Goal: Information Seeking & Learning: Learn about a topic

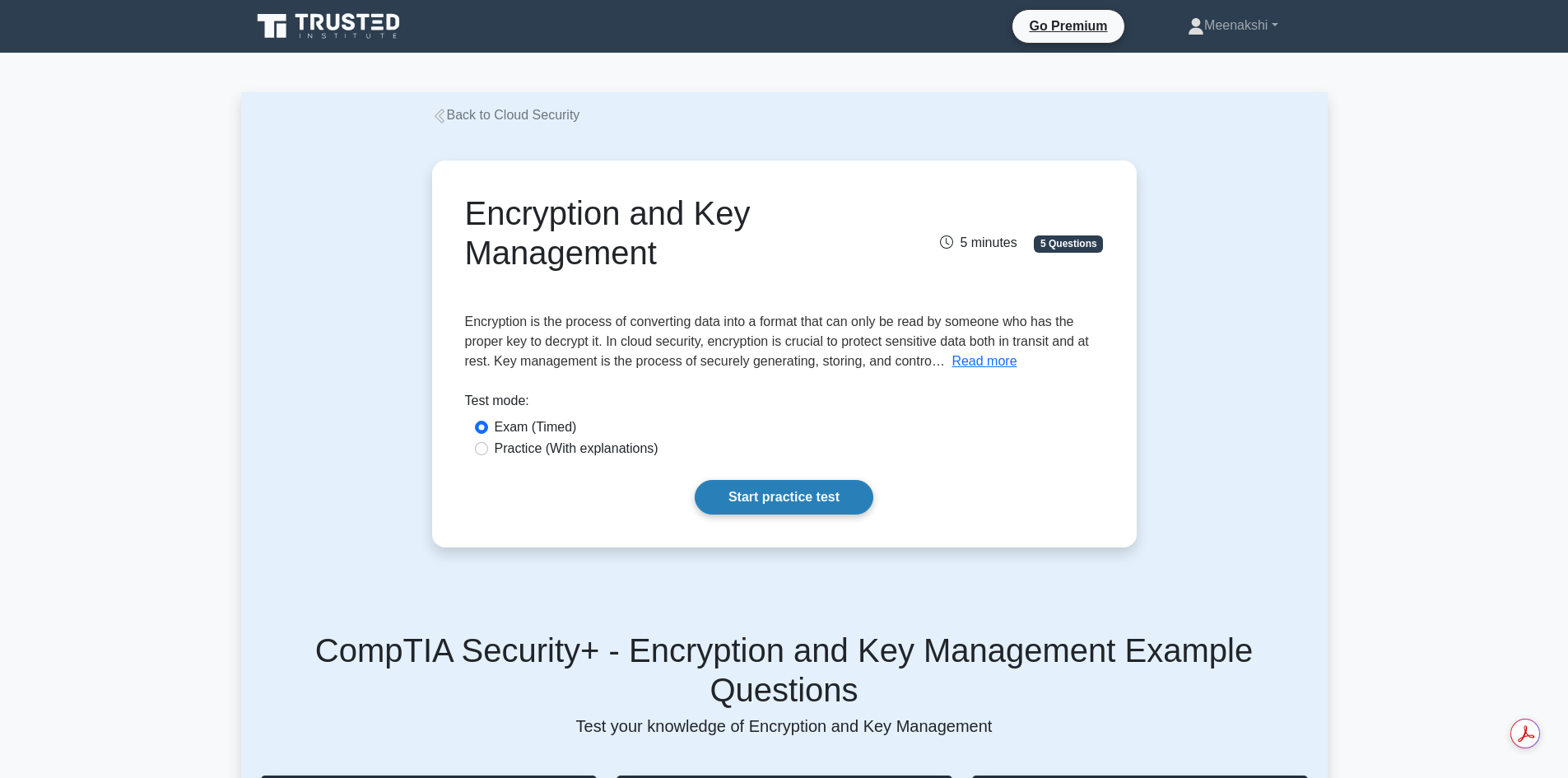
click at [815, 507] on link "Start practice test" at bounding box center [783, 497] width 178 height 35
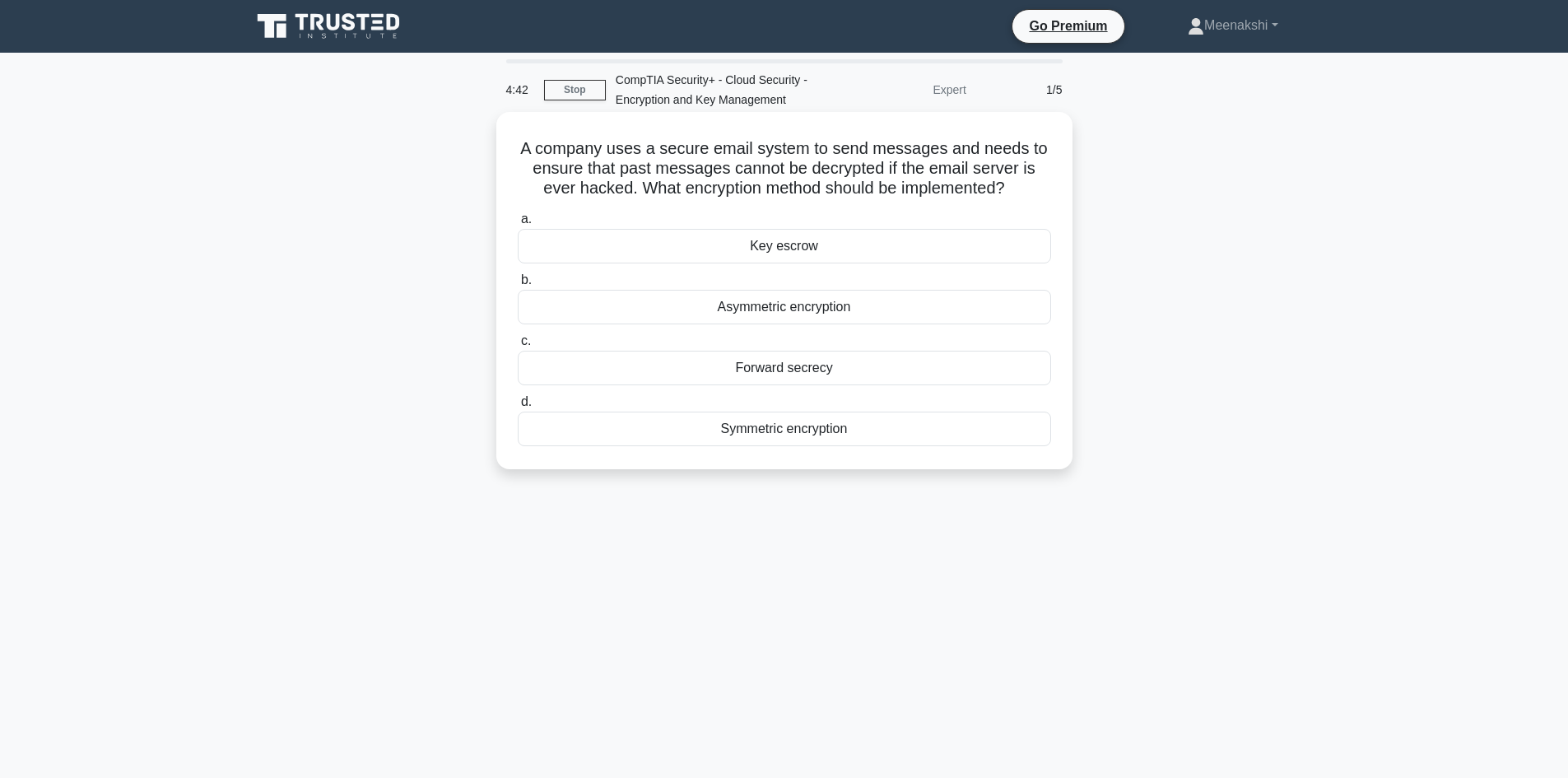
click at [874, 307] on div "Asymmetric encryption" at bounding box center [784, 307] width 533 height 35
click at [518, 285] on input "b. Asymmetric encryption" at bounding box center [518, 280] width 0 height 11
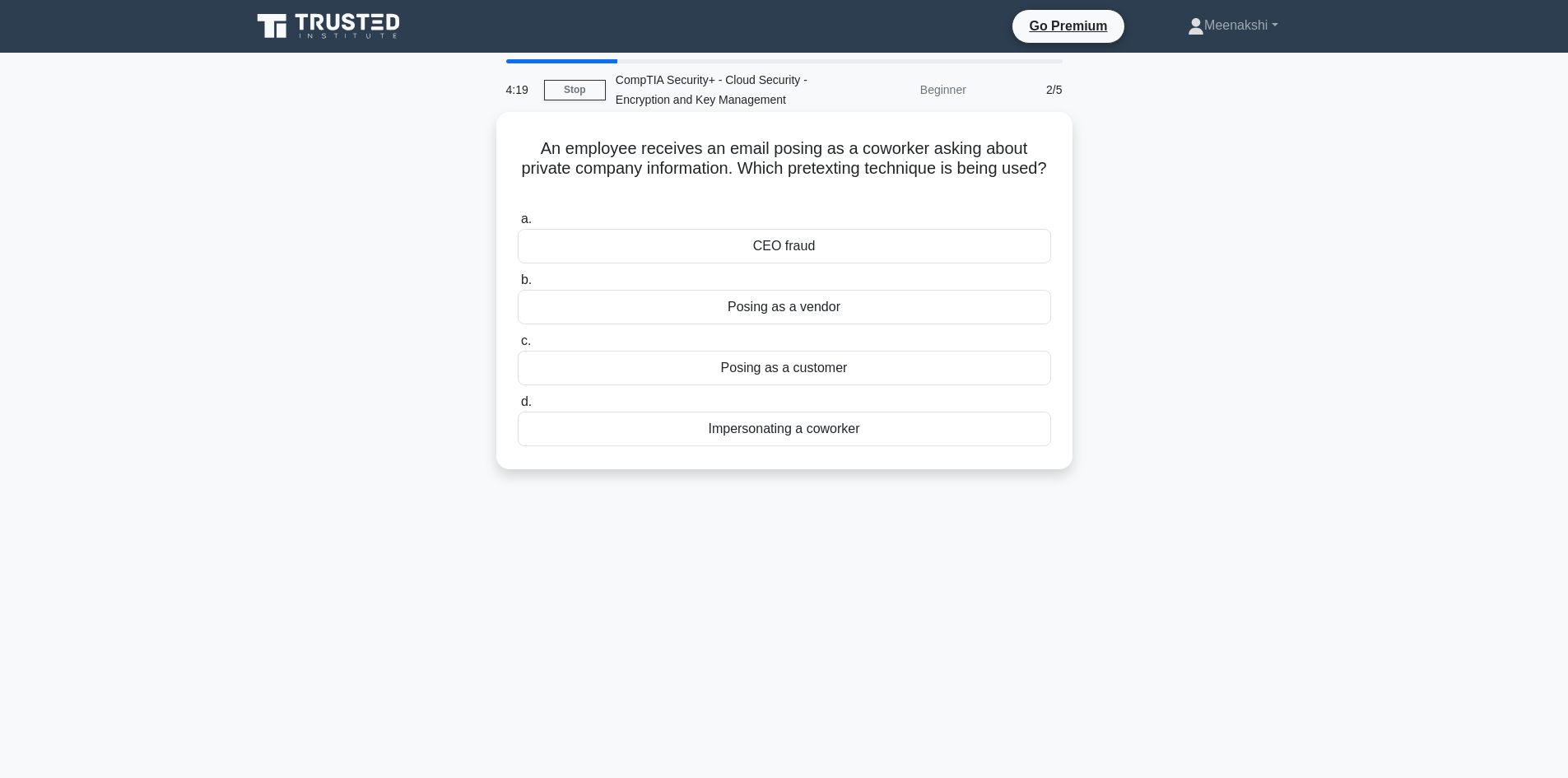
click at [817, 430] on div "Impersonating a coworker" at bounding box center [784, 429] width 533 height 35
click at [694, 433] on div "Impersonating a coworker" at bounding box center [784, 429] width 533 height 35
click at [518, 407] on input "d. Impersonating a coworker" at bounding box center [518, 401] width 0 height 11
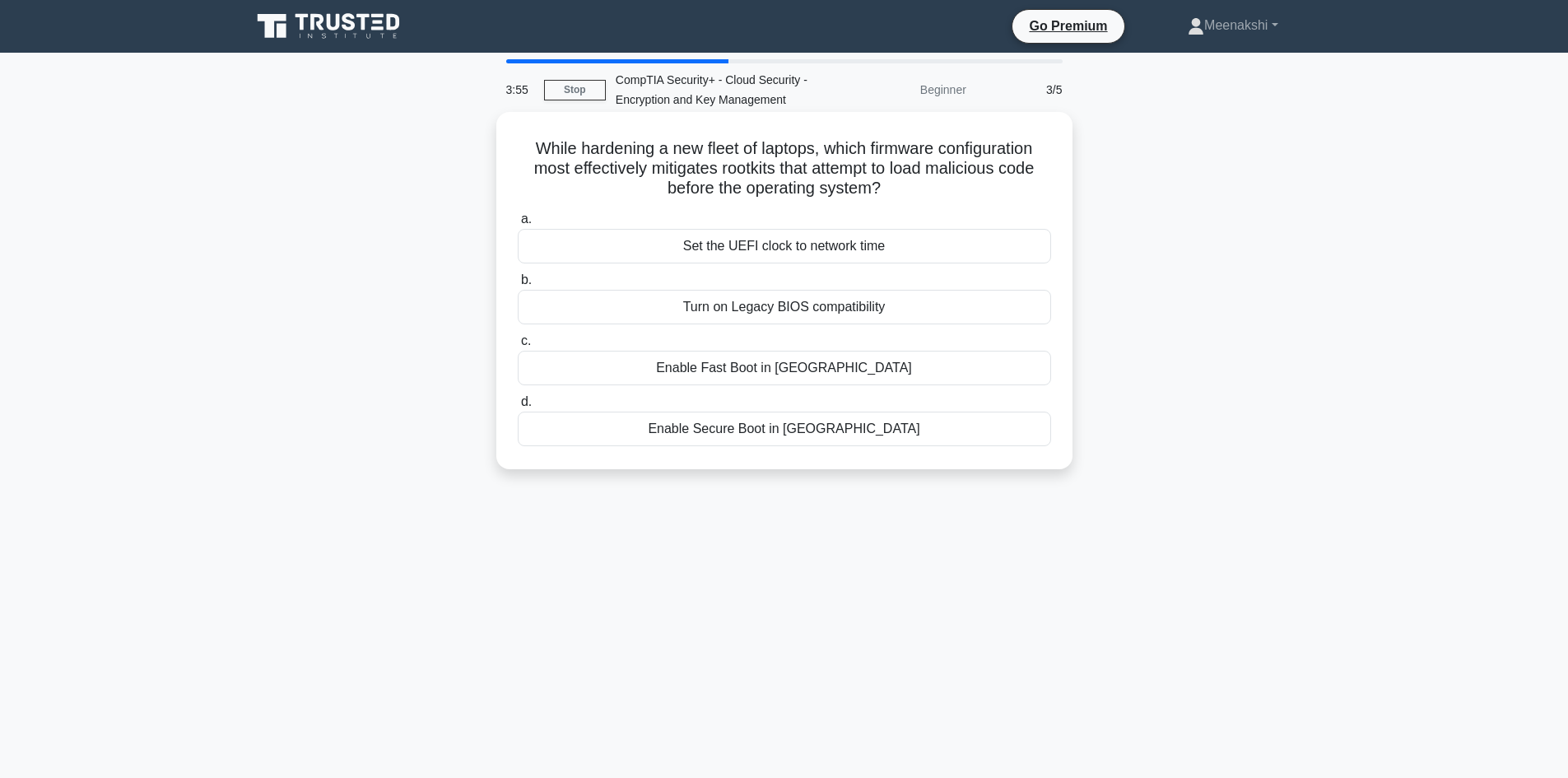
click at [789, 433] on div "Enable Secure Boot in UEFI" at bounding box center [784, 429] width 533 height 35
click at [518, 407] on input "d. Enable Secure Boot in UEFI" at bounding box center [518, 401] width 0 height 11
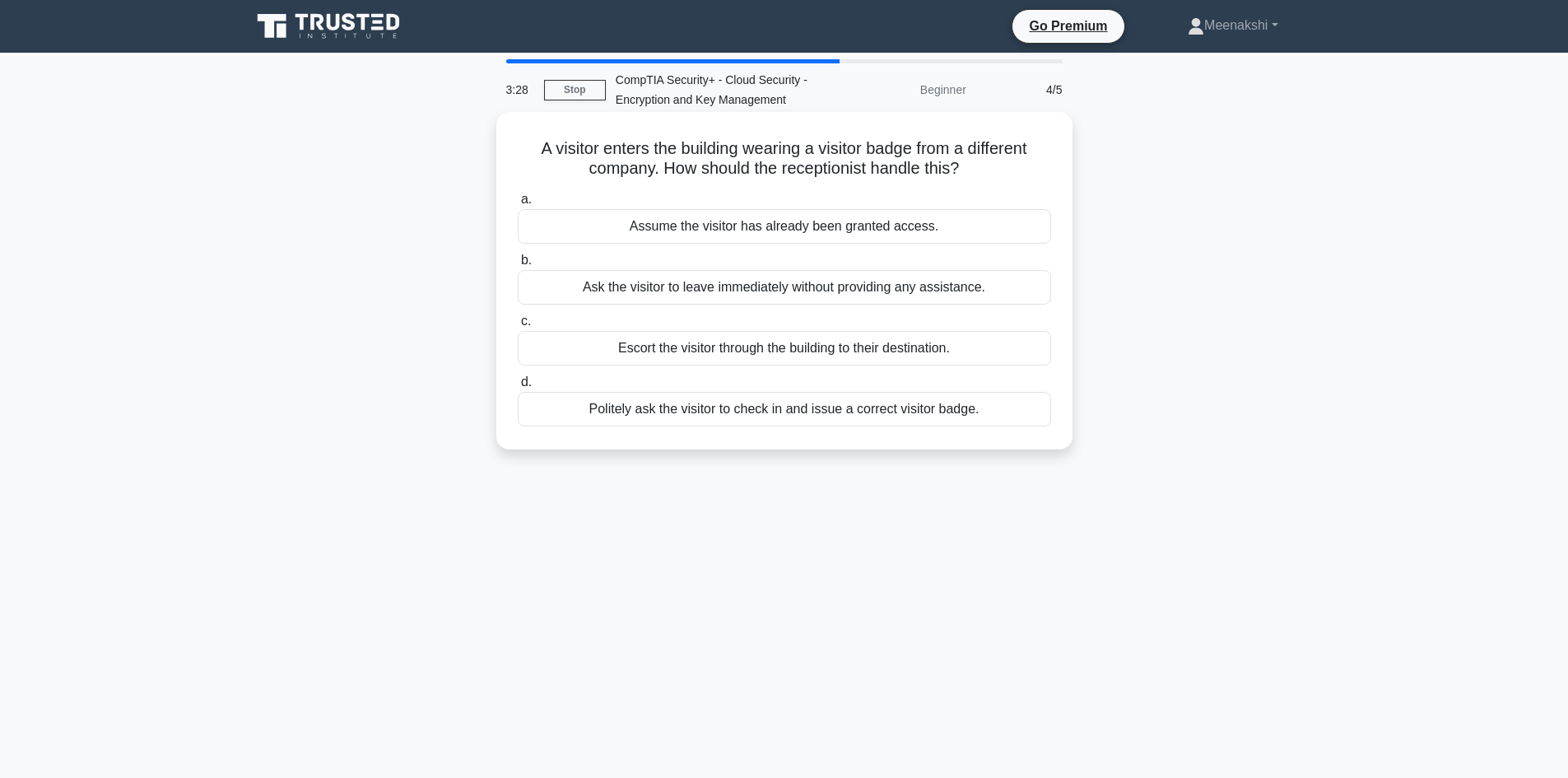
click at [859, 416] on div "Politely ask the visitor to check in and issue a correct visitor badge." at bounding box center [784, 409] width 533 height 35
click at [644, 416] on div "Politely ask the visitor to check in and issue a correct visitor badge." at bounding box center [784, 409] width 533 height 35
click at [518, 387] on input "d. Politely ask the visitor to check in and issue a correct visitor badge." at bounding box center [518, 382] width 0 height 11
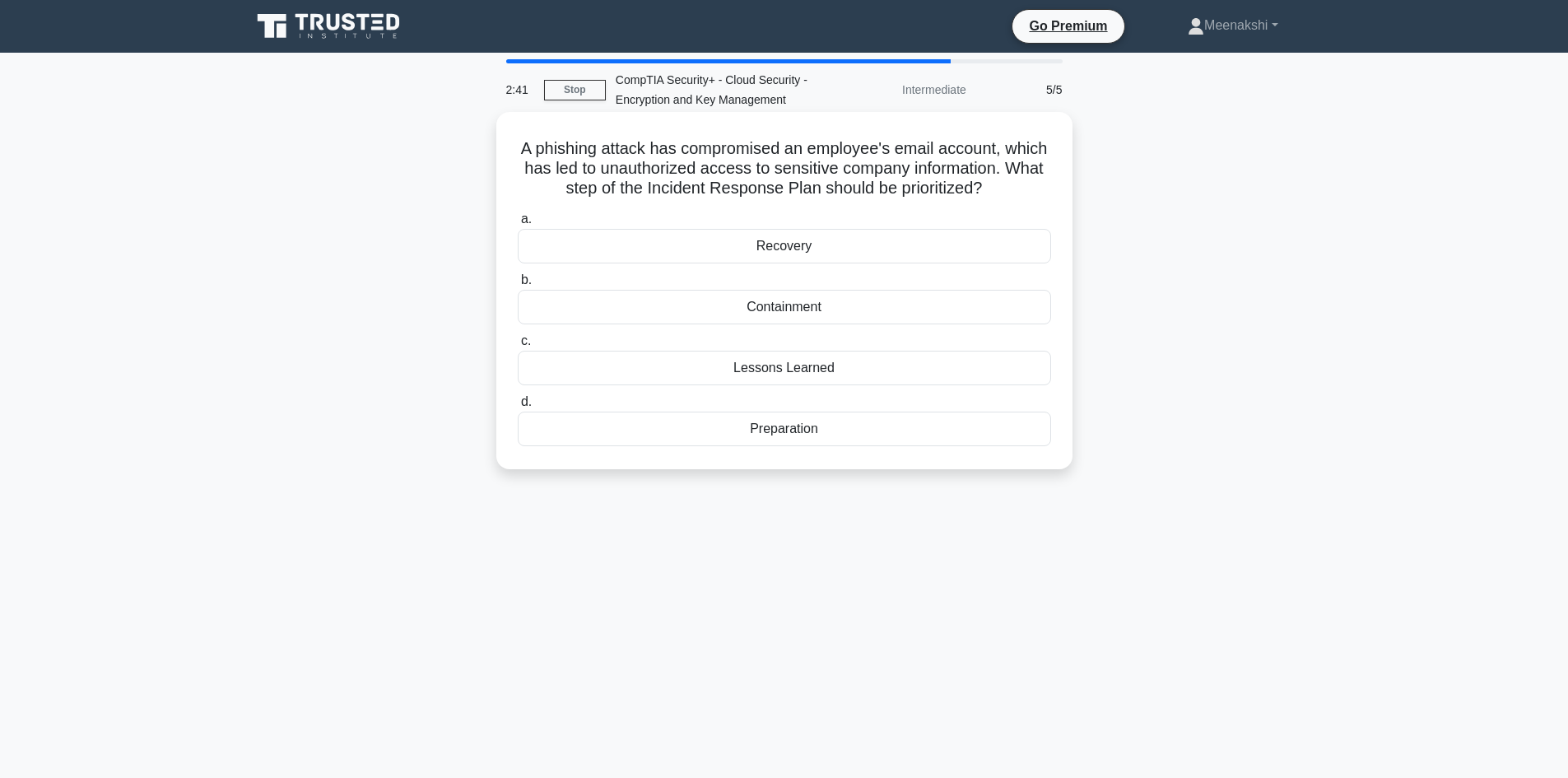
click at [861, 304] on div "Containment" at bounding box center [784, 307] width 533 height 35
click at [518, 285] on input "b. Containment" at bounding box center [518, 280] width 0 height 11
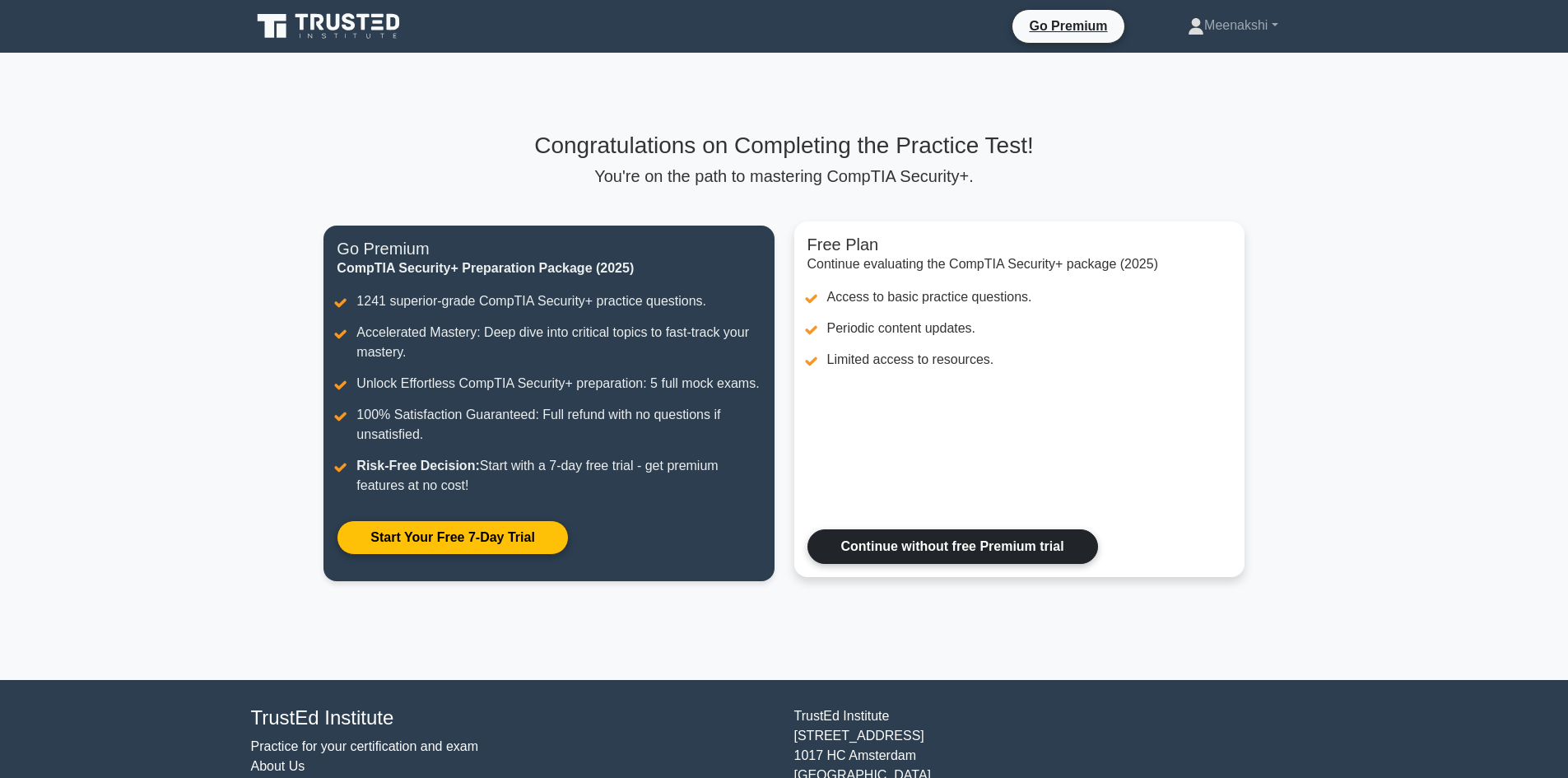
click at [941, 547] on link "Continue without free Premium trial" at bounding box center [952, 547] width 290 height 35
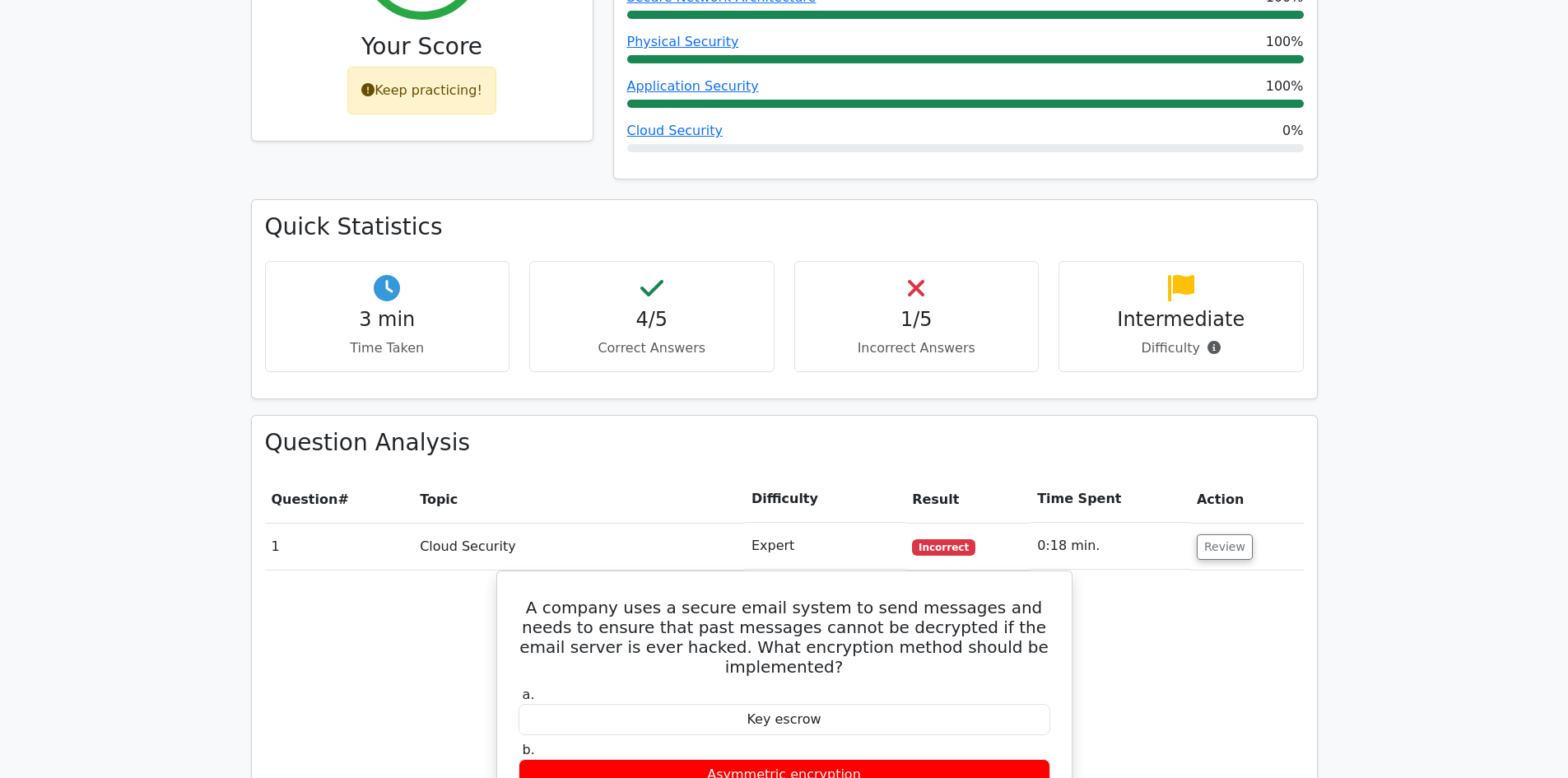
scroll to position [659, 0]
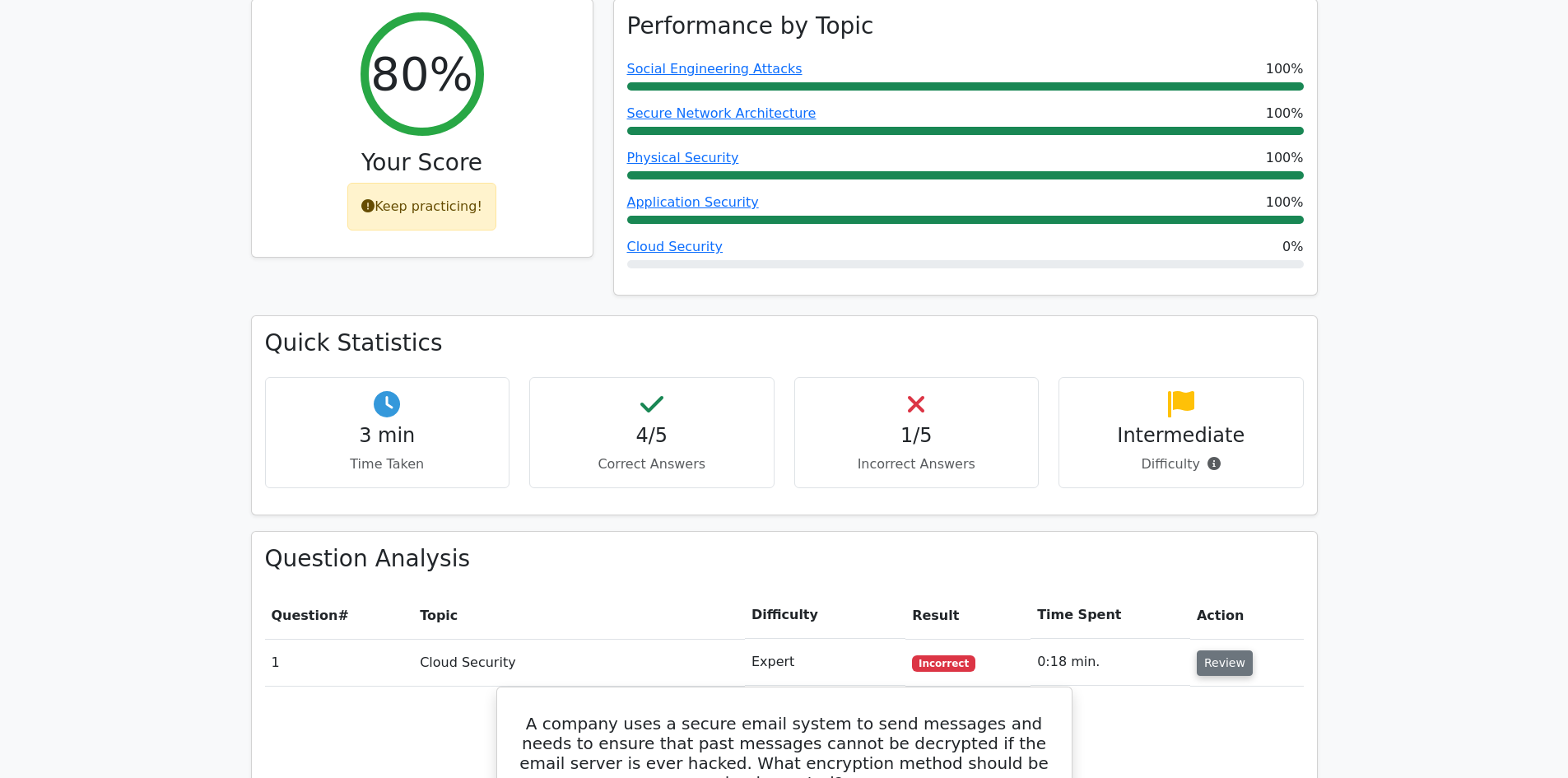
click at [1218, 650] on button "Review" at bounding box center [1225, 663] width 56 height 26
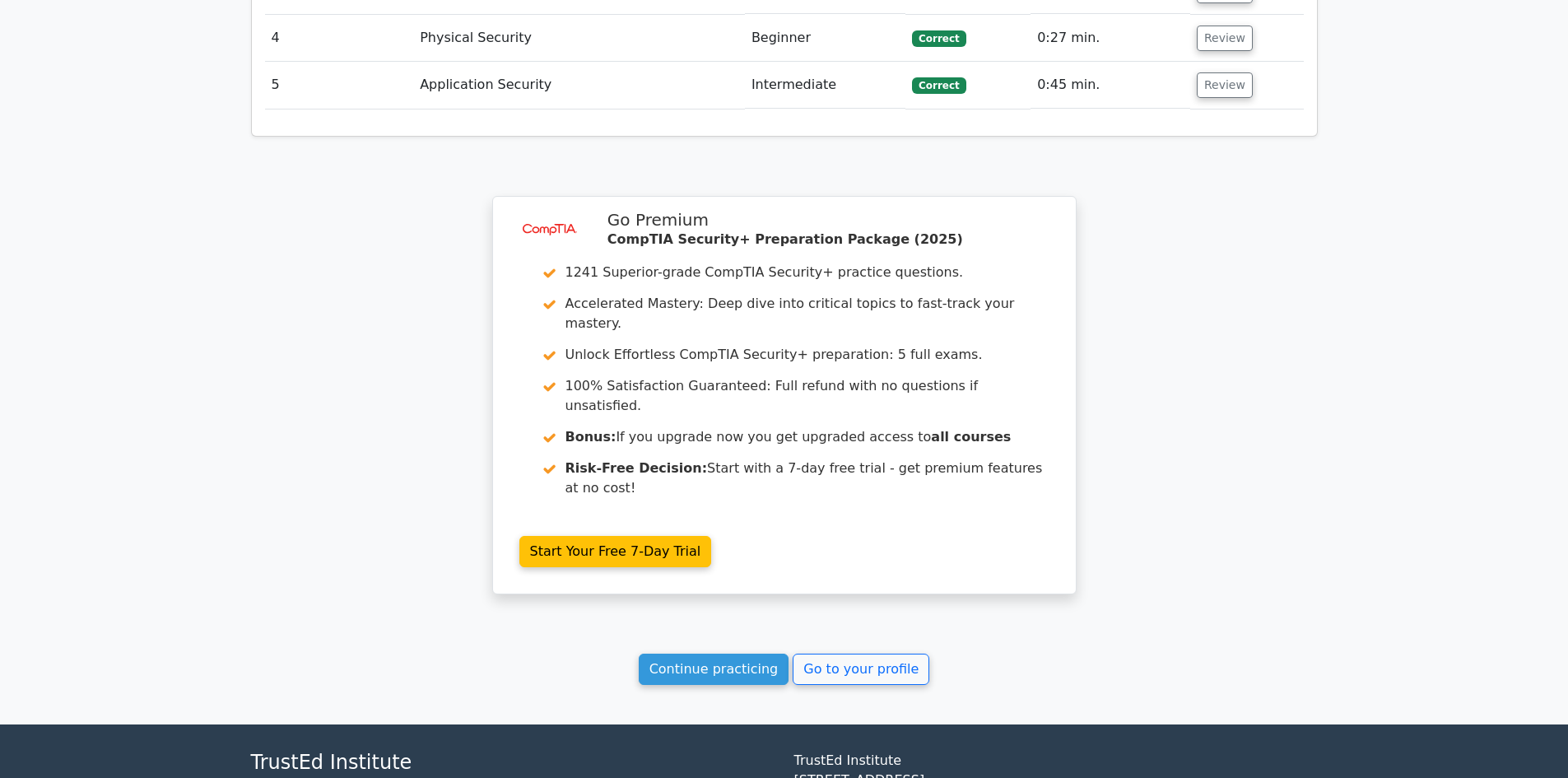
scroll to position [1451, 0]
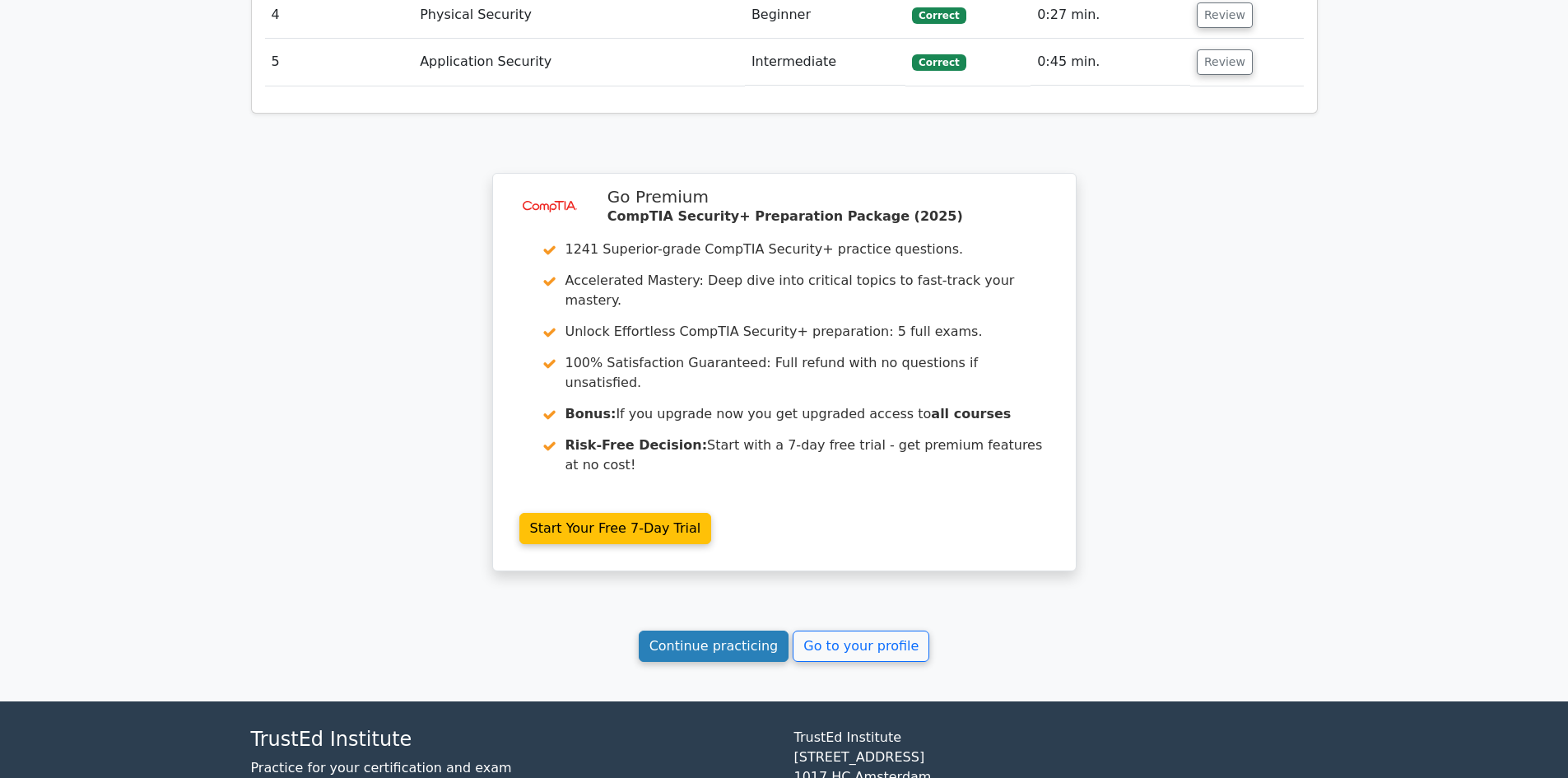
click at [743, 630] on link "Continue practicing" at bounding box center [714, 646] width 151 height 32
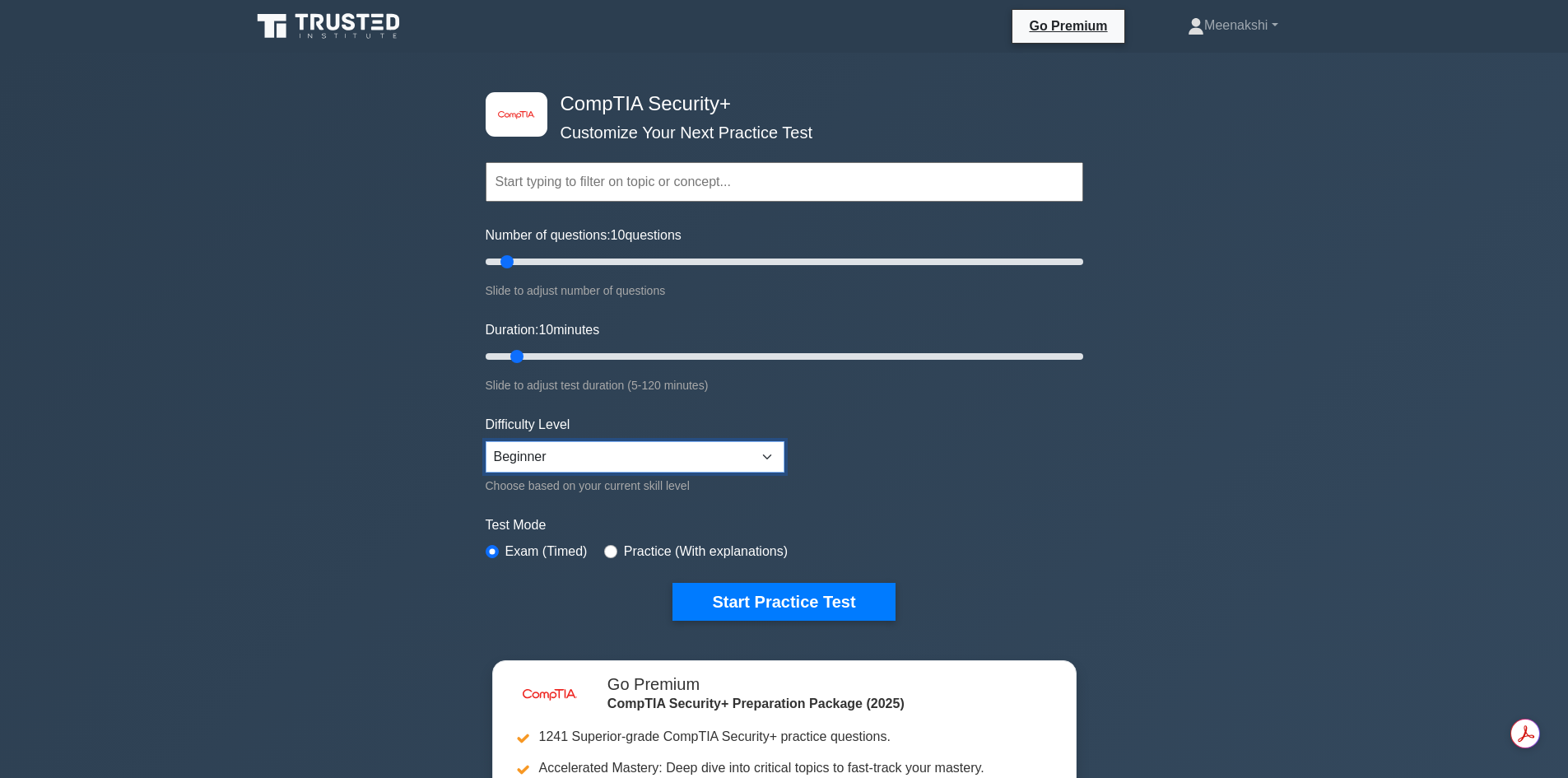
click at [767, 453] on select "Beginner Intermediate Expert" at bounding box center [635, 457] width 299 height 32
select select "expert"
click at [485, 441] on select "Beginner Intermediate Expert" at bounding box center [635, 457] width 299 height 32
click at [655, 550] on label "Practice (With explanations)" at bounding box center [705, 552] width 163 height 20
click at [609, 547] on input "radio" at bounding box center [611, 552] width 13 height 13
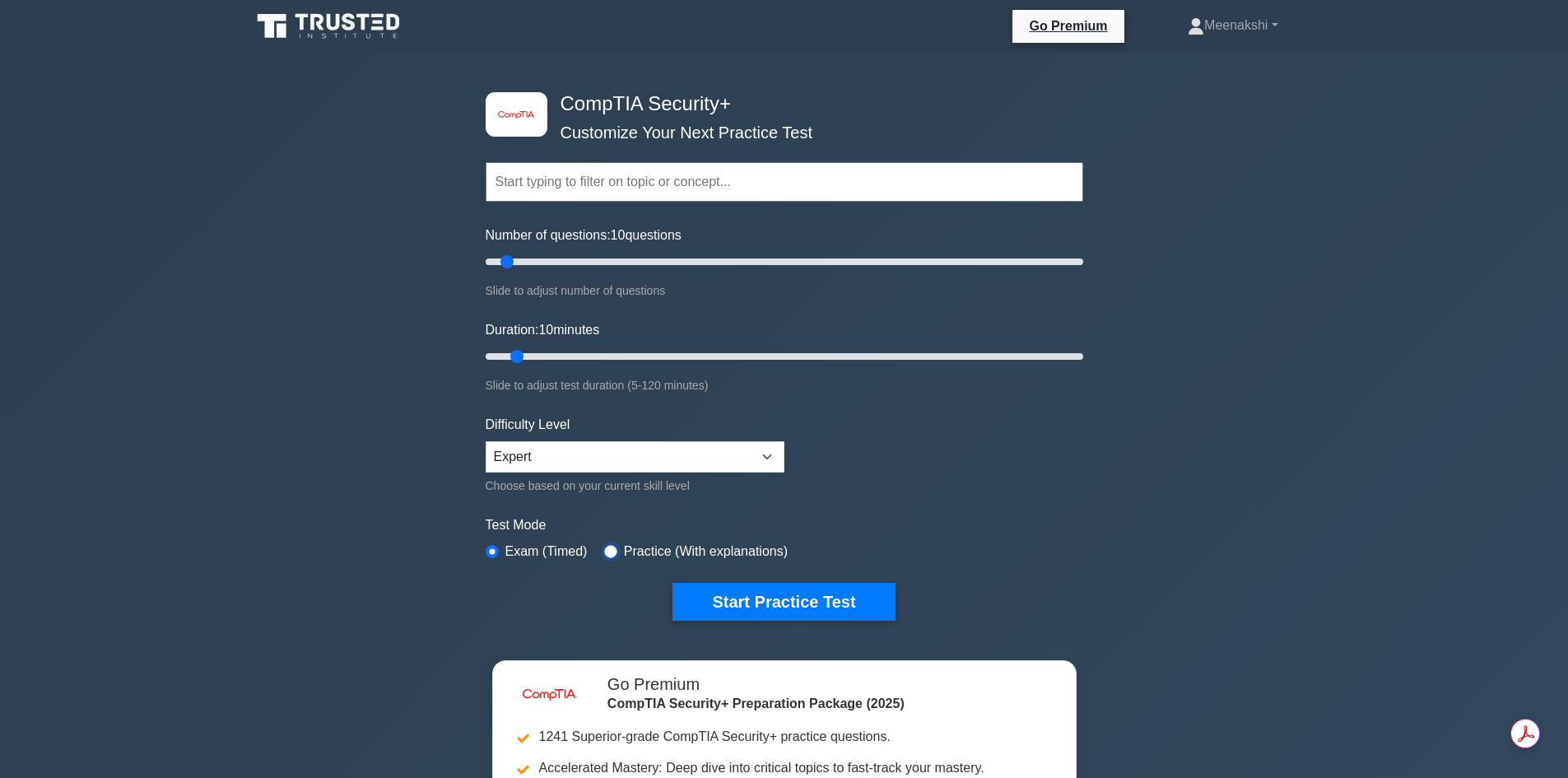
radio input "true"
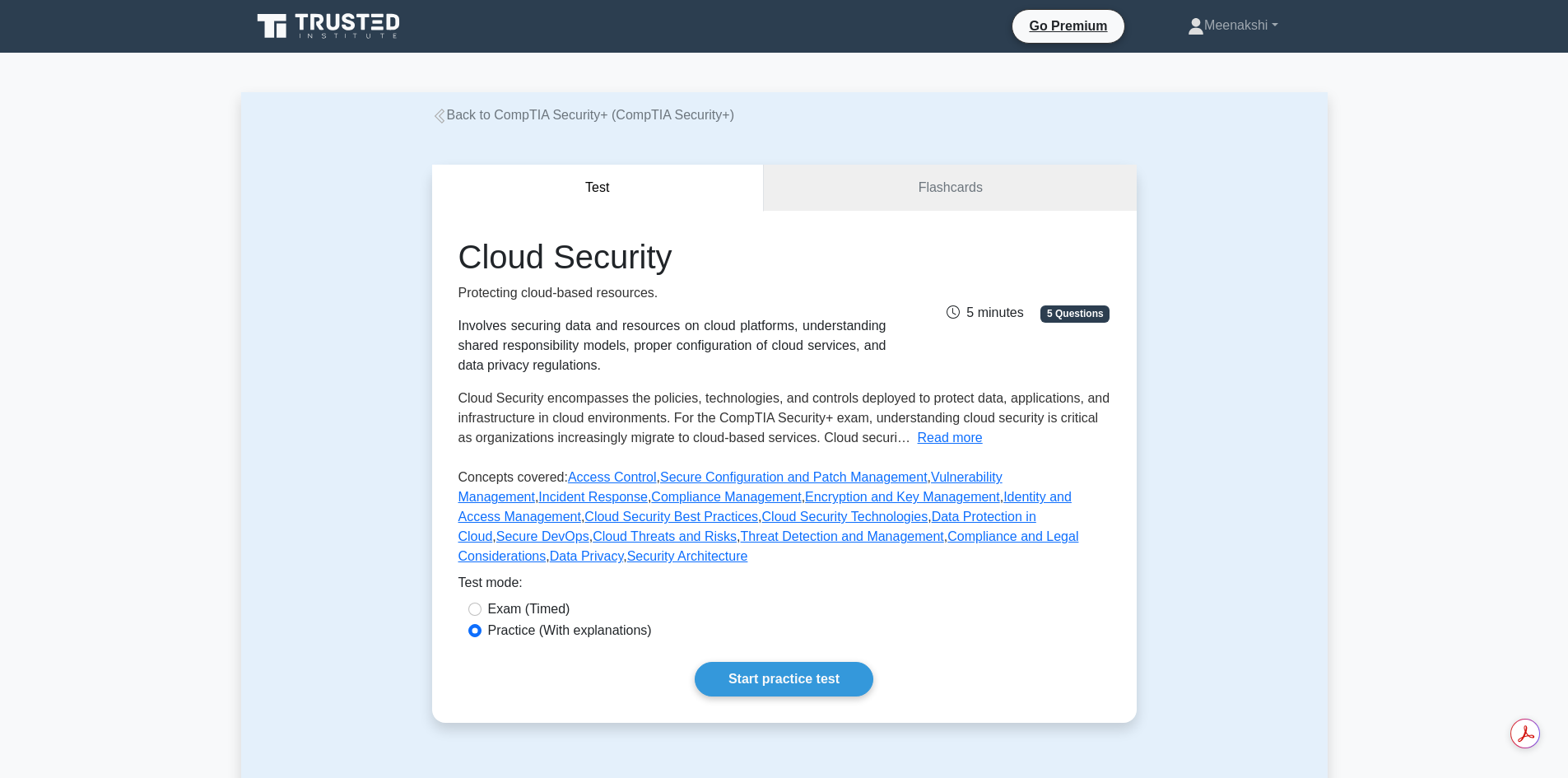
click at [1020, 159] on div "Test Flashcards Cloud Security Protecting cloud-based resources. Involves secur…" at bounding box center [784, 444] width 724 height 637
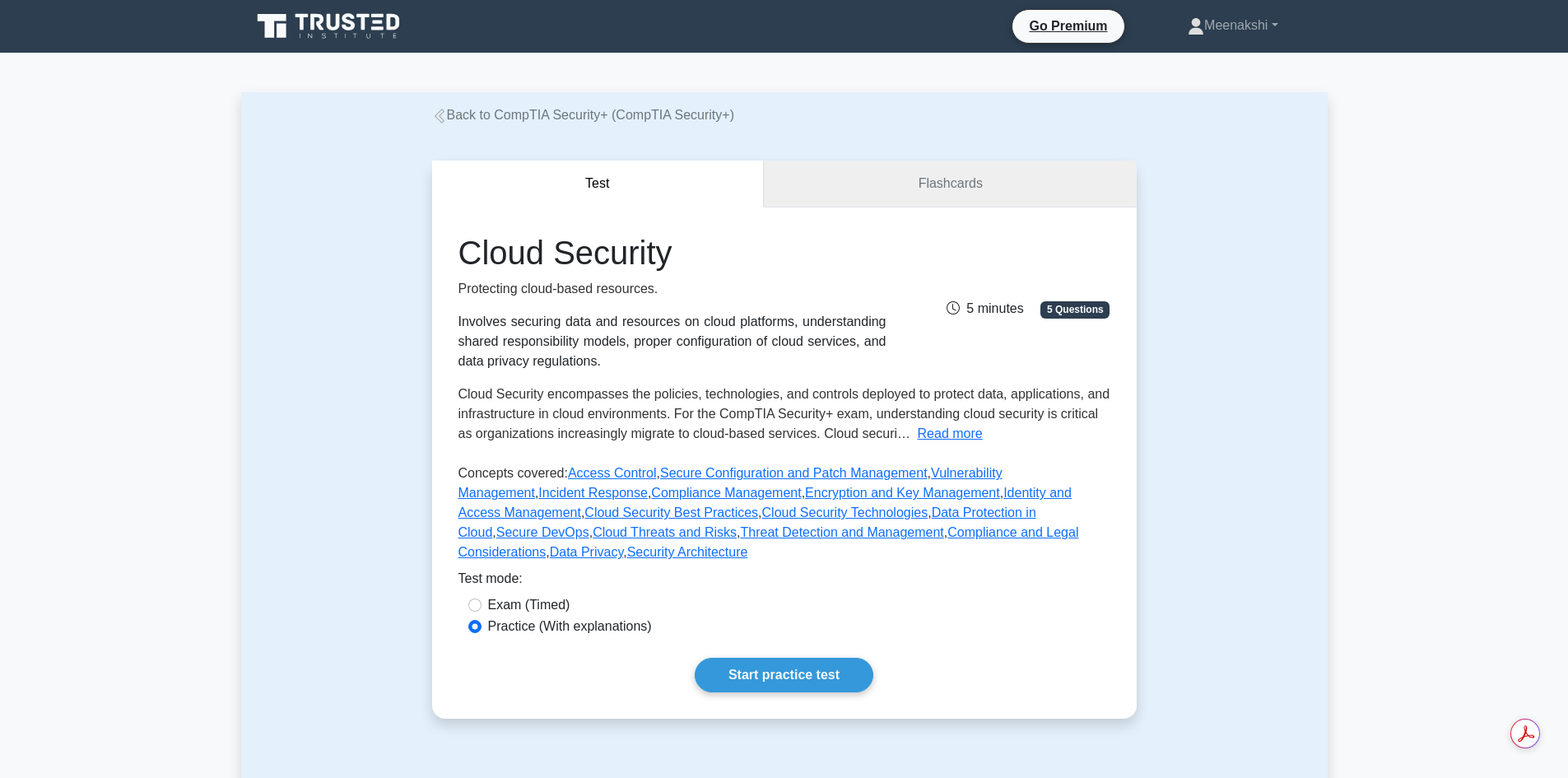
click at [1022, 174] on link "Flashcards" at bounding box center [950, 183] width 372 height 47
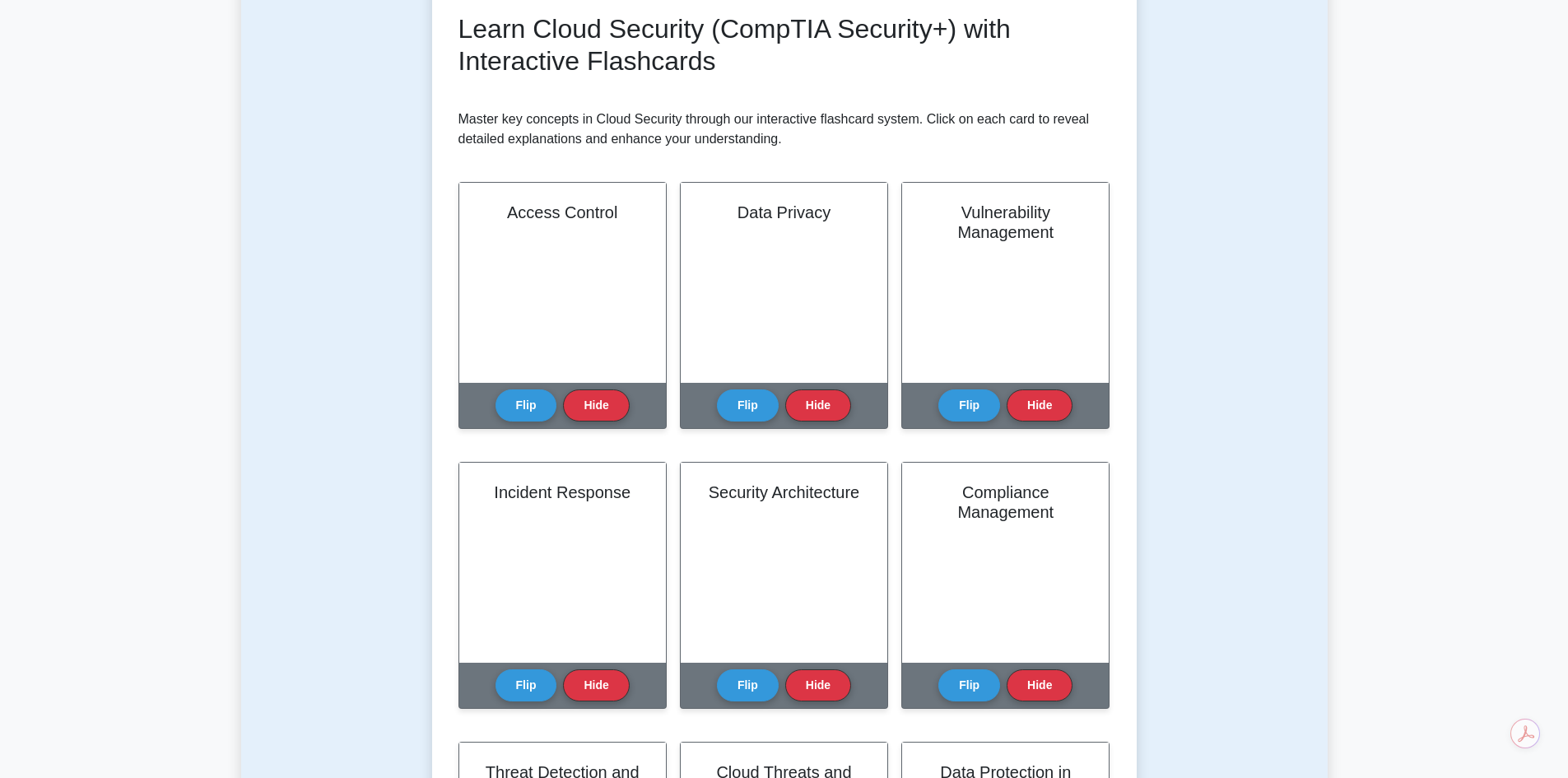
scroll to position [247, 0]
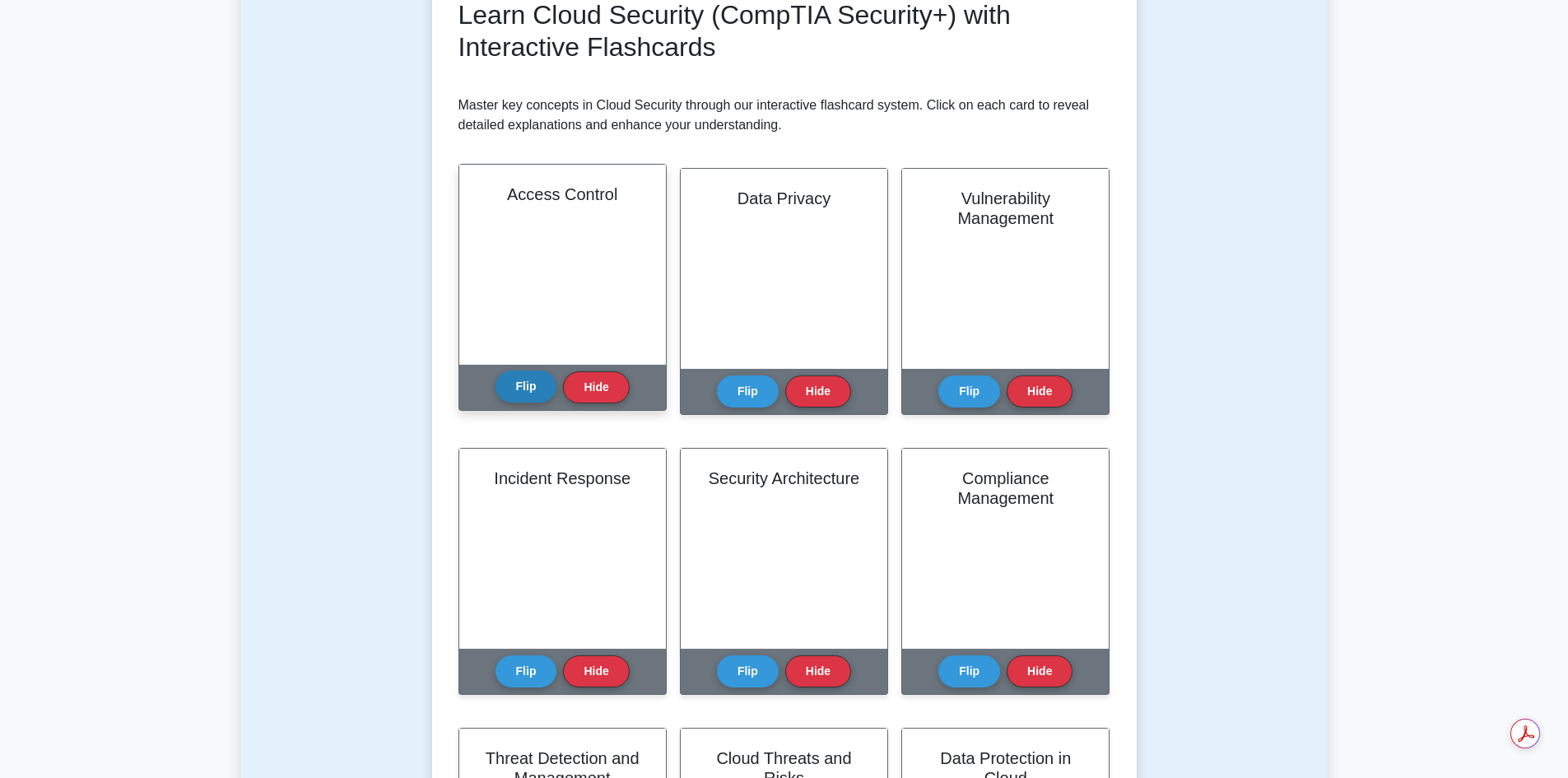
click at [531, 397] on button "Flip" at bounding box center [526, 386] width 61 height 32
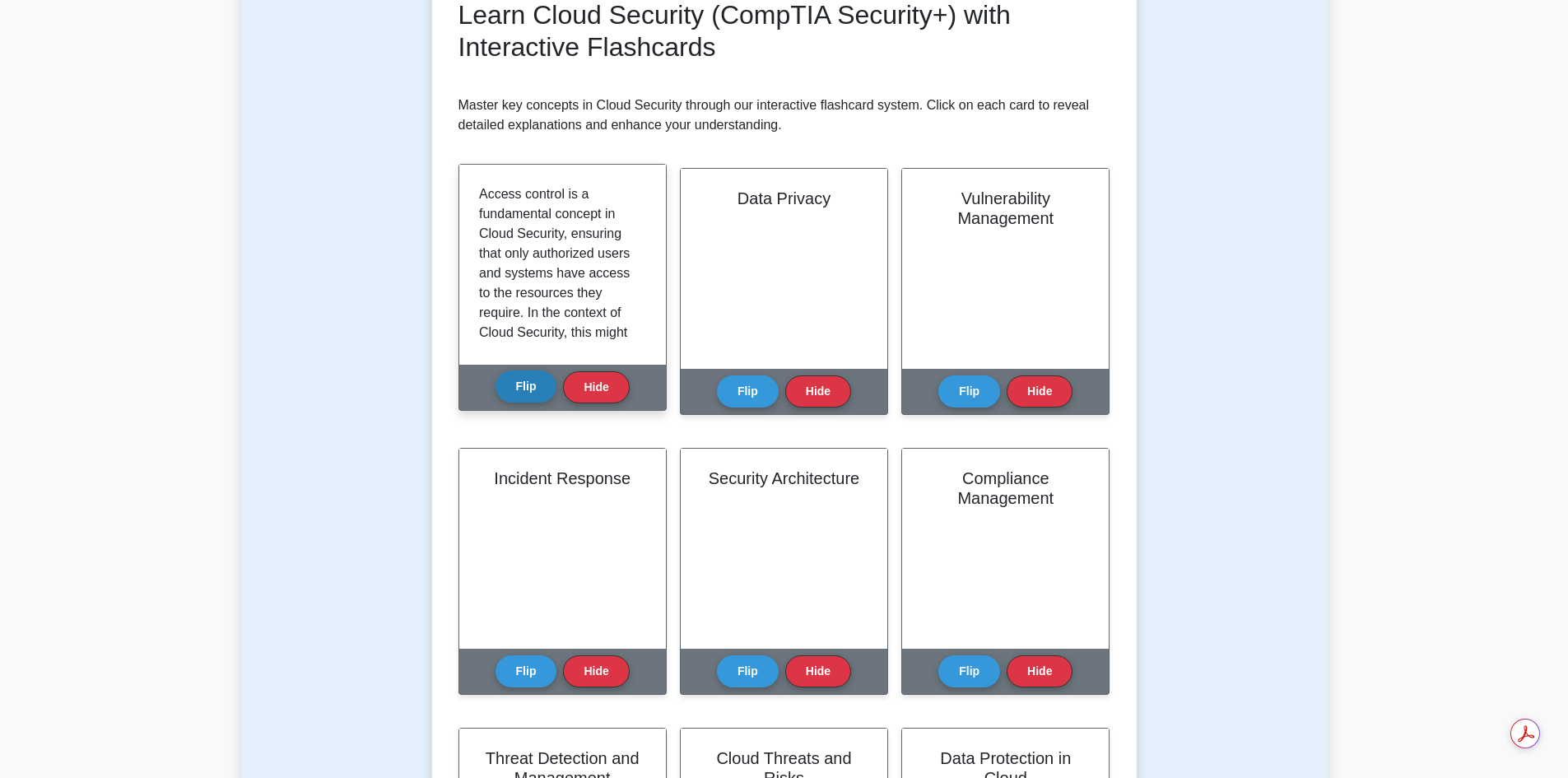
click at [514, 383] on button "Flip" at bounding box center [526, 386] width 61 height 32
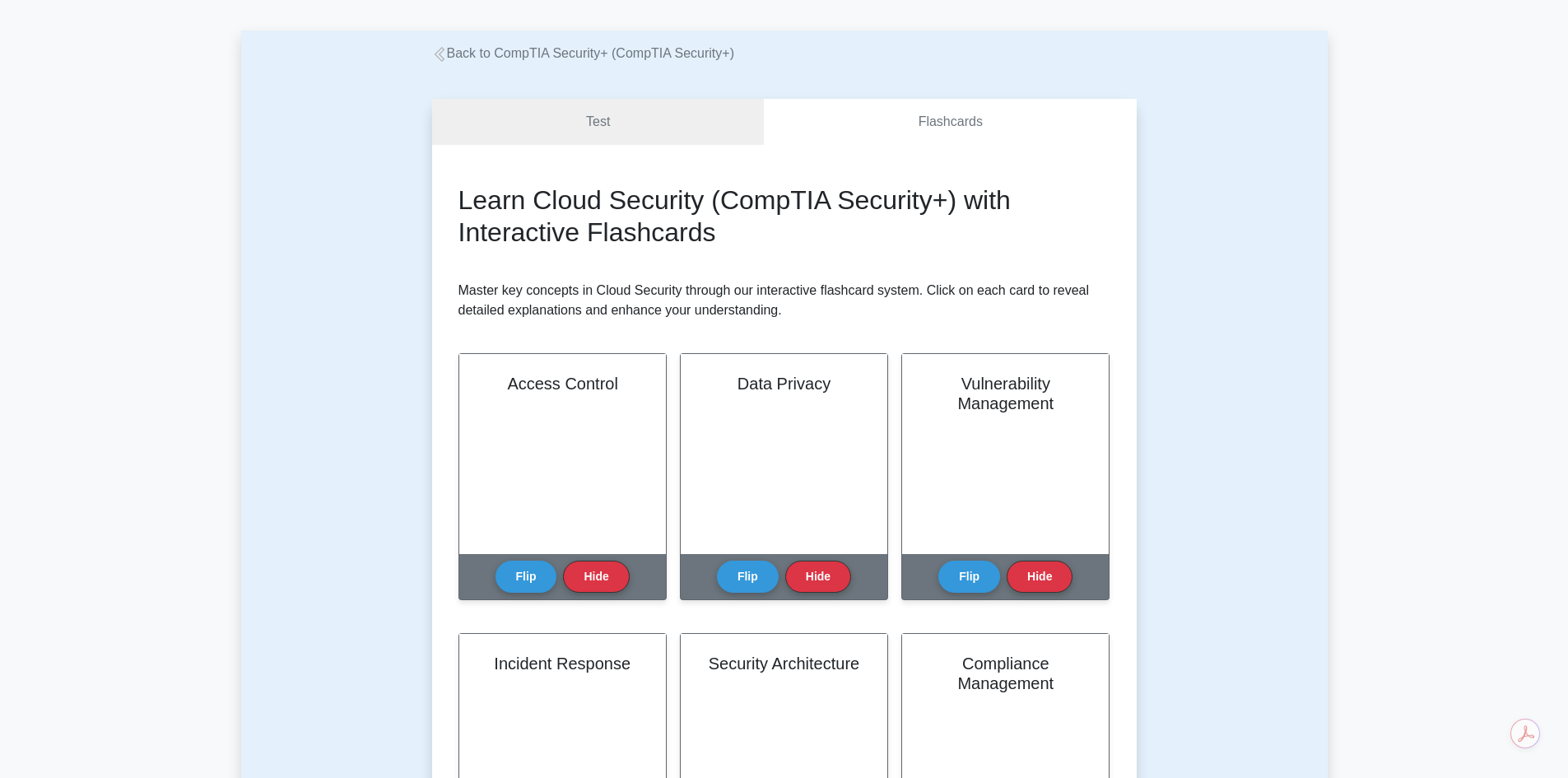
scroll to position [0, 0]
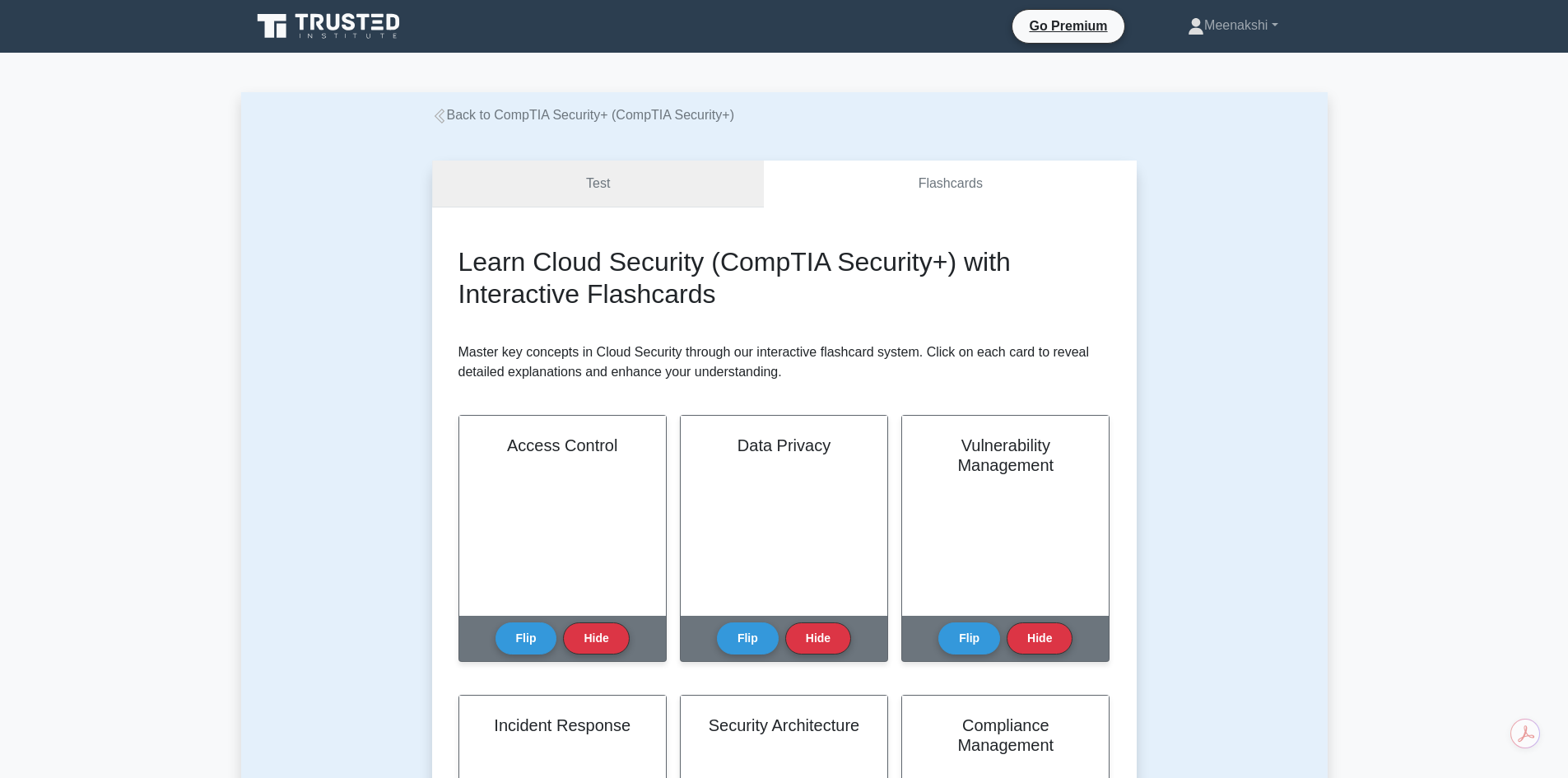
click at [709, 183] on link "Test" at bounding box center [598, 183] width 333 height 47
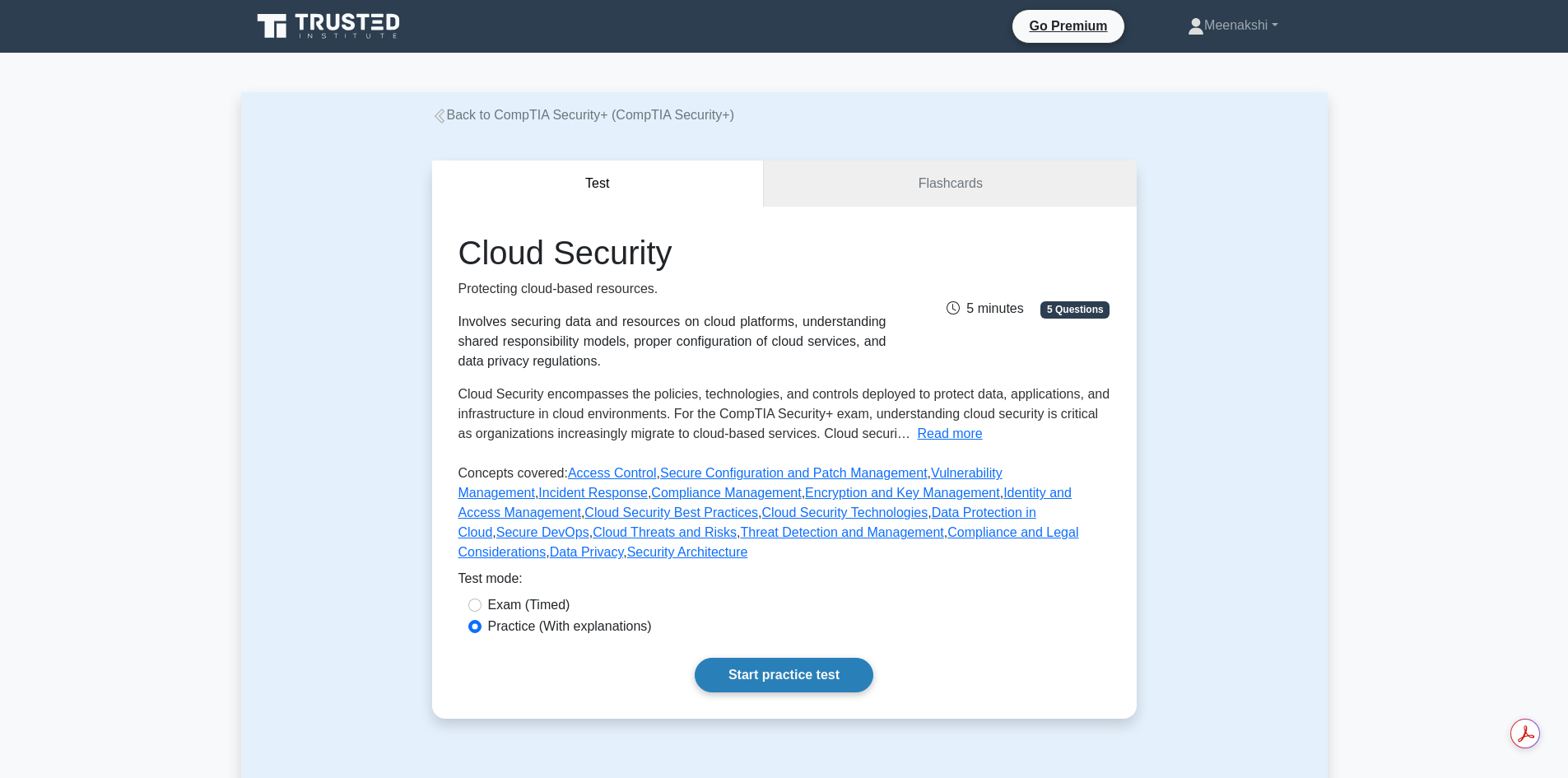
click at [830, 663] on link "Start practice test" at bounding box center [783, 675] width 178 height 35
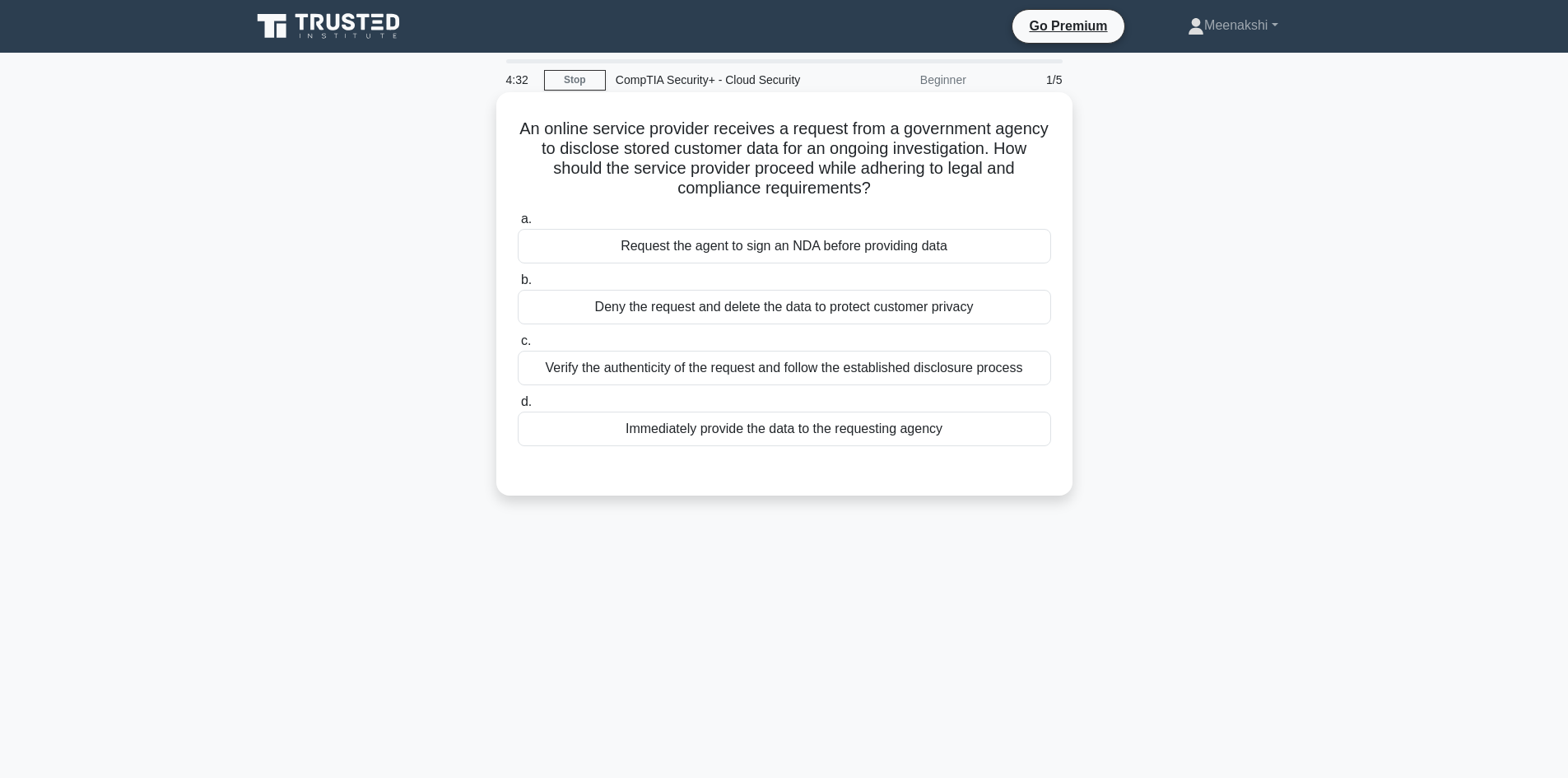
click at [846, 374] on div "Verify the authenticity of the request and follow the established disclosure pr…" at bounding box center [784, 368] width 533 height 35
click at [518, 347] on input "c. Verify the authenticity of the request and follow the established disclosure…" at bounding box center [518, 341] width 0 height 11
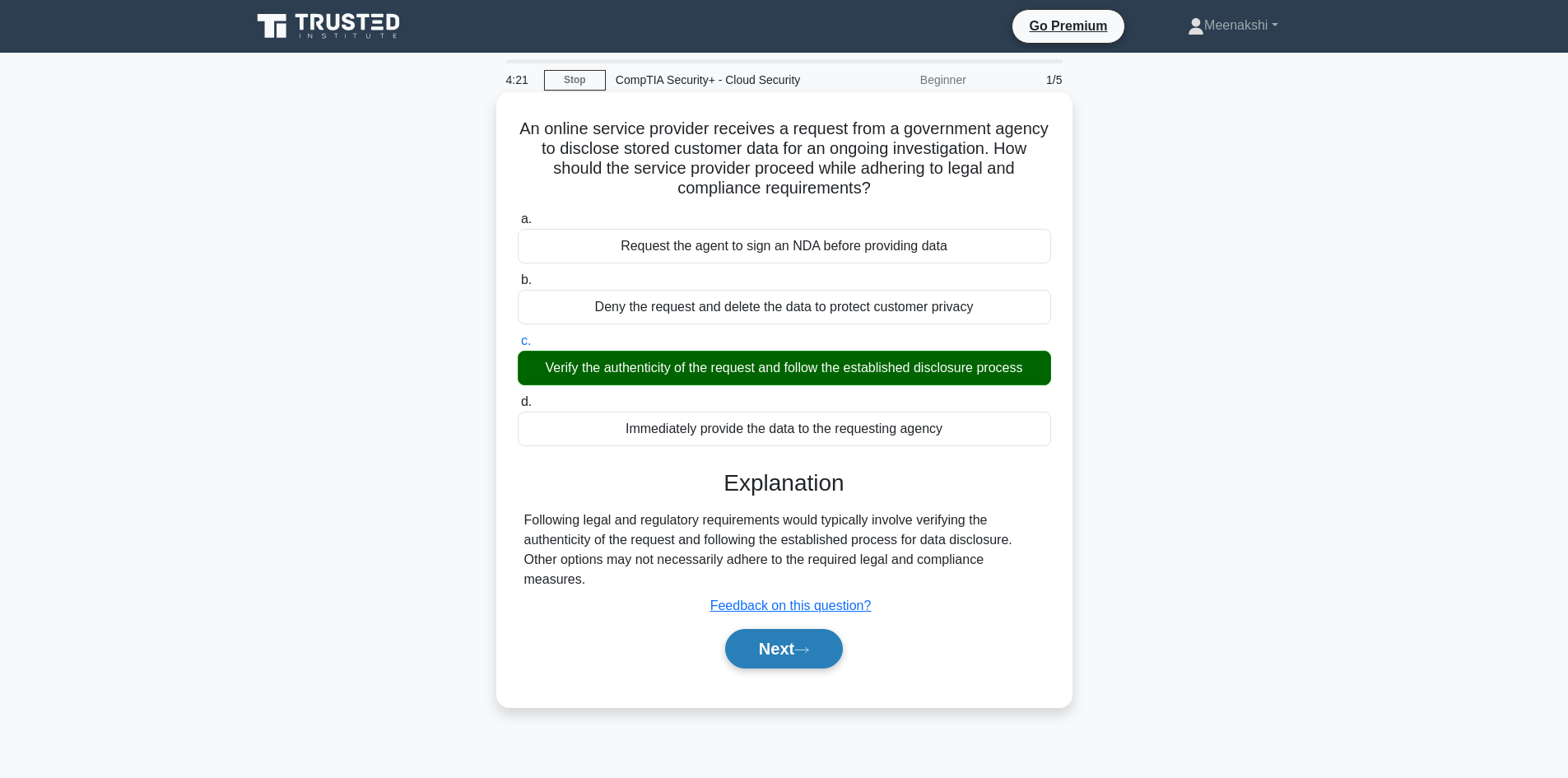
click at [788, 642] on button "Next" at bounding box center [784, 649] width 118 height 40
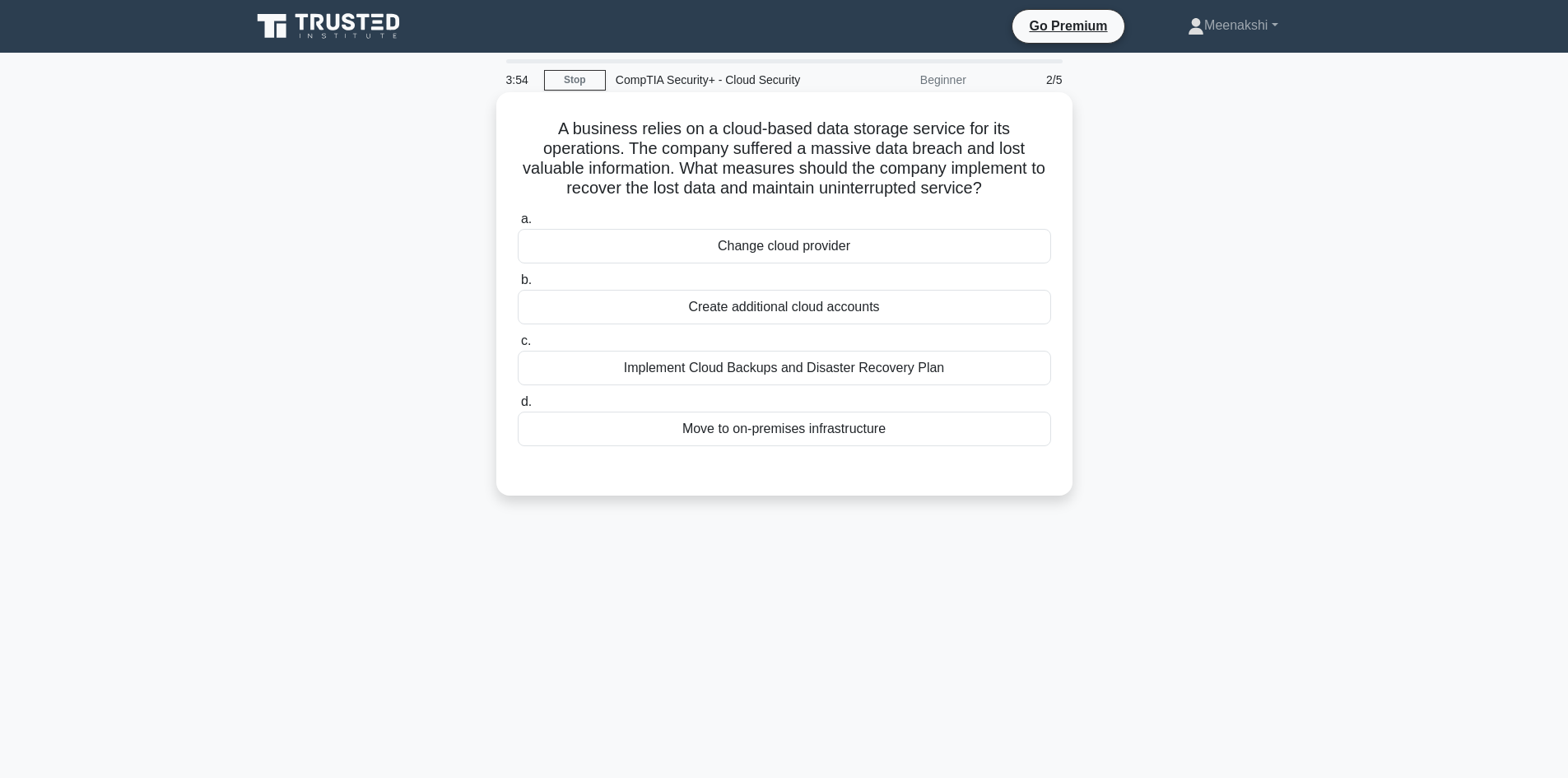
click at [835, 370] on div "Implement Cloud Backups and Disaster Recovery Plan" at bounding box center [784, 368] width 533 height 35
click at [518, 347] on input "c. Implement Cloud Backups and Disaster Recovery Plan" at bounding box center [518, 341] width 0 height 11
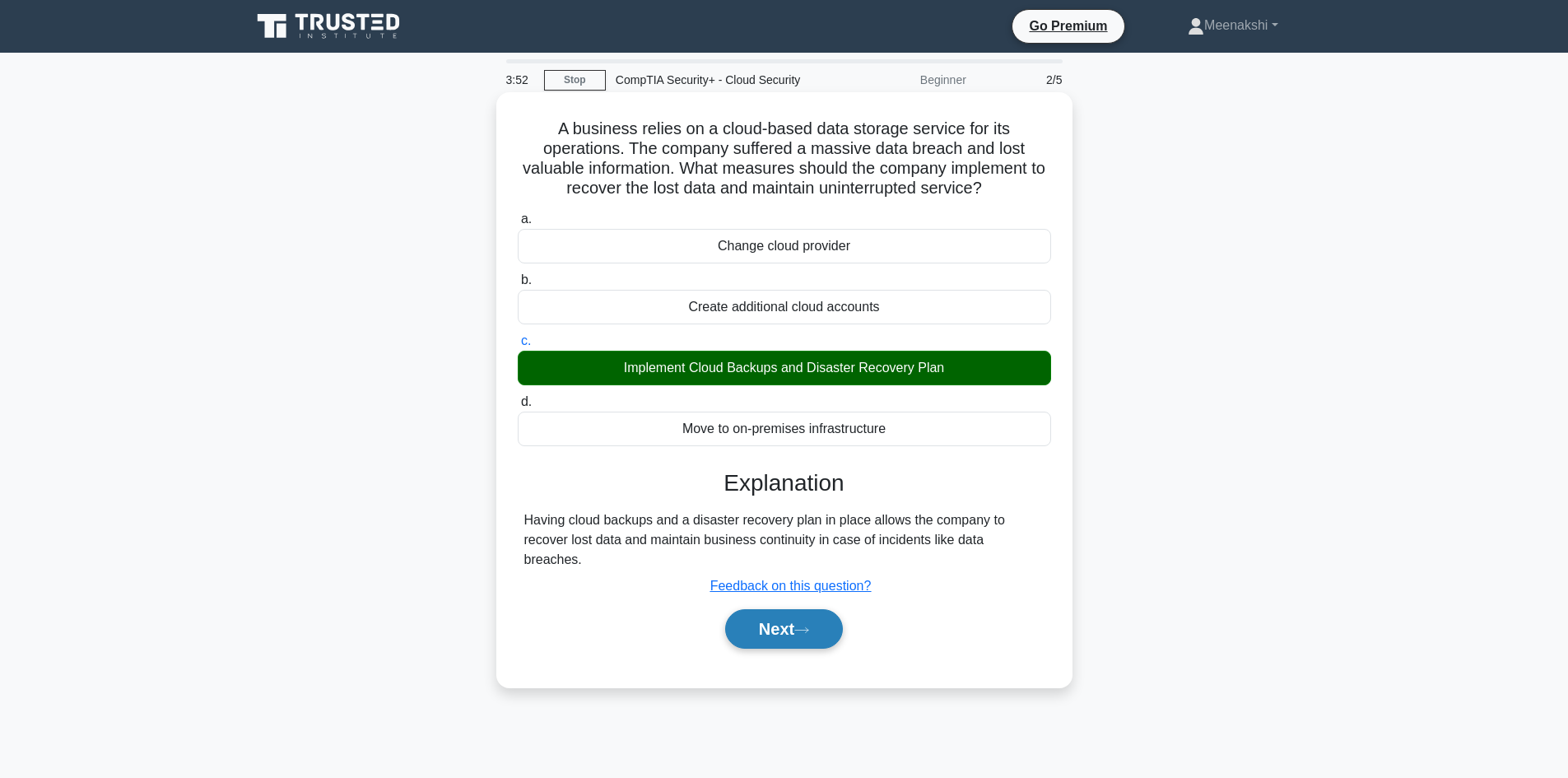
click at [809, 616] on button "Next" at bounding box center [784, 629] width 118 height 40
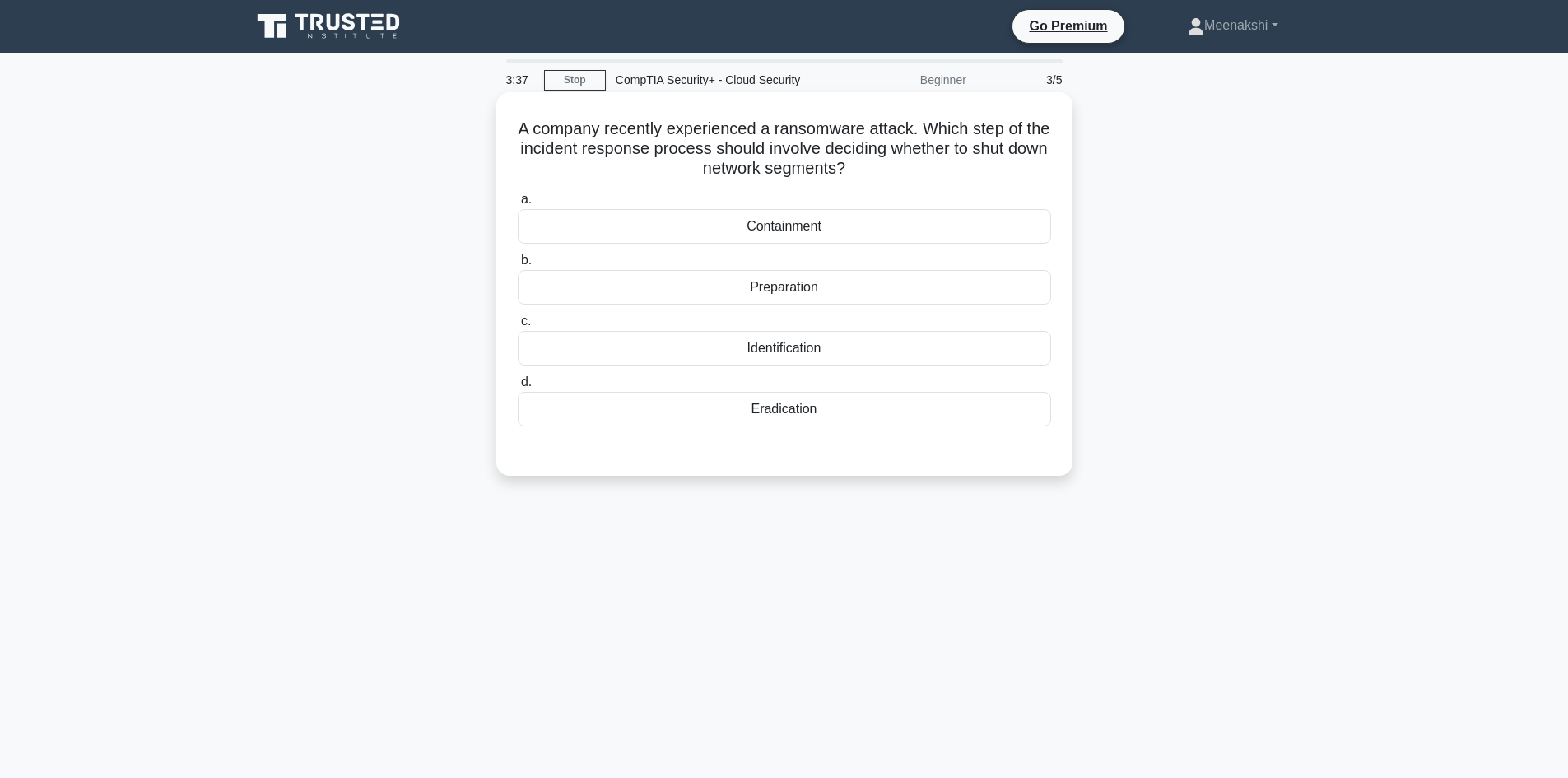
click at [801, 221] on div "Containment" at bounding box center [784, 226] width 533 height 35
click at [518, 205] on input "a. Containment" at bounding box center [518, 199] width 0 height 11
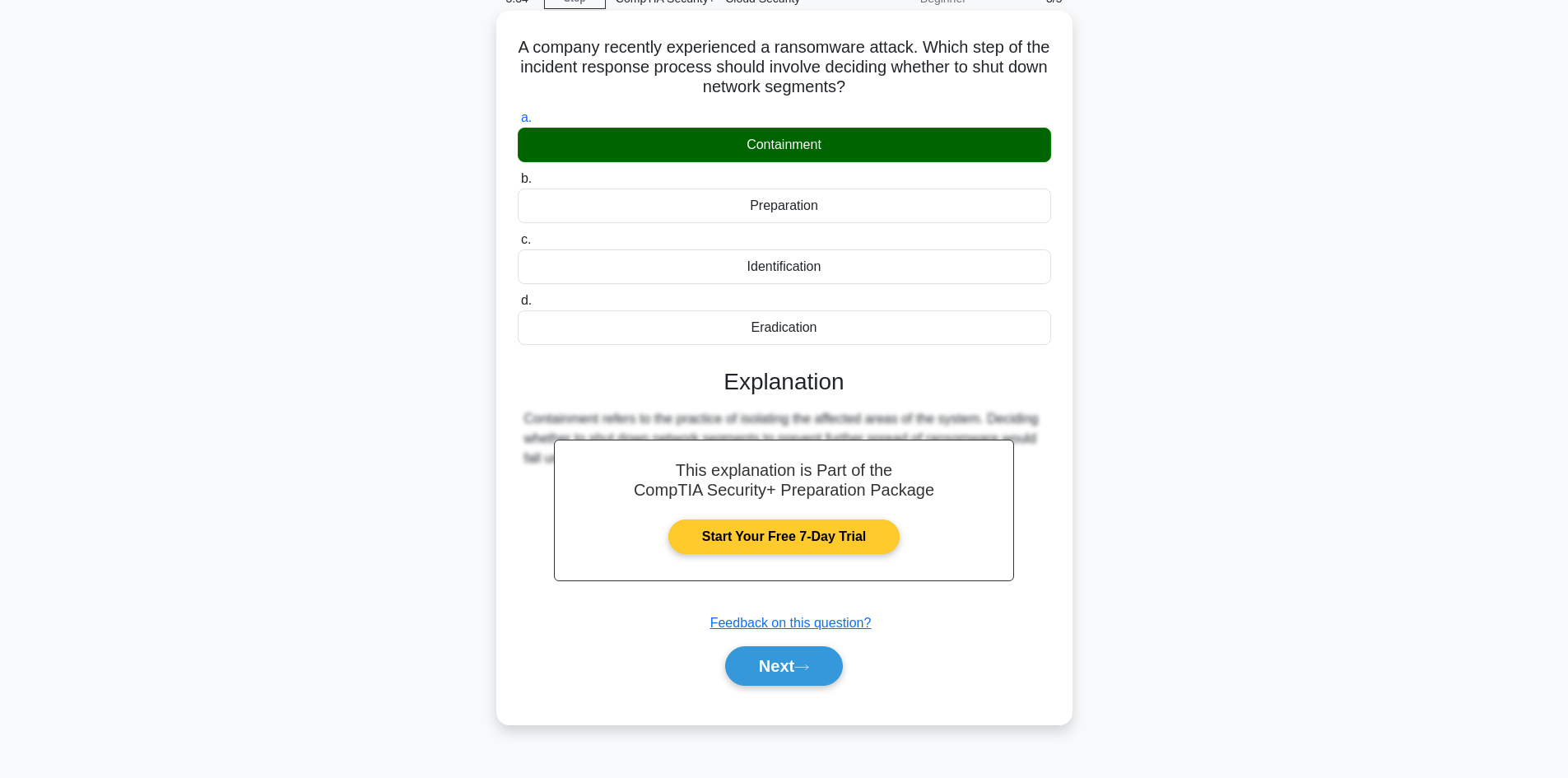
scroll to position [82, 0]
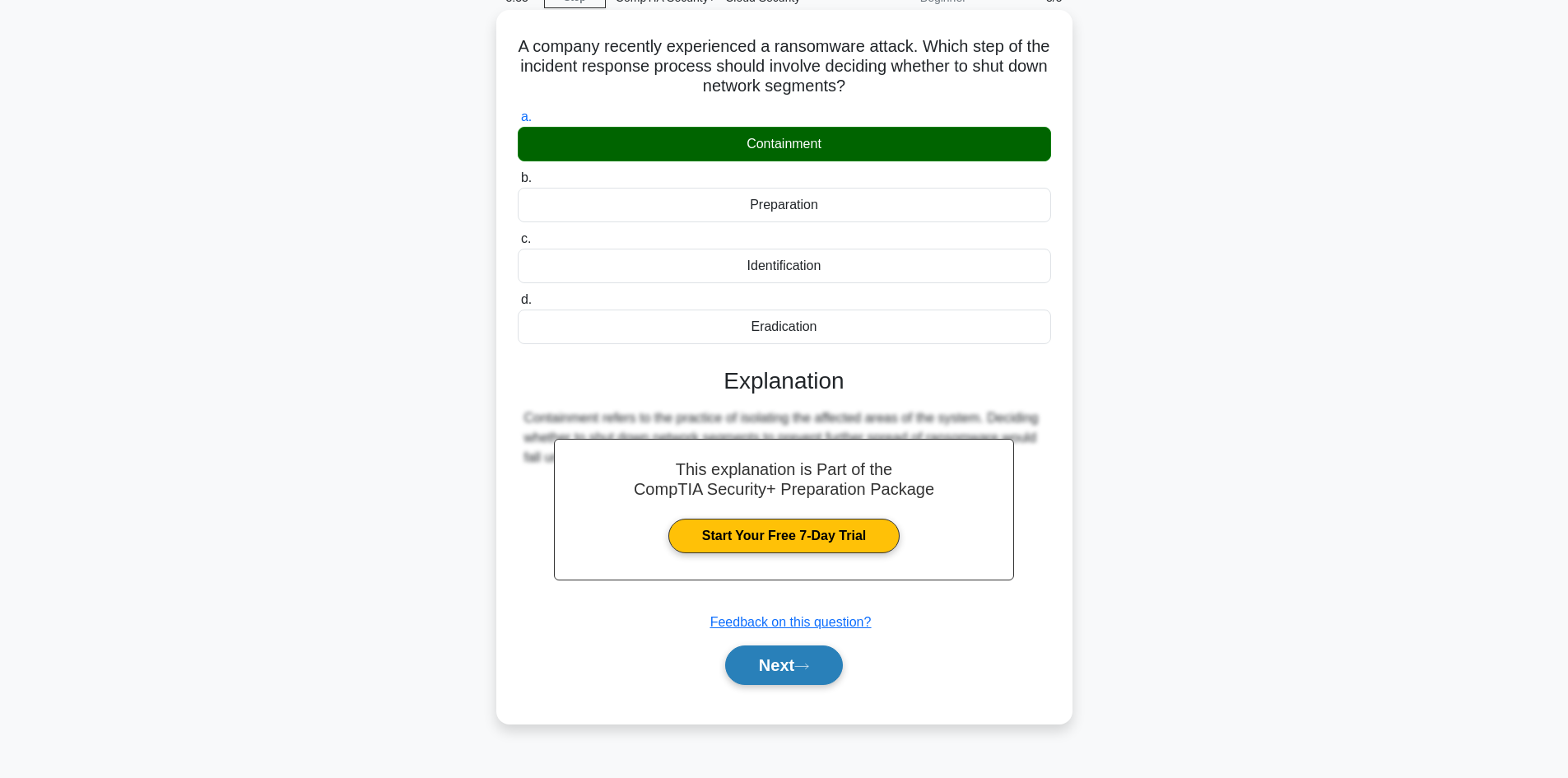
click at [799, 658] on button "Next" at bounding box center [784, 665] width 118 height 40
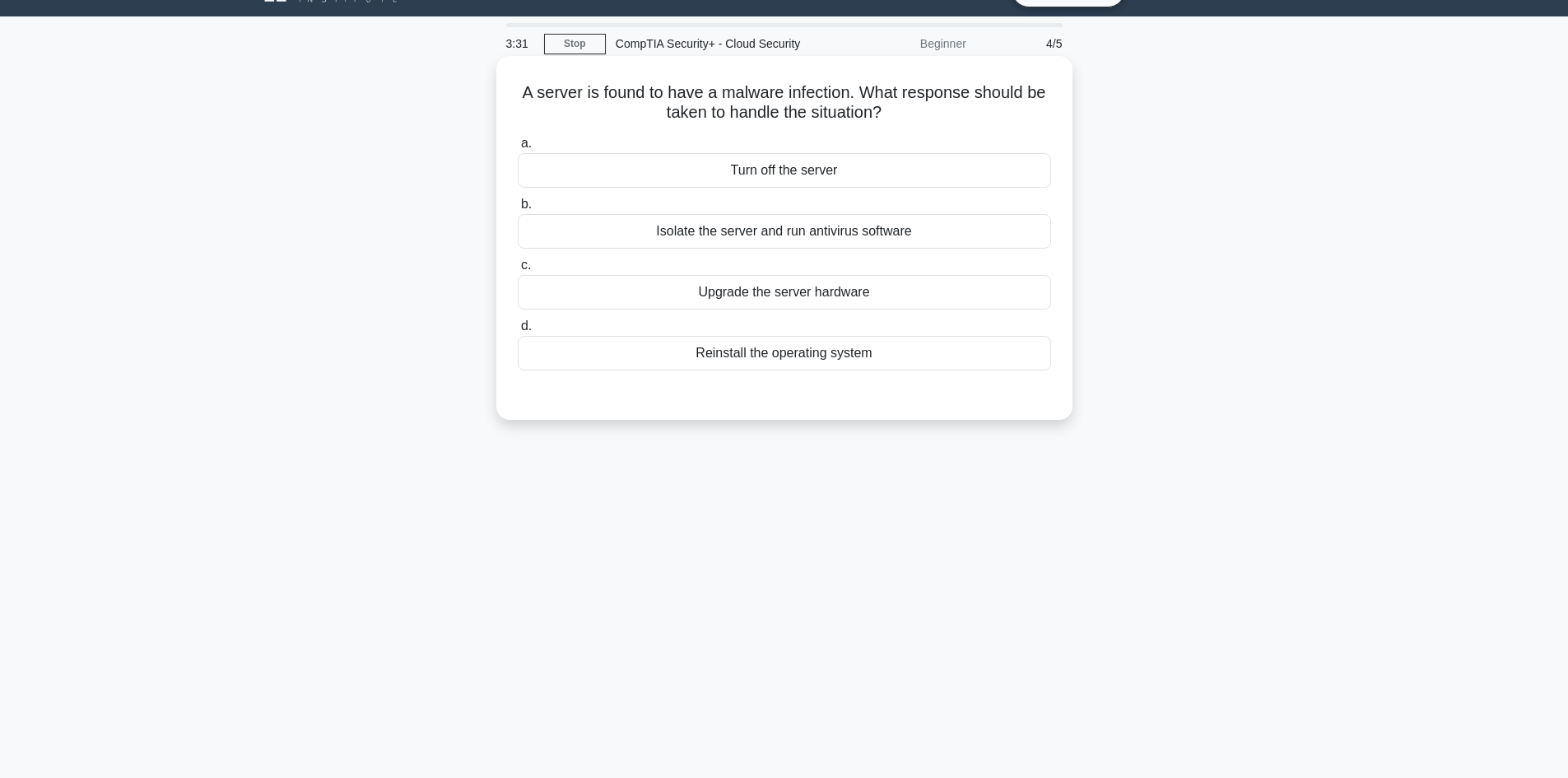
scroll to position [0, 0]
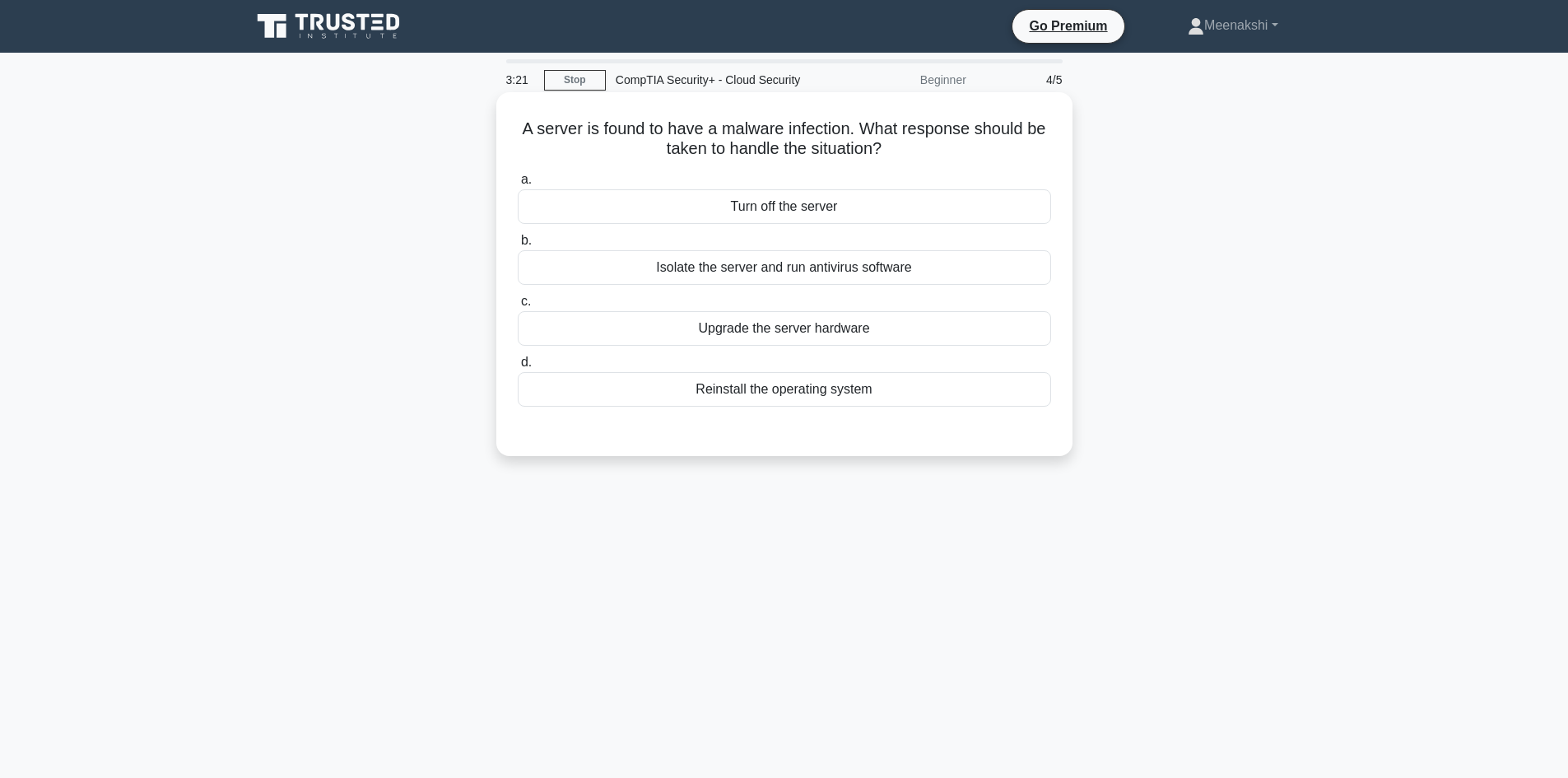
click at [731, 266] on div "Isolate the server and run antivirus software" at bounding box center [784, 268] width 533 height 35
click at [518, 246] on input "b. Isolate the server and run antivirus software" at bounding box center [518, 241] width 0 height 11
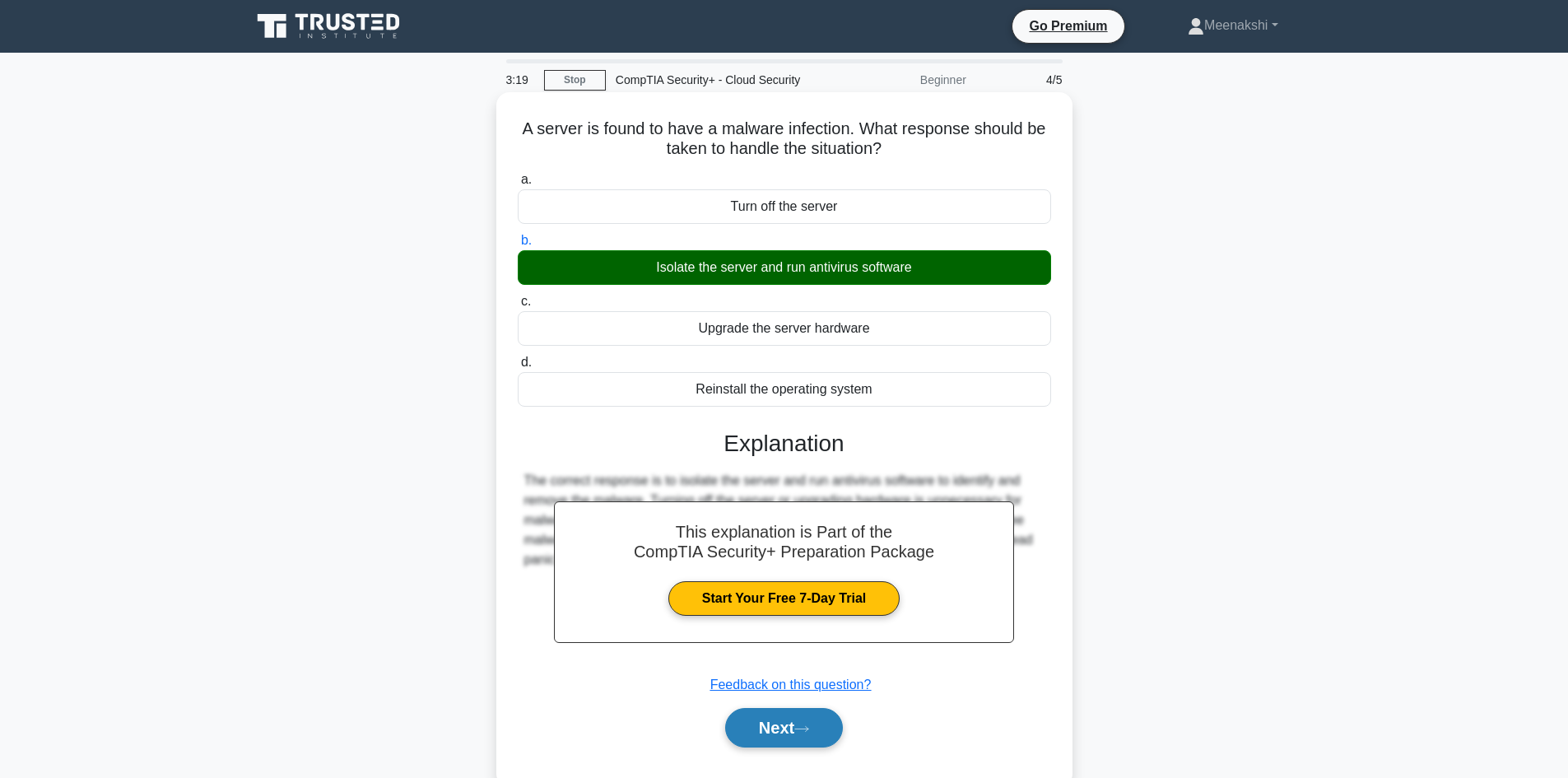
click at [803, 728] on icon at bounding box center [801, 728] width 15 height 9
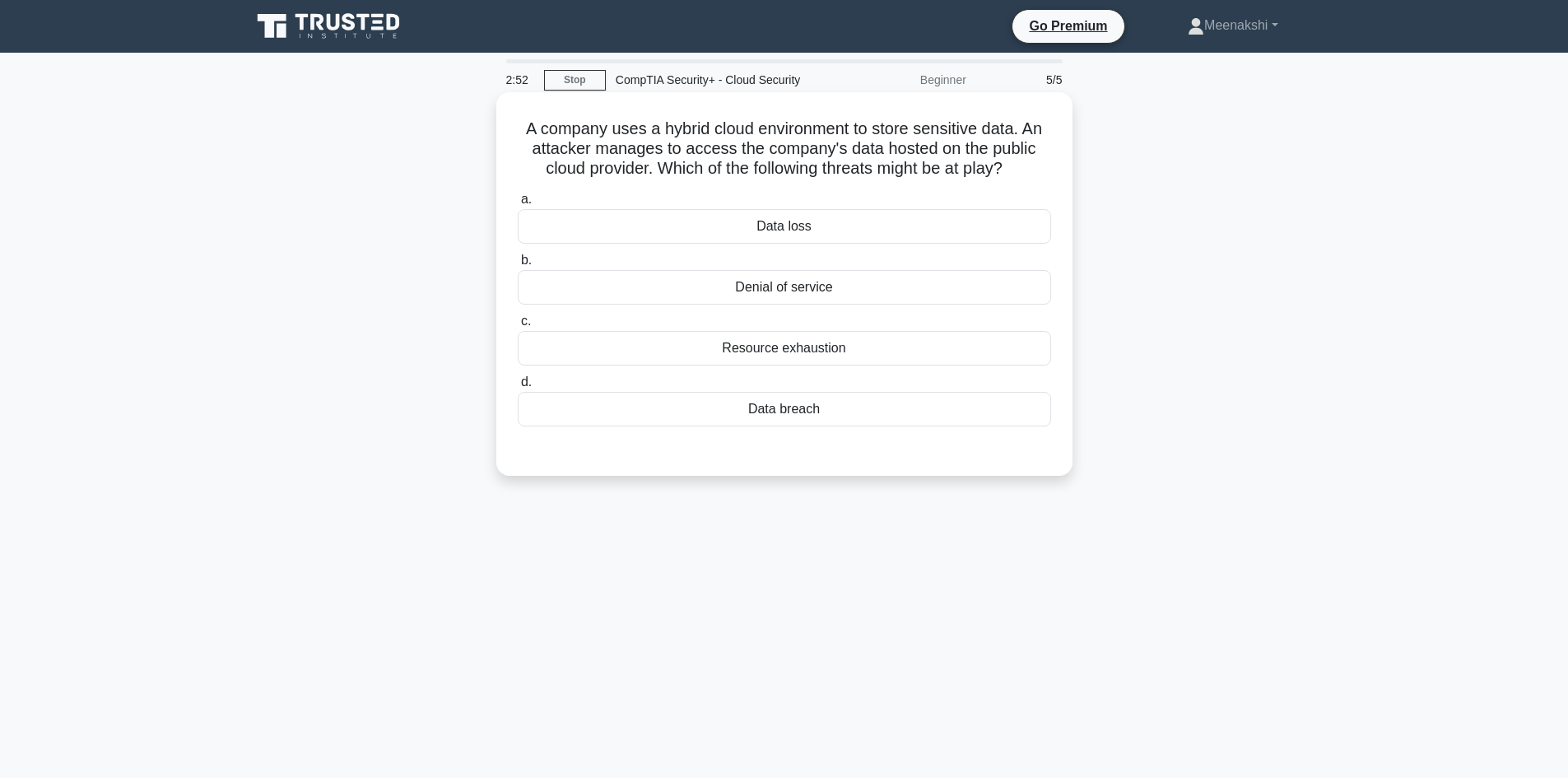
click at [852, 413] on div "Data breach" at bounding box center [784, 409] width 533 height 35
click at [518, 387] on input "d. Data breach" at bounding box center [518, 382] width 0 height 11
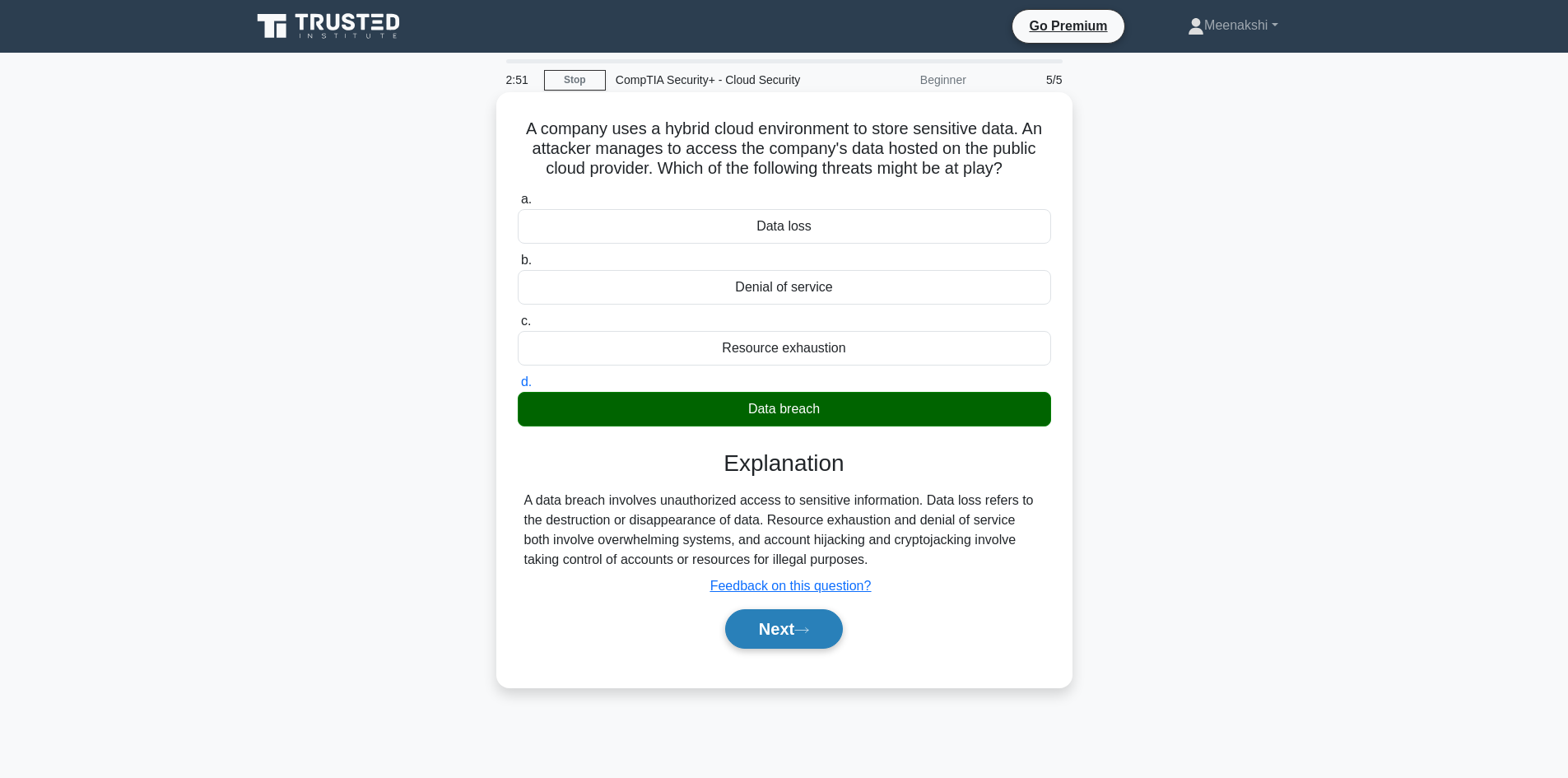
click at [784, 635] on button "Next" at bounding box center [784, 629] width 118 height 40
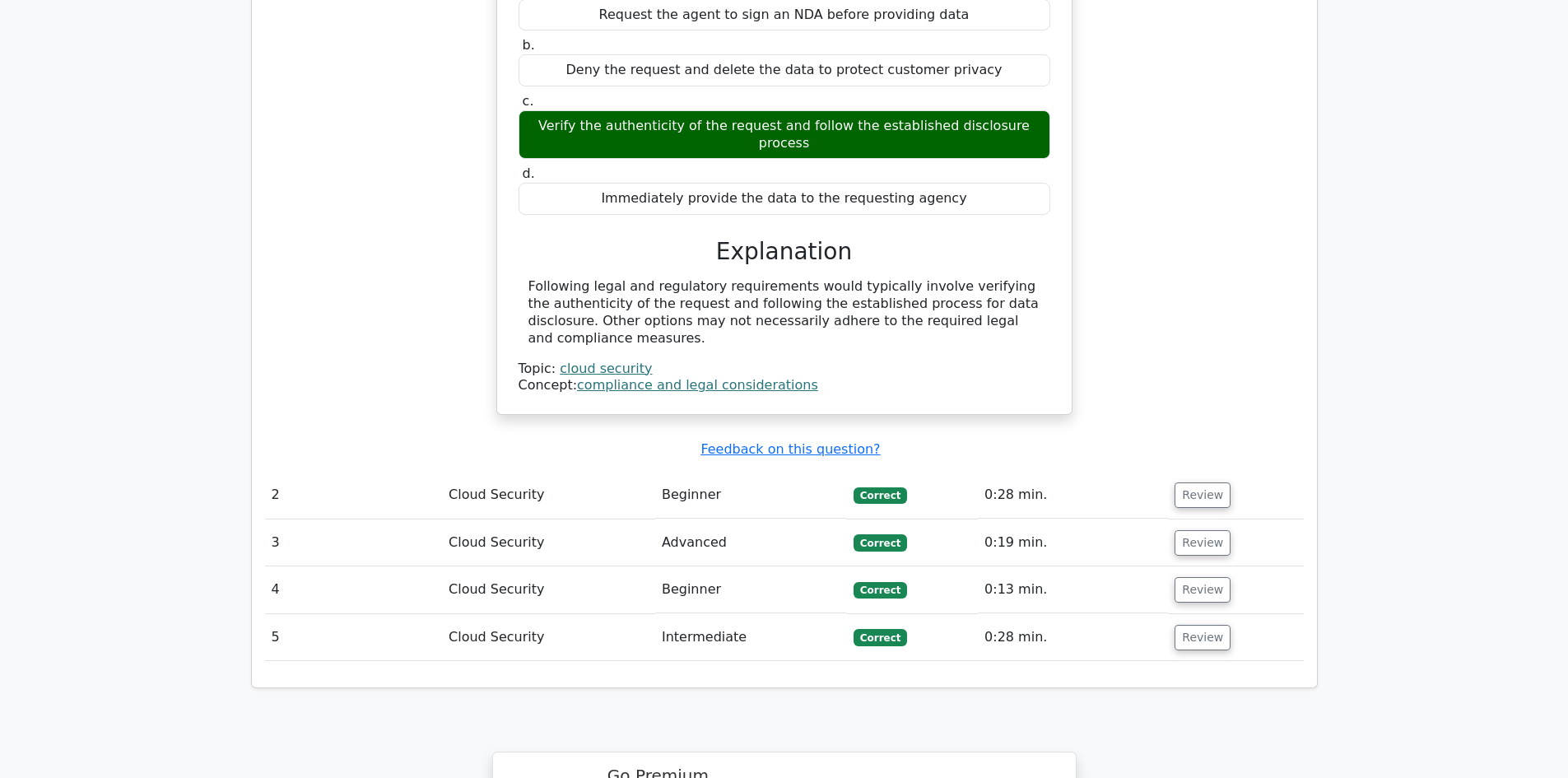
scroll to position [1399, 0]
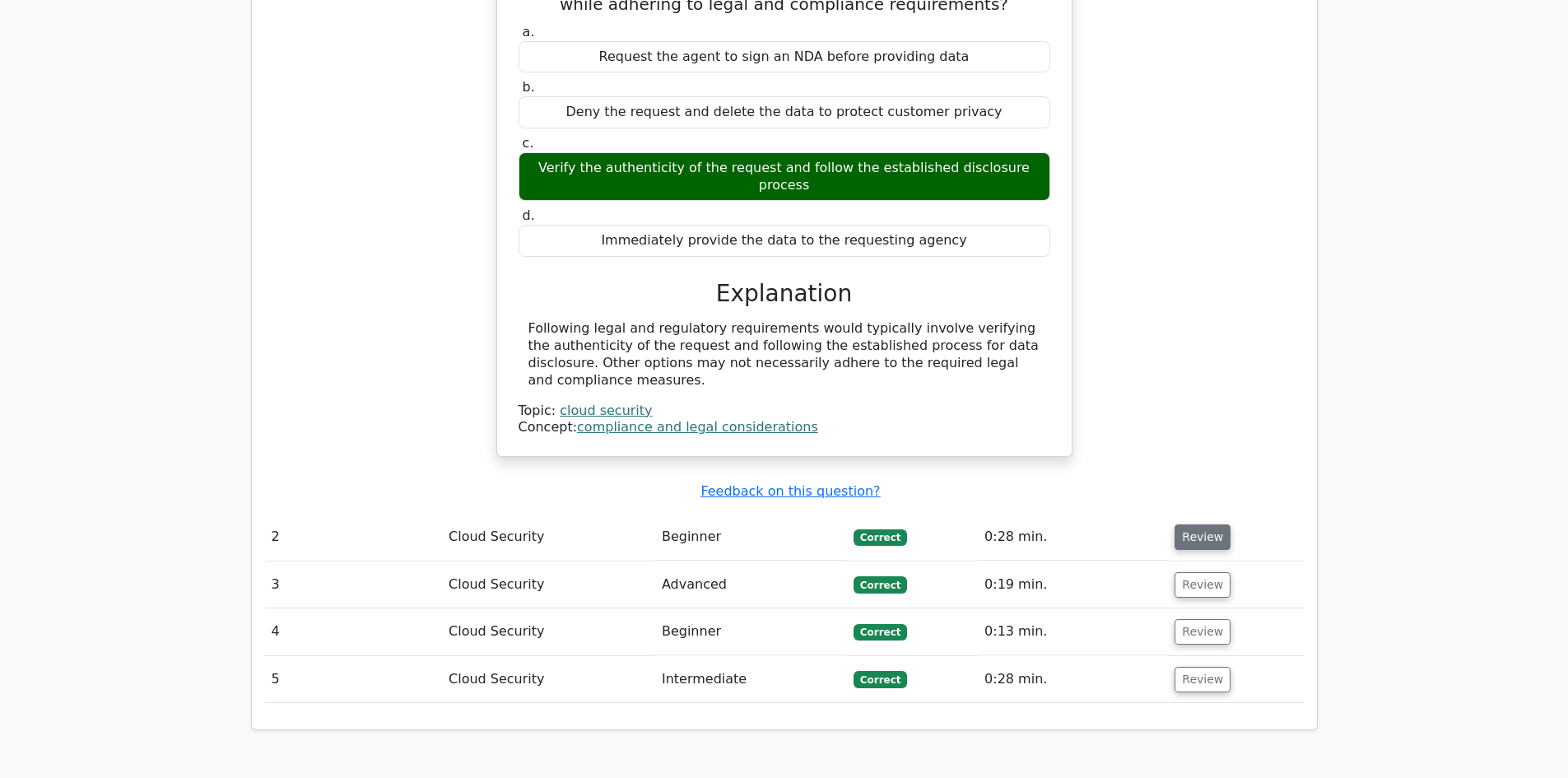
click at [1200, 524] on button "Review" at bounding box center [1202, 537] width 56 height 26
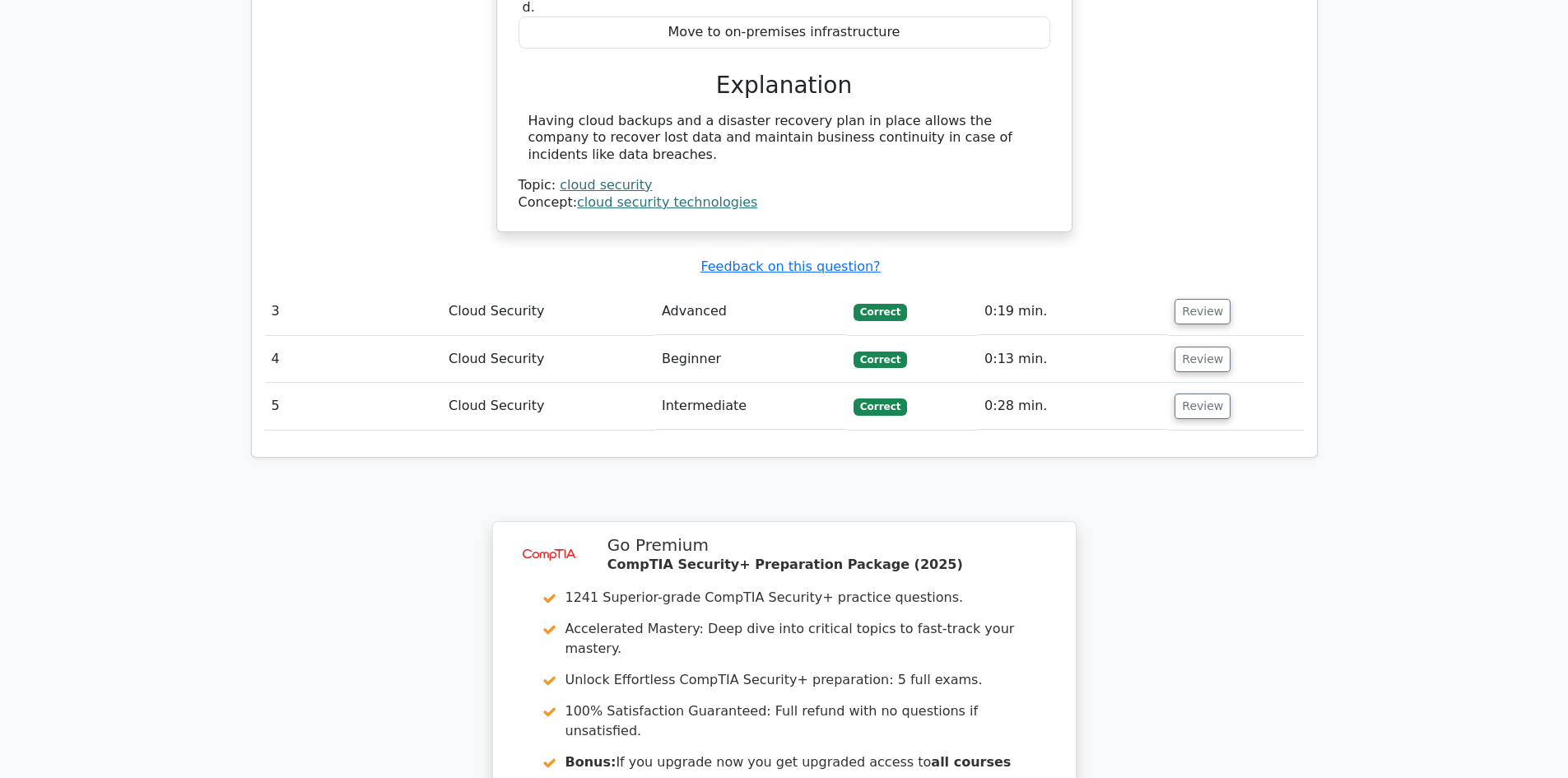
scroll to position [2468, 0]
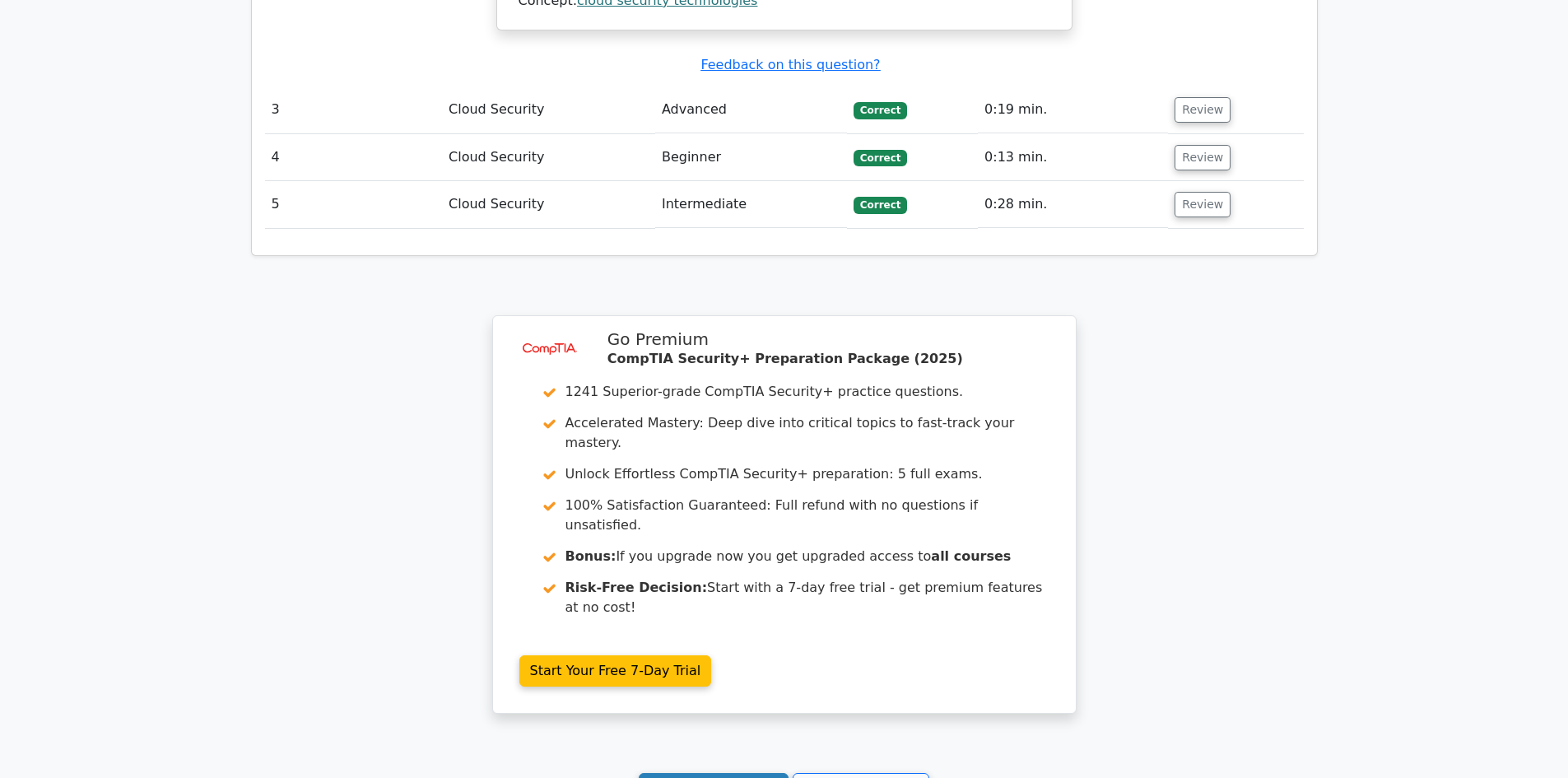
click at [748, 773] on link "Continue practicing" at bounding box center [714, 789] width 151 height 32
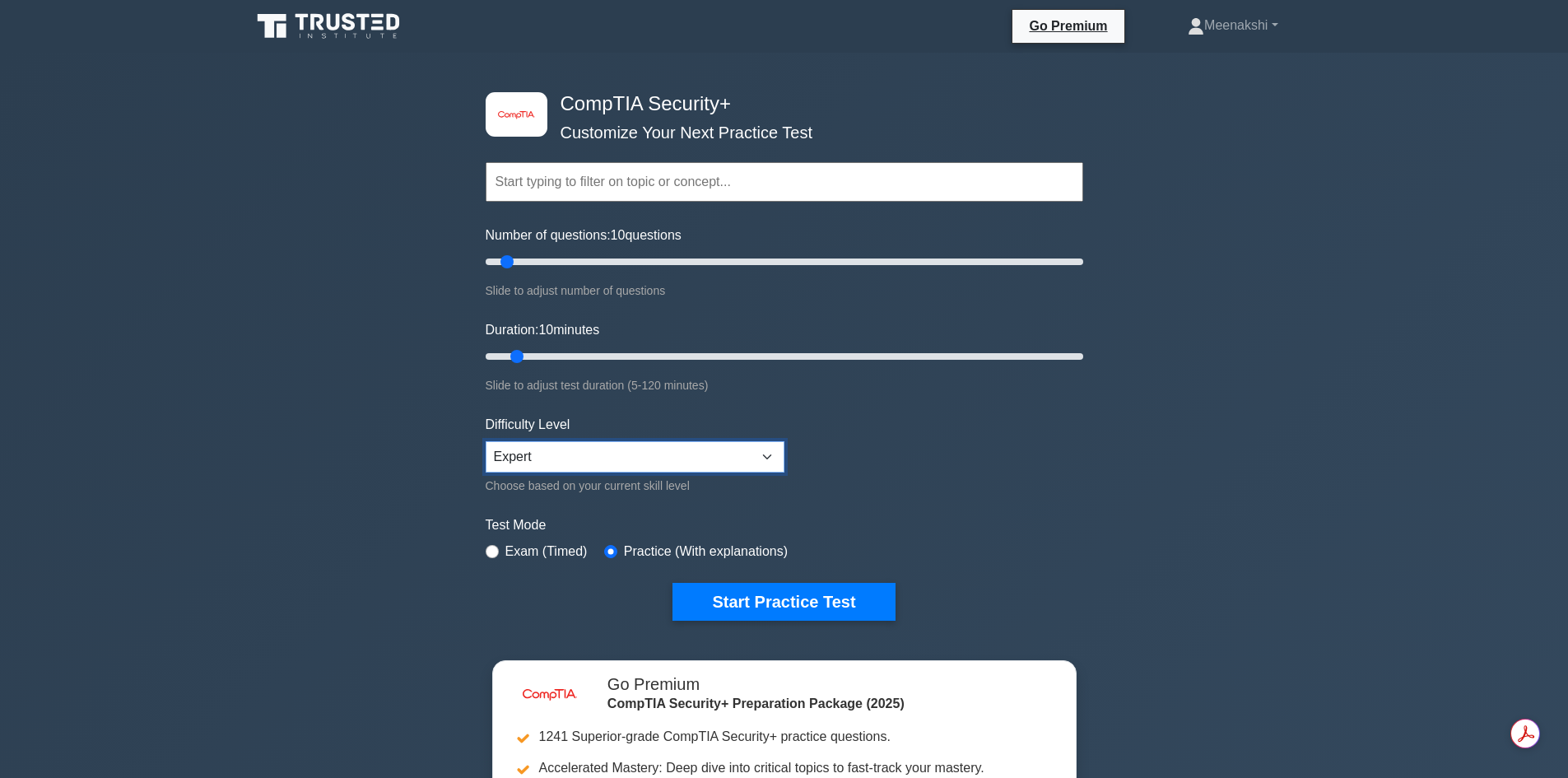
click at [766, 457] on select "Beginner Intermediate Expert" at bounding box center [635, 457] width 299 height 32
click at [485, 441] on select "Beginner Intermediate Expert" at bounding box center [635, 457] width 299 height 32
click at [768, 605] on button "Start Practice Test" at bounding box center [784, 601] width 222 height 38
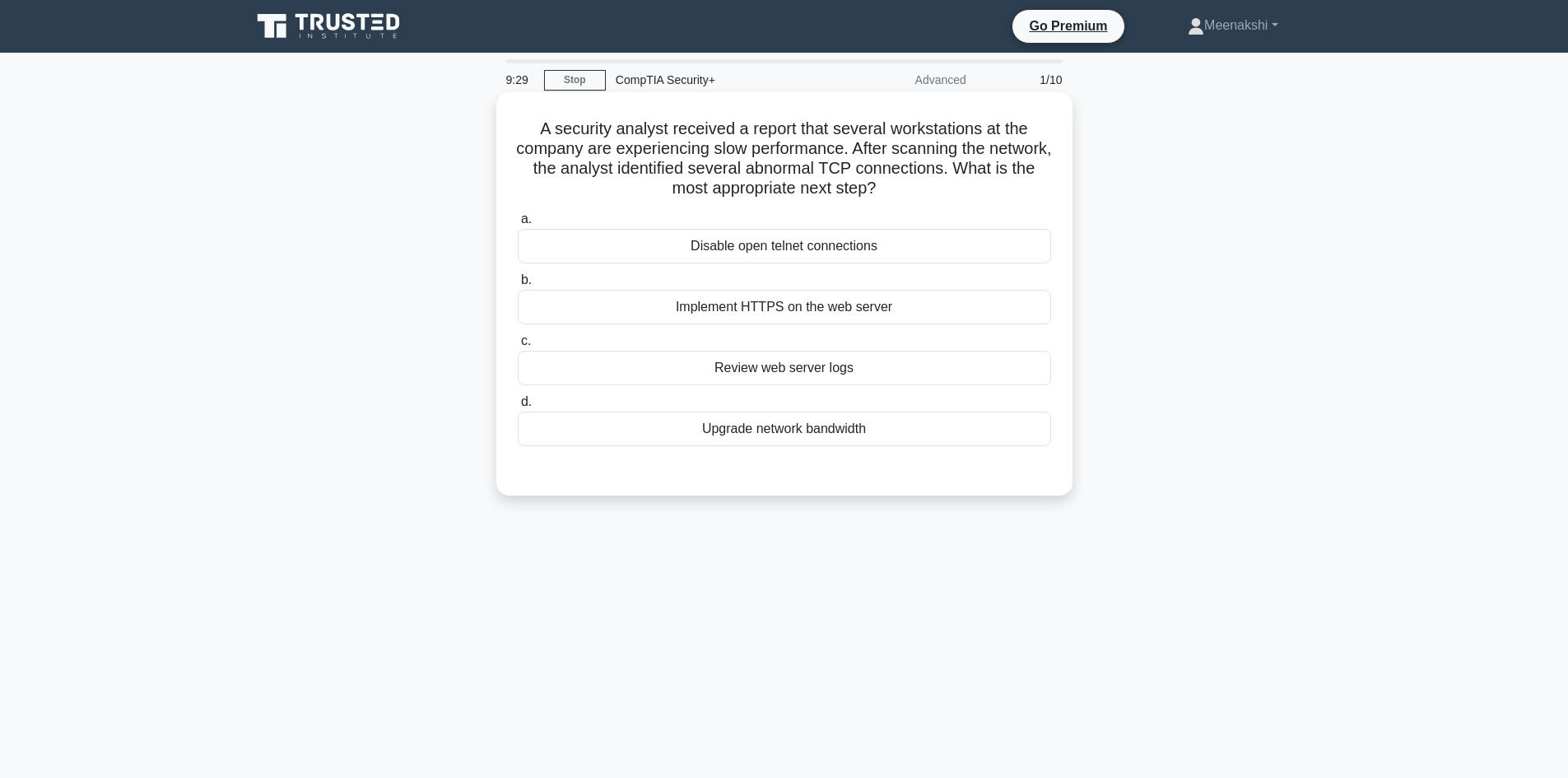
click at [778, 307] on div "Implement HTTPS on the web server" at bounding box center [784, 307] width 533 height 35
click at [518, 285] on input "b. Implement HTTPS on the web server" at bounding box center [518, 280] width 0 height 11
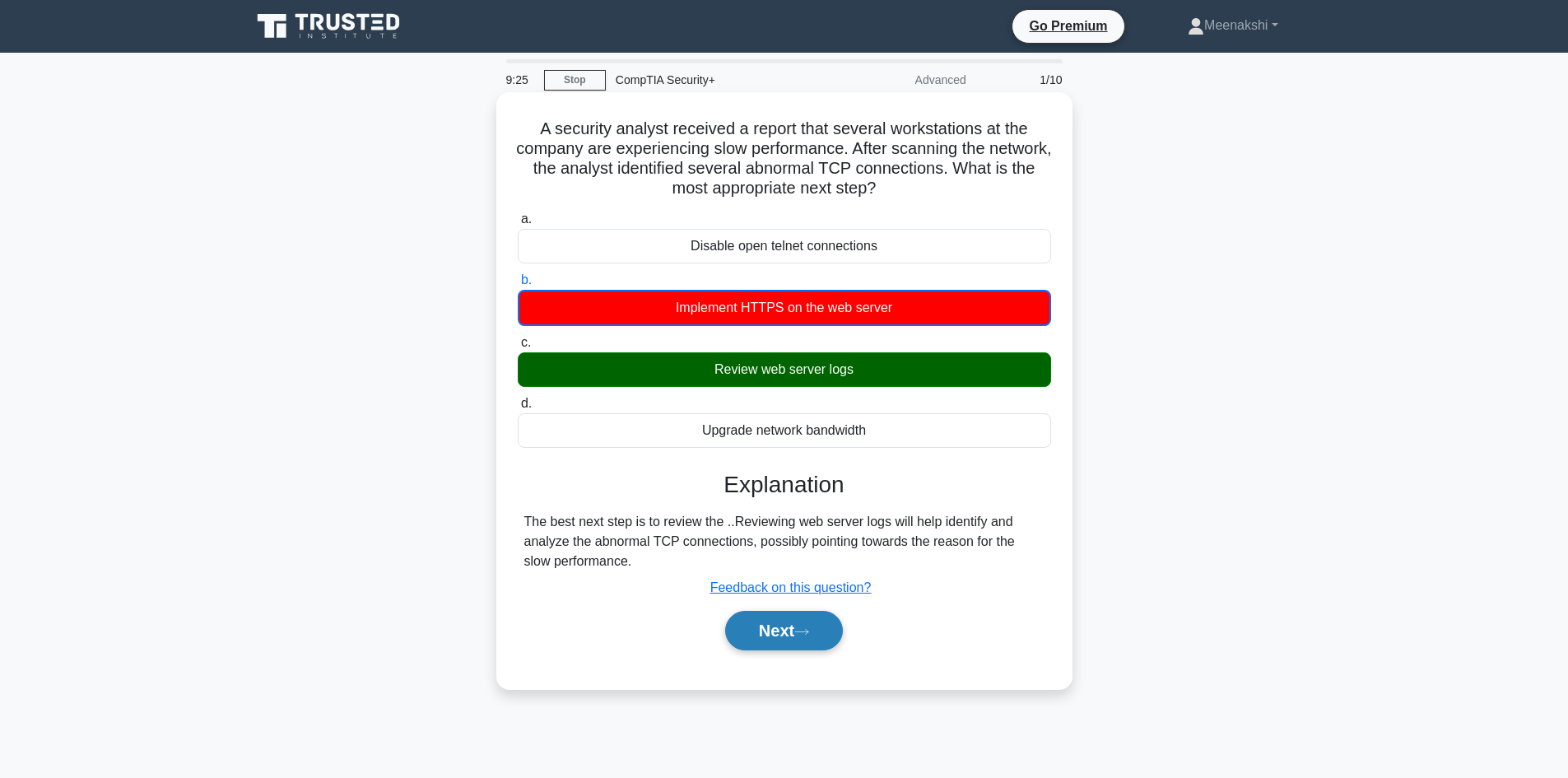
click at [785, 632] on button "Next" at bounding box center [784, 630] width 118 height 40
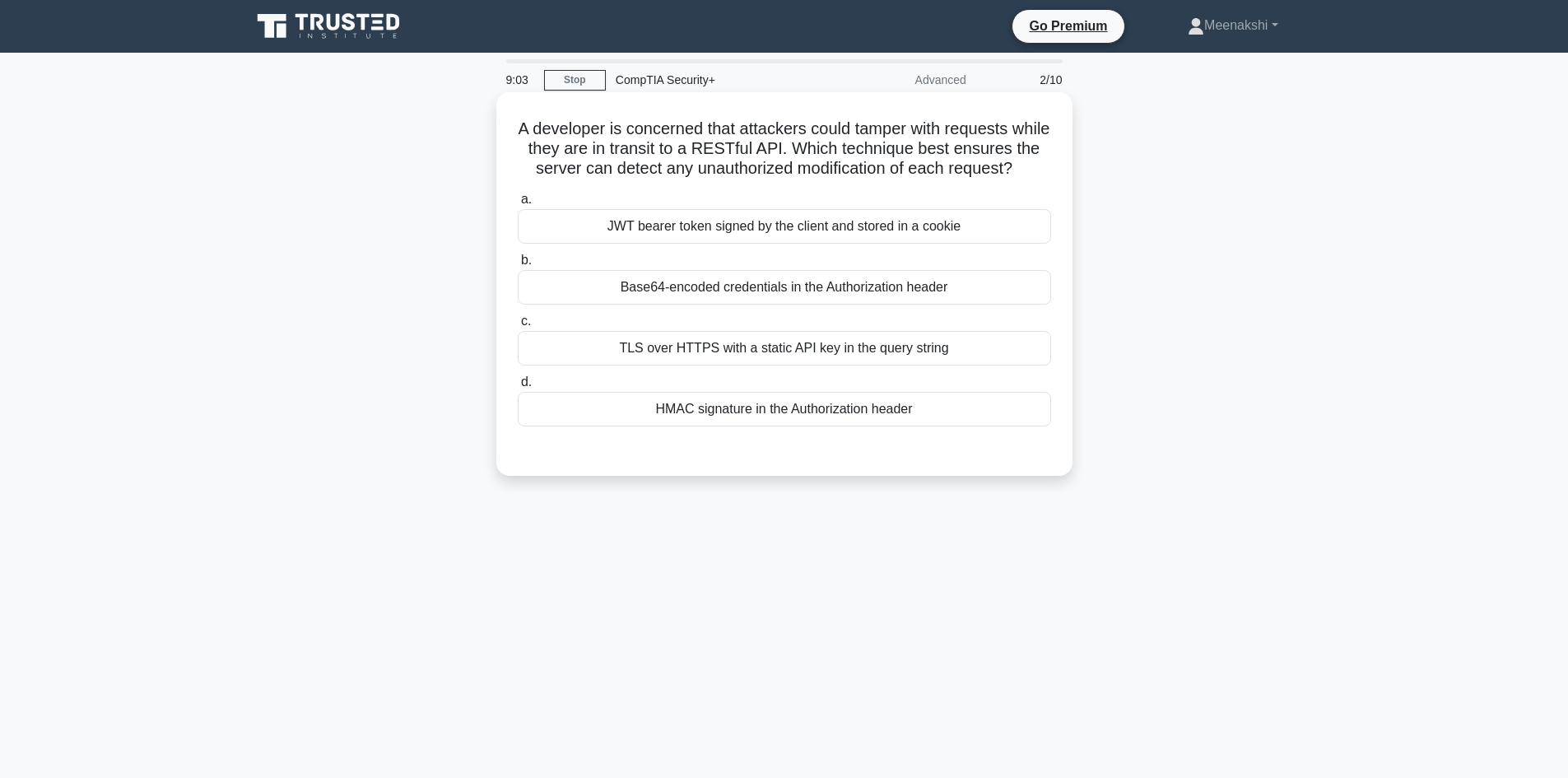
click at [801, 426] on div "HMAC signature in the Authorization header" at bounding box center [784, 409] width 533 height 35
click at [518, 387] on input "d. HMAC signature in the Authorization header" at bounding box center [518, 382] width 0 height 11
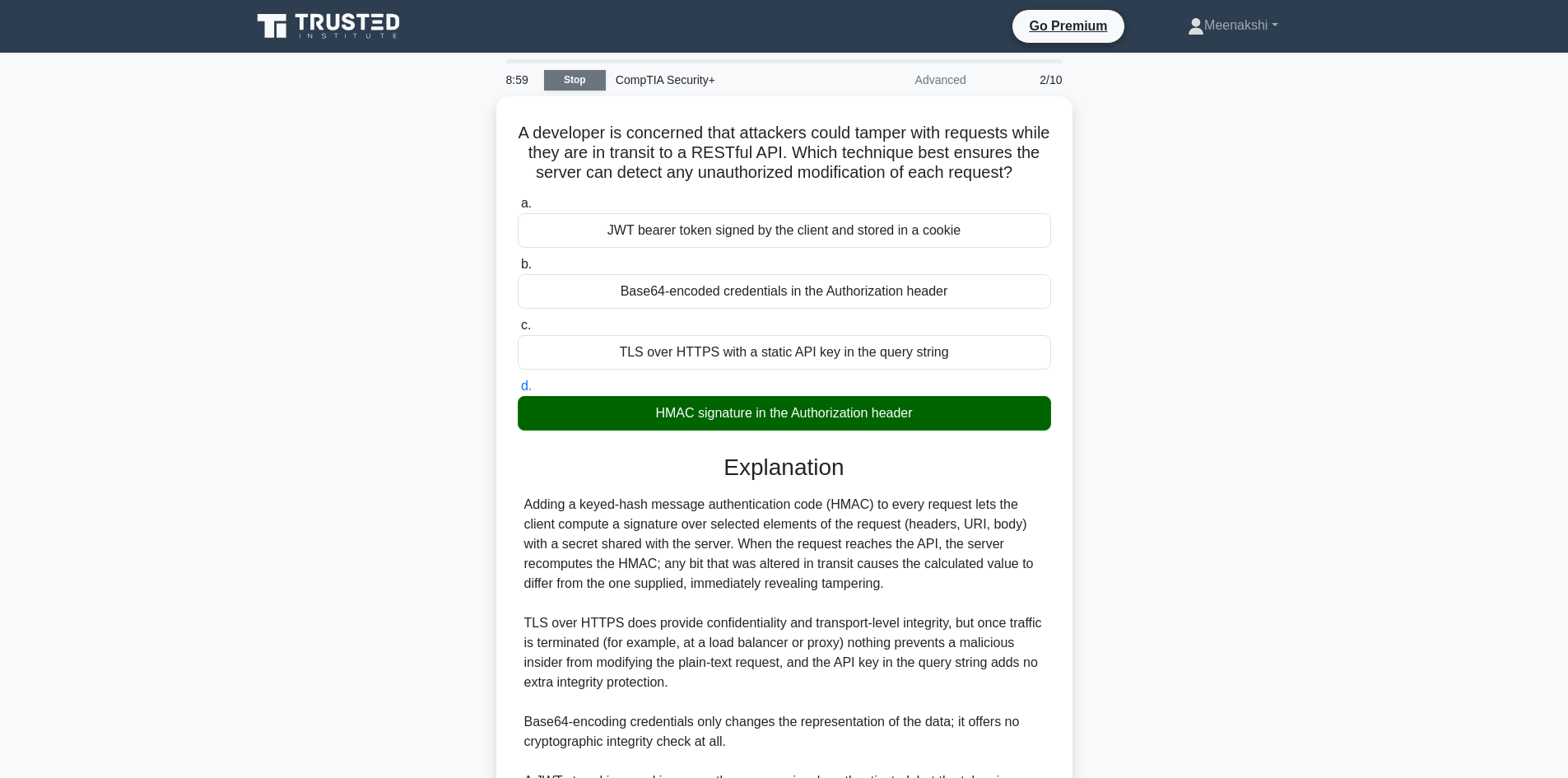
click at [564, 83] on link "Stop" at bounding box center [575, 80] width 61 height 21
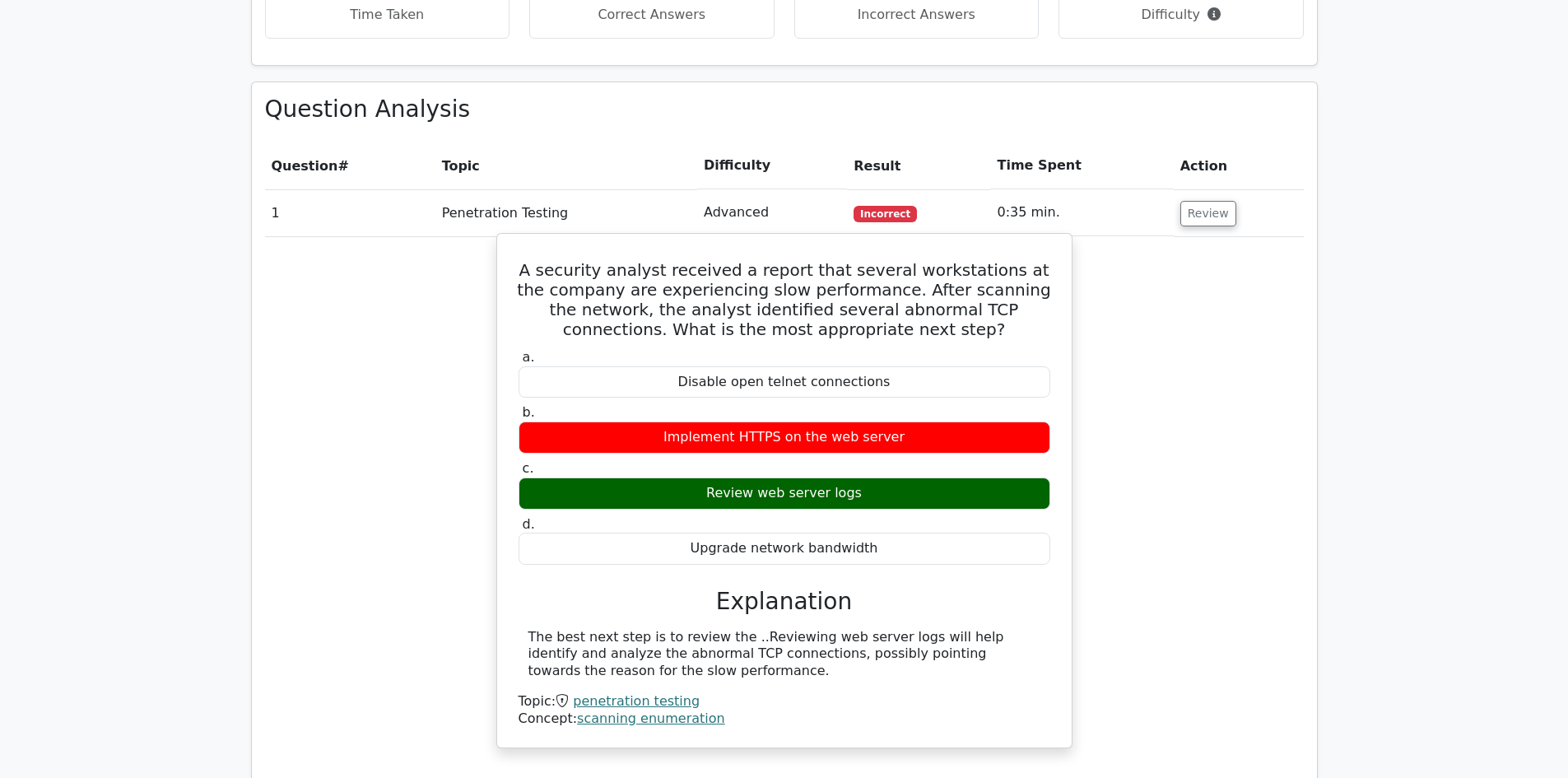
scroll to position [988, 0]
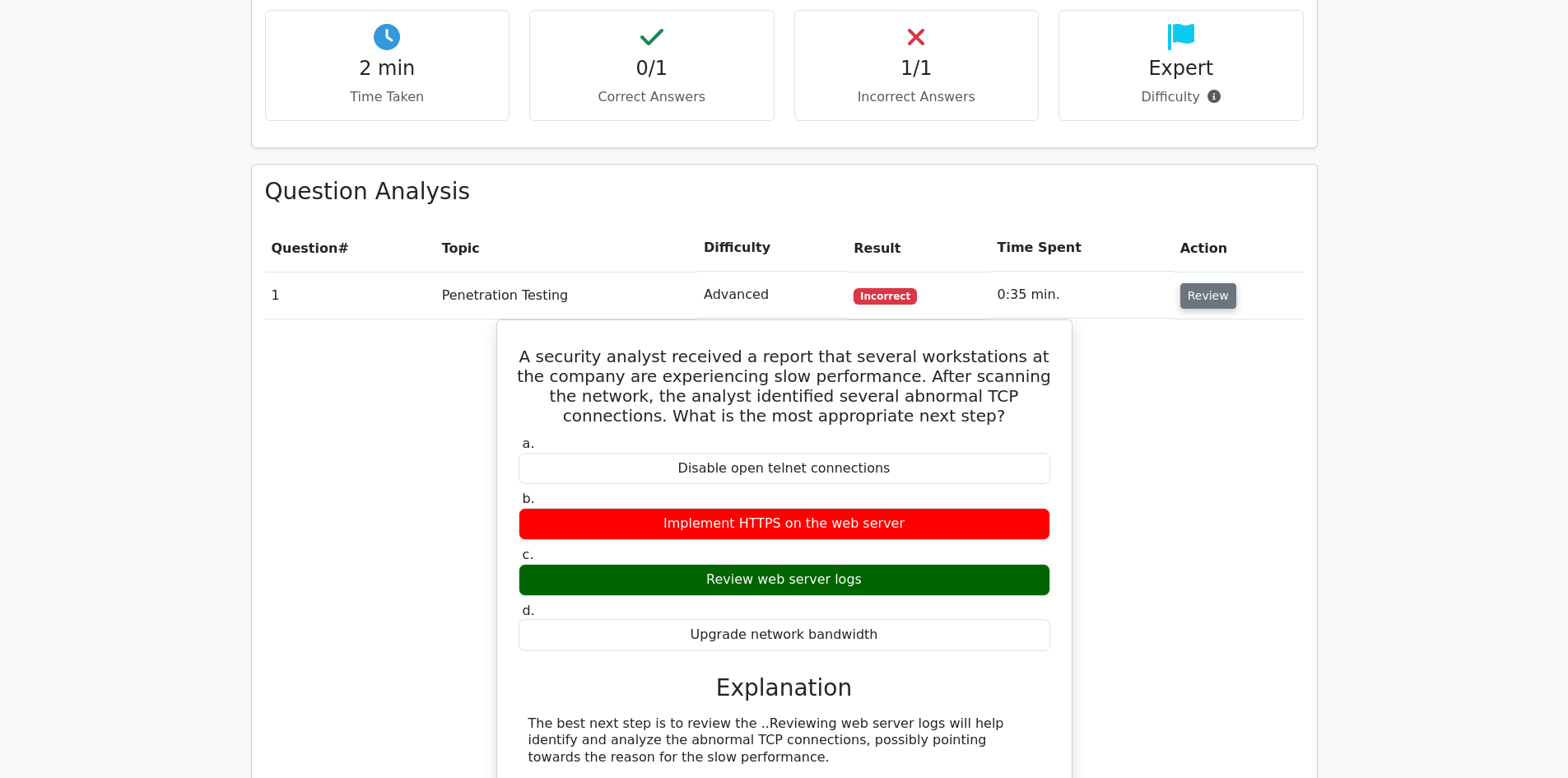
click at [1186, 283] on button "Review" at bounding box center [1208, 295] width 56 height 26
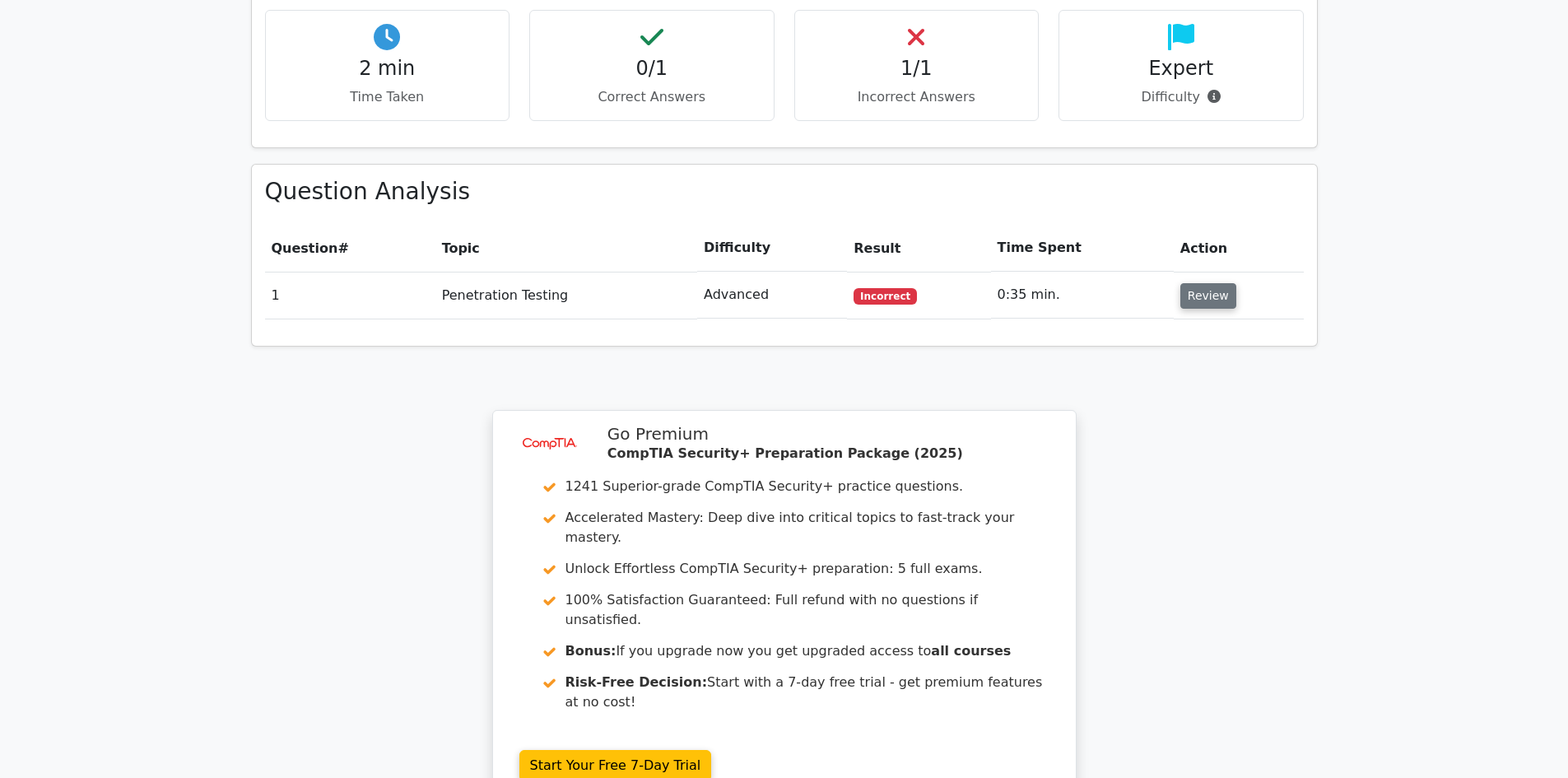
click at [1185, 283] on button "Review" at bounding box center [1208, 295] width 56 height 26
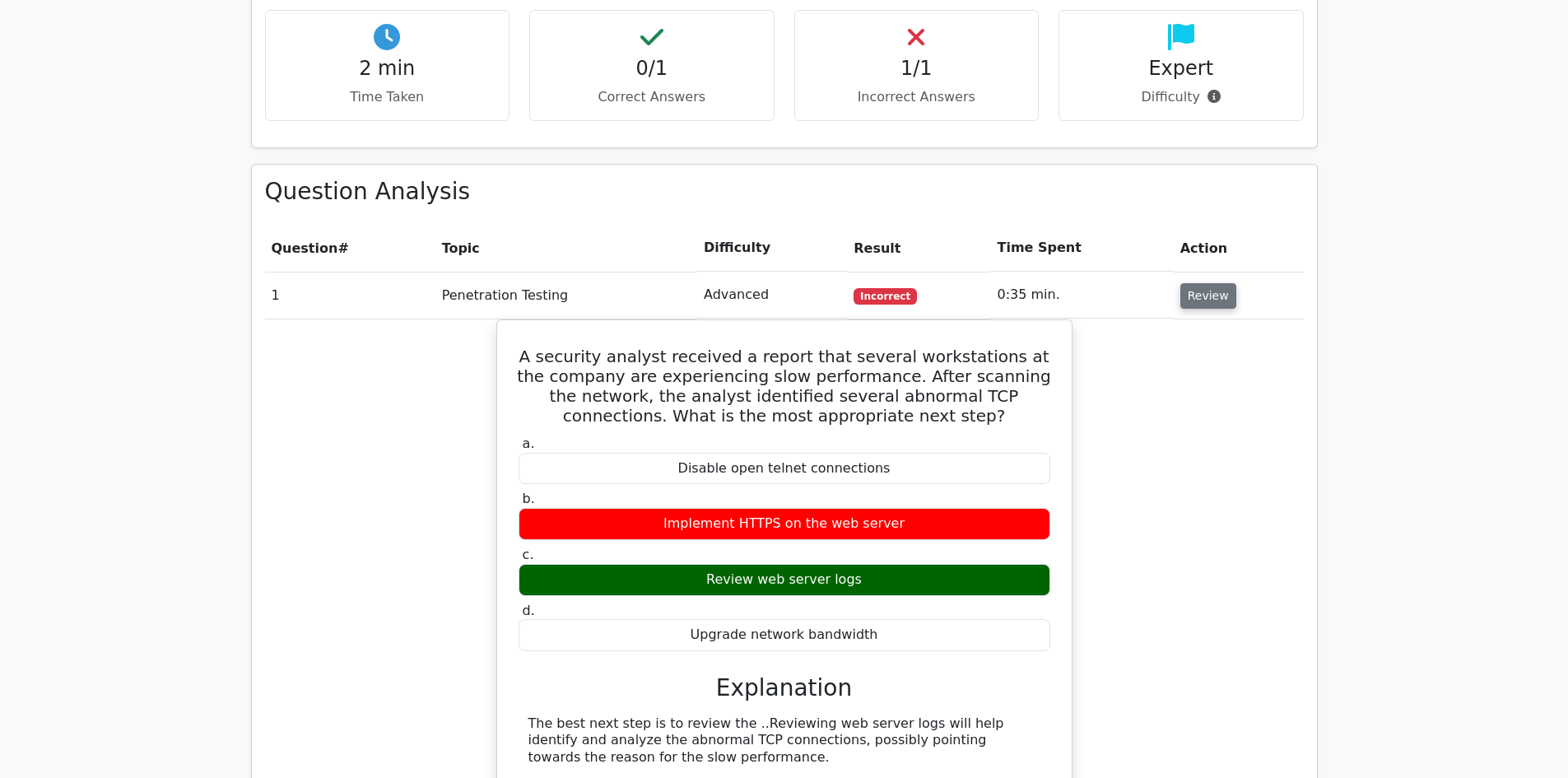
click at [1185, 283] on button "Review" at bounding box center [1208, 295] width 56 height 26
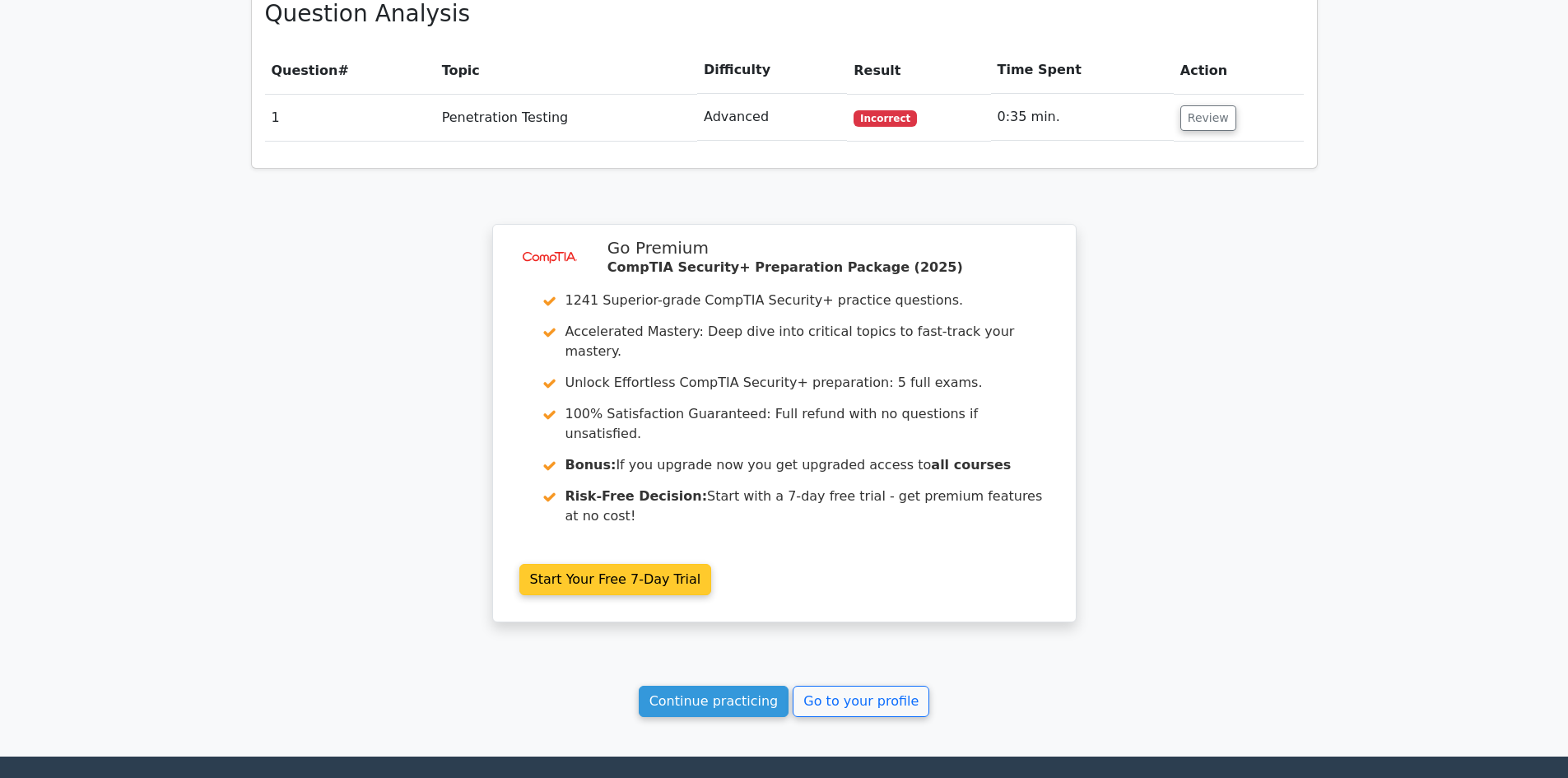
scroll to position [1224, 0]
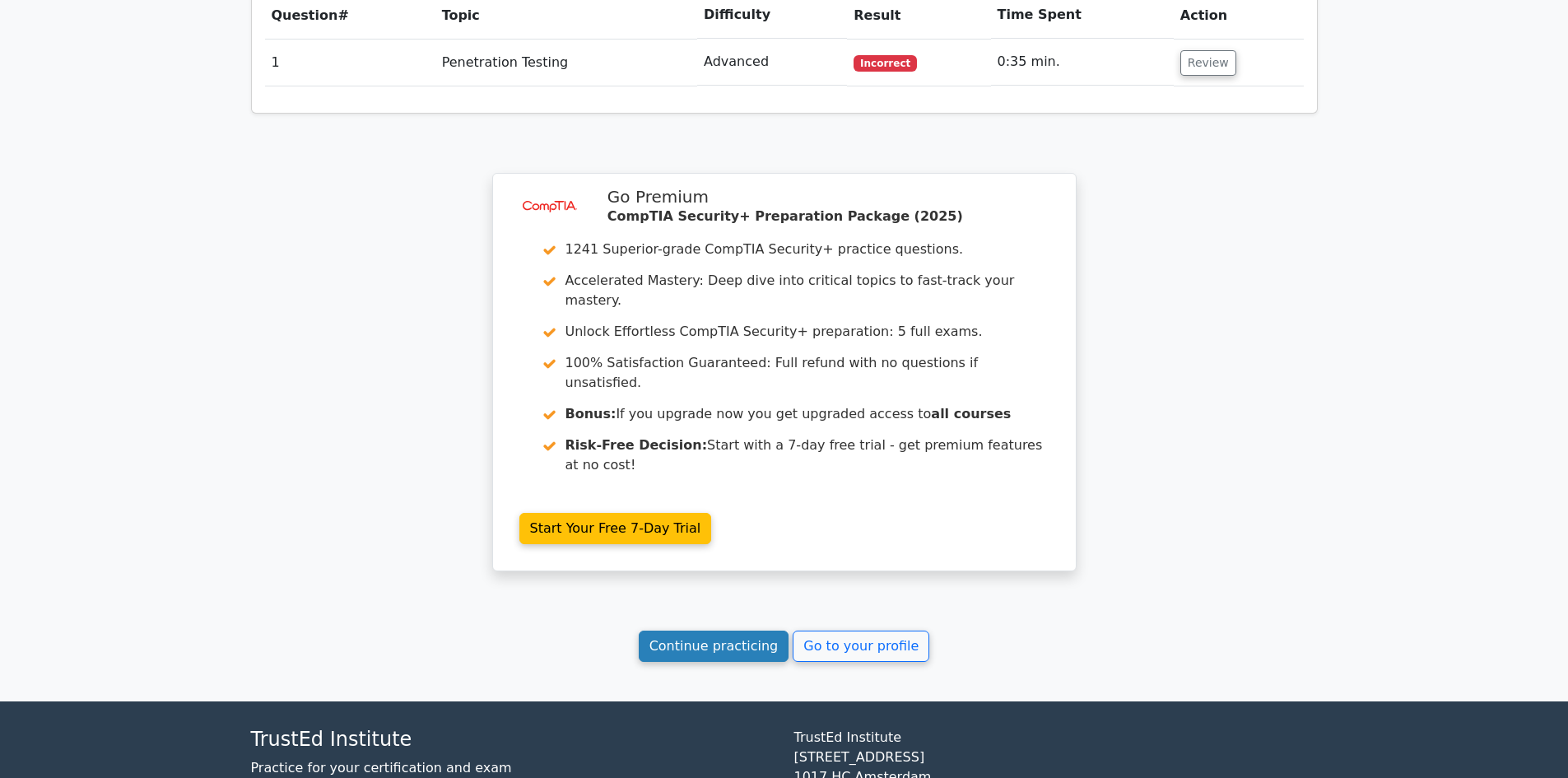
click at [711, 630] on link "Continue practicing" at bounding box center [714, 646] width 151 height 32
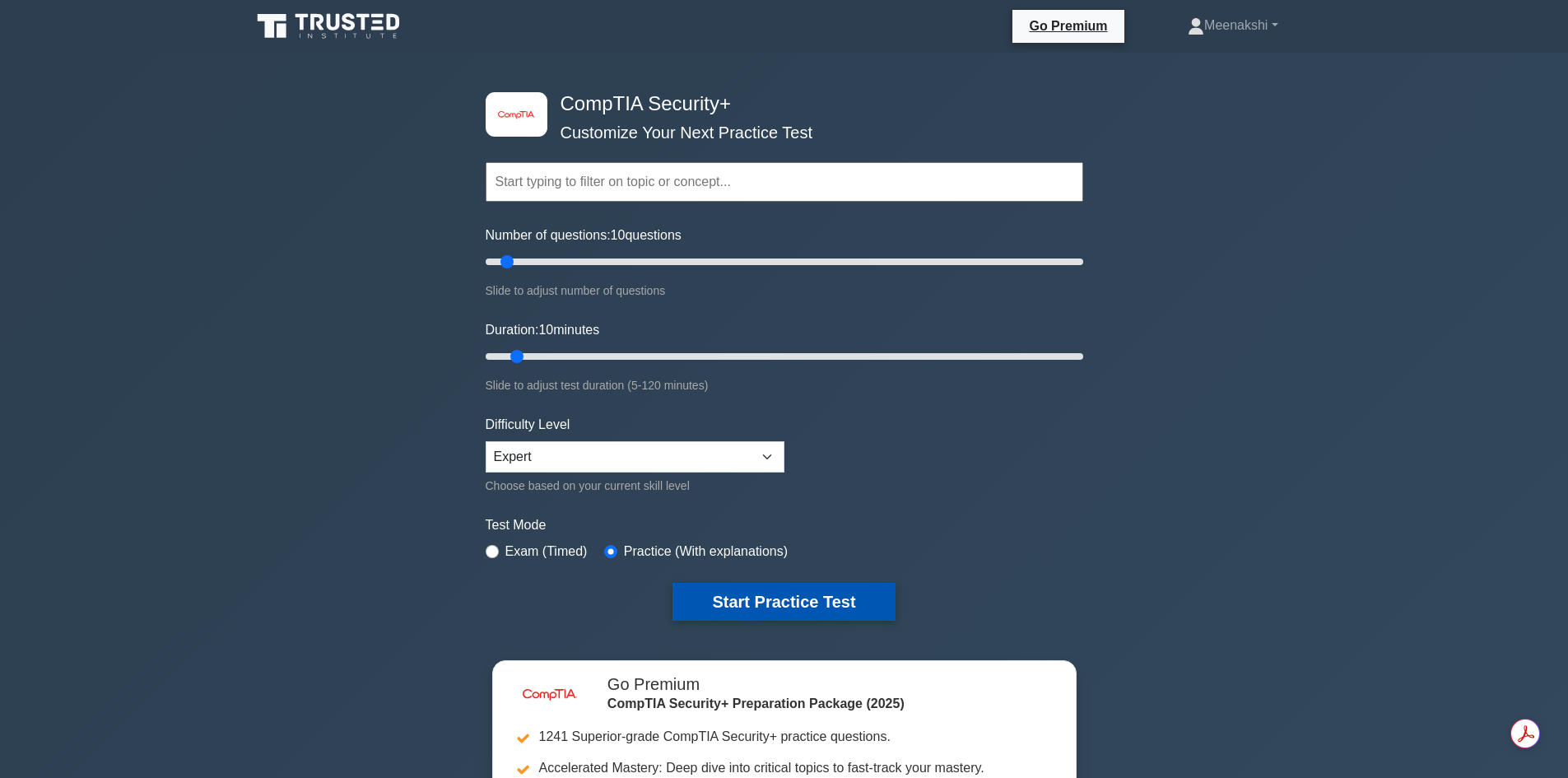
click at [771, 594] on button "Start Practice Test" at bounding box center [784, 601] width 222 height 38
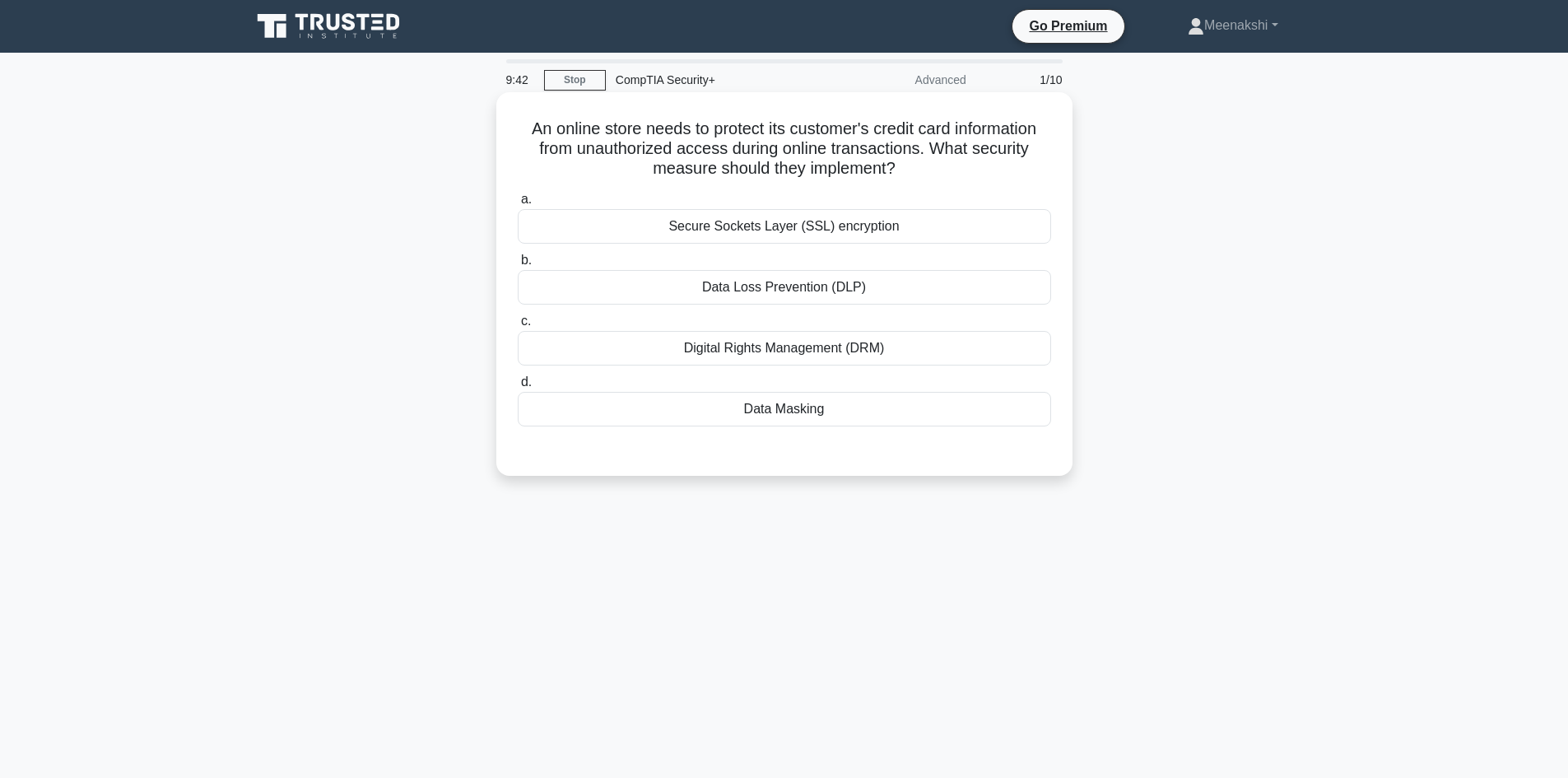
click at [806, 416] on div "Data Masking" at bounding box center [784, 409] width 533 height 35
click at [518, 387] on input "d. Data Masking" at bounding box center [518, 382] width 0 height 11
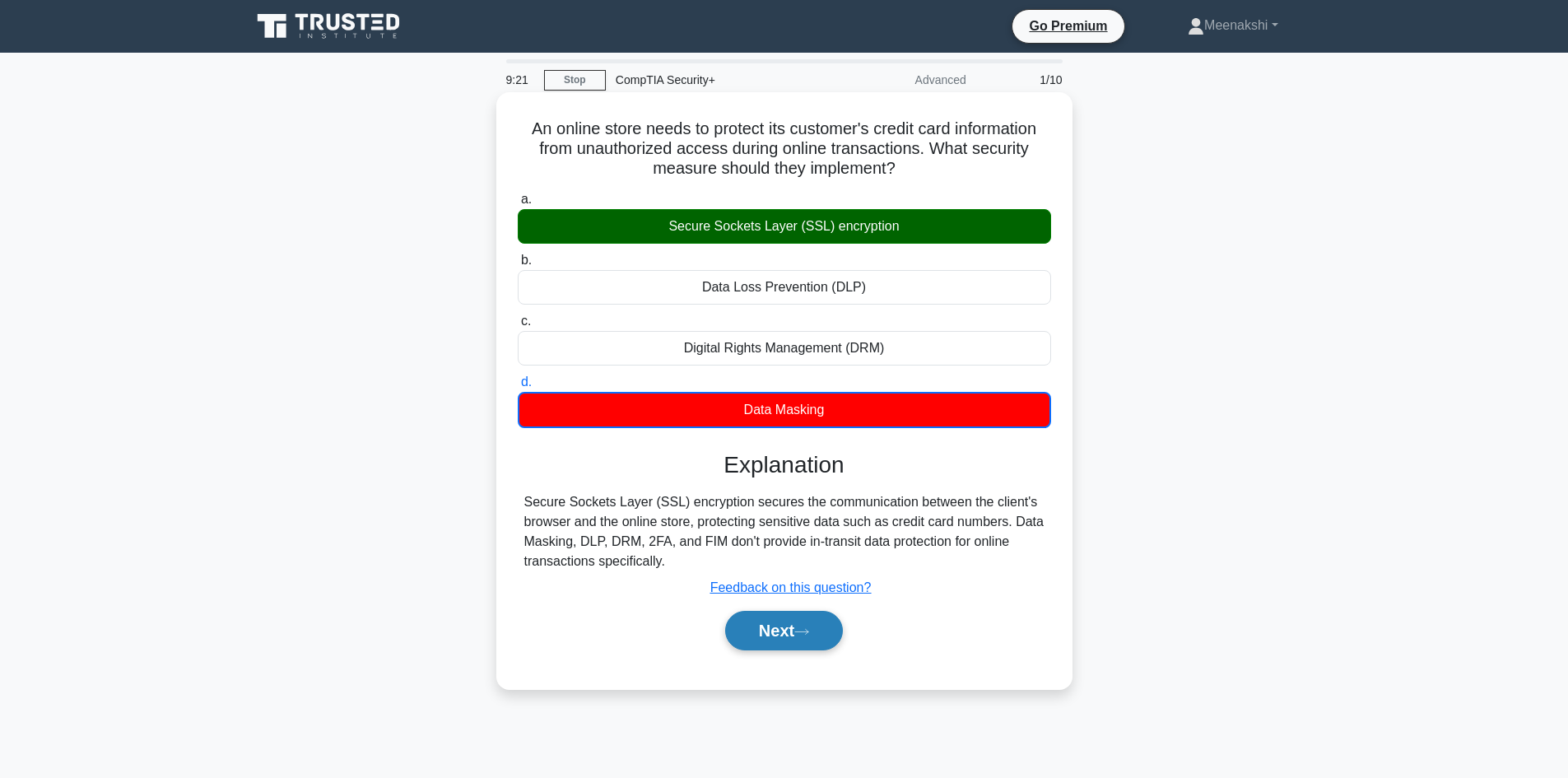
click at [789, 635] on button "Next" at bounding box center [784, 630] width 118 height 40
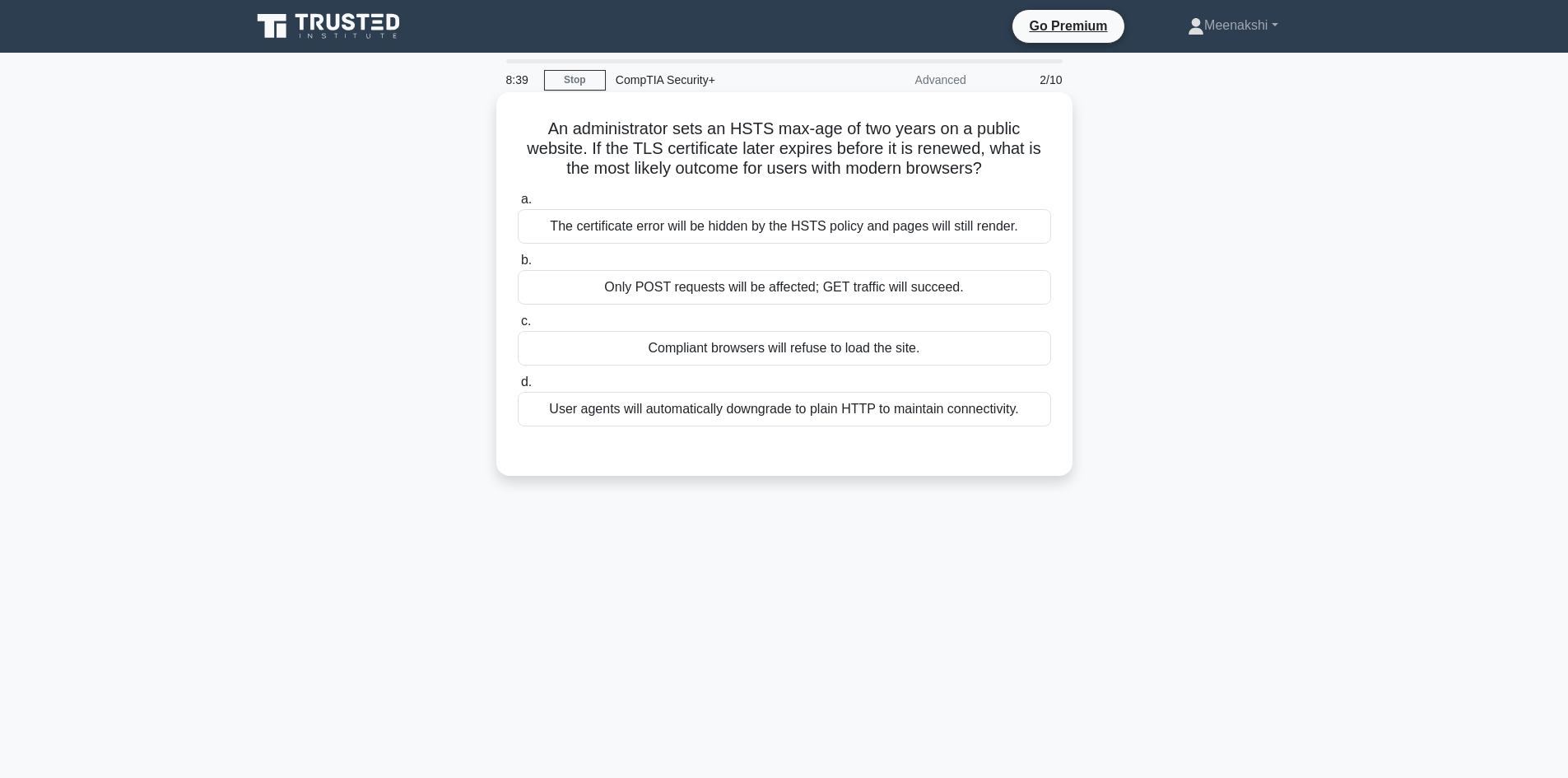
click at [741, 409] on div "User agents will automatically downgrade to plain HTTP to maintain connectivity." at bounding box center [784, 409] width 533 height 35
click at [518, 387] on input "d. User agents will automatically downgrade to plain HTTP to maintain connectiv…" at bounding box center [518, 382] width 0 height 11
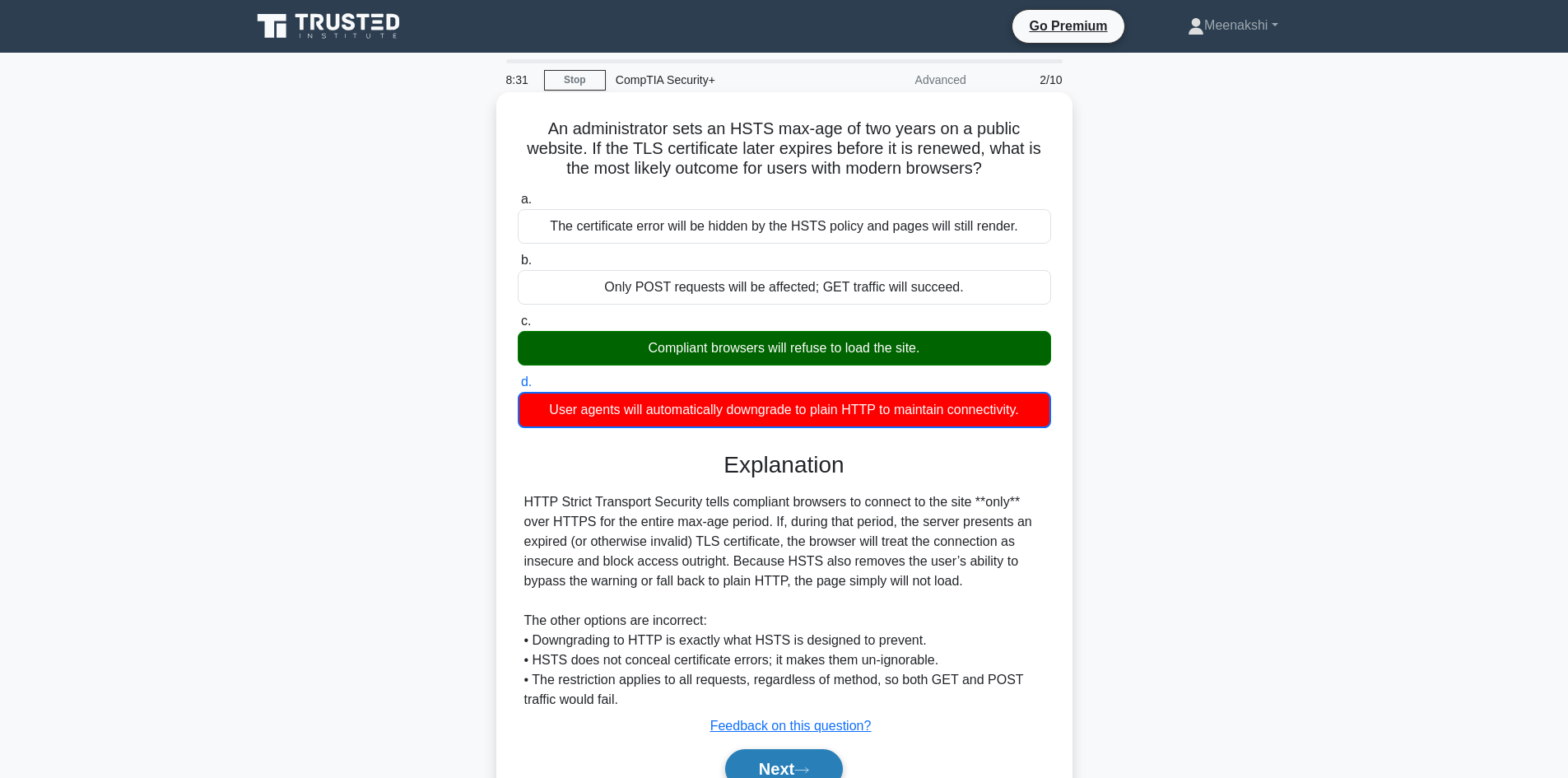
click at [803, 767] on icon at bounding box center [801, 770] width 15 height 9
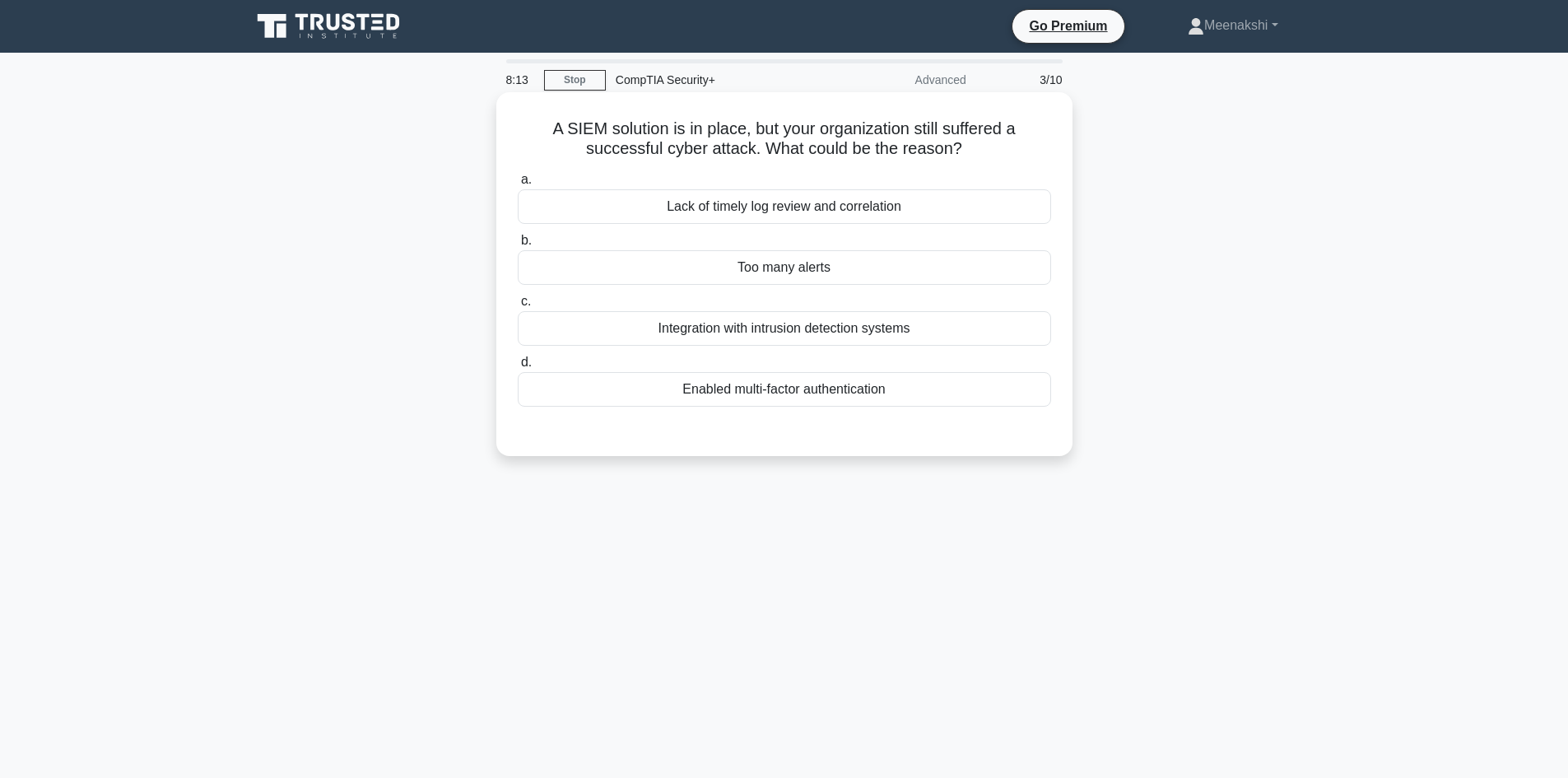
click at [795, 206] on div "Lack of timely log review and correlation" at bounding box center [784, 207] width 533 height 35
click at [518, 185] on input "a. Lack of timely log review and correlation" at bounding box center [518, 179] width 0 height 11
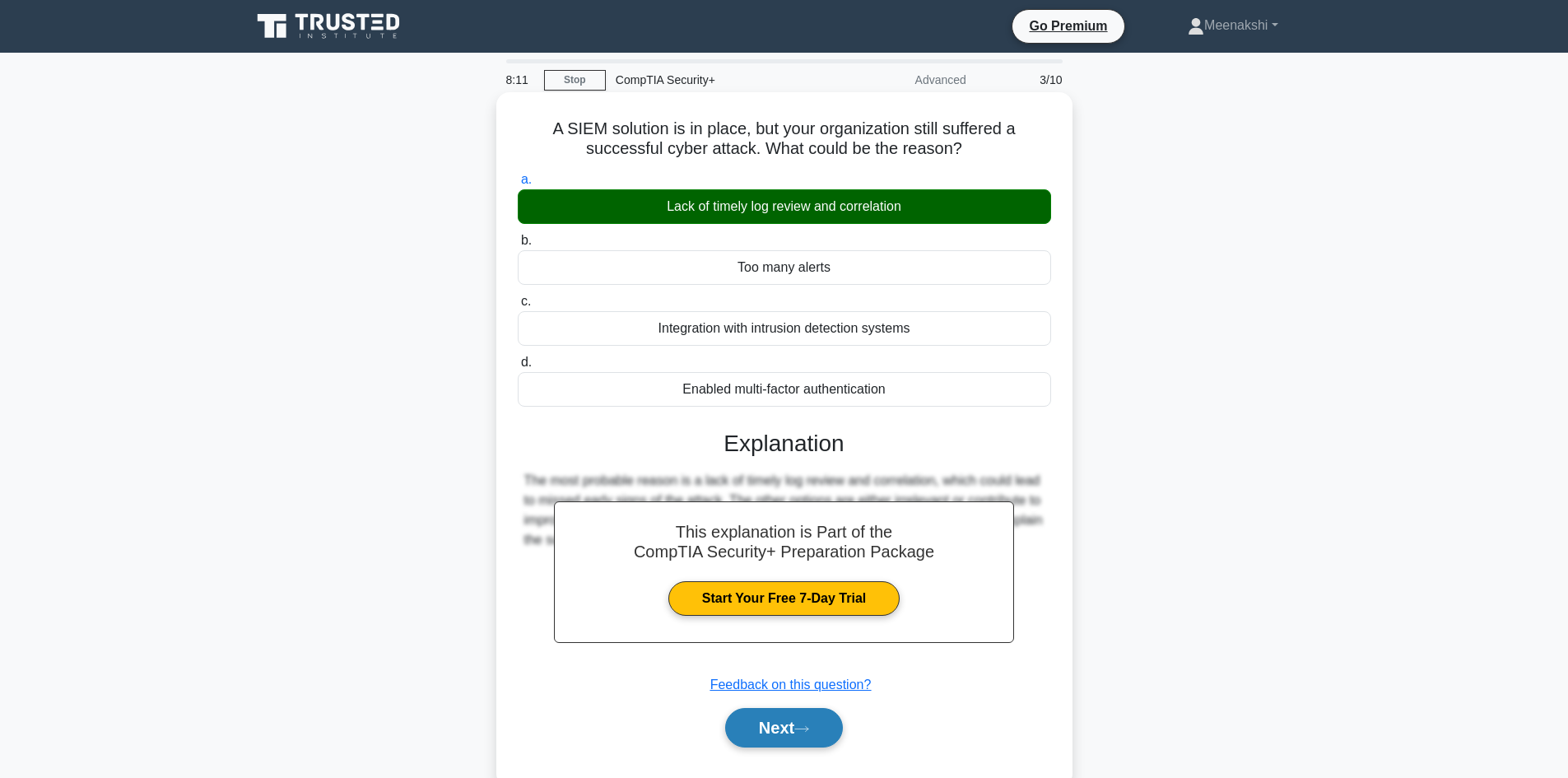
click at [809, 727] on icon at bounding box center [801, 728] width 15 height 9
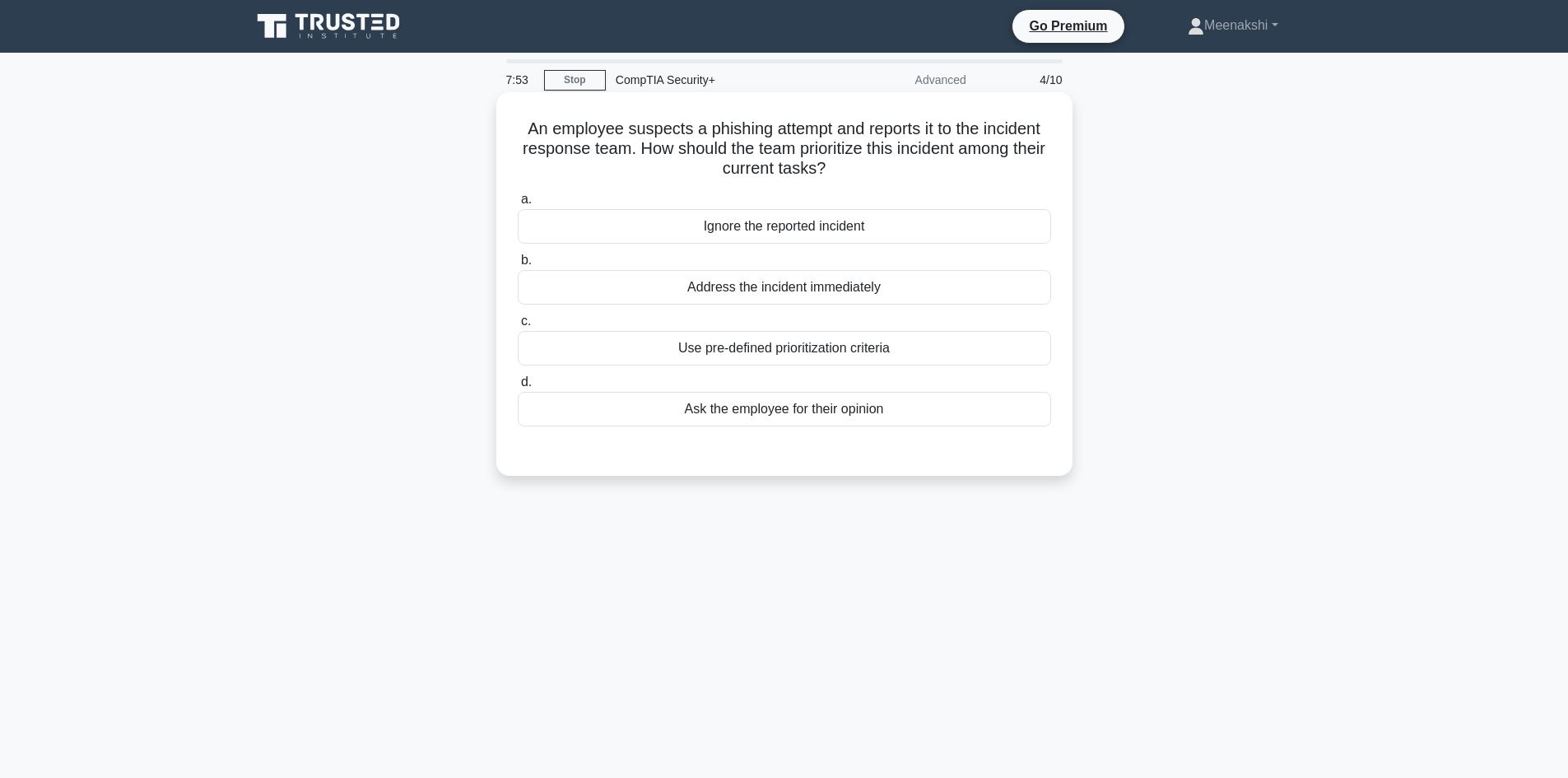
click at [747, 286] on div "Address the incident immediately" at bounding box center [784, 287] width 533 height 35
click at [518, 265] on input "b. Address the incident immediately" at bounding box center [518, 260] width 0 height 11
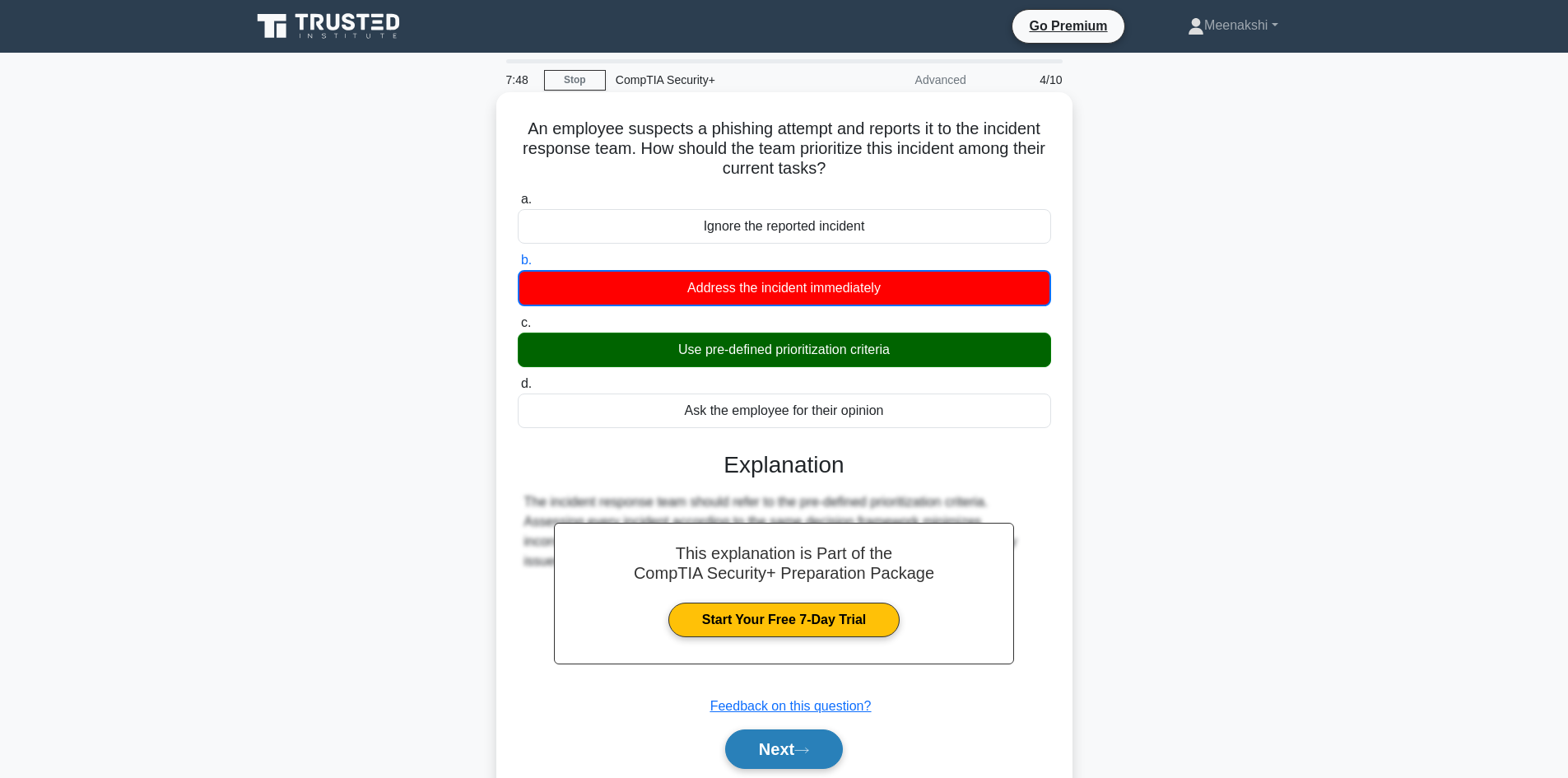
click at [784, 740] on button "Next" at bounding box center [784, 749] width 118 height 40
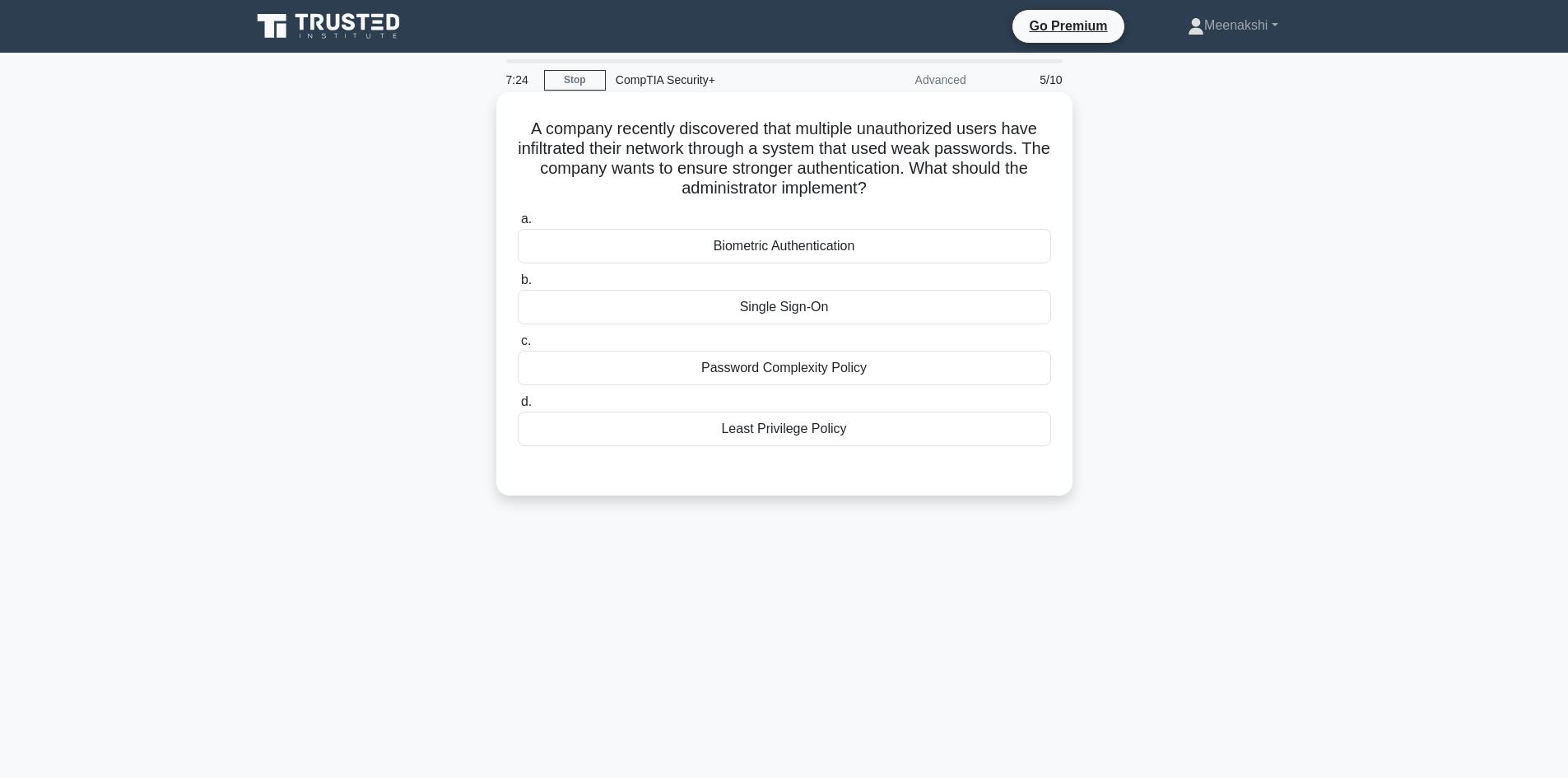
click at [778, 315] on div "Single Sign-On" at bounding box center [784, 307] width 533 height 35
click at [518, 285] on input "b. Single Sign-On" at bounding box center [518, 280] width 0 height 11
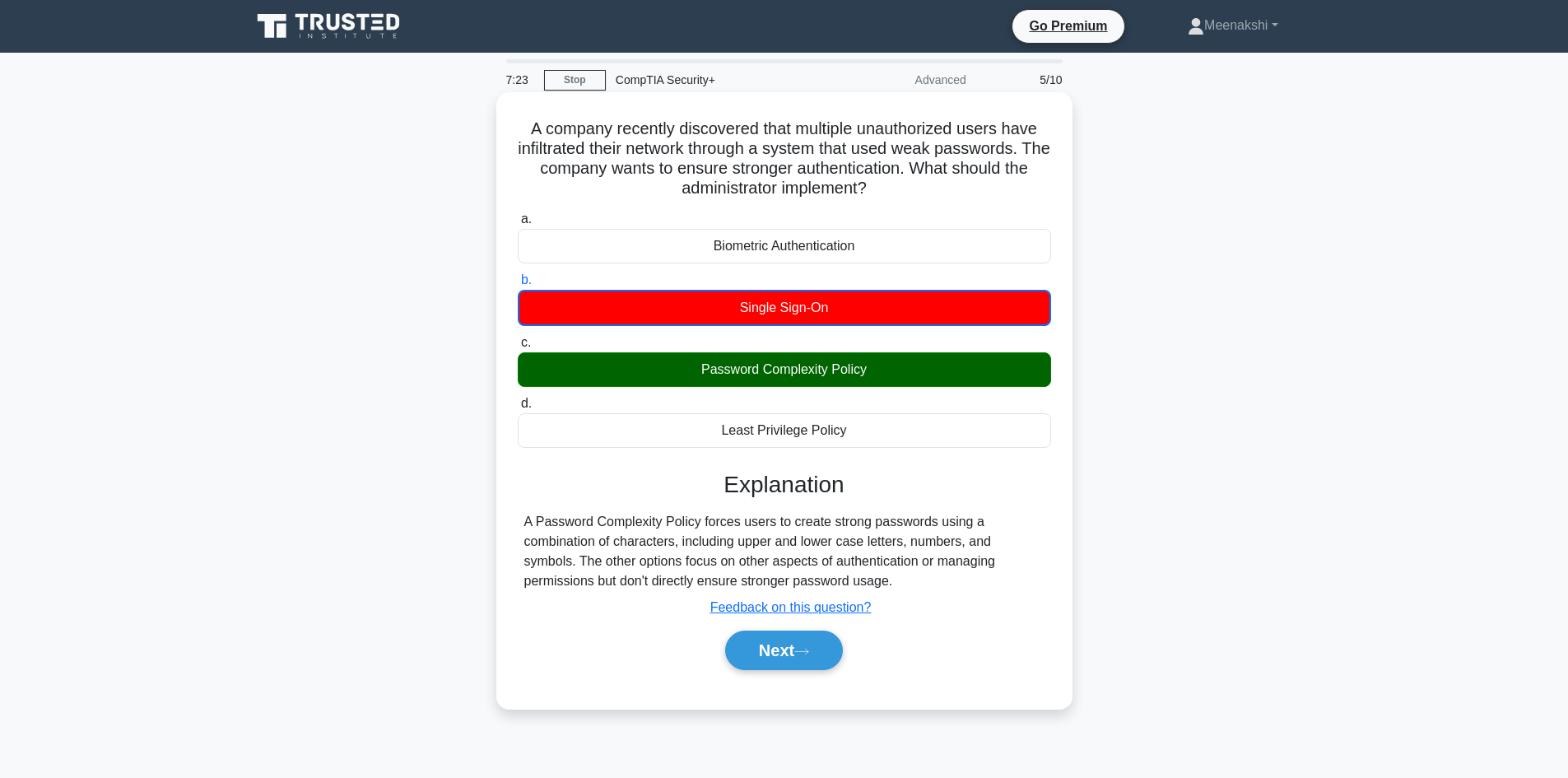
click at [789, 372] on div "Password Complexity Policy" at bounding box center [784, 370] width 533 height 35
click at [518, 348] on input "c. Password Complexity Policy" at bounding box center [518, 343] width 0 height 11
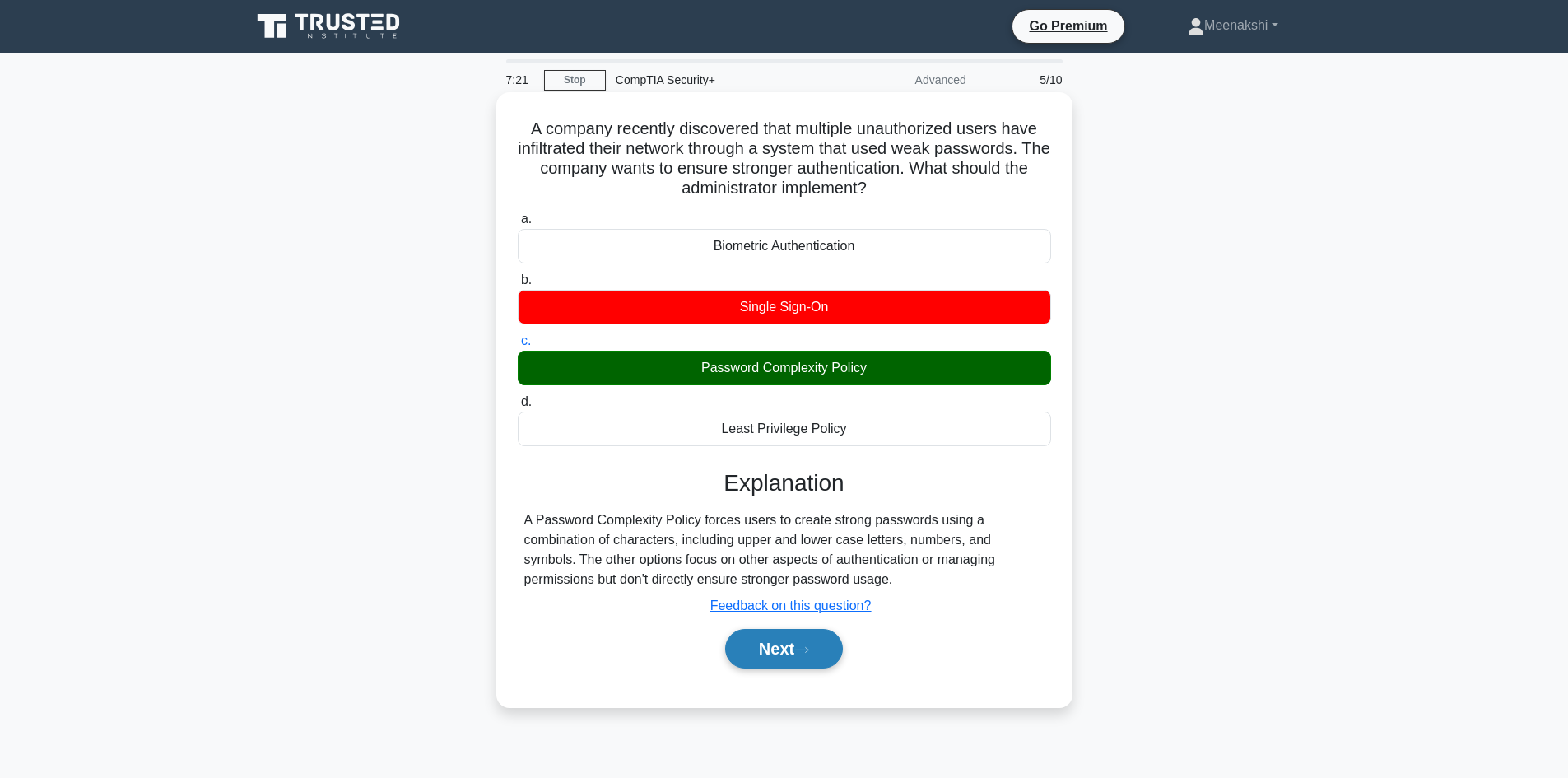
click at [787, 654] on button "Next" at bounding box center [784, 649] width 118 height 40
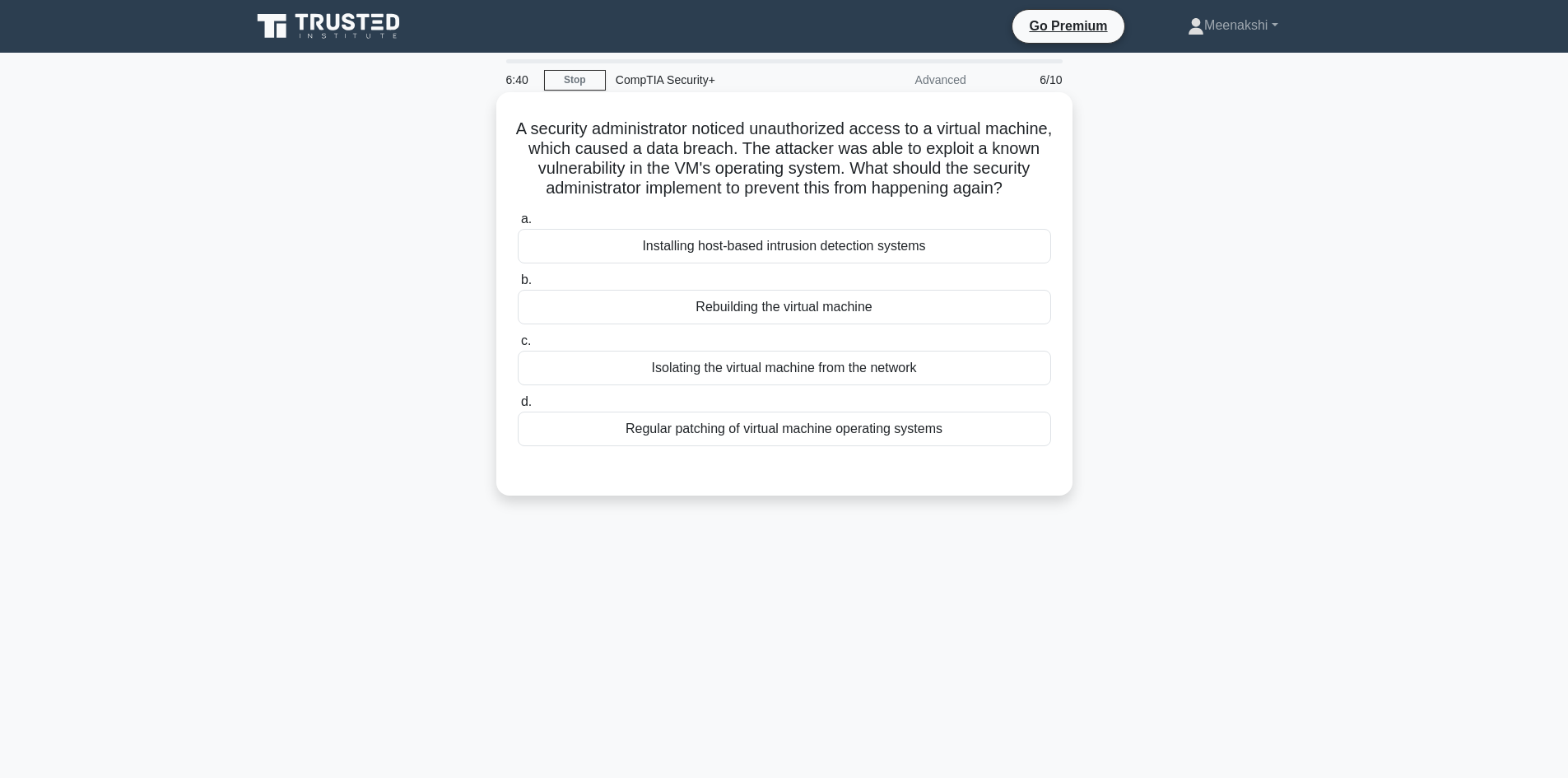
click at [802, 446] on div "Regular patching of virtual machine operating systems" at bounding box center [784, 429] width 533 height 35
click at [518, 407] on input "d. Regular patching of virtual machine operating systems" at bounding box center [518, 401] width 0 height 11
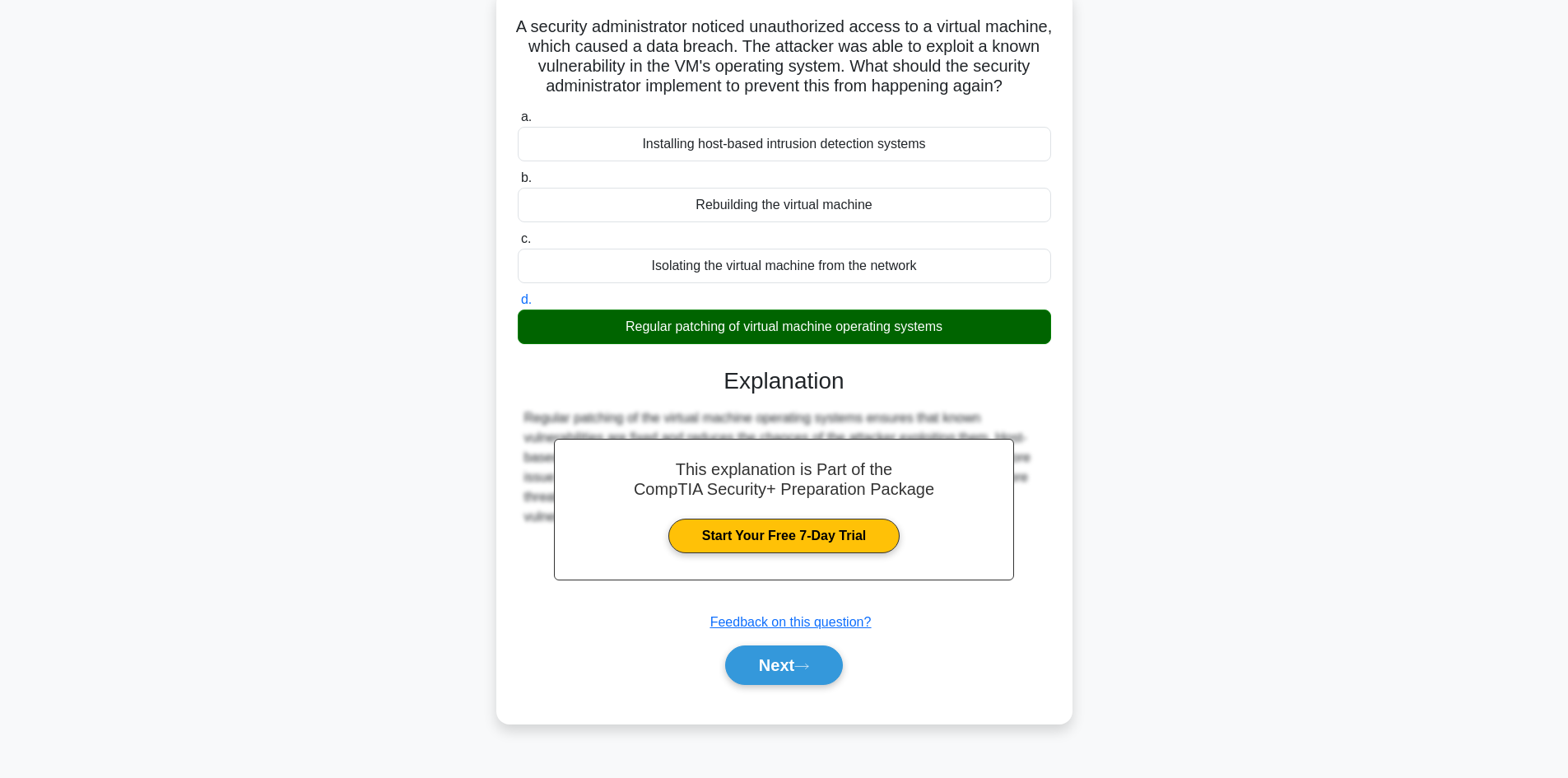
scroll to position [111, 0]
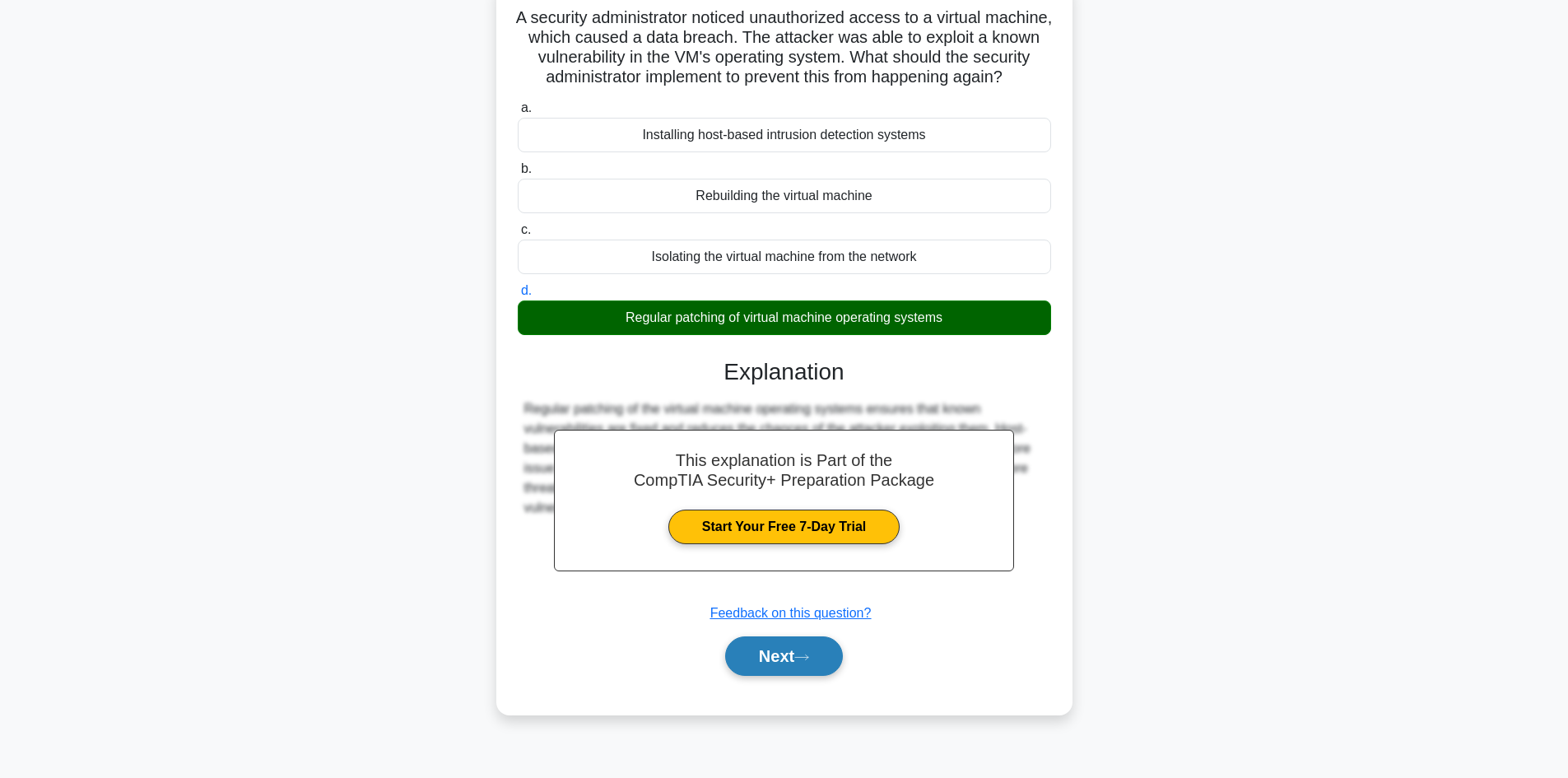
click at [799, 676] on button "Next" at bounding box center [784, 656] width 118 height 40
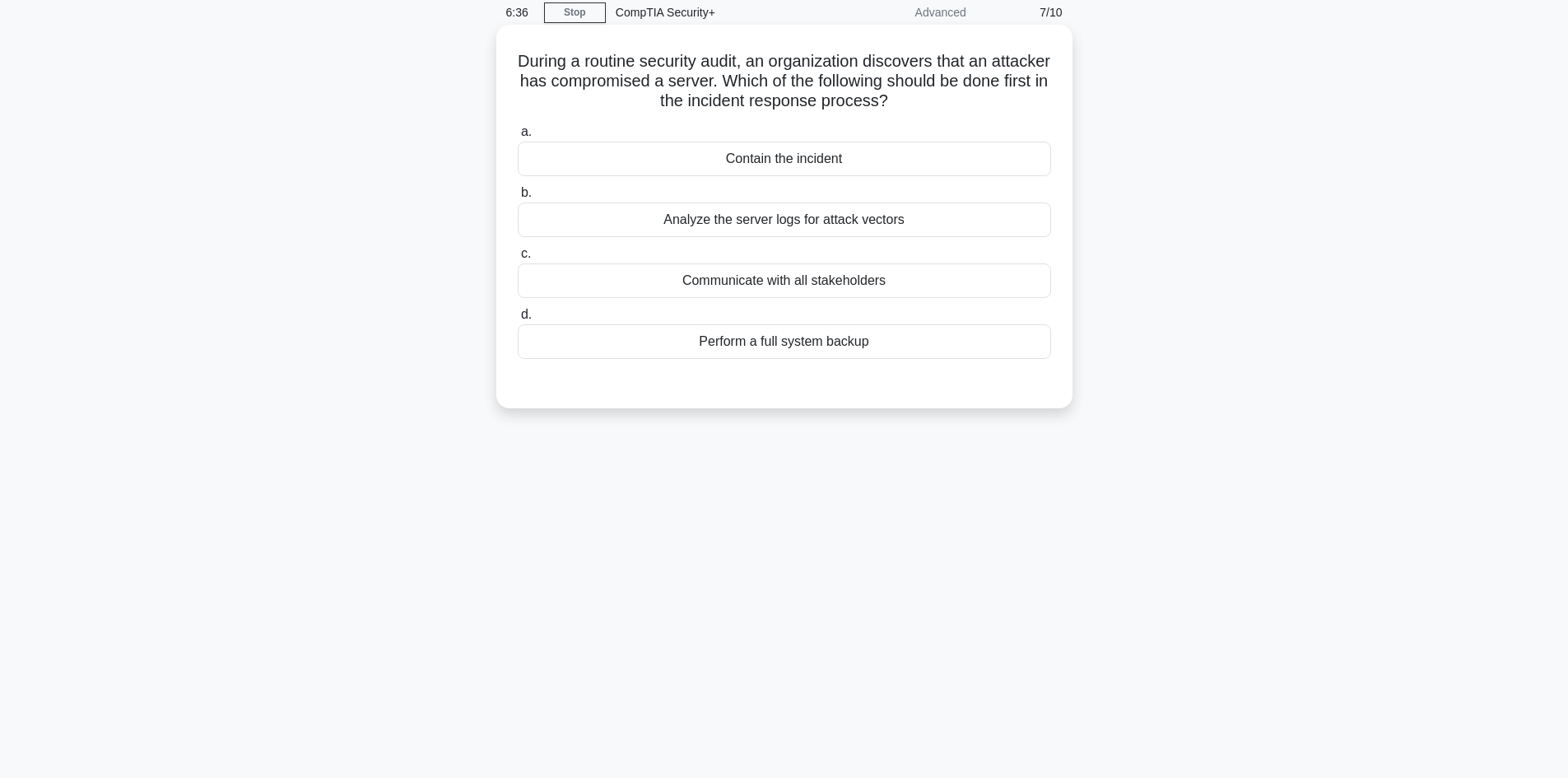
scroll to position [0, 0]
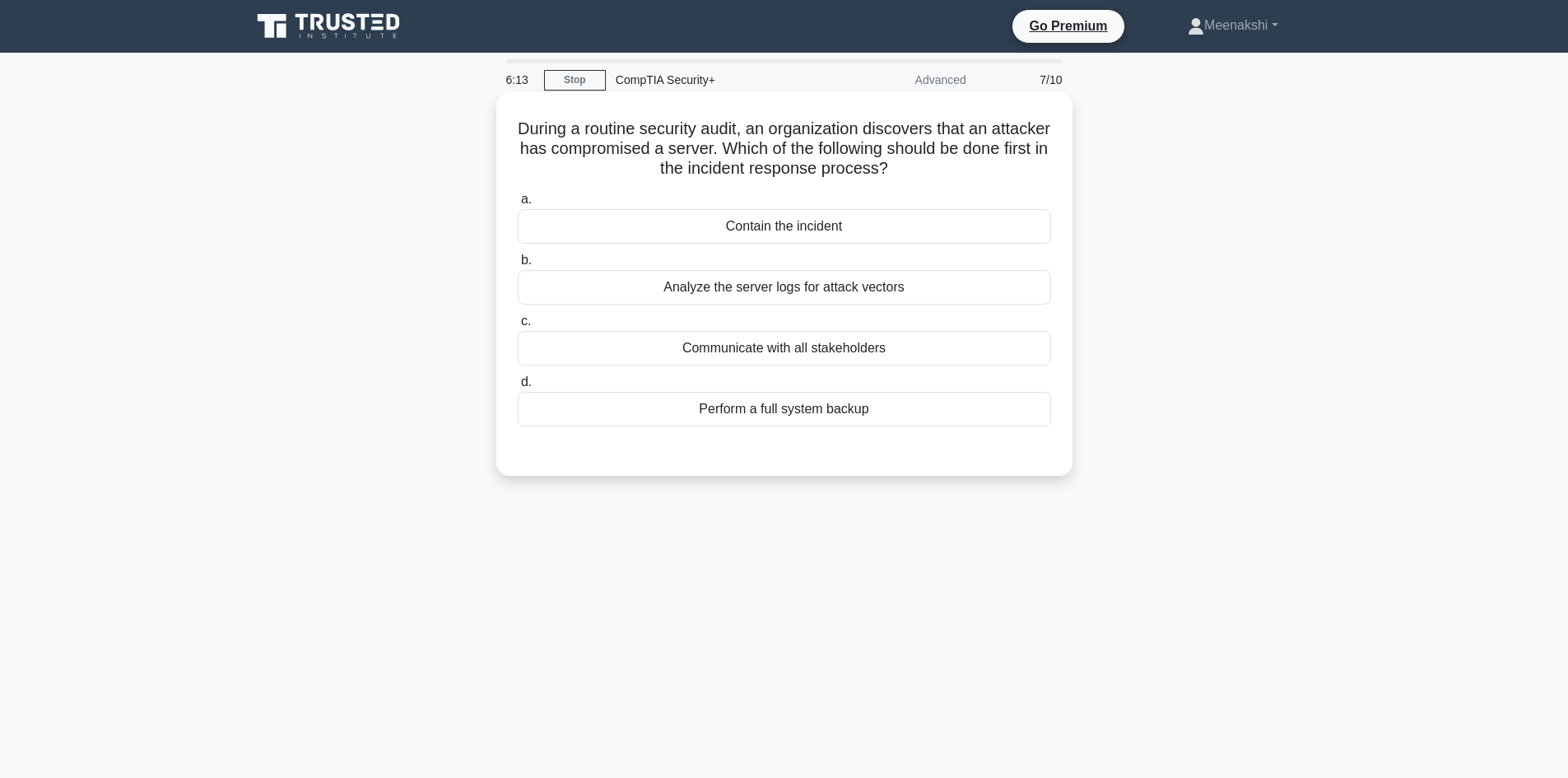
click at [842, 224] on div "Contain the incident" at bounding box center [784, 226] width 533 height 35
click at [518, 205] on input "a. Contain the incident" at bounding box center [518, 199] width 0 height 11
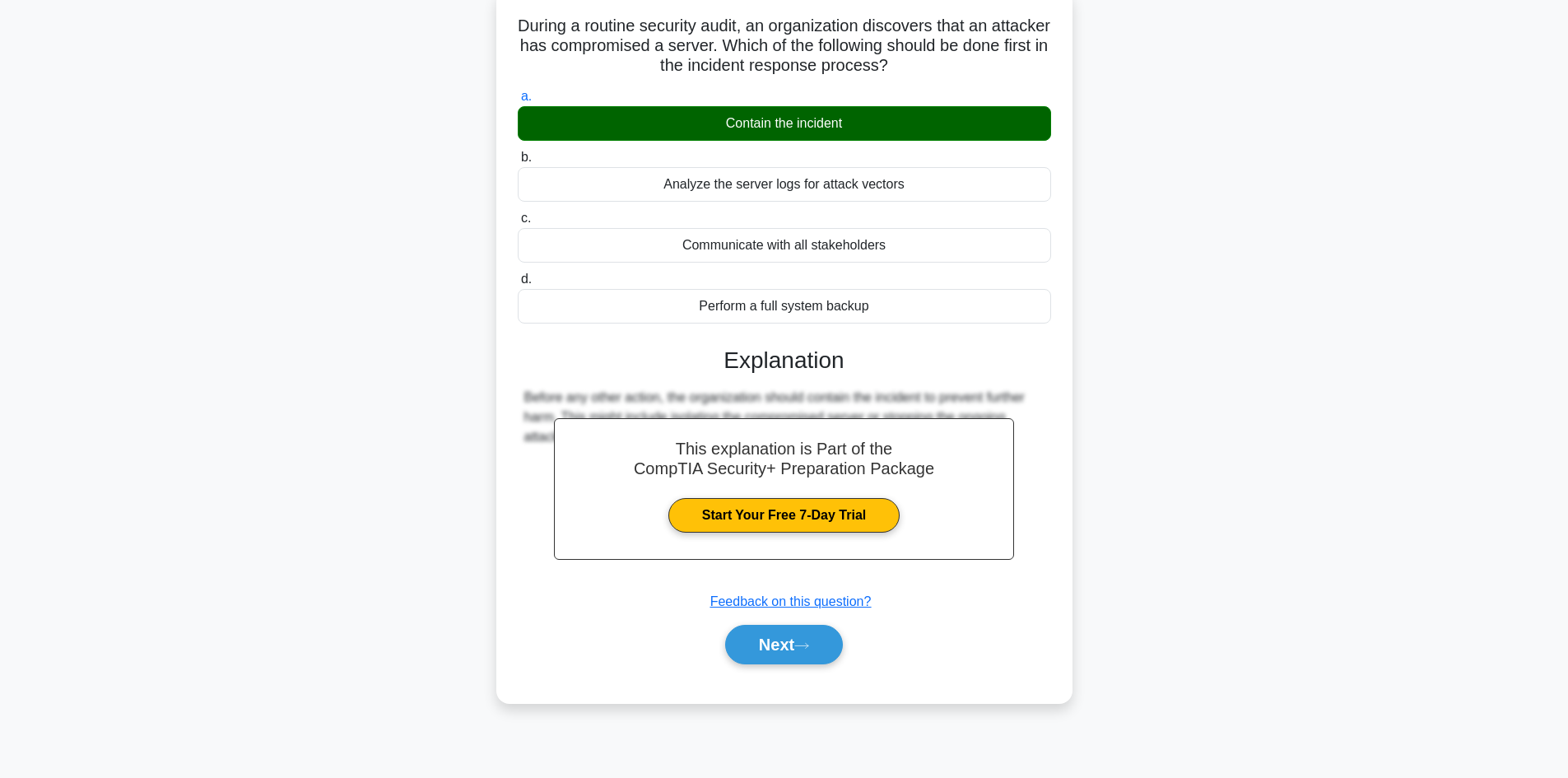
scroll to position [111, 0]
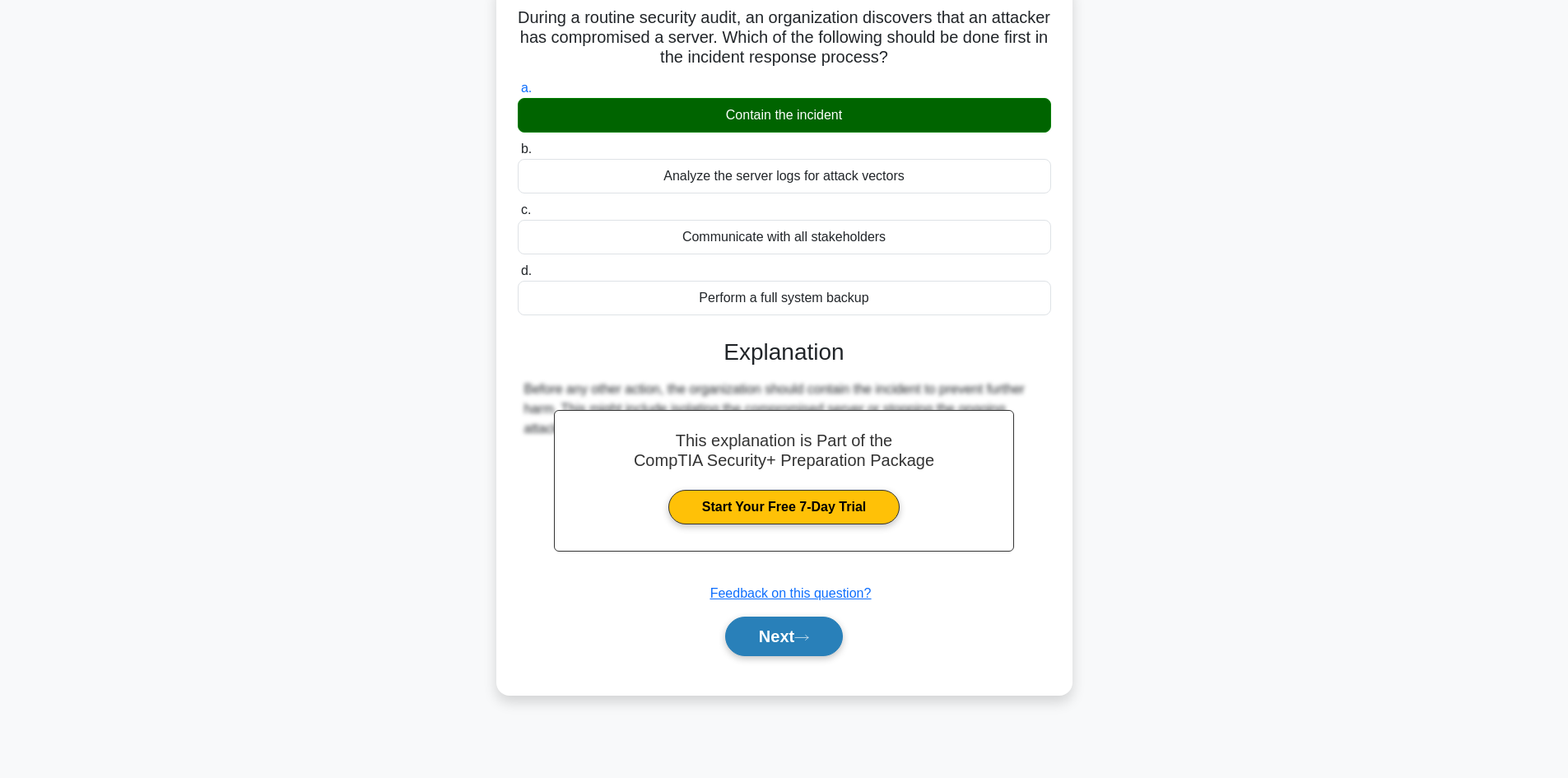
click at [809, 635] on icon at bounding box center [801, 637] width 15 height 9
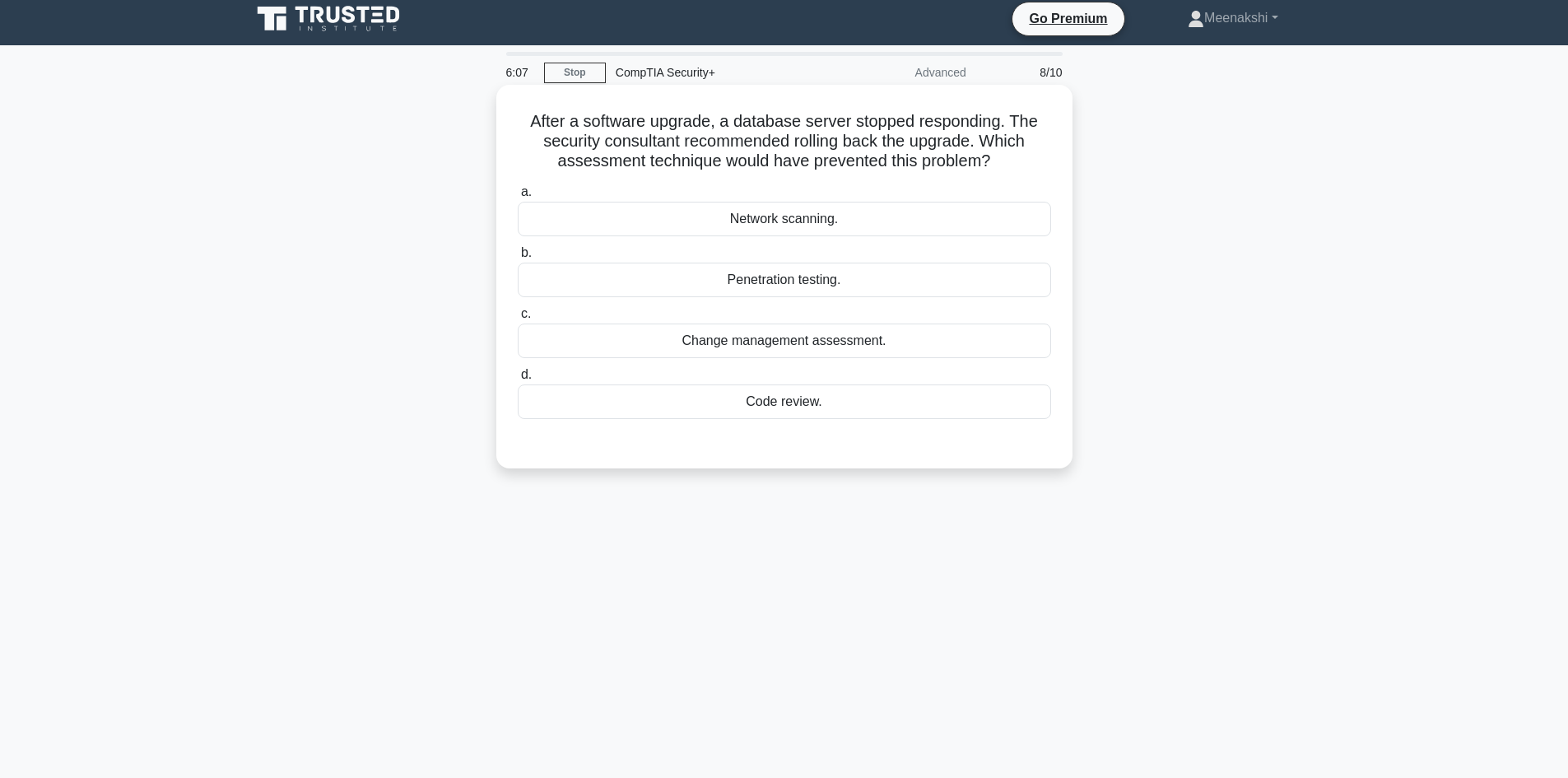
scroll to position [0, 0]
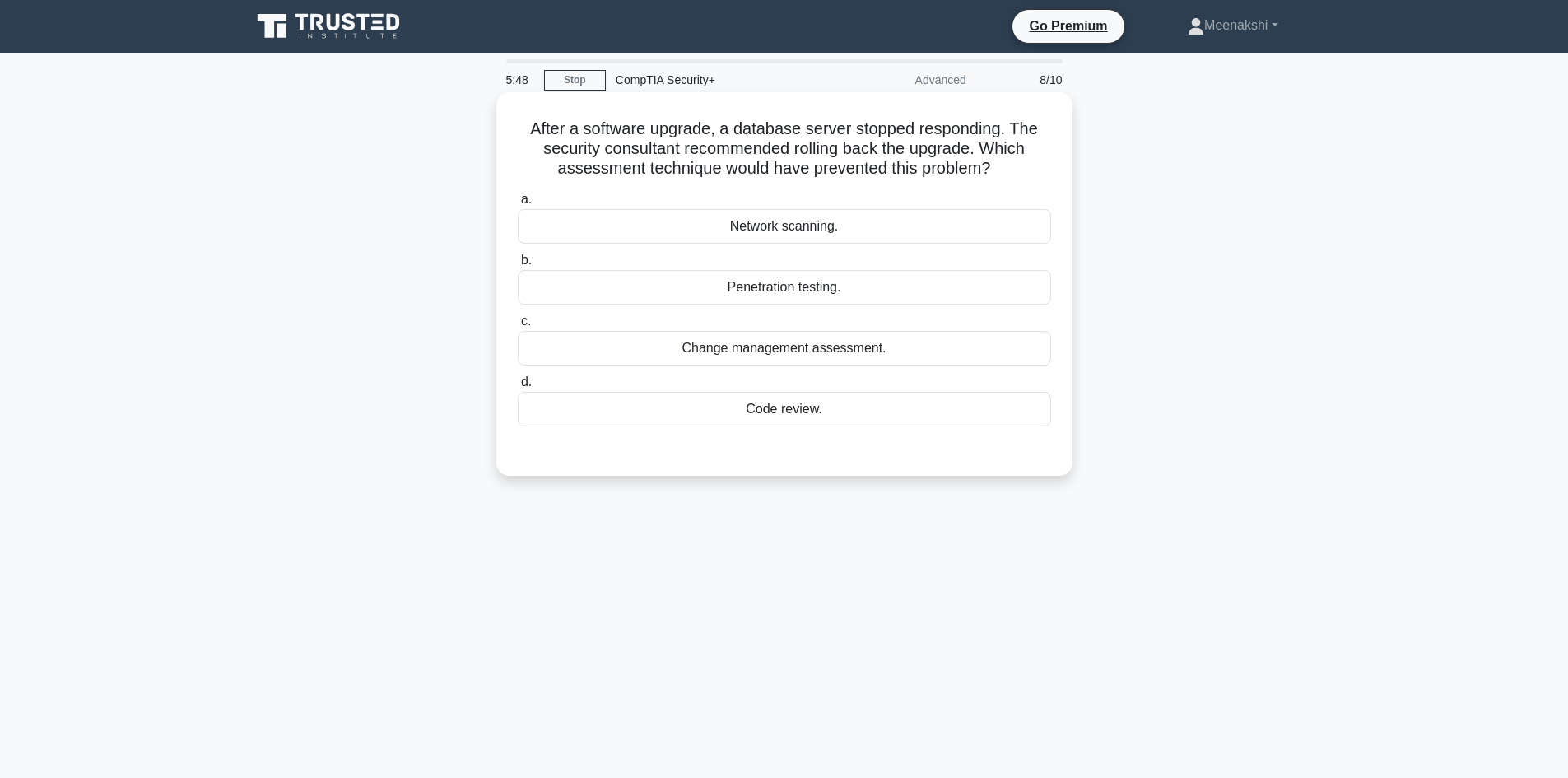
click at [774, 411] on div "Code review." at bounding box center [784, 409] width 533 height 35
click at [679, 411] on div "Code review." at bounding box center [784, 409] width 533 height 35
click at [518, 387] on input "d. Code review." at bounding box center [518, 382] width 0 height 11
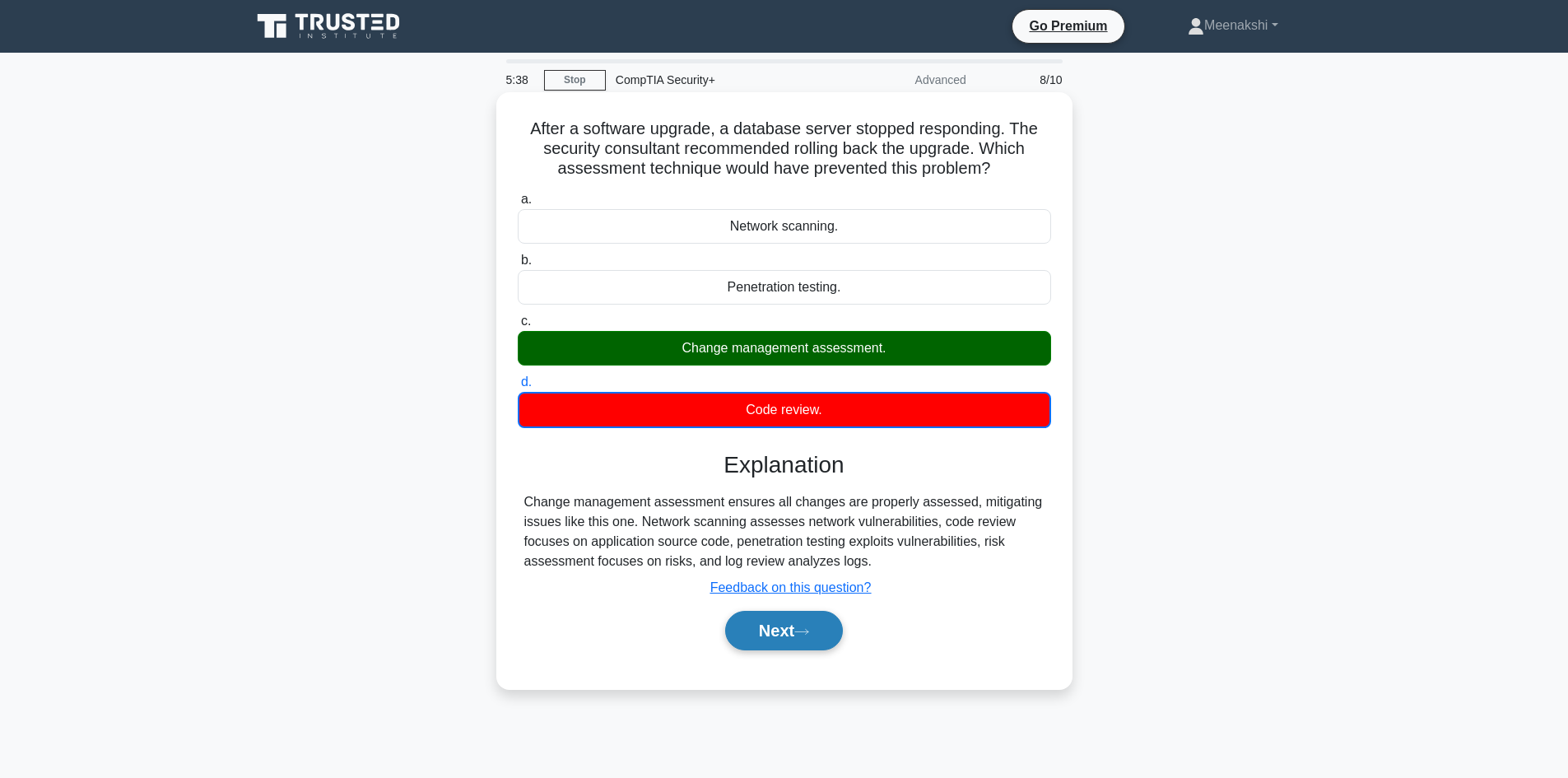
click at [793, 623] on button "Next" at bounding box center [784, 630] width 118 height 40
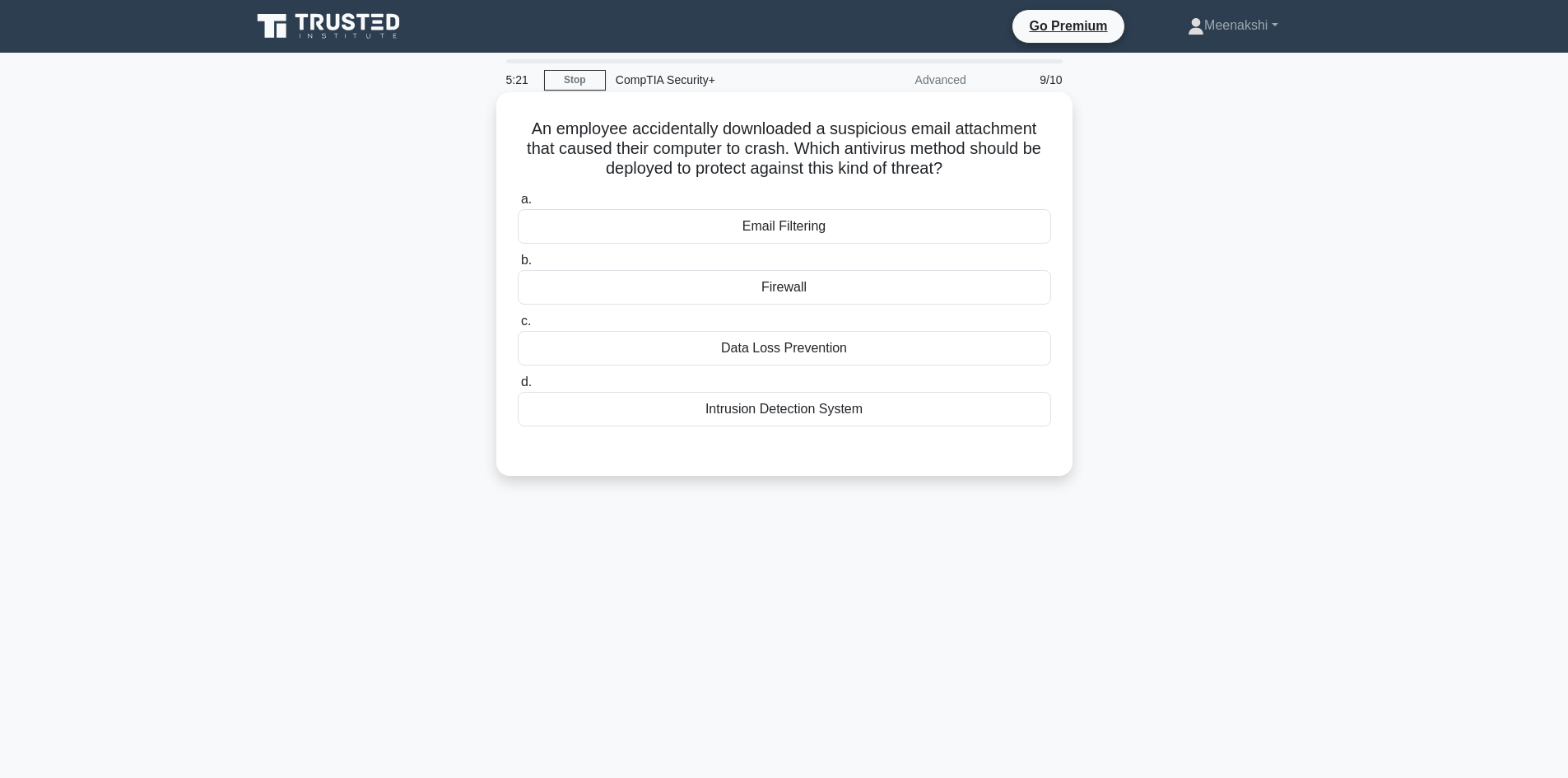
click at [791, 225] on div "Email Filtering" at bounding box center [784, 226] width 533 height 35
click at [518, 205] on input "a. Email Filtering" at bounding box center [518, 199] width 0 height 11
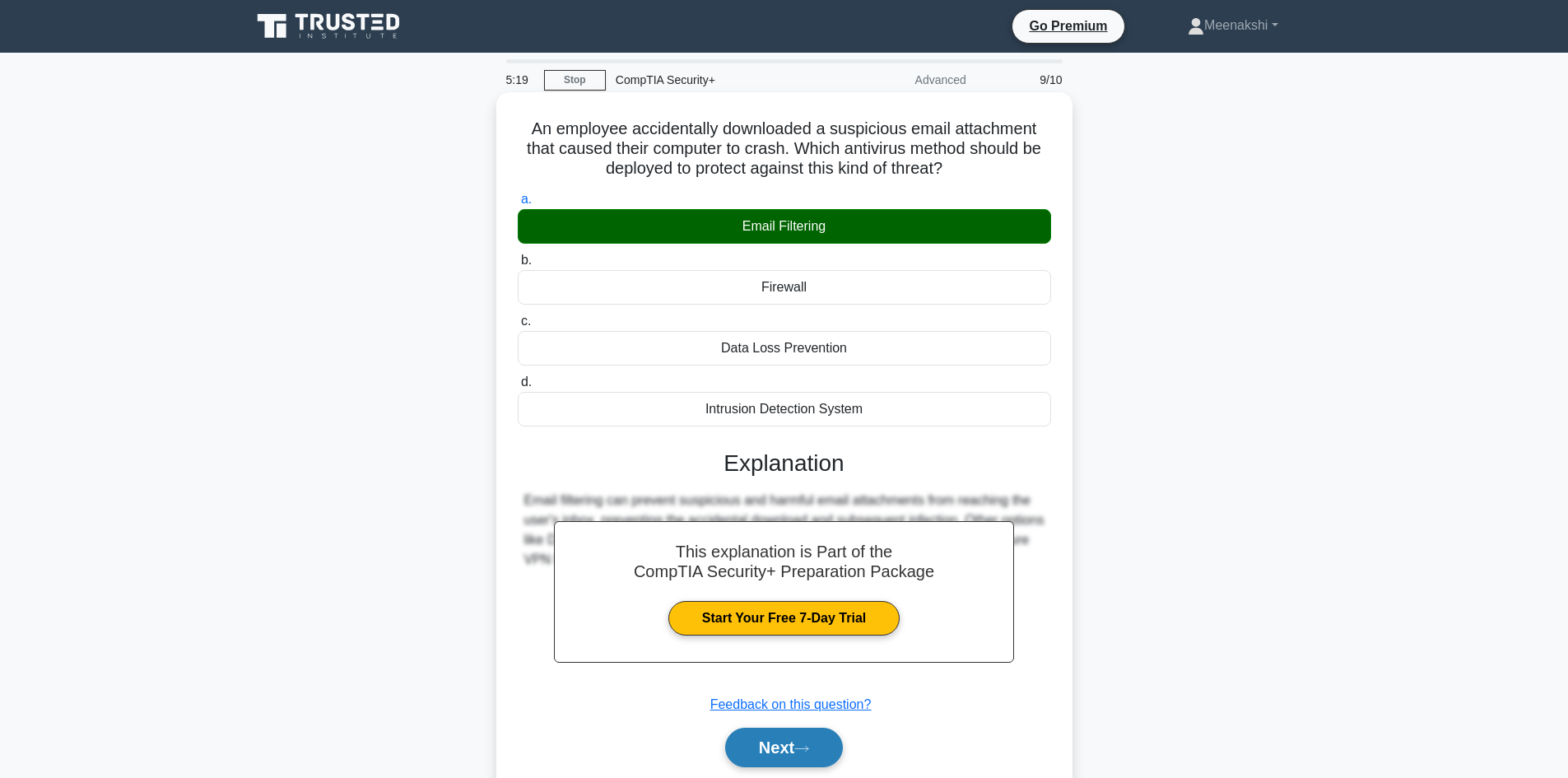
click at [809, 746] on icon at bounding box center [801, 748] width 15 height 9
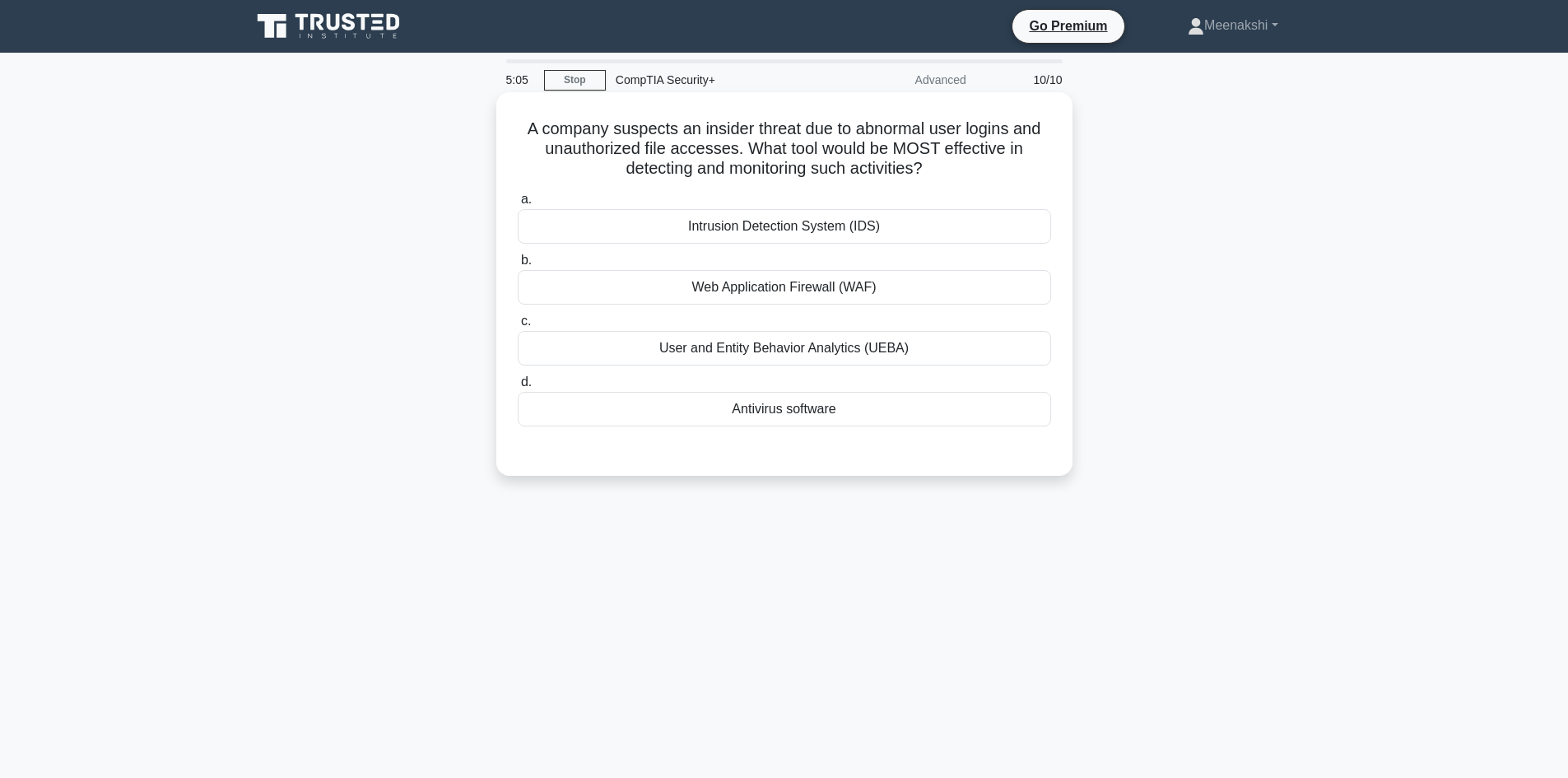
click at [759, 353] on div "User and Entity Behavior Analytics (UEBA)" at bounding box center [784, 348] width 533 height 35
click at [518, 327] on input "c. User and Entity Behavior Analytics (UEBA)" at bounding box center [518, 321] width 0 height 11
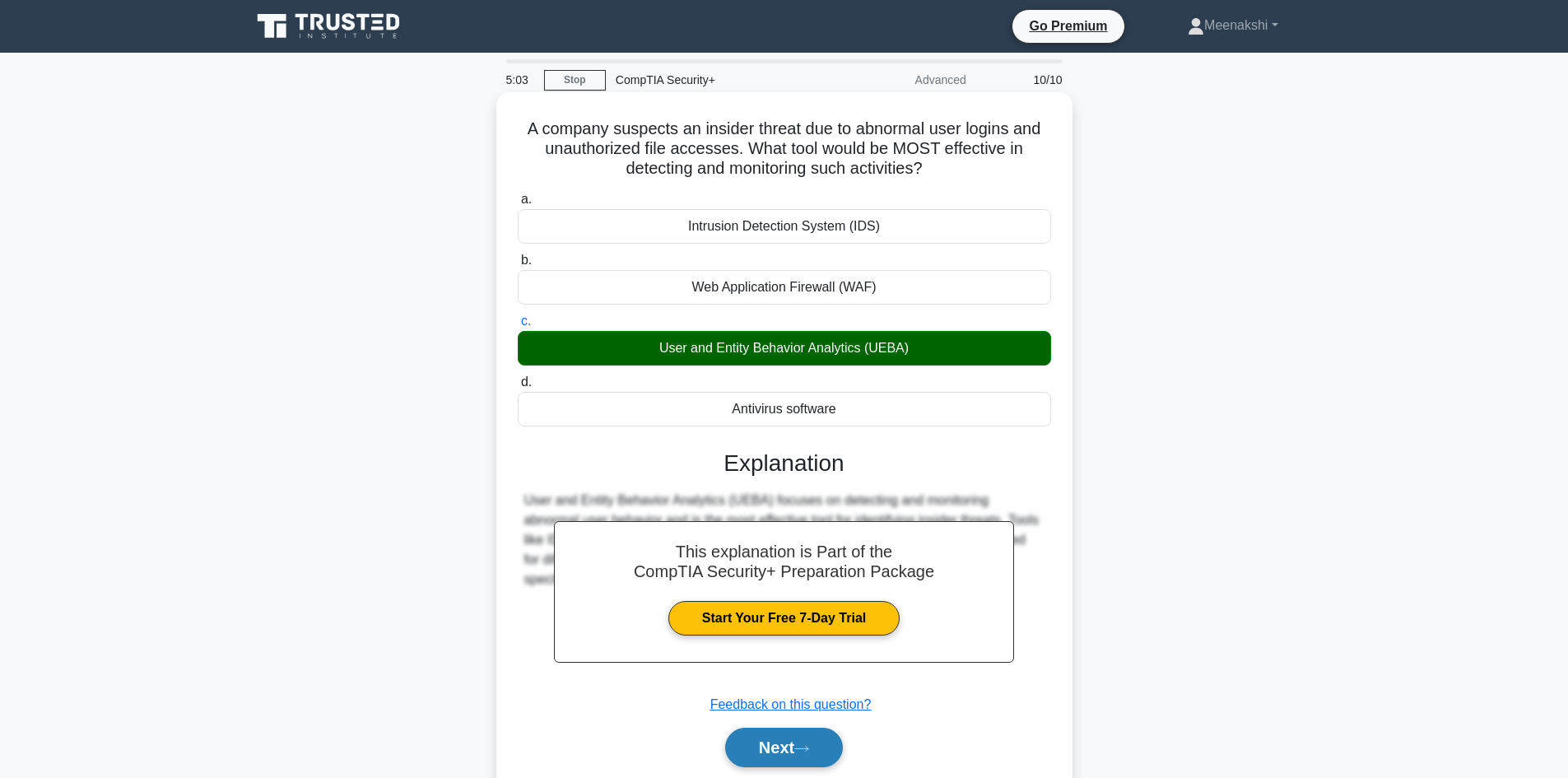
click at [816, 742] on button "Next" at bounding box center [784, 747] width 118 height 40
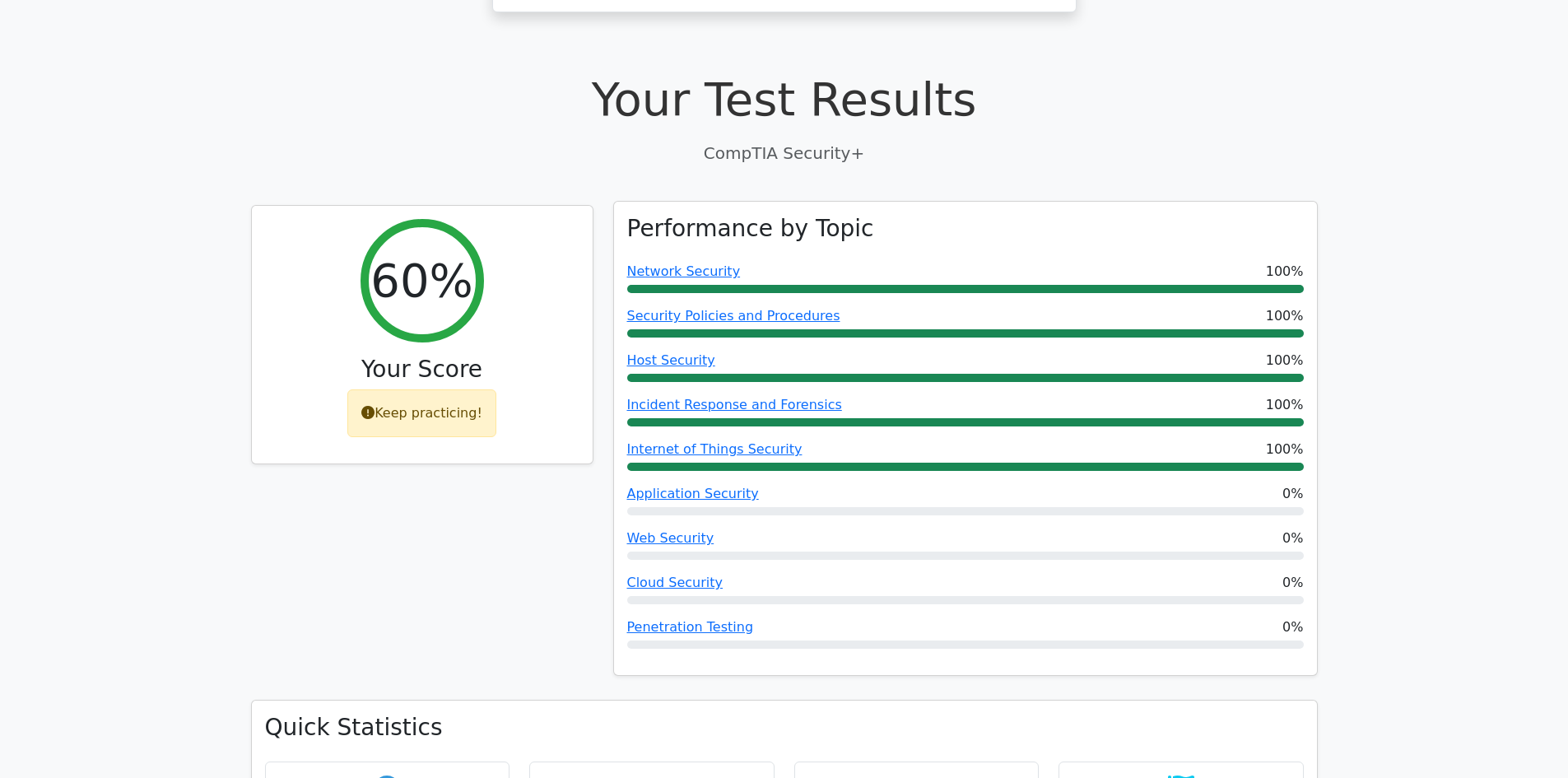
scroll to position [659, 0]
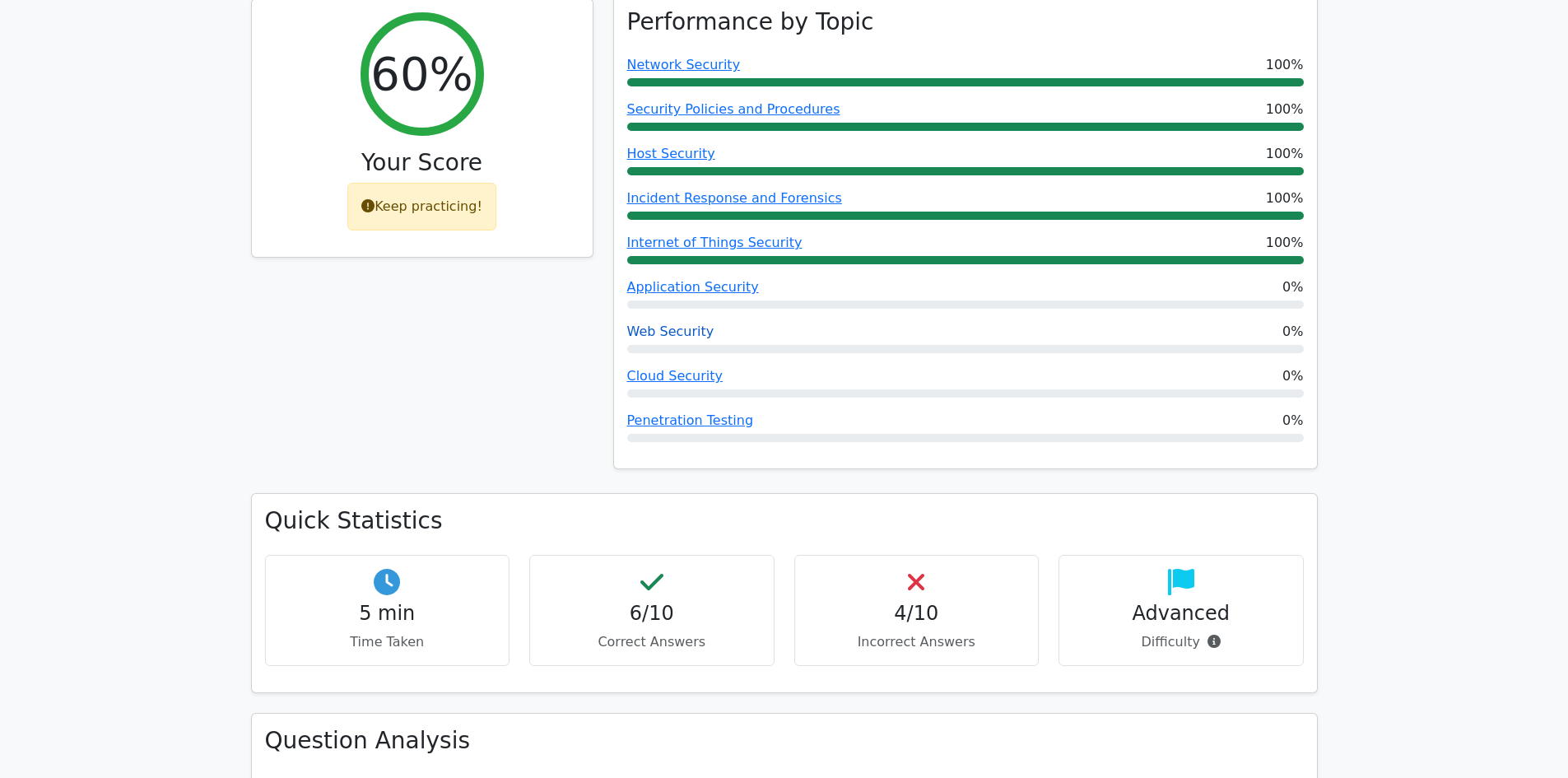
click at [672, 323] on link "Web Security" at bounding box center [670, 331] width 87 height 16
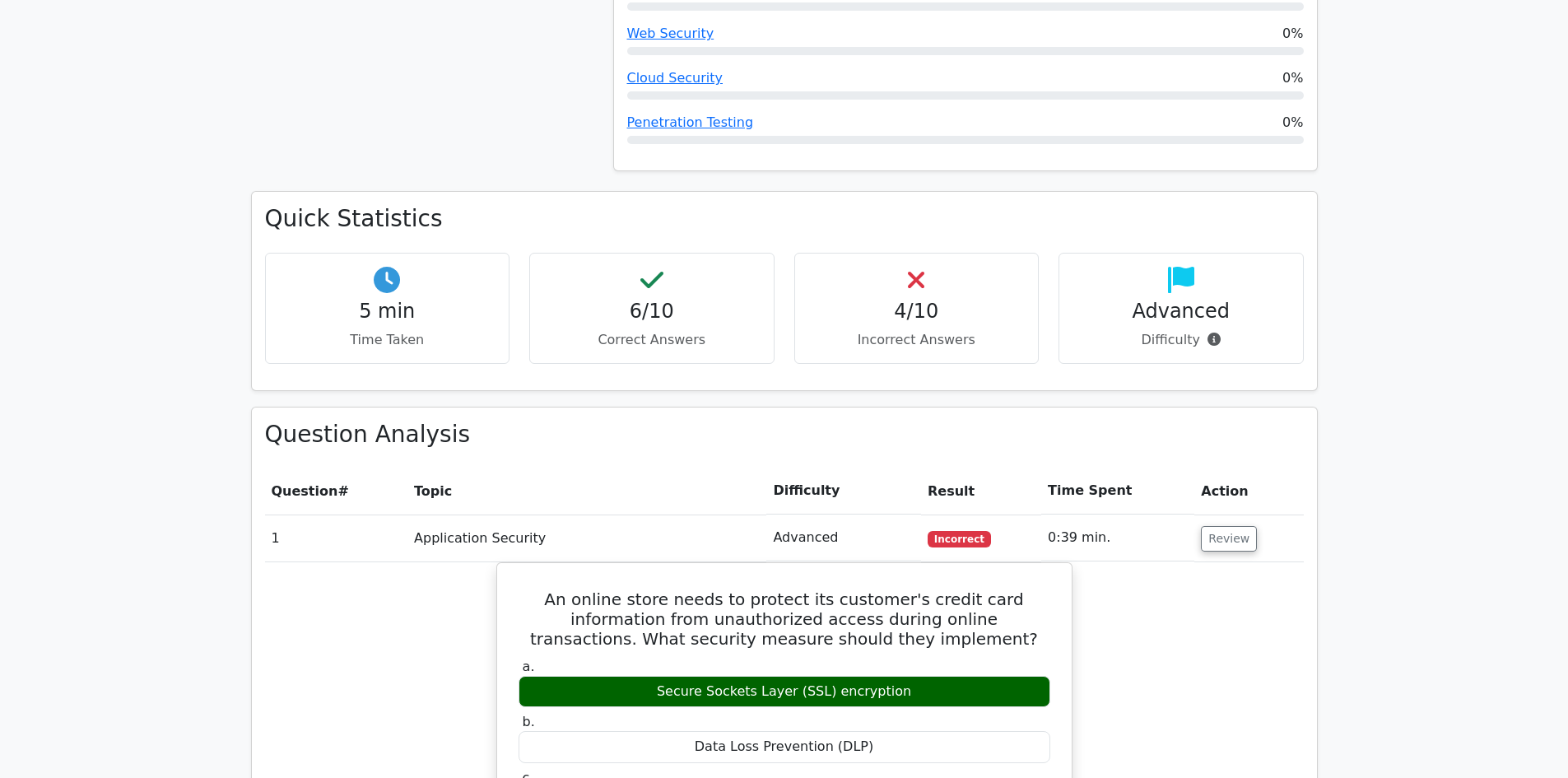
scroll to position [905, 0]
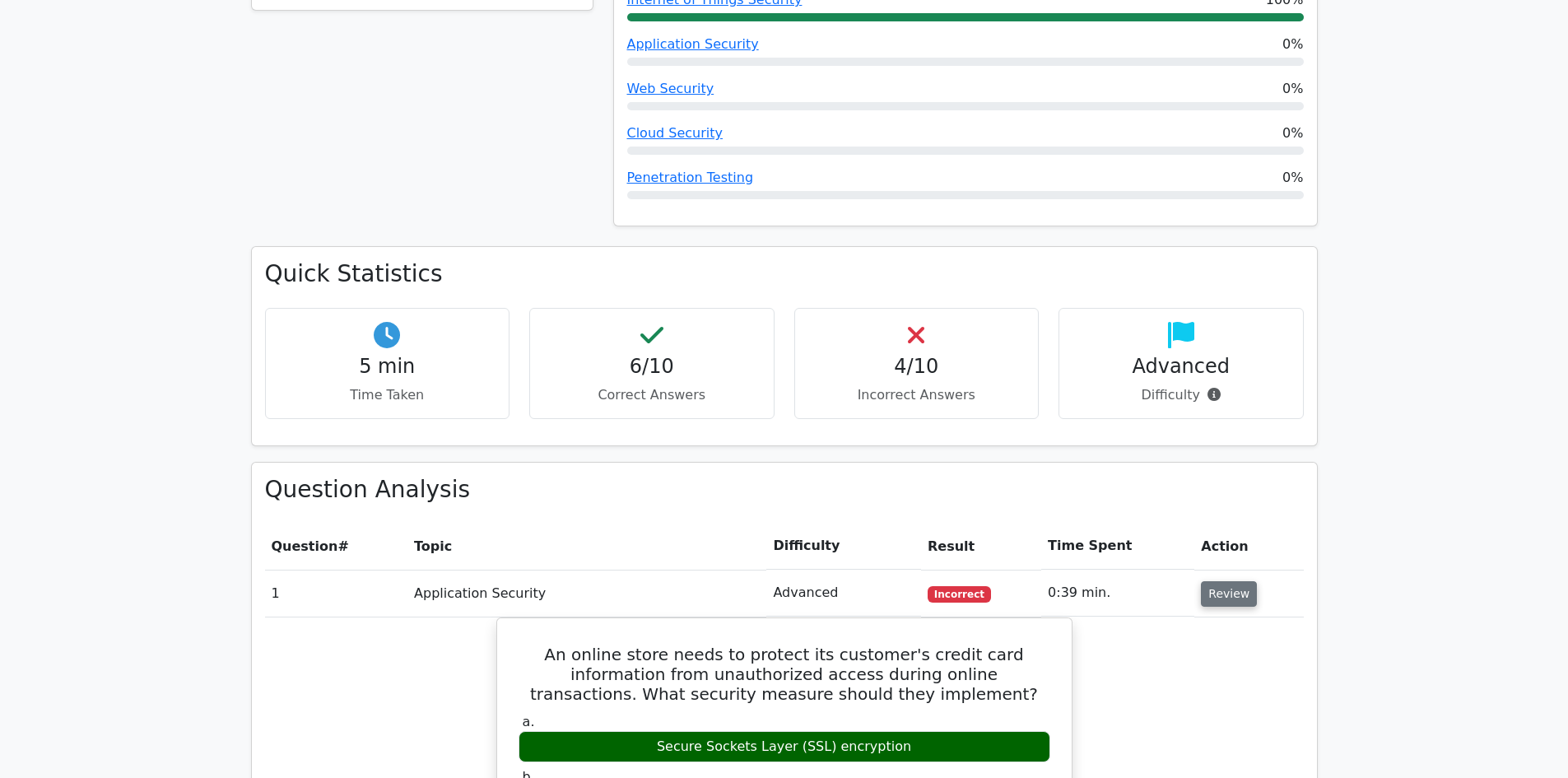
click at [1230, 581] on button "Review" at bounding box center [1229, 593] width 56 height 26
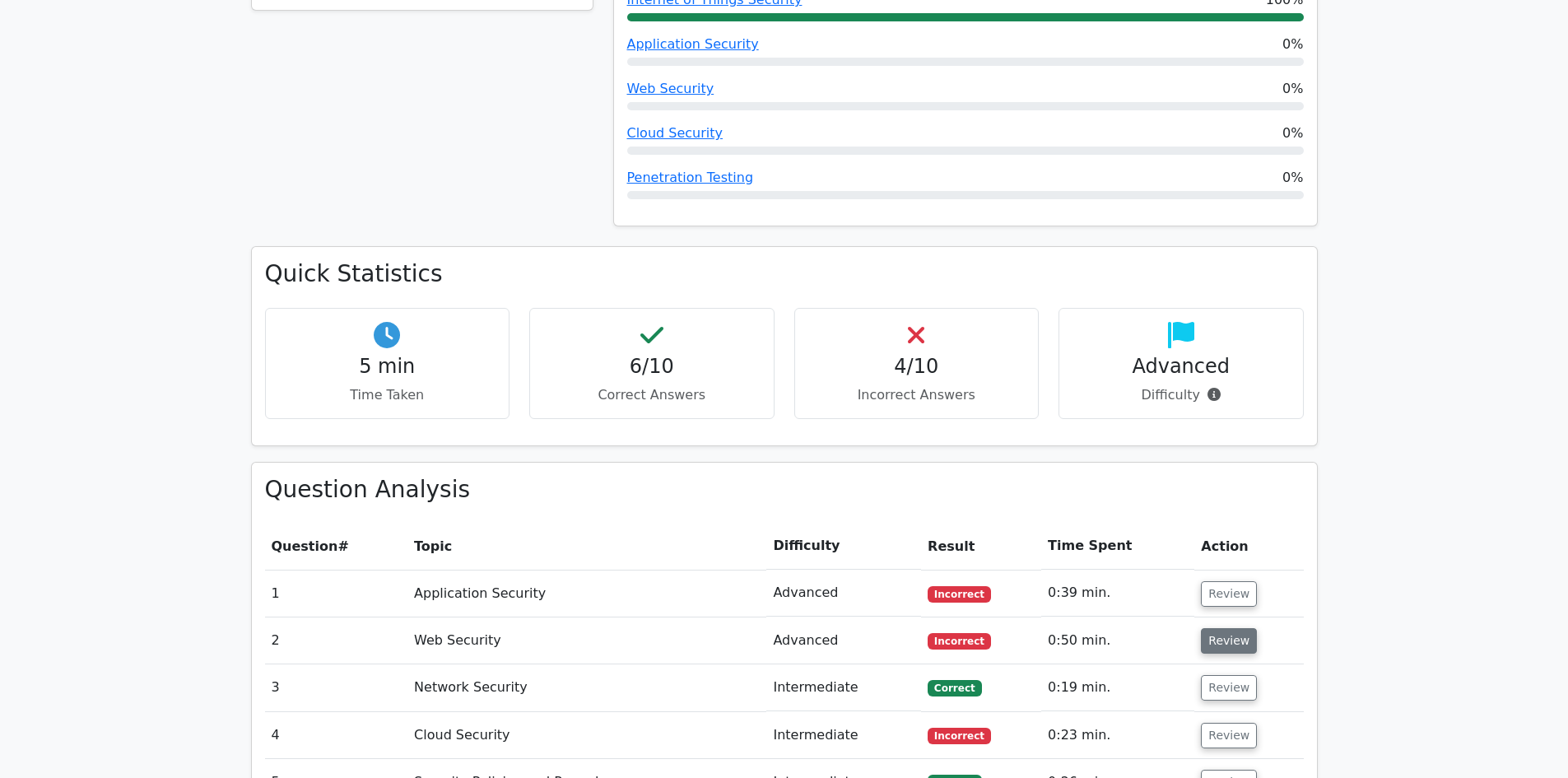
click at [1209, 628] on button "Review" at bounding box center [1229, 640] width 56 height 26
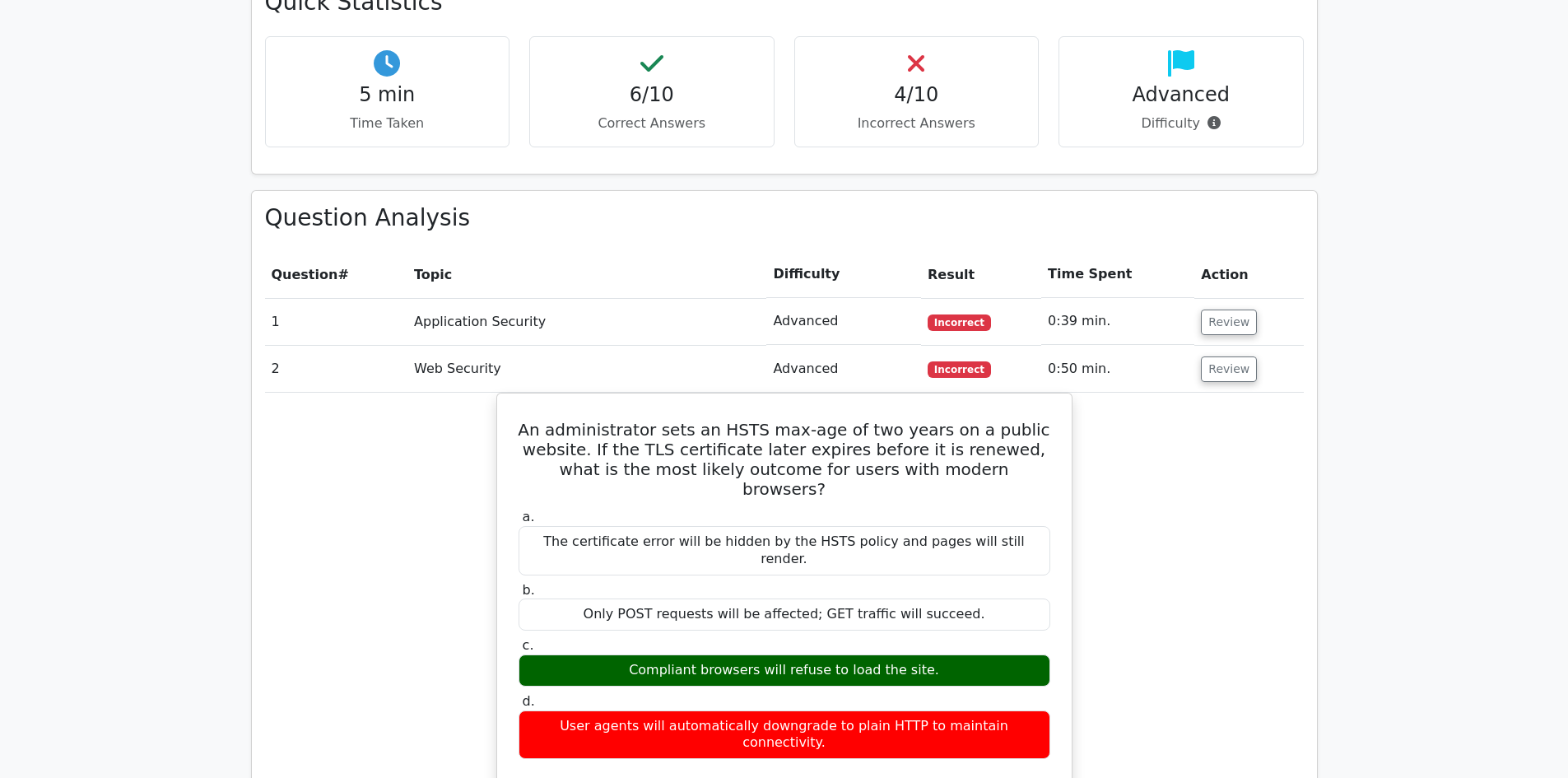
scroll to position [1152, 0]
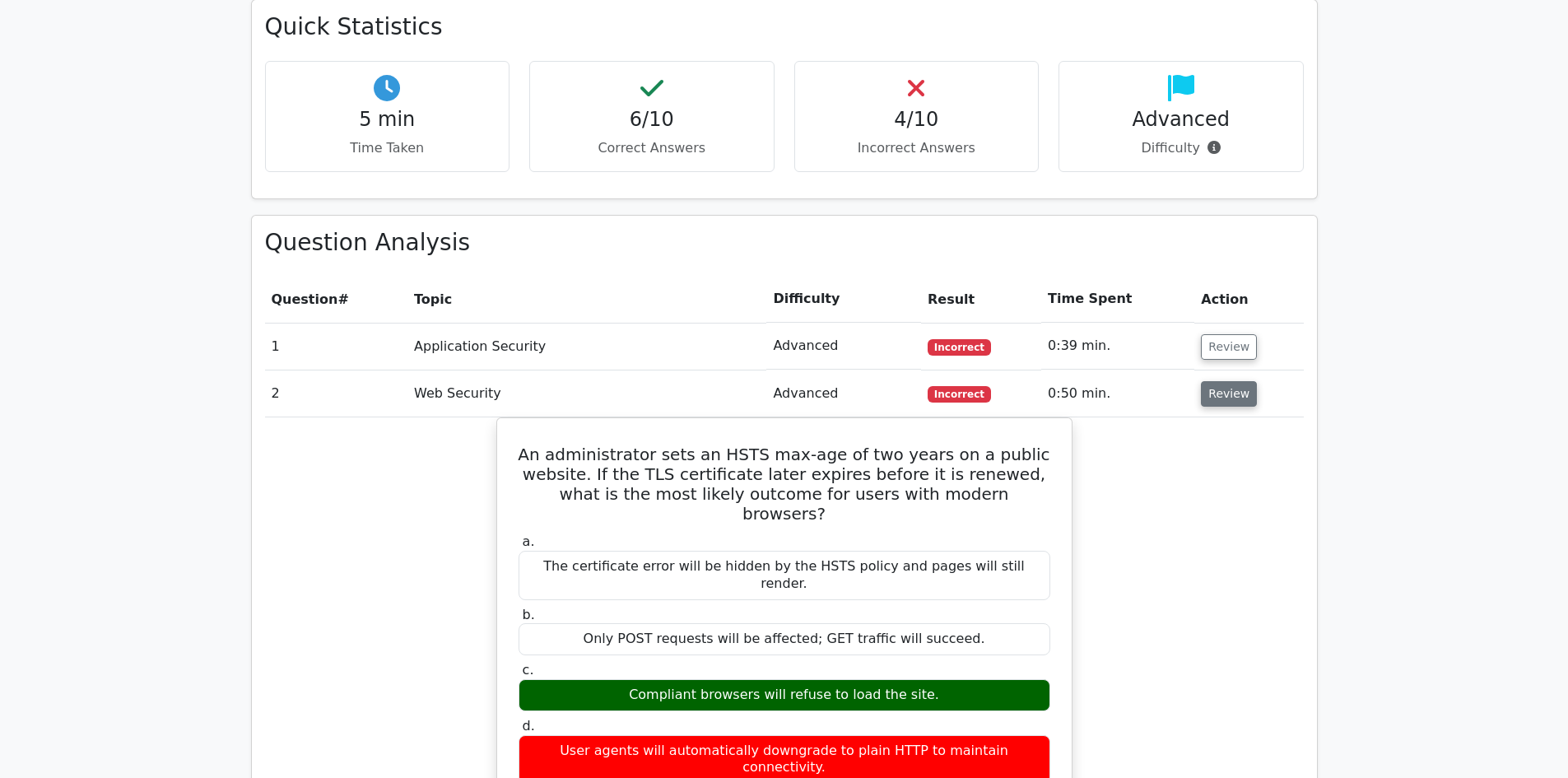
click at [1224, 381] on button "Review" at bounding box center [1229, 393] width 56 height 26
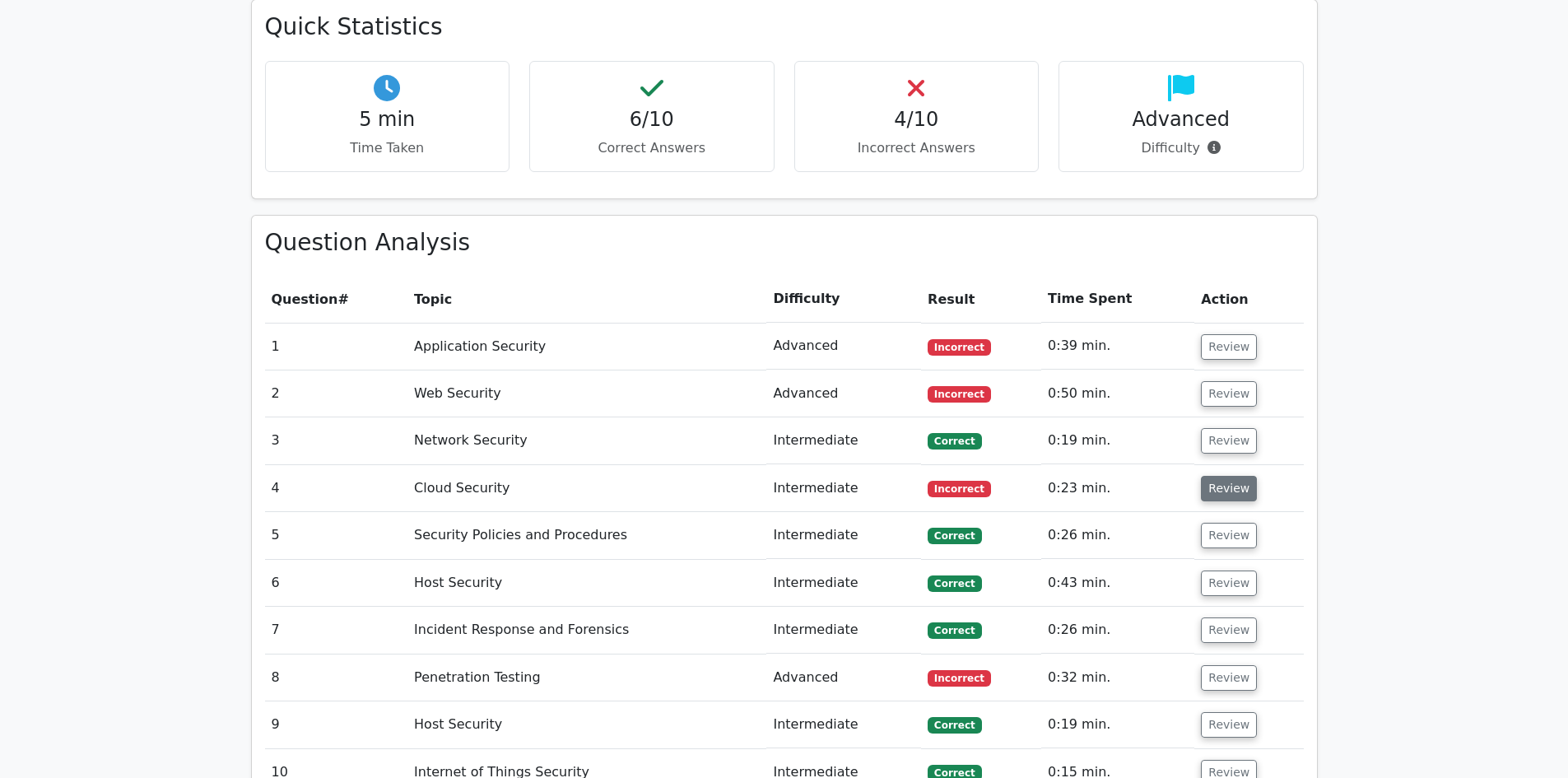
click at [1224, 475] on button "Review" at bounding box center [1229, 488] width 56 height 26
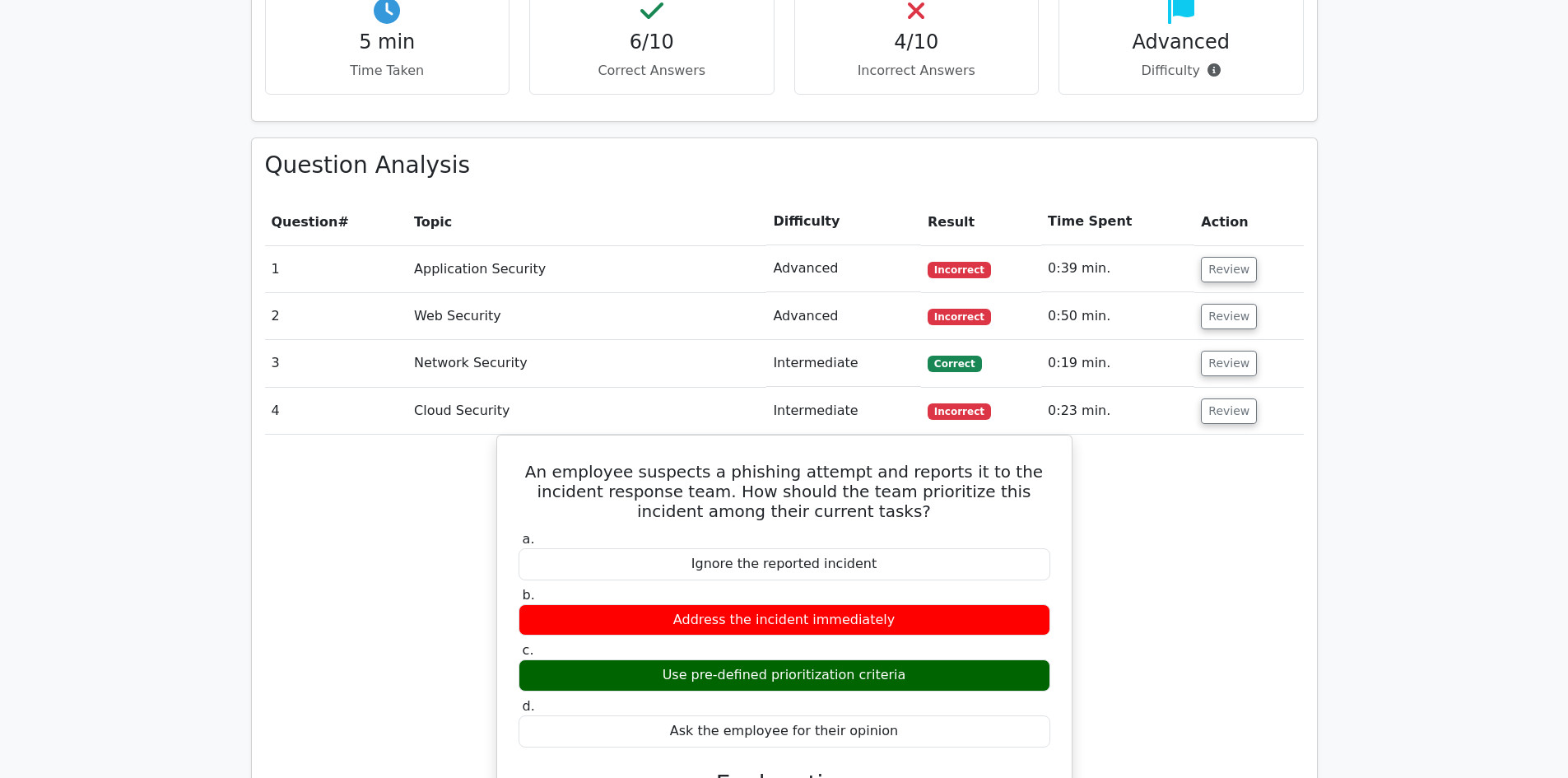
scroll to position [1399, 0]
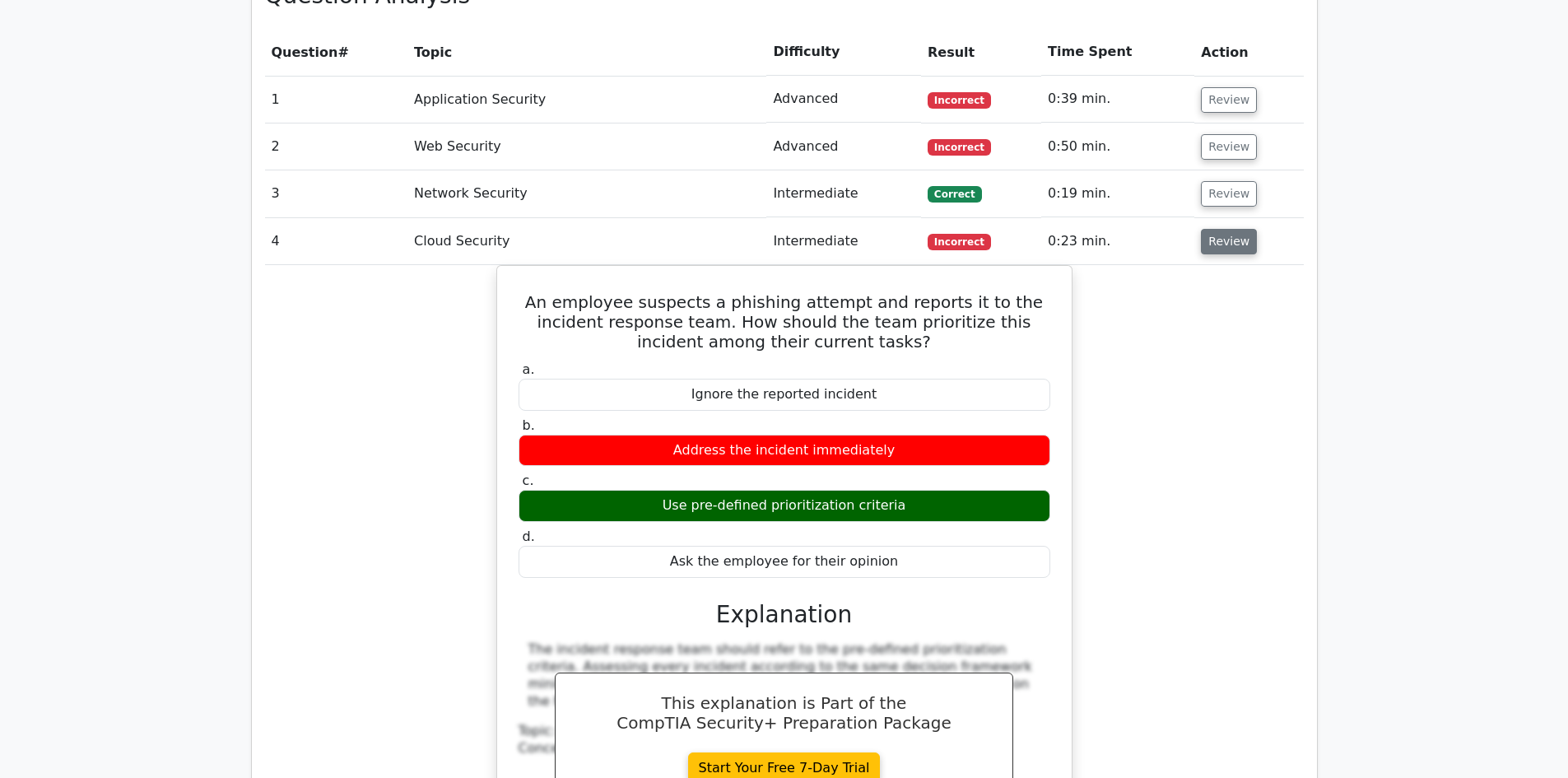
click at [1229, 229] on button "Review" at bounding box center [1229, 241] width 56 height 26
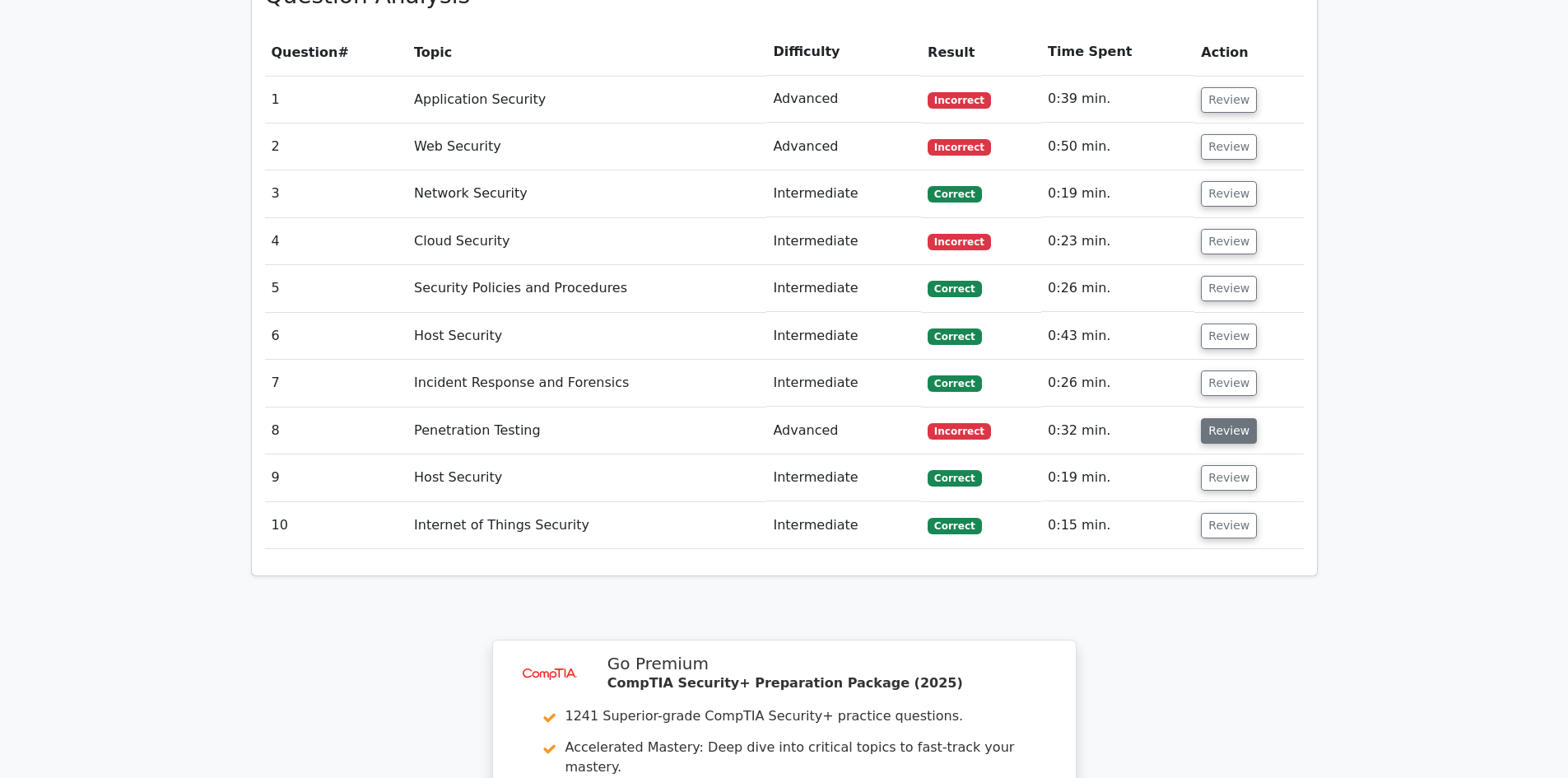
click at [1211, 418] on button "Review" at bounding box center [1229, 430] width 56 height 26
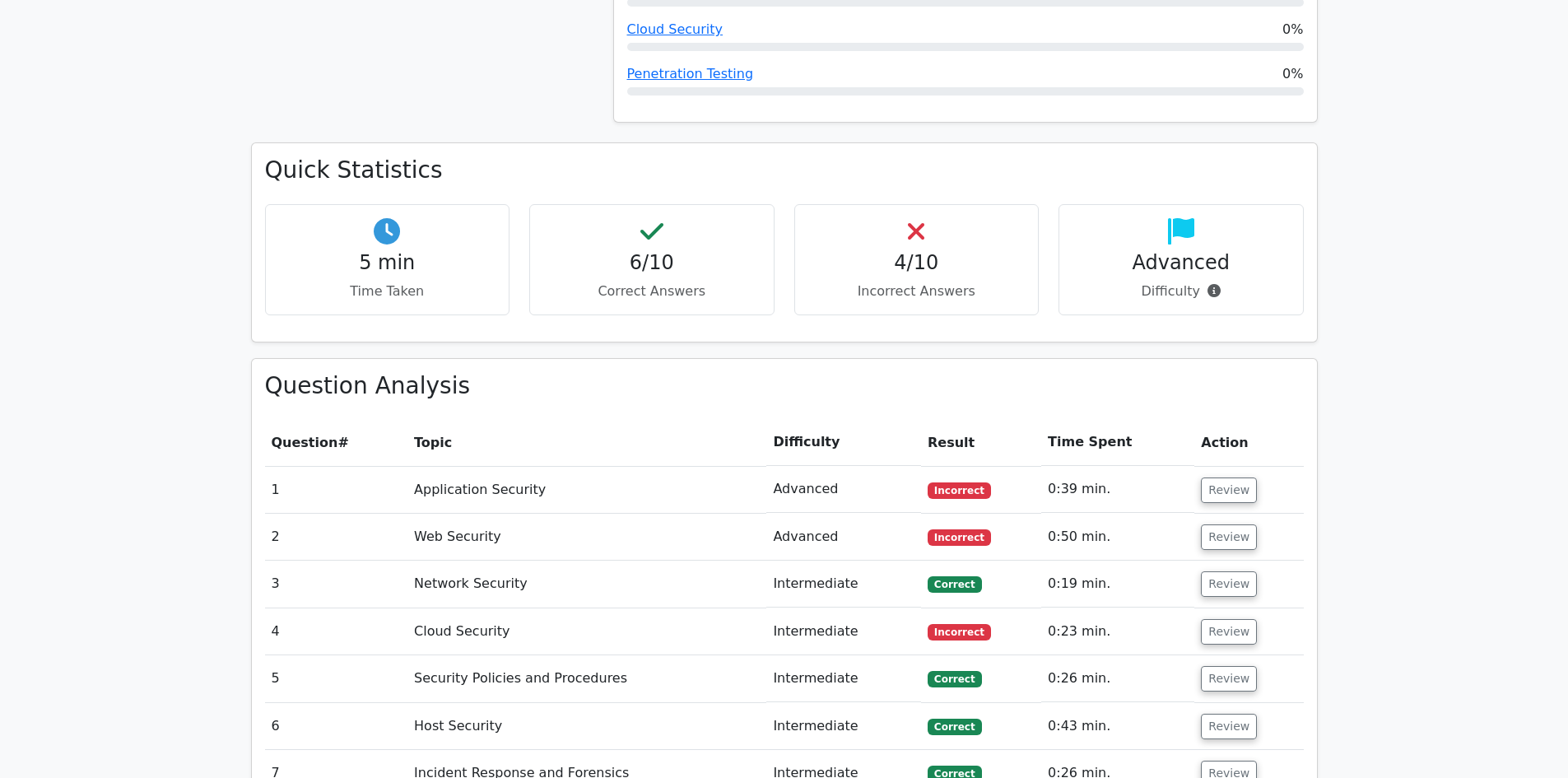
scroll to position [988, 0]
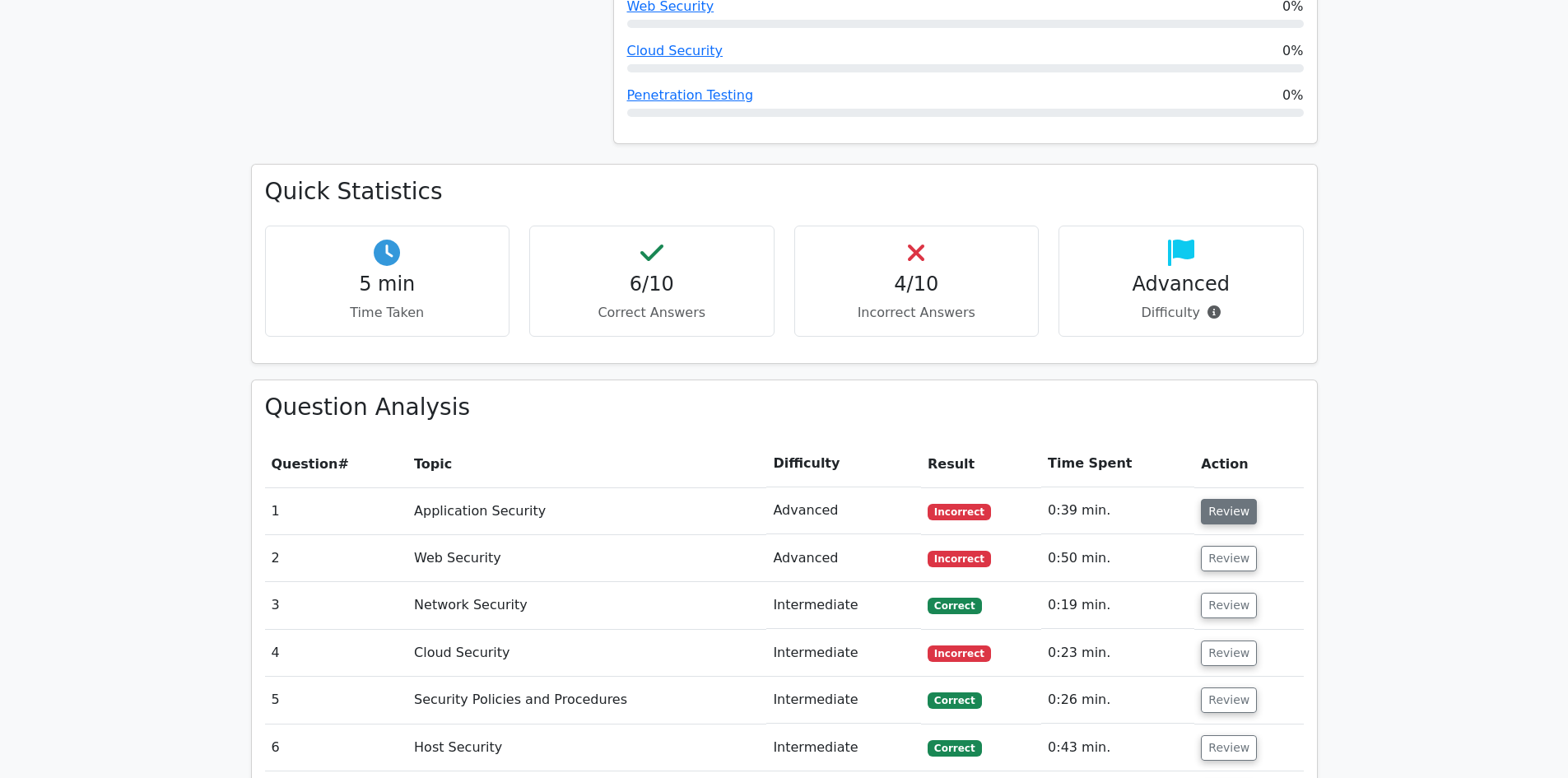
click at [1233, 498] on button "Review" at bounding box center [1229, 511] width 56 height 26
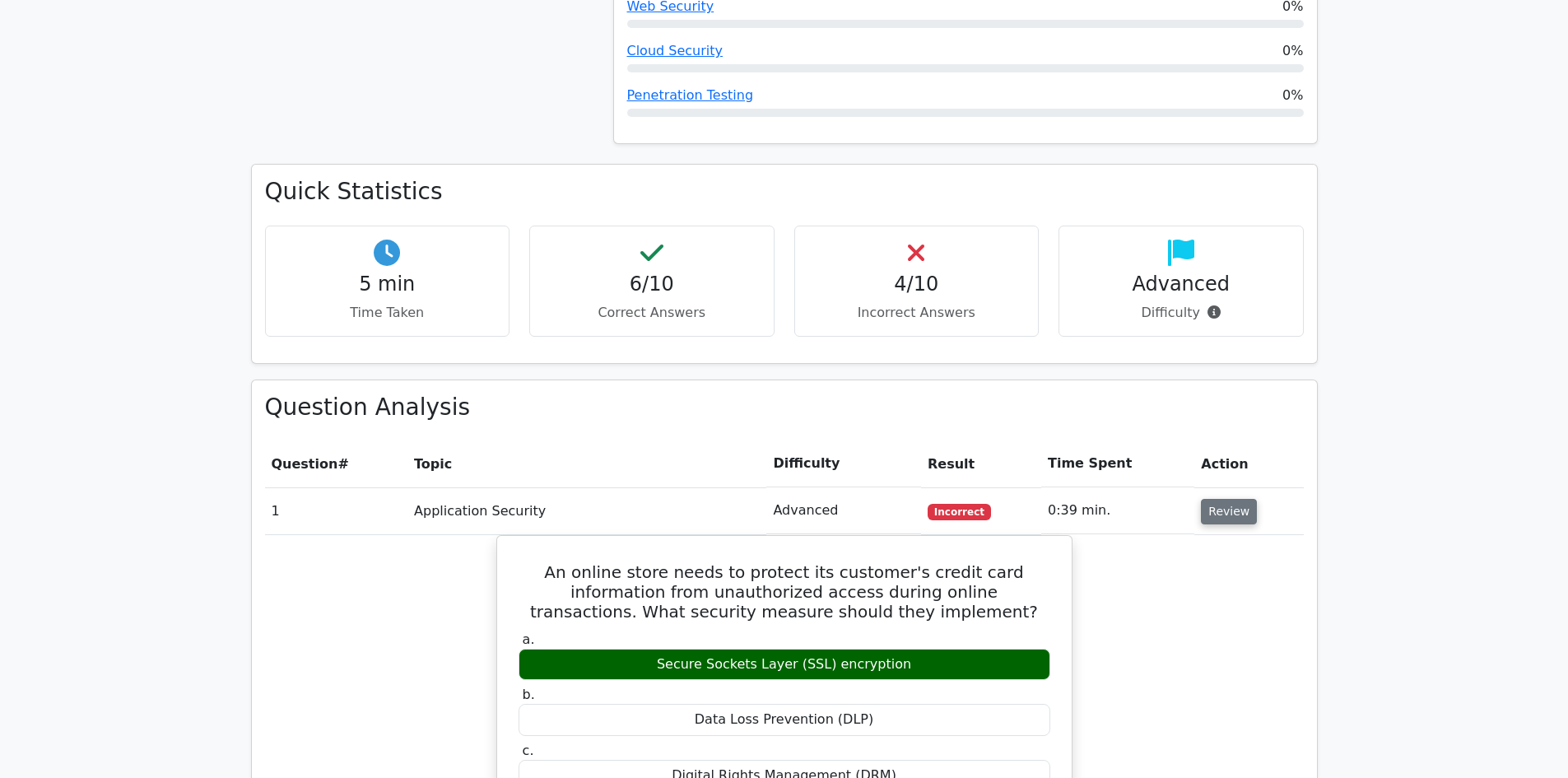
click at [1222, 498] on button "Review" at bounding box center [1229, 511] width 56 height 26
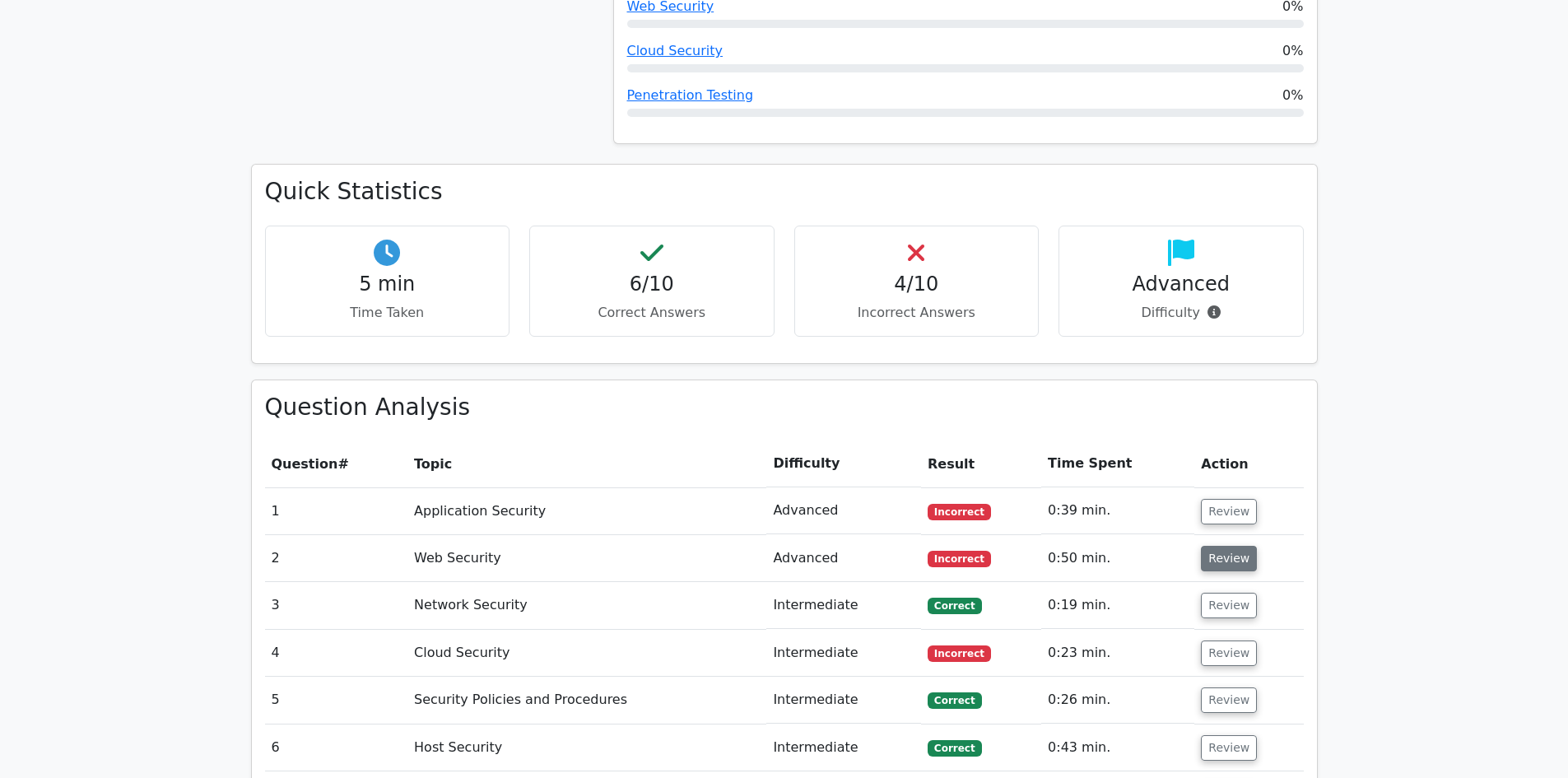
click at [1220, 546] on button "Review" at bounding box center [1229, 558] width 56 height 26
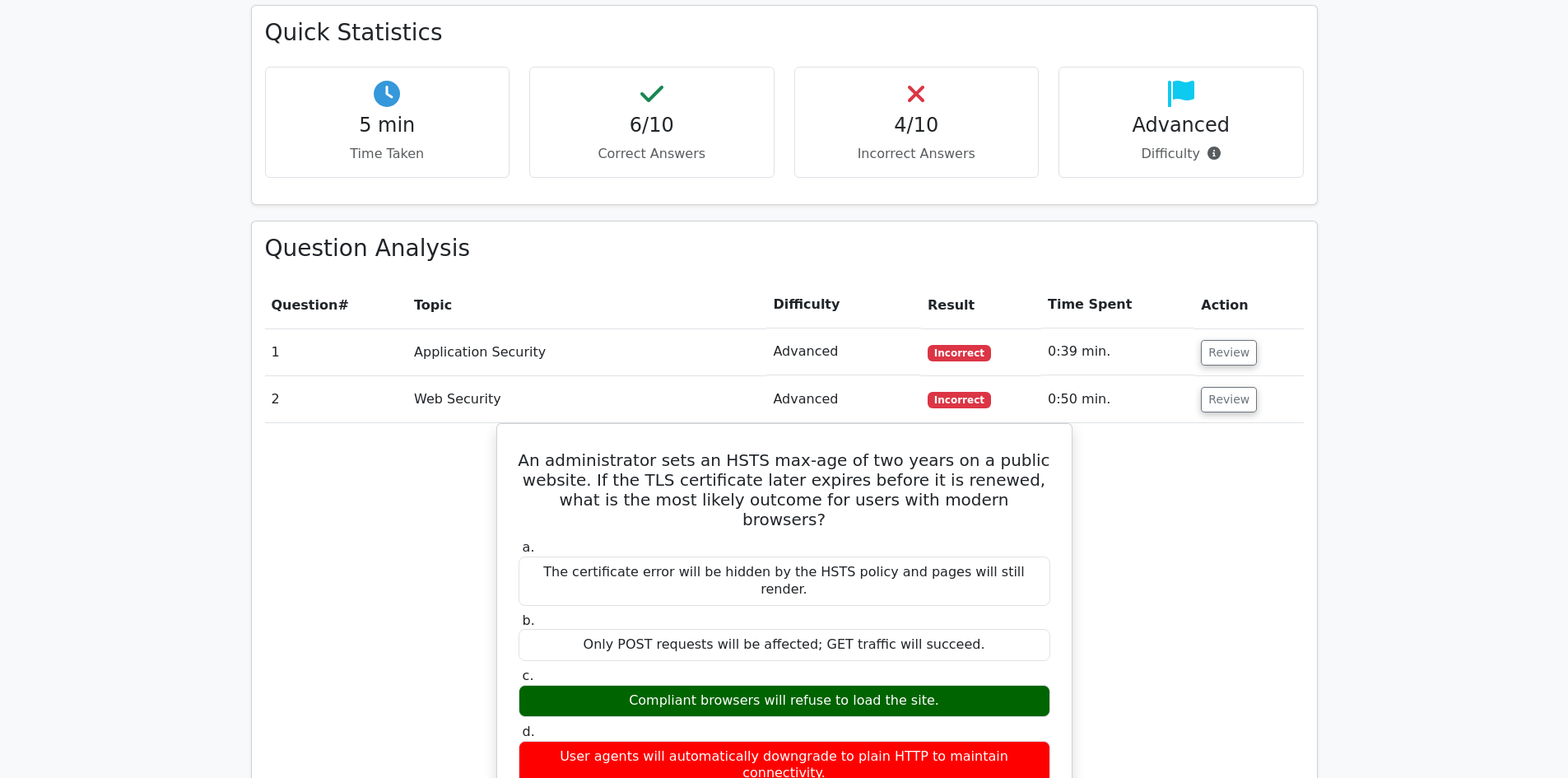
scroll to position [1152, 0]
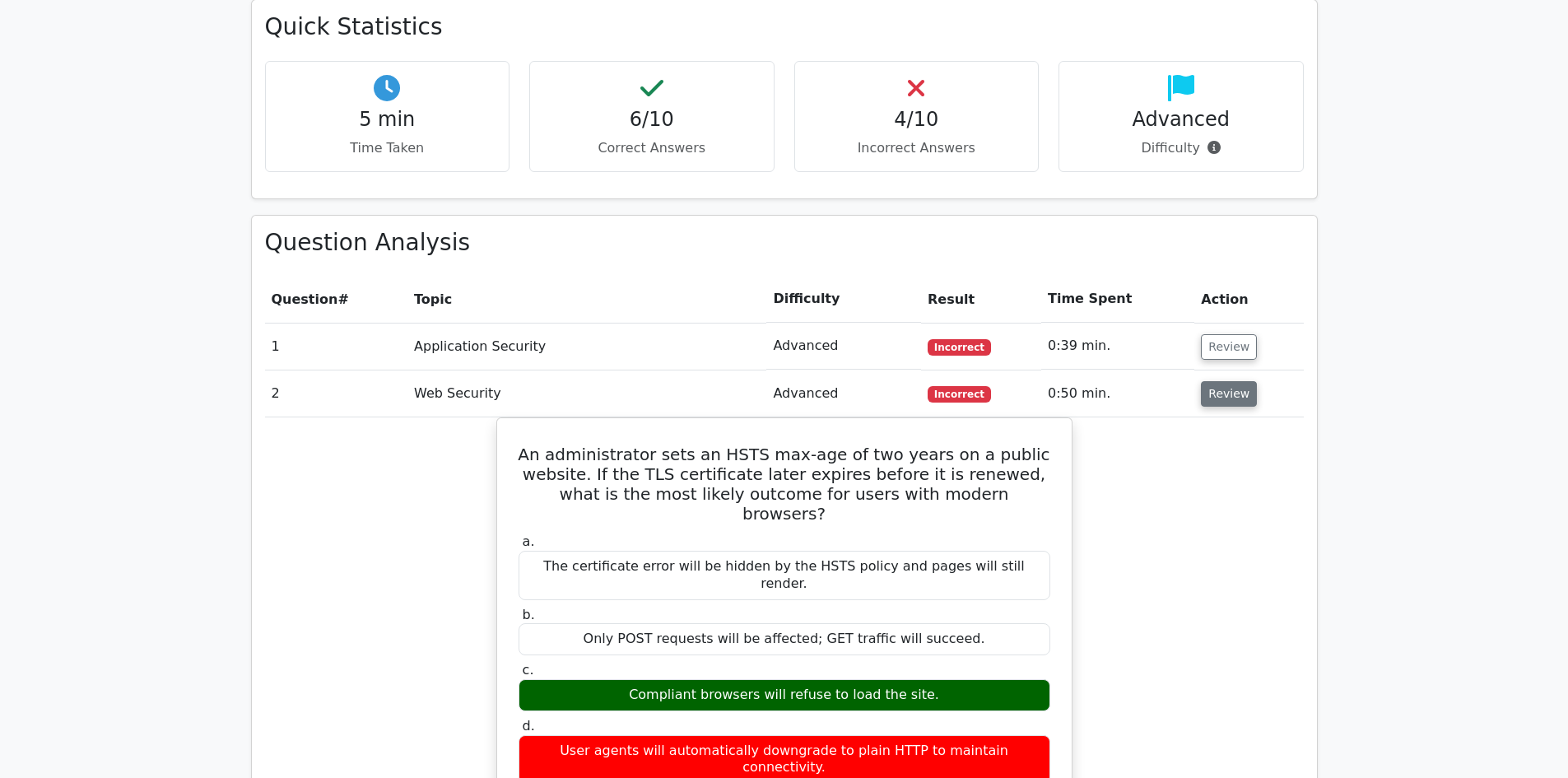
click at [1223, 381] on button "Review" at bounding box center [1229, 393] width 56 height 26
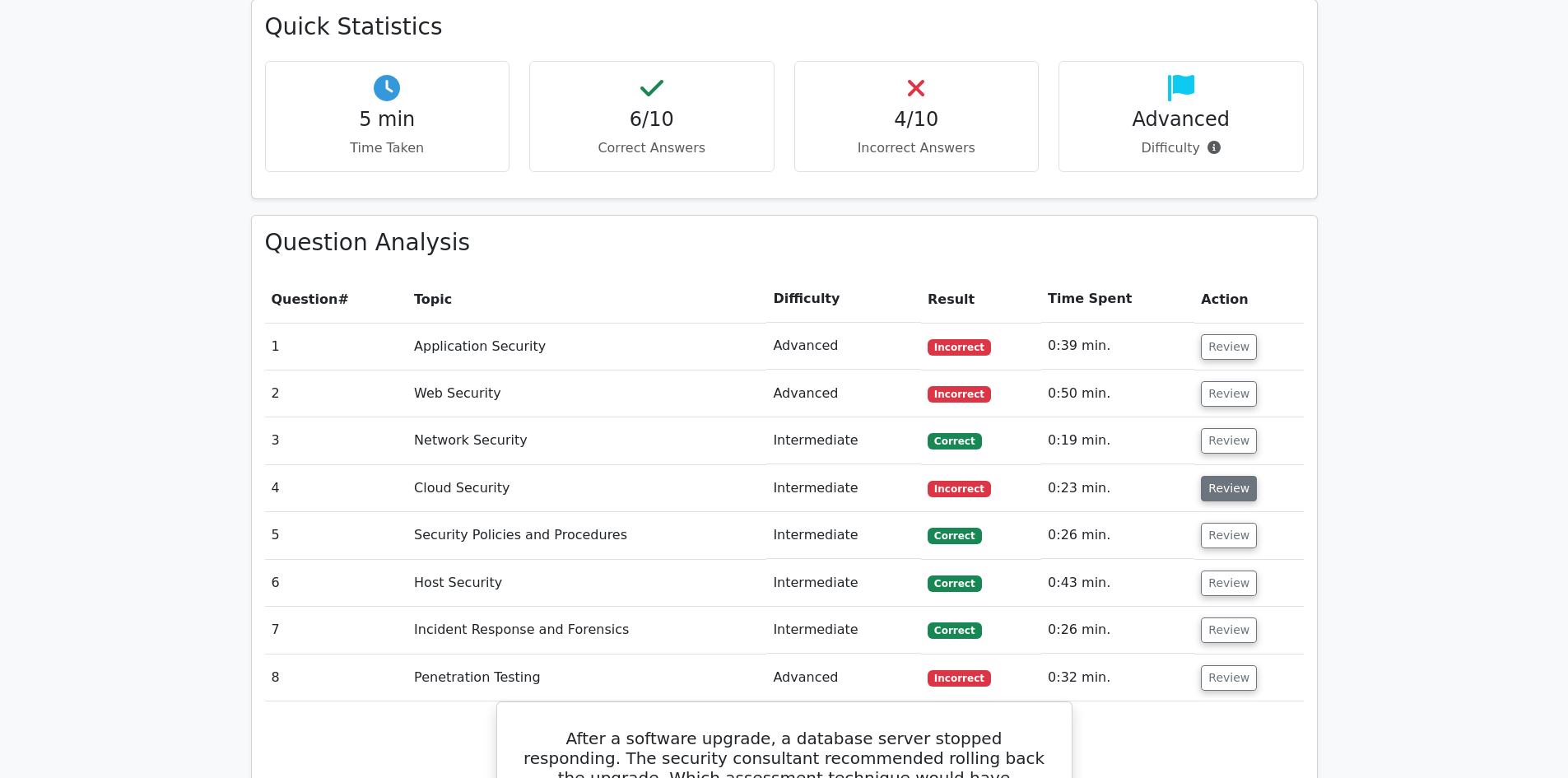
click at [1225, 475] on button "Review" at bounding box center [1229, 488] width 56 height 26
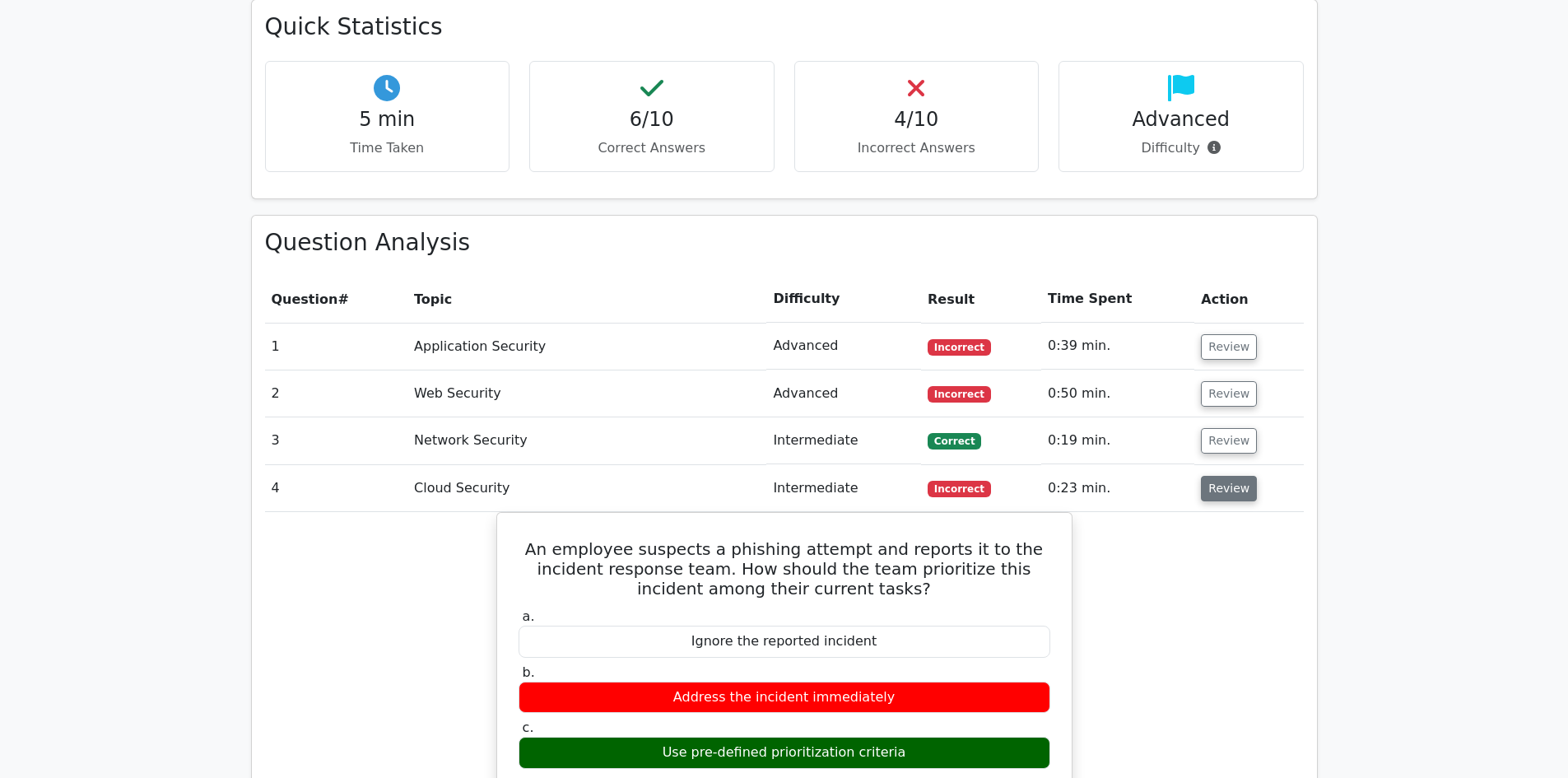
click at [1220, 475] on button "Review" at bounding box center [1229, 488] width 56 height 26
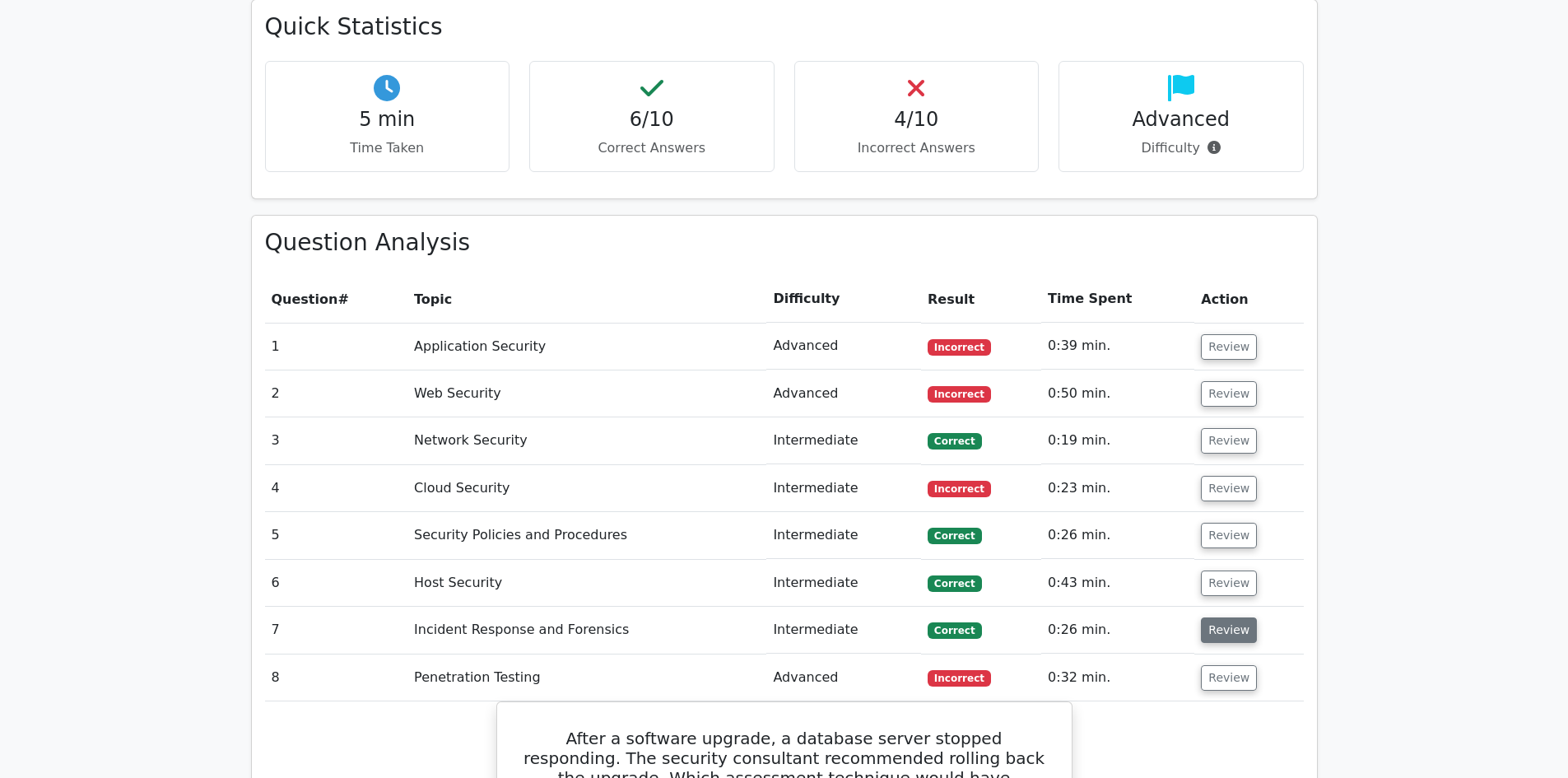
click at [1220, 617] on button "Review" at bounding box center [1229, 630] width 56 height 26
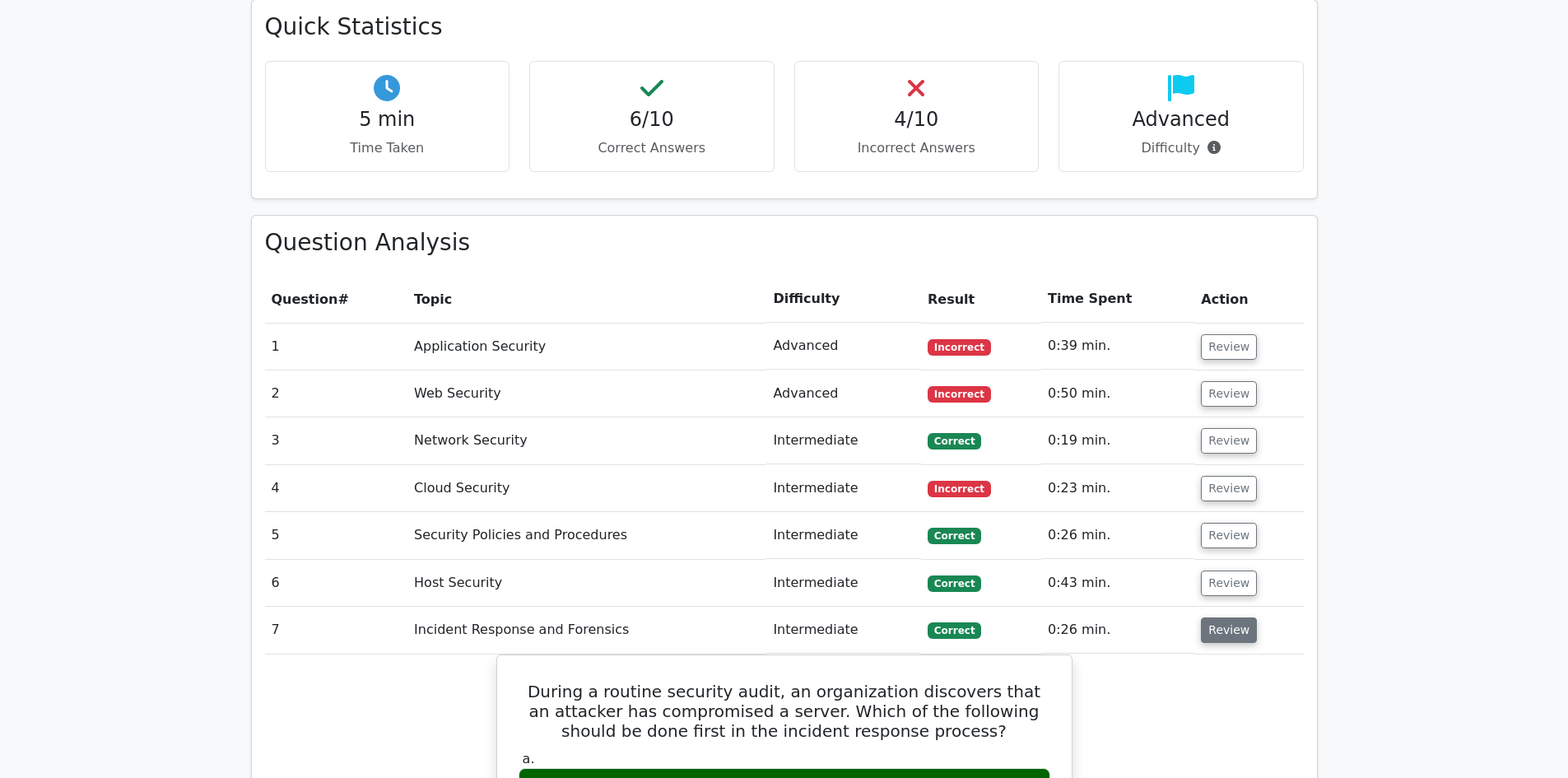
click at [1221, 617] on button "Review" at bounding box center [1229, 630] width 56 height 26
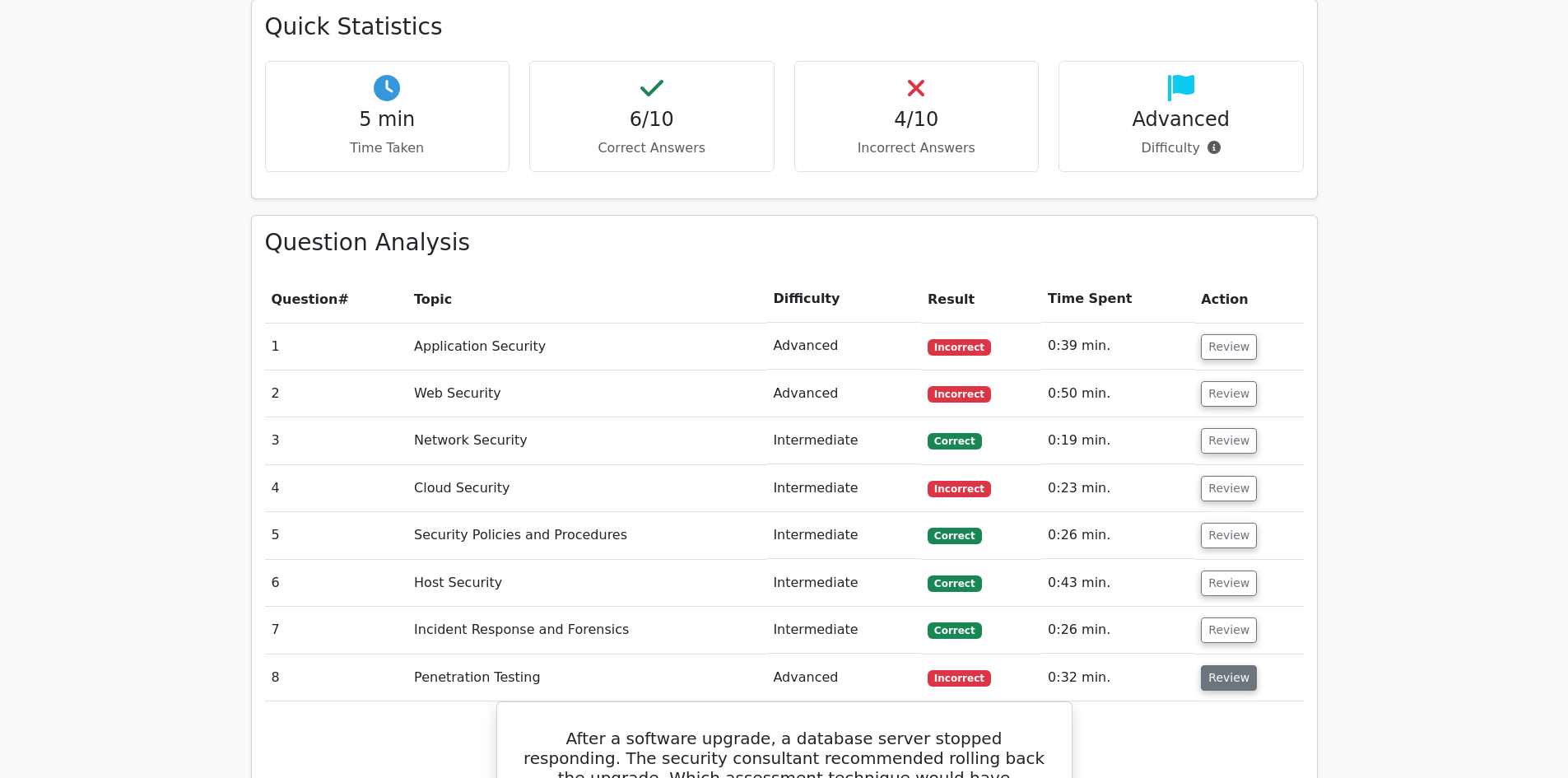
click at [1220, 665] on button "Review" at bounding box center [1229, 678] width 56 height 26
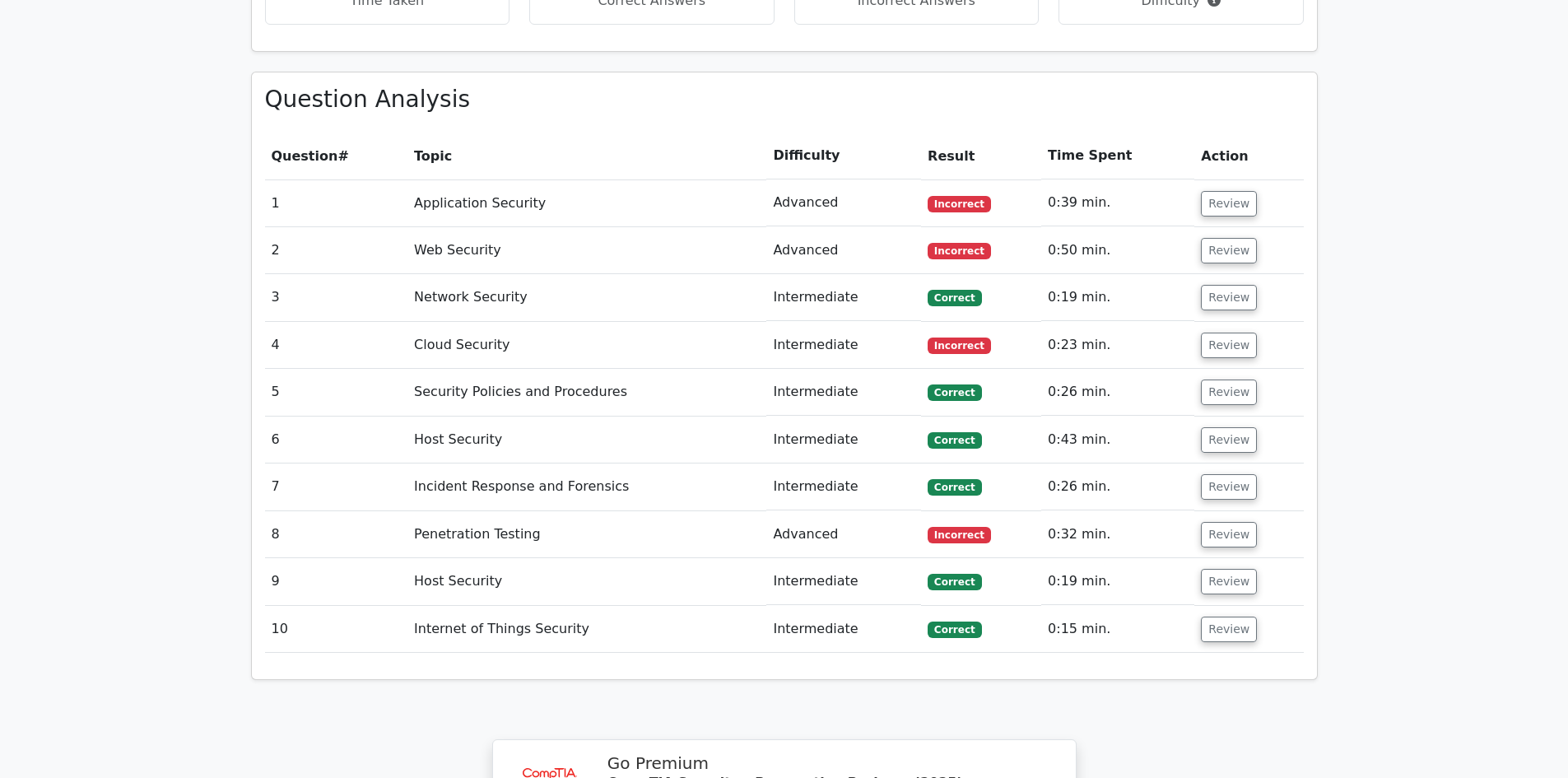
scroll to position [1316, 0]
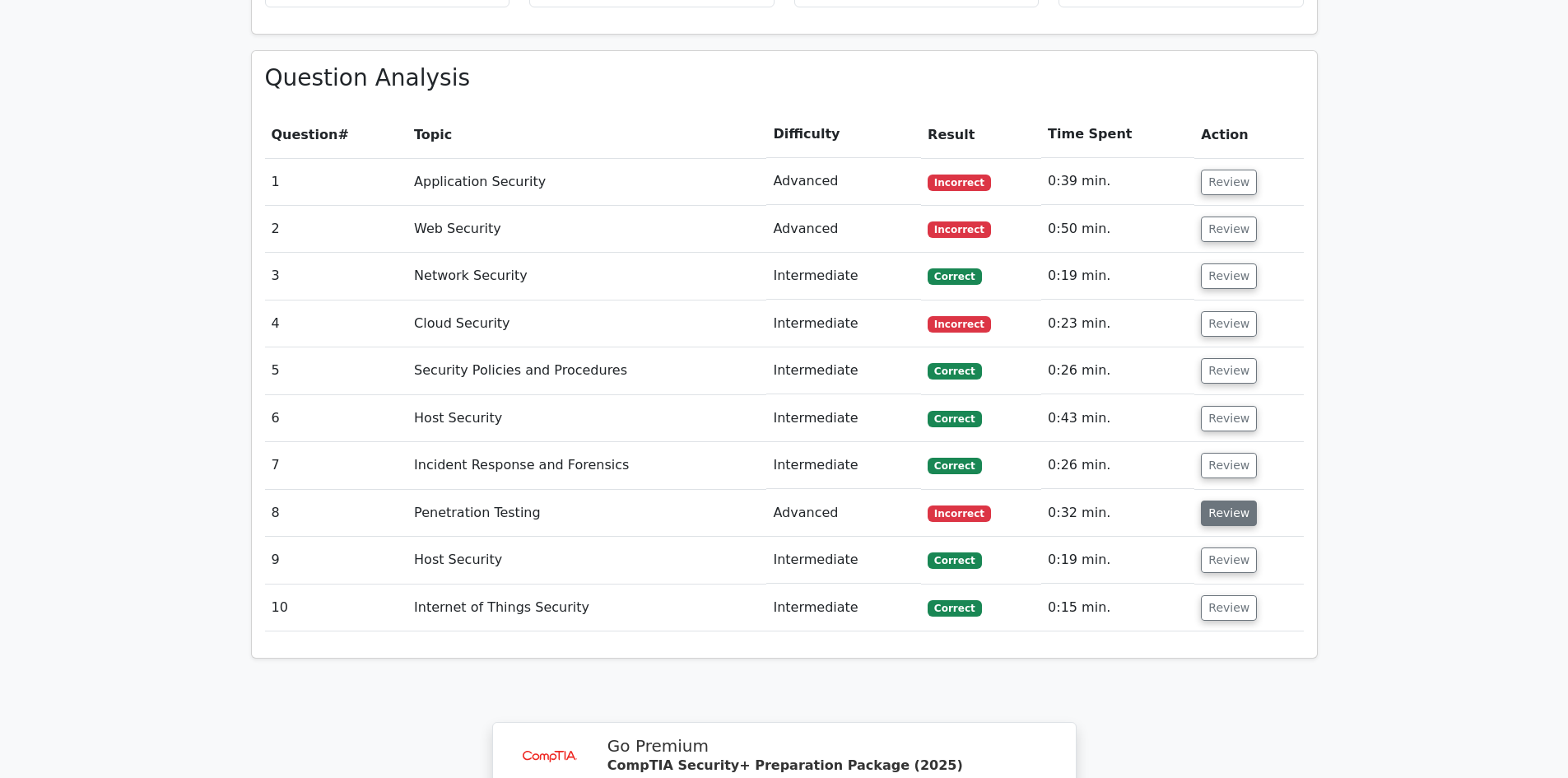
click at [1217, 500] on button "Review" at bounding box center [1229, 513] width 56 height 26
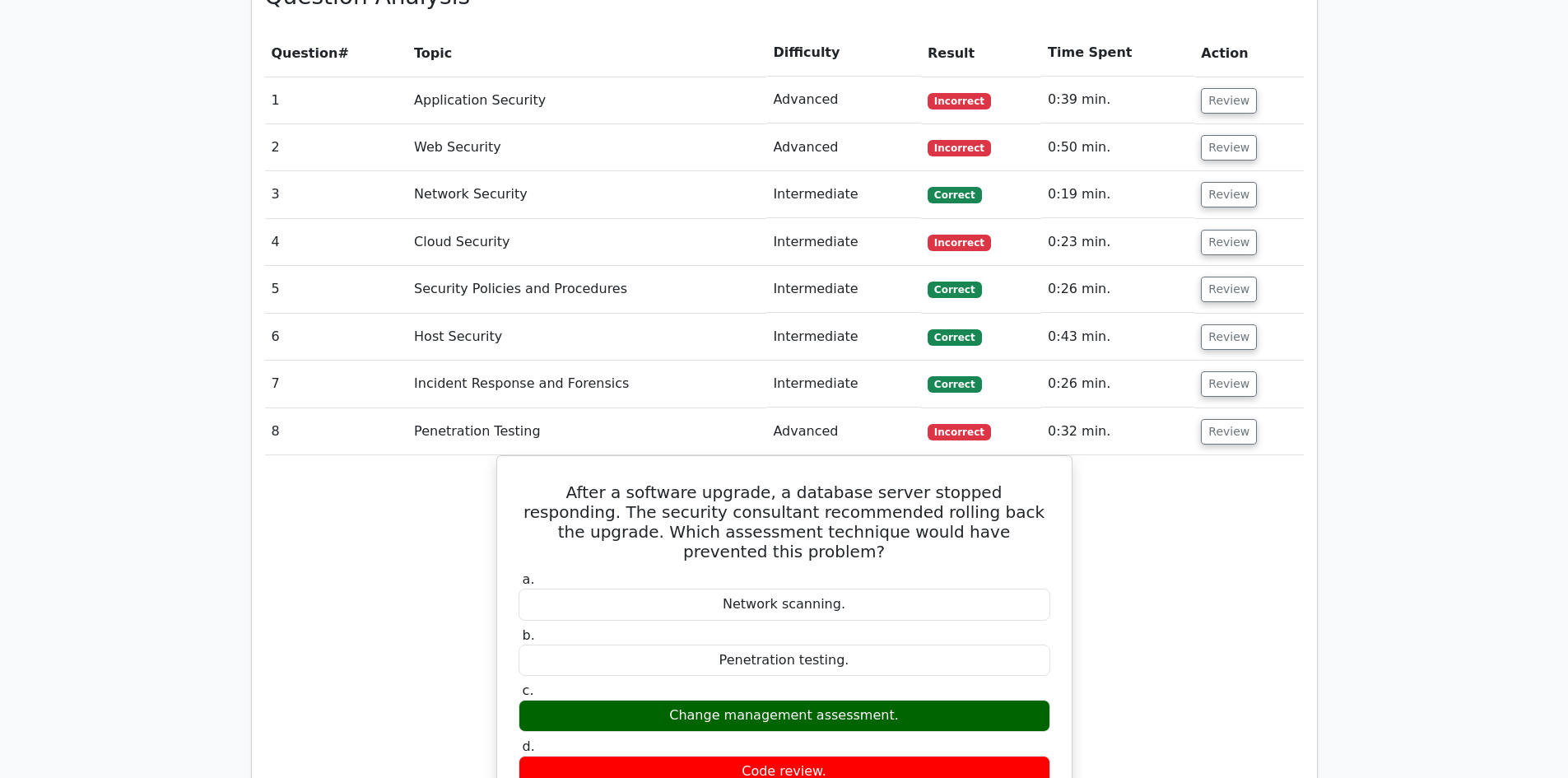
scroll to position [1399, 0]
click at [1205, 418] on button "Review" at bounding box center [1229, 430] width 56 height 26
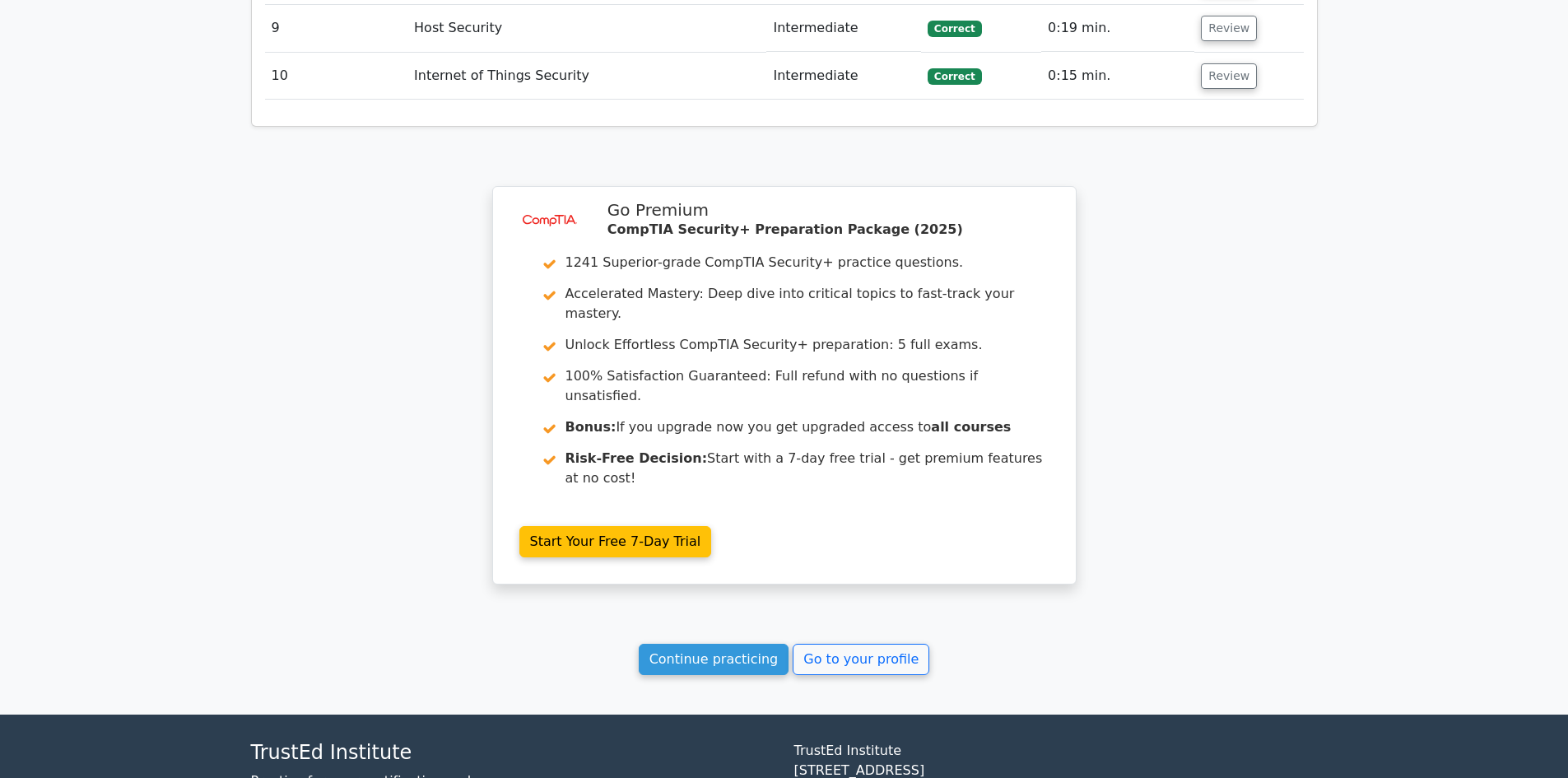
scroll to position [1865, 0]
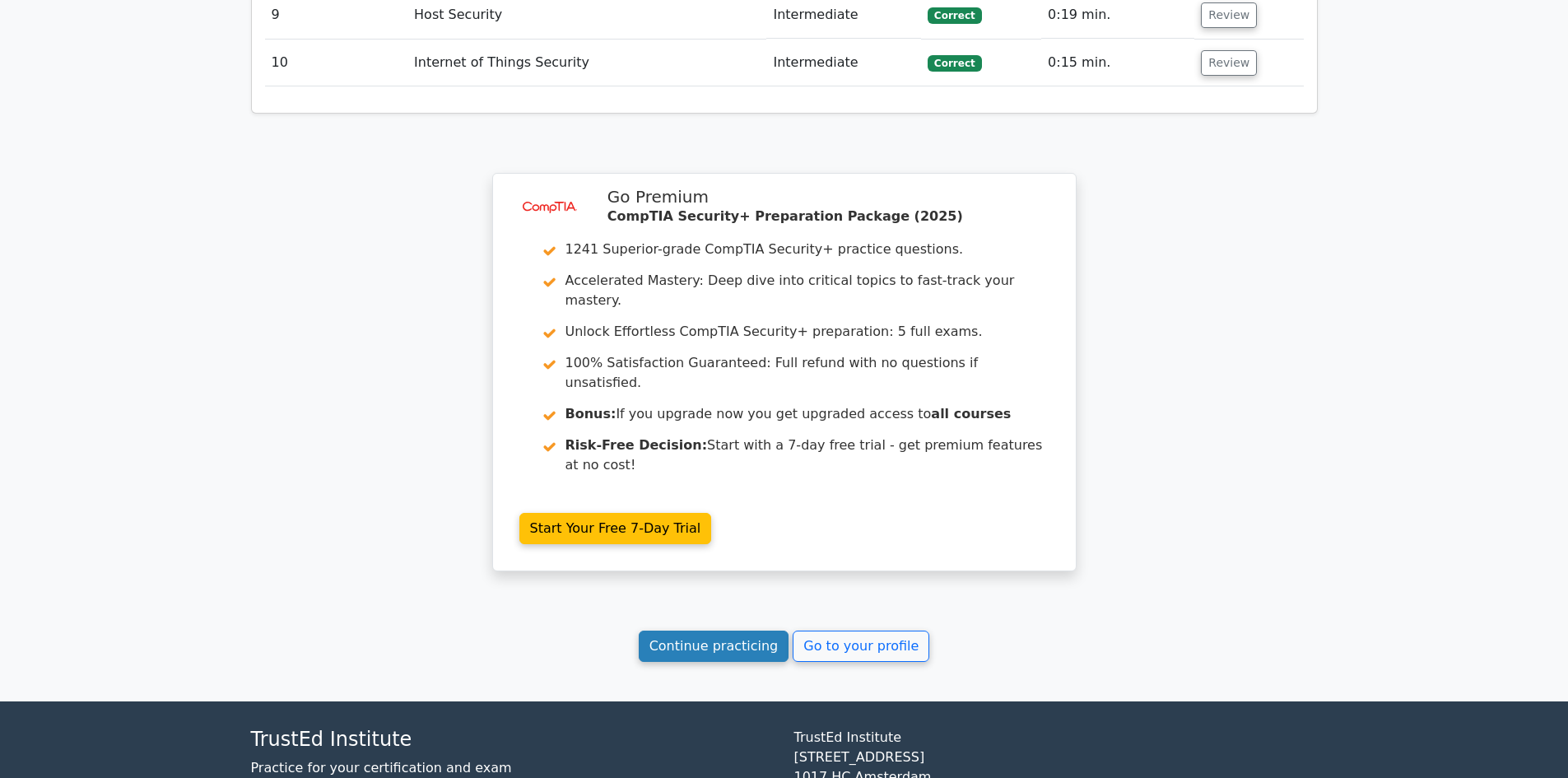
click at [699, 630] on link "Continue practicing" at bounding box center [714, 646] width 151 height 32
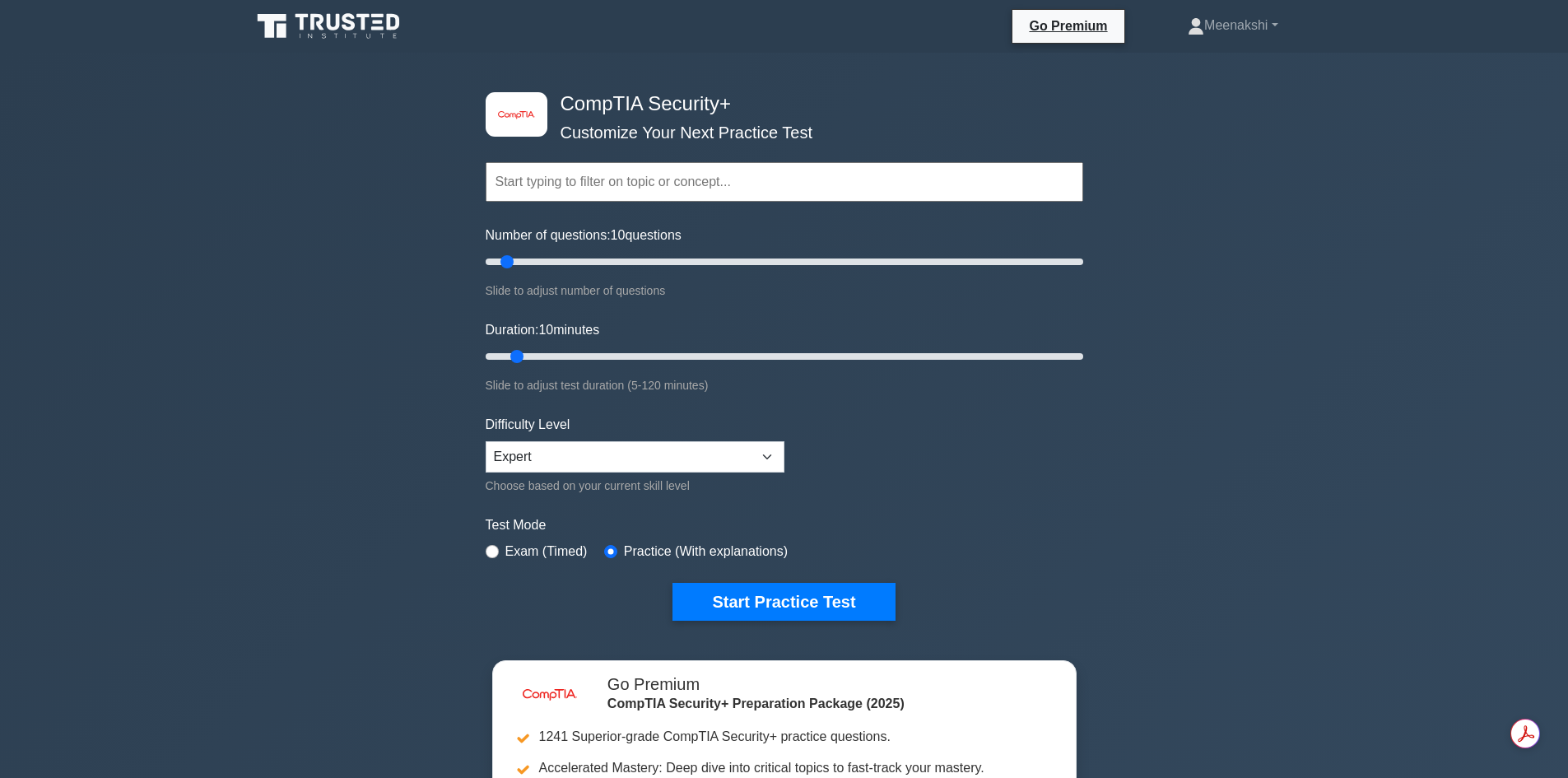
click at [523, 546] on label "Exam (Timed)" at bounding box center [546, 552] width 82 height 20
click at [497, 549] on input "radio" at bounding box center [492, 552] width 13 height 13
radio input "true"
click at [767, 599] on button "Start Practice Test" at bounding box center [784, 601] width 222 height 38
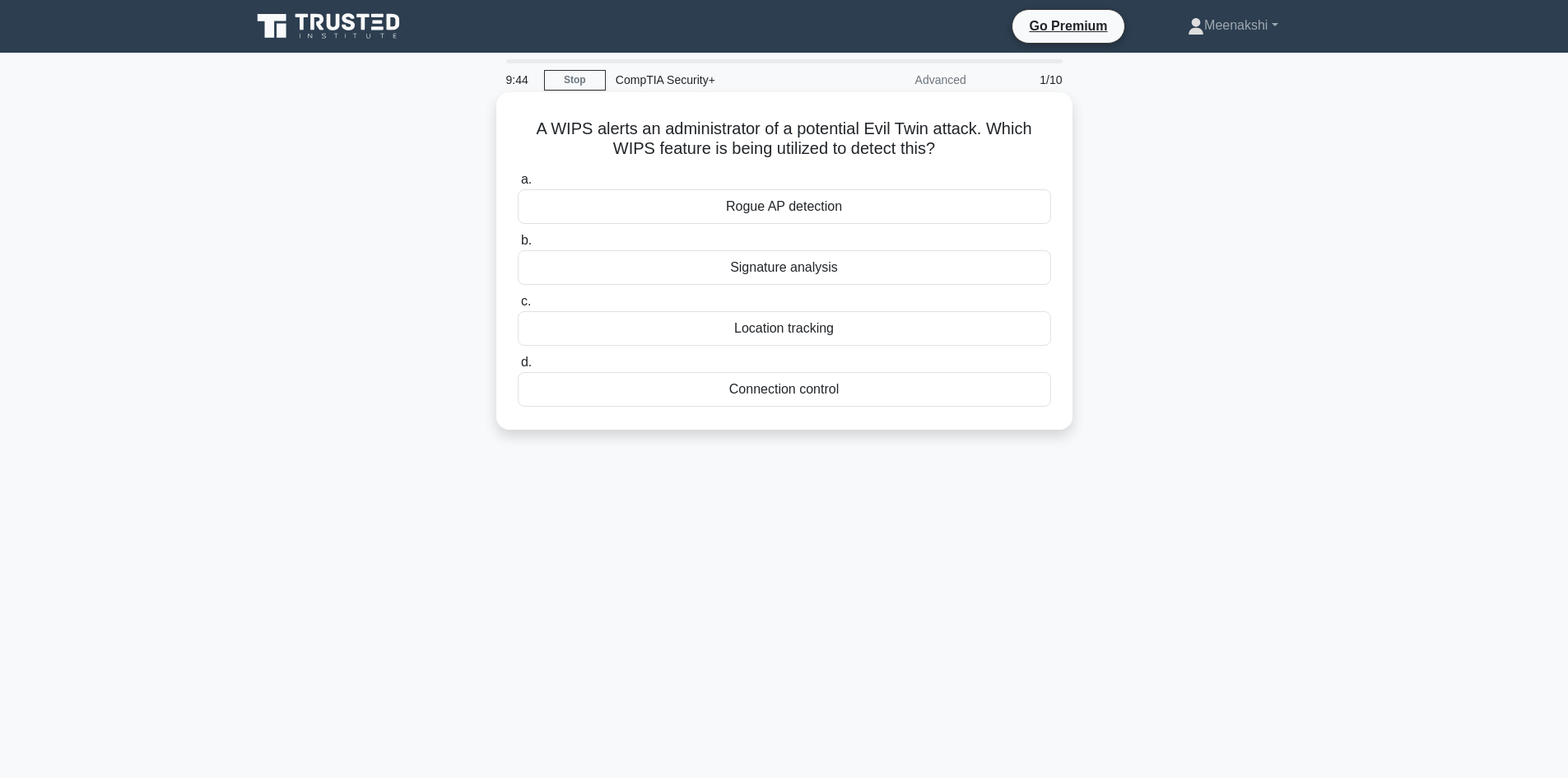
click at [812, 209] on div "Rogue AP detection" at bounding box center [784, 207] width 533 height 35
click at [518, 185] on input "a. Rogue AP detection" at bounding box center [518, 179] width 0 height 11
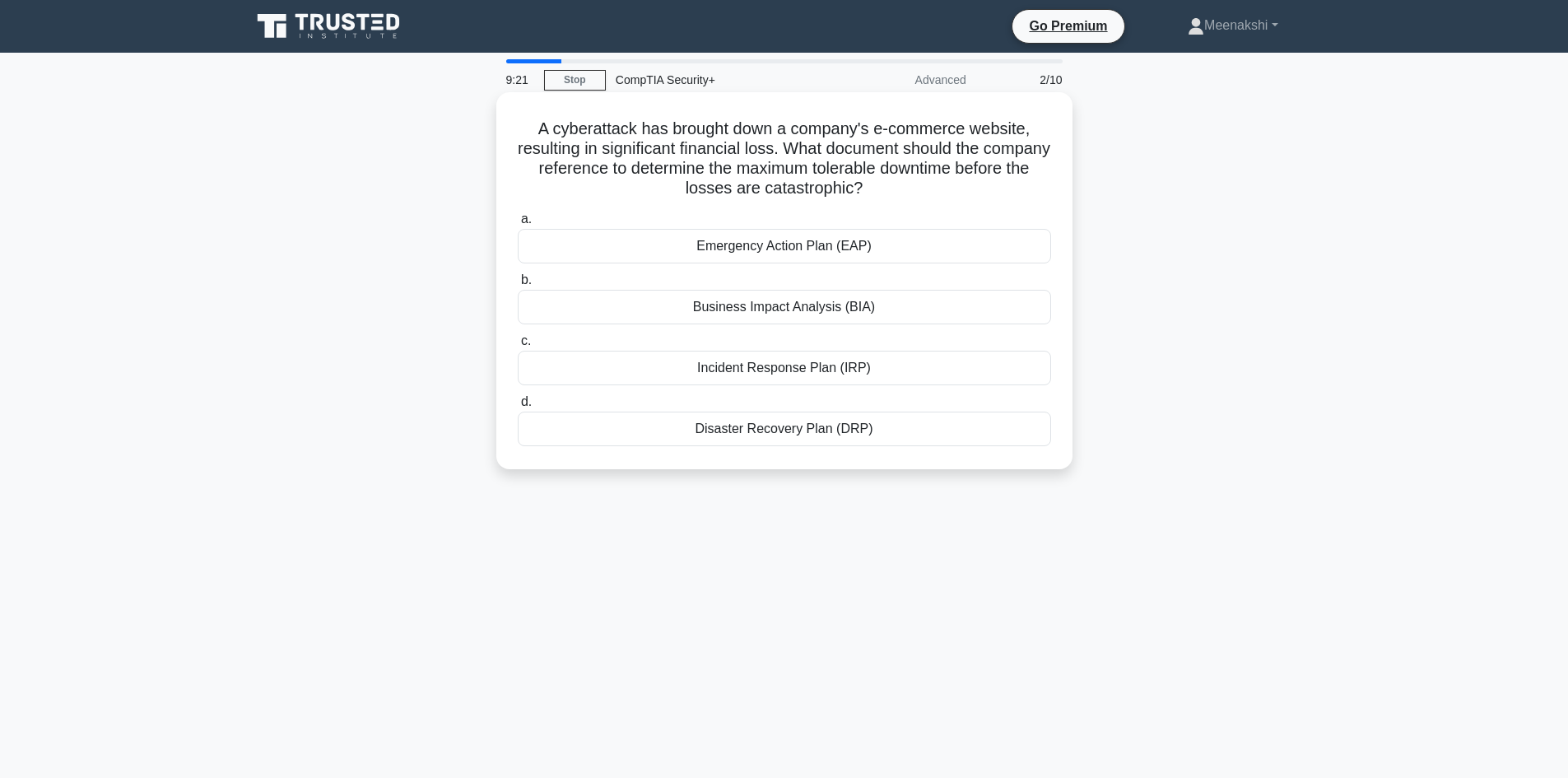
click at [811, 311] on div "Business Impact Analysis (BIA)" at bounding box center [784, 307] width 533 height 35
click at [518, 285] on input "b. Business Impact Analysis (BIA)" at bounding box center [518, 280] width 0 height 11
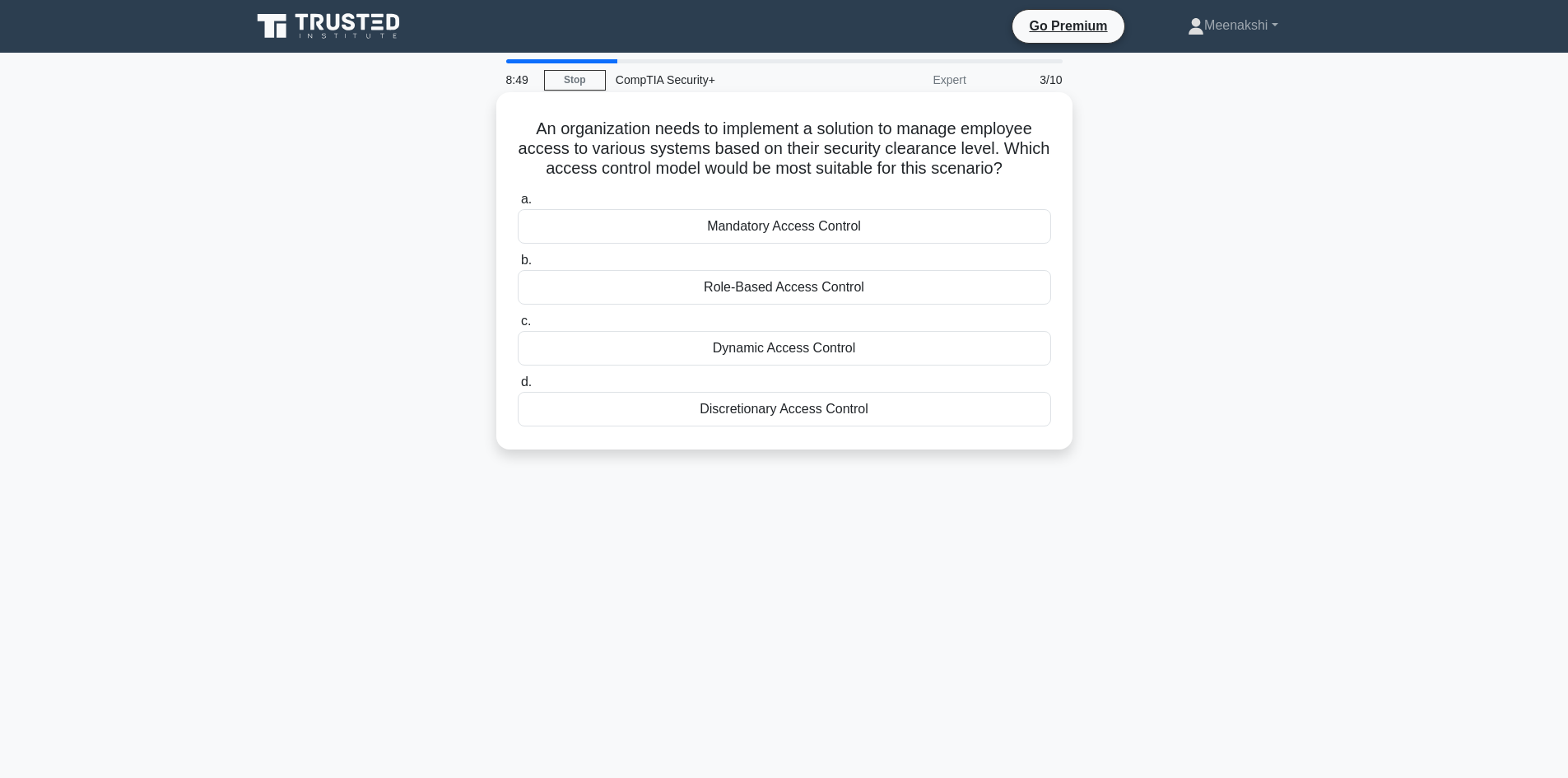
click at [760, 288] on div "Role-Based Access Control" at bounding box center [784, 287] width 533 height 35
click at [518, 265] on input "b. Role-Based Access Control" at bounding box center [518, 260] width 0 height 11
click at [822, 357] on div "Hardware root of trust" at bounding box center [784, 348] width 533 height 35
click at [518, 327] on input "c. Hardware root of trust" at bounding box center [518, 321] width 0 height 11
click at [787, 412] on div "Host-based IDPS" at bounding box center [784, 409] width 533 height 35
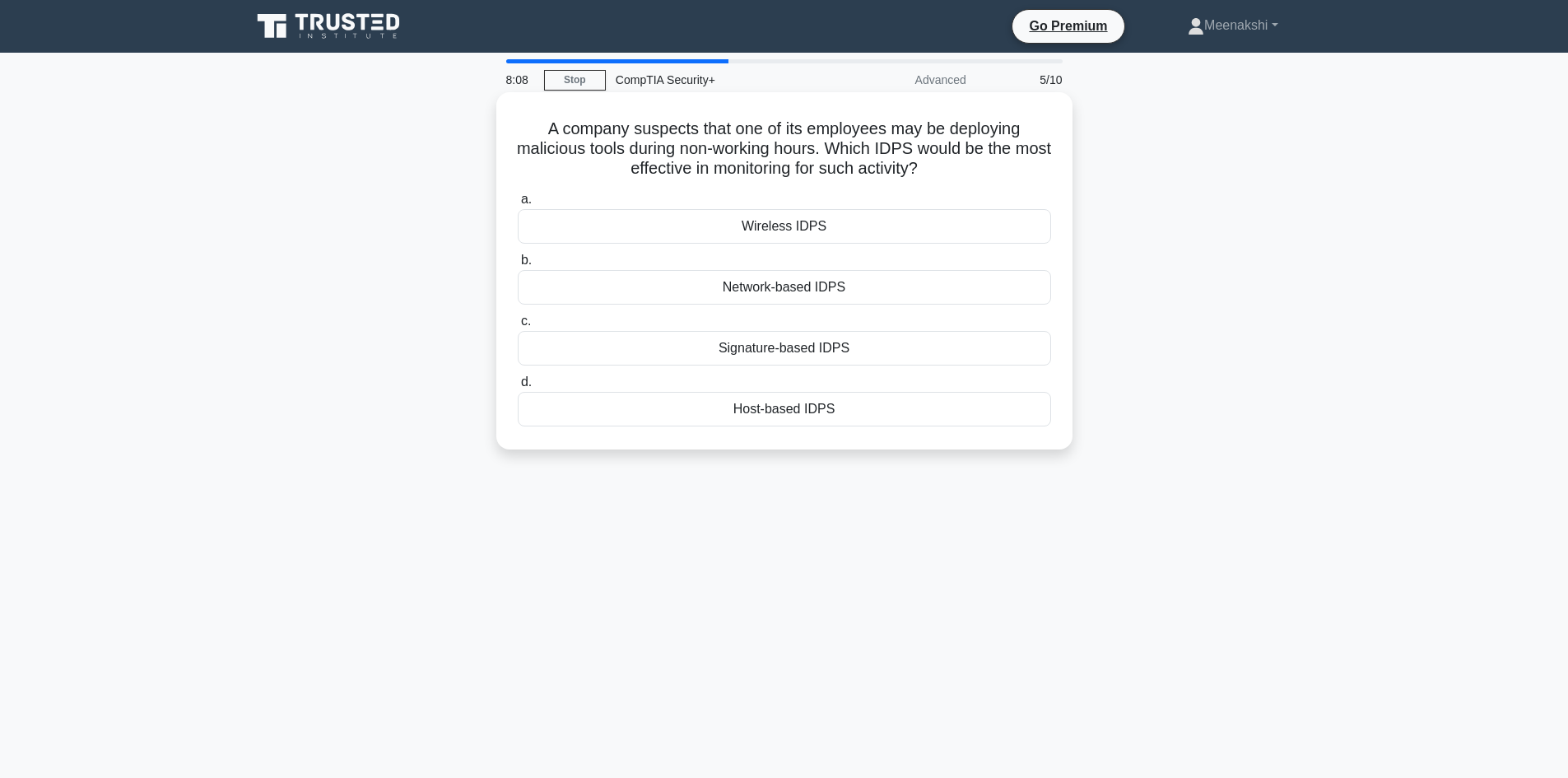
click at [518, 387] on input "d. Host-based IDPS" at bounding box center [518, 382] width 0 height 11
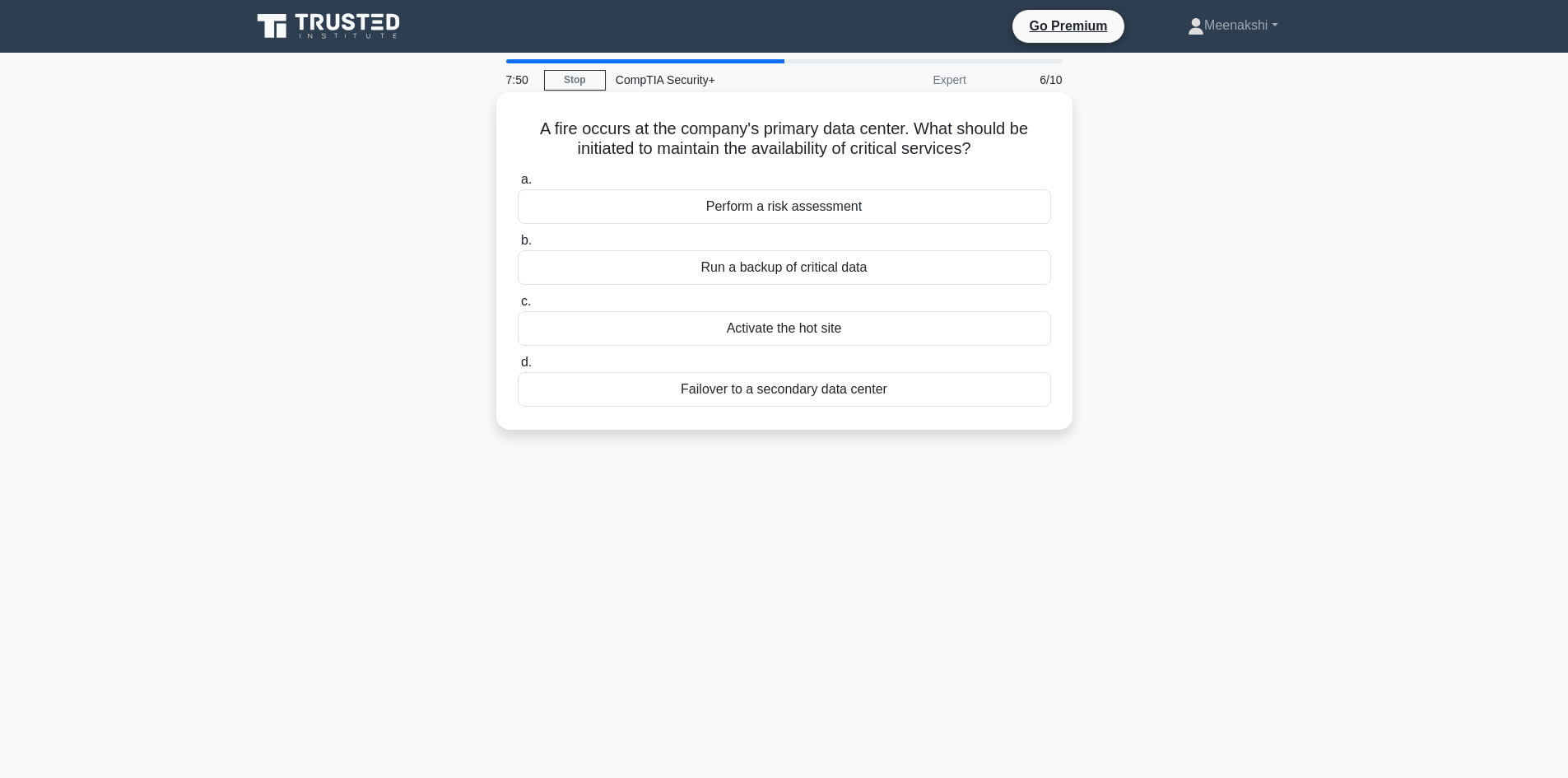
click at [791, 334] on div "Activate the hot site" at bounding box center [784, 328] width 533 height 35
click at [518, 307] on input "c. Activate the hot site" at bounding box center [518, 301] width 0 height 11
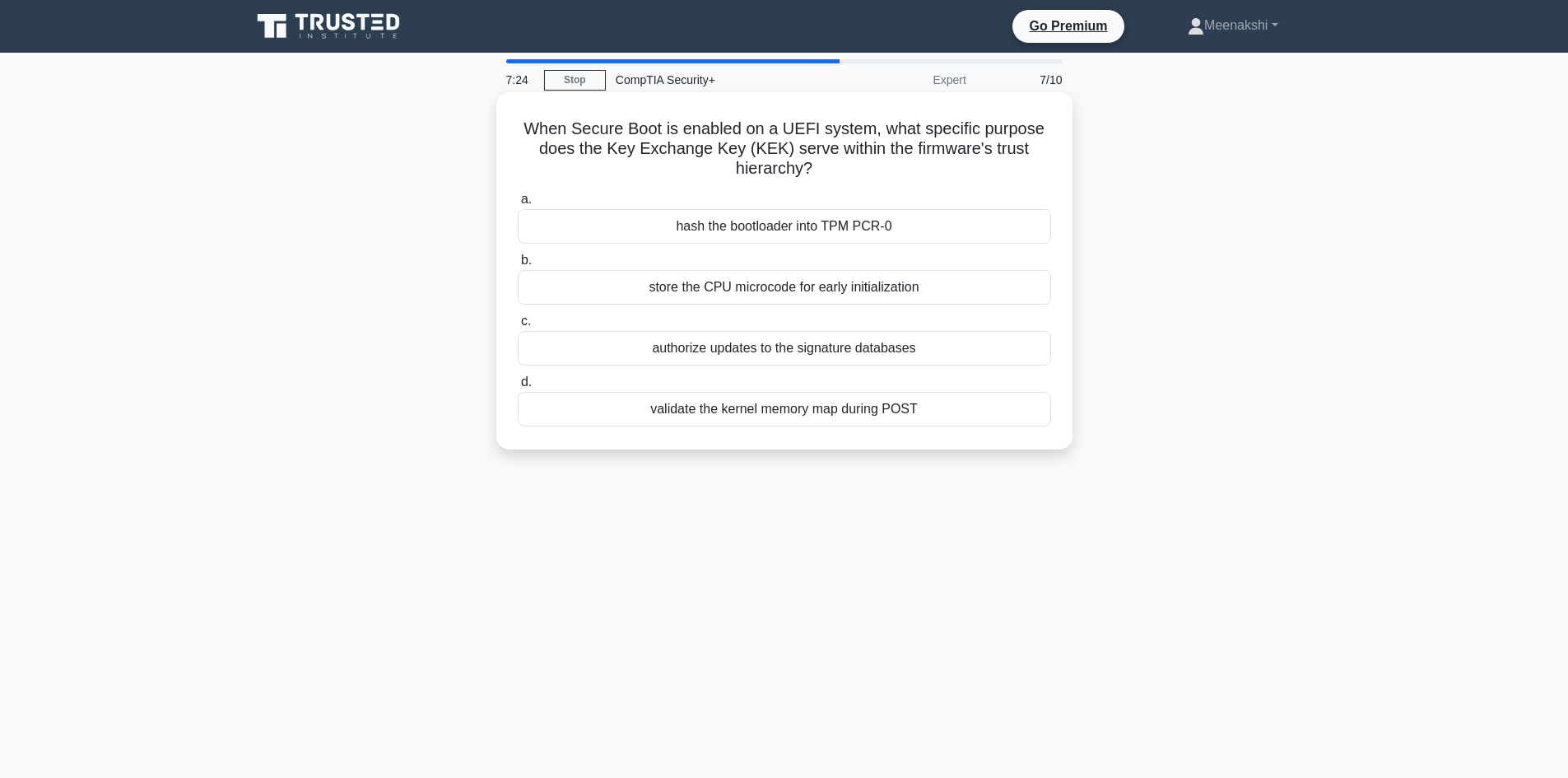
click at [740, 348] on div "authorize updates to the signature databases" at bounding box center [784, 348] width 533 height 35
click at [518, 327] on input "c. authorize updates to the signature databases" at bounding box center [518, 321] width 0 height 11
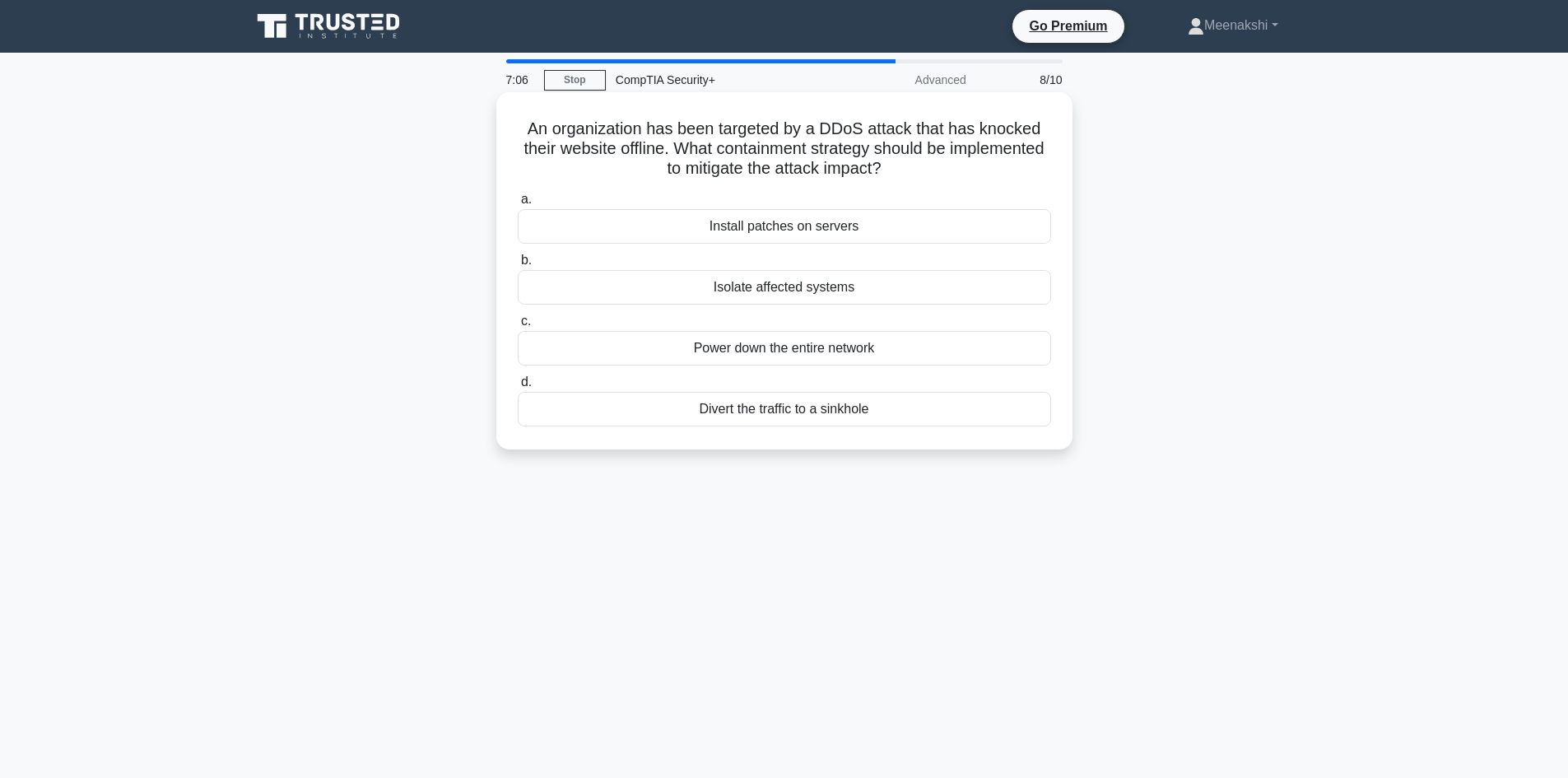
click at [803, 412] on div "Divert the traffic to a sinkhole" at bounding box center [784, 409] width 533 height 35
click at [518, 387] on input "d. Divert the traffic to a sinkhole" at bounding box center [518, 382] width 0 height 11
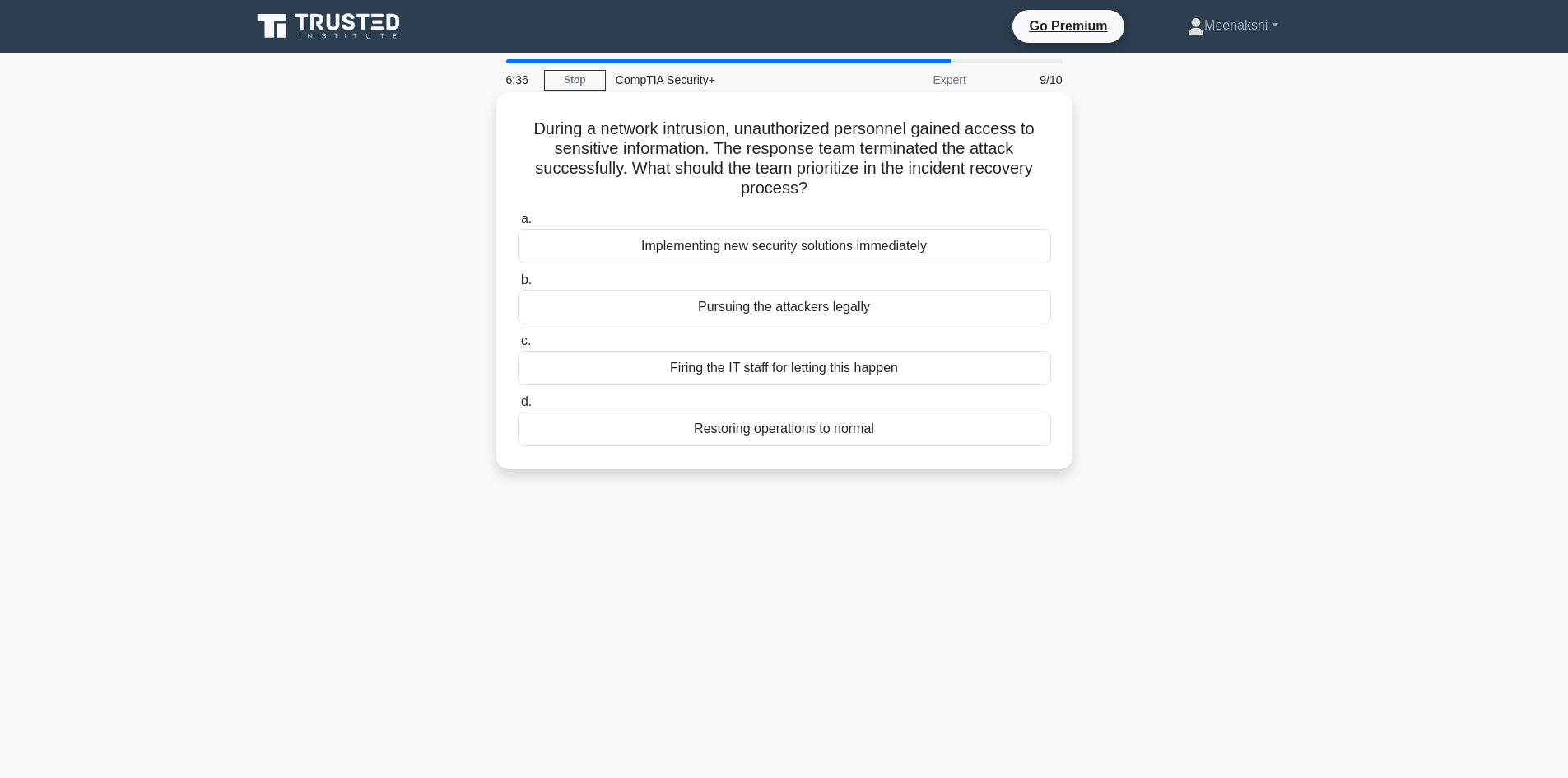
click at [823, 250] on div "Implementing new security solutions immediately" at bounding box center [784, 246] width 533 height 35
click at [757, 250] on div "Implementing new security solutions immediately" at bounding box center [784, 246] width 533 height 35
click at [518, 225] on input "a. Implementing new security solutions immediately" at bounding box center [518, 219] width 0 height 11
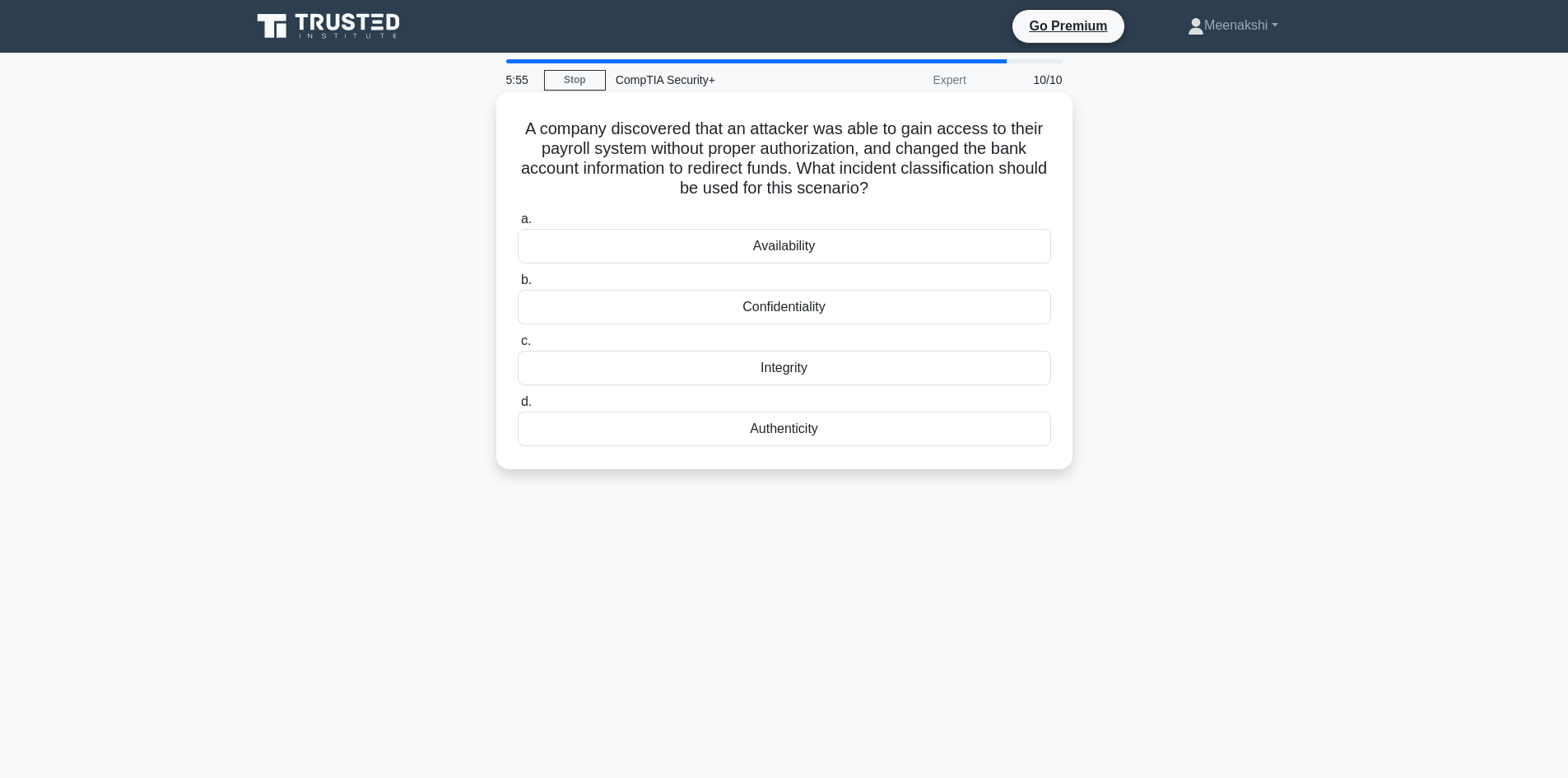
click at [781, 425] on div "Authenticity" at bounding box center [784, 429] width 533 height 35
click at [518, 407] on input "d. Authenticity" at bounding box center [518, 401] width 0 height 11
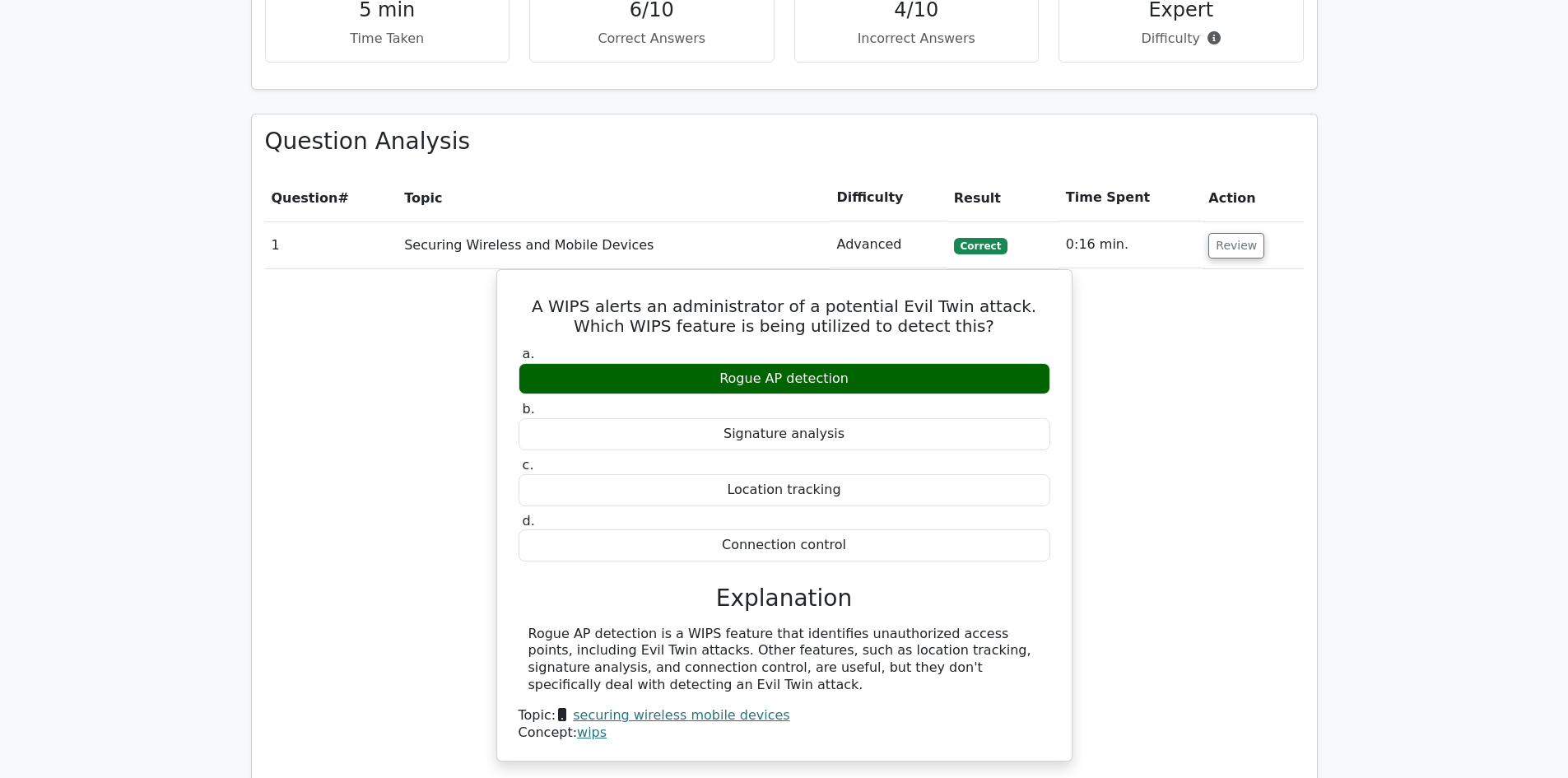
scroll to position [1234, 0]
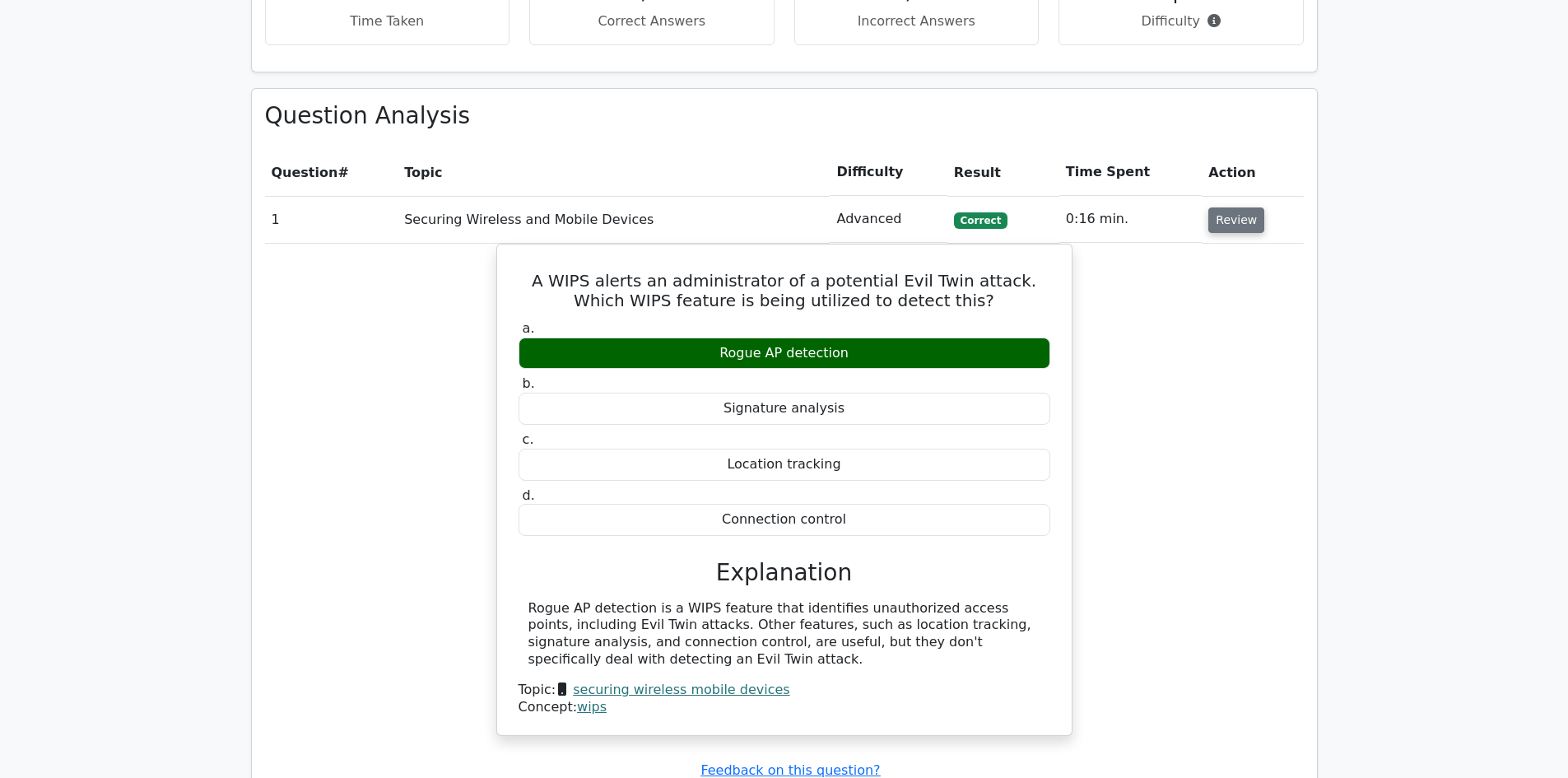
click at [1234, 207] on button "Review" at bounding box center [1235, 220] width 56 height 26
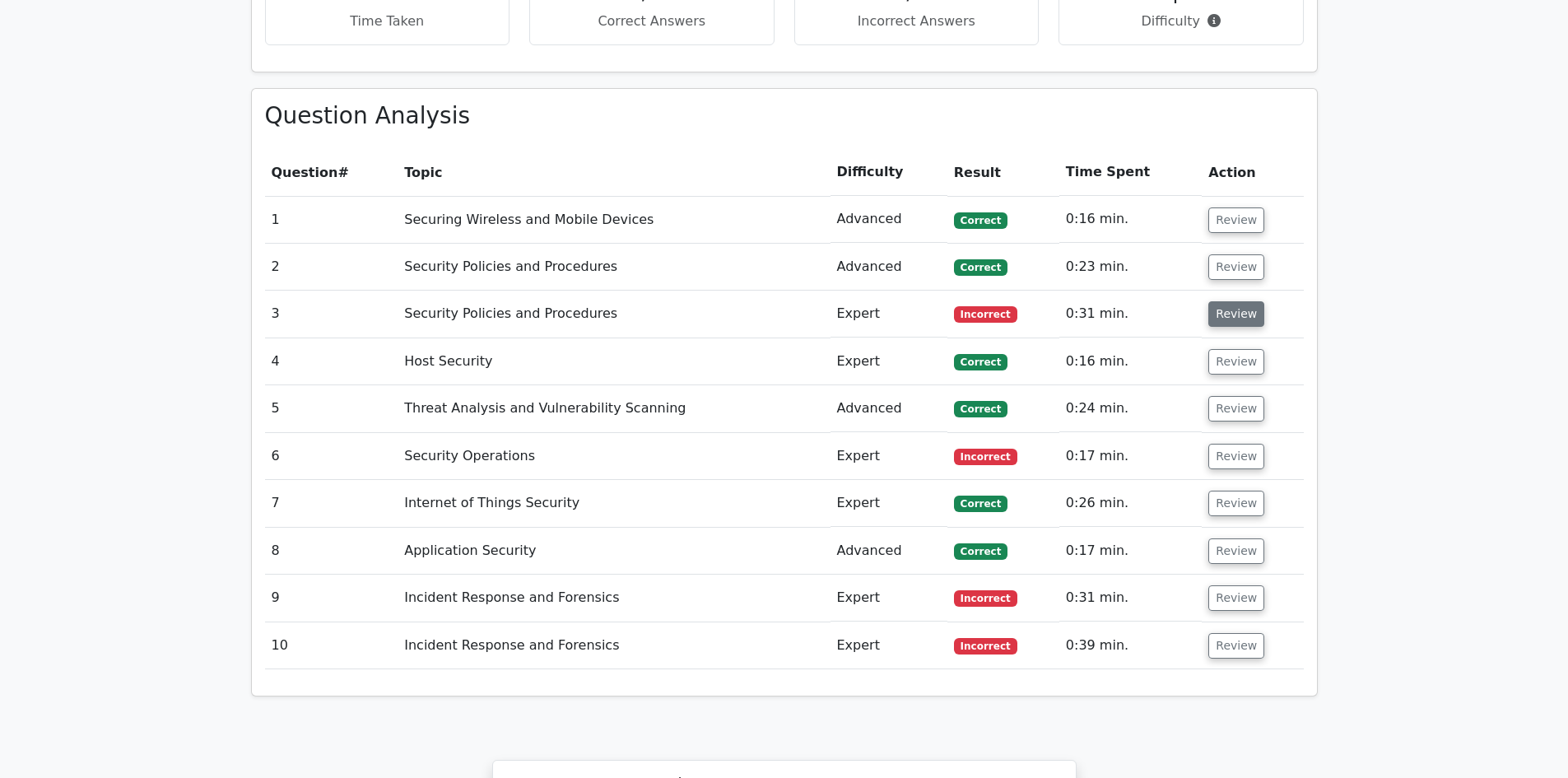
click at [1228, 301] on button "Review" at bounding box center [1235, 314] width 56 height 26
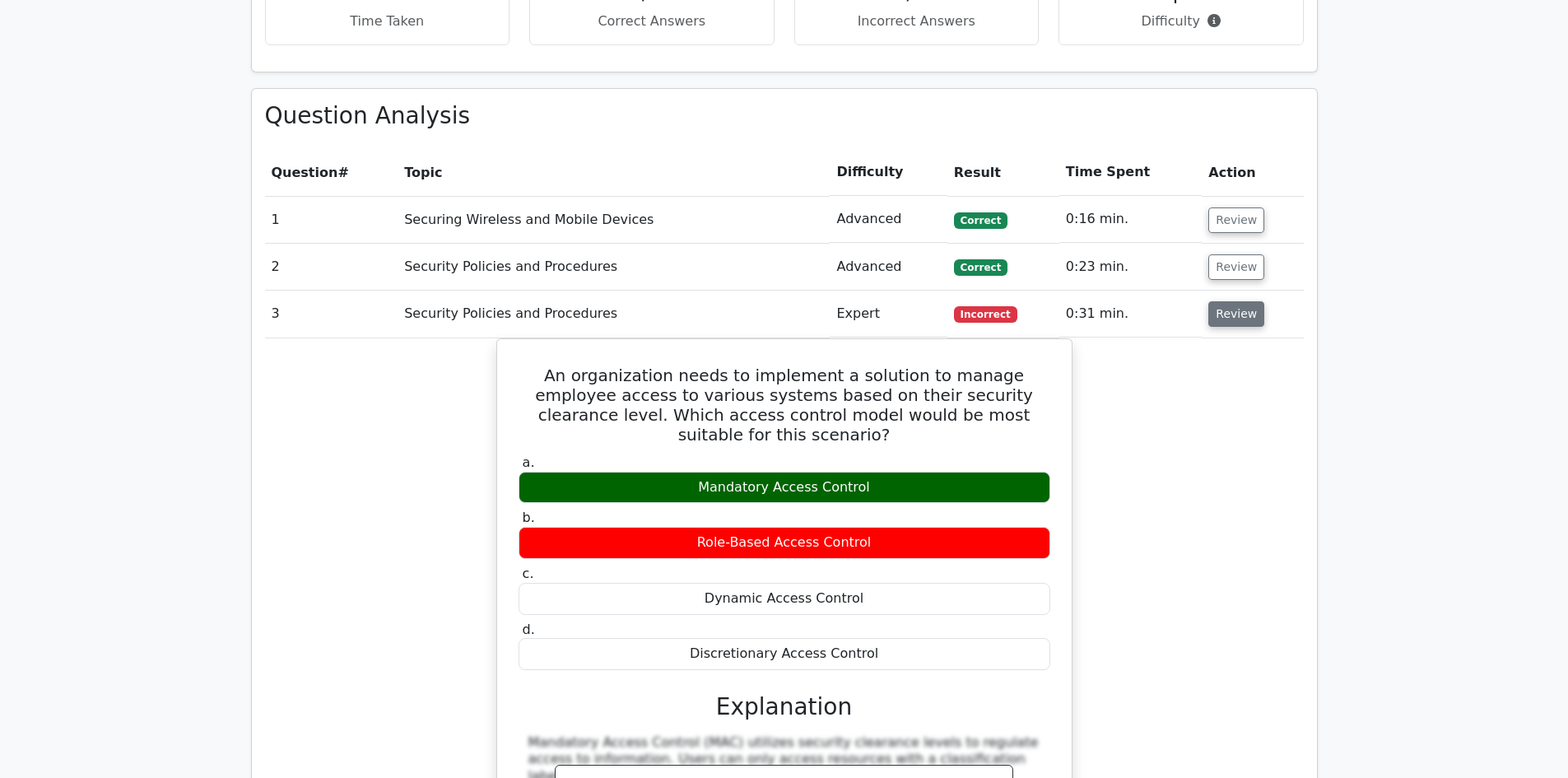
click at [1228, 301] on button "Review" at bounding box center [1235, 314] width 56 height 26
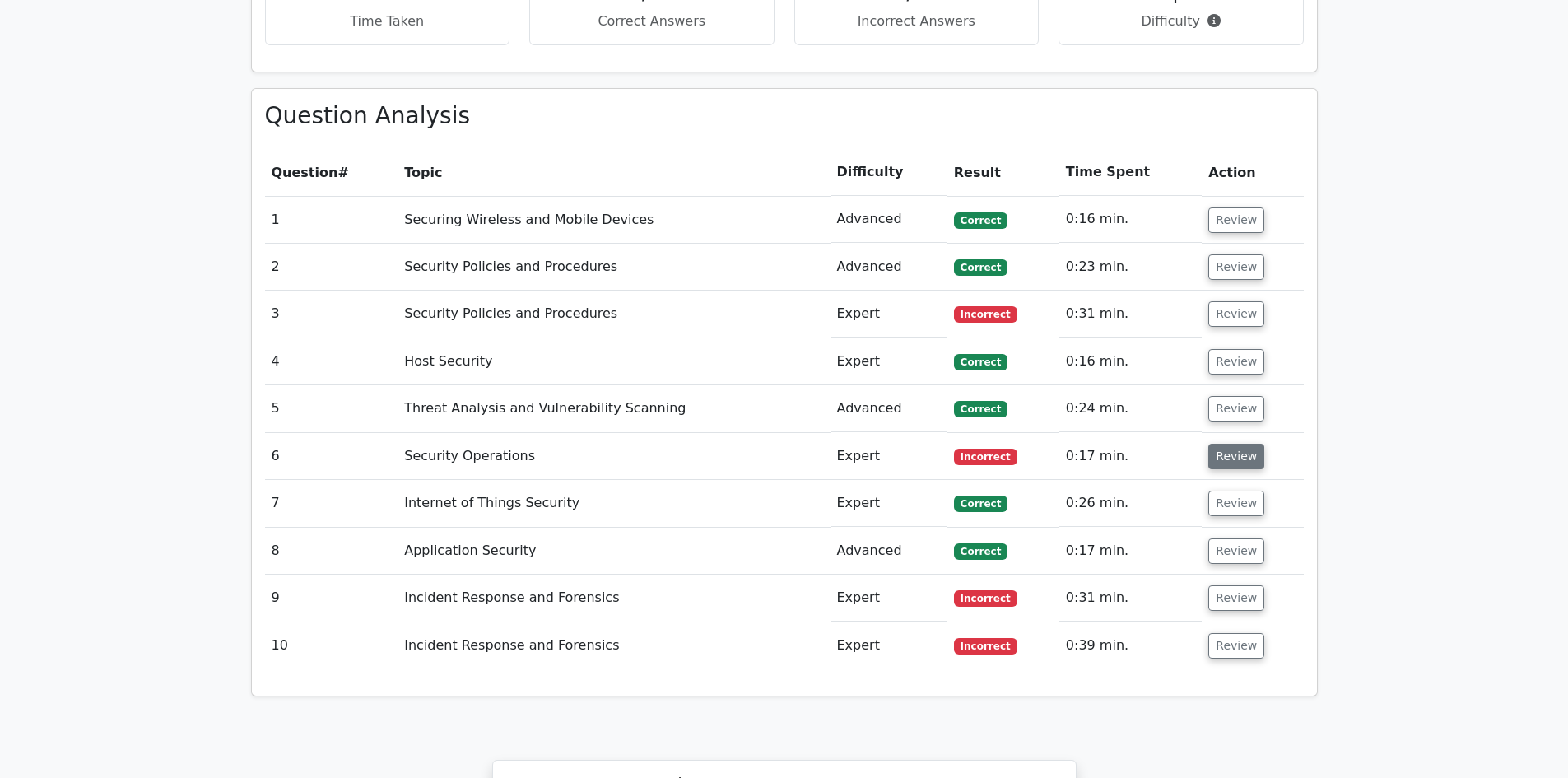
click at [1225, 444] on button "Review" at bounding box center [1235, 456] width 56 height 26
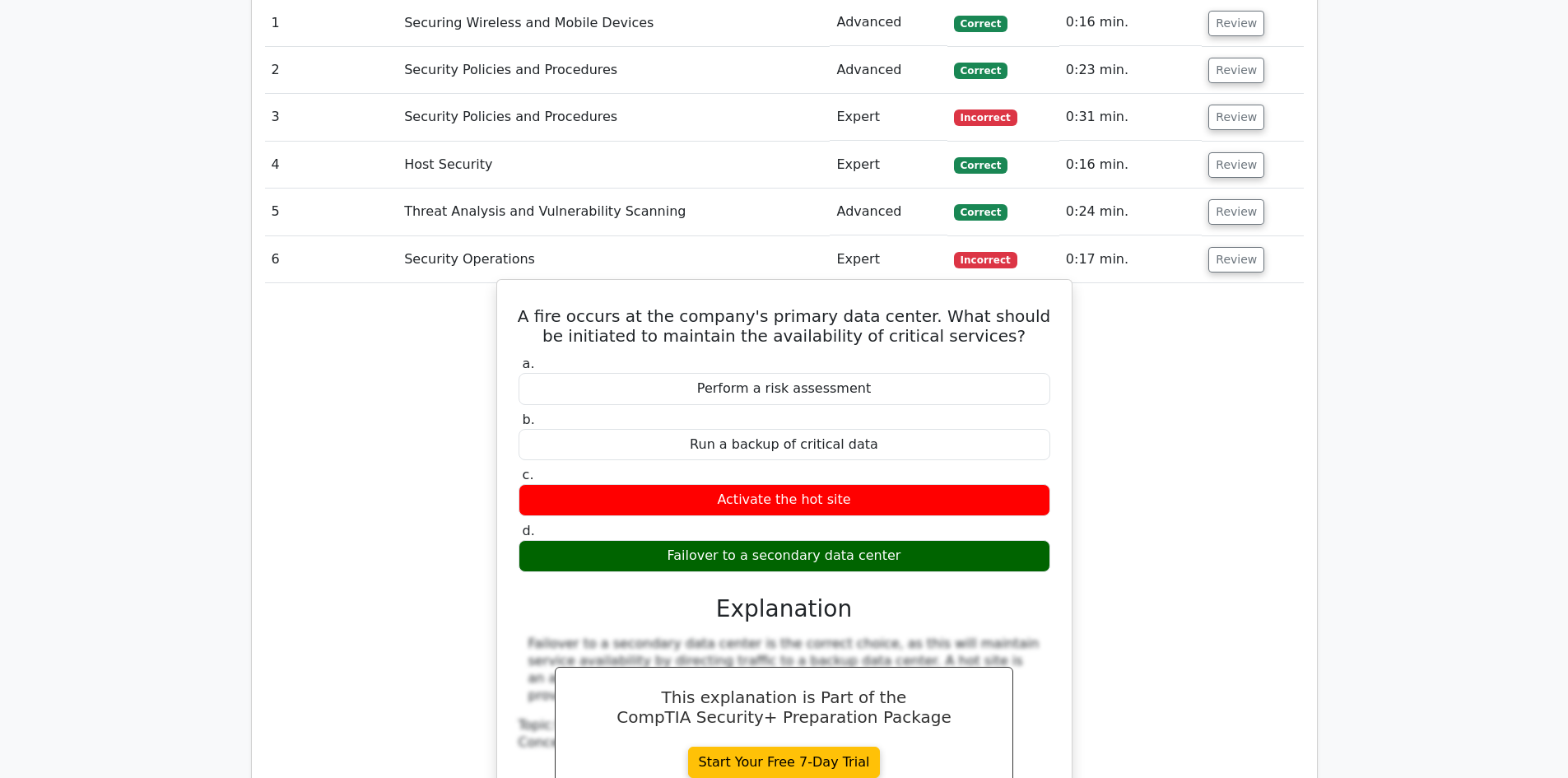
scroll to position [1399, 0]
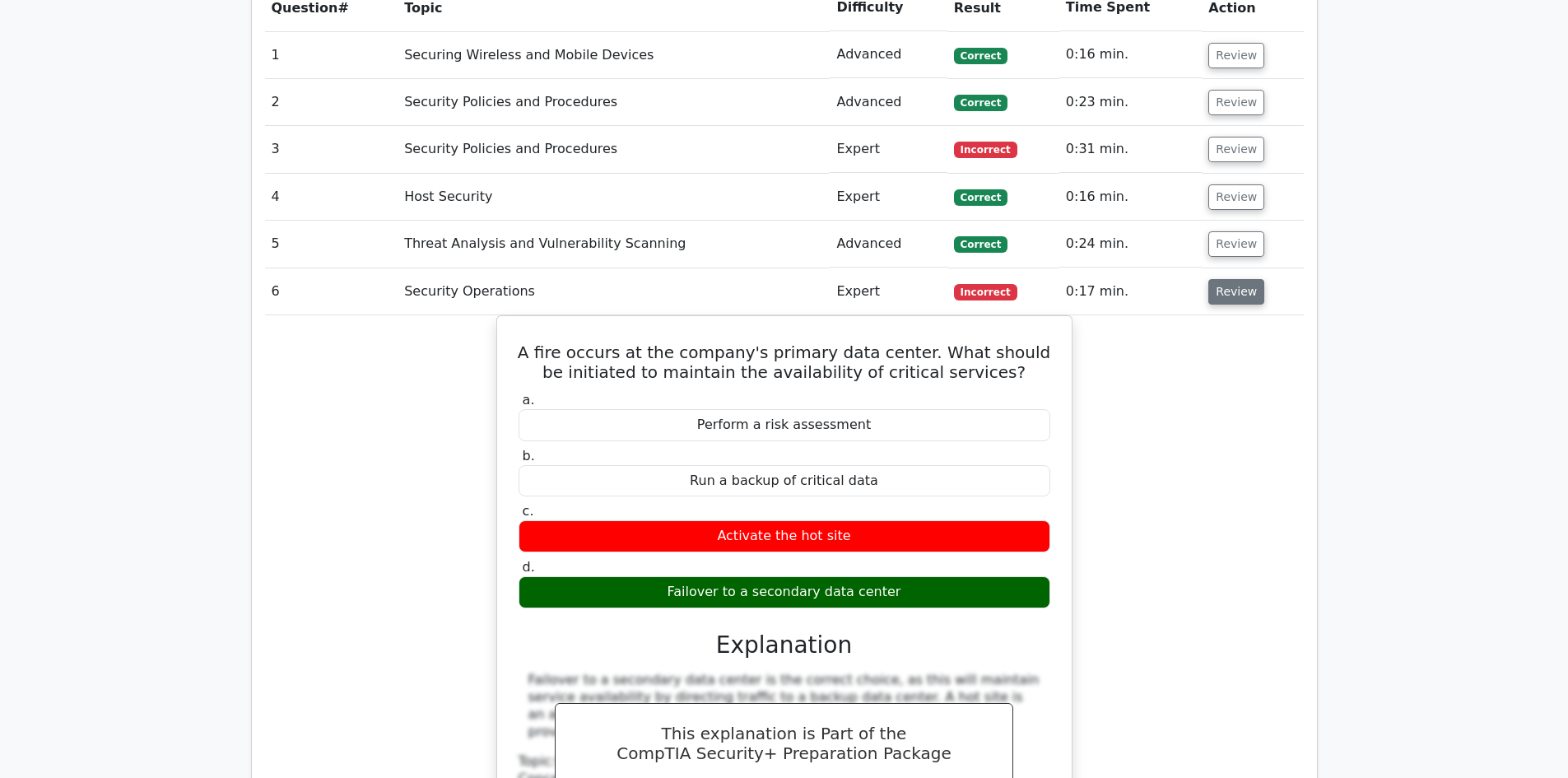
click at [1230, 279] on button "Review" at bounding box center [1235, 291] width 56 height 26
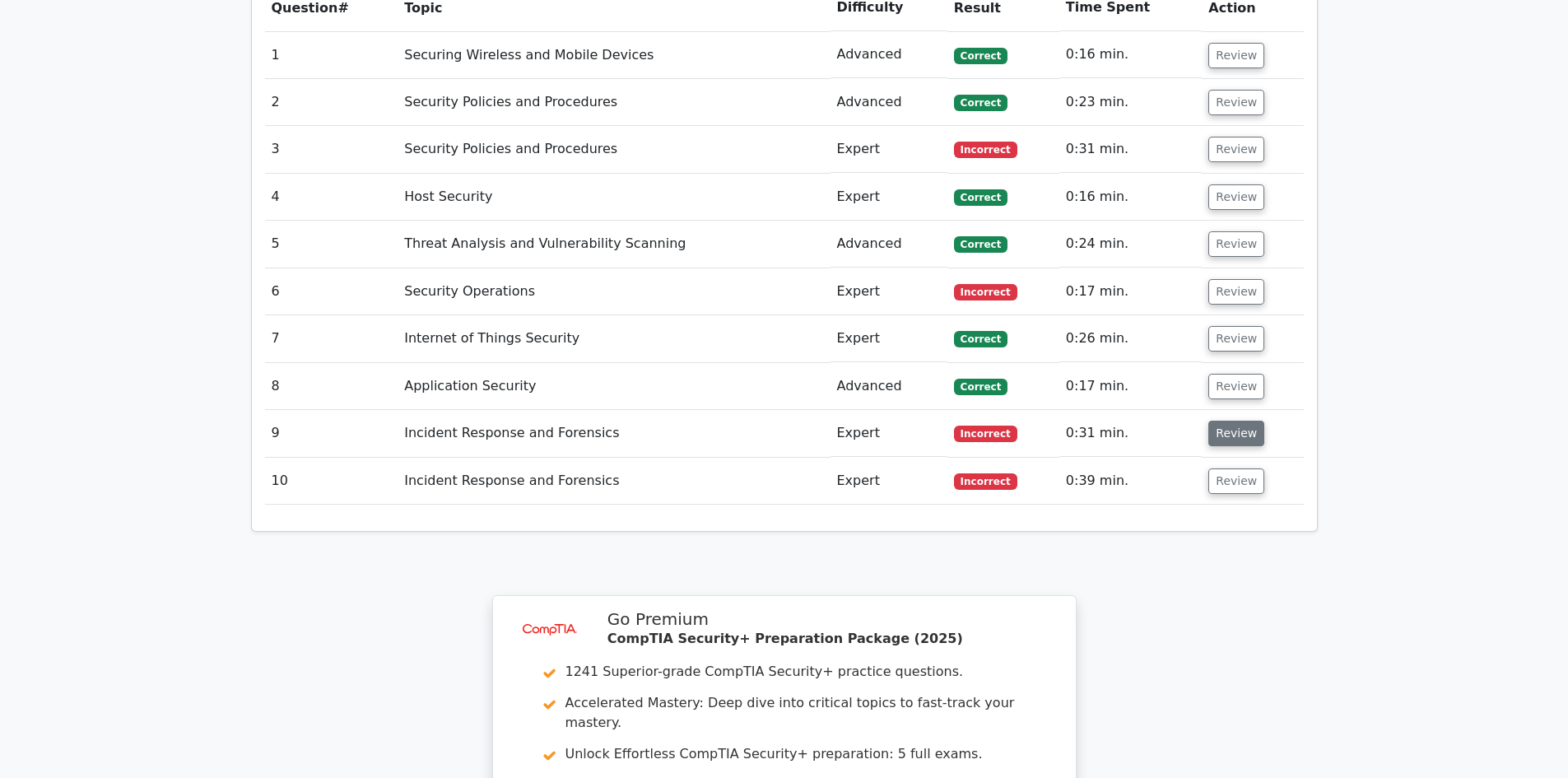
click at [1216, 421] on button "Review" at bounding box center [1235, 433] width 56 height 26
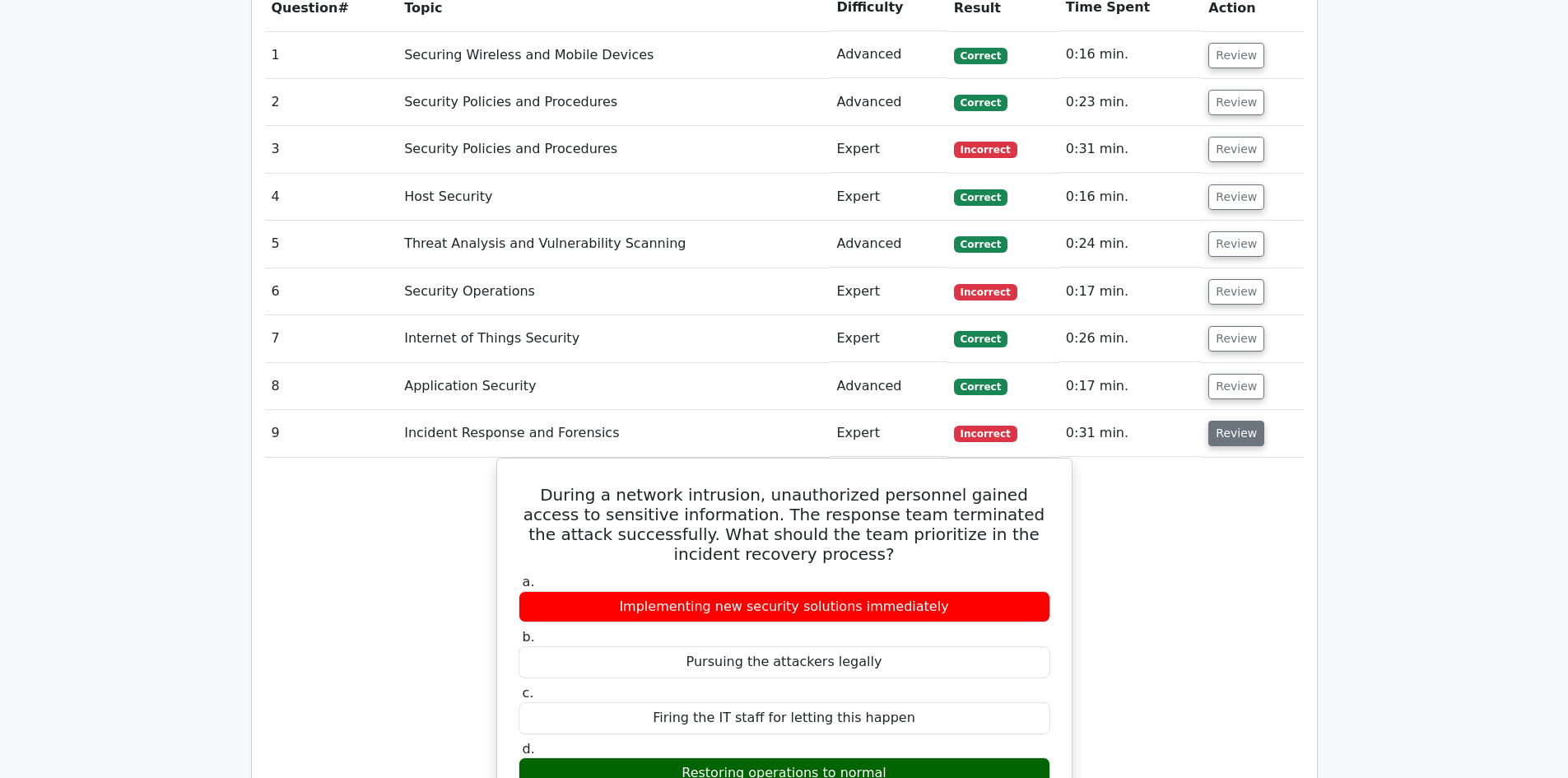
click at [1239, 421] on button "Review" at bounding box center [1235, 433] width 56 height 26
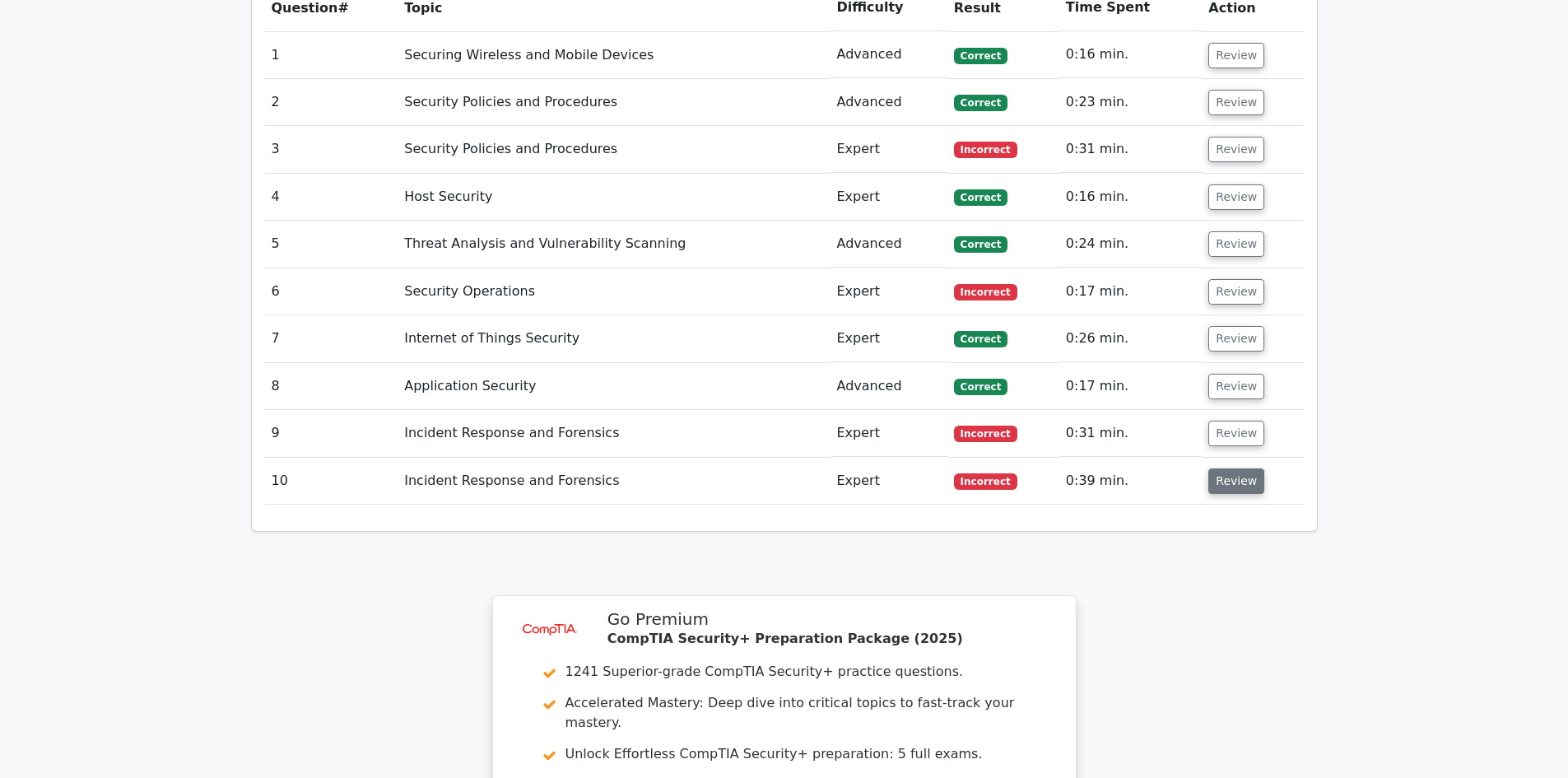
click at [1222, 469] on button "Review" at bounding box center [1235, 481] width 56 height 26
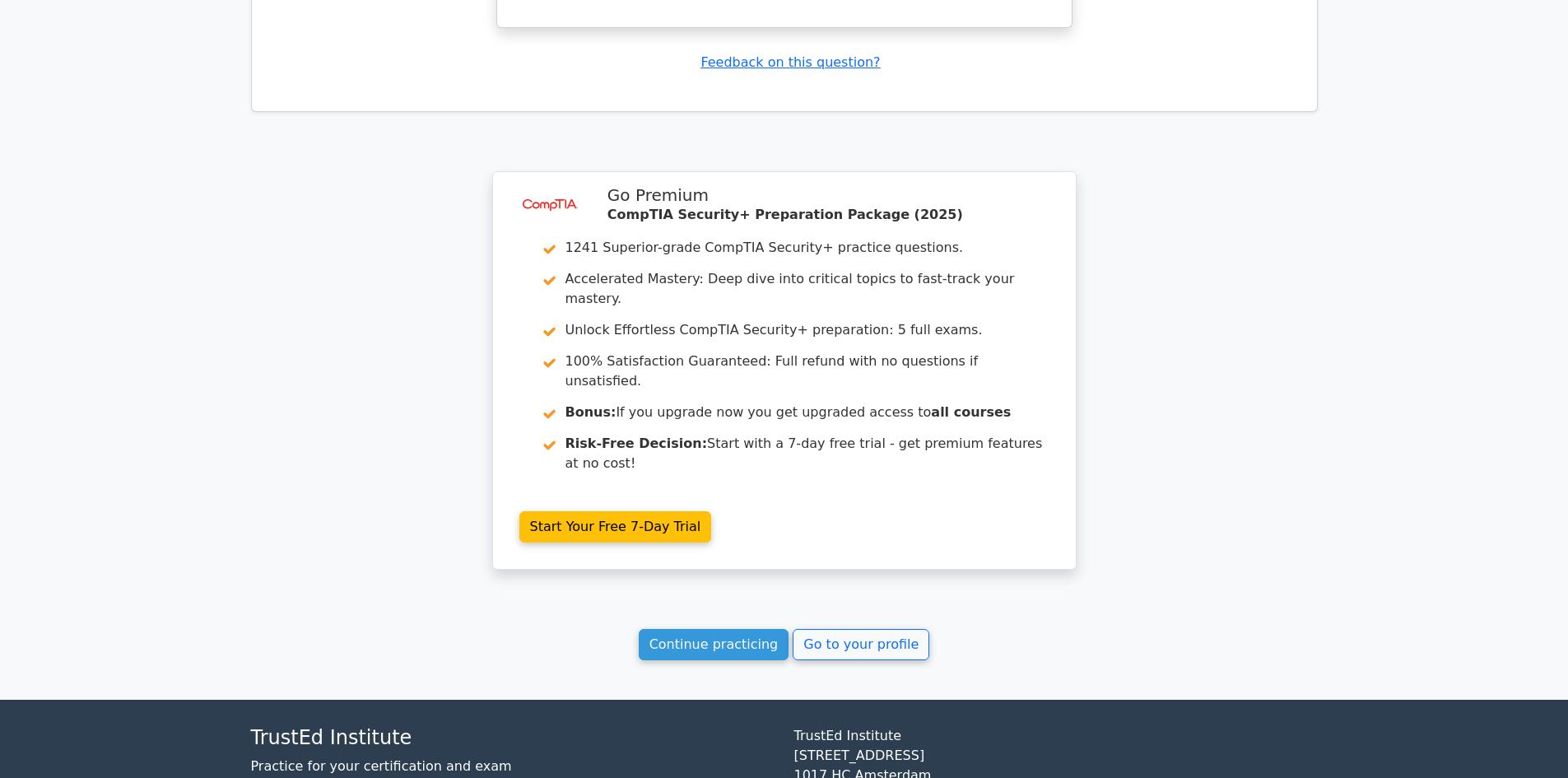
scroll to position [2537, 0]
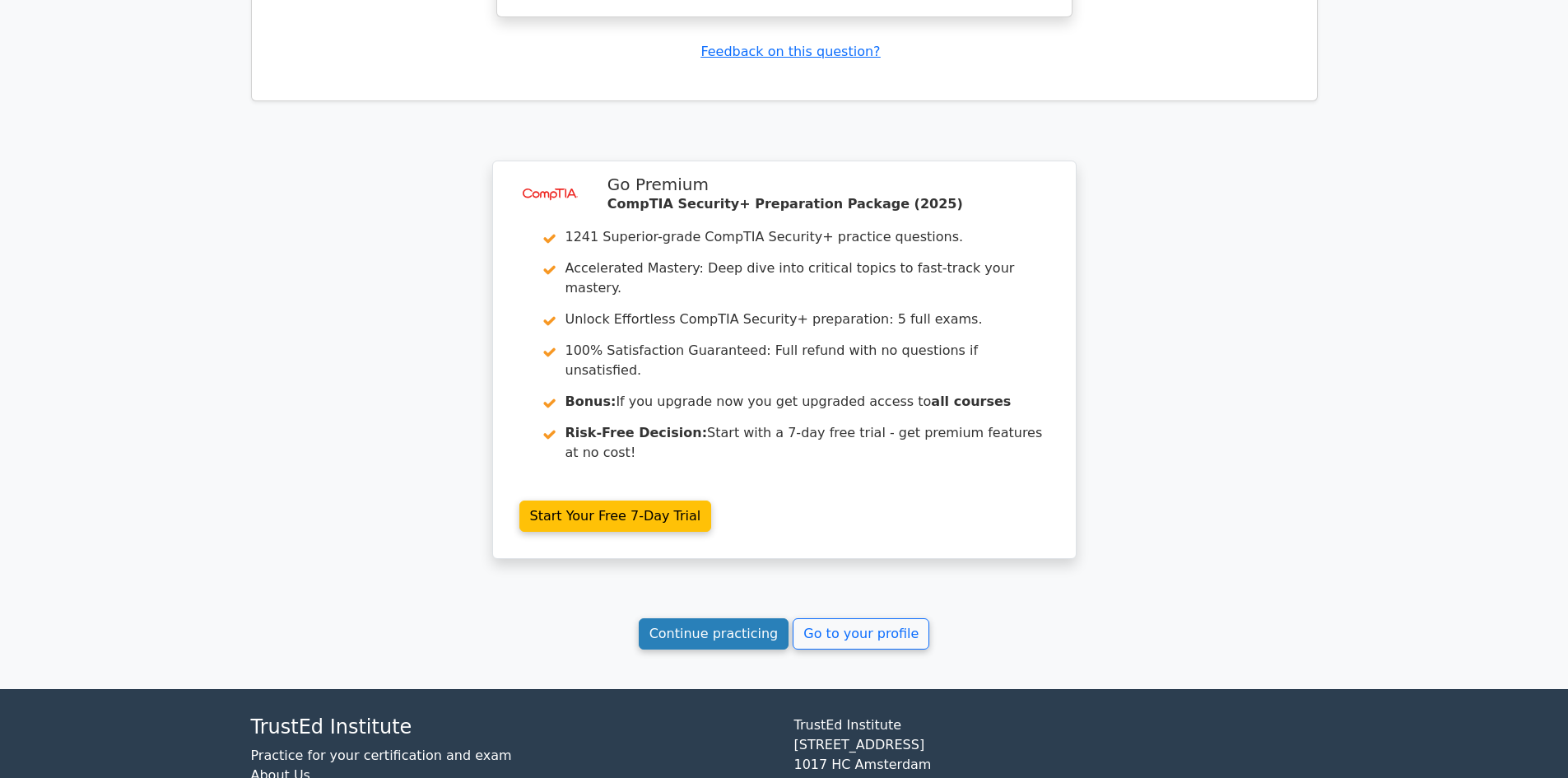
click at [709, 618] on link "Continue practicing" at bounding box center [714, 634] width 151 height 32
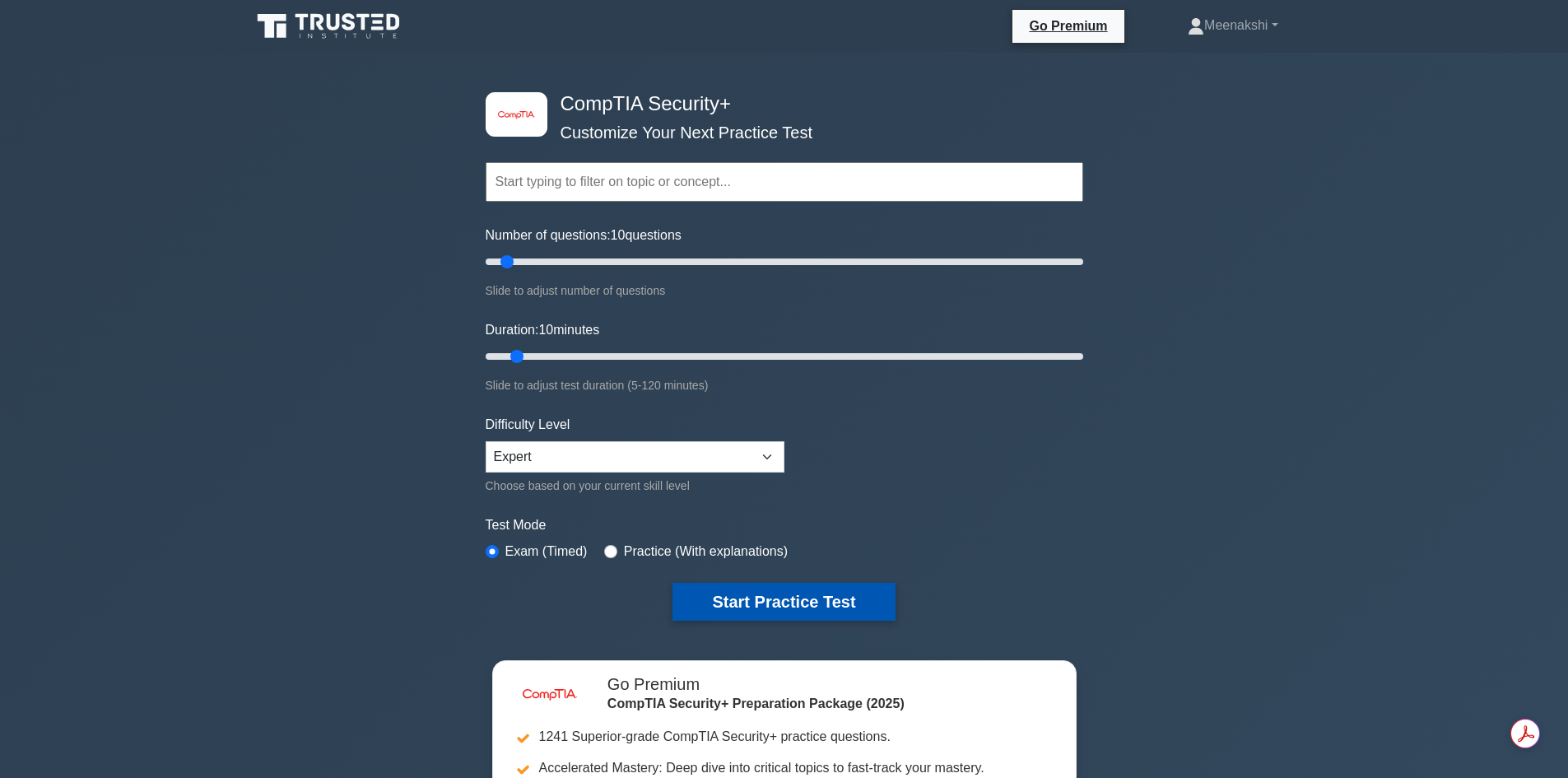
click at [758, 602] on button "Start Practice Test" at bounding box center [784, 601] width 222 height 38
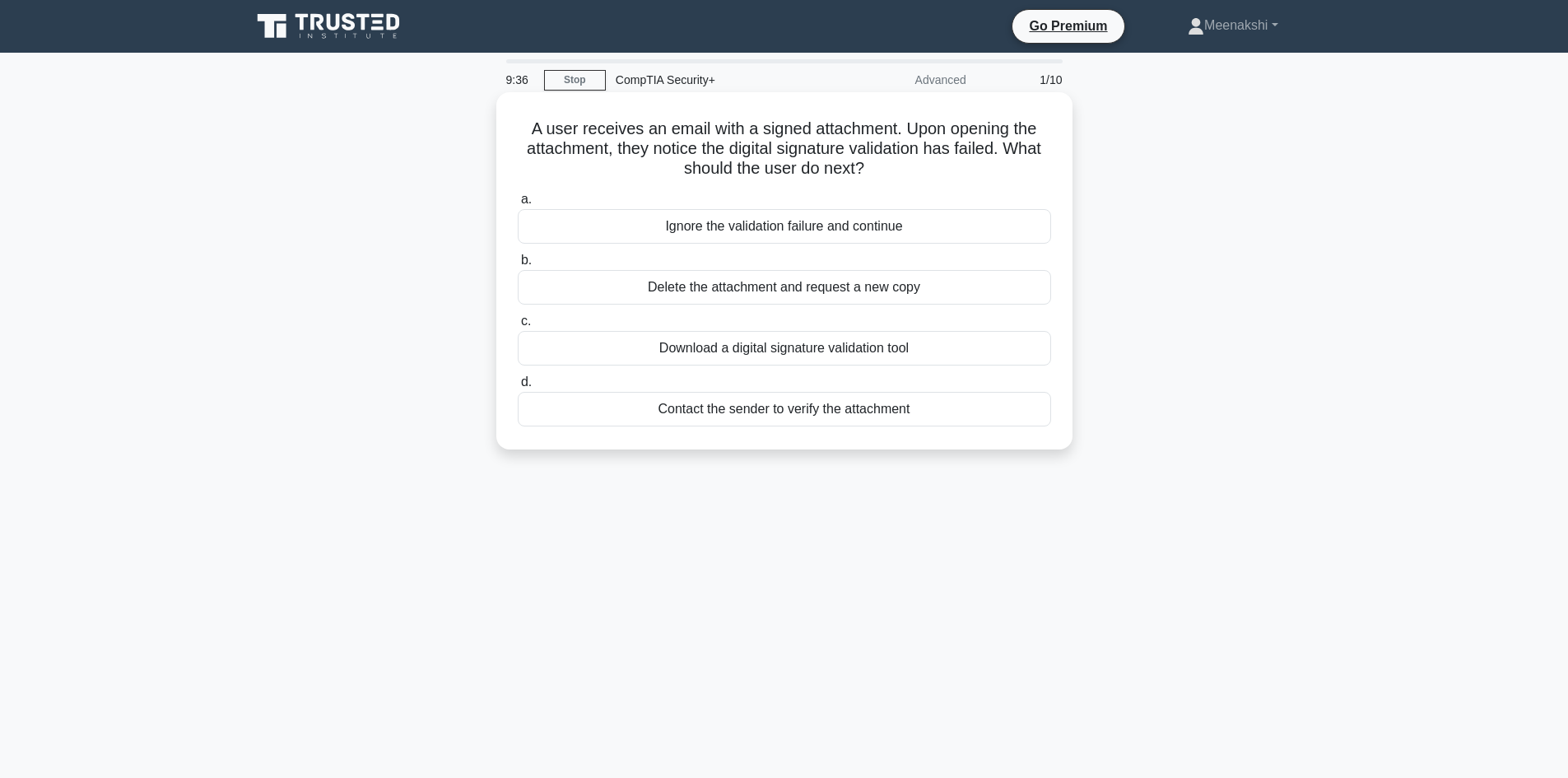
click at [885, 289] on div "Delete the attachment and request a new copy" at bounding box center [784, 287] width 533 height 35
click at [518, 265] on input "b. Delete the attachment and request a new copy" at bounding box center [518, 260] width 0 height 11
click at [835, 352] on div "Network-based Intrusion Detection System (NIDS)" at bounding box center [784, 348] width 533 height 35
click at [518, 327] on input "c. Network-based Intrusion Detection System (NIDS)" at bounding box center [518, 321] width 0 height 11
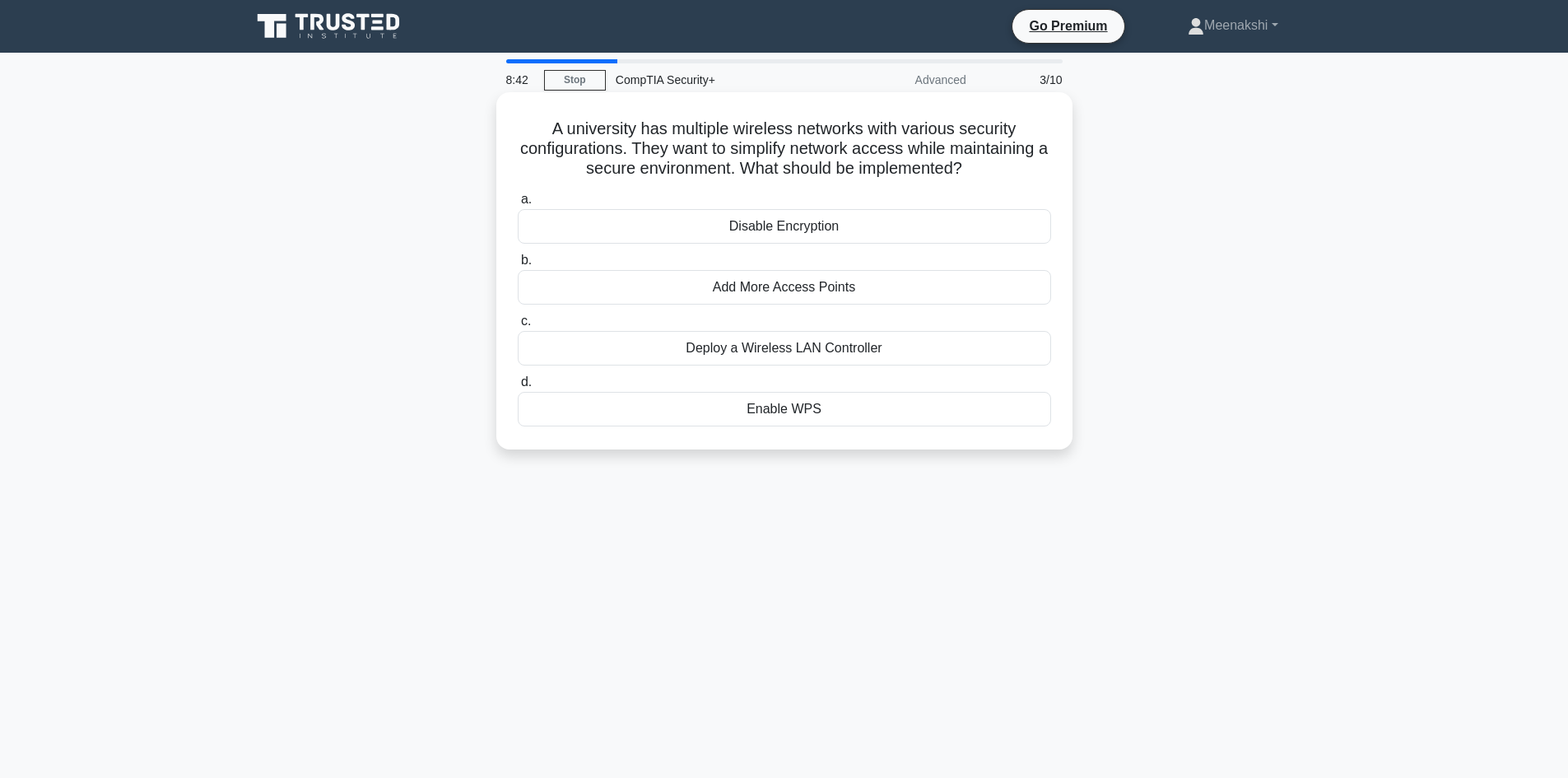
click at [787, 406] on div "Enable WPS" at bounding box center [784, 409] width 533 height 35
click at [518, 387] on input "d. Enable WPS" at bounding box center [518, 382] width 0 height 11
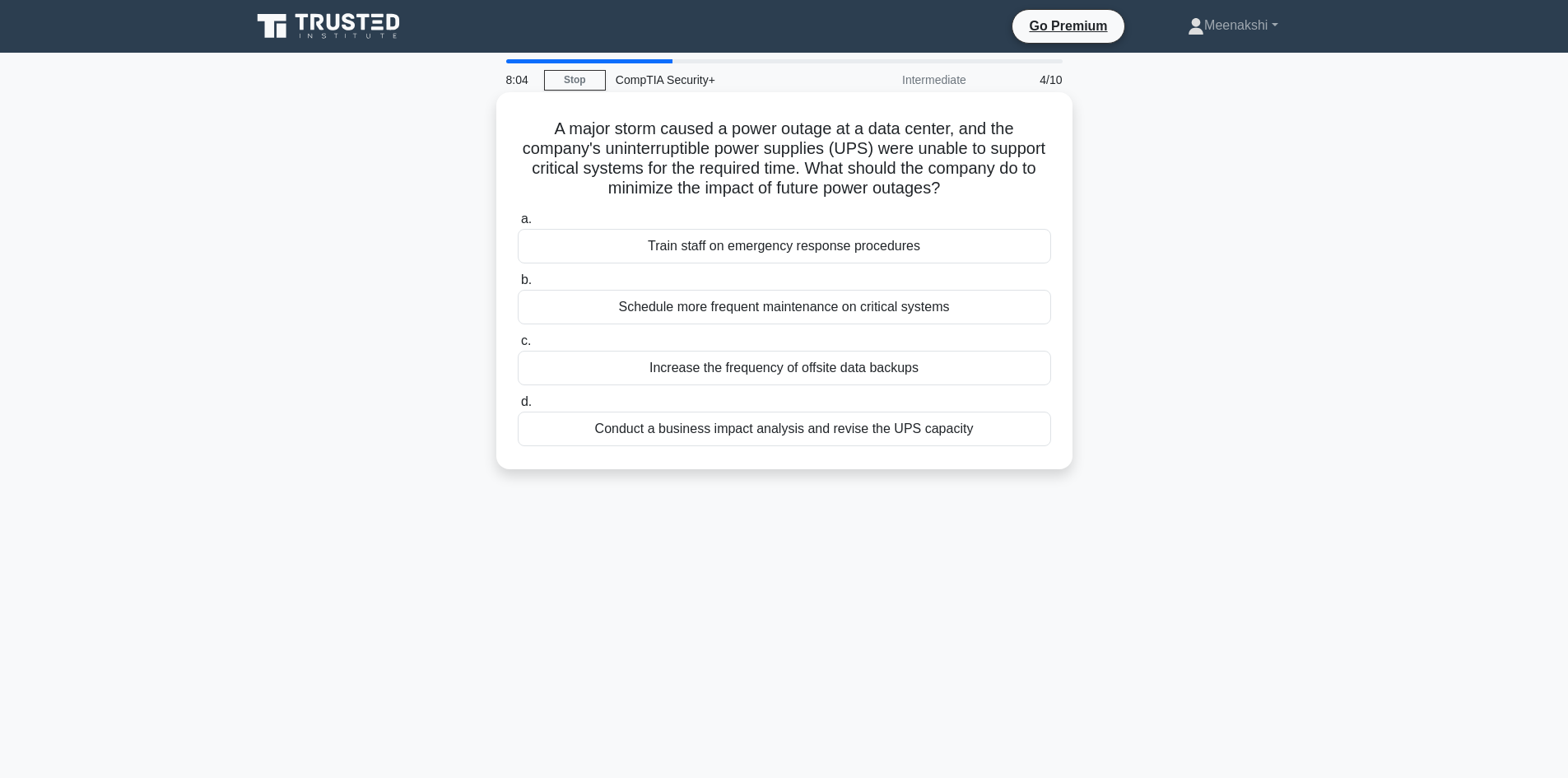
click at [877, 428] on div "Conduct a business impact analysis and revise the UPS capacity" at bounding box center [784, 429] width 533 height 35
click at [518, 407] on input "d. Conduct a business impact analysis and revise the UPS capacity" at bounding box center [518, 401] width 0 height 11
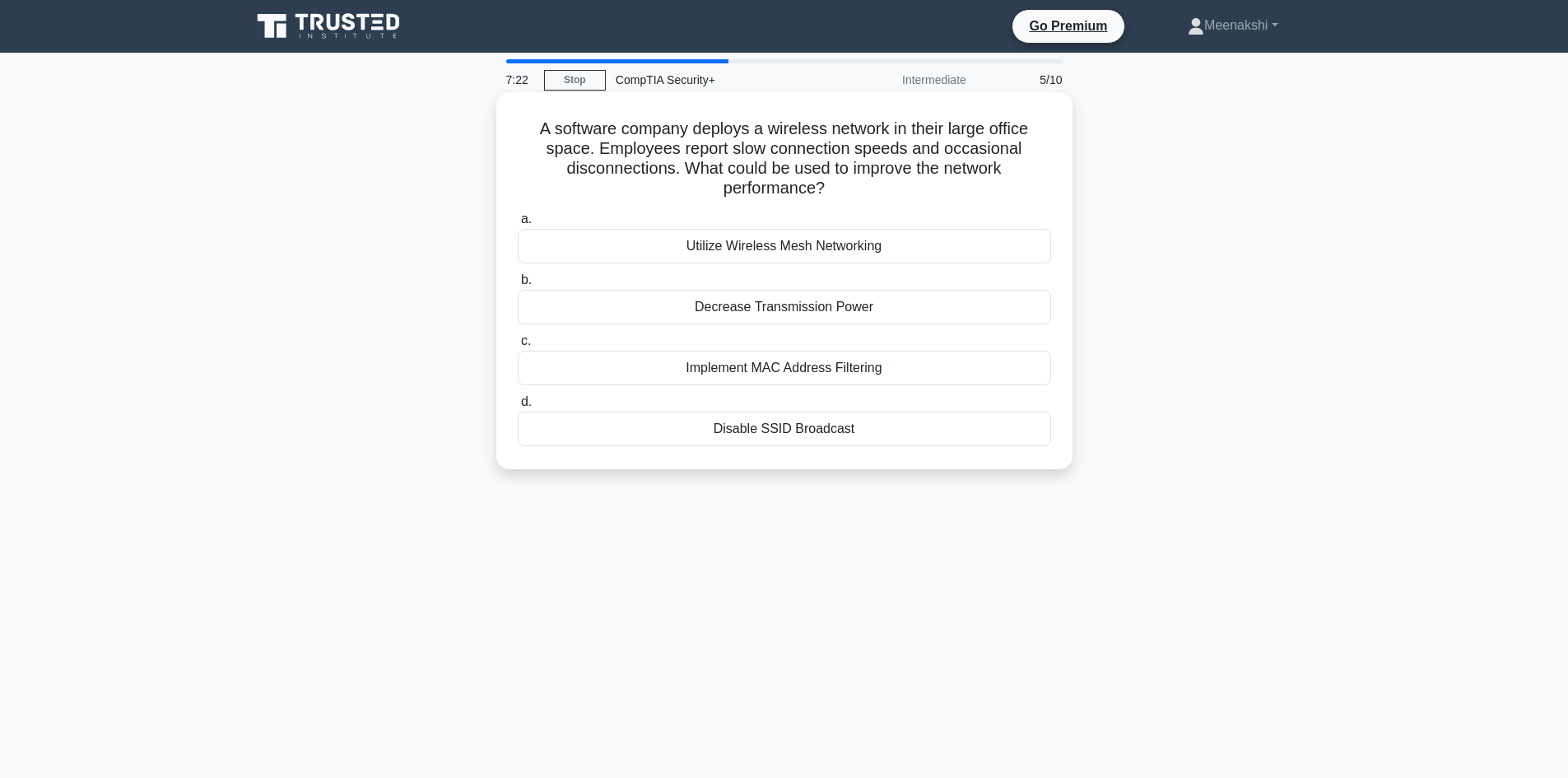
click at [819, 246] on div "Utilize Wireless Mesh Networking" at bounding box center [784, 246] width 533 height 35
click at [518, 225] on input "a. Utilize Wireless Mesh Networking" at bounding box center [518, 219] width 0 height 11
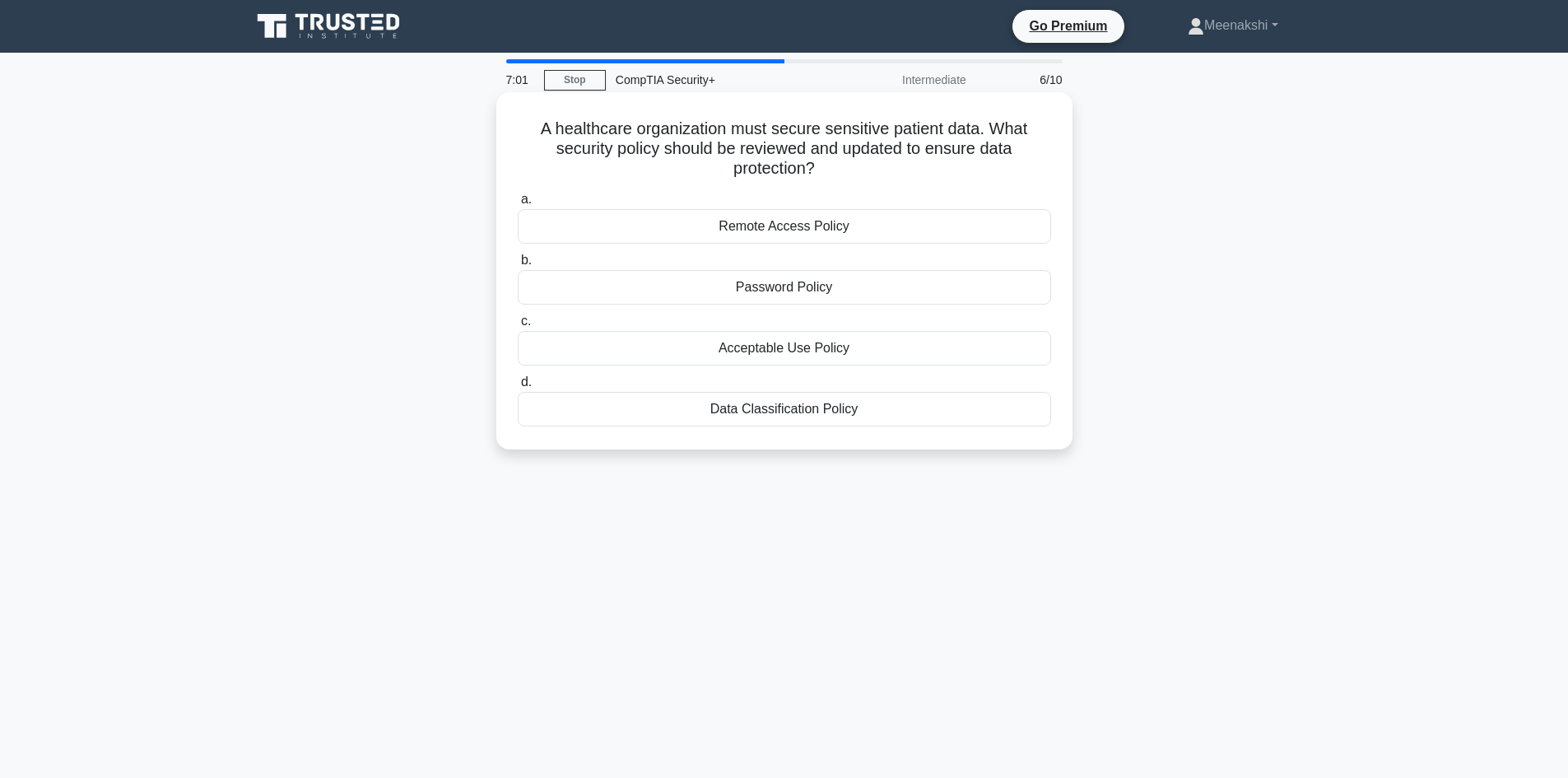
click at [816, 407] on div "Data Classification Policy" at bounding box center [784, 409] width 533 height 35
click at [518, 387] on input "d. Data Classification Policy" at bounding box center [518, 382] width 0 height 11
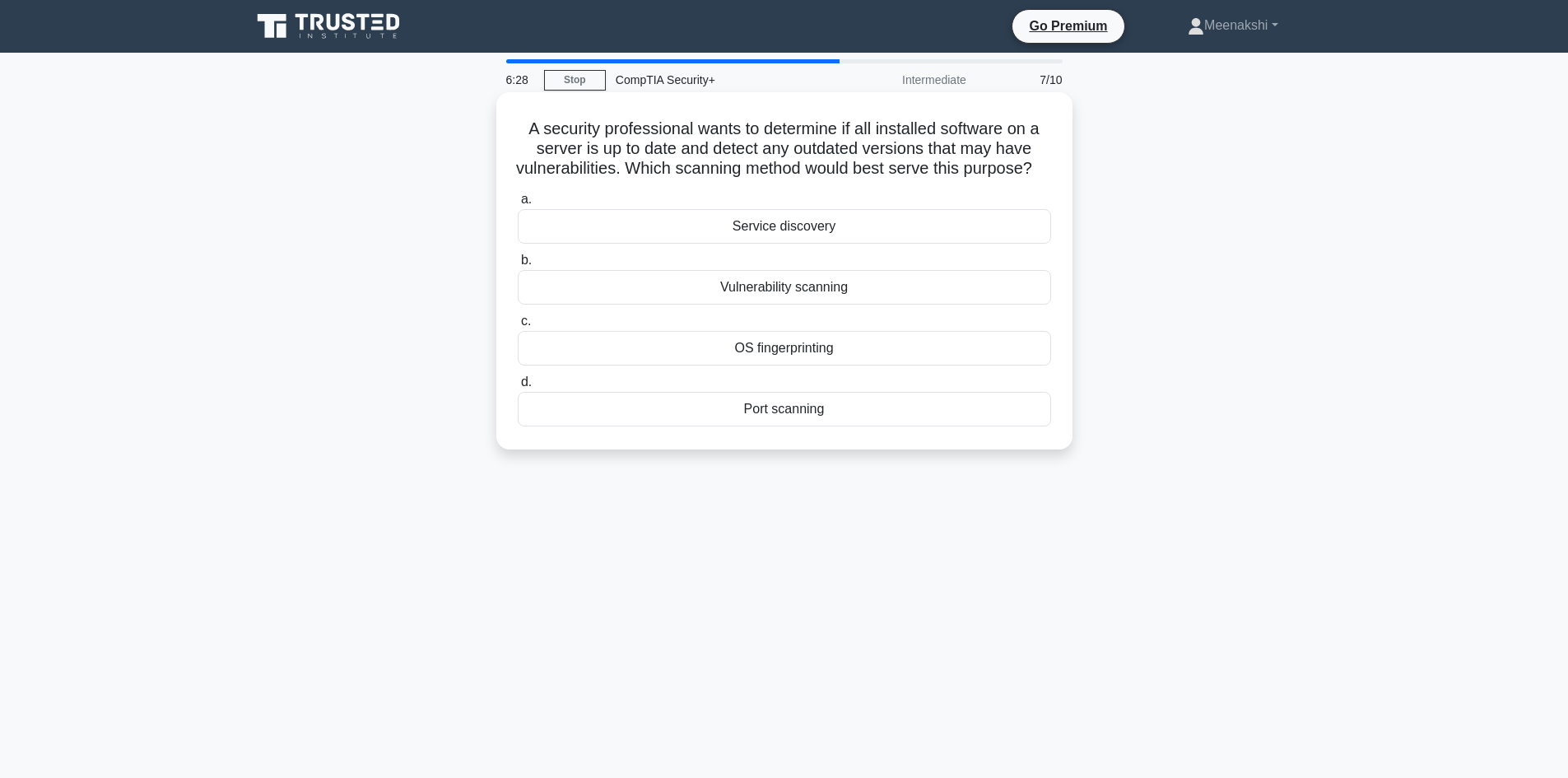
click at [811, 366] on div "OS fingerprinting" at bounding box center [784, 348] width 533 height 35
click at [518, 327] on input "c. OS fingerprinting" at bounding box center [518, 321] width 0 height 11
click at [783, 226] on div "Secure boot" at bounding box center [784, 226] width 533 height 35
click at [518, 205] on input "a. Secure boot" at bounding box center [518, 199] width 0 height 11
click at [811, 295] on div "Acceptable Use Policy" at bounding box center [784, 287] width 533 height 35
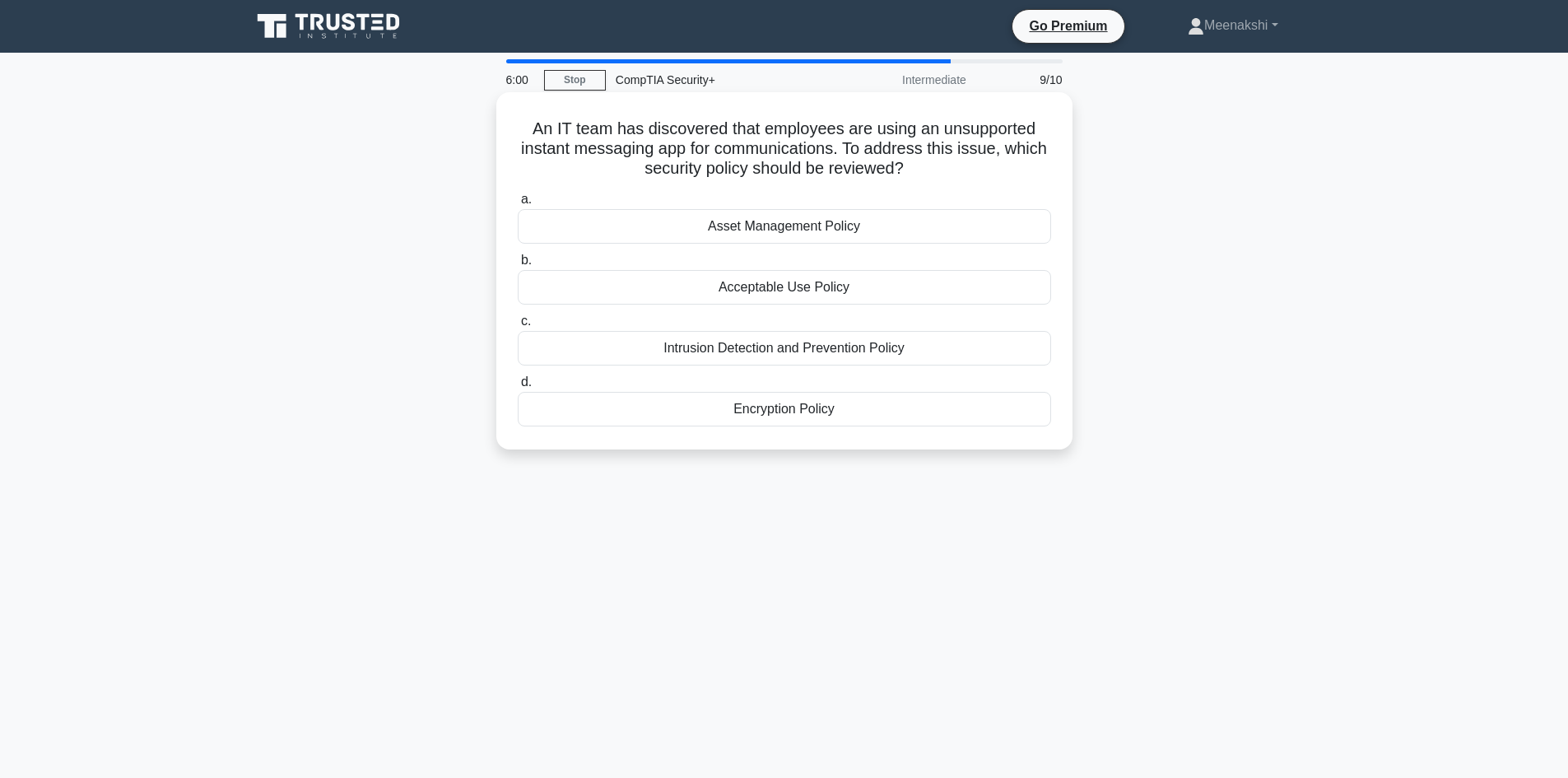
click at [518, 265] on input "b. Acceptable Use Policy" at bounding box center [518, 260] width 0 height 11
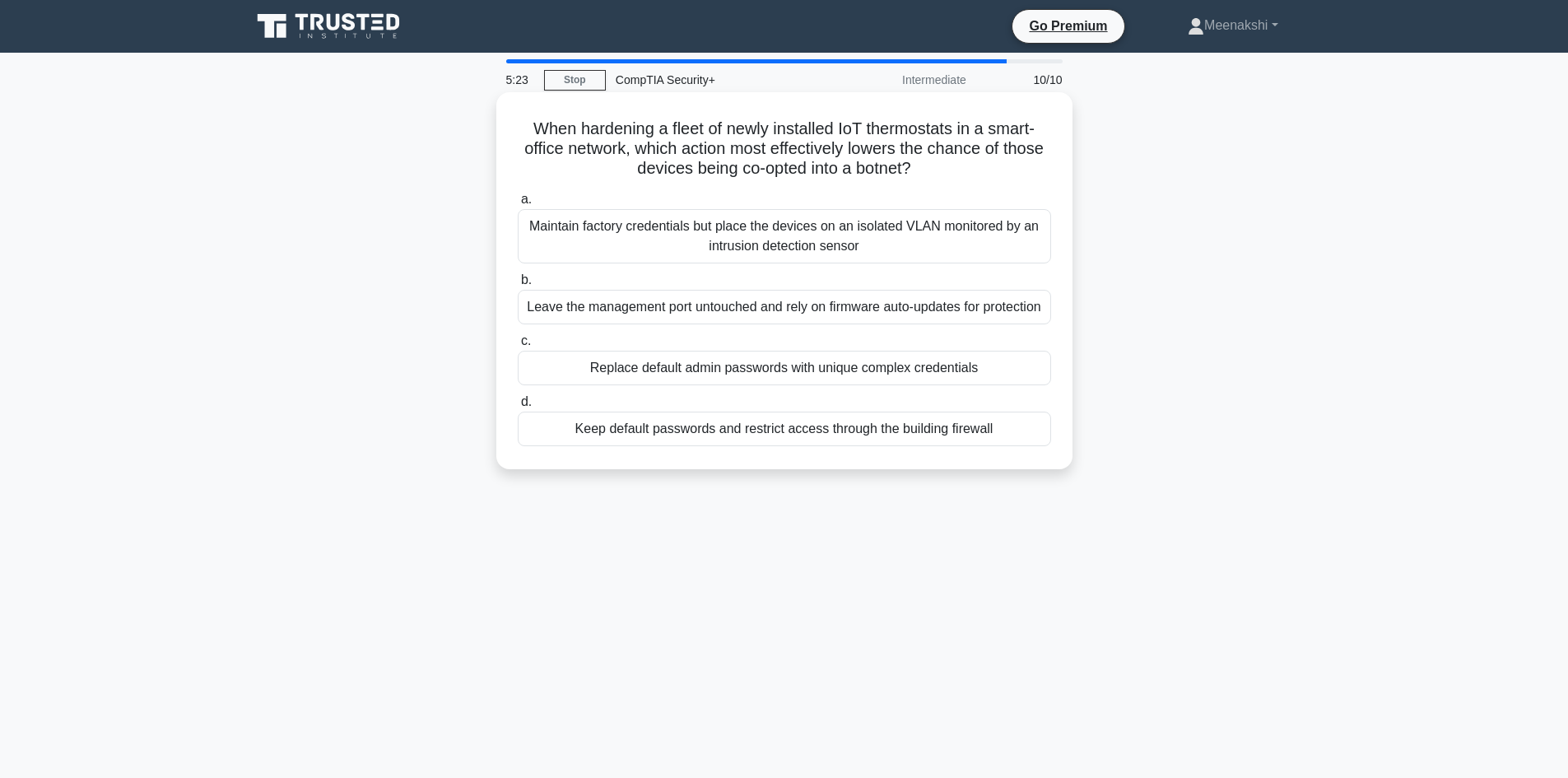
click at [713, 385] on div "Replace default admin passwords with unique complex credentials" at bounding box center [784, 368] width 533 height 35
click at [518, 347] on input "c. Replace default admin passwords with unique complex credentials" at bounding box center [518, 341] width 0 height 11
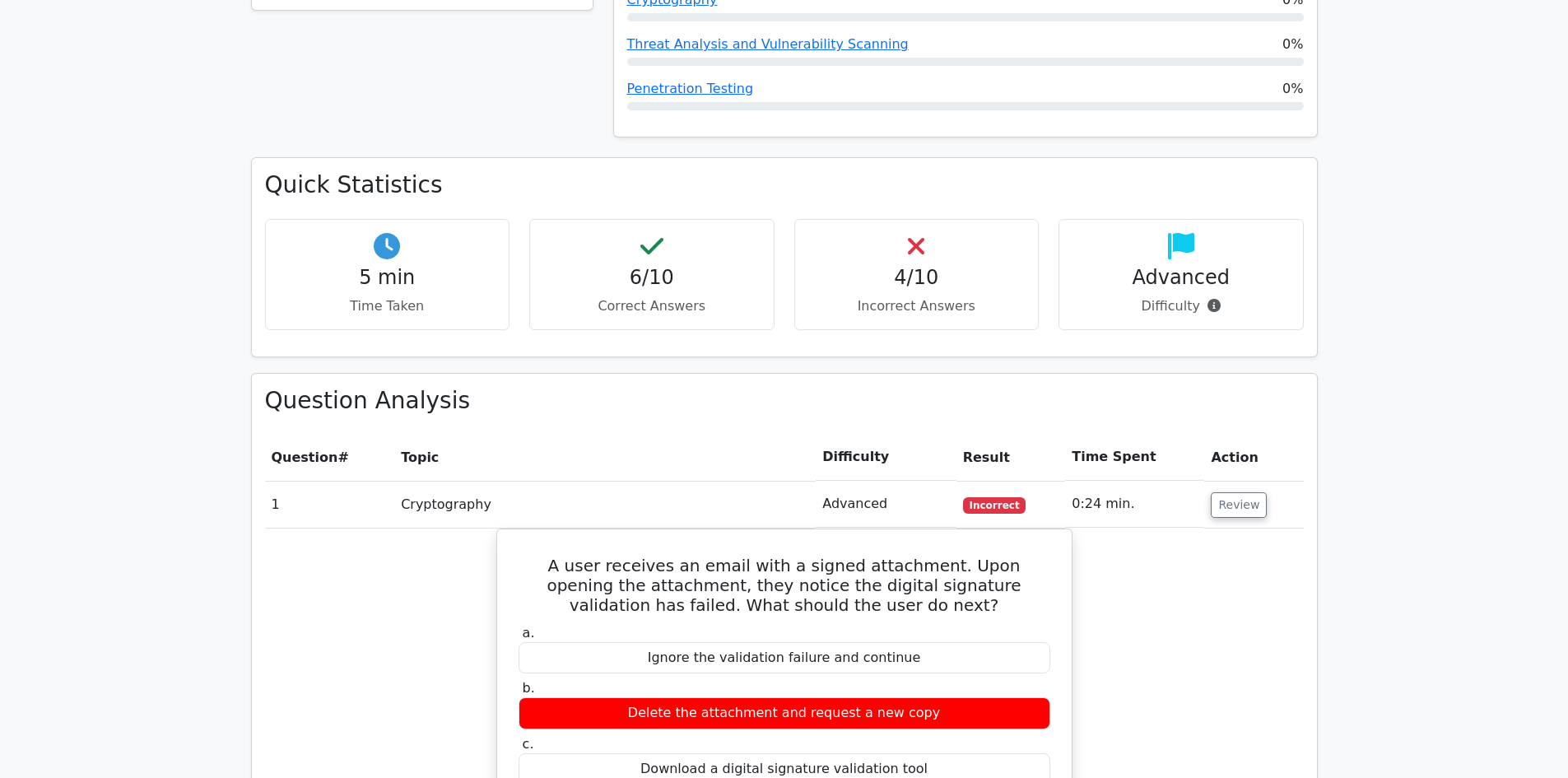
scroll to position [988, 0]
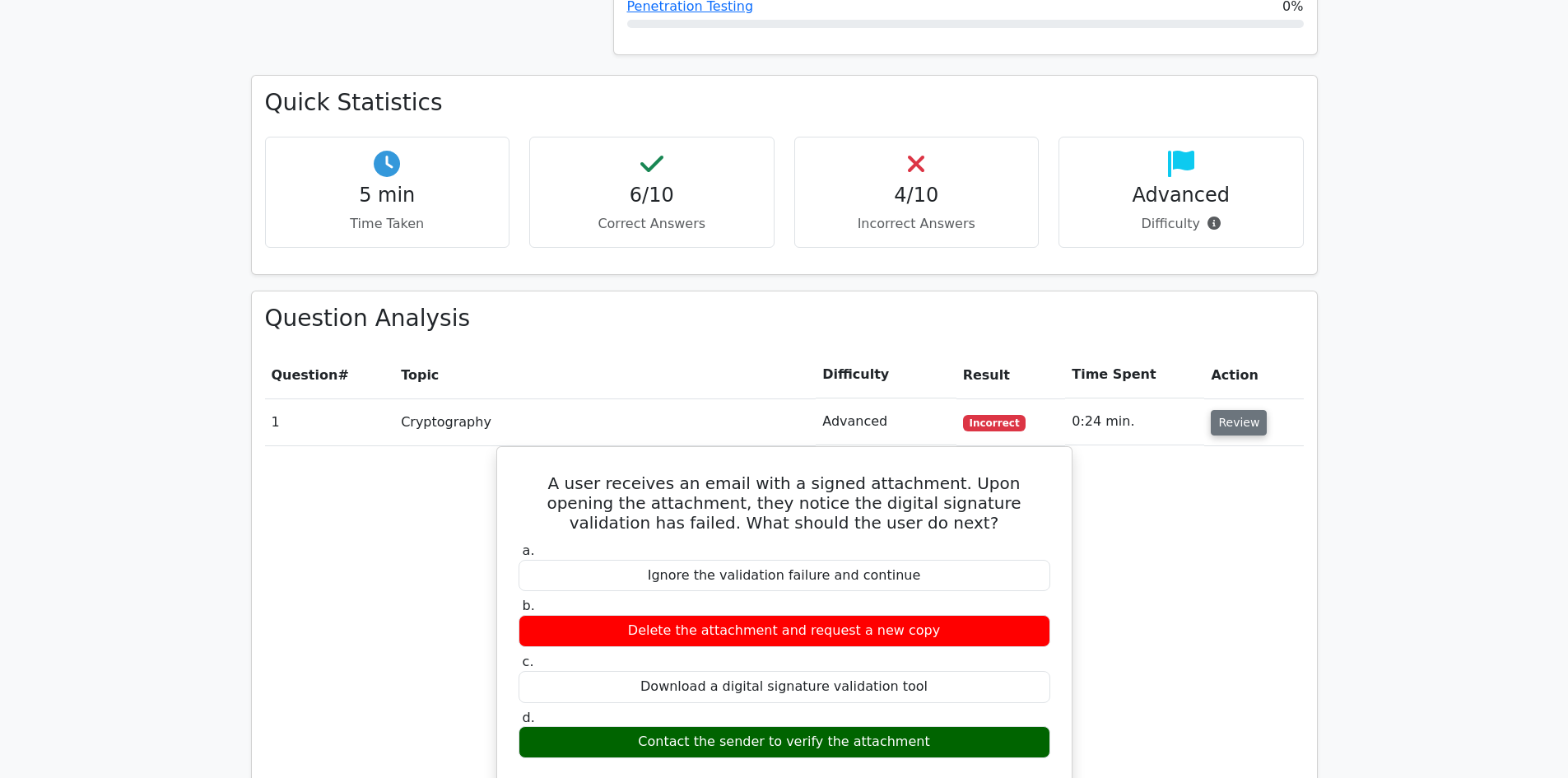
click at [1220, 410] on button "Review" at bounding box center [1238, 422] width 56 height 26
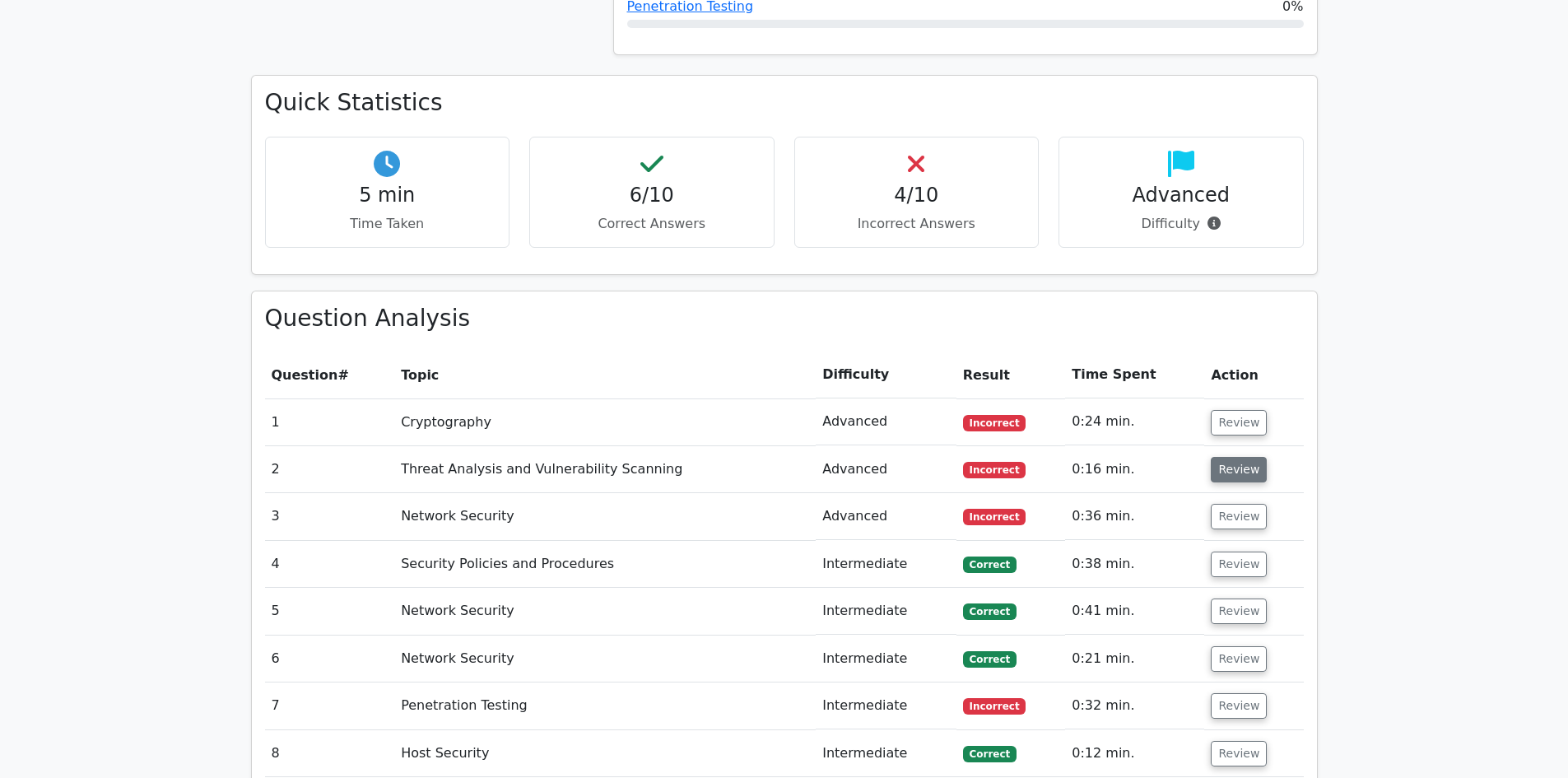
click at [1228, 457] on button "Review" at bounding box center [1238, 469] width 56 height 26
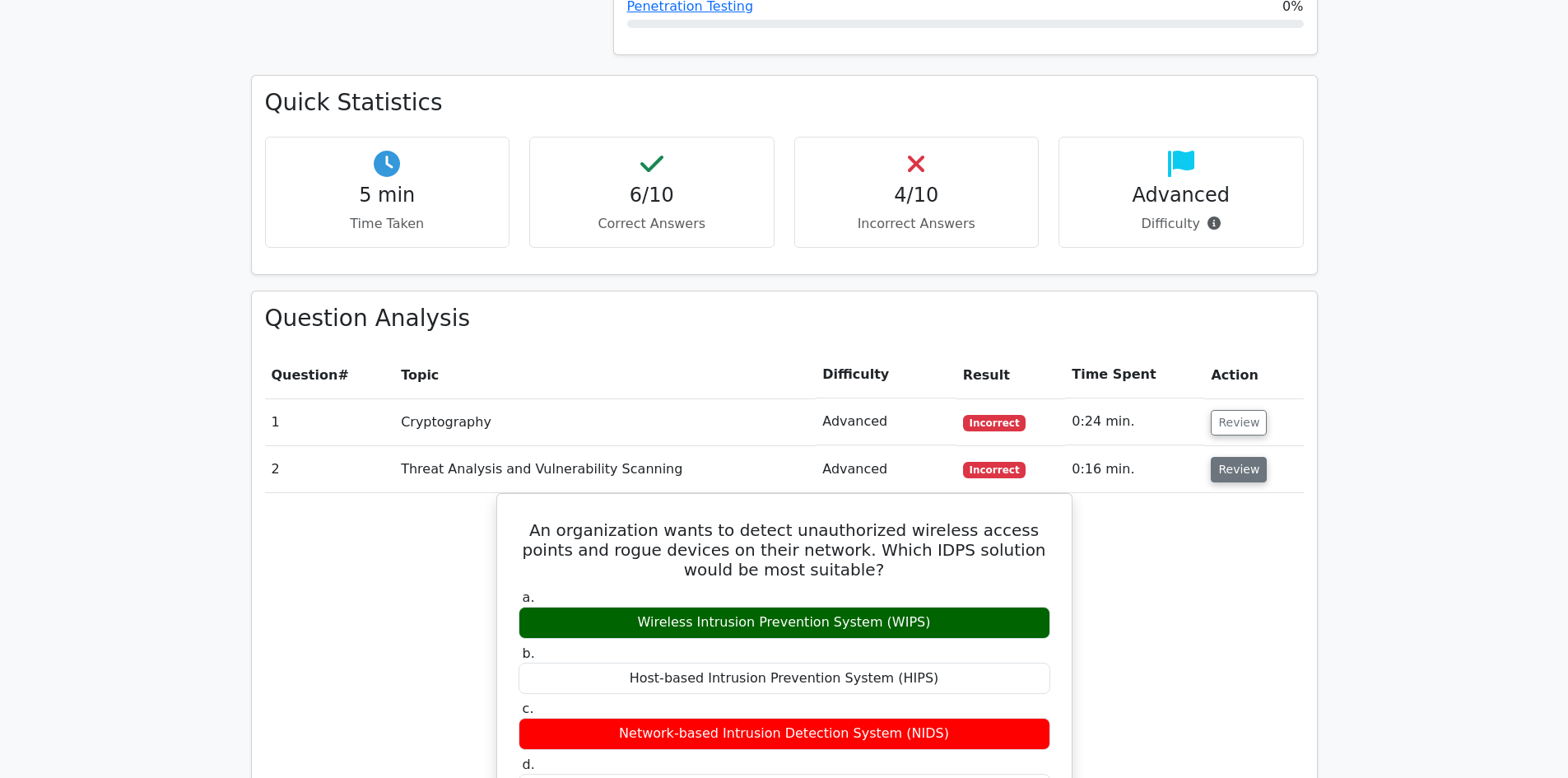
click at [1235, 457] on button "Review" at bounding box center [1238, 469] width 56 height 26
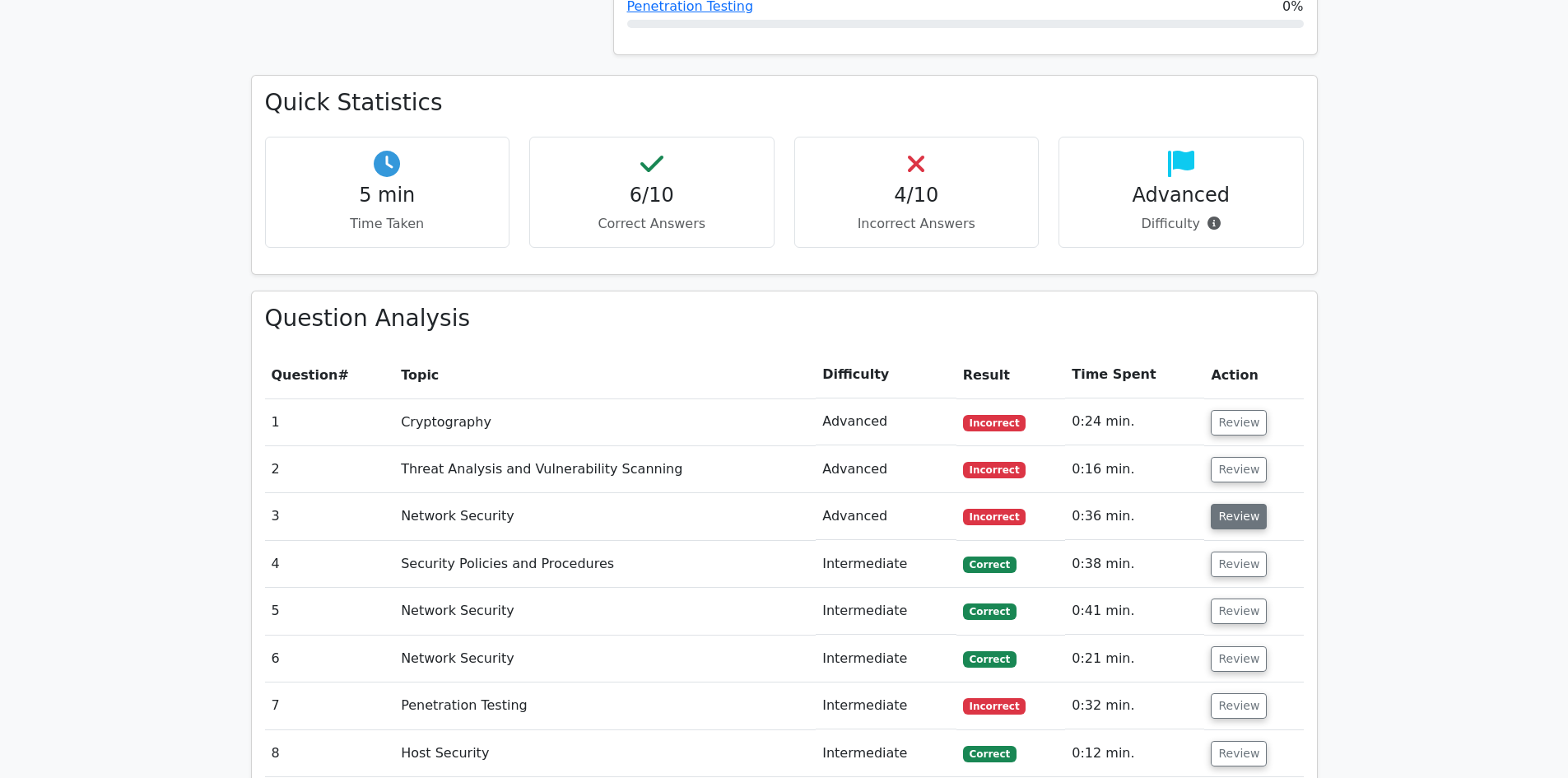
click at [1239, 503] on button "Review" at bounding box center [1238, 516] width 56 height 26
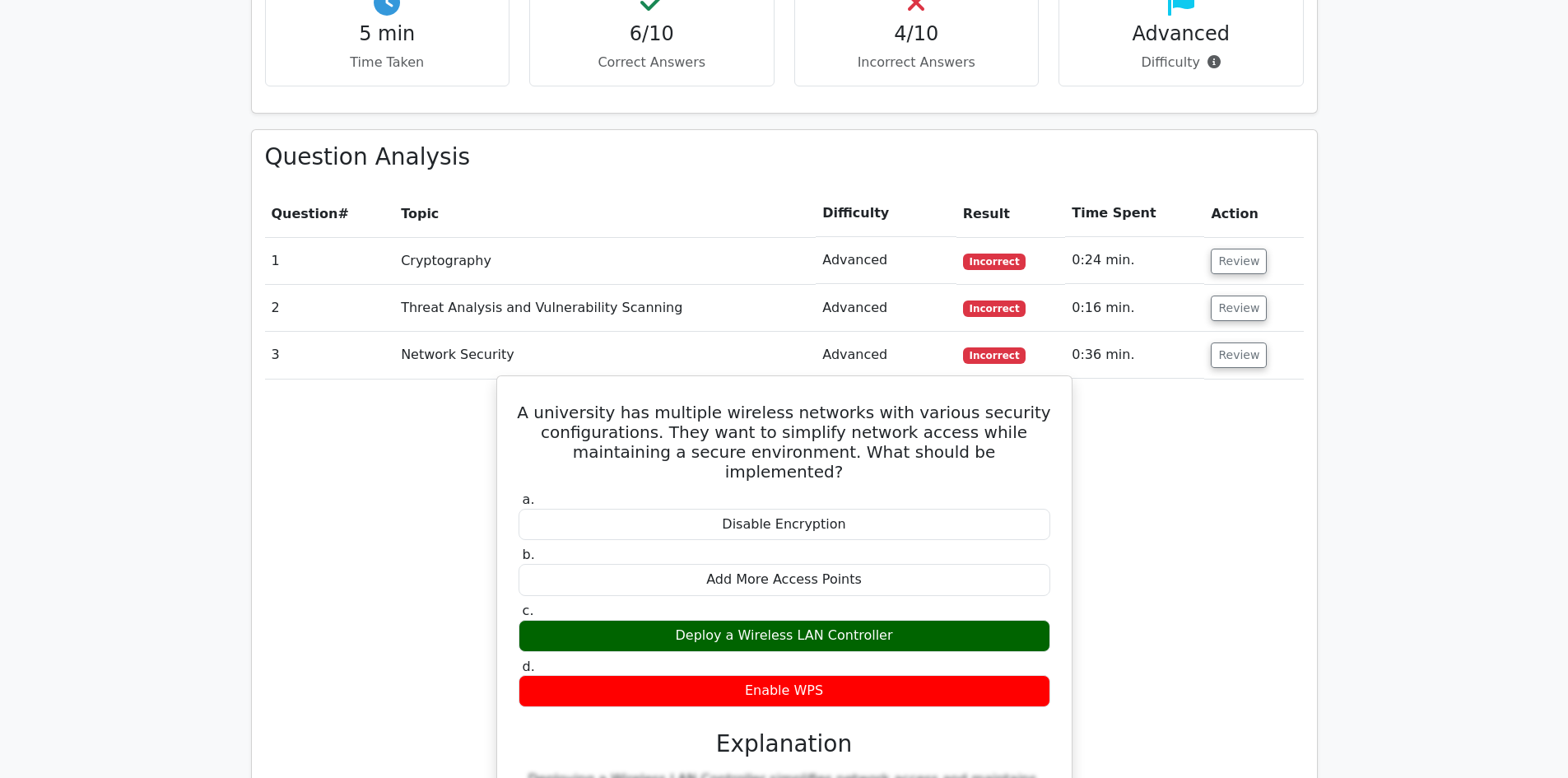
scroll to position [1152, 0]
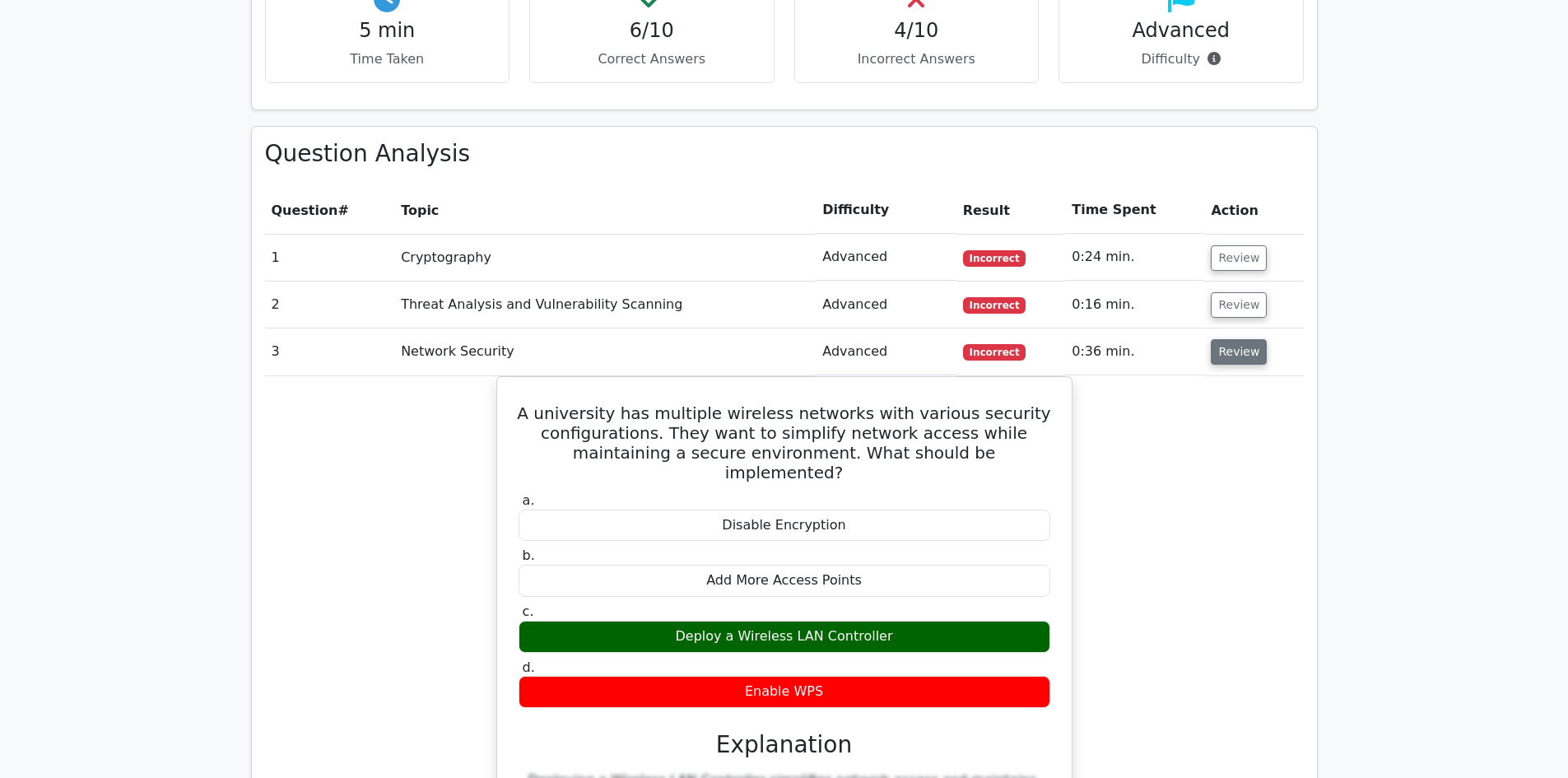
click at [1221, 339] on button "Review" at bounding box center [1238, 352] width 56 height 26
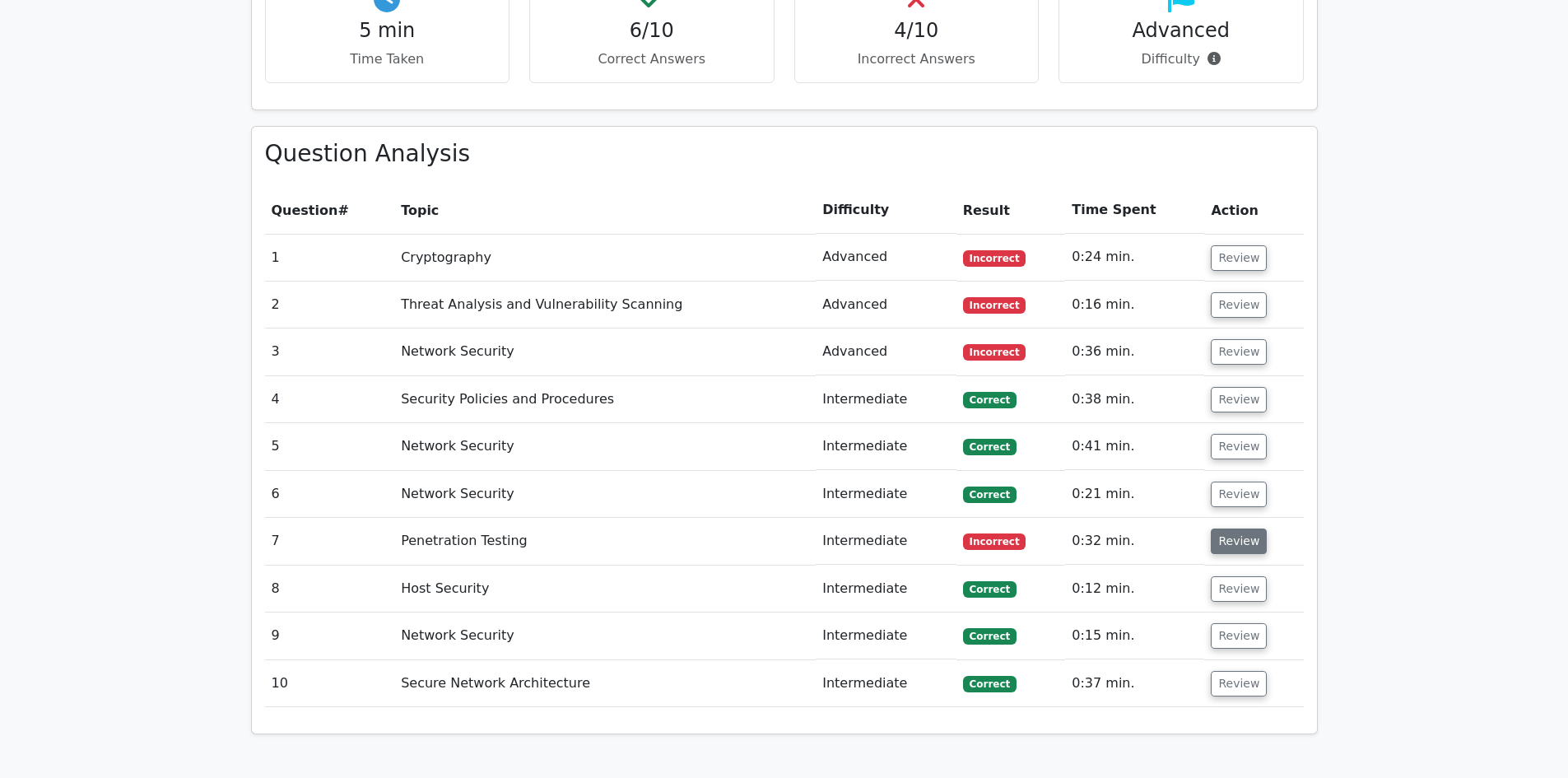
click at [1235, 528] on button "Review" at bounding box center [1238, 541] width 56 height 26
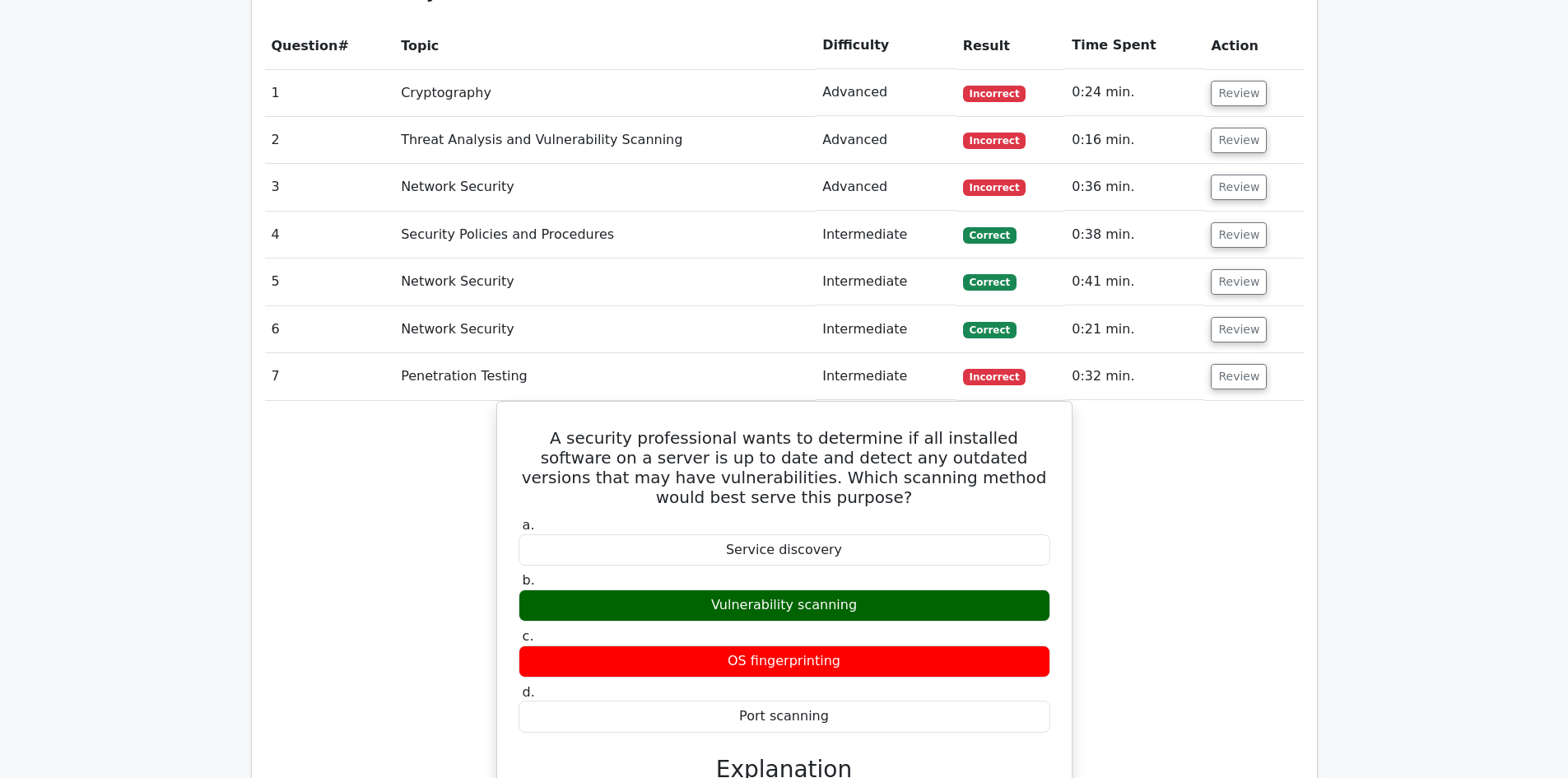
scroll to position [1234, 0]
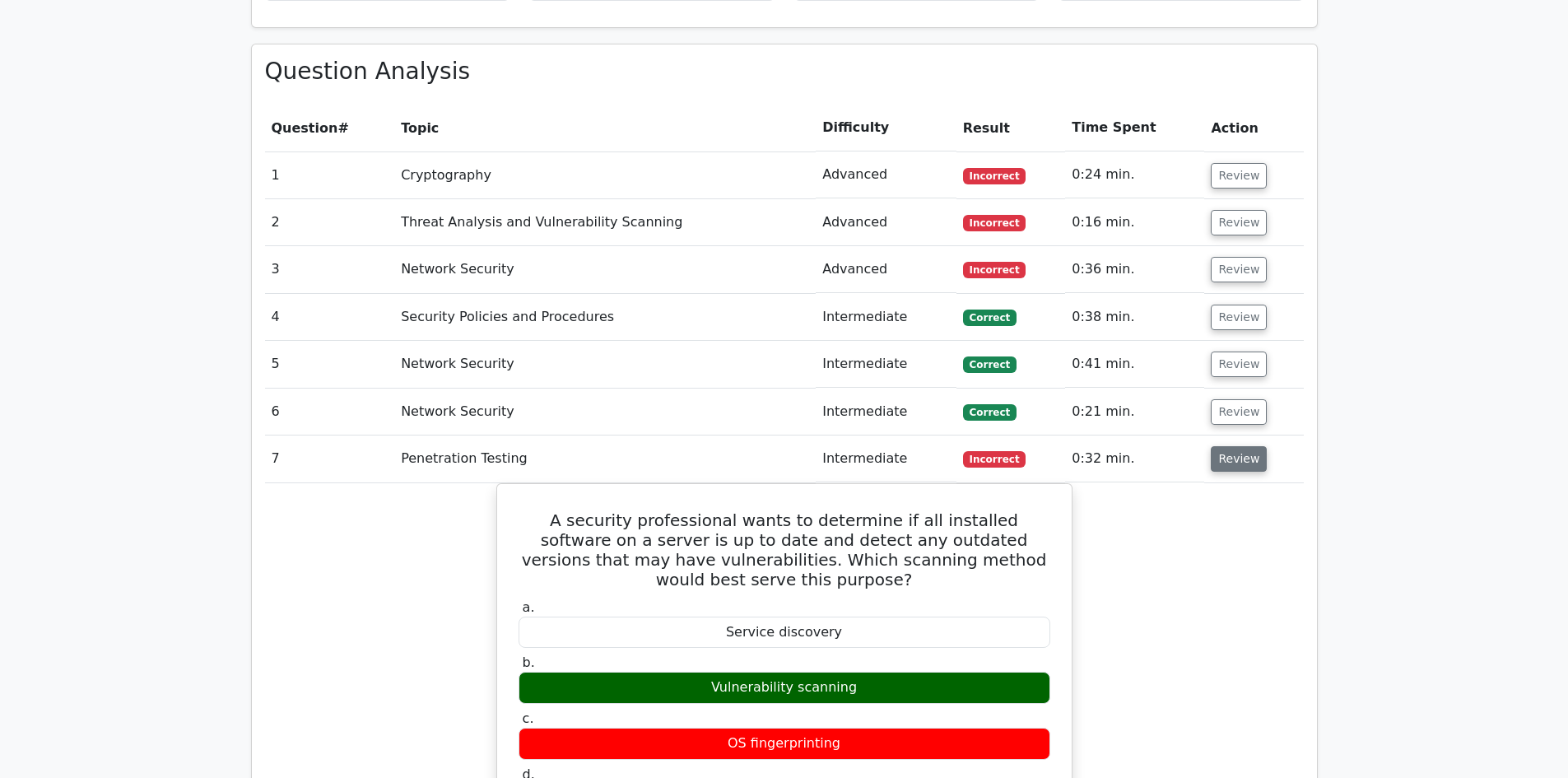
click at [1237, 446] on button "Review" at bounding box center [1238, 459] width 56 height 26
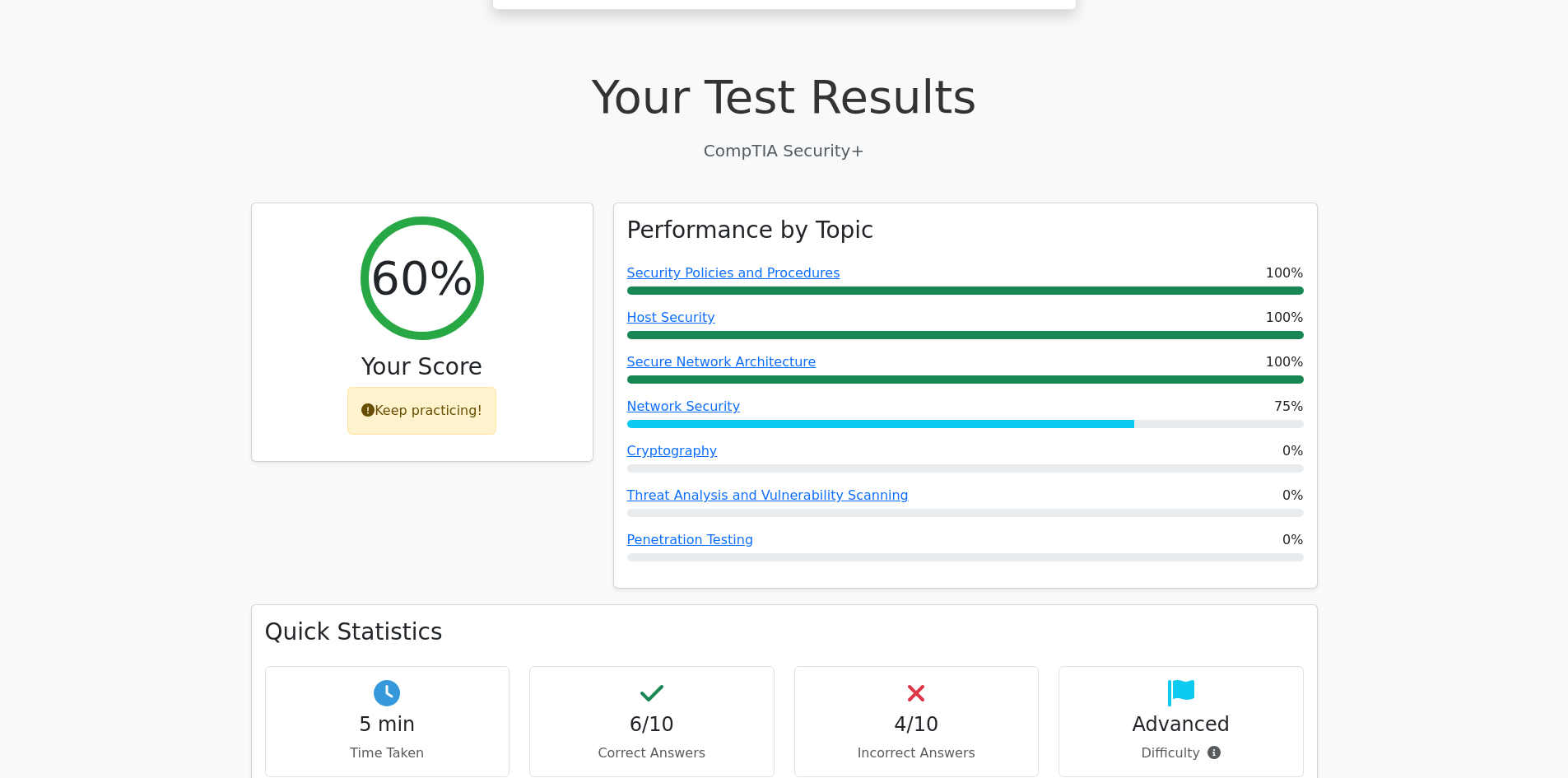
scroll to position [411, 0]
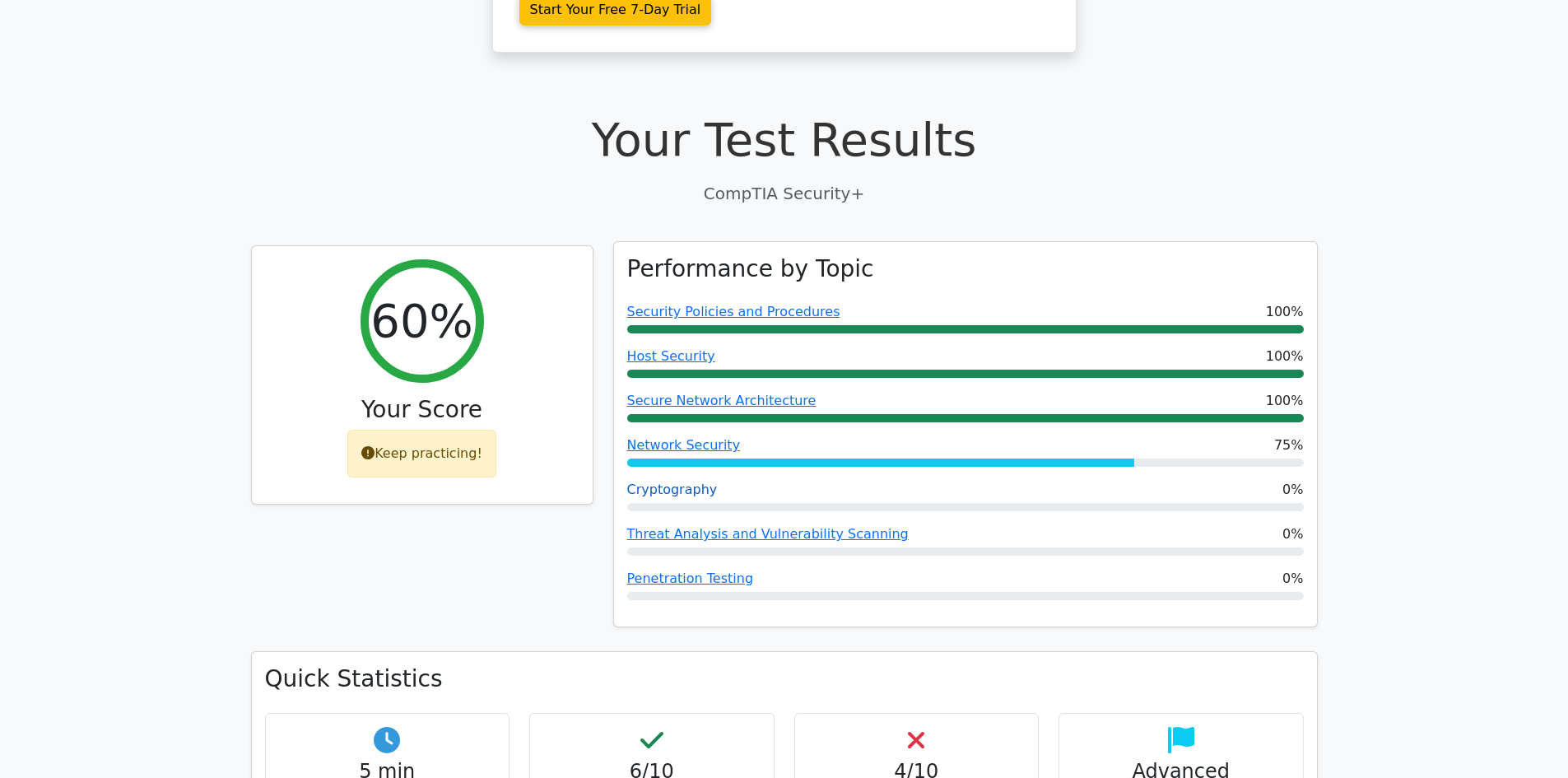
click at [695, 481] on link "Cryptography" at bounding box center [672, 489] width 90 height 16
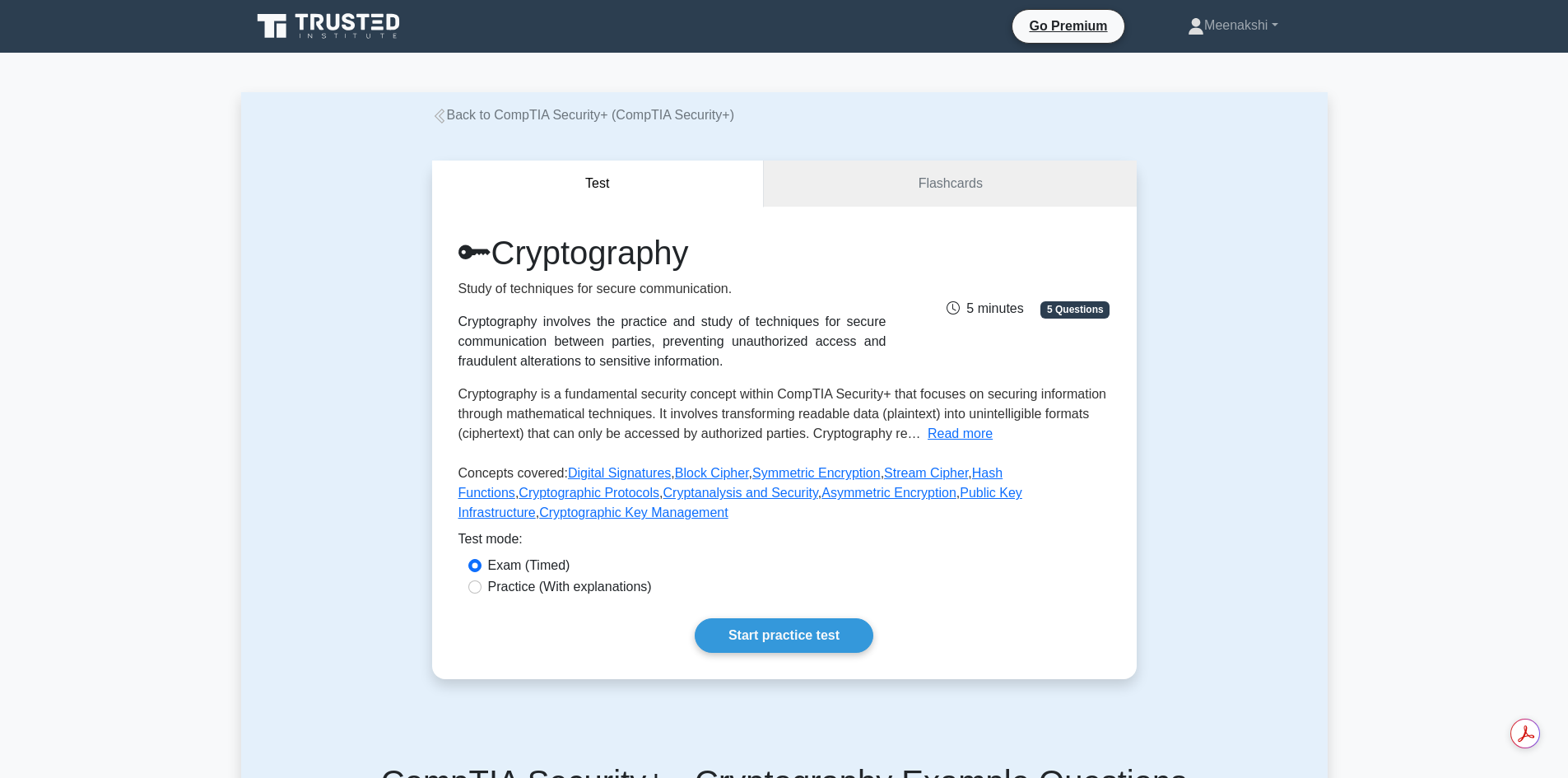
click at [514, 585] on label "Practice (With explanations)" at bounding box center [569, 586] width 163 height 20
click at [481, 585] on input "Practice (With explanations)" at bounding box center [475, 586] width 13 height 13
radio input "true"
click at [809, 640] on link "Start practice test" at bounding box center [783, 635] width 178 height 35
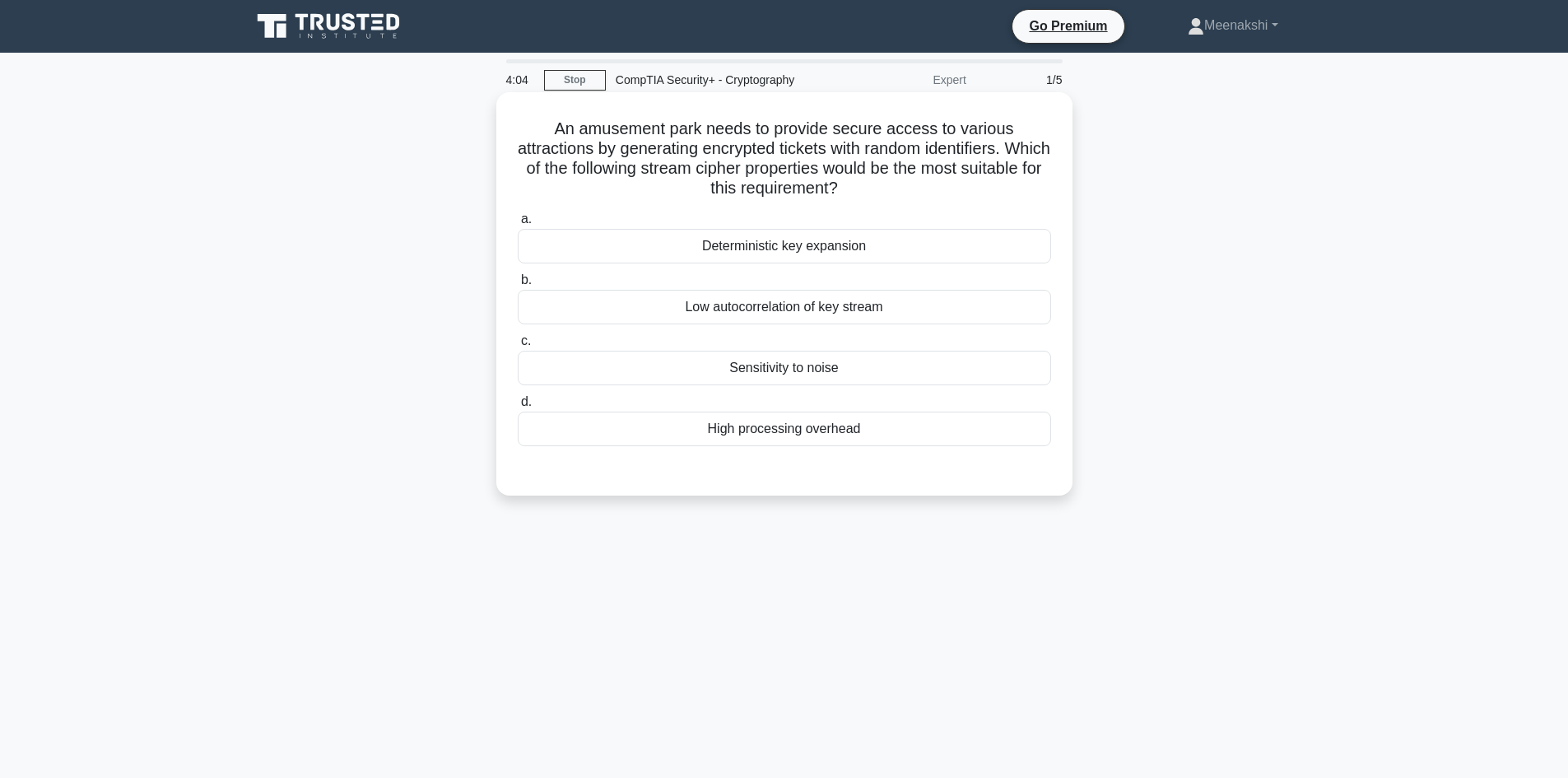
click at [785, 429] on div "High processing overhead" at bounding box center [784, 429] width 533 height 35
click at [518, 407] on input "d. High processing overhead" at bounding box center [518, 401] width 0 height 11
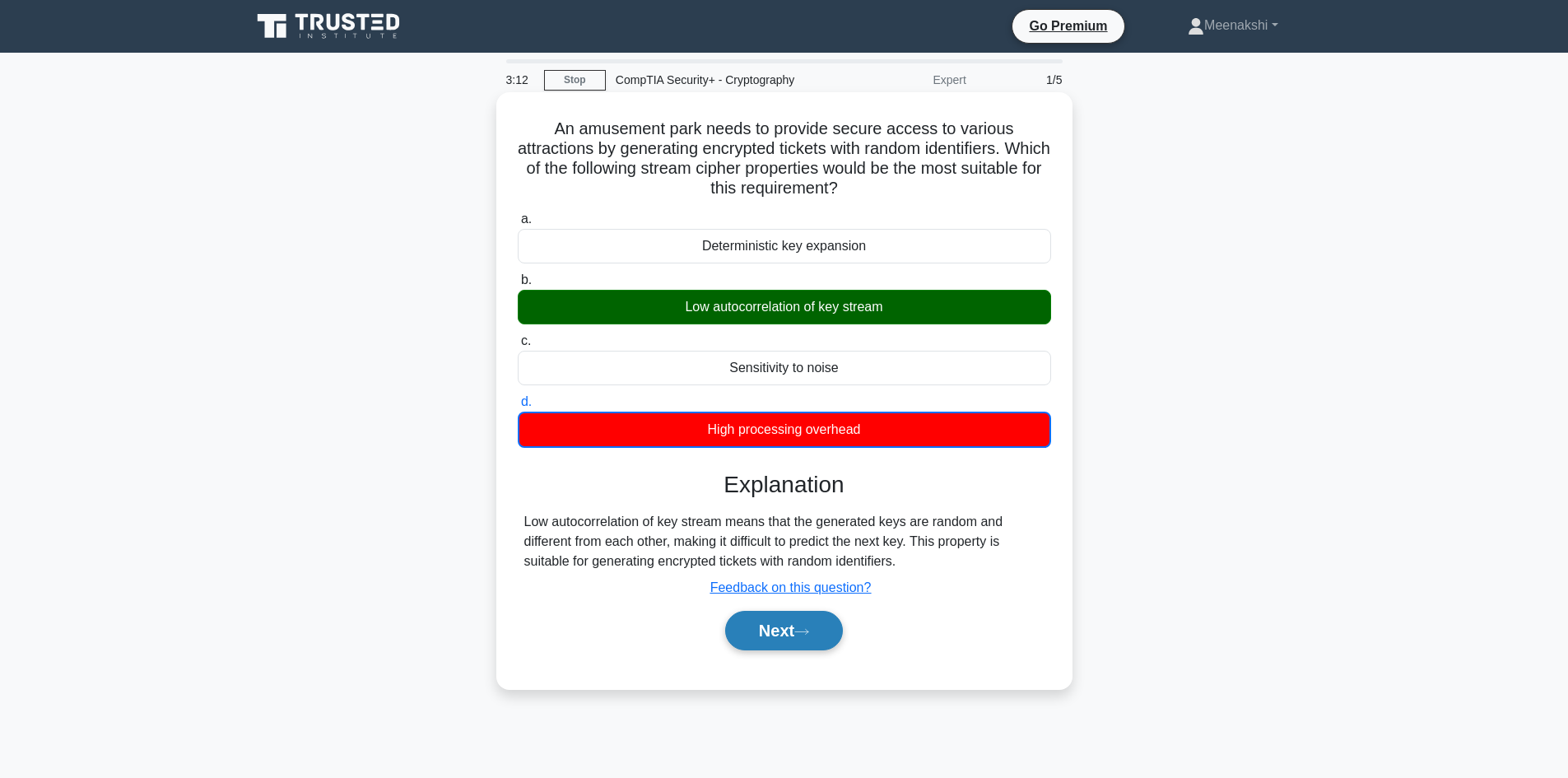
click at [805, 635] on icon at bounding box center [801, 631] width 15 height 9
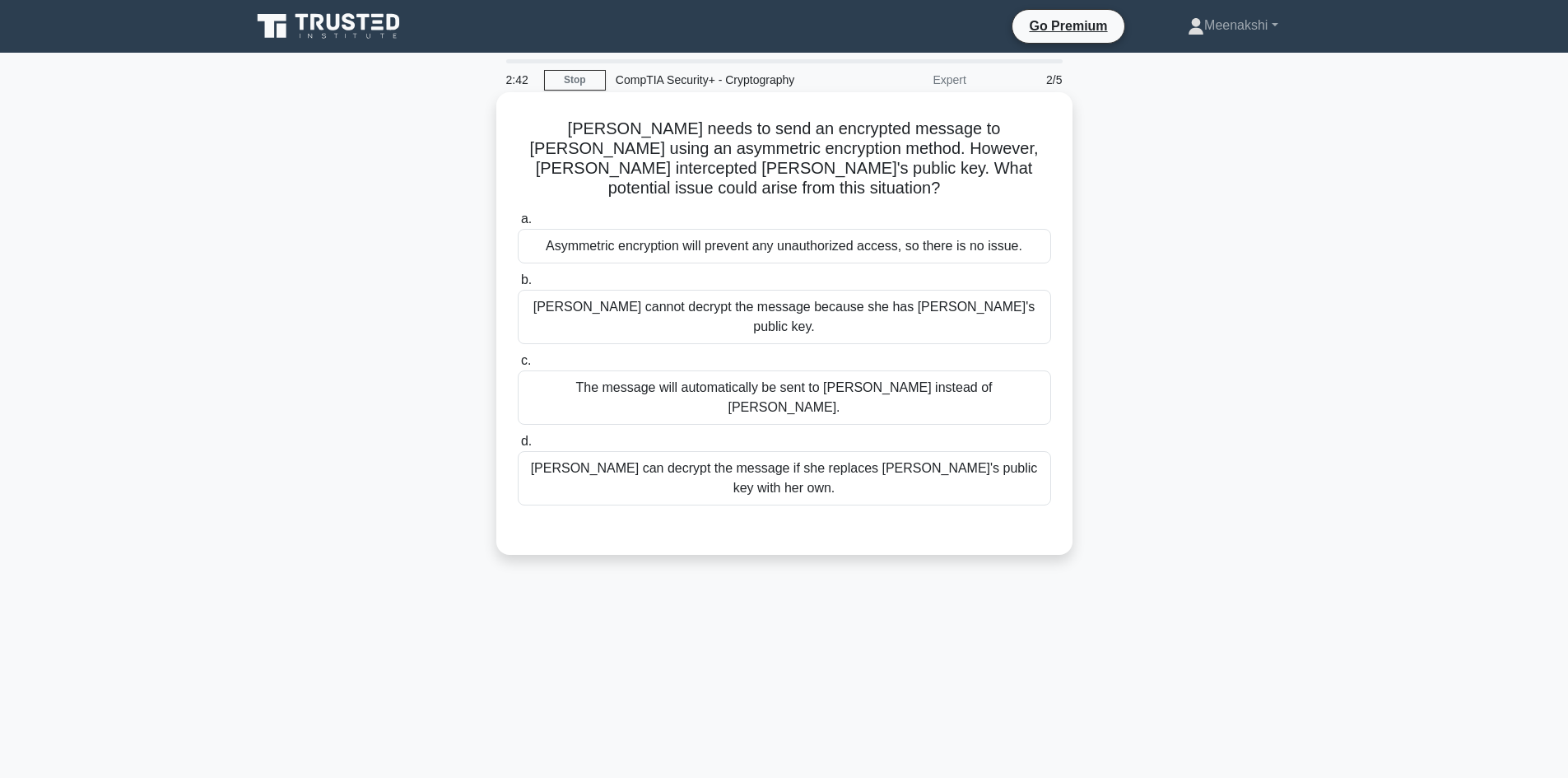
click at [754, 289] on div "[PERSON_NAME] cannot decrypt the message because she has [PERSON_NAME]'s public…" at bounding box center [784, 316] width 533 height 54
click at [518, 282] on input "b. [PERSON_NAME] cannot decrypt the message because she has [PERSON_NAME]'s pub…" at bounding box center [518, 280] width 0 height 11
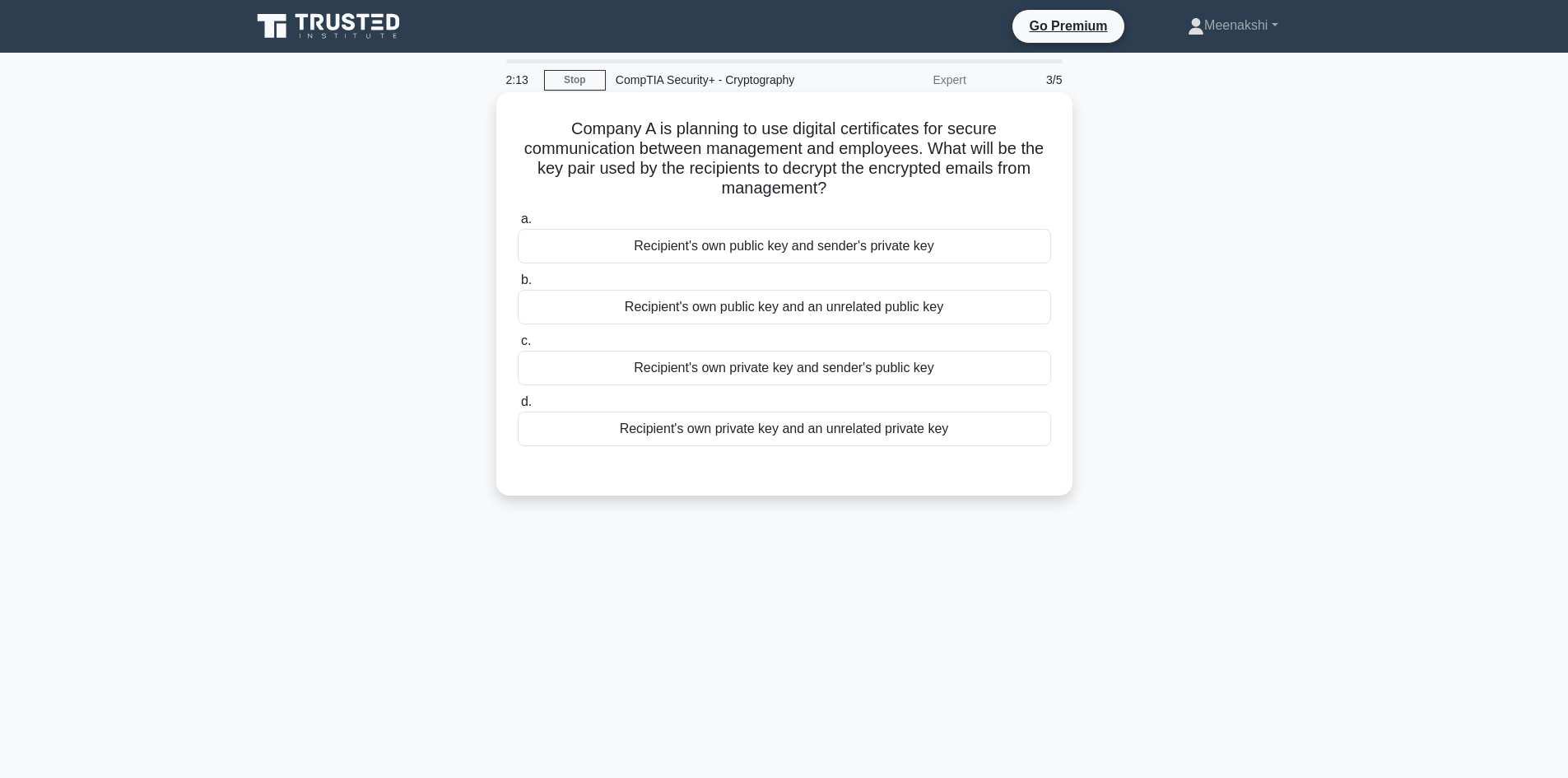
click at [772, 250] on div "Recipient's own public key and sender's private key" at bounding box center [784, 246] width 533 height 35
click at [518, 225] on input "a. Recipient's own public key and sender's private key" at bounding box center [518, 219] width 0 height 11
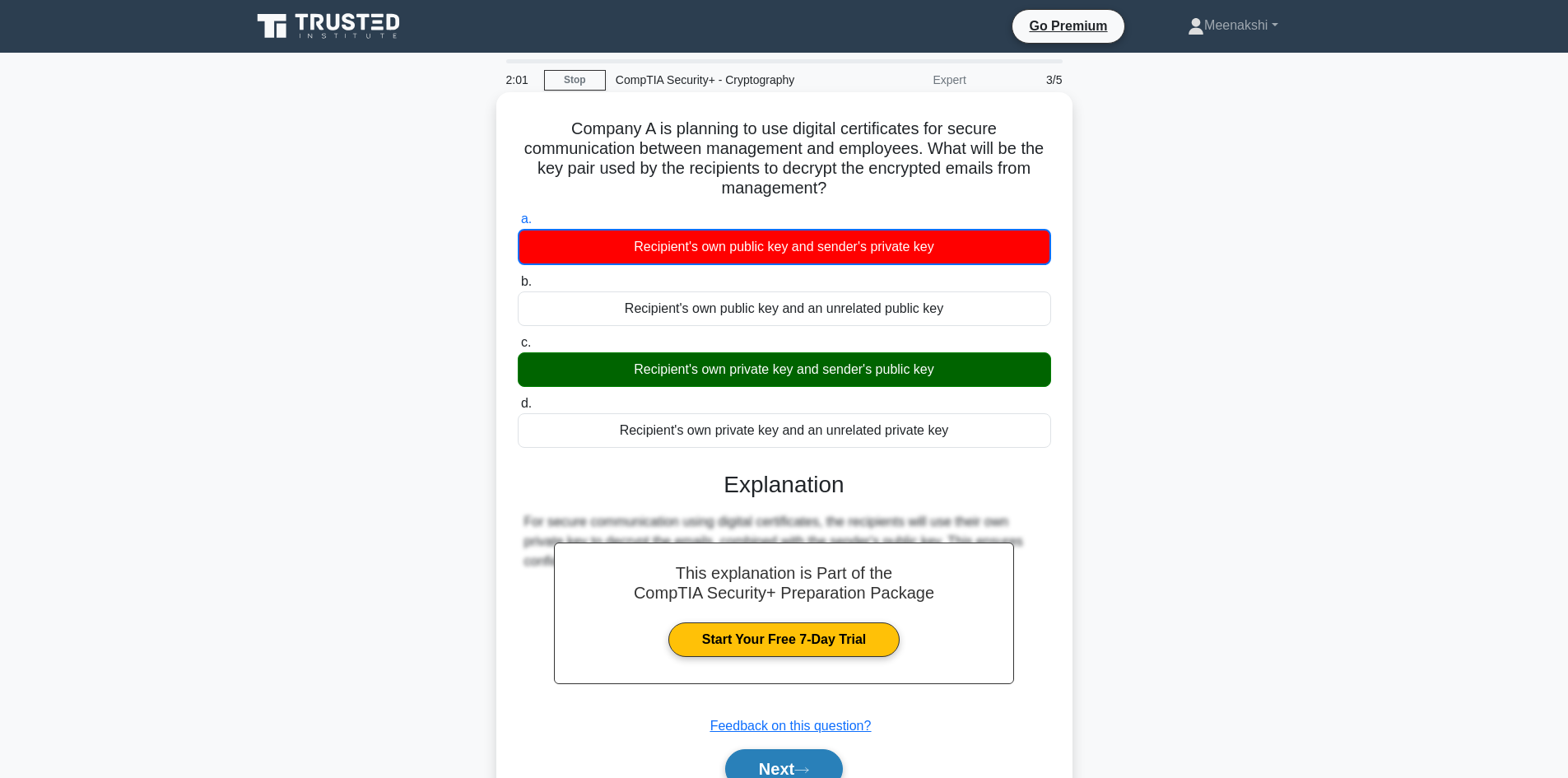
click at [819, 760] on button "Next" at bounding box center [784, 769] width 118 height 40
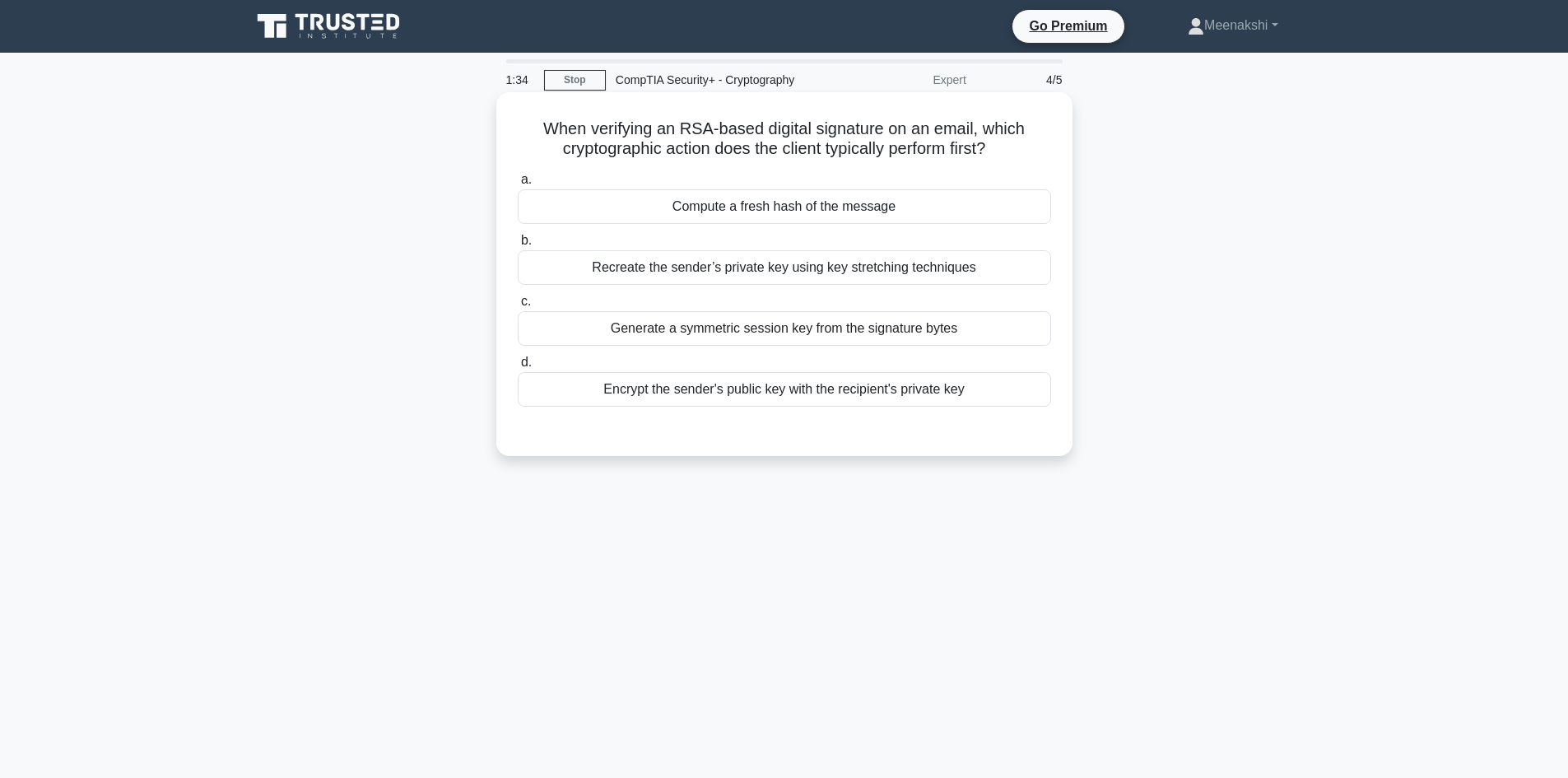
click at [797, 391] on div "Encrypt the sender's public key with the recipient's private key" at bounding box center [784, 389] width 533 height 35
click at [518, 367] on input "d. Encrypt the sender's public key with the recipient's private key" at bounding box center [518, 362] width 0 height 11
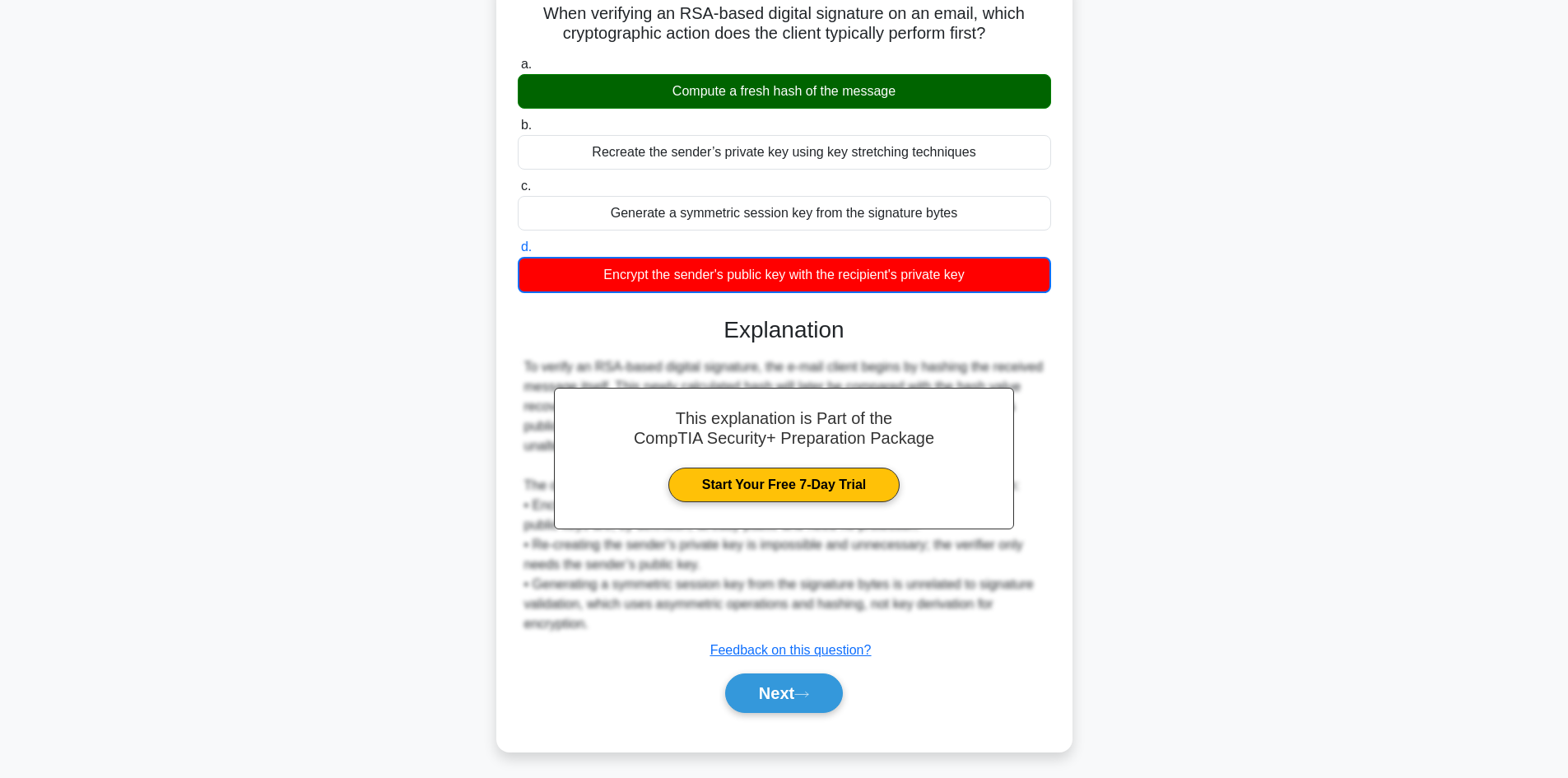
scroll to position [121, 0]
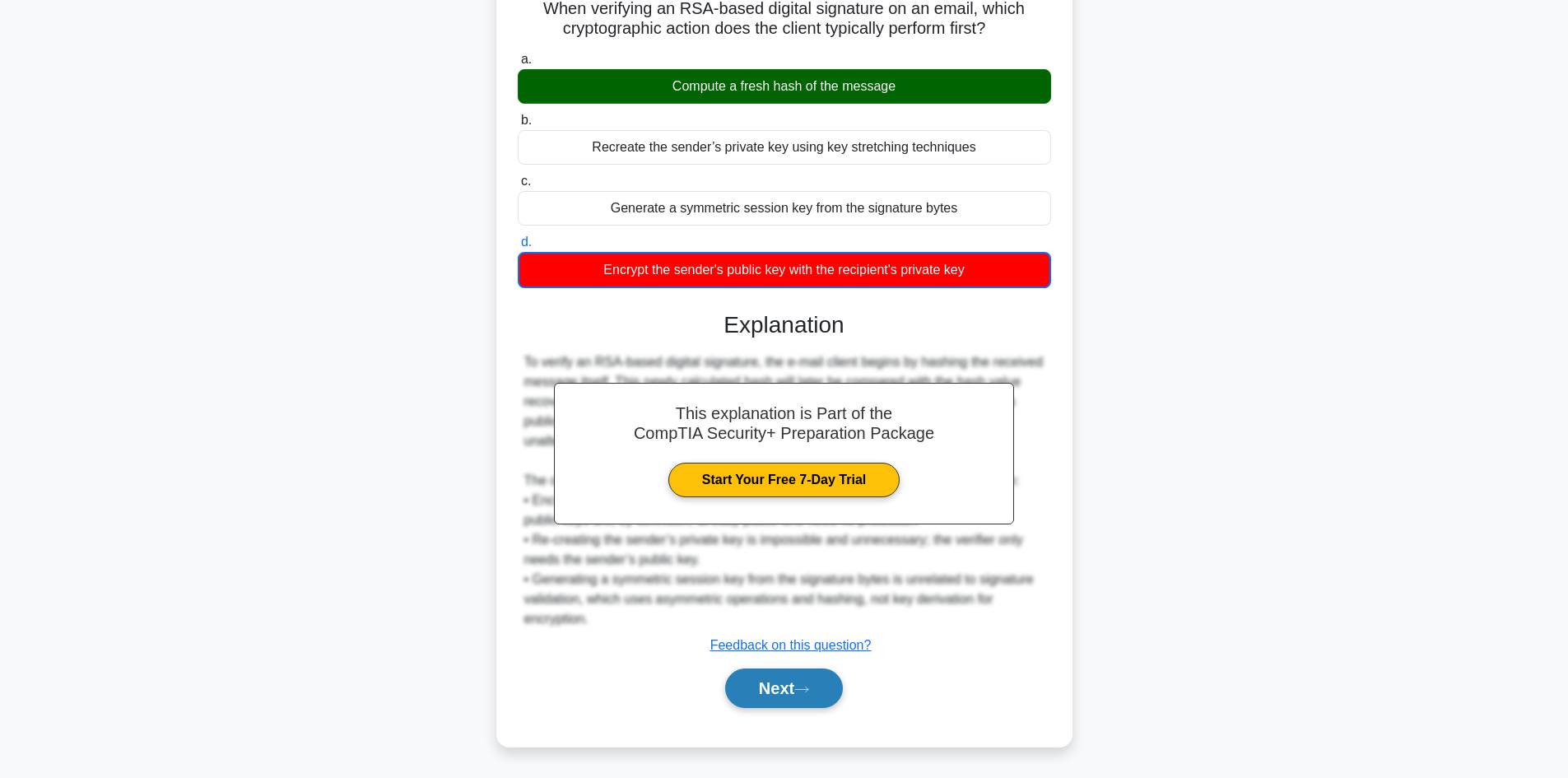
click at [796, 690] on button "Next" at bounding box center [784, 688] width 118 height 40
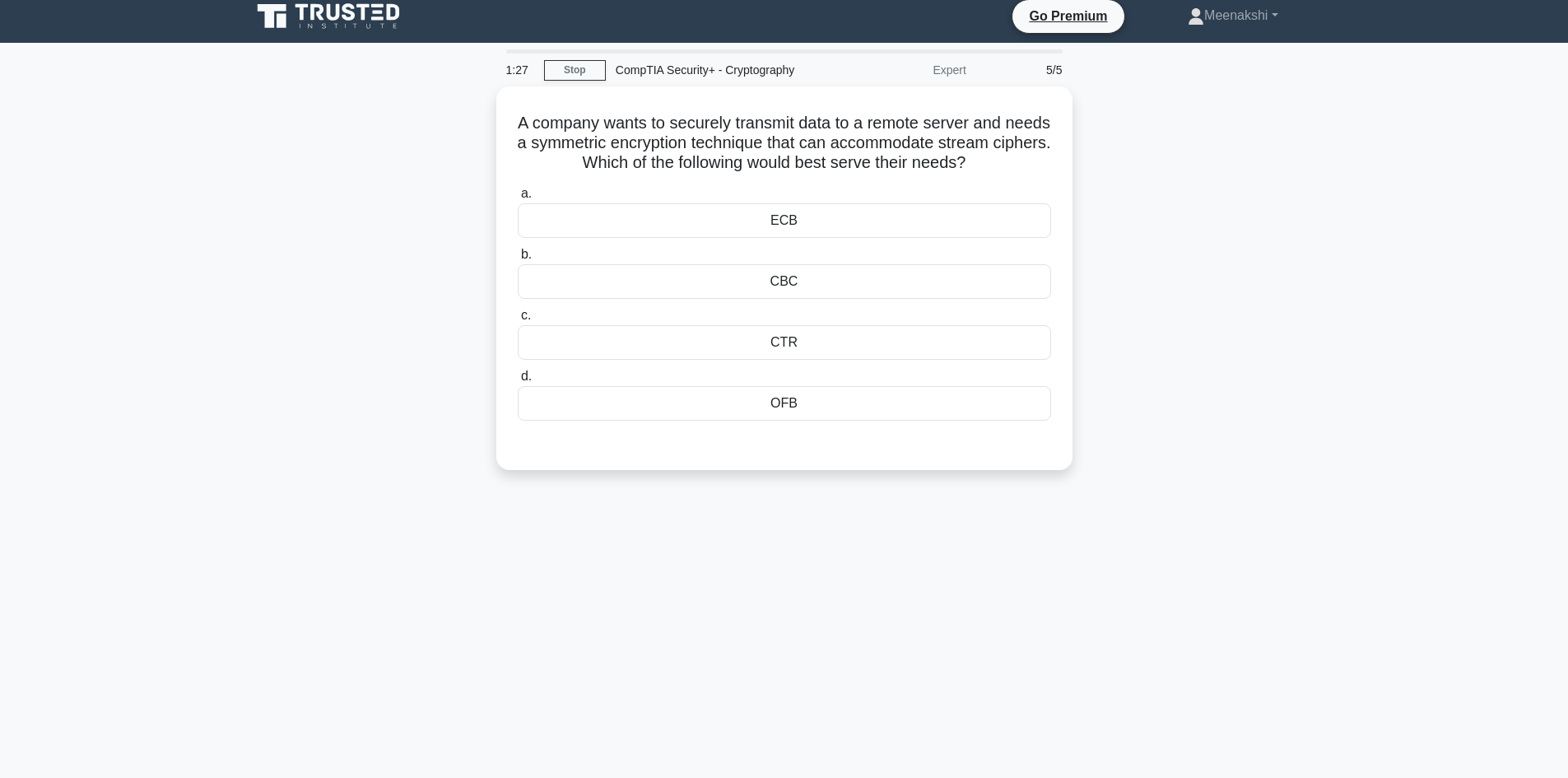
scroll to position [0, 0]
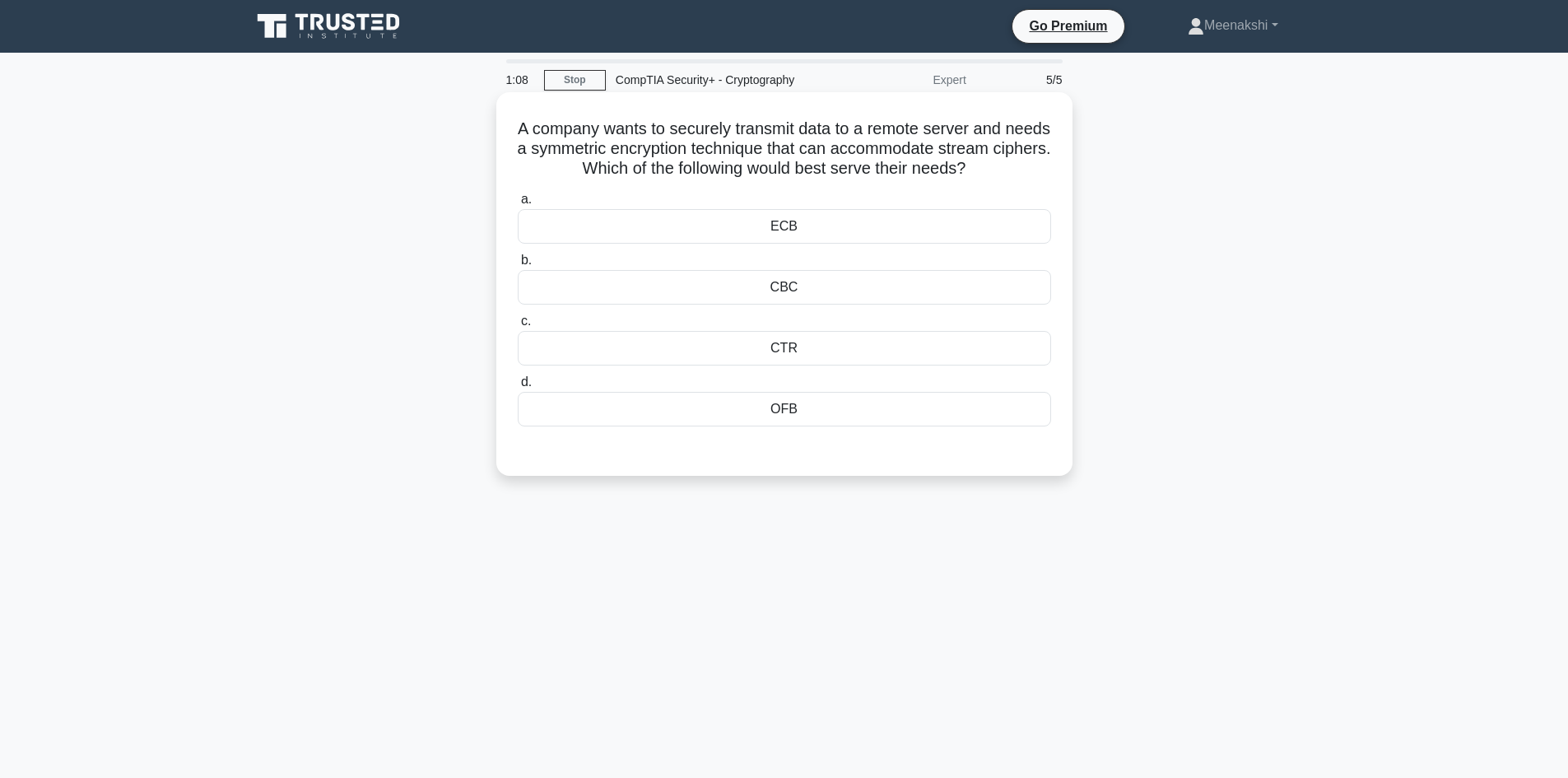
click at [810, 353] on div "CTR" at bounding box center [784, 348] width 533 height 35
click at [518, 327] on input "c. CTR" at bounding box center [518, 321] width 0 height 11
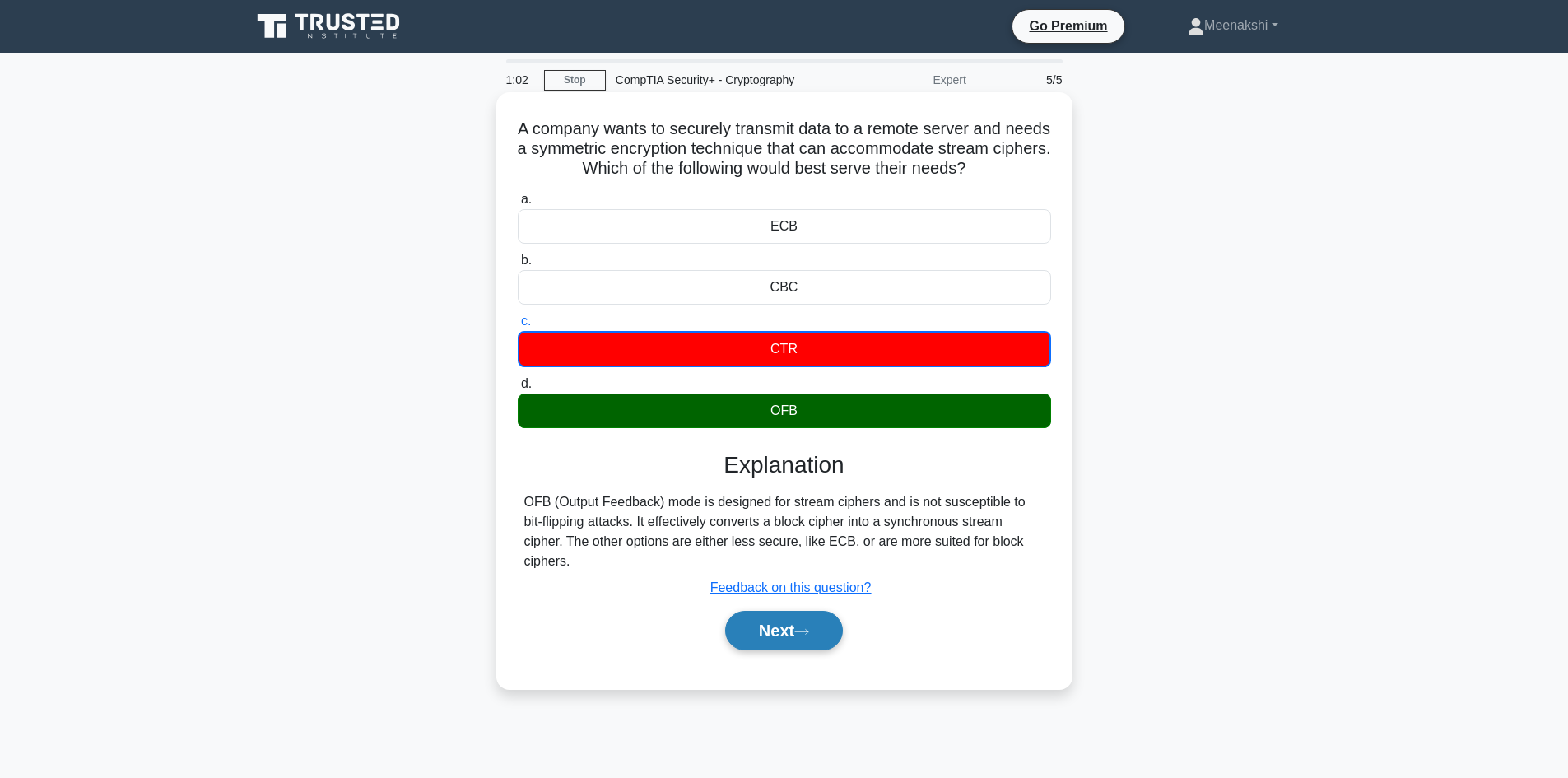
click at [800, 614] on button "Next" at bounding box center [784, 630] width 118 height 40
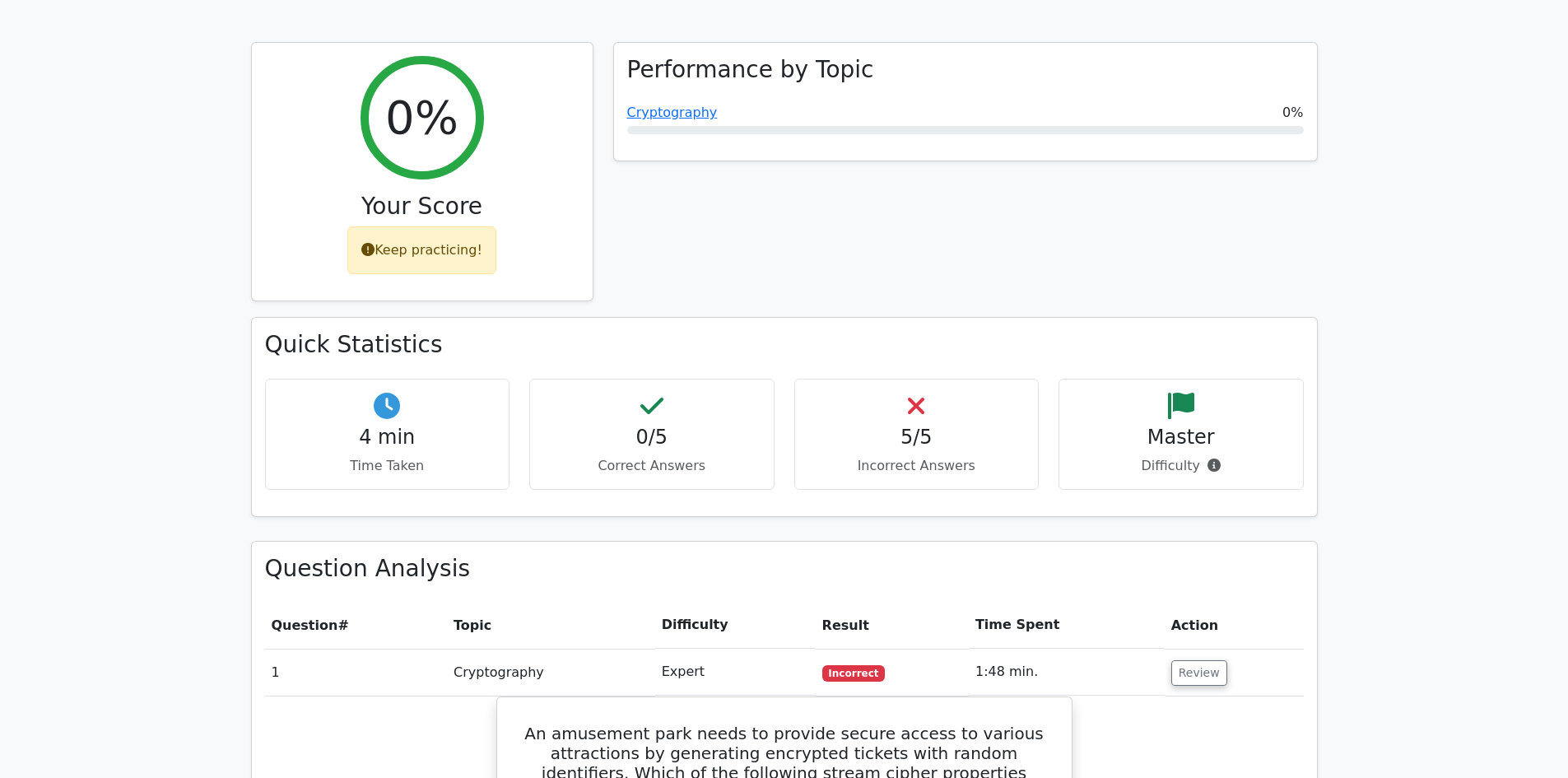
scroll to position [741, 0]
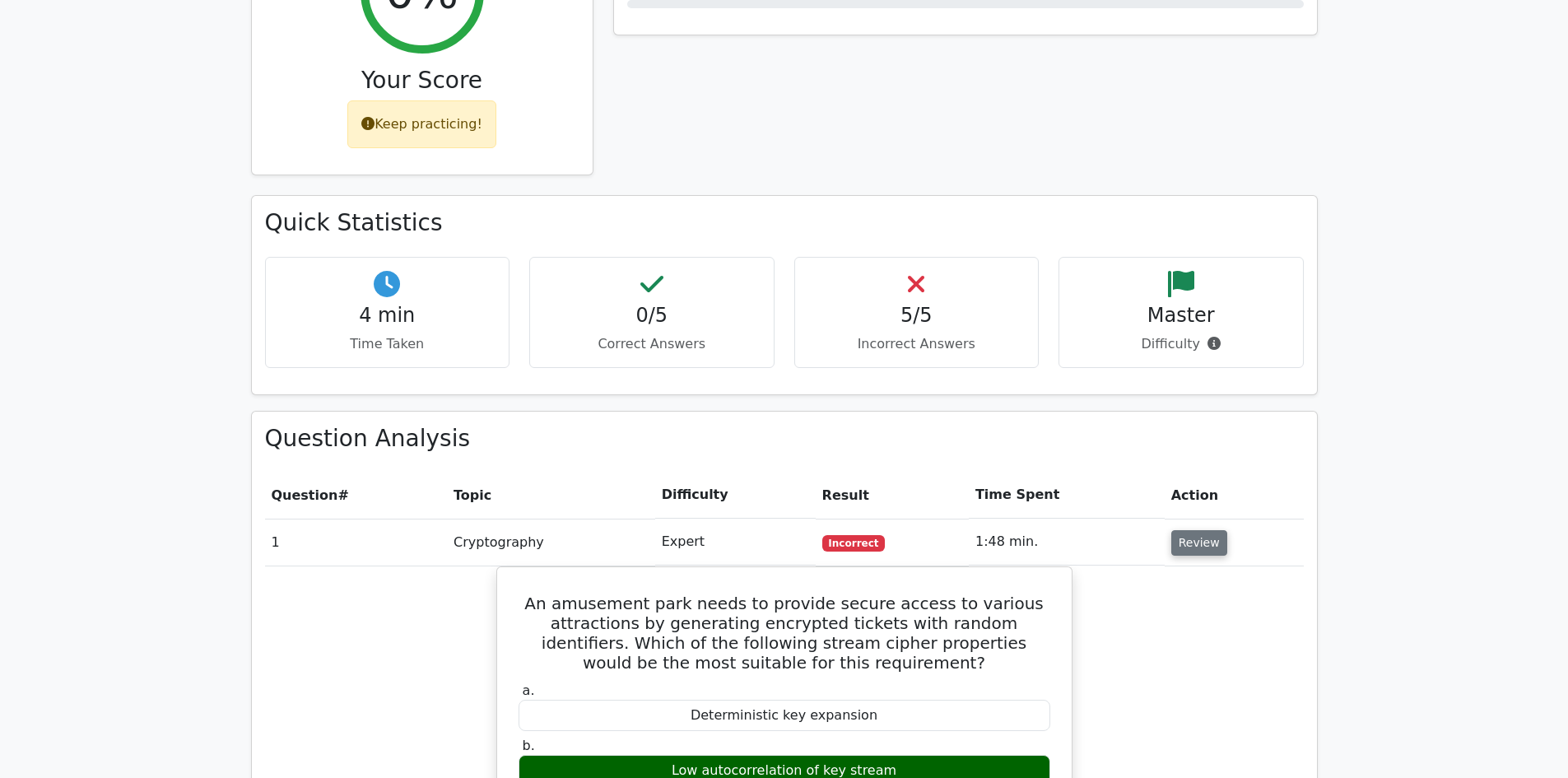
click at [1191, 530] on button "Review" at bounding box center [1199, 542] width 56 height 26
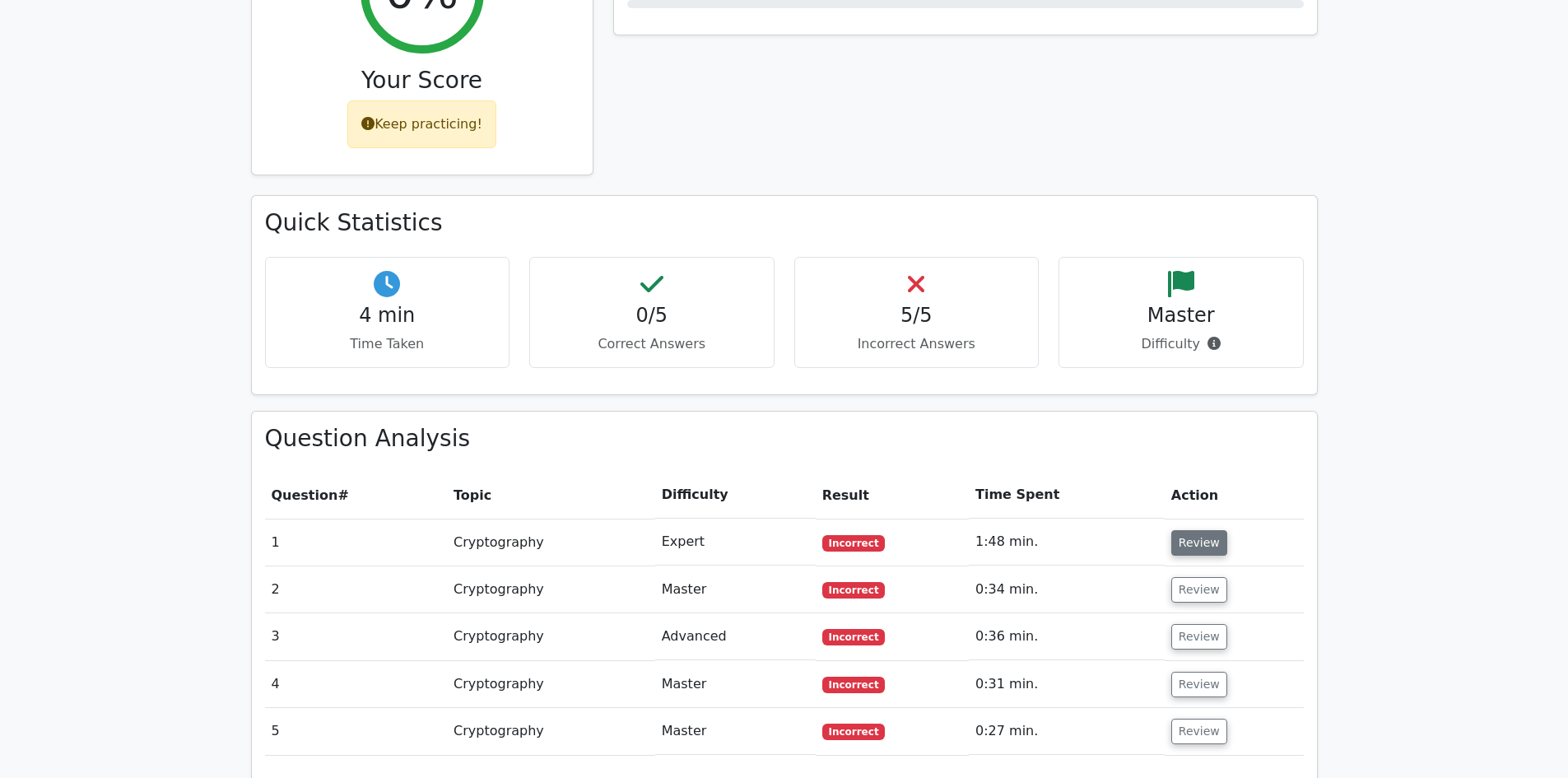
click at [1203, 530] on button "Review" at bounding box center [1199, 542] width 56 height 26
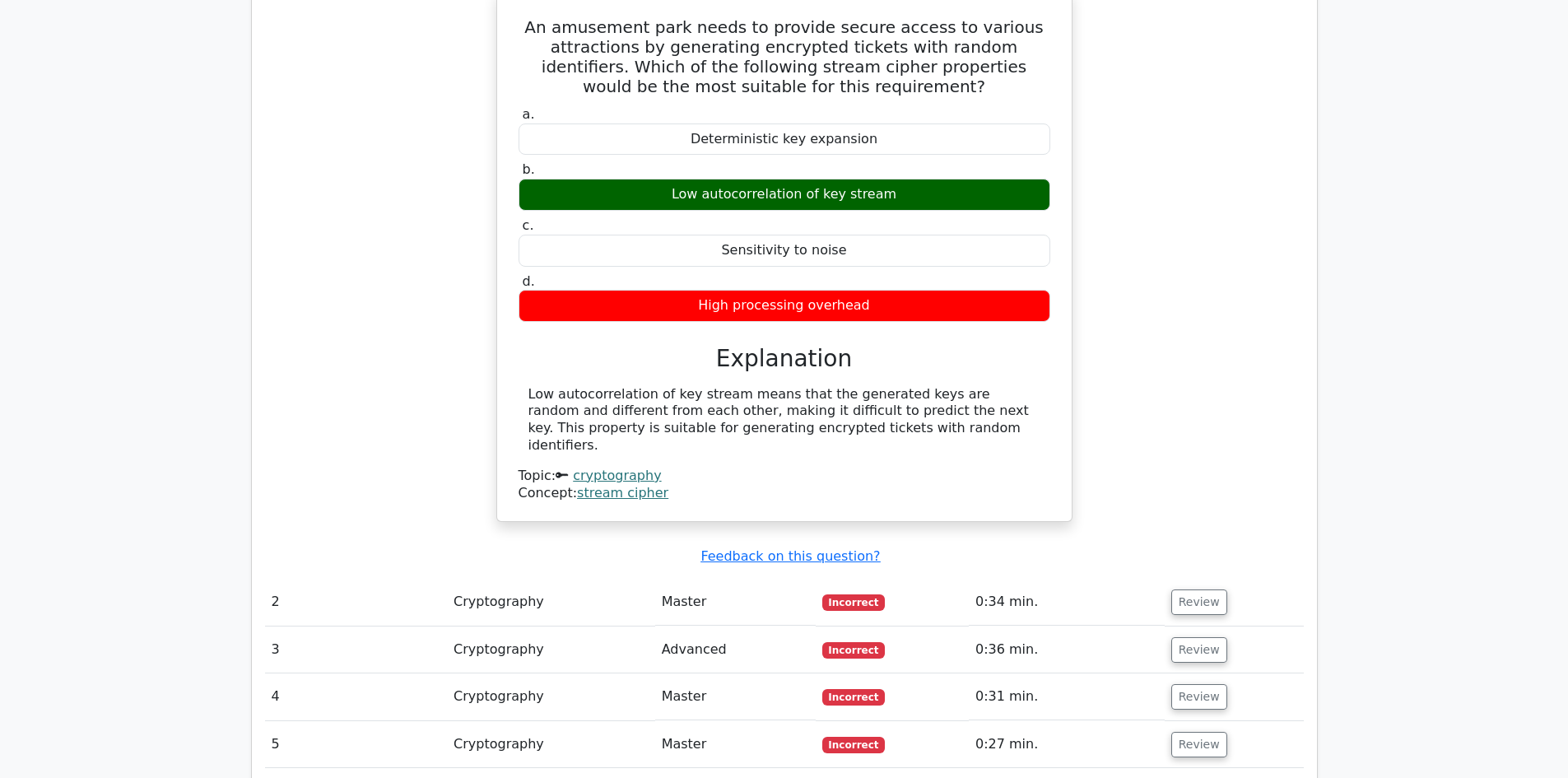
scroll to position [1399, 0]
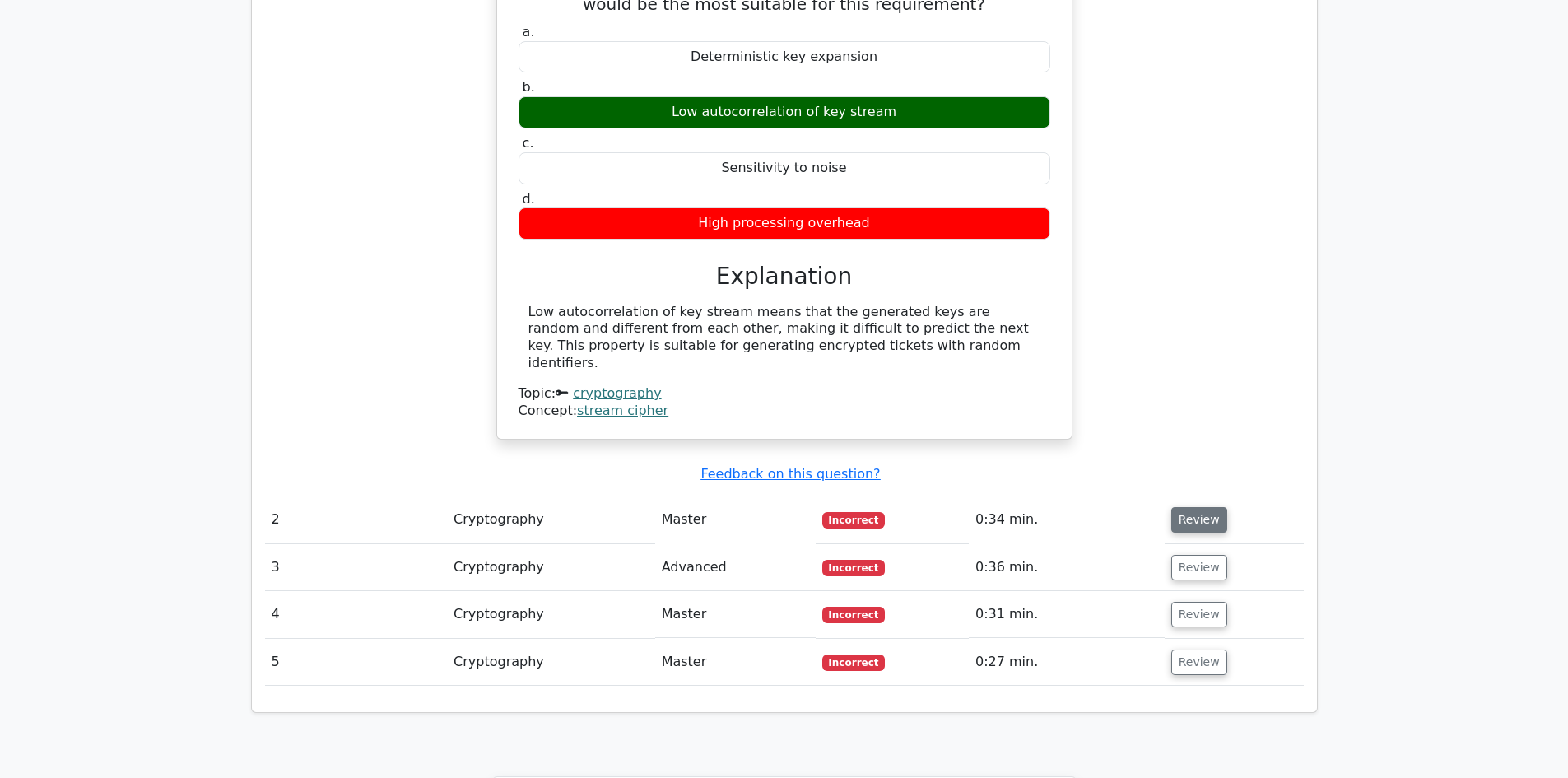
click at [1184, 507] on button "Review" at bounding box center [1199, 519] width 56 height 26
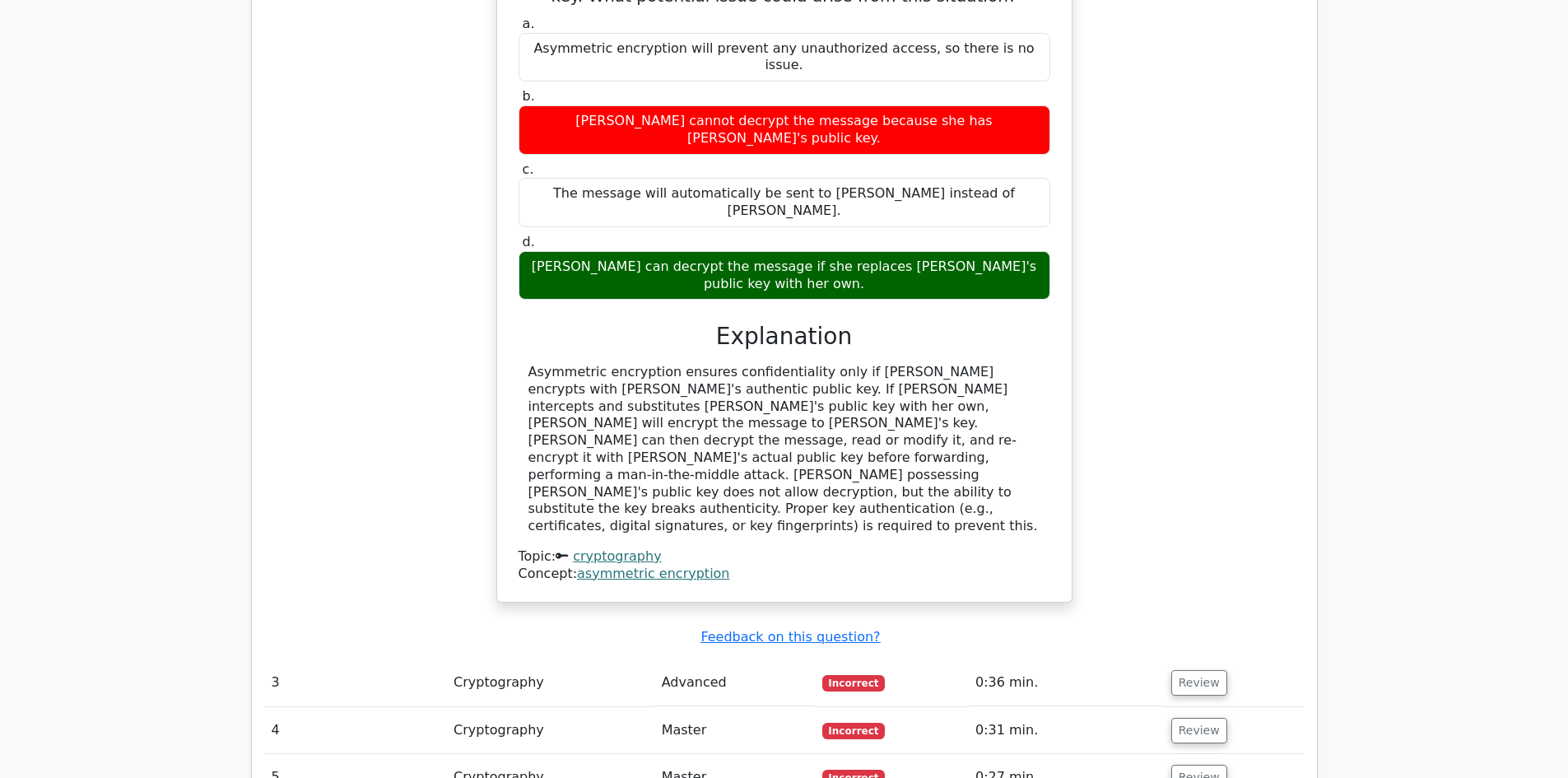
scroll to position [2057, 0]
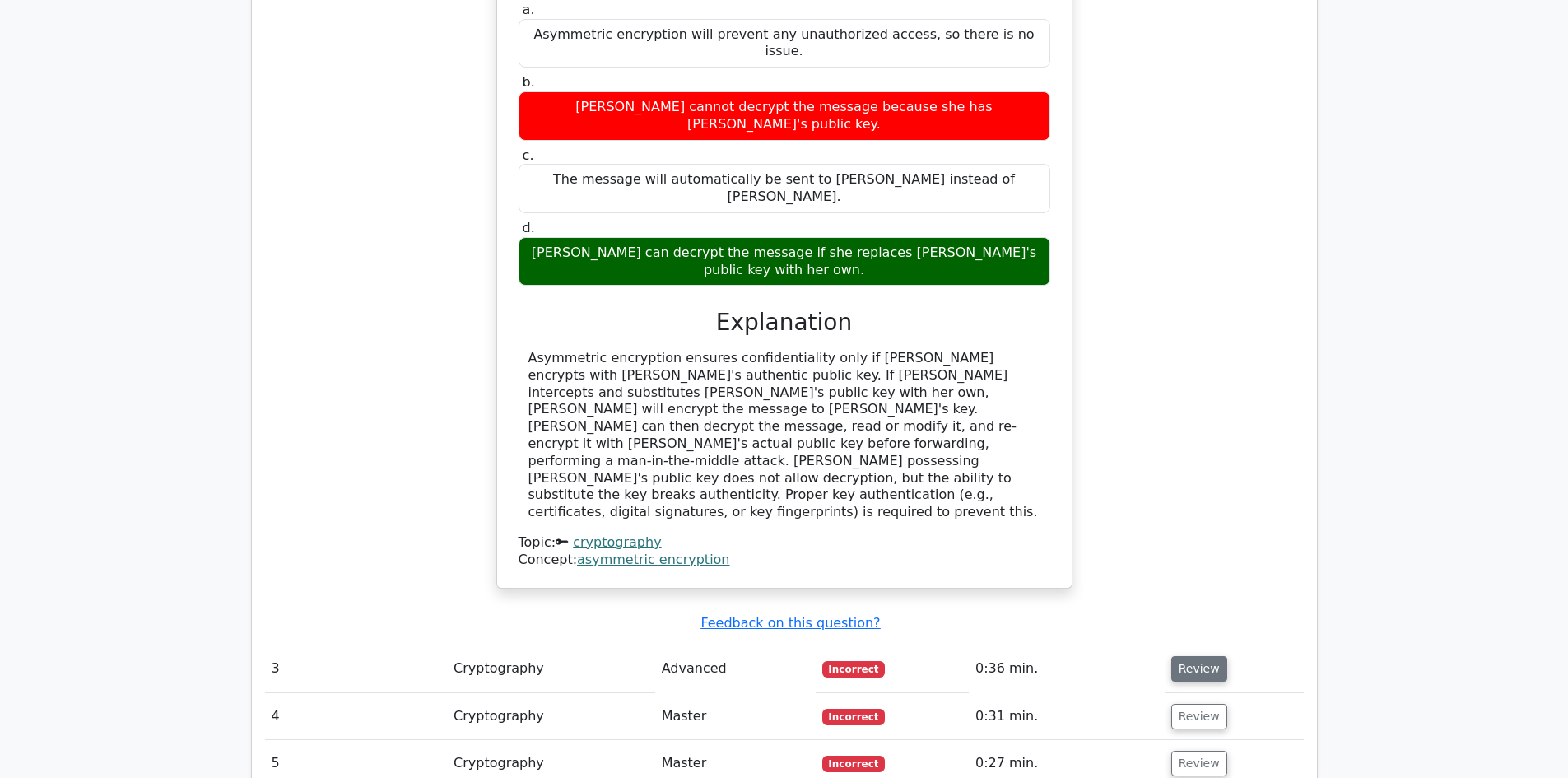
click at [1191, 656] on button "Review" at bounding box center [1199, 669] width 56 height 26
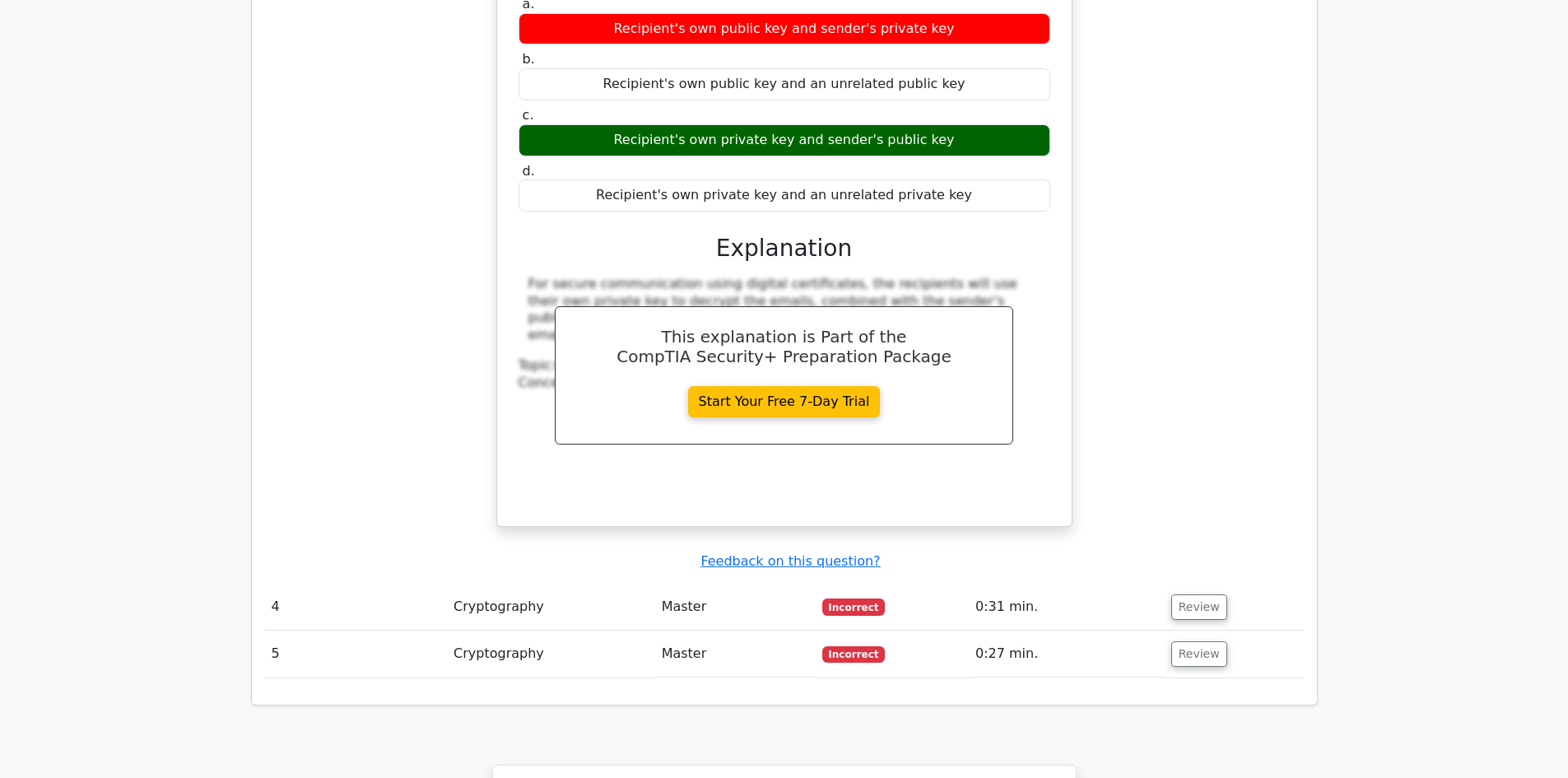
scroll to position [2880, 0]
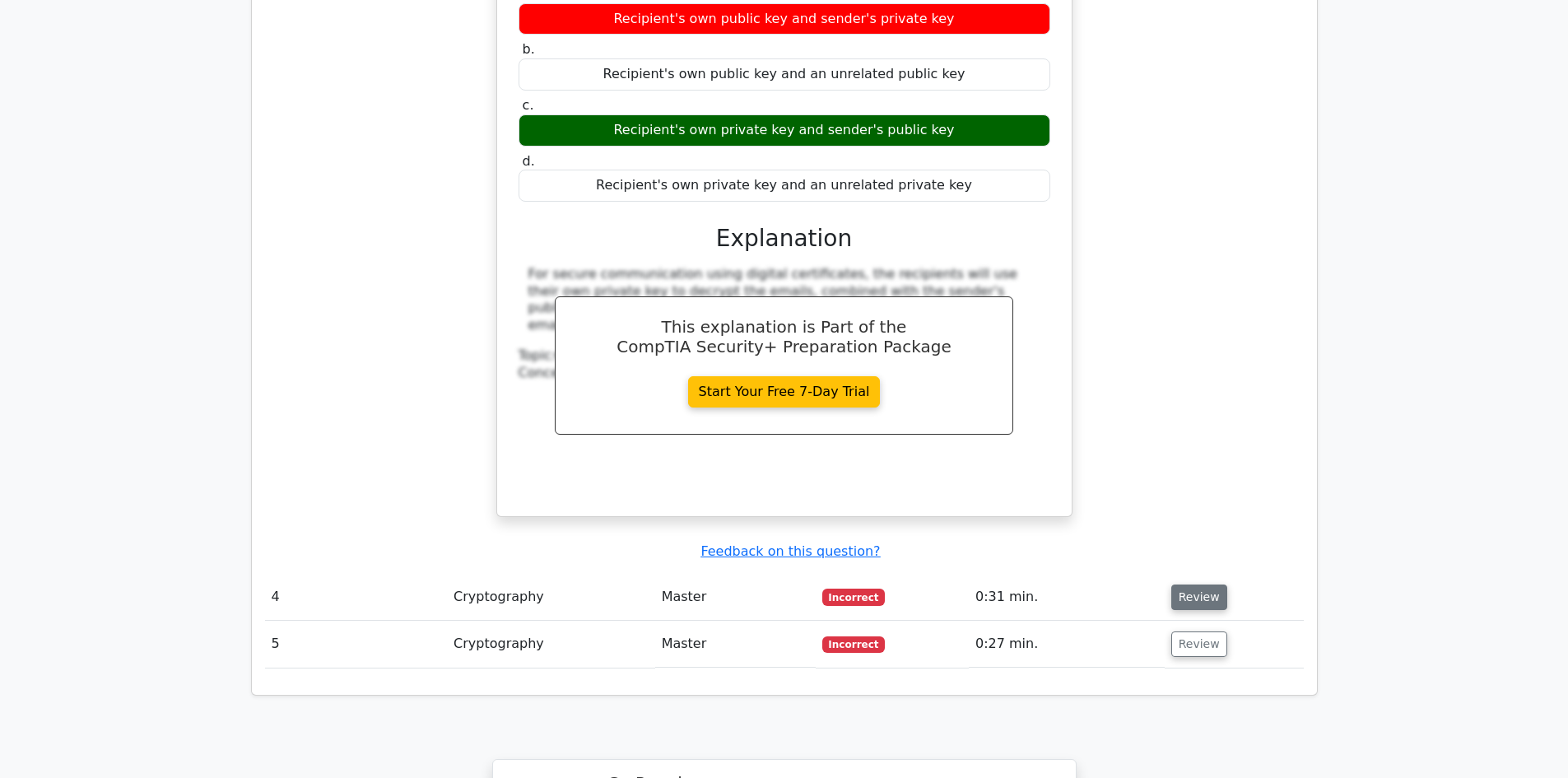
click at [1195, 584] on button "Review" at bounding box center [1199, 596] width 56 height 26
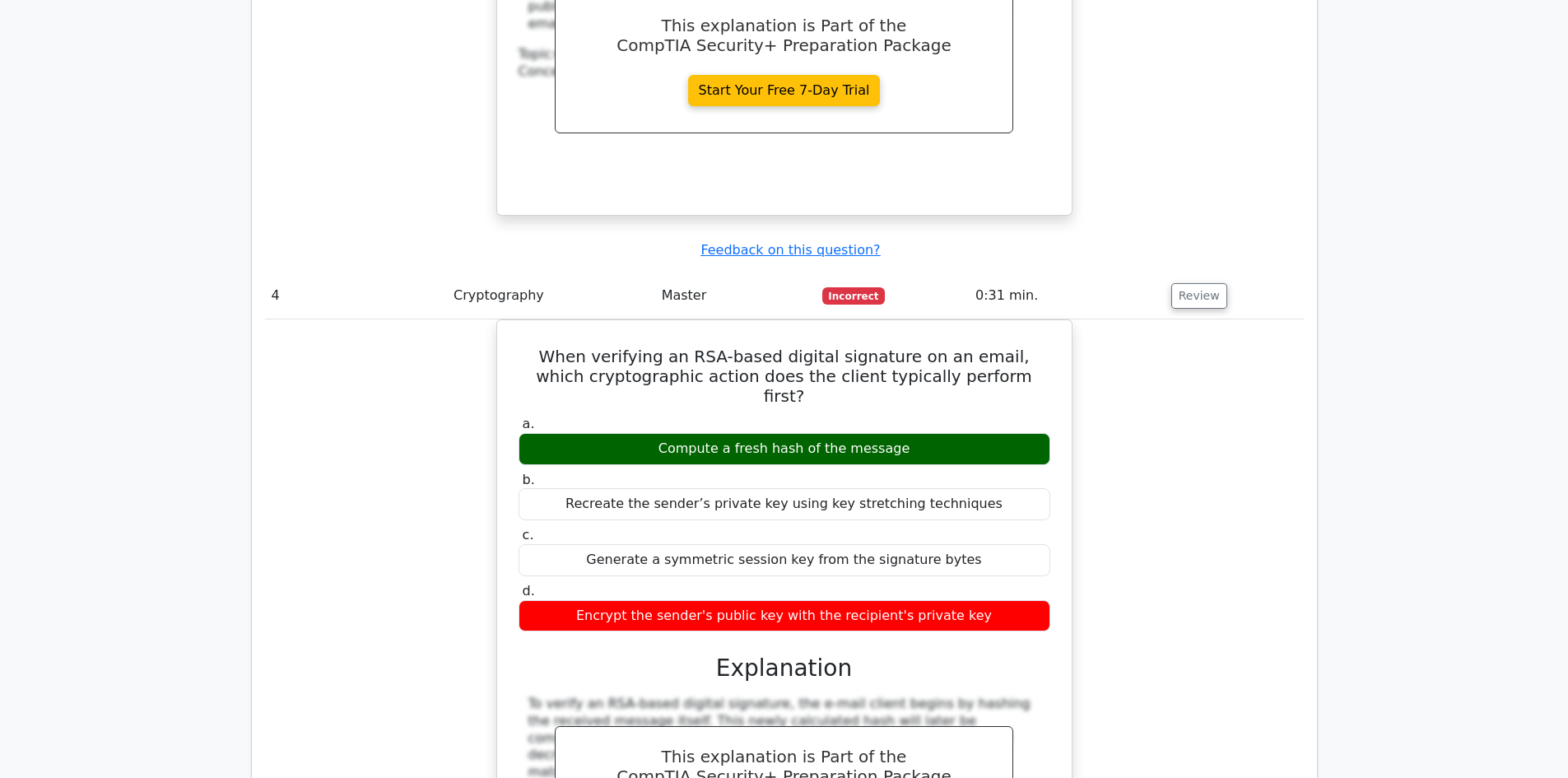
scroll to position [3538, 0]
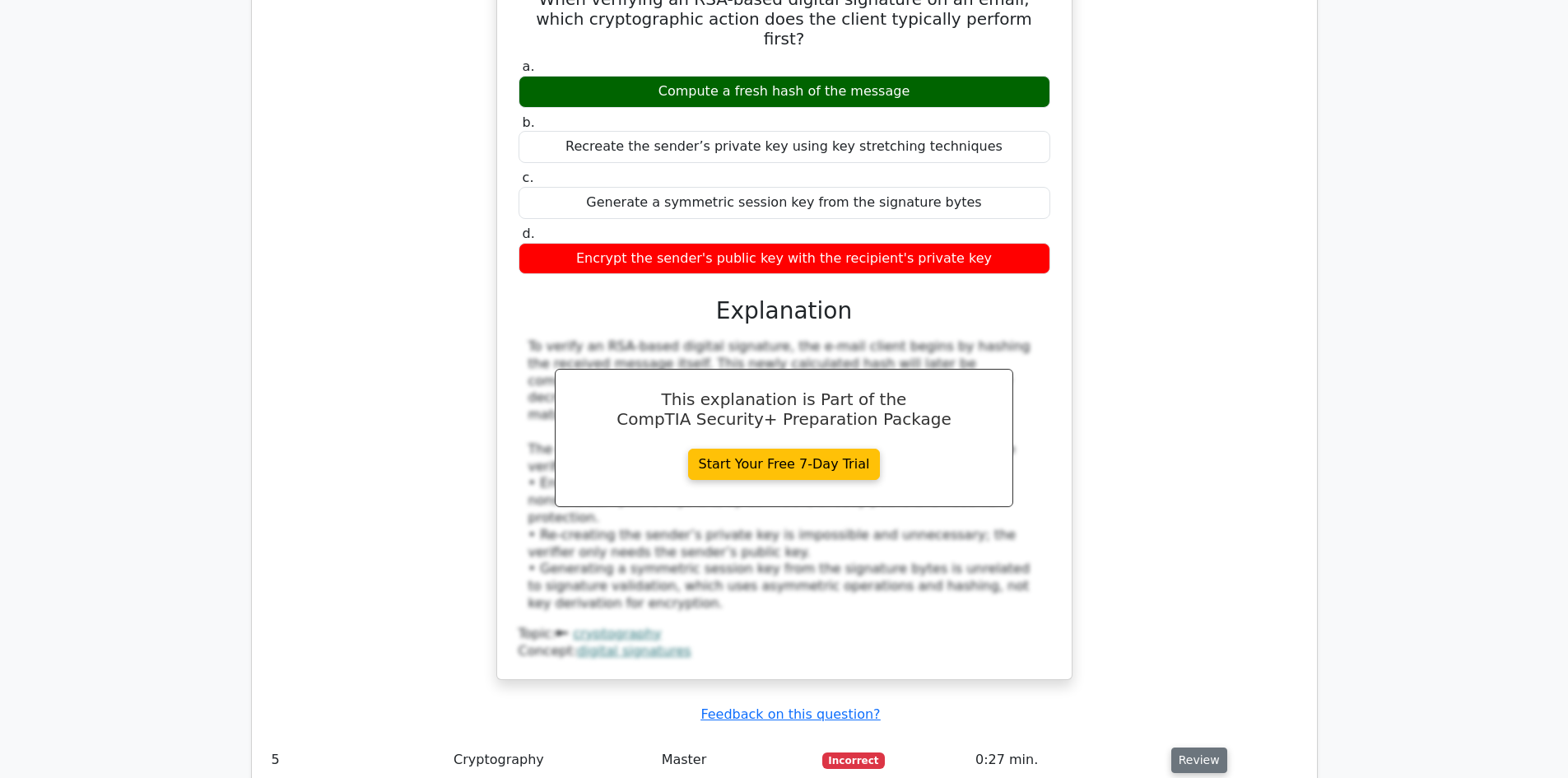
click at [1195, 747] on button "Review" at bounding box center [1199, 760] width 56 height 26
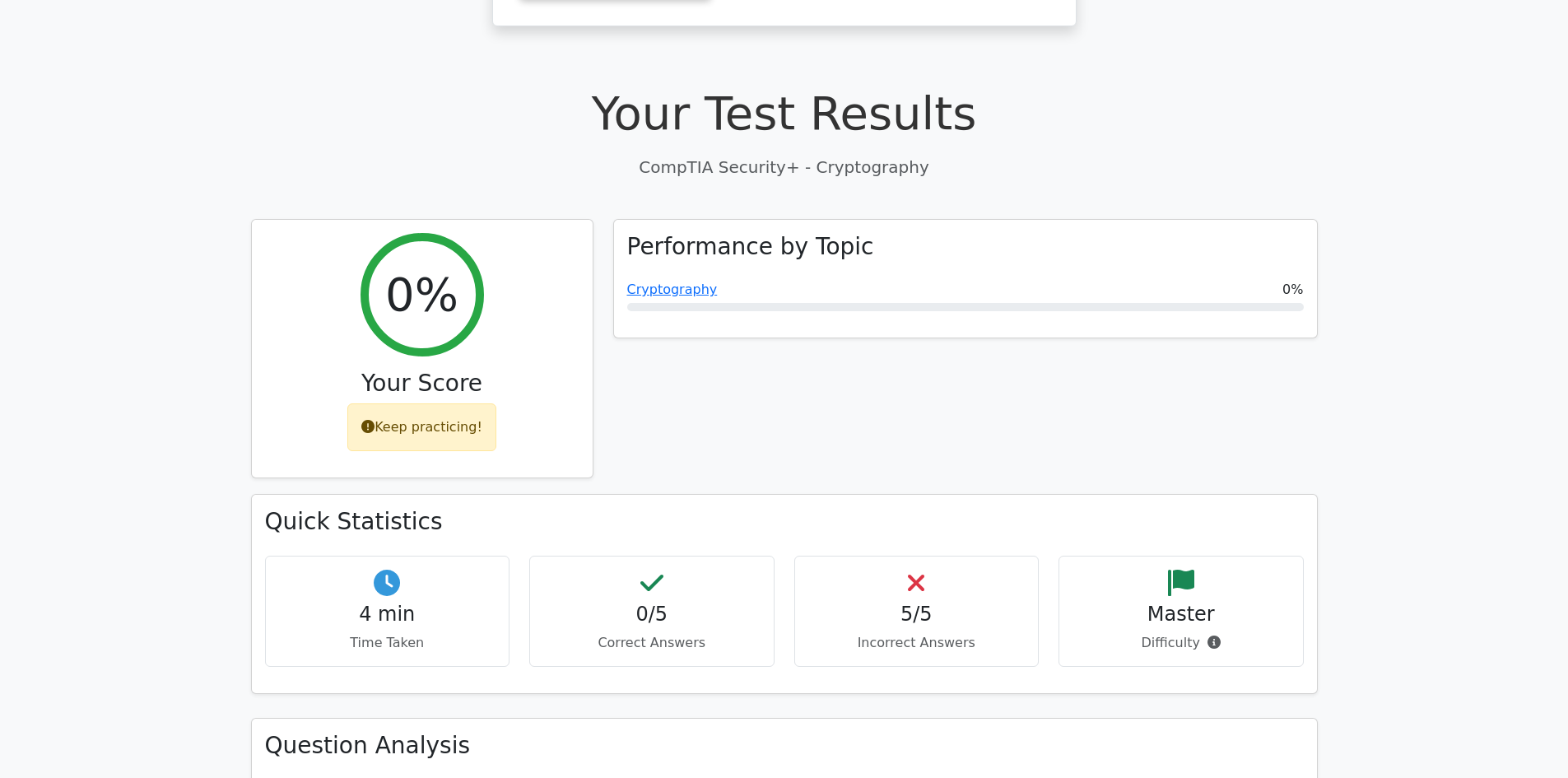
scroll to position [411, 0]
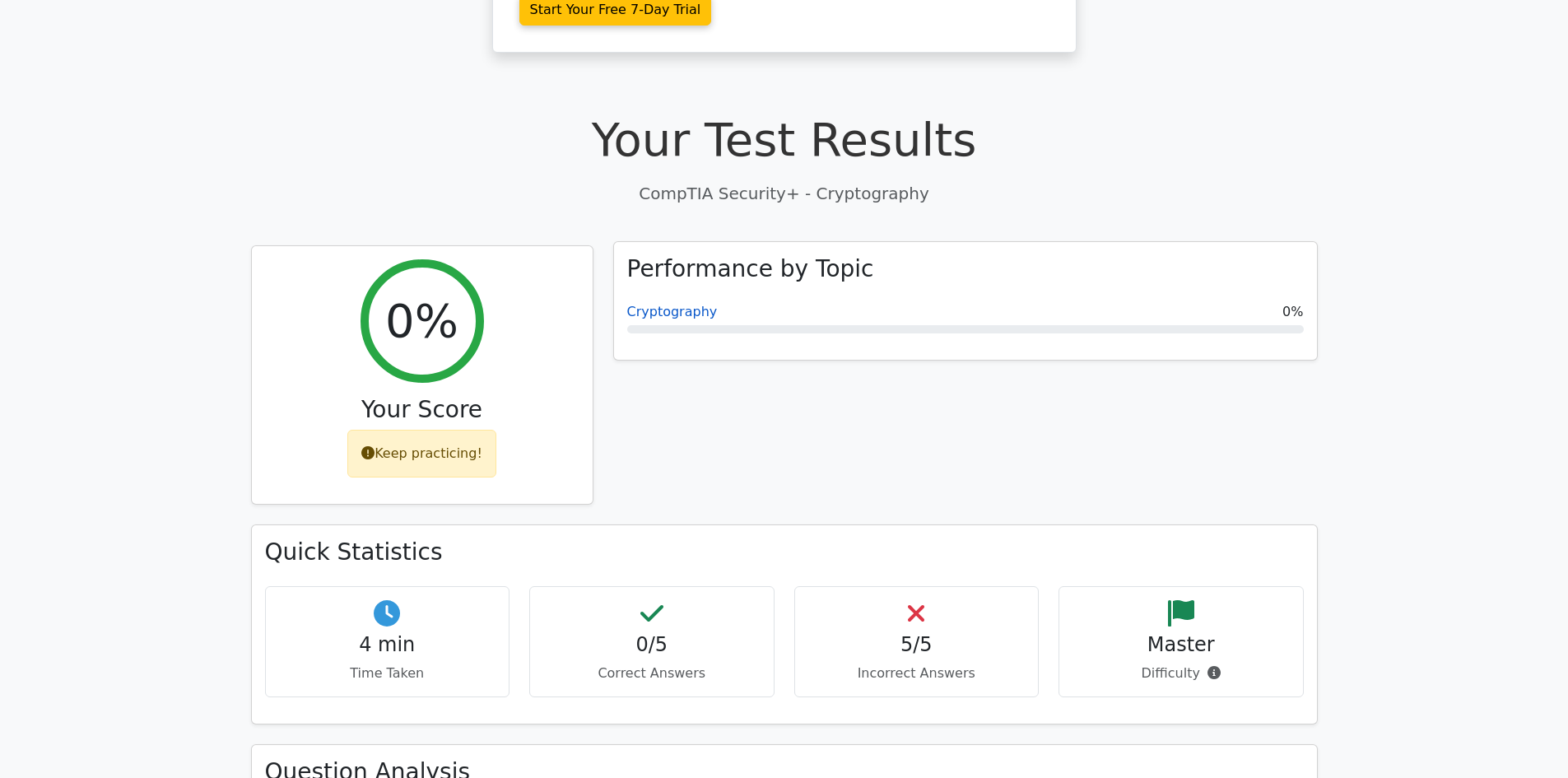
click at [679, 304] on link "Cryptography" at bounding box center [672, 311] width 90 height 16
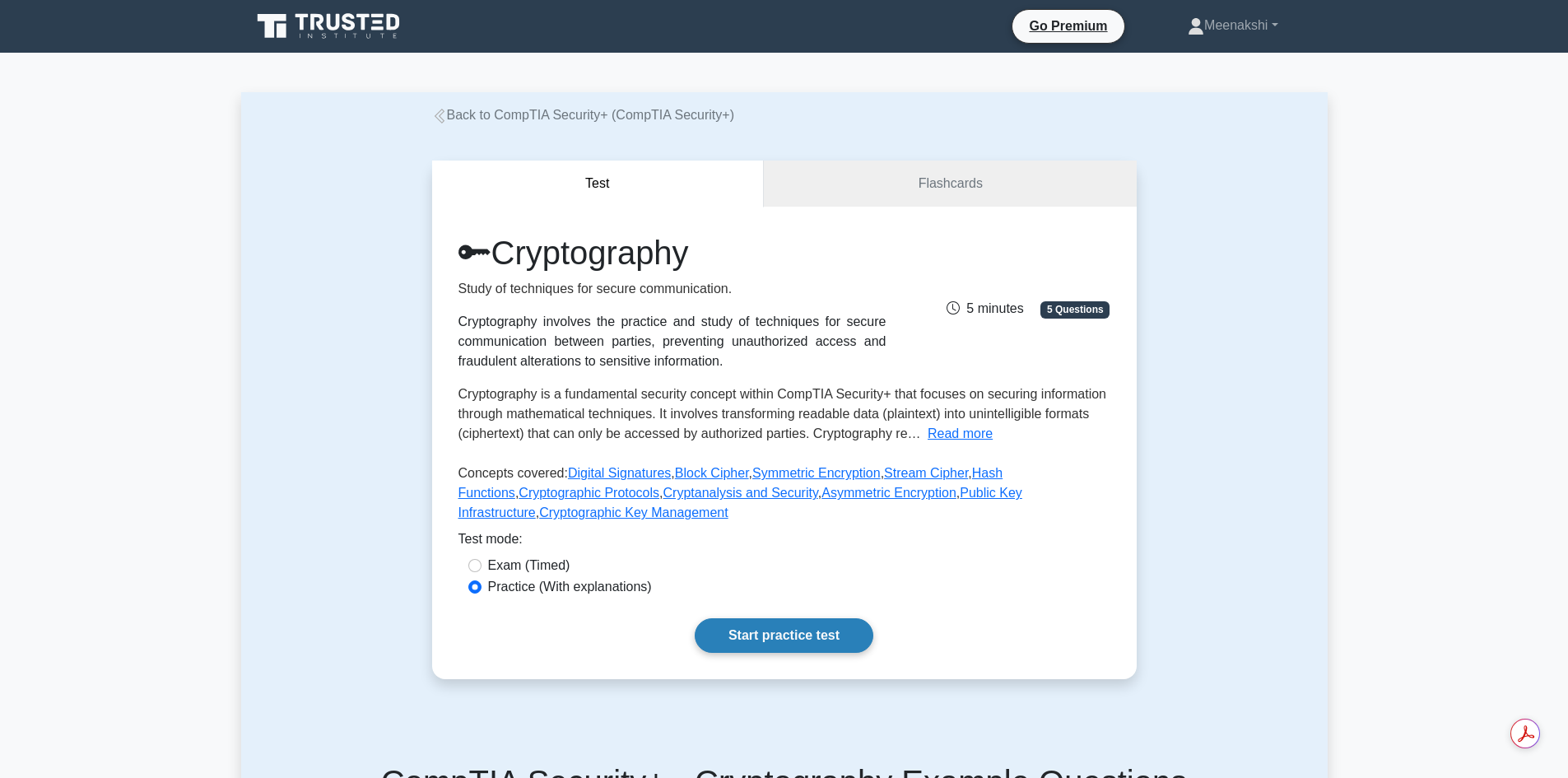
click at [794, 641] on link "Start practice test" at bounding box center [783, 635] width 178 height 35
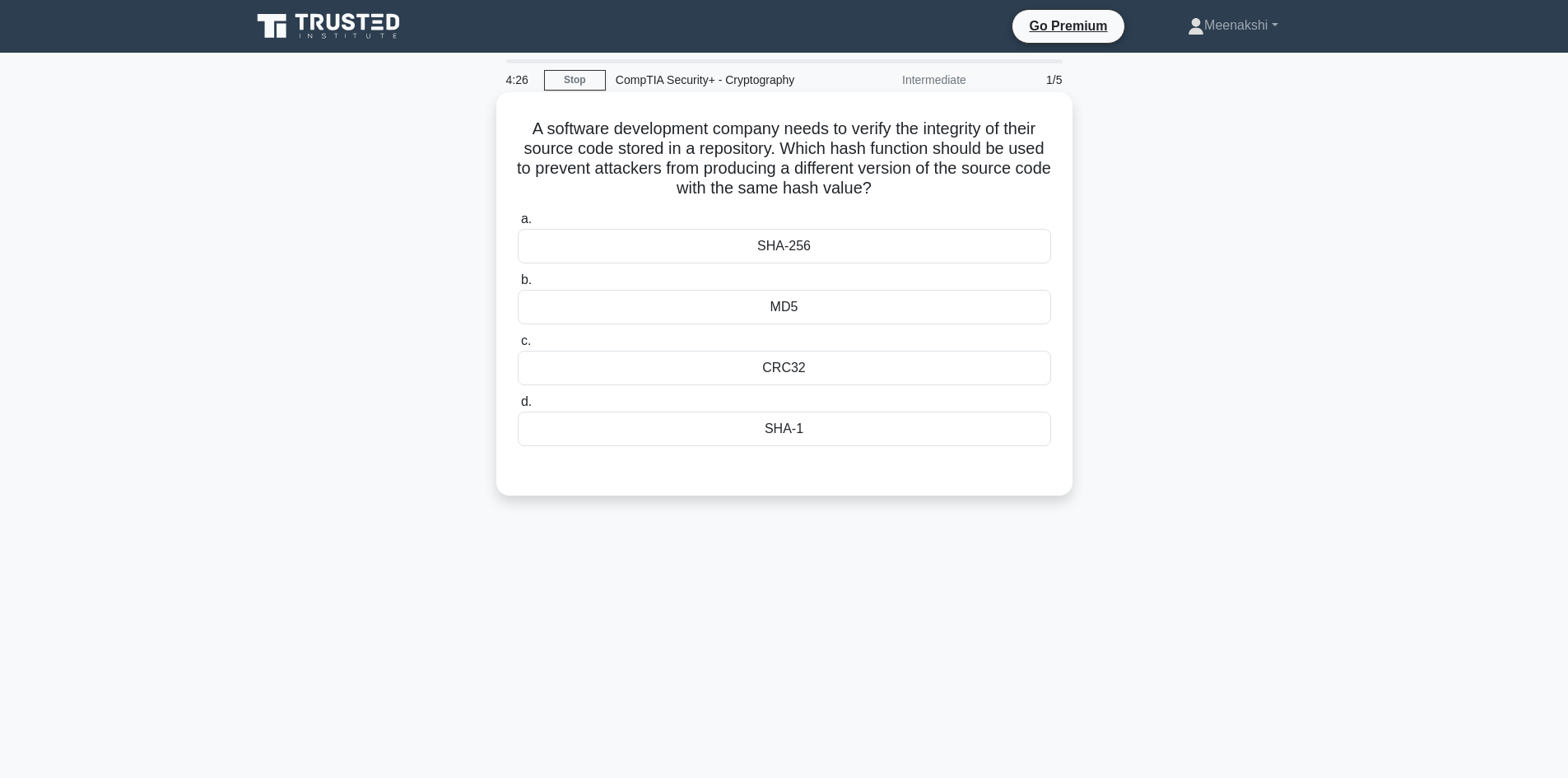
click at [859, 306] on div "MD5" at bounding box center [784, 307] width 533 height 35
click at [518, 285] on input "b. MD5" at bounding box center [518, 280] width 0 height 11
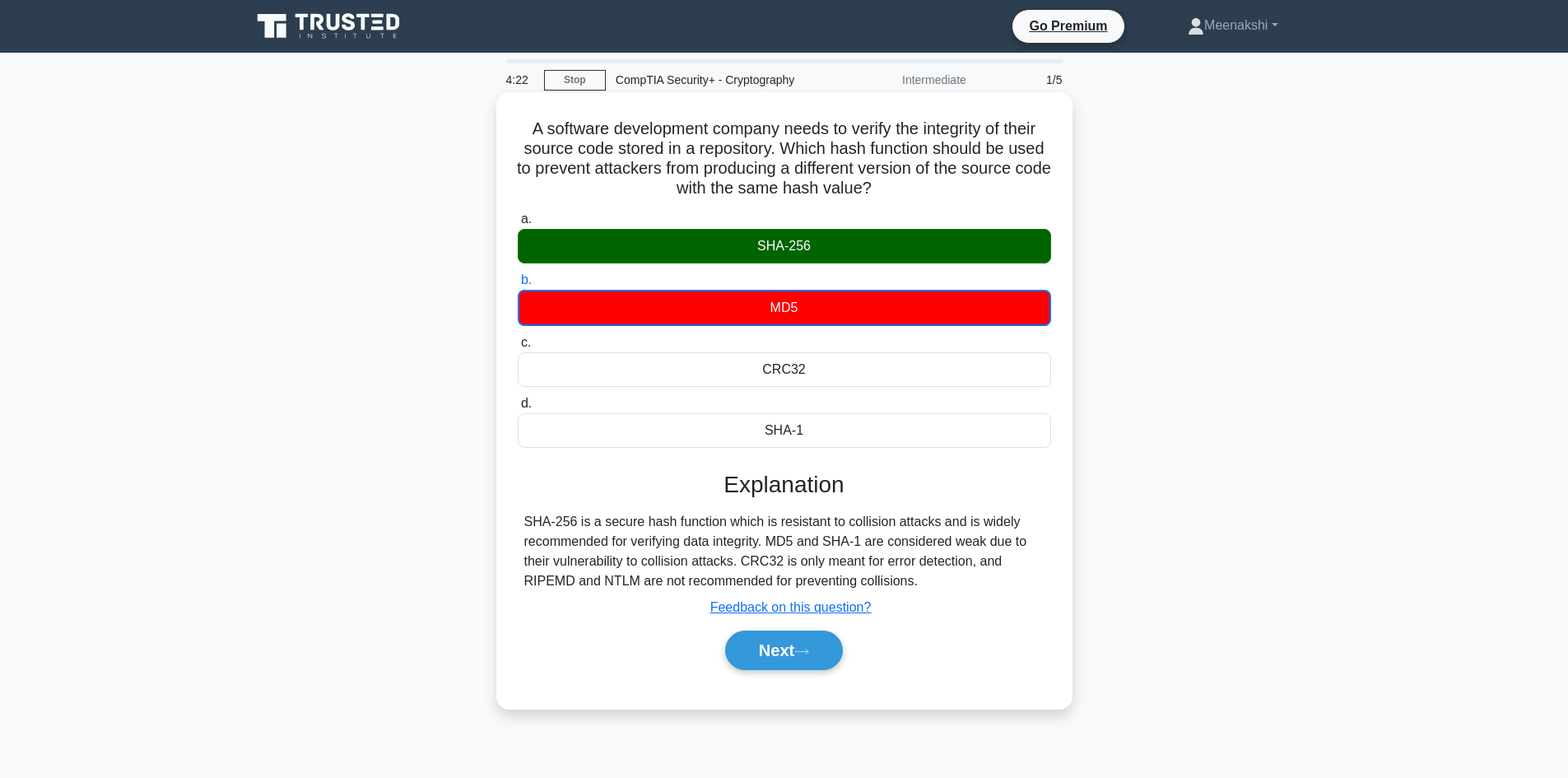
click at [850, 236] on div "SHA-256" at bounding box center [784, 246] width 533 height 35
click at [518, 225] on input "a. SHA-256" at bounding box center [518, 219] width 0 height 11
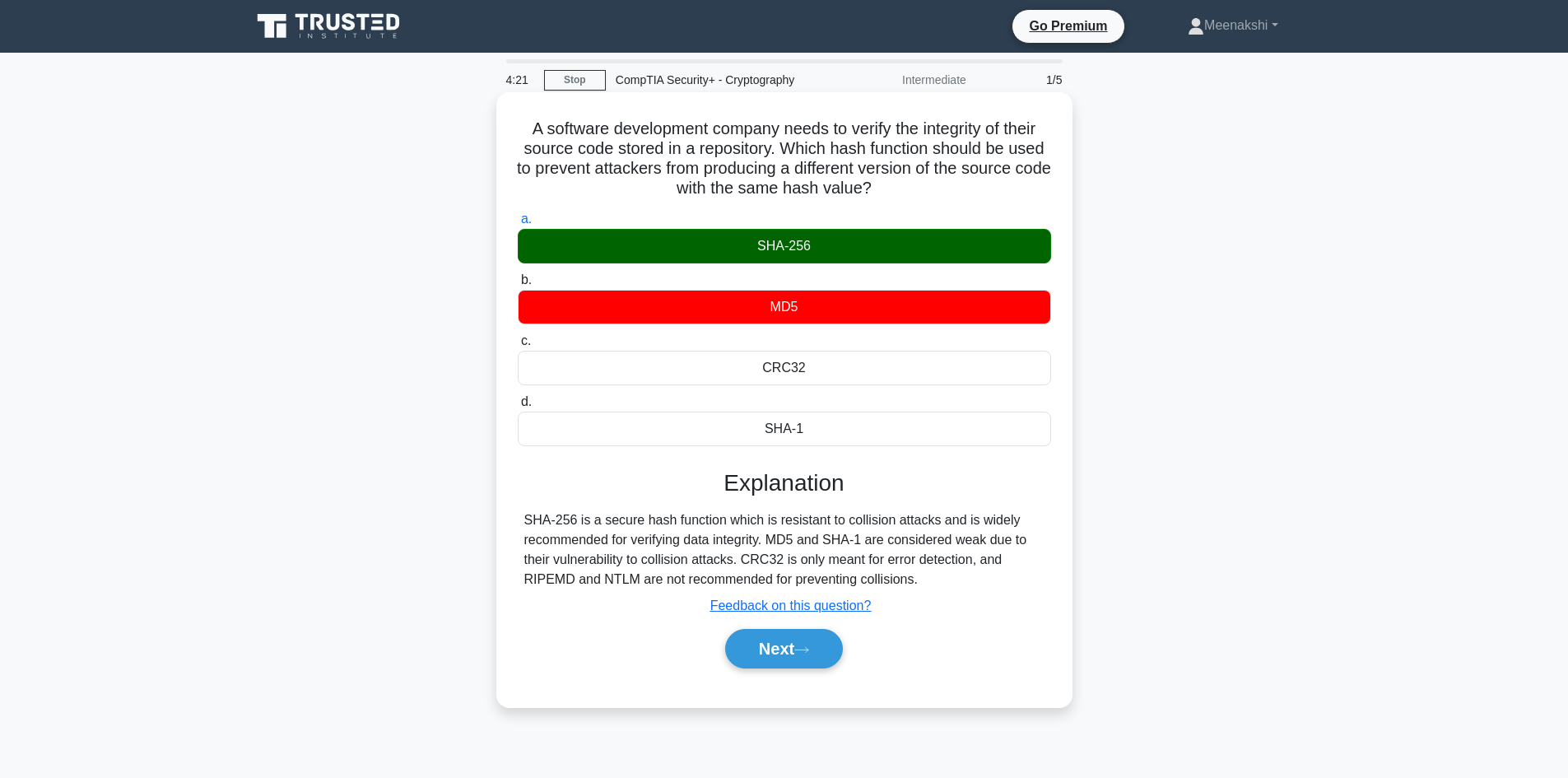
click at [844, 232] on div "SHA-256" at bounding box center [784, 246] width 533 height 35
click at [518, 225] on input "a. SHA-256" at bounding box center [518, 219] width 0 height 11
click at [779, 653] on button "Next" at bounding box center [784, 649] width 118 height 40
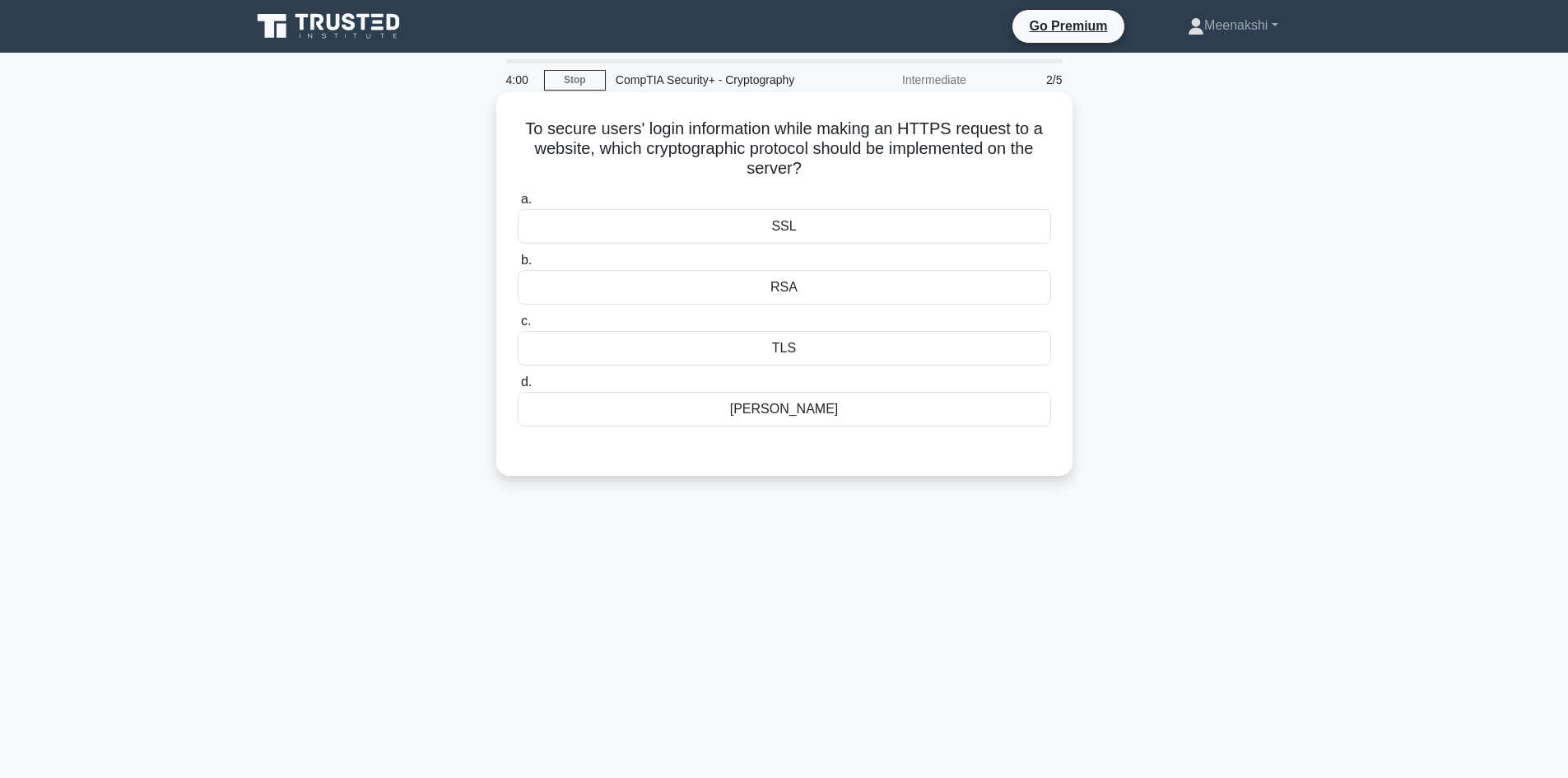
click at [796, 218] on div "SSL" at bounding box center [784, 226] width 533 height 35
click at [518, 205] on input "a. SSL" at bounding box center [518, 199] width 0 height 11
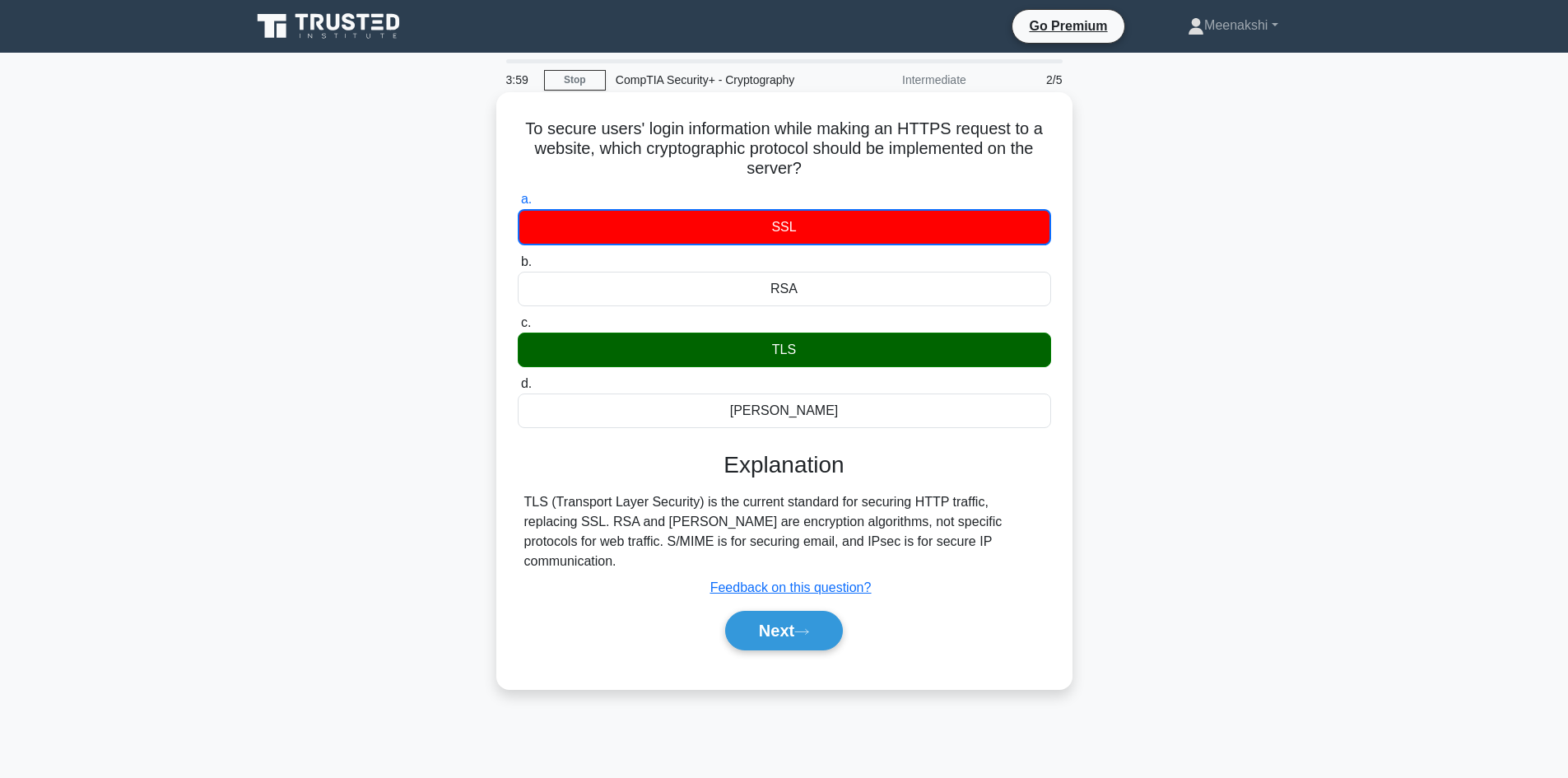
click at [816, 357] on div "TLS" at bounding box center [784, 350] width 533 height 35
click at [518, 328] on input "c. TLS" at bounding box center [518, 323] width 0 height 11
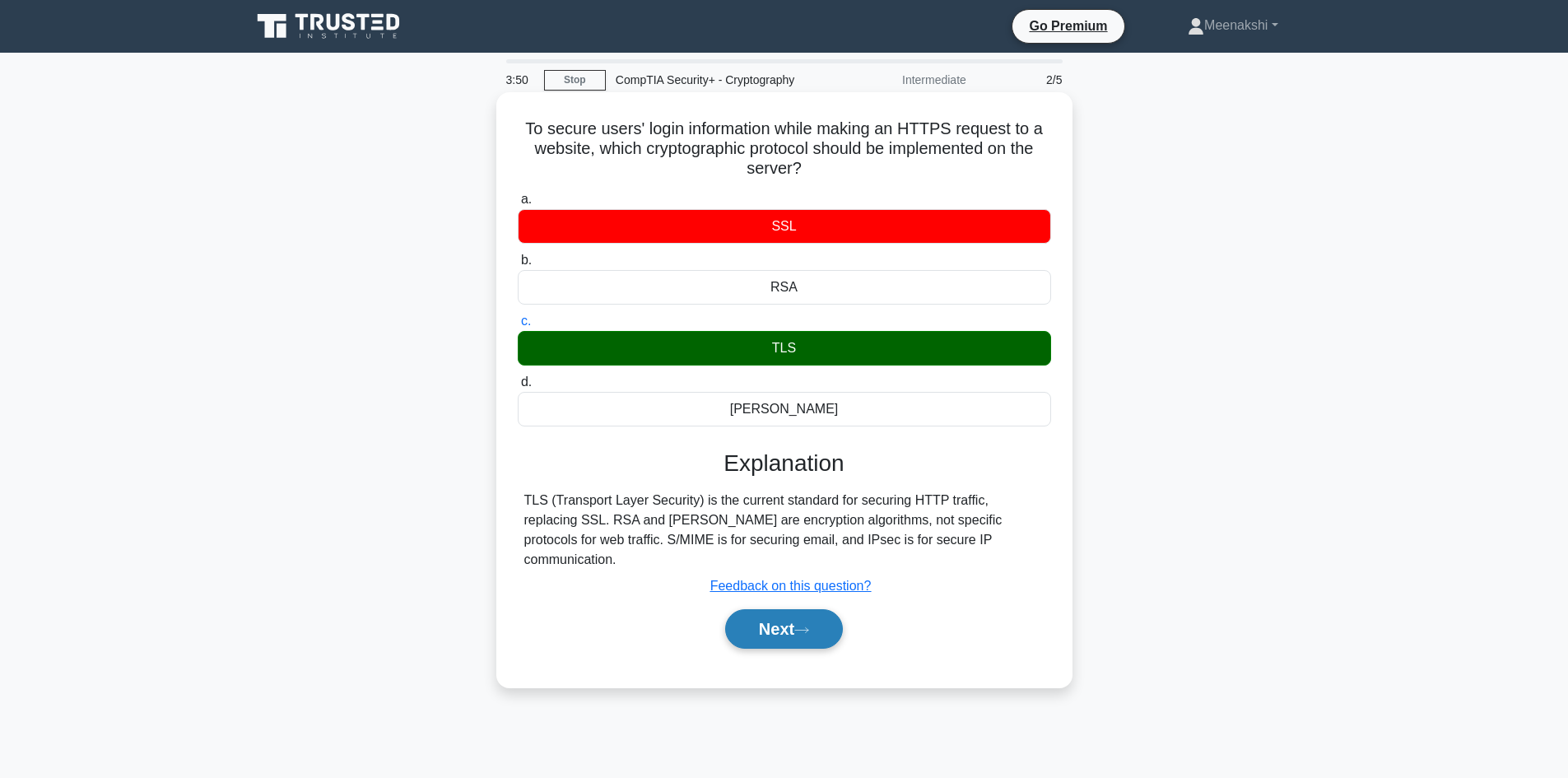
click at [795, 611] on button "Next" at bounding box center [784, 629] width 118 height 40
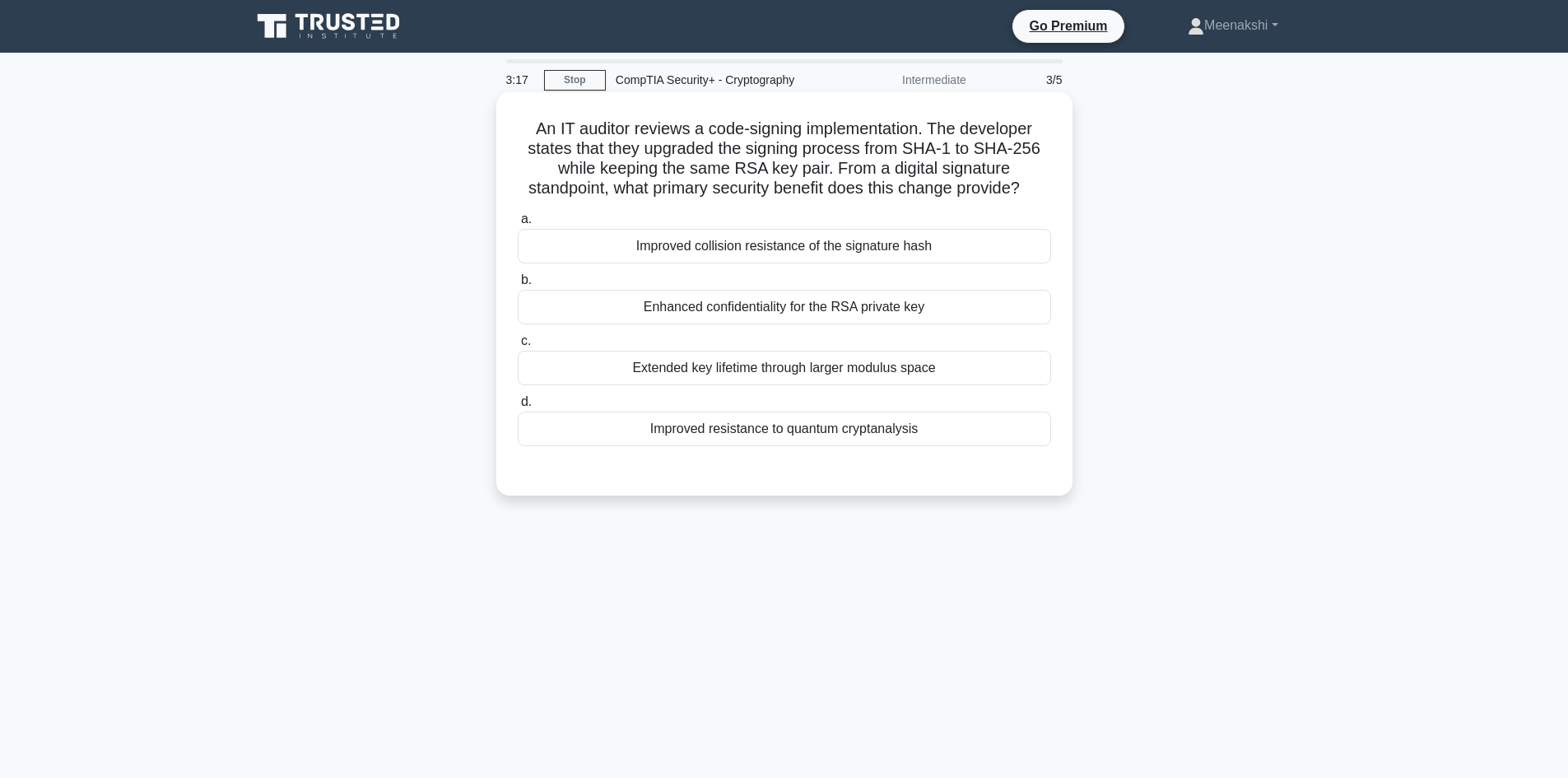
click at [820, 310] on div "Enhanced confidentiality for the RSA private key" at bounding box center [784, 307] width 533 height 35
click at [518, 285] on input "b. Enhanced confidentiality for the RSA private key" at bounding box center [518, 280] width 0 height 11
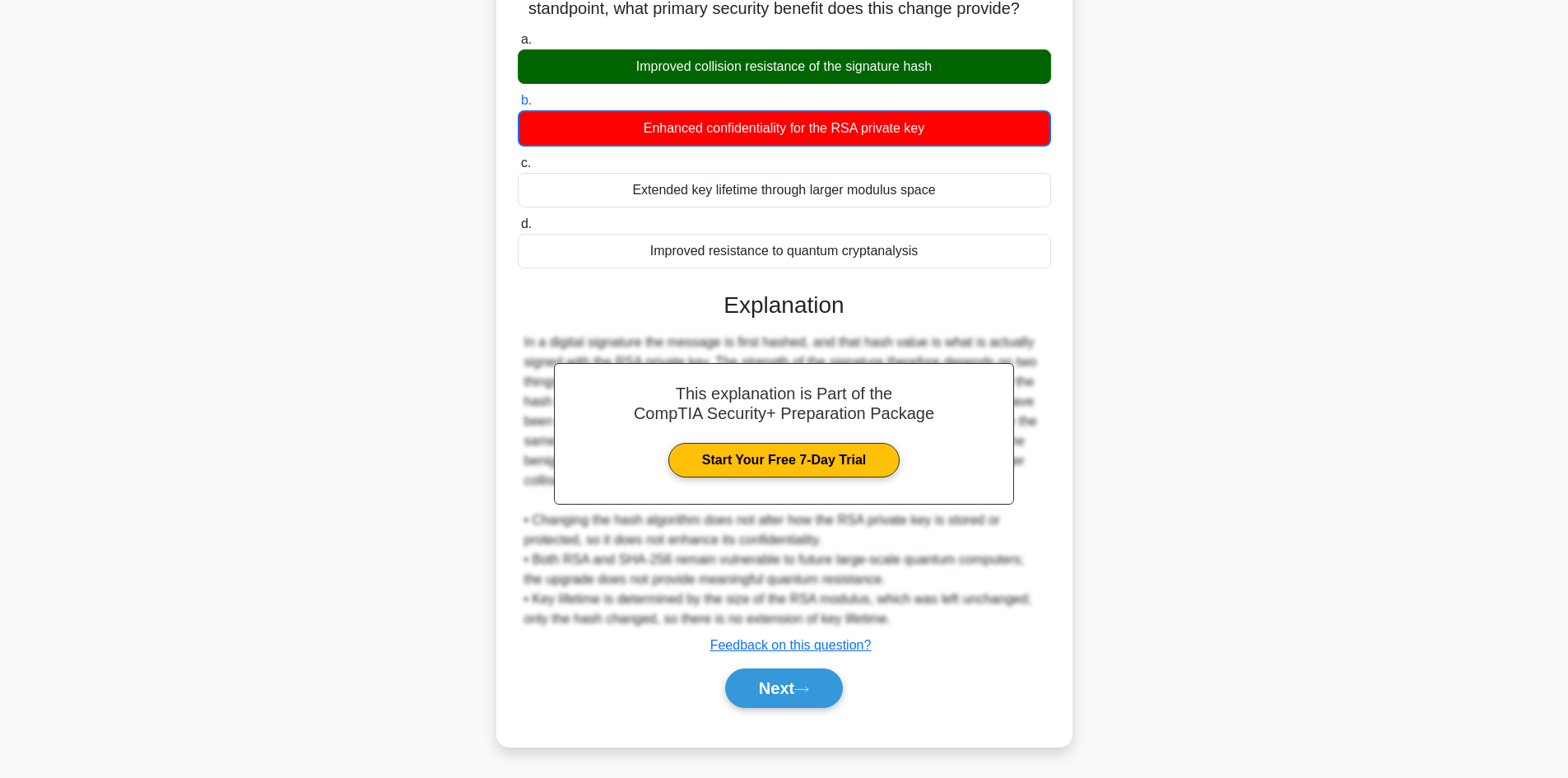
scroll to position [180, 0]
click at [809, 686] on icon at bounding box center [801, 688] width 15 height 9
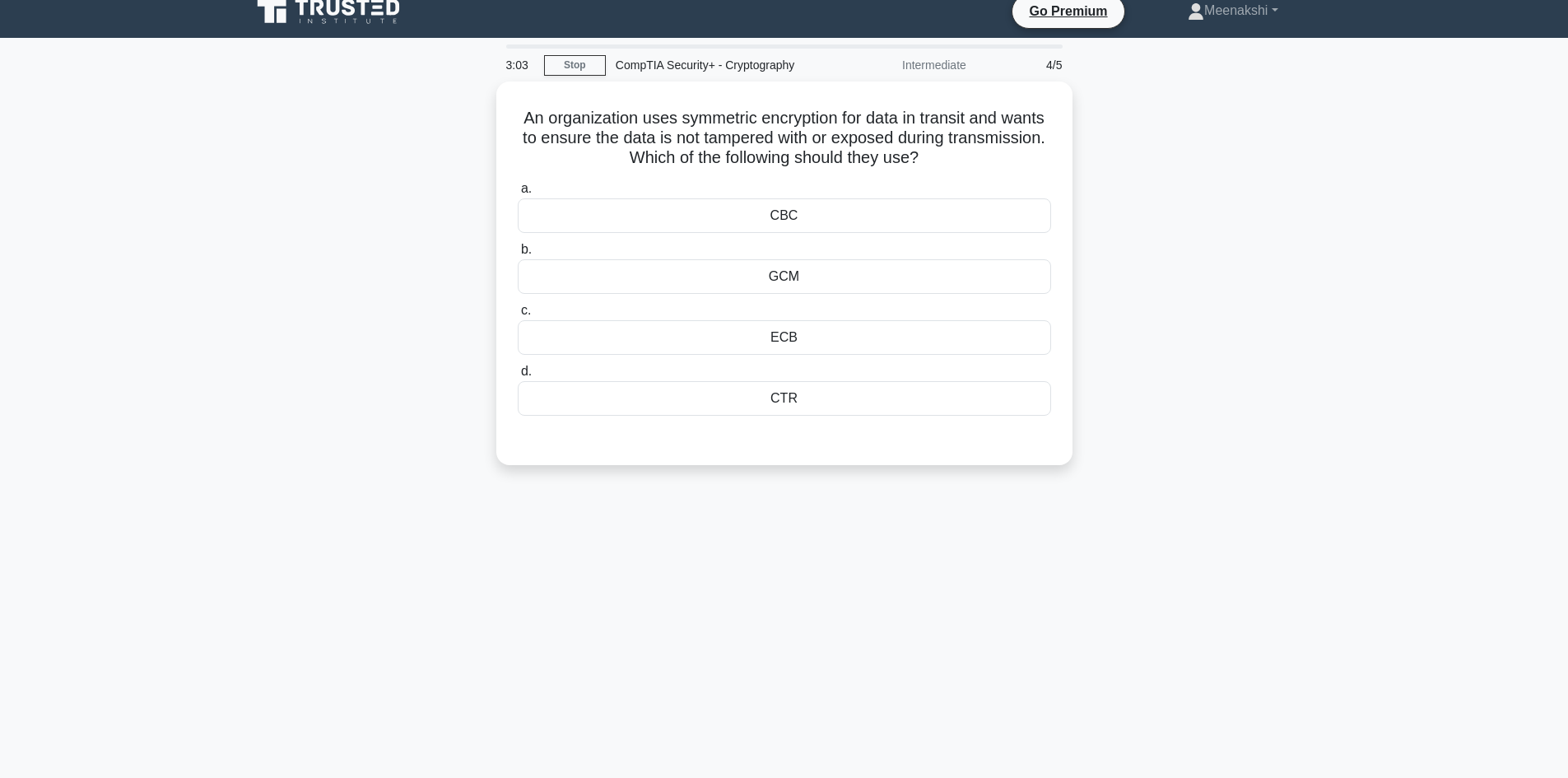
scroll to position [0, 0]
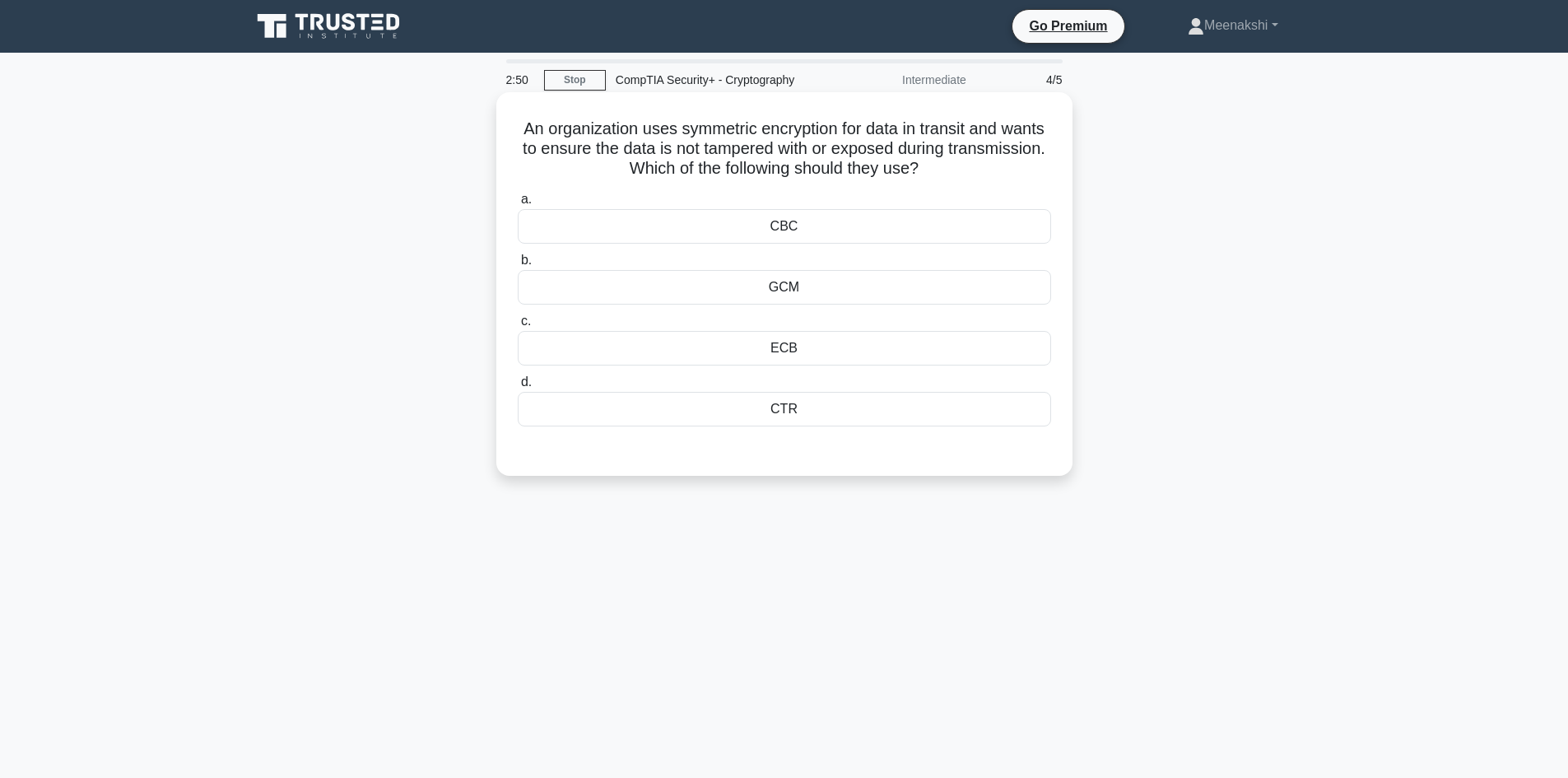
click at [840, 409] on div "CTR" at bounding box center [784, 409] width 533 height 35
click at [518, 387] on input "d. CTR" at bounding box center [518, 382] width 0 height 11
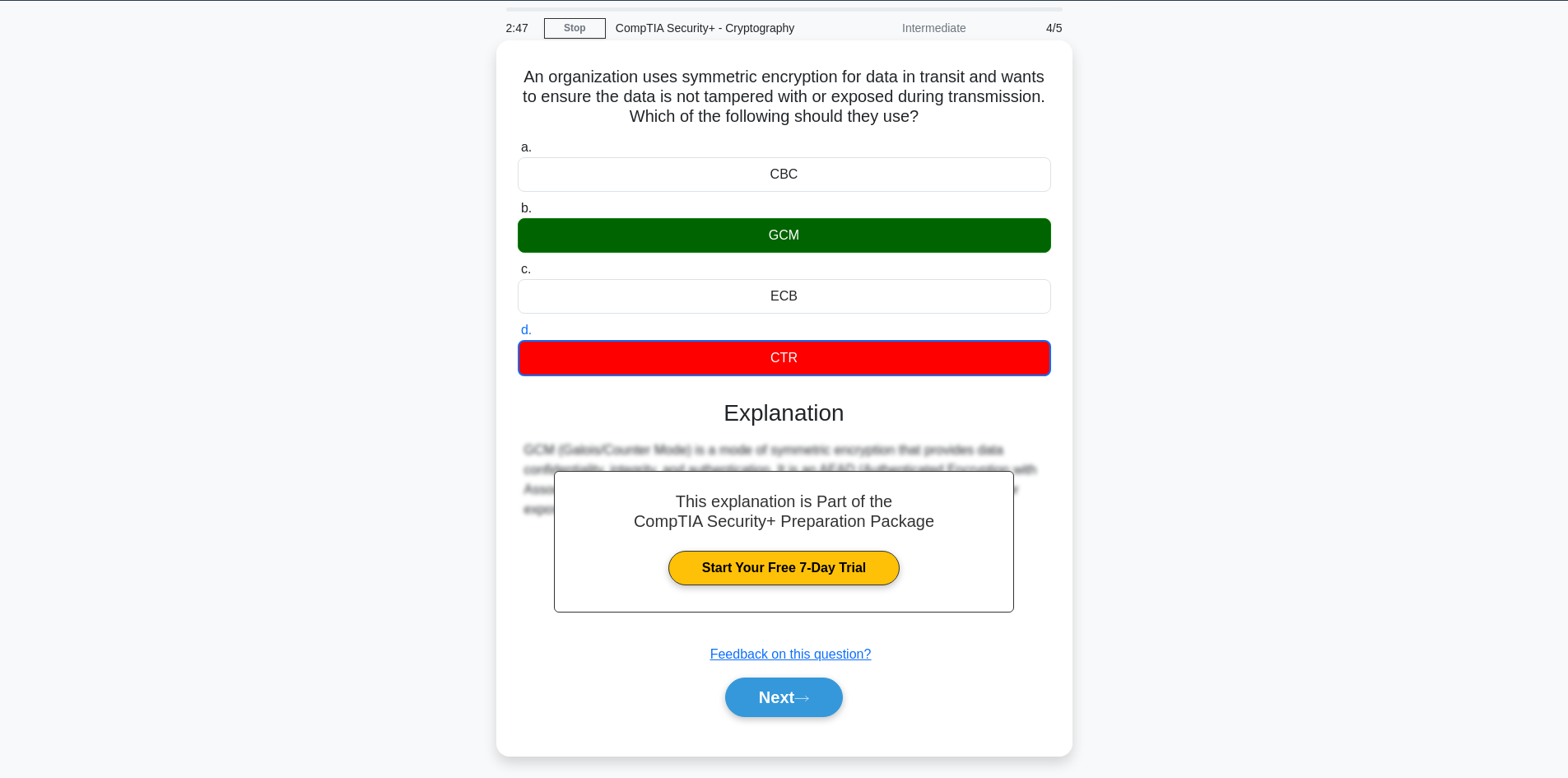
scroll to position [111, 0]
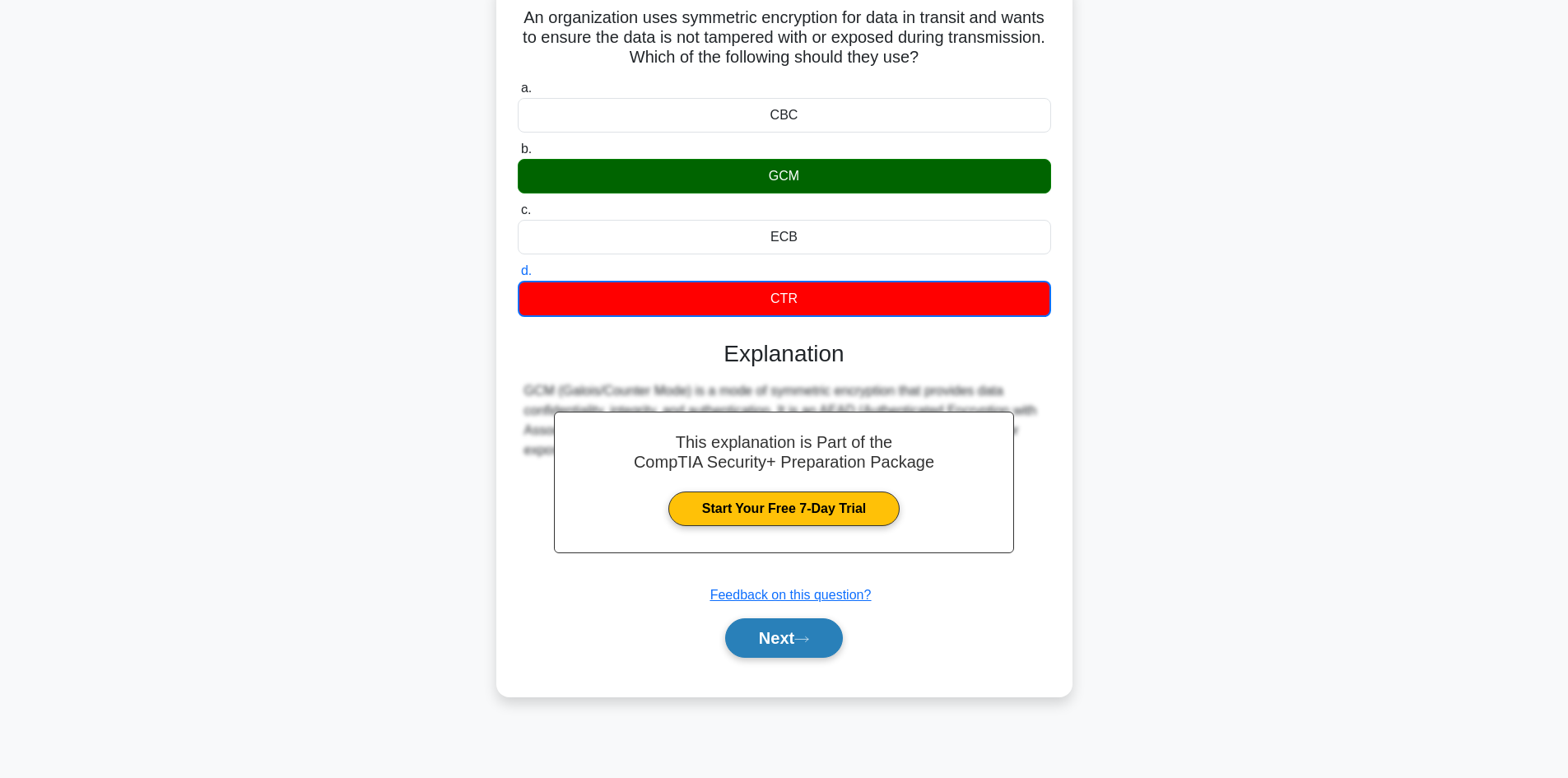
click at [760, 643] on button "Next" at bounding box center [784, 638] width 118 height 40
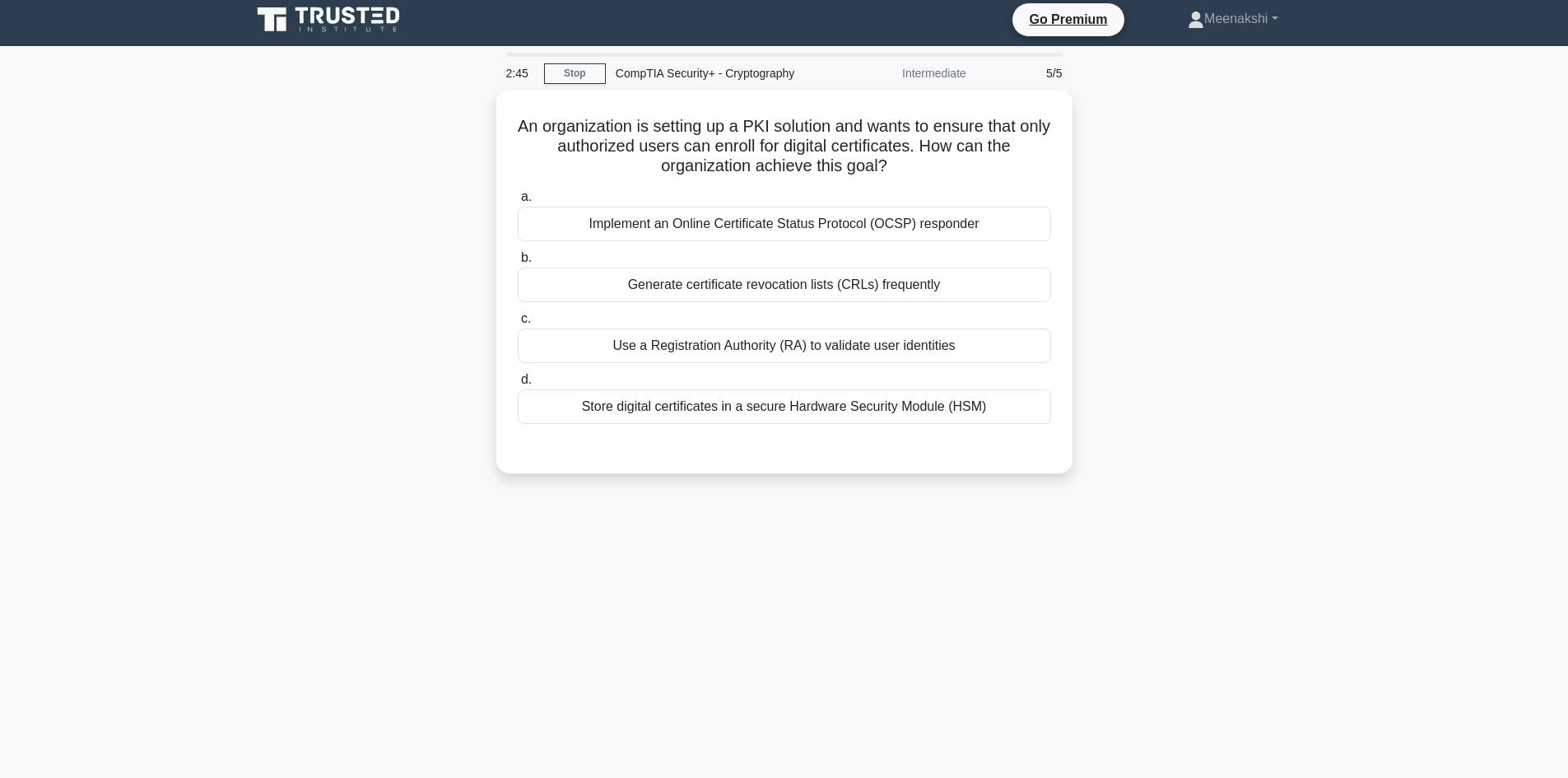
scroll to position [0, 0]
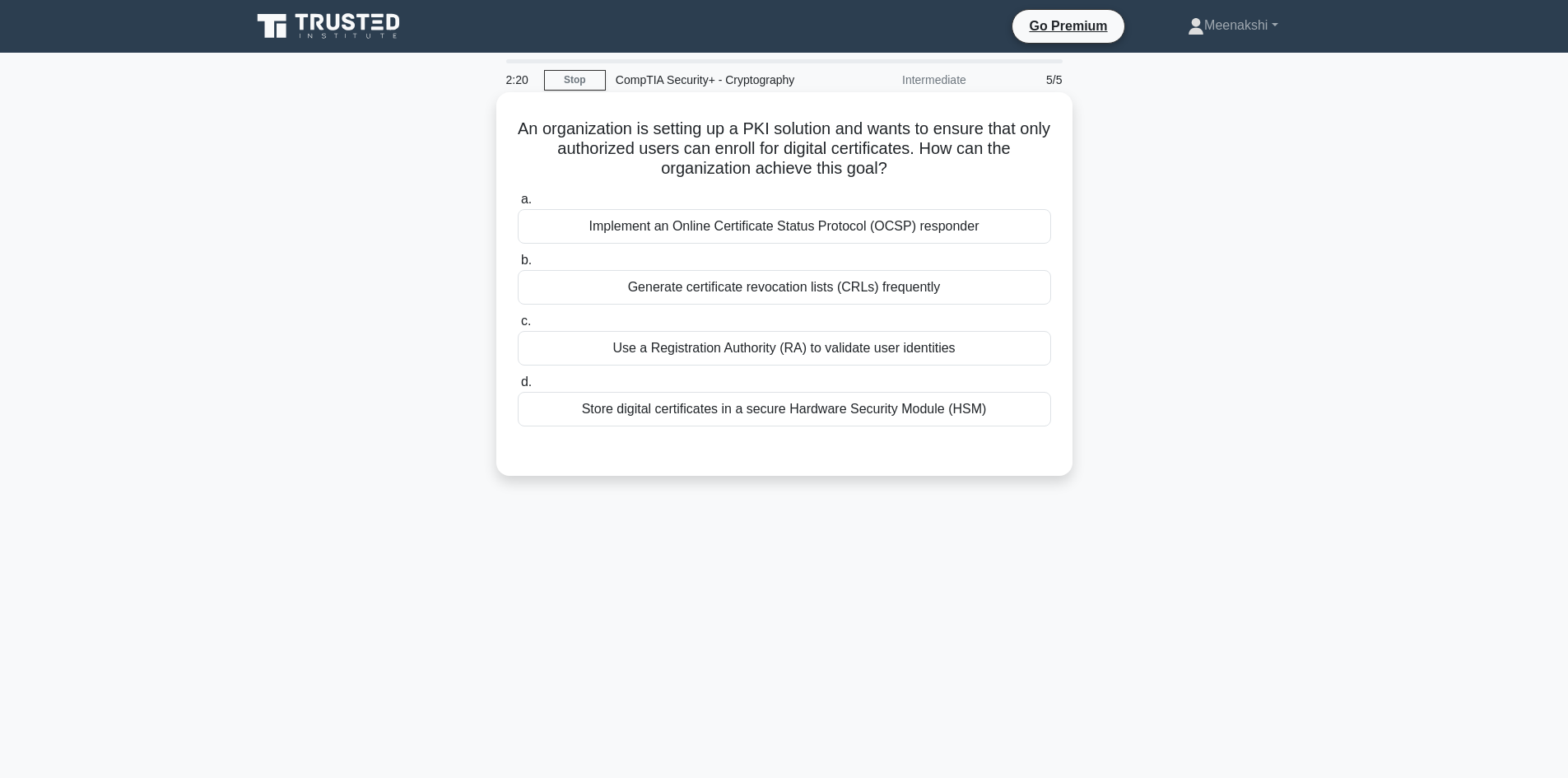
click at [939, 352] on div "Use a Registration Authority (RA) to validate user identities" at bounding box center [784, 348] width 533 height 35
click at [518, 327] on input "c. Use a Registration Authority (RA) to validate user identities" at bounding box center [518, 321] width 0 height 11
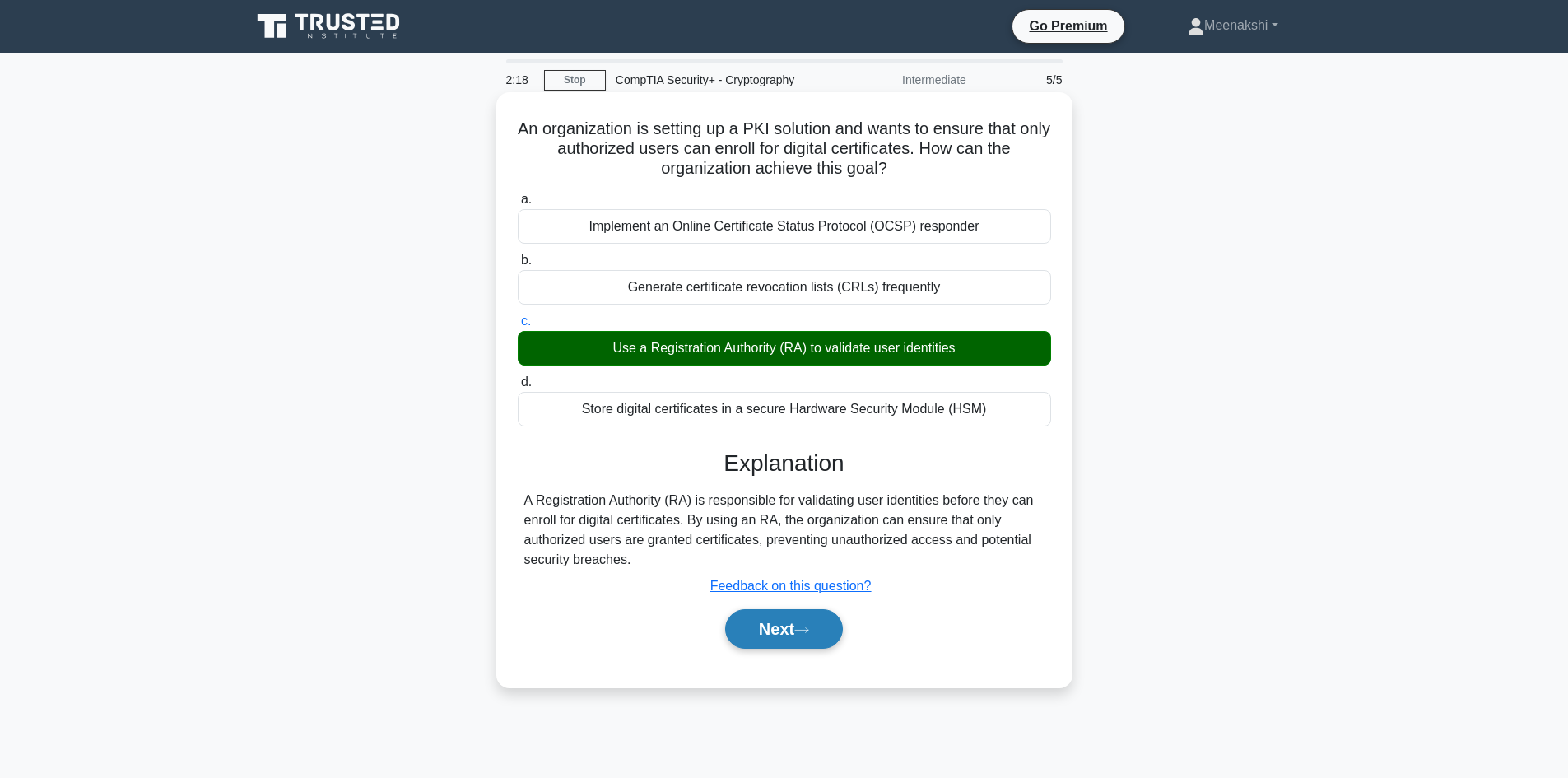
click at [771, 626] on button "Next" at bounding box center [784, 629] width 118 height 40
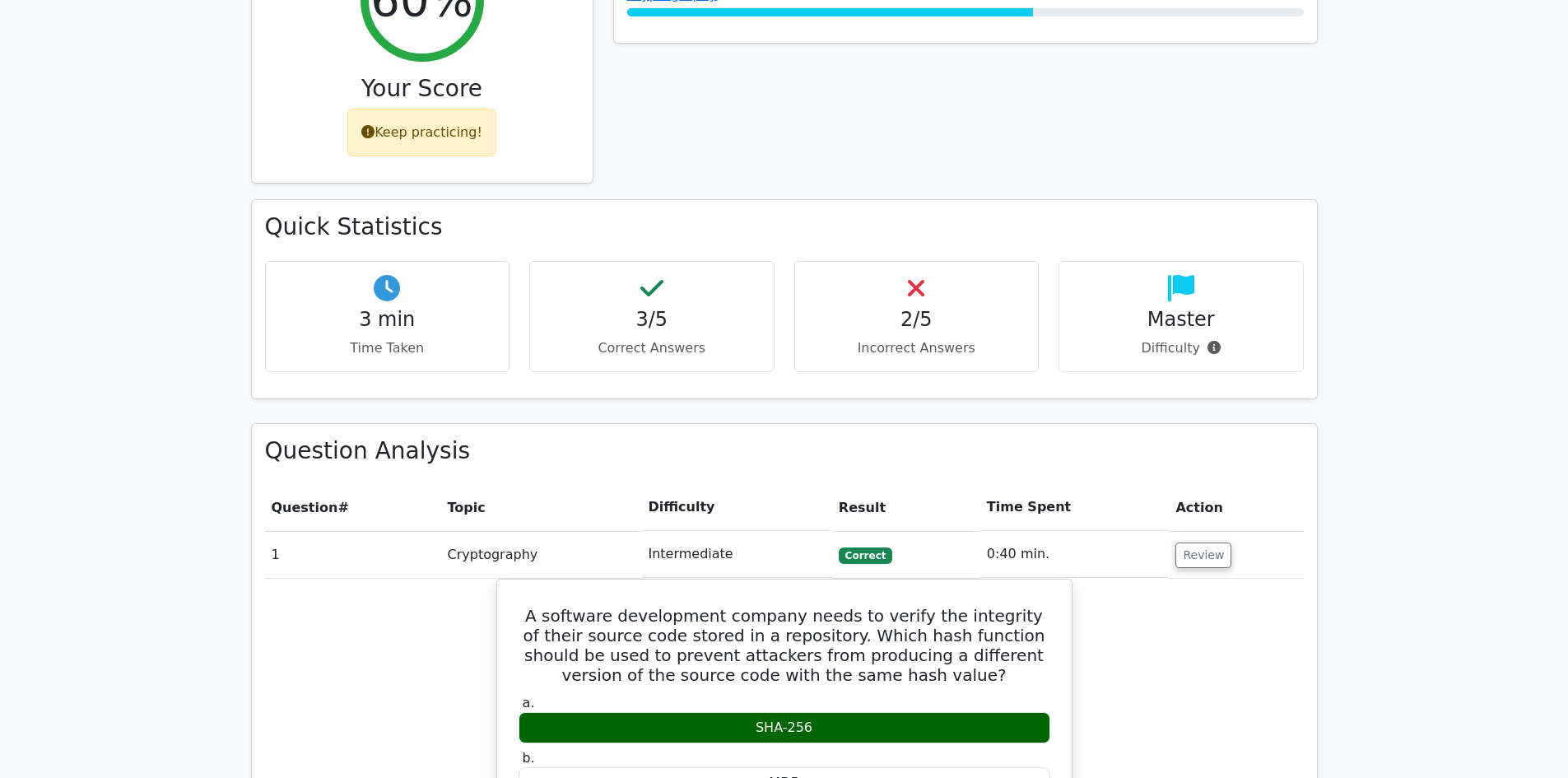
scroll to position [741, 0]
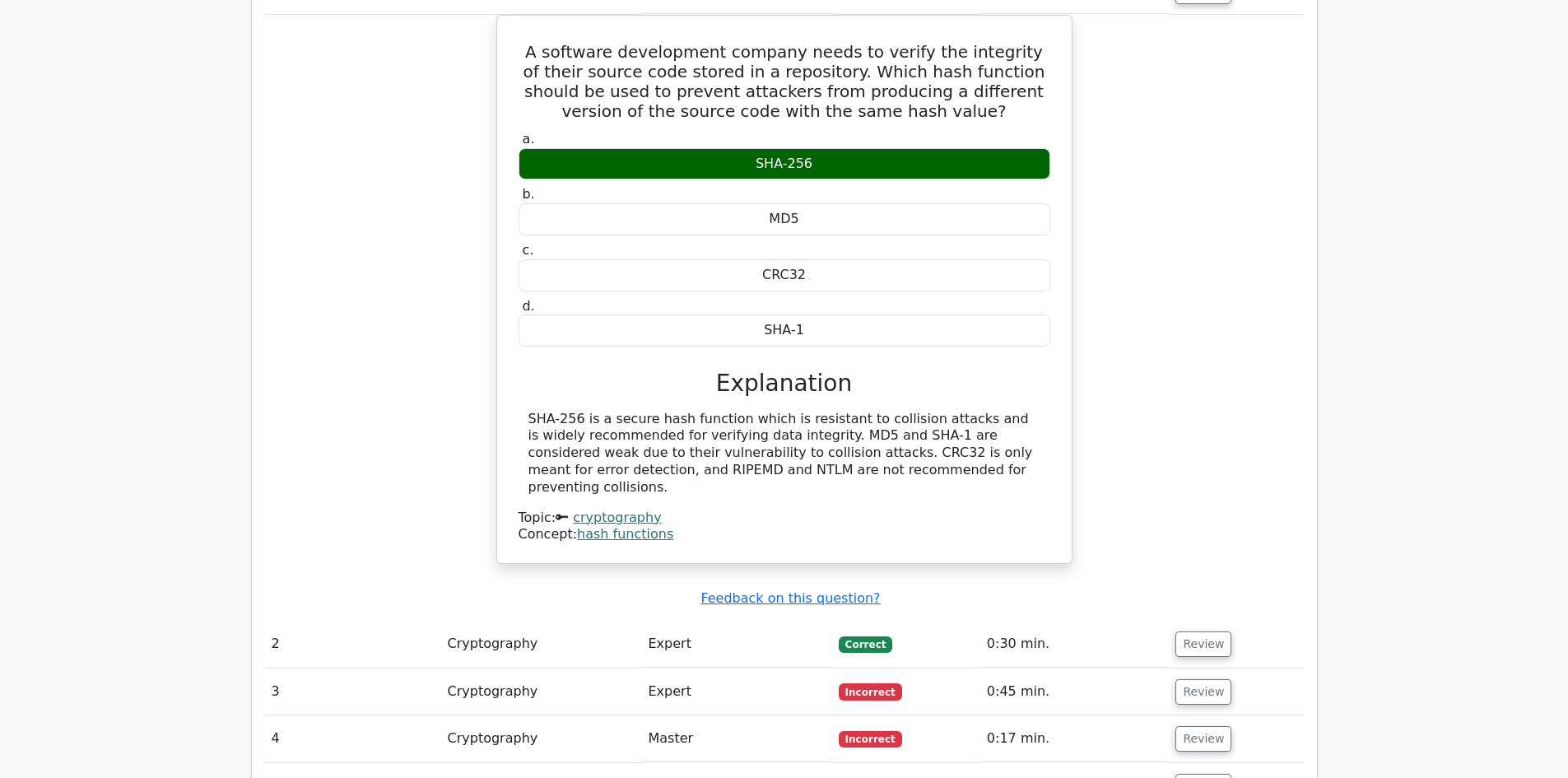
scroll to position [1316, 0]
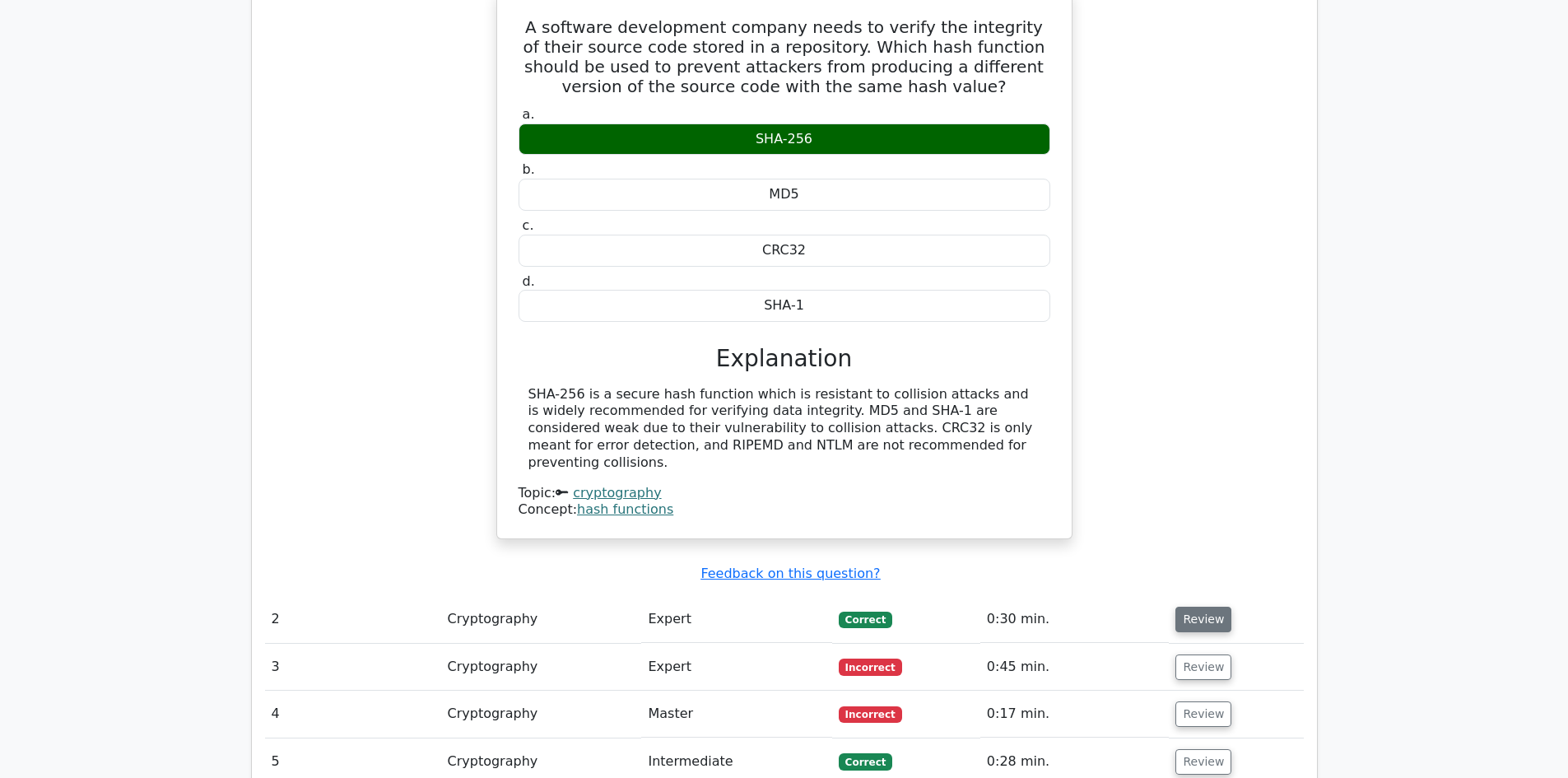
click at [1198, 606] on button "Review" at bounding box center [1203, 619] width 56 height 26
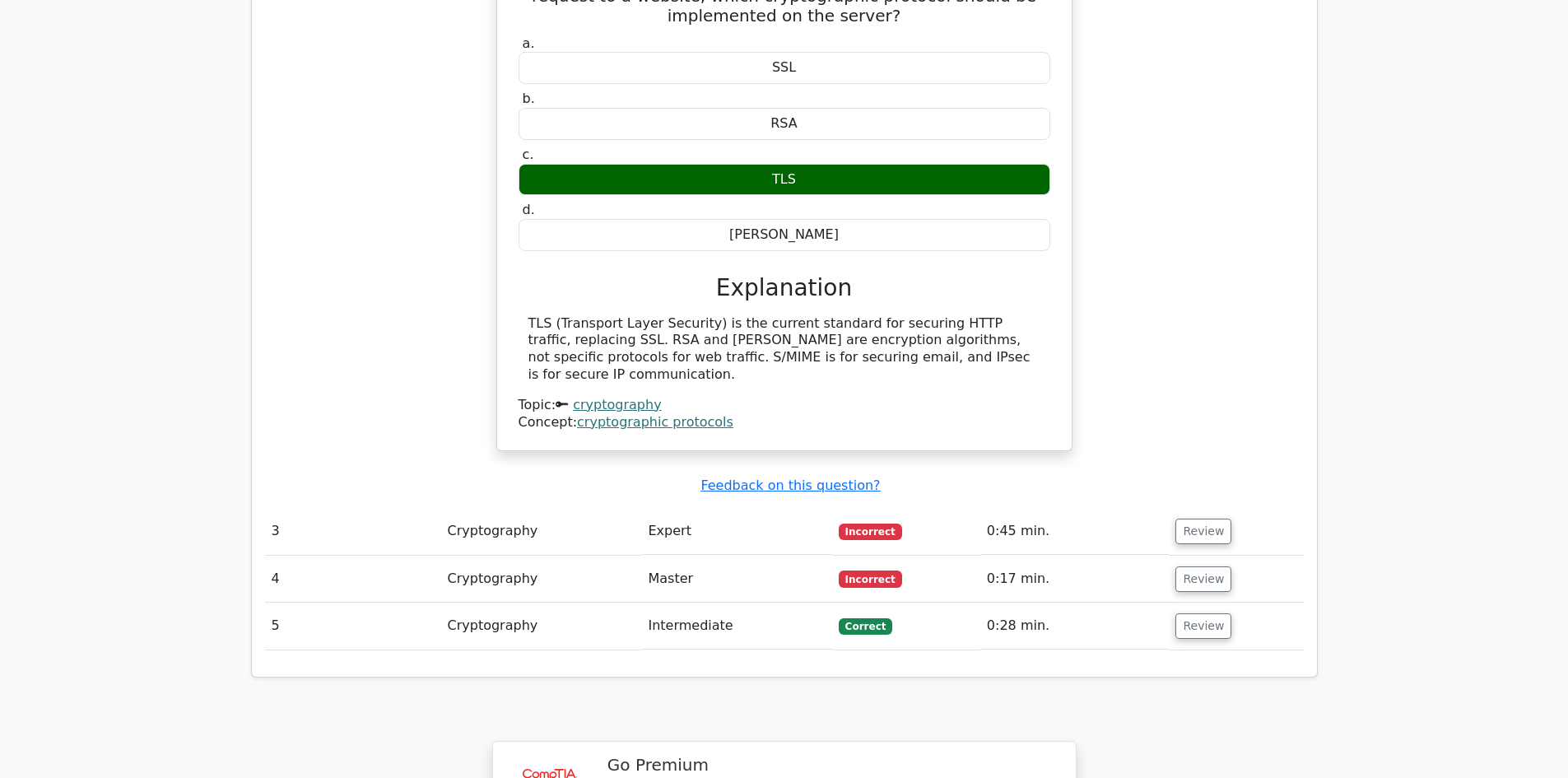
scroll to position [2057, 0]
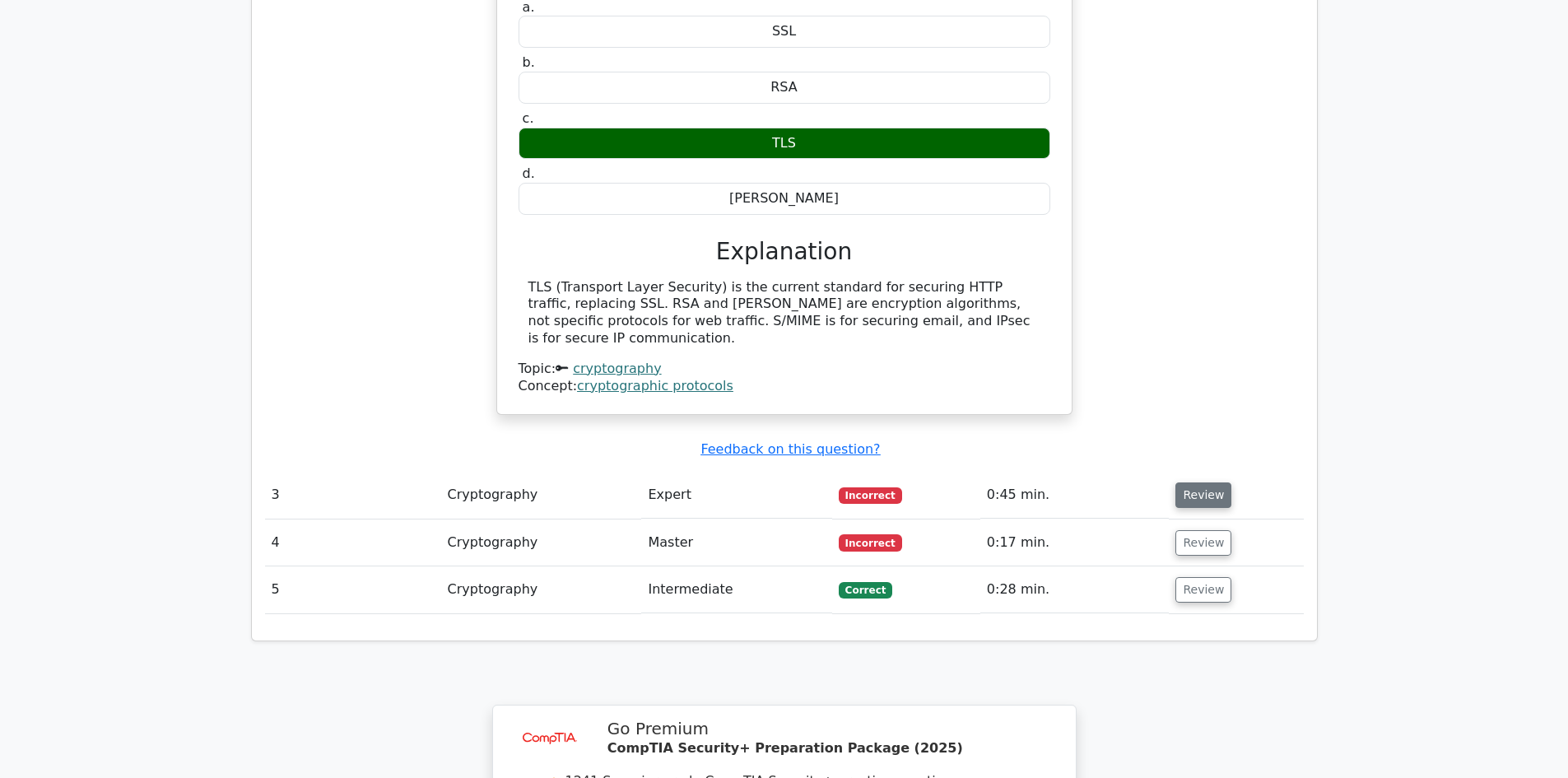
click at [1190, 482] on button "Review" at bounding box center [1203, 494] width 56 height 26
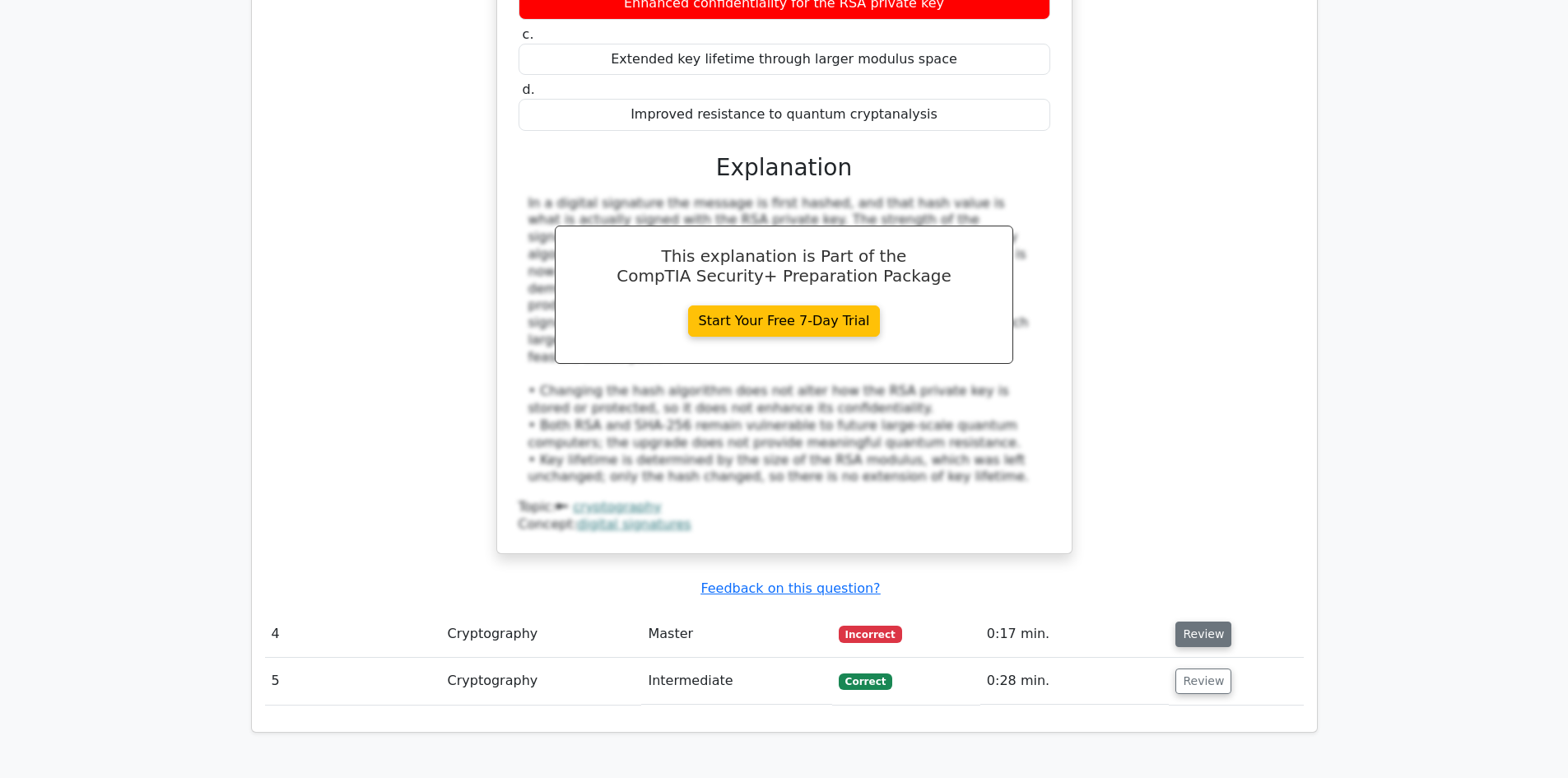
scroll to position [2798, 0]
click at [1210, 620] on button "Review" at bounding box center [1203, 633] width 56 height 26
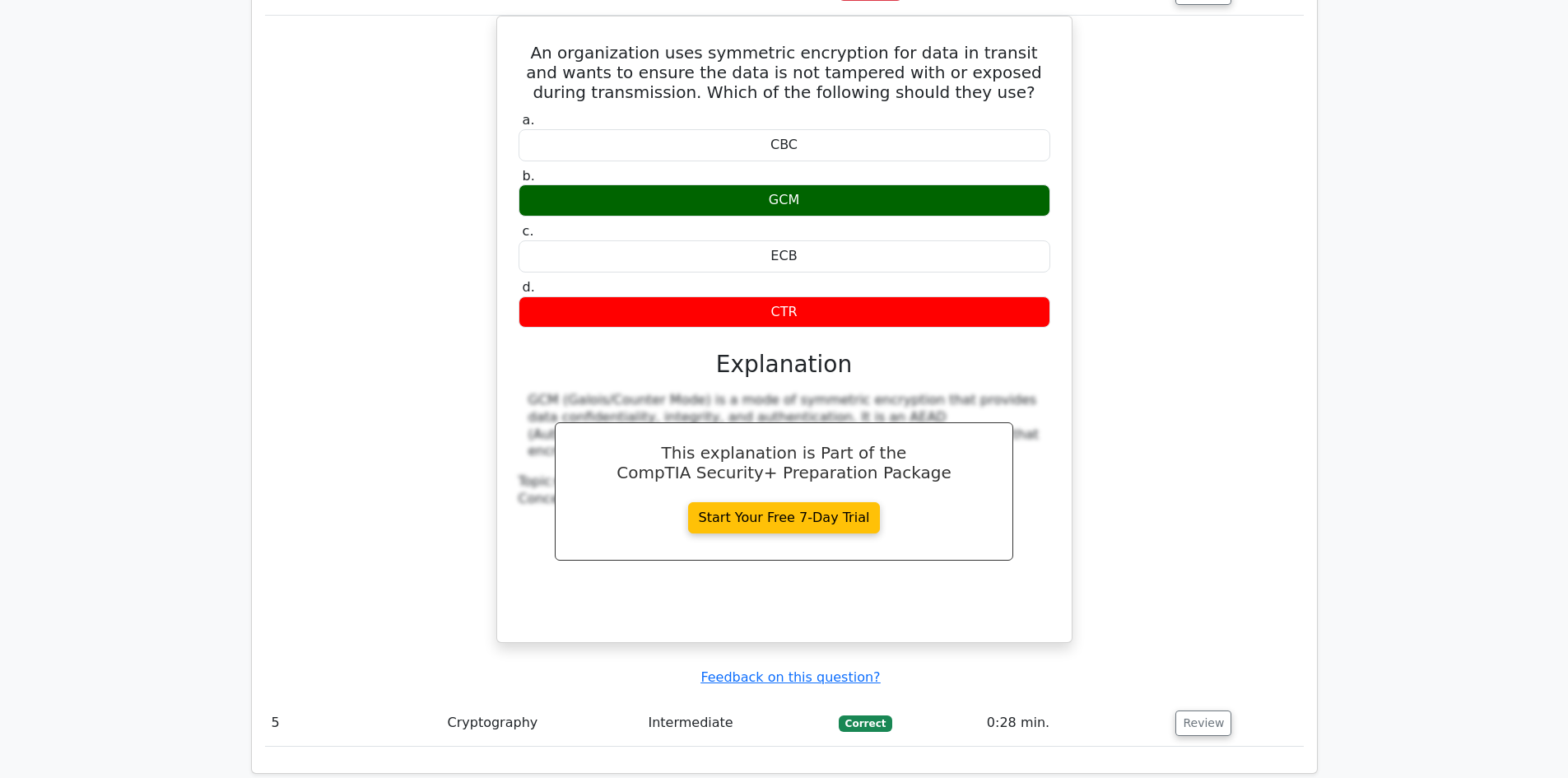
scroll to position [3456, 0]
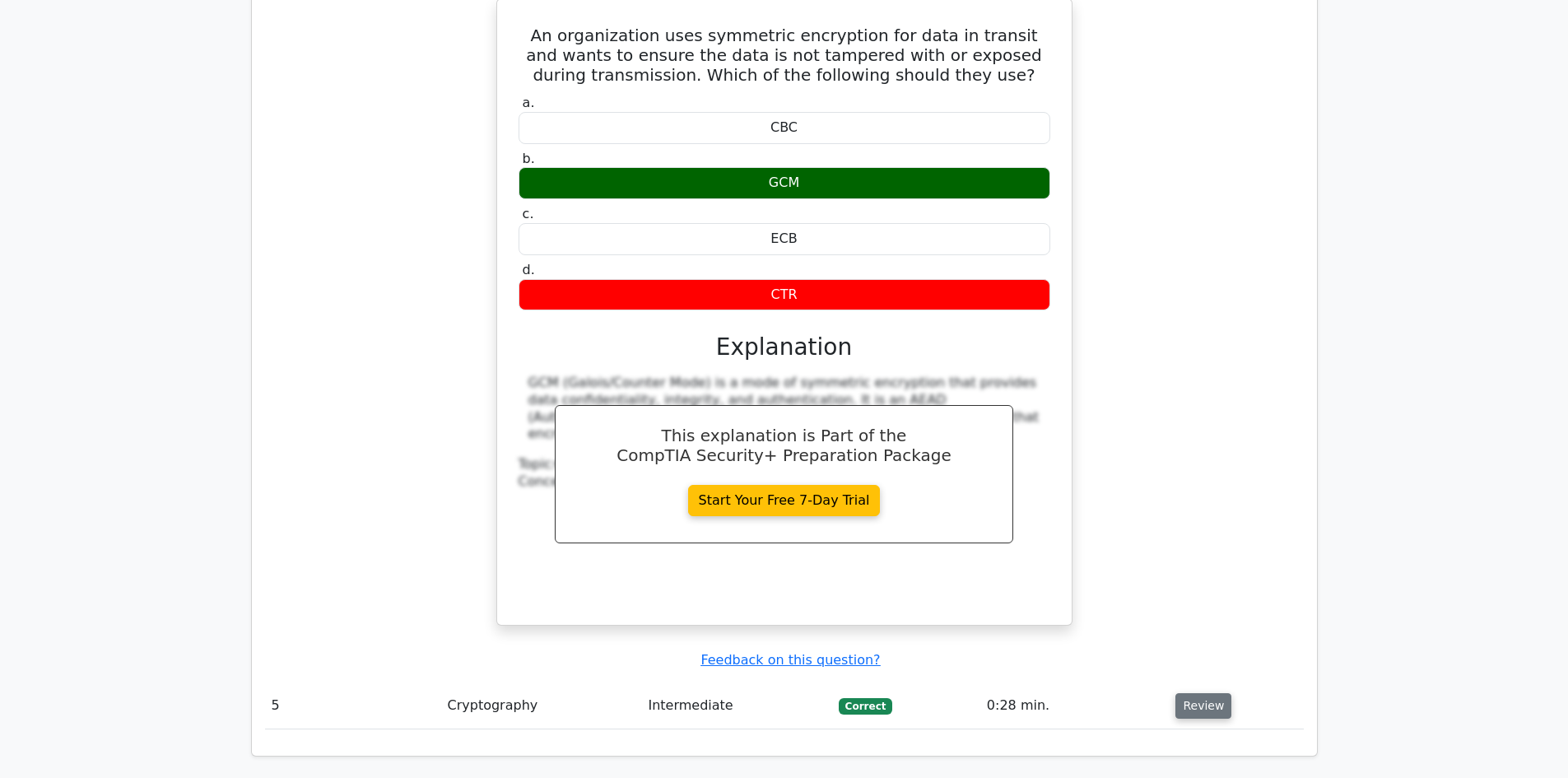
click at [1220, 693] on button "Review" at bounding box center [1203, 705] width 56 height 26
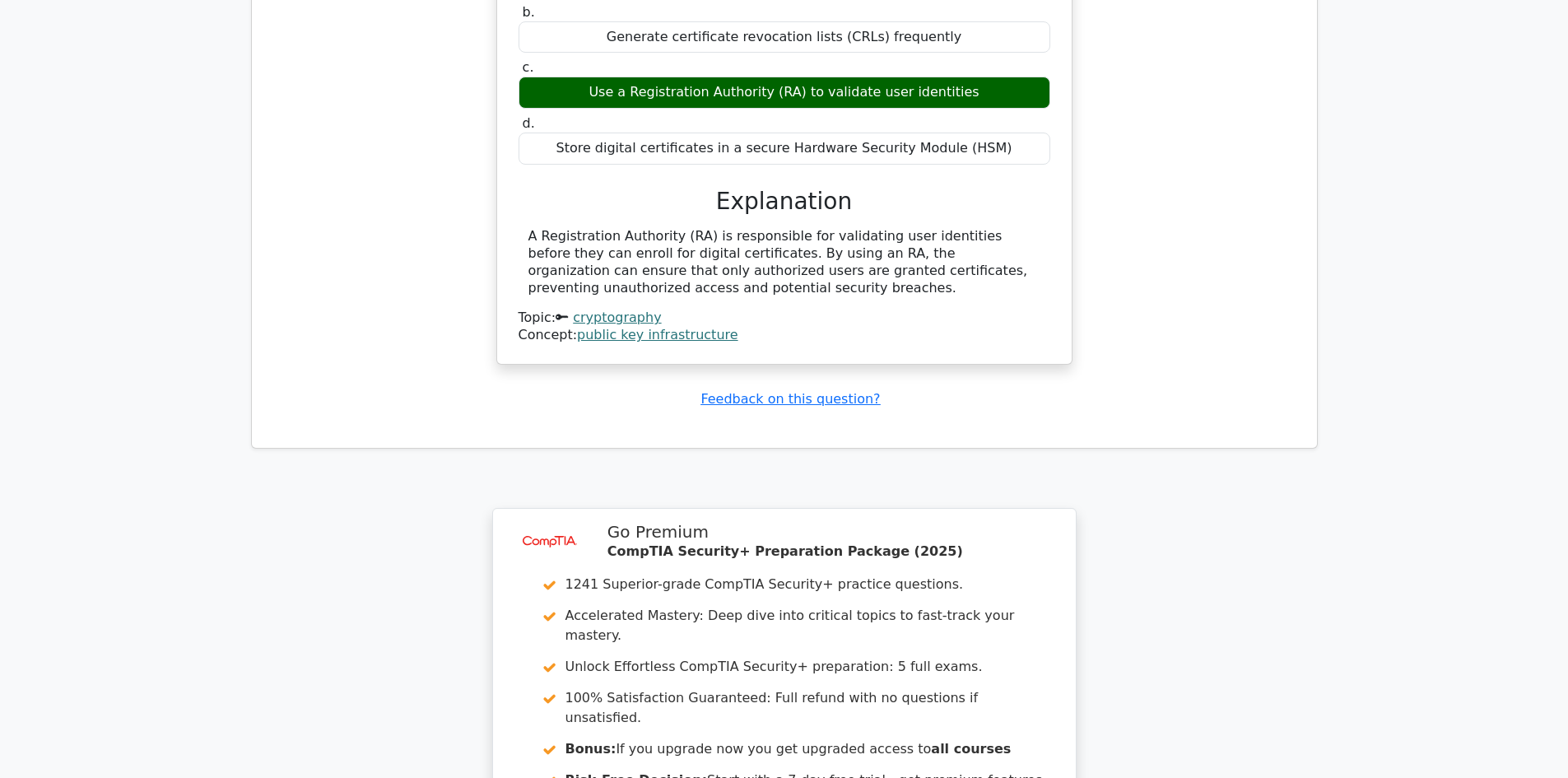
scroll to position [4596, 0]
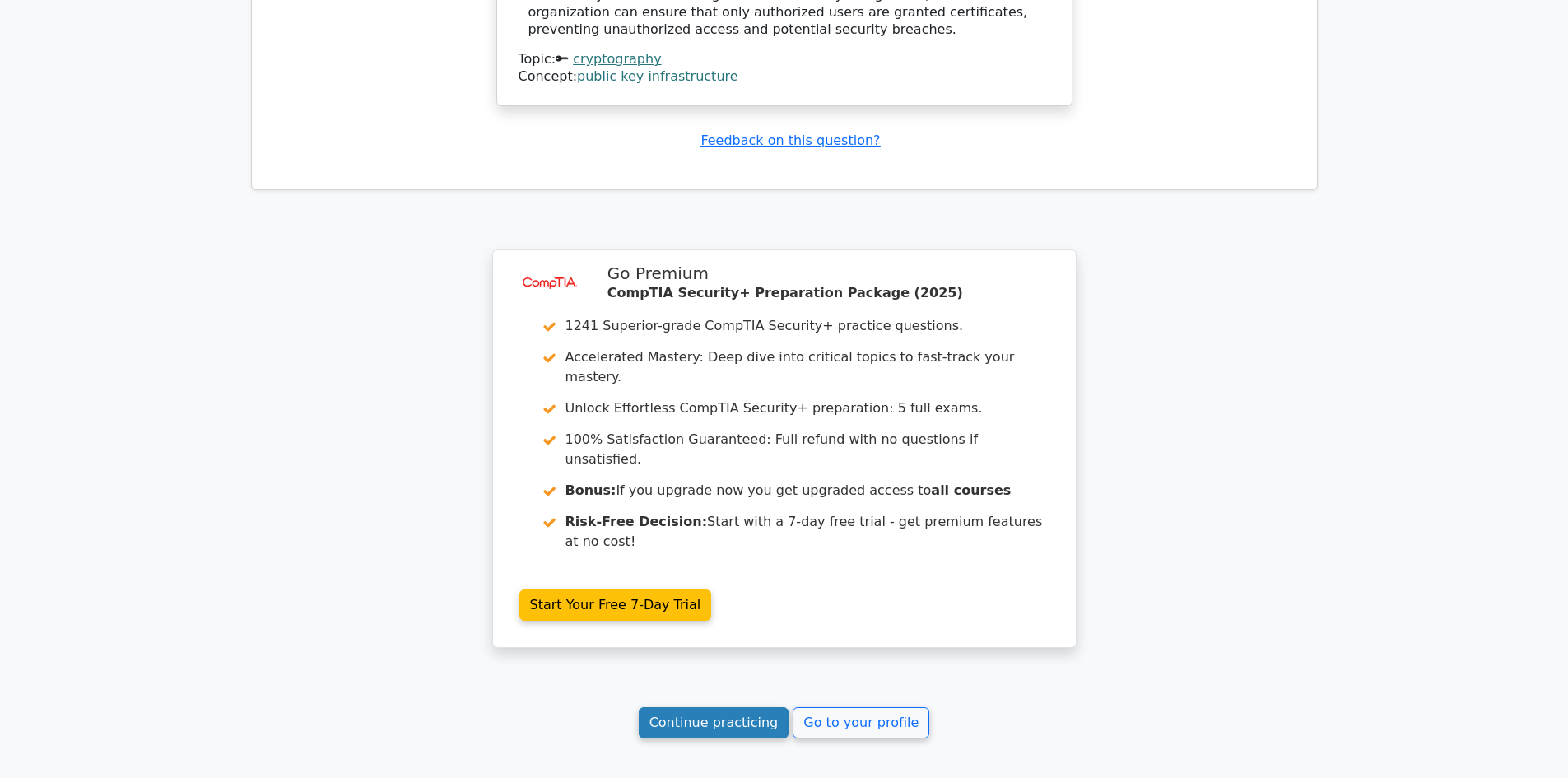
click at [716, 707] on link "Continue practicing" at bounding box center [714, 722] width 151 height 32
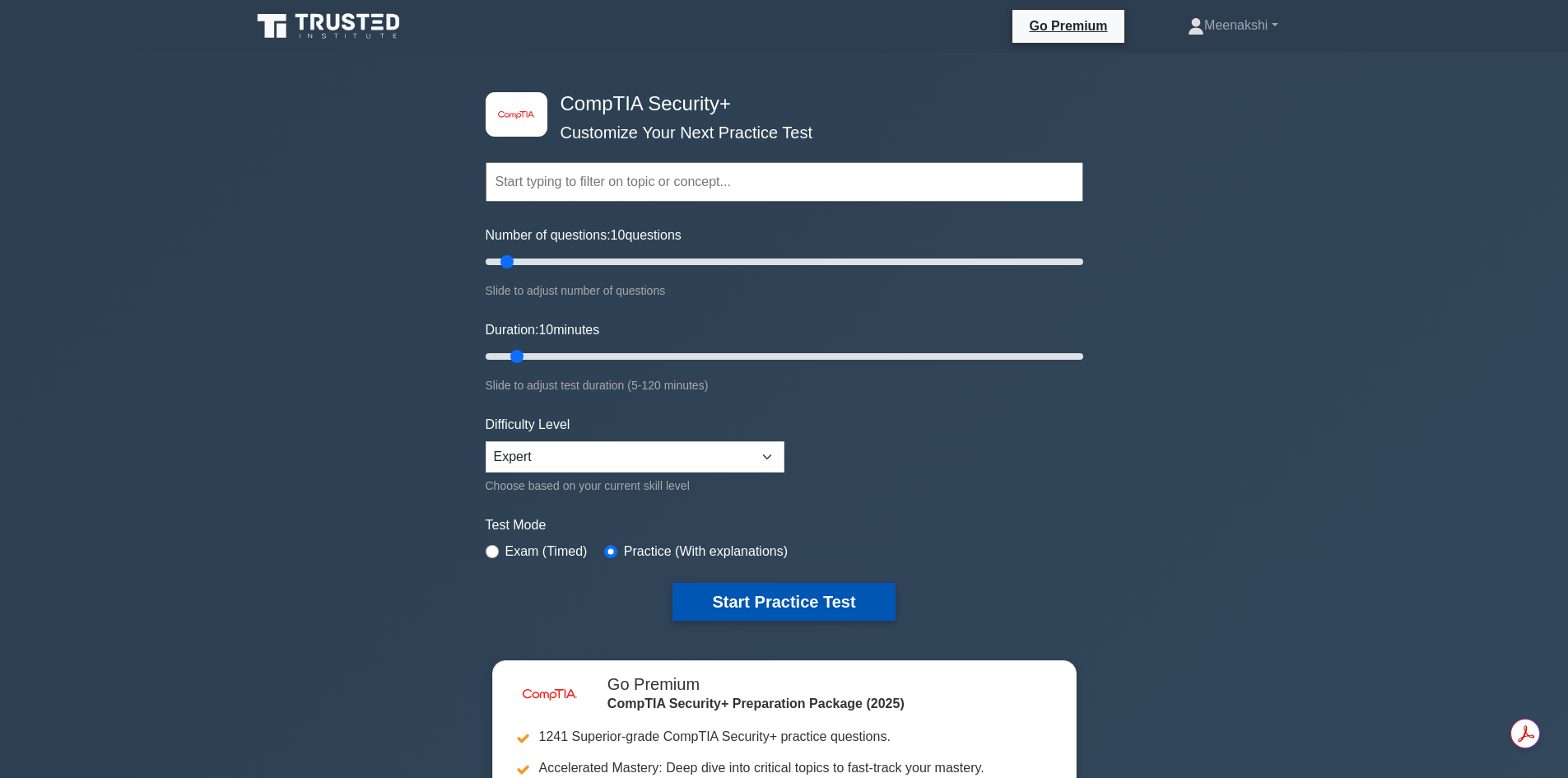
click at [814, 594] on button "Start Practice Test" at bounding box center [784, 601] width 222 height 38
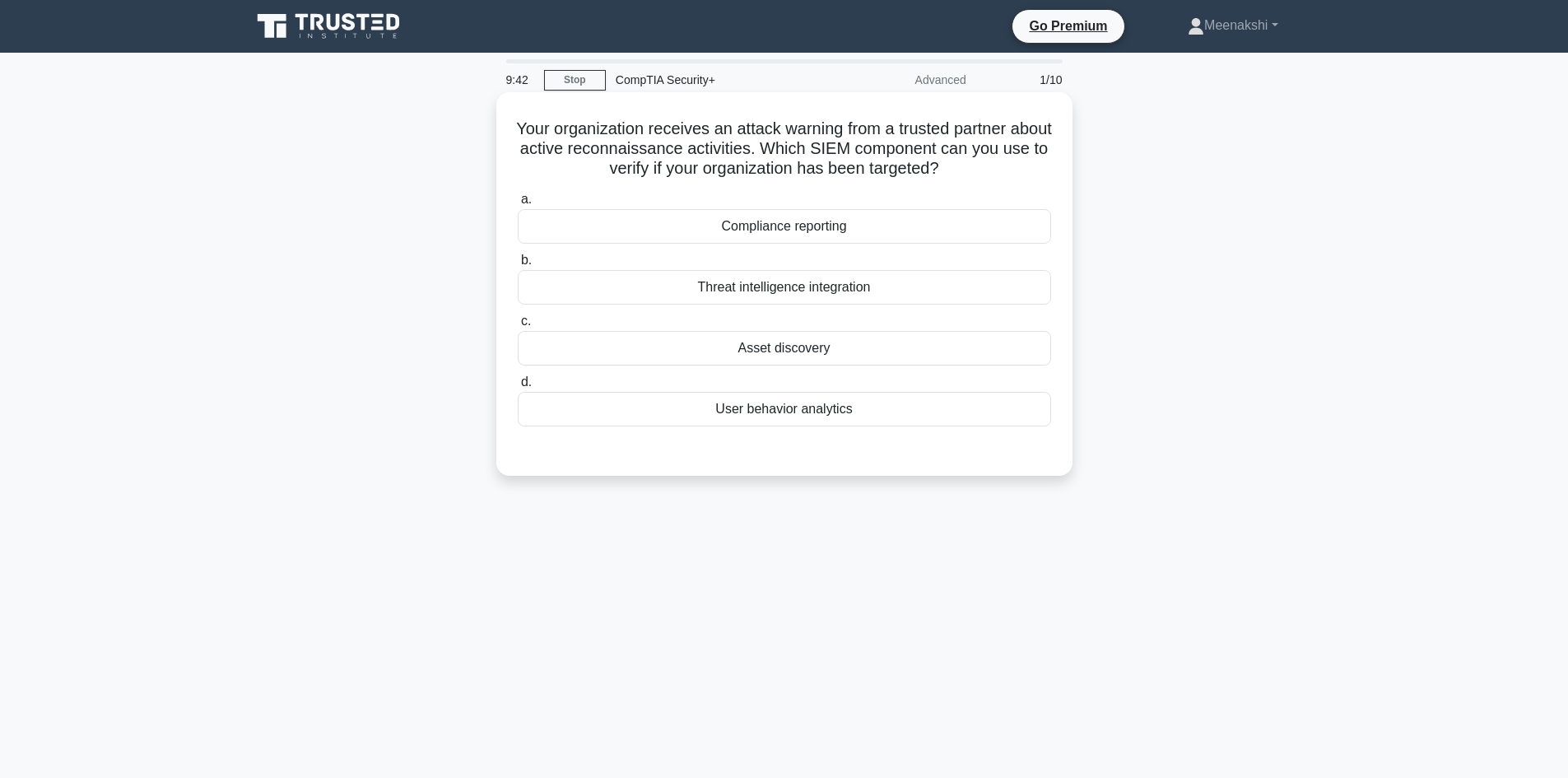
click at [771, 406] on div "User behavior analytics" at bounding box center [784, 409] width 533 height 35
click at [518, 387] on input "d. User behavior analytics" at bounding box center [518, 382] width 0 height 11
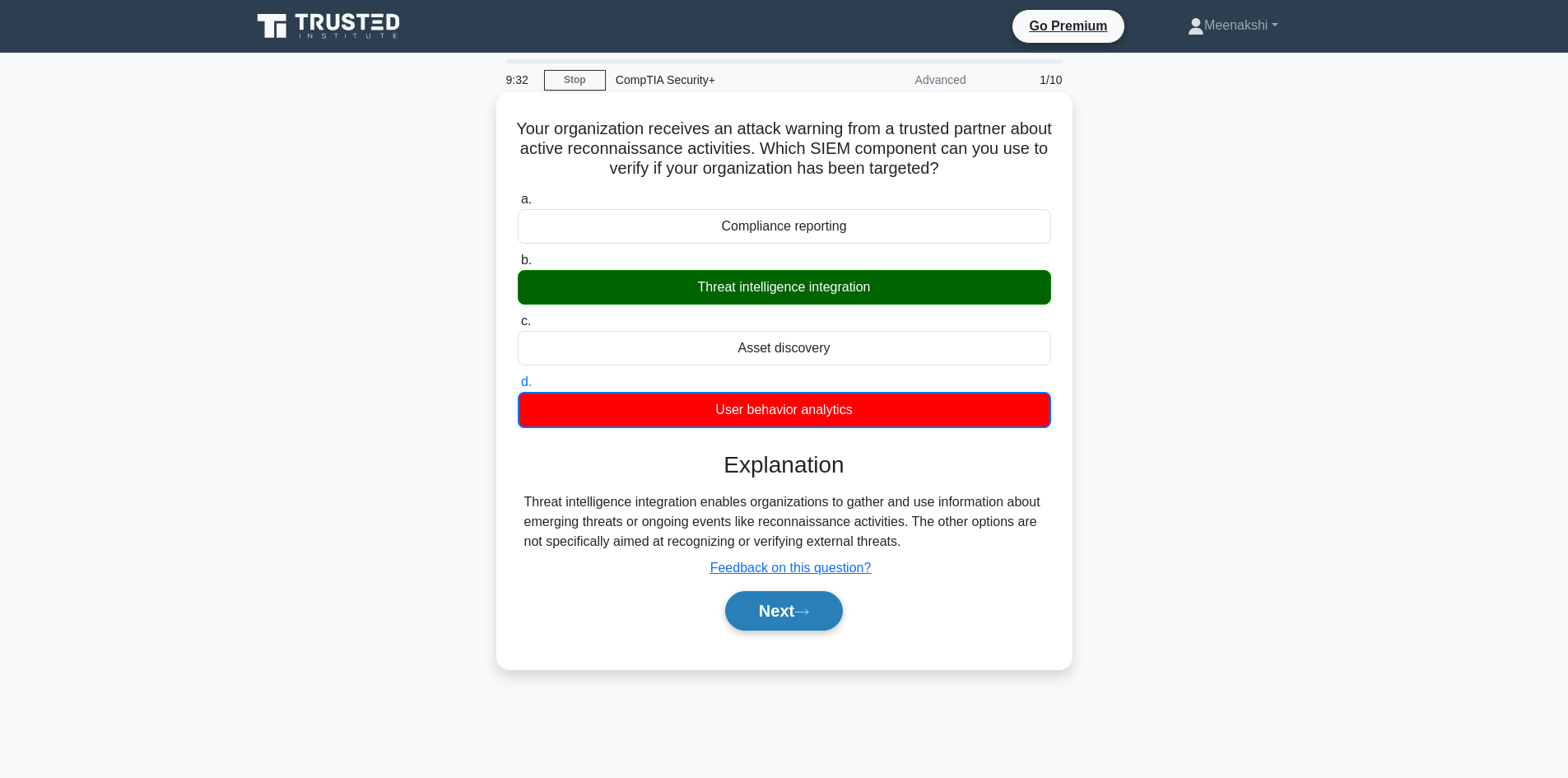
click at [775, 613] on button "Next" at bounding box center [784, 610] width 118 height 40
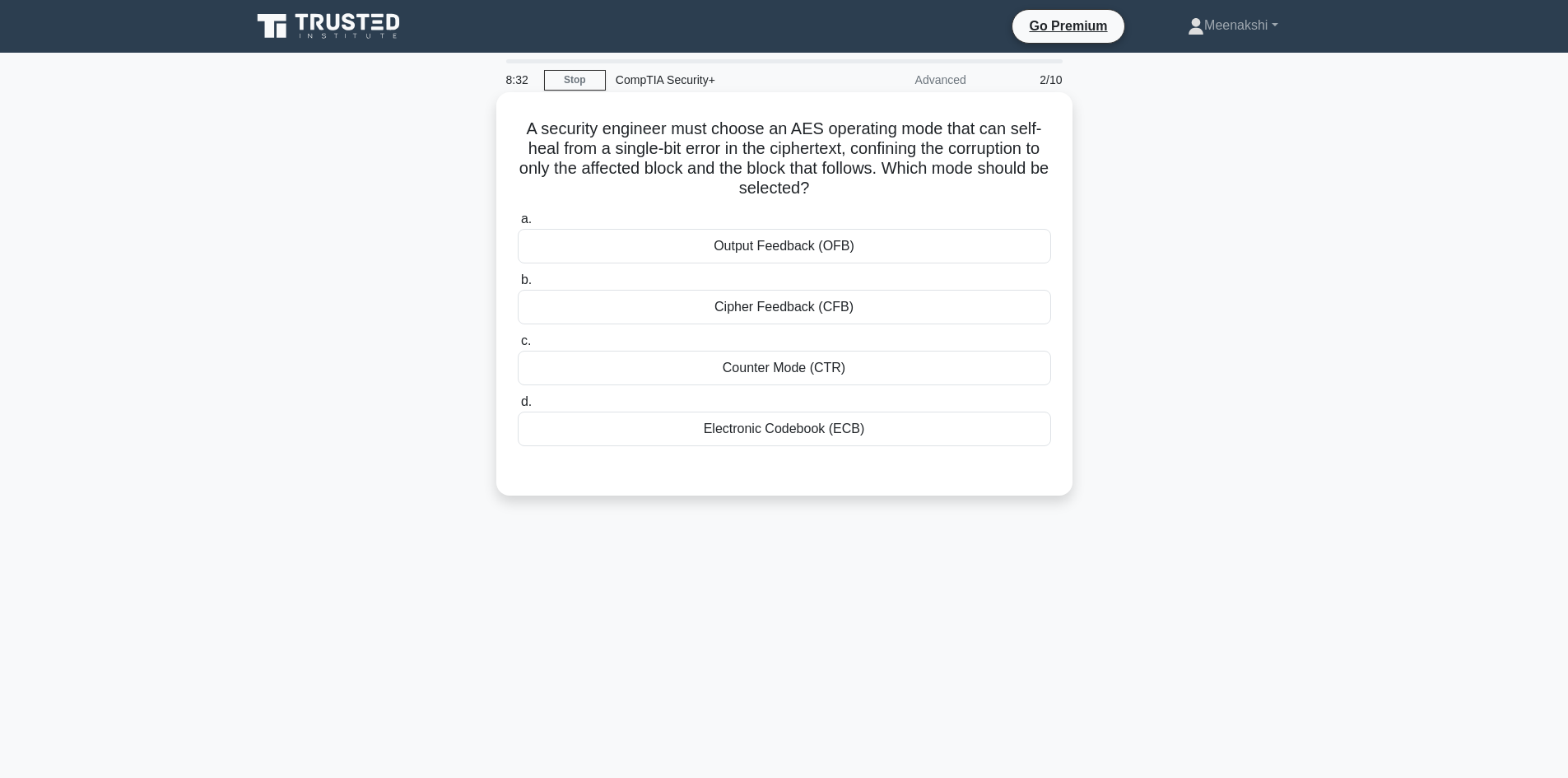
click at [862, 367] on div "Counter Mode (CTR)" at bounding box center [784, 368] width 533 height 35
click at [518, 347] on input "c. Counter Mode (CTR)" at bounding box center [518, 341] width 0 height 11
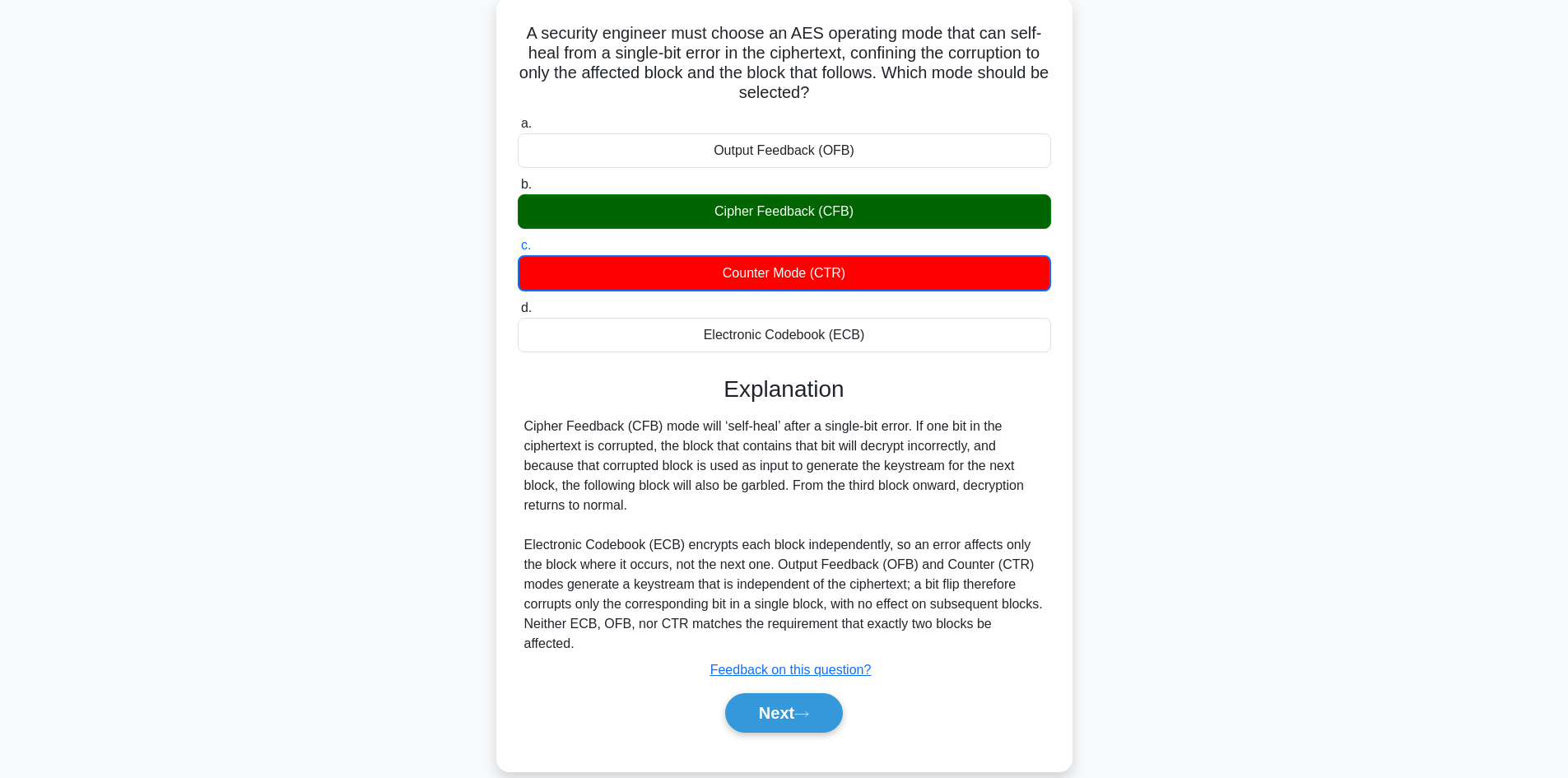
scroll to position [121, 0]
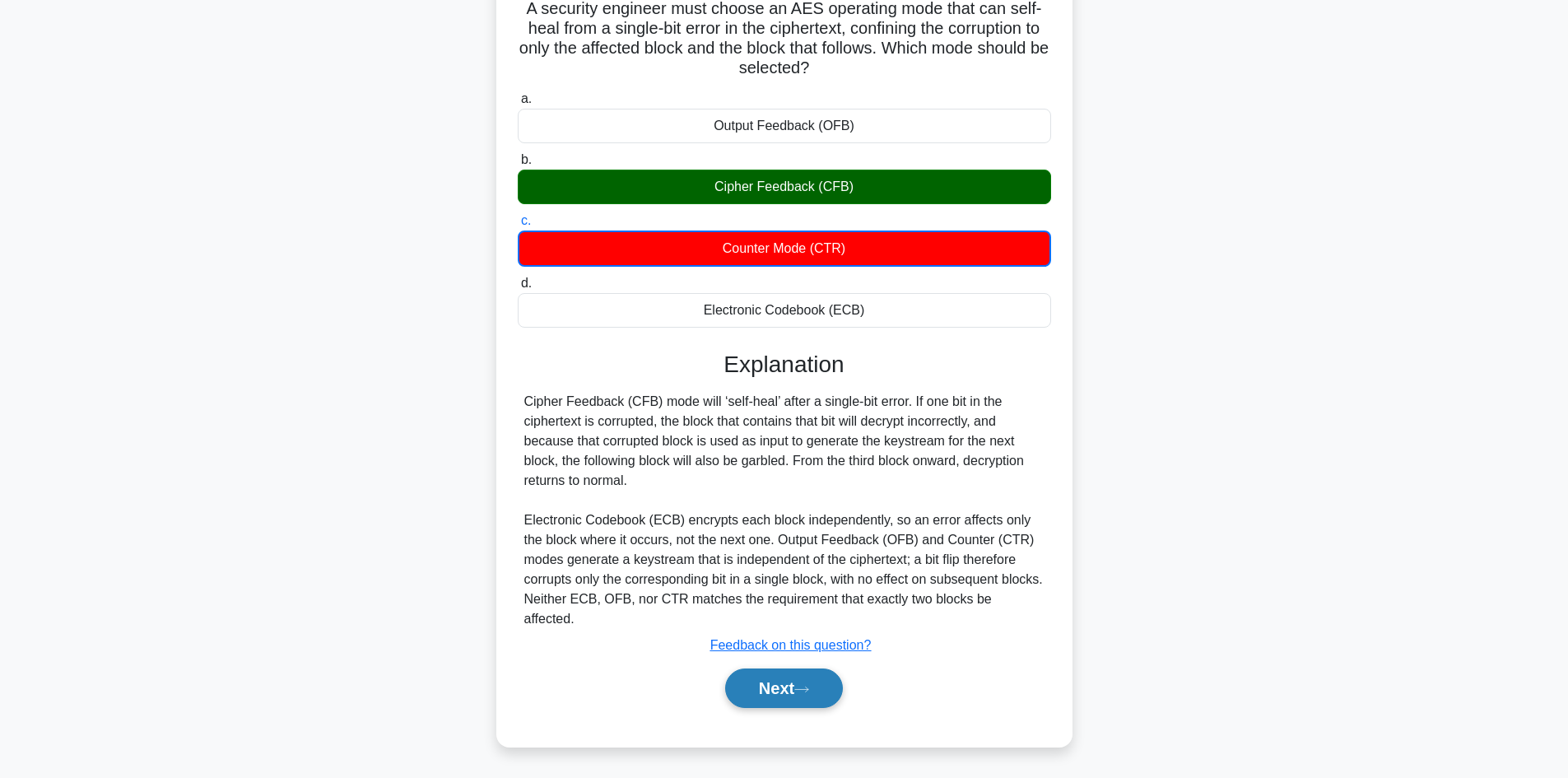
click at [765, 681] on button "Next" at bounding box center [784, 688] width 118 height 40
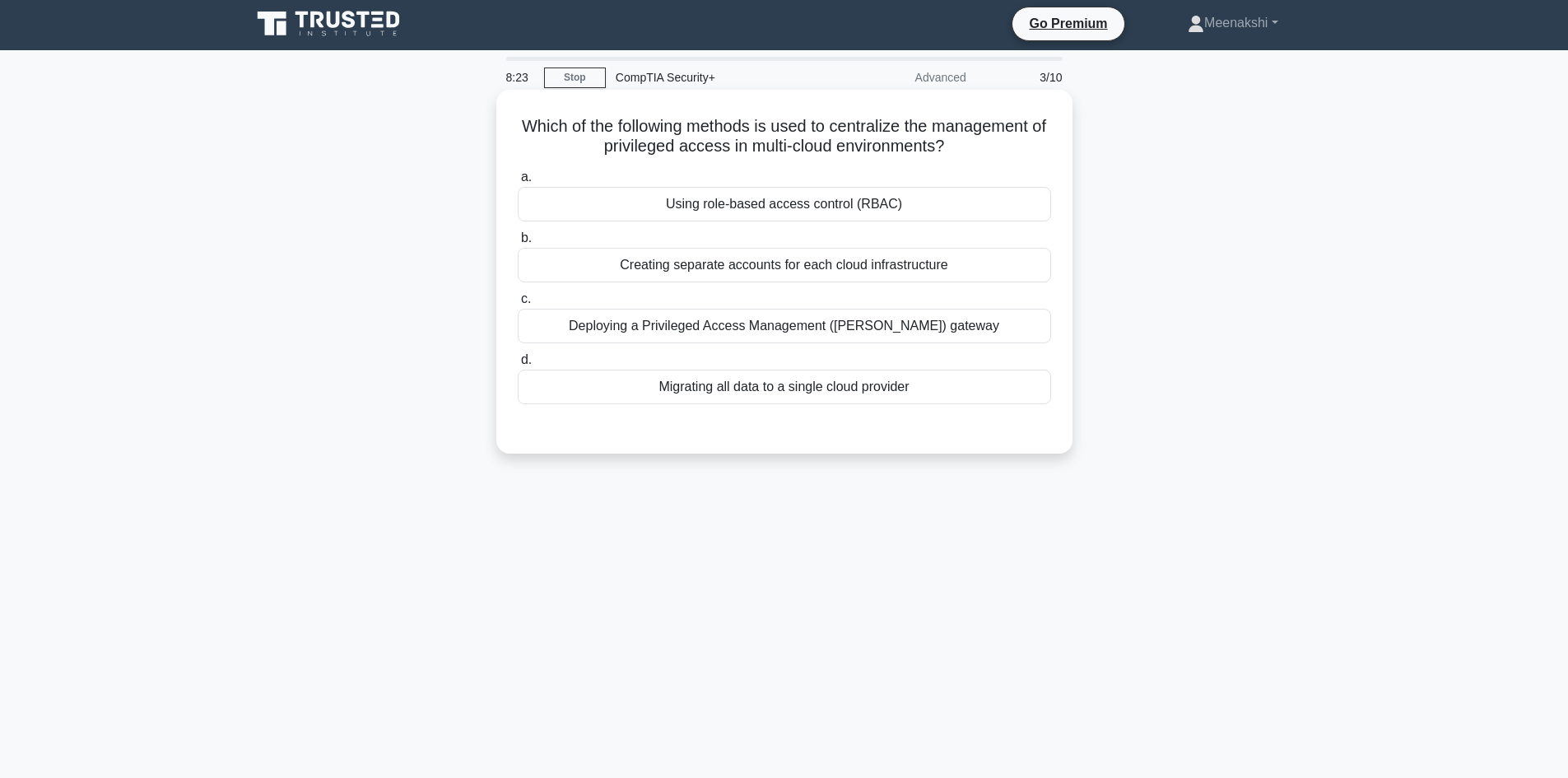
scroll to position [0, 0]
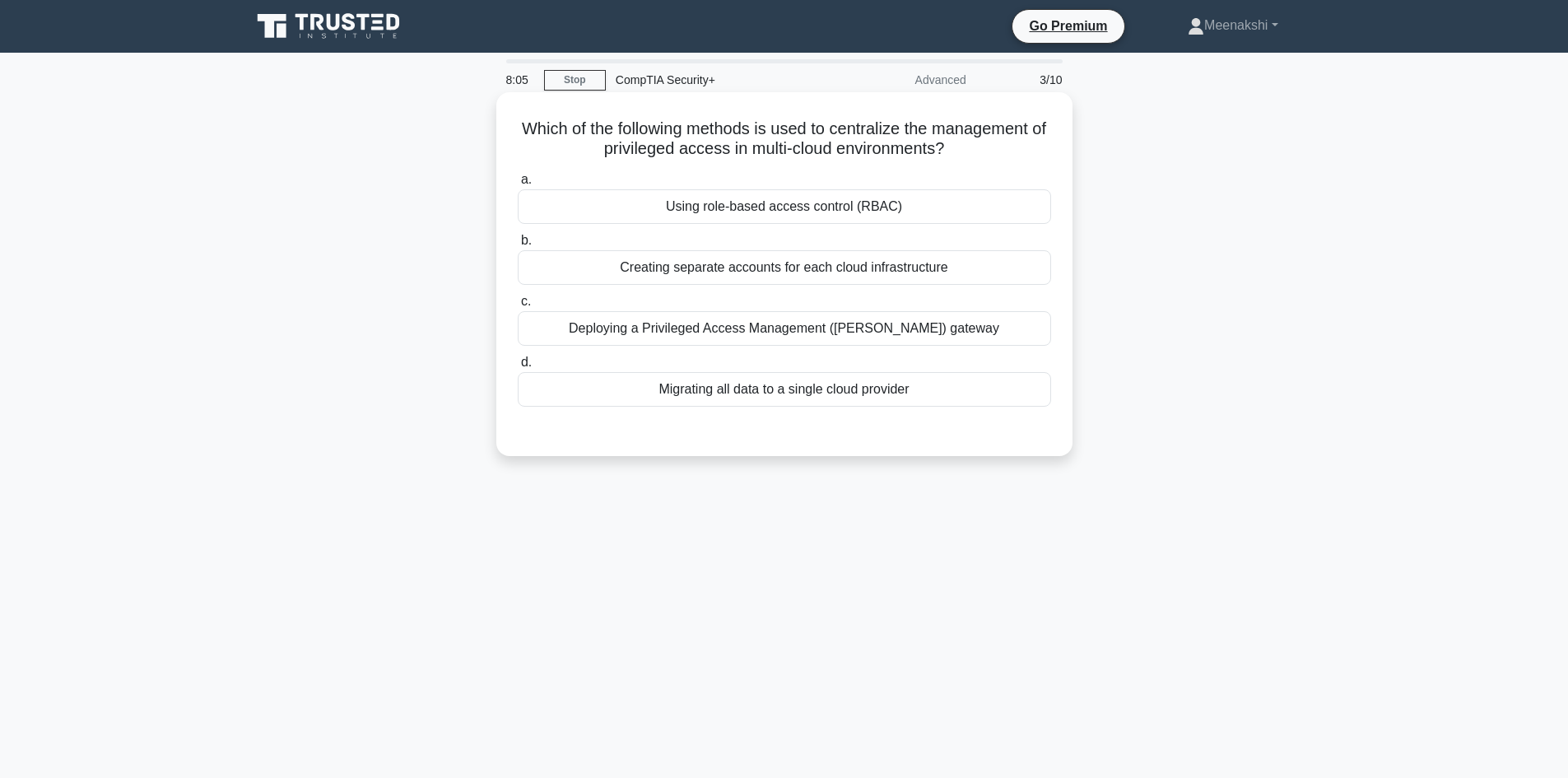
click at [882, 331] on div "Deploying a Privileged Access Management ([PERSON_NAME]) gateway" at bounding box center [784, 328] width 533 height 35
click at [518, 307] on input "c. Deploying a Privileged Access Management ([PERSON_NAME]) gateway" at bounding box center [518, 301] width 0 height 11
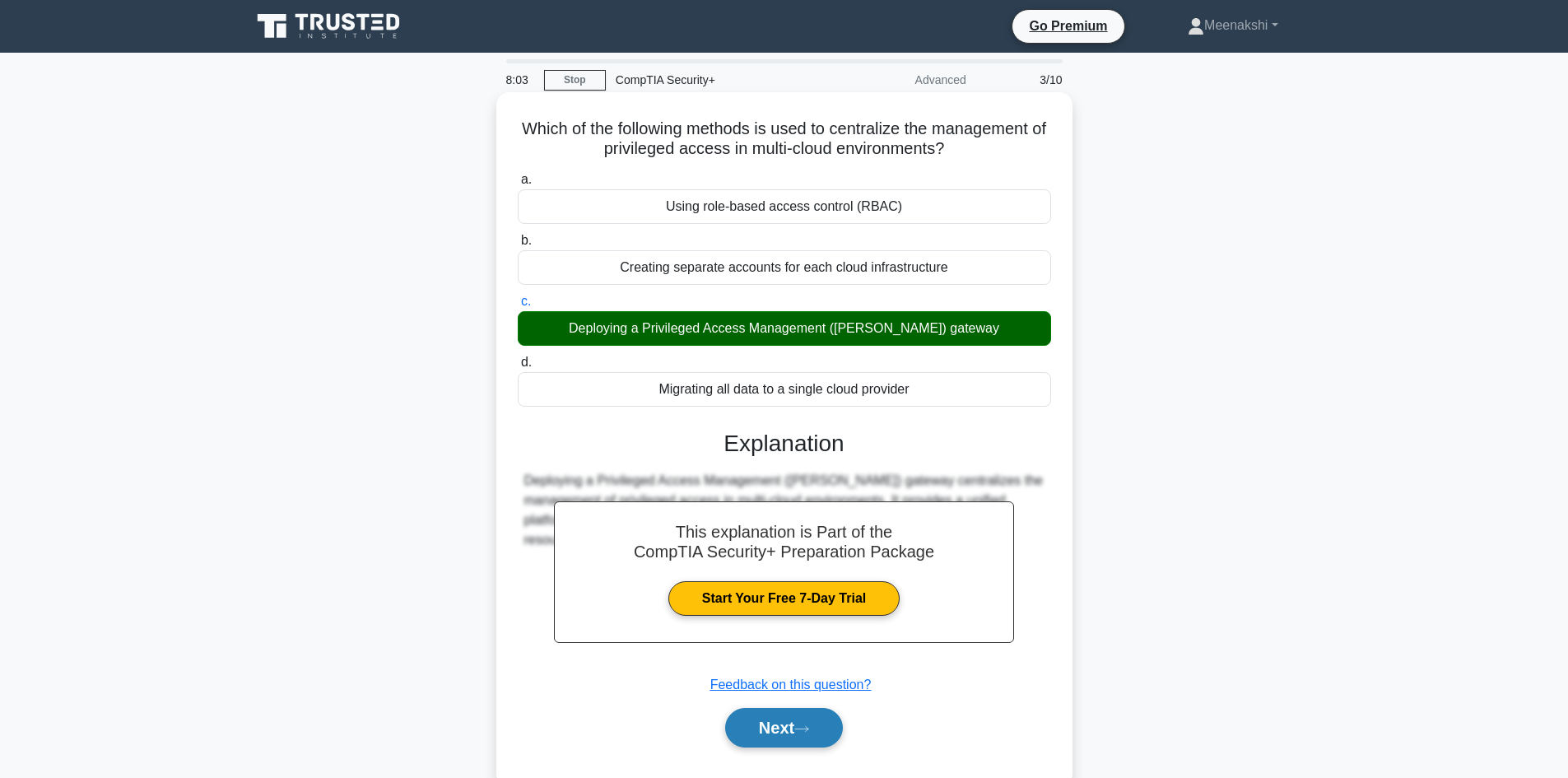
click at [796, 726] on button "Next" at bounding box center [784, 727] width 118 height 40
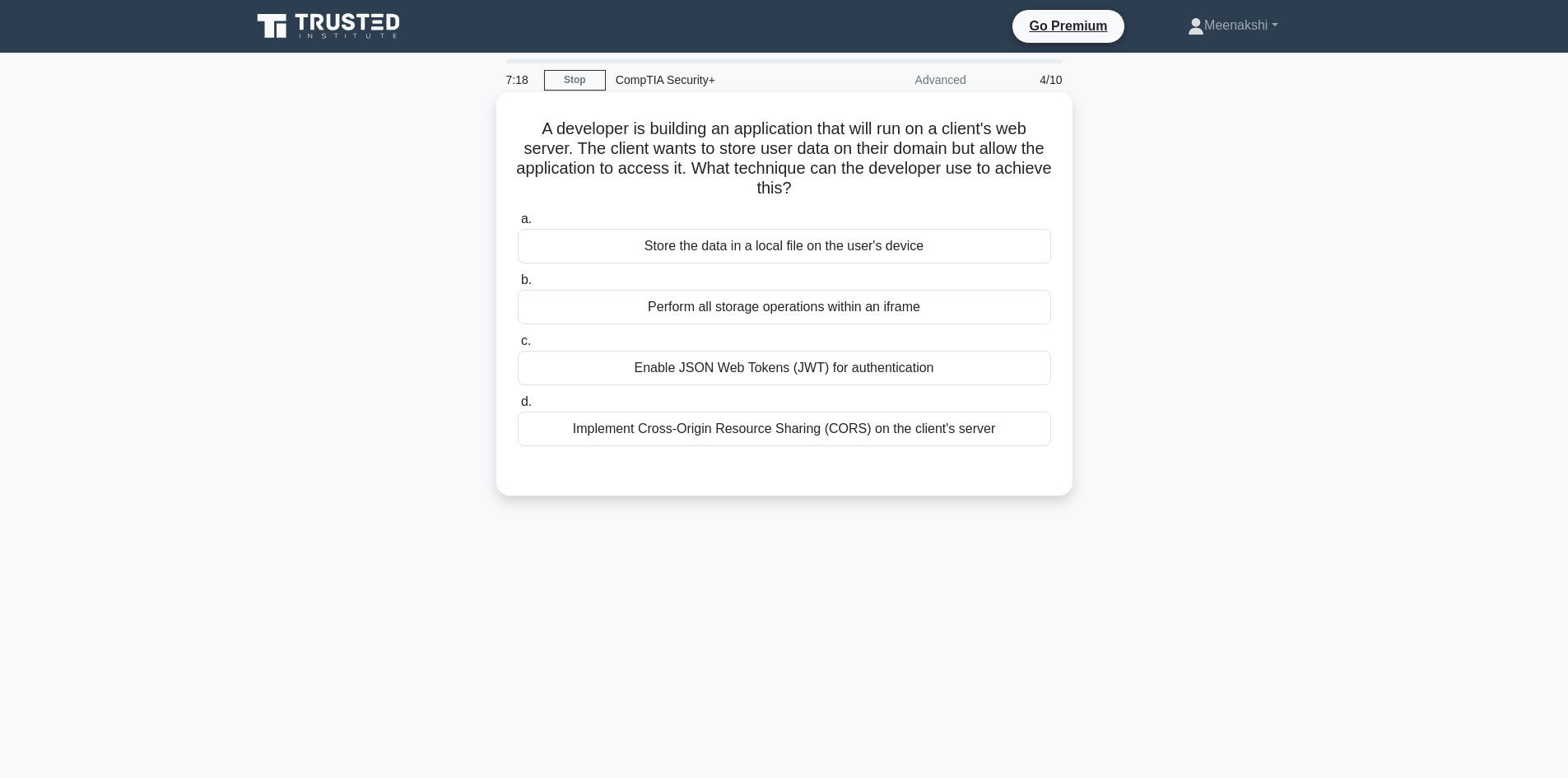
click at [904, 435] on div "Implement Cross-Origin Resource Sharing (CORS) on the client's server" at bounding box center [784, 429] width 533 height 35
click at [850, 434] on div "Implement Cross-Origin Resource Sharing (CORS) on the client's server" at bounding box center [784, 429] width 533 height 35
click at [518, 407] on input "d. Implement Cross-Origin Resource Sharing (CORS) on the client's server" at bounding box center [518, 401] width 0 height 11
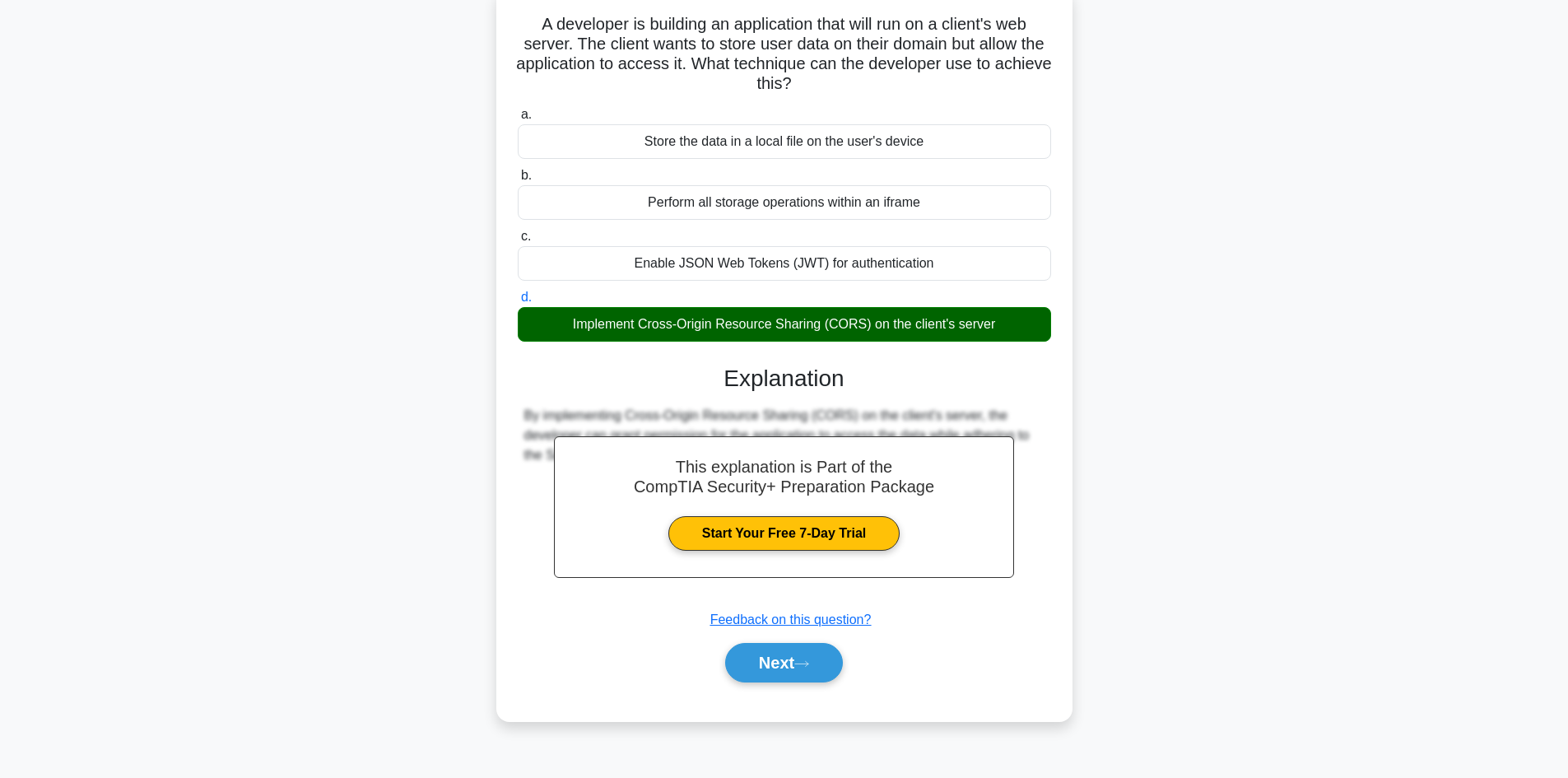
scroll to position [111, 0]
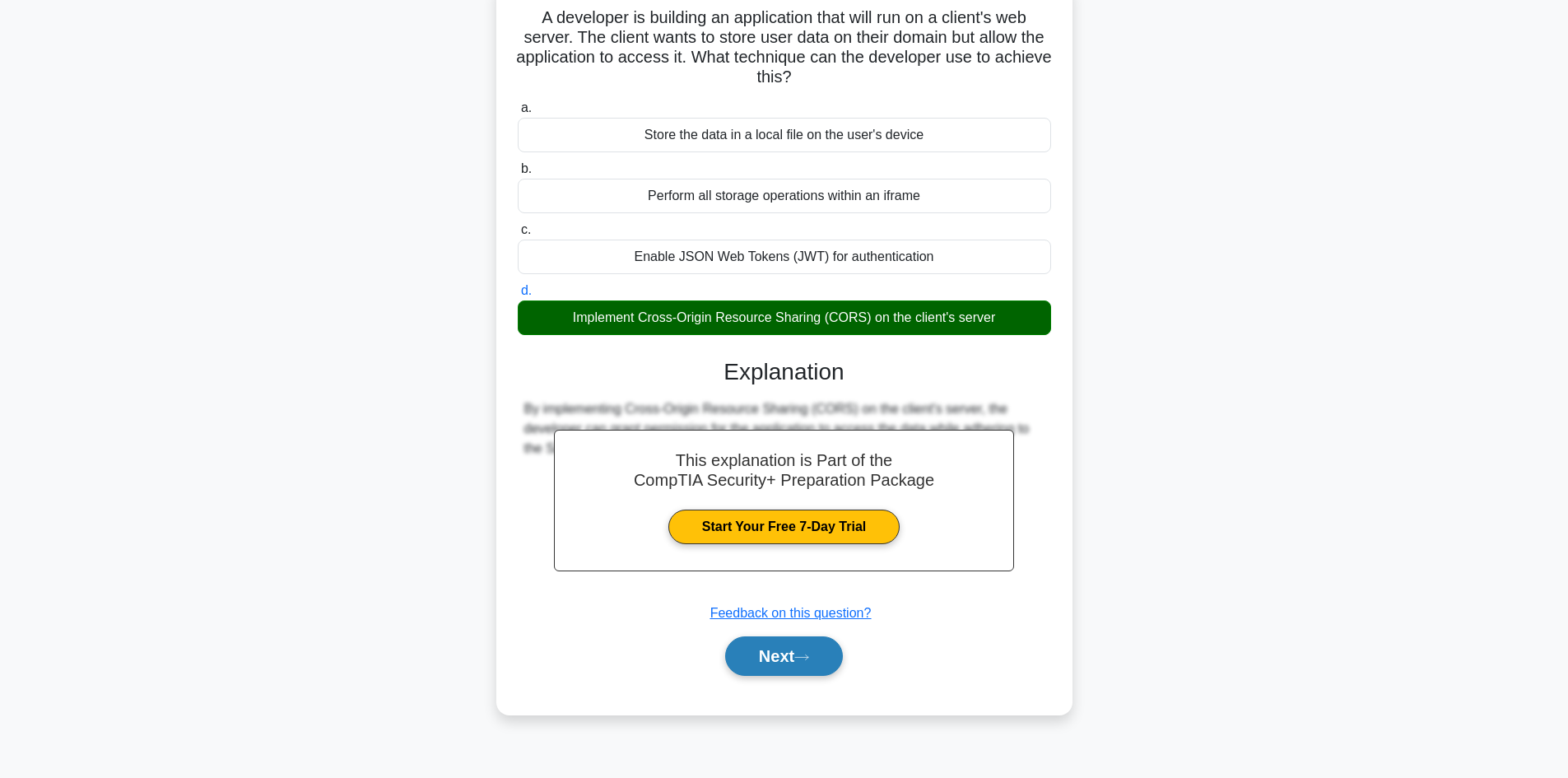
click at [758, 665] on button "Next" at bounding box center [784, 656] width 118 height 40
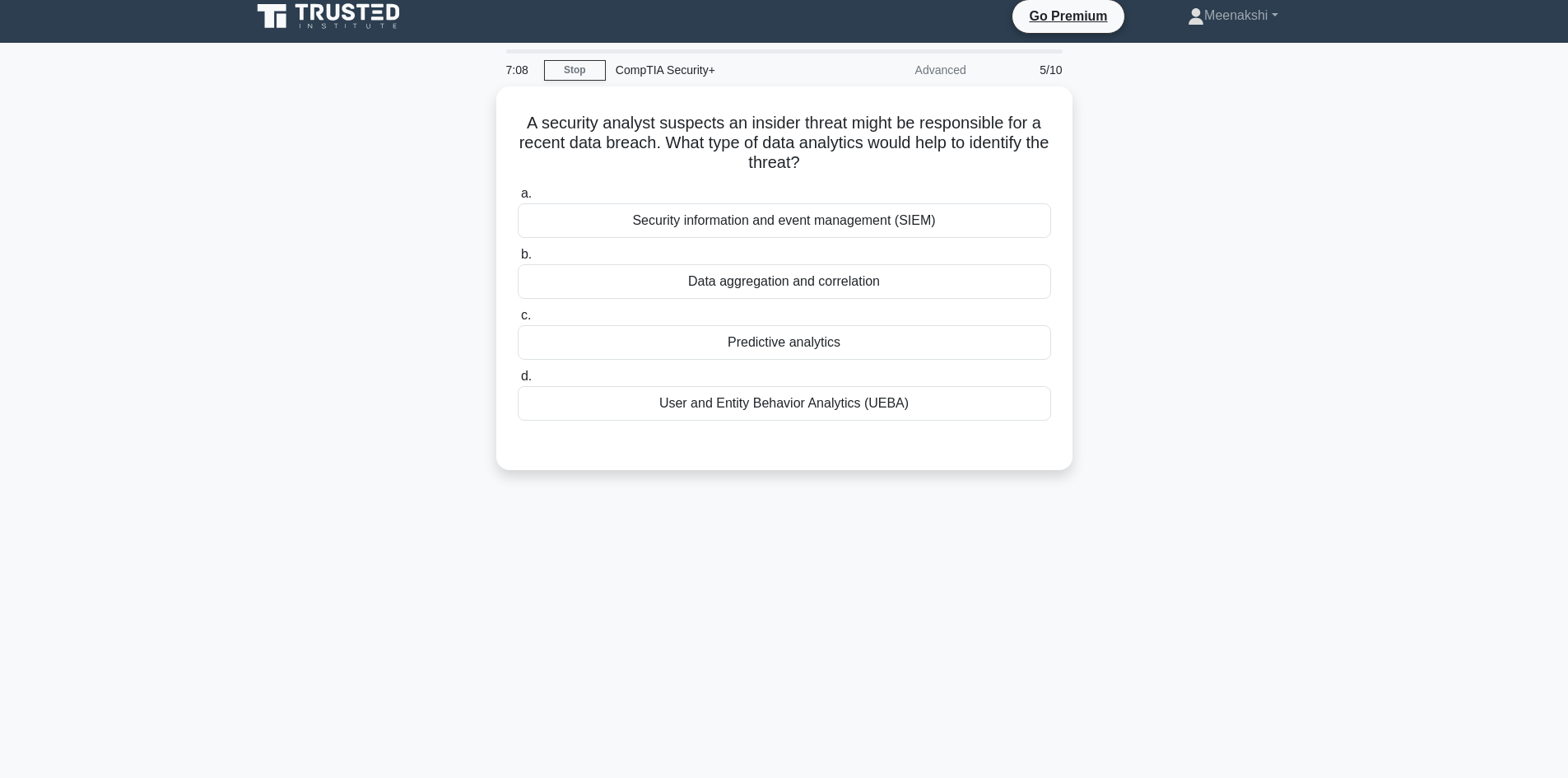
scroll to position [0, 0]
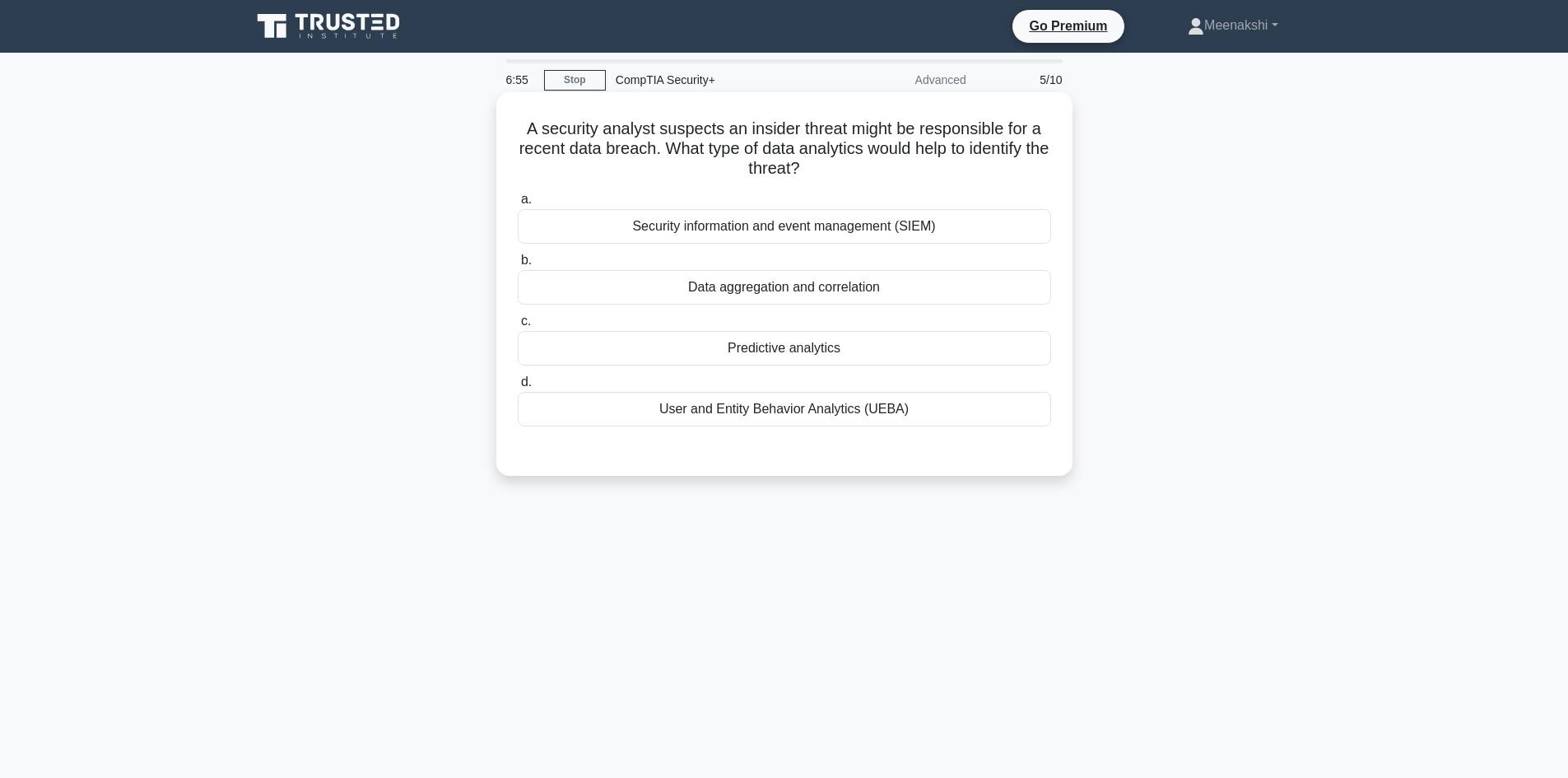
click at [842, 406] on div "User and Entity Behavior Analytics (UEBA)" at bounding box center [784, 409] width 533 height 35
click at [518, 387] on input "d. User and Entity Behavior Analytics (UEBA)" at bounding box center [518, 382] width 0 height 11
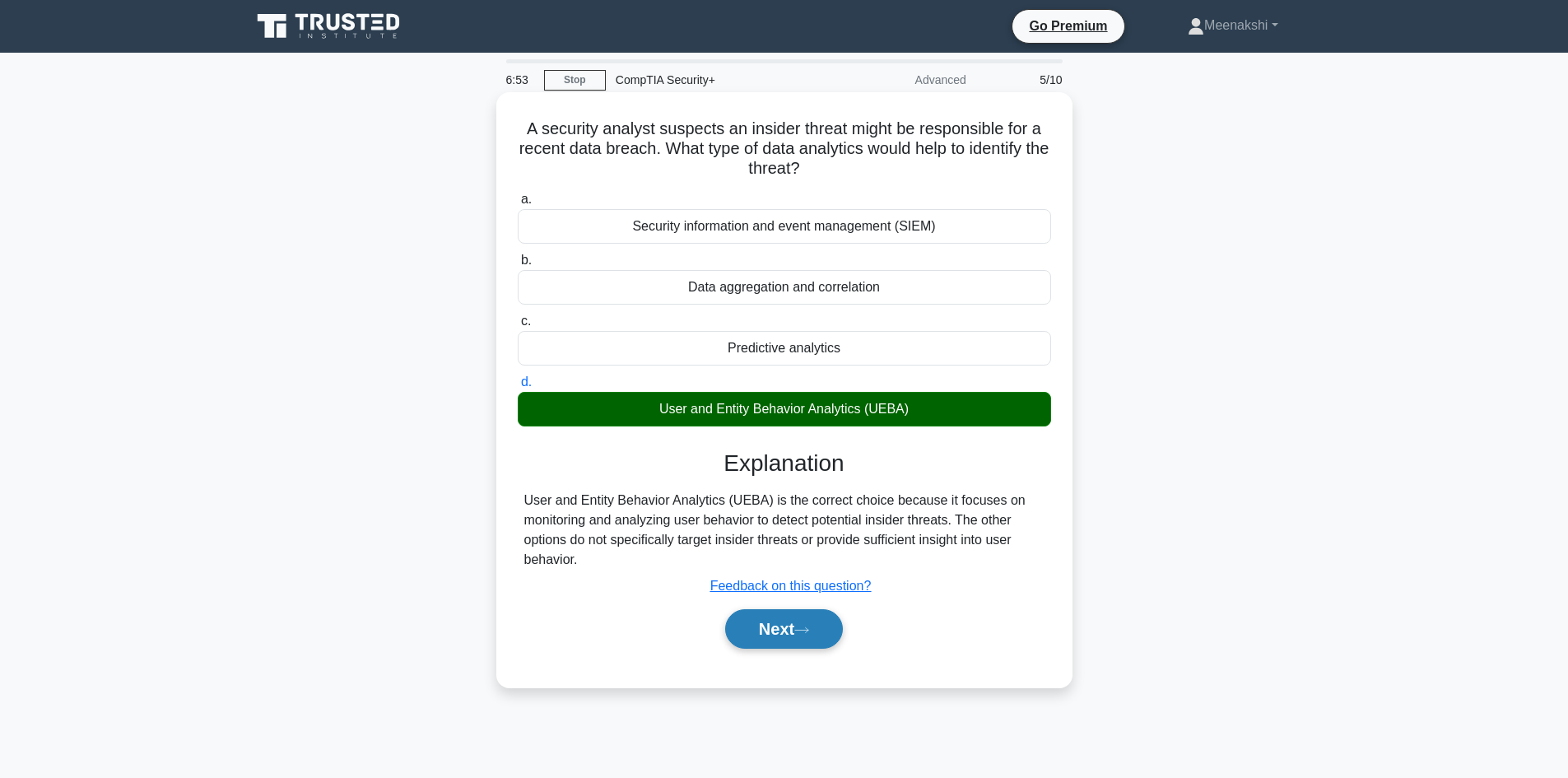
click at [781, 632] on button "Next" at bounding box center [784, 629] width 118 height 40
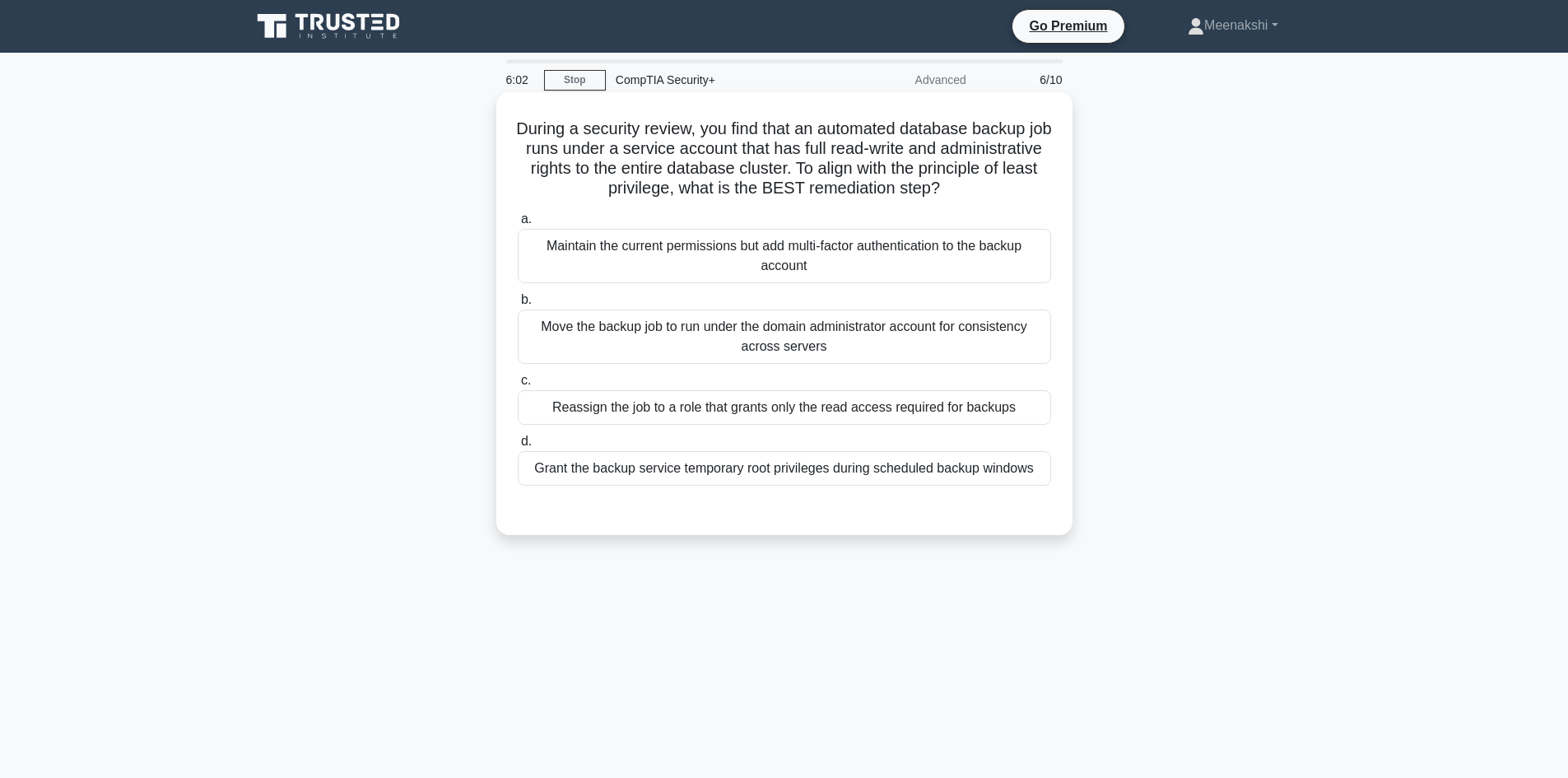
click at [835, 264] on div "Maintain the current permissions but add multi-factor authentication to the bac…" at bounding box center [784, 255] width 533 height 54
click at [518, 225] on input "a. Maintain the current permissions but add multi-factor authentication to the …" at bounding box center [518, 219] width 0 height 11
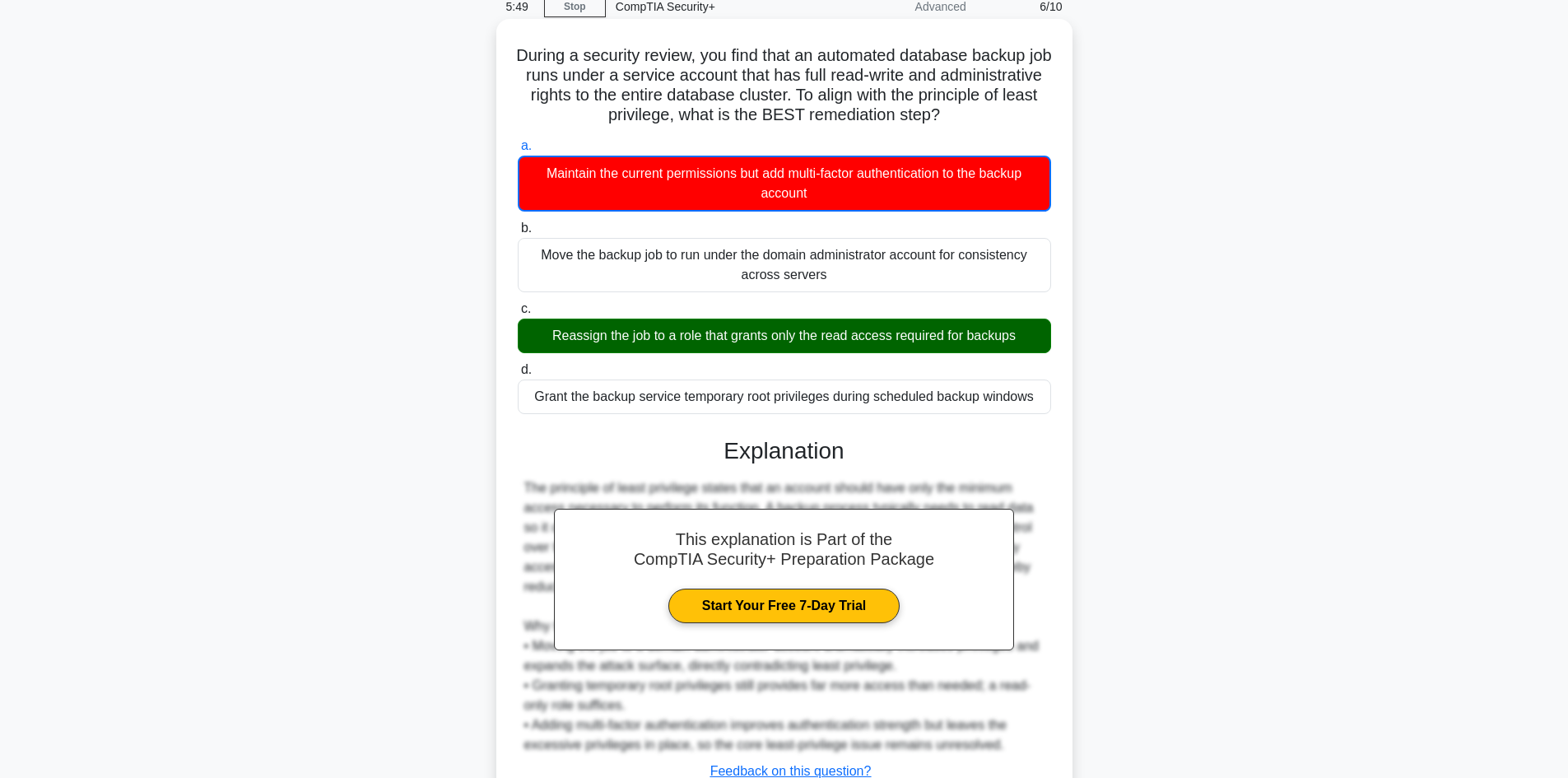
scroll to position [200, 0]
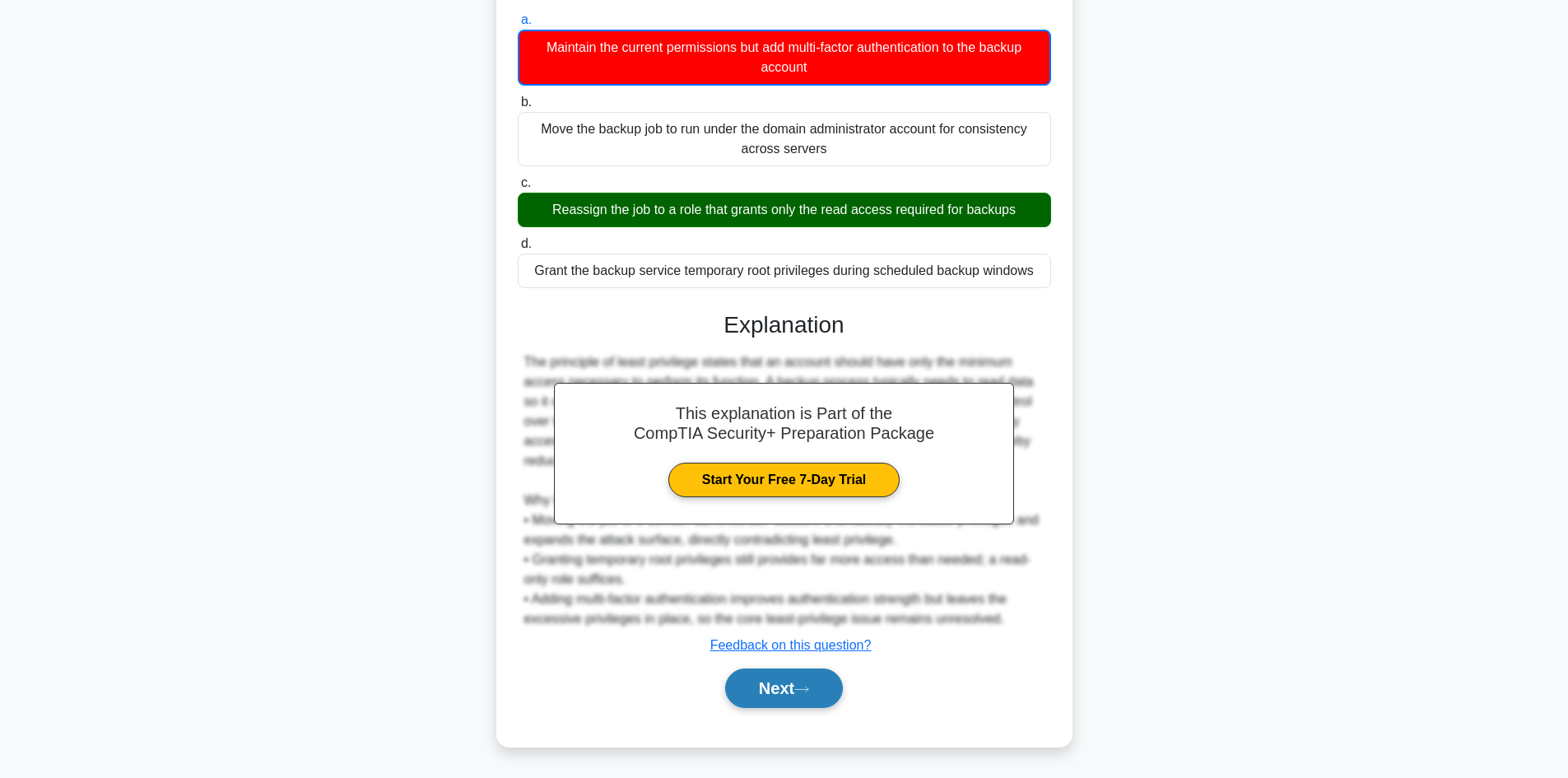
click at [821, 691] on button "Next" at bounding box center [784, 688] width 118 height 40
click at [772, 688] on button "Next" at bounding box center [784, 688] width 118 height 40
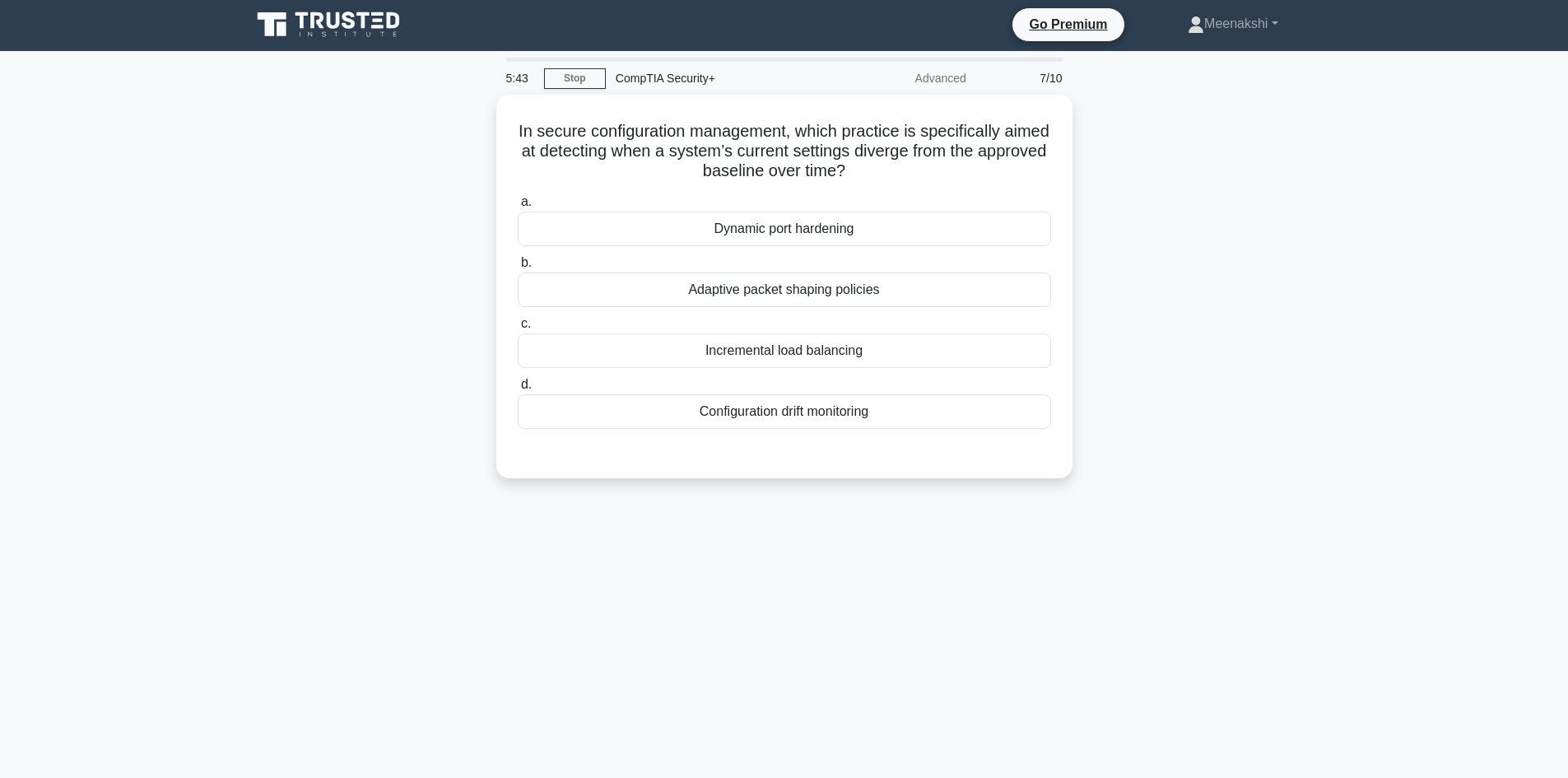
scroll to position [0, 0]
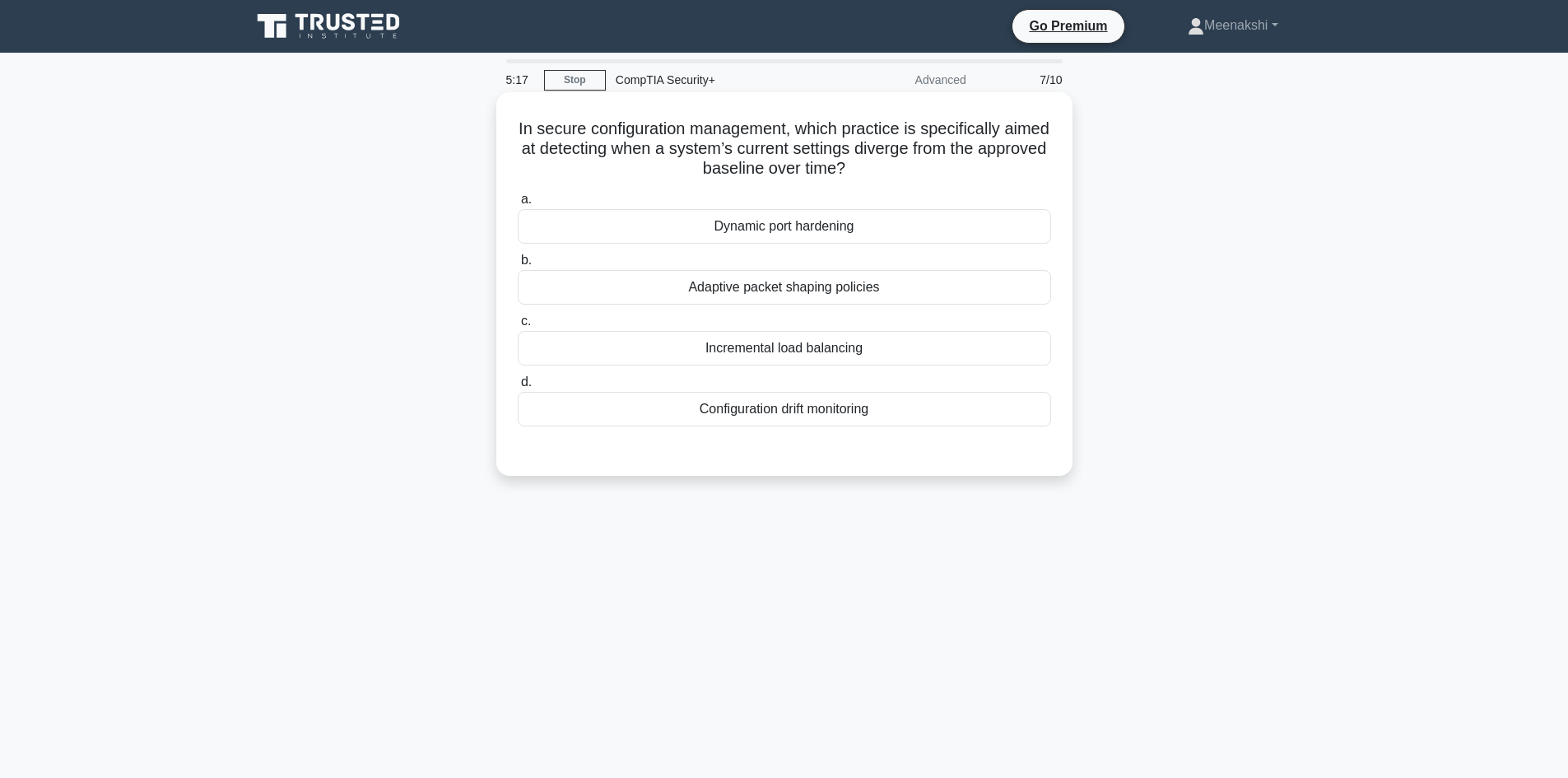
click at [811, 416] on div "Configuration drift monitoring" at bounding box center [784, 409] width 533 height 35
click at [518, 387] on input "d. Configuration drift monitoring" at bounding box center [518, 382] width 0 height 11
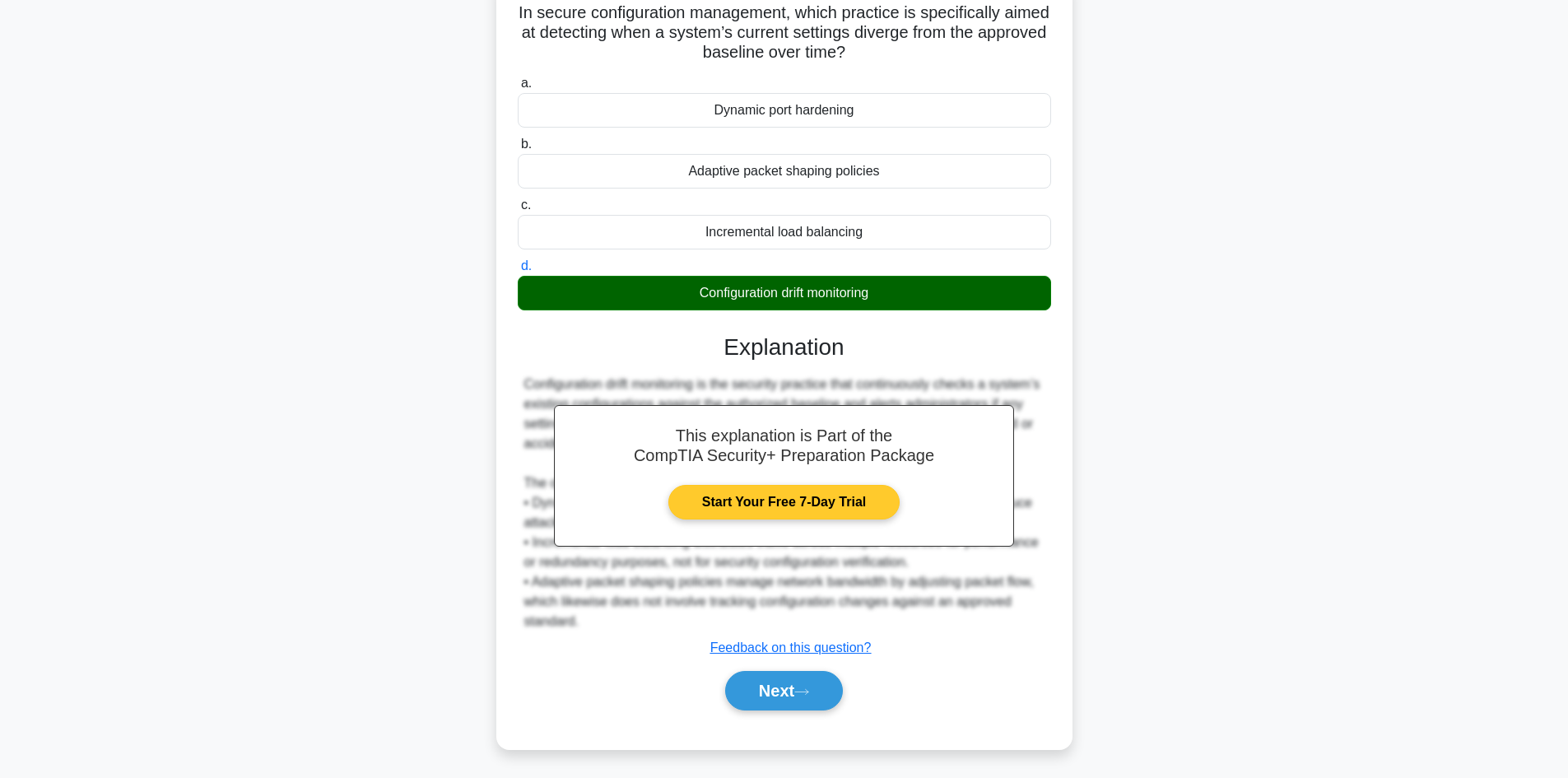
scroll to position [119, 0]
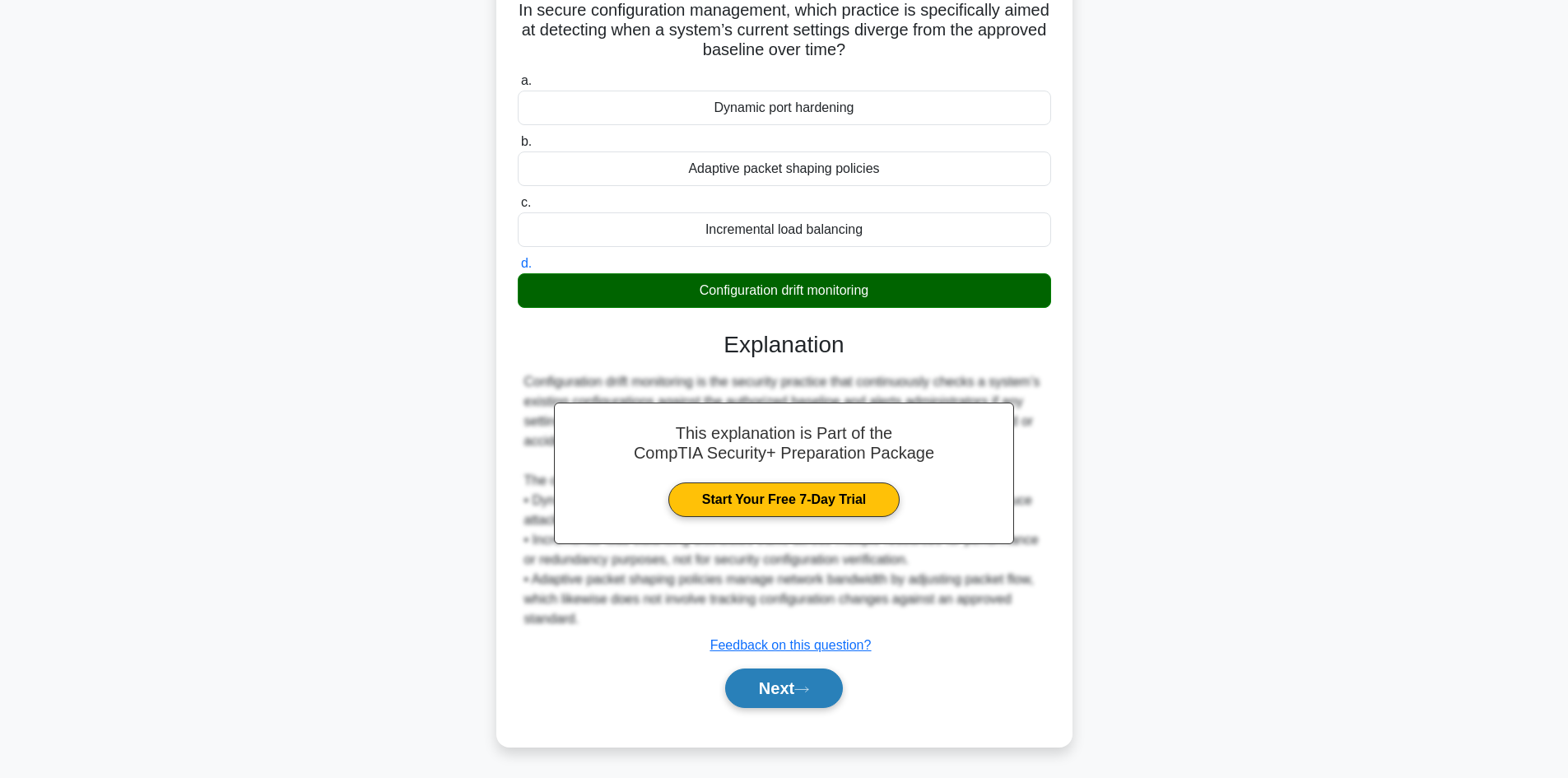
click at [784, 692] on button "Next" at bounding box center [784, 688] width 118 height 40
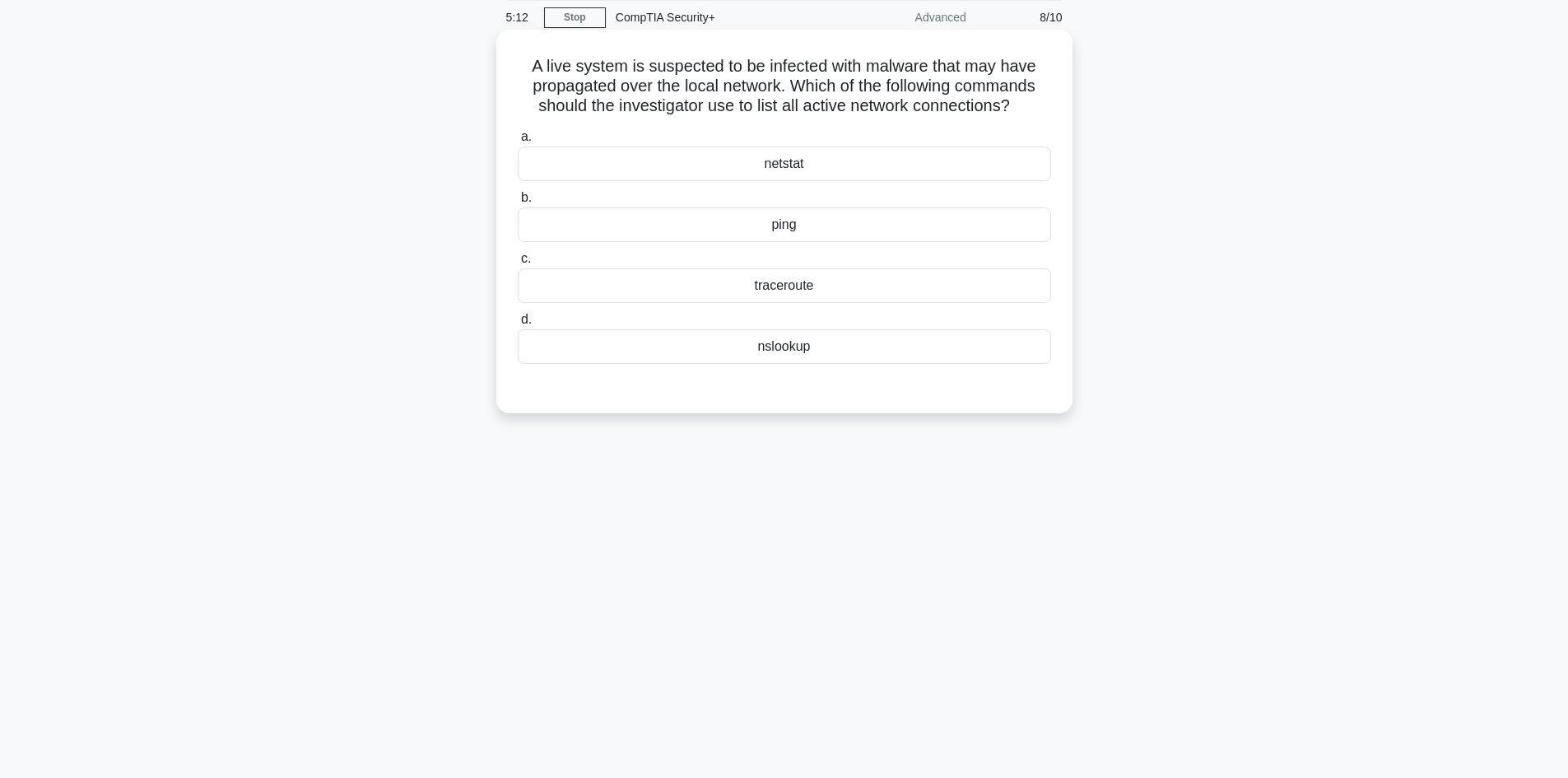
scroll to position [0, 0]
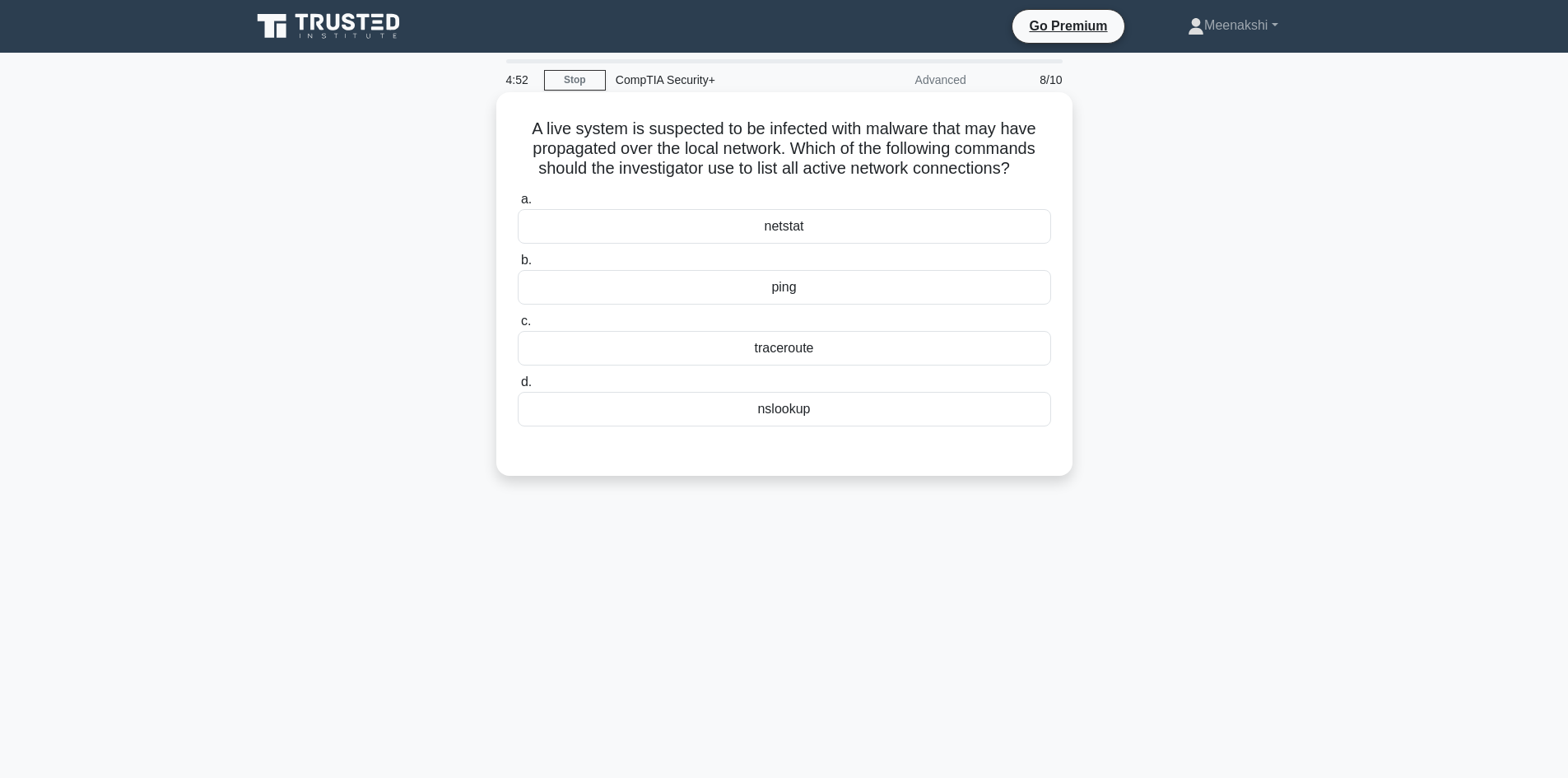
click at [798, 415] on div "nslookup" at bounding box center [784, 409] width 533 height 35
click at [518, 387] on input "d. nslookup" at bounding box center [518, 382] width 0 height 11
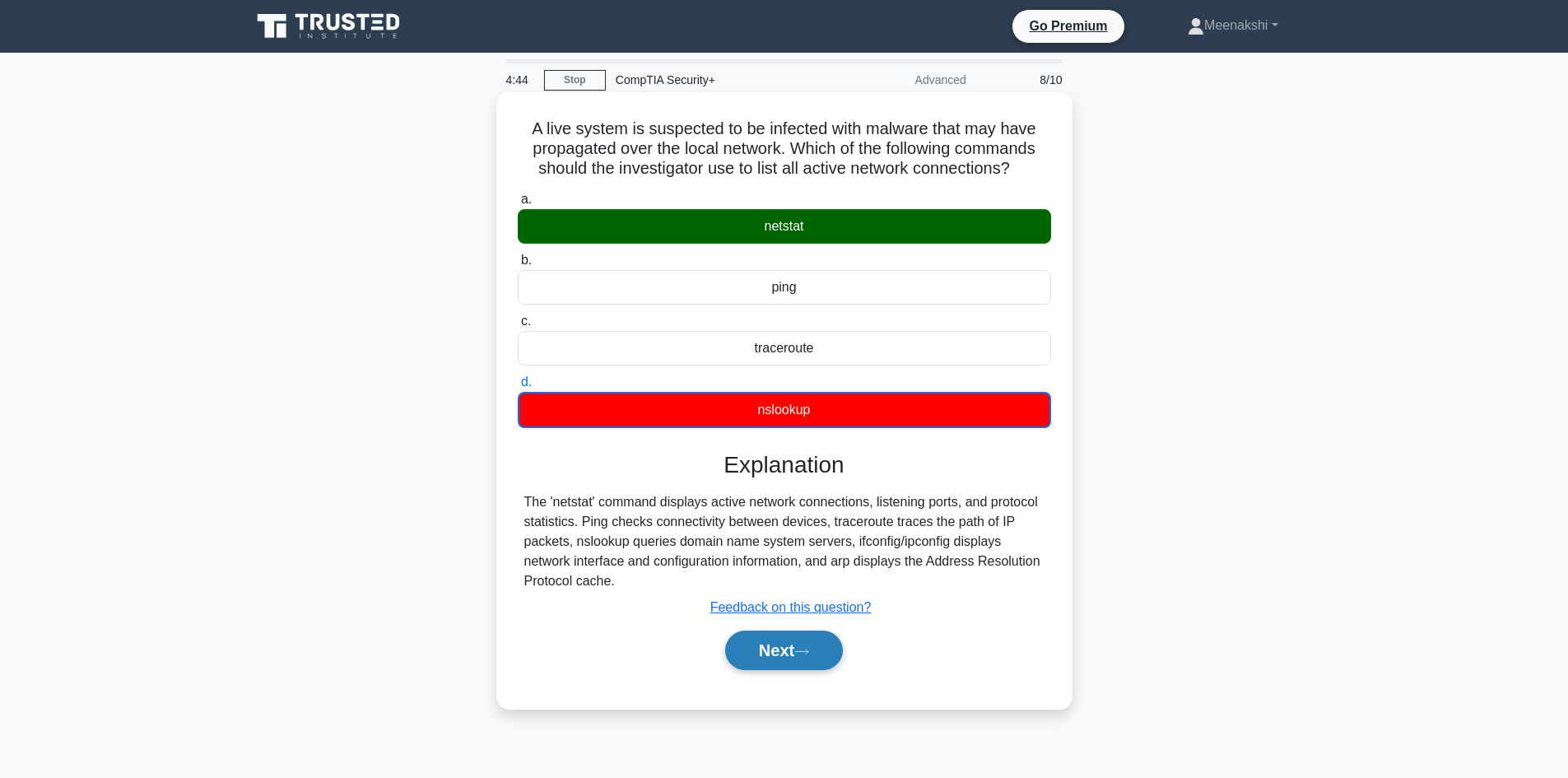
click at [780, 660] on button "Next" at bounding box center [784, 650] width 118 height 40
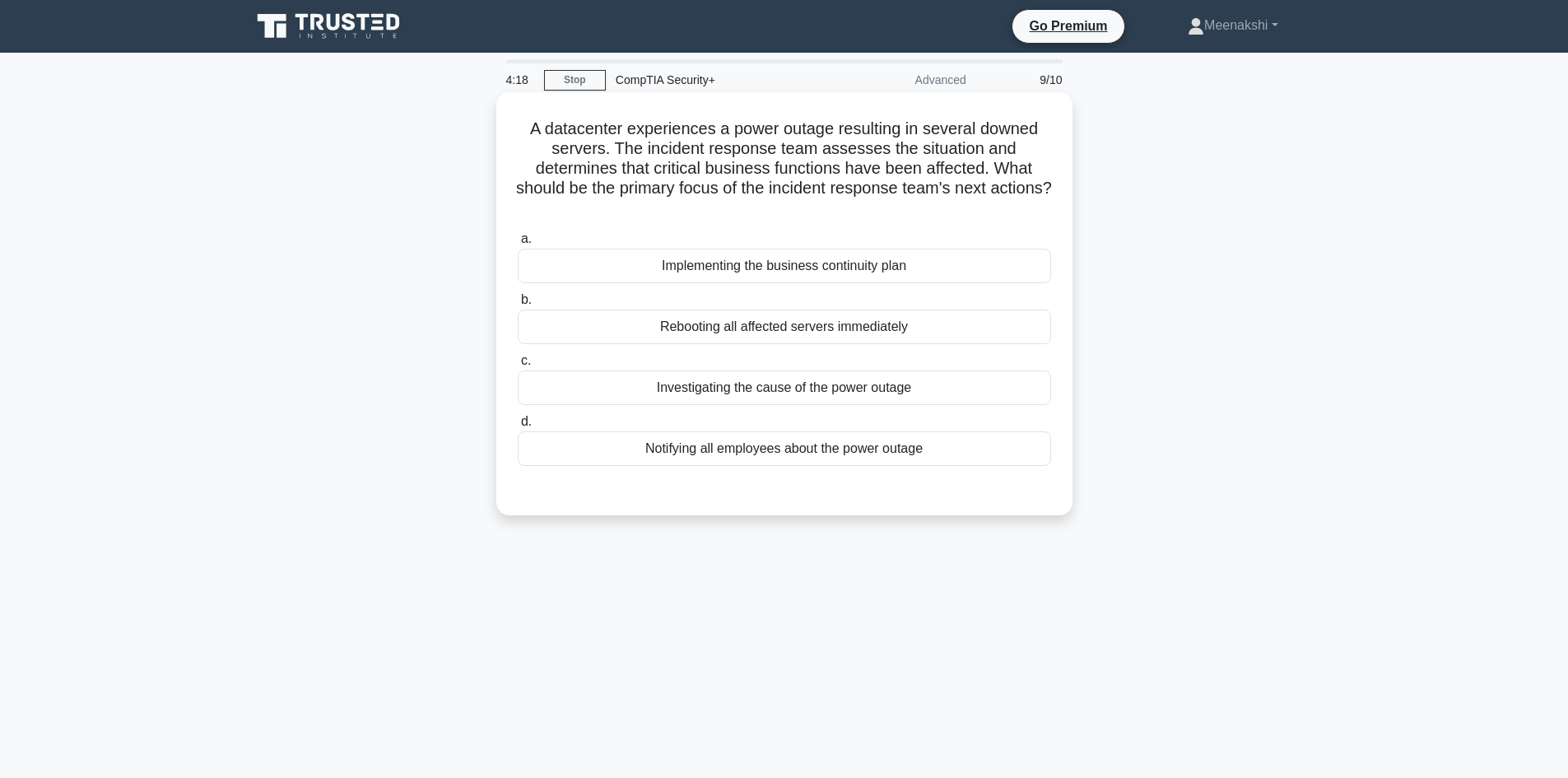
click at [818, 270] on div "Implementing the business continuity plan" at bounding box center [784, 266] width 533 height 35
click at [518, 245] on input "a. Implementing the business continuity plan" at bounding box center [518, 239] width 0 height 11
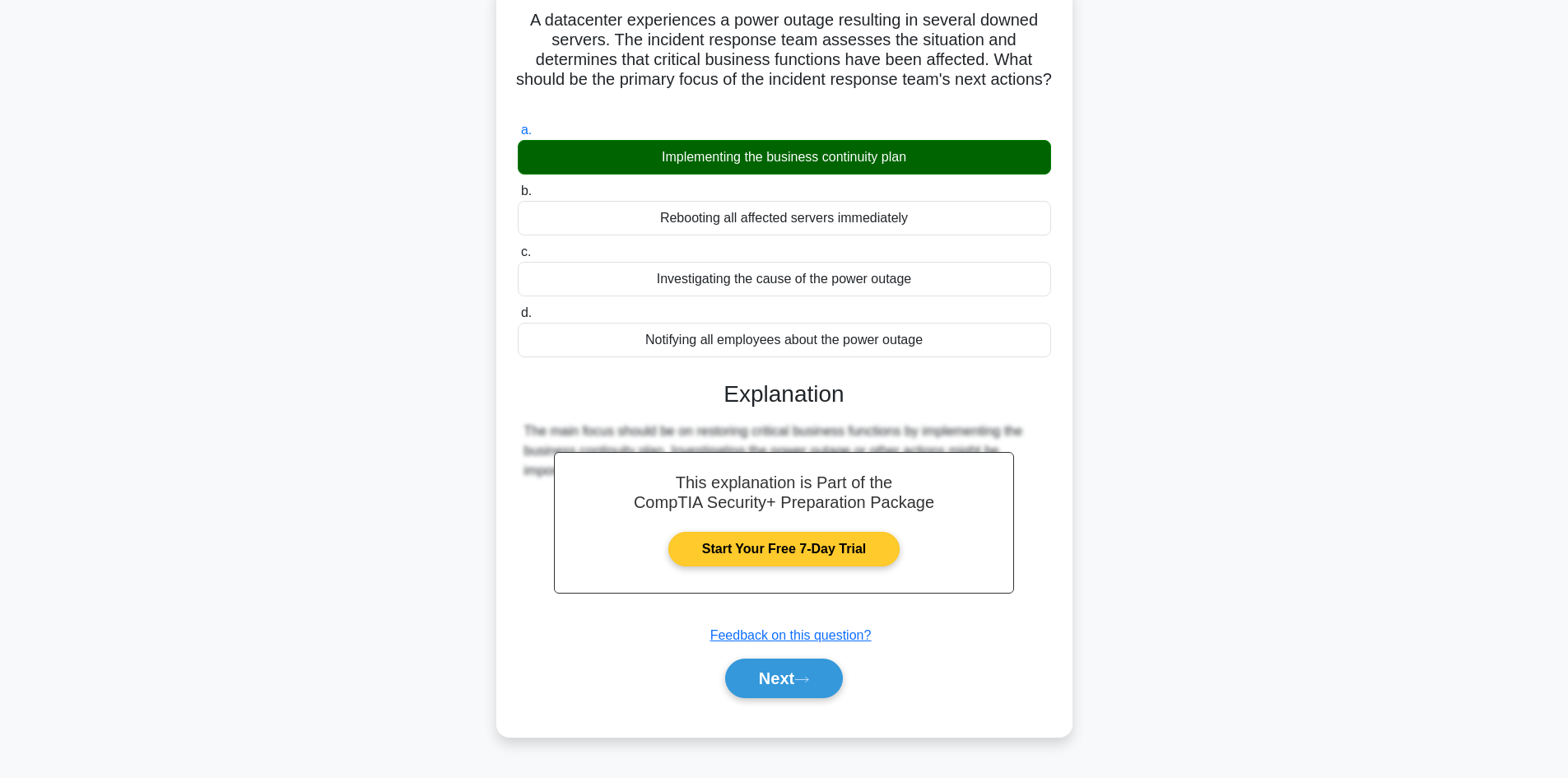
scroll to position [111, 0]
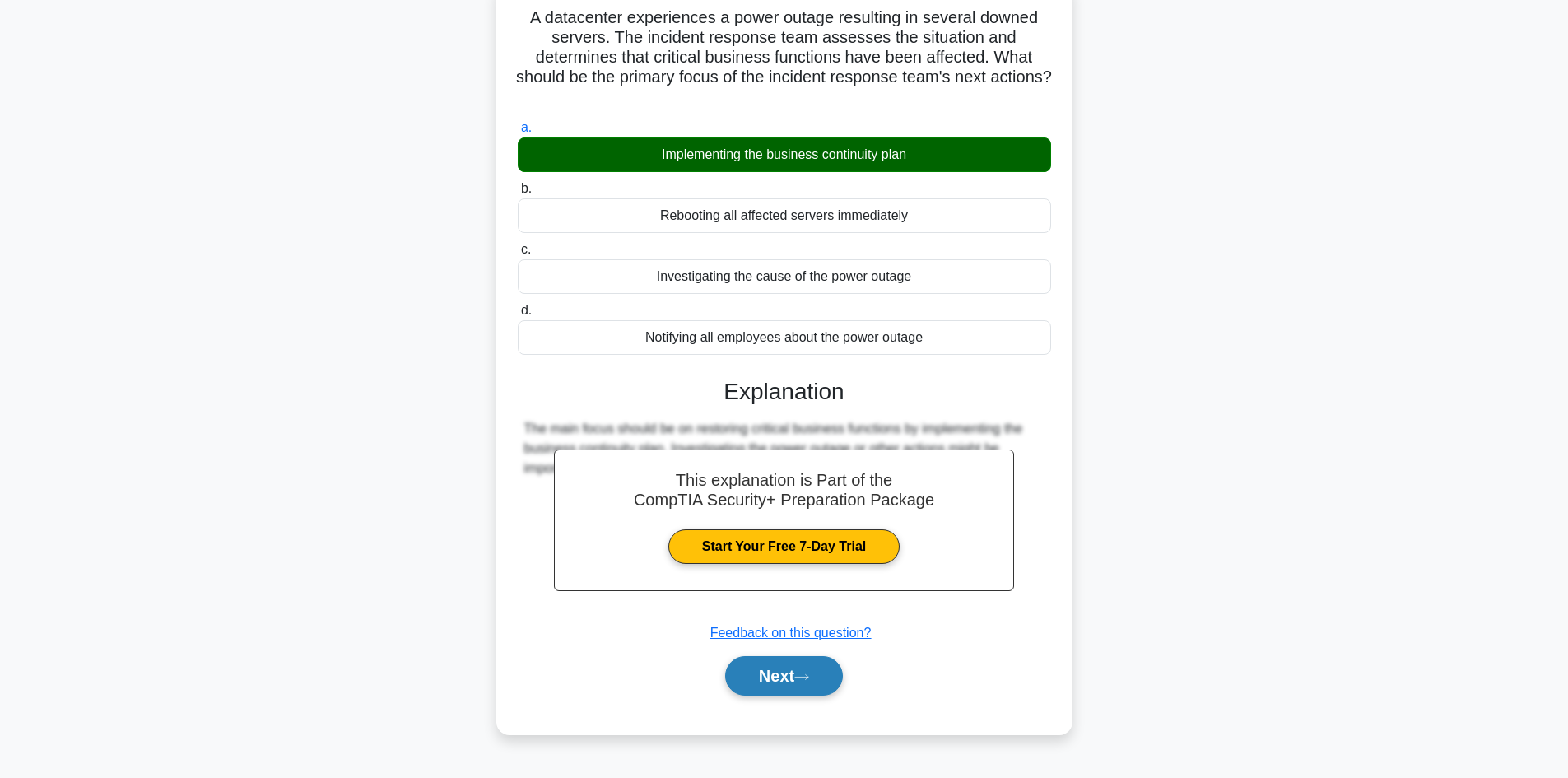
click at [807, 677] on icon at bounding box center [801, 677] width 15 height 9
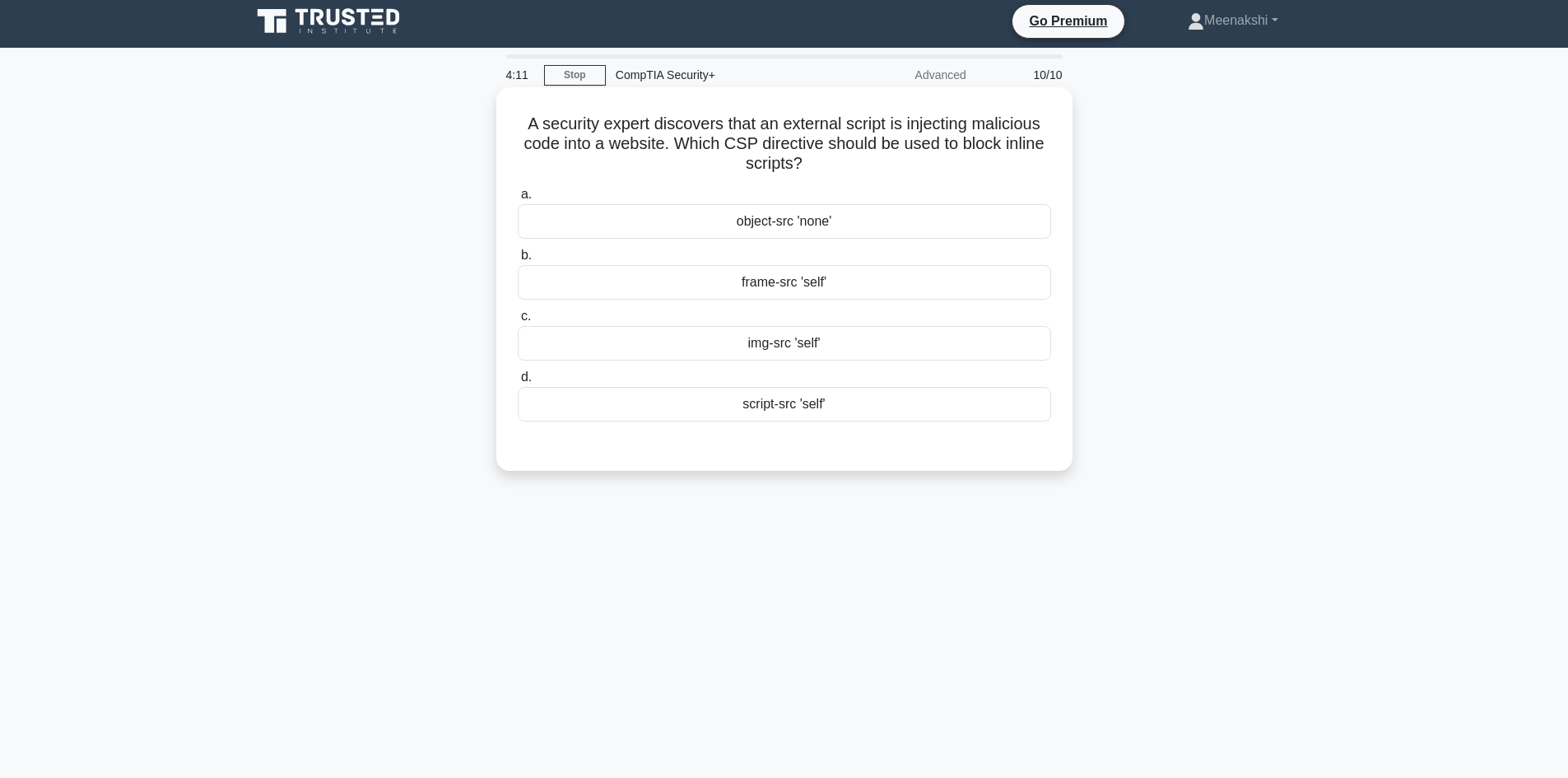
scroll to position [0, 0]
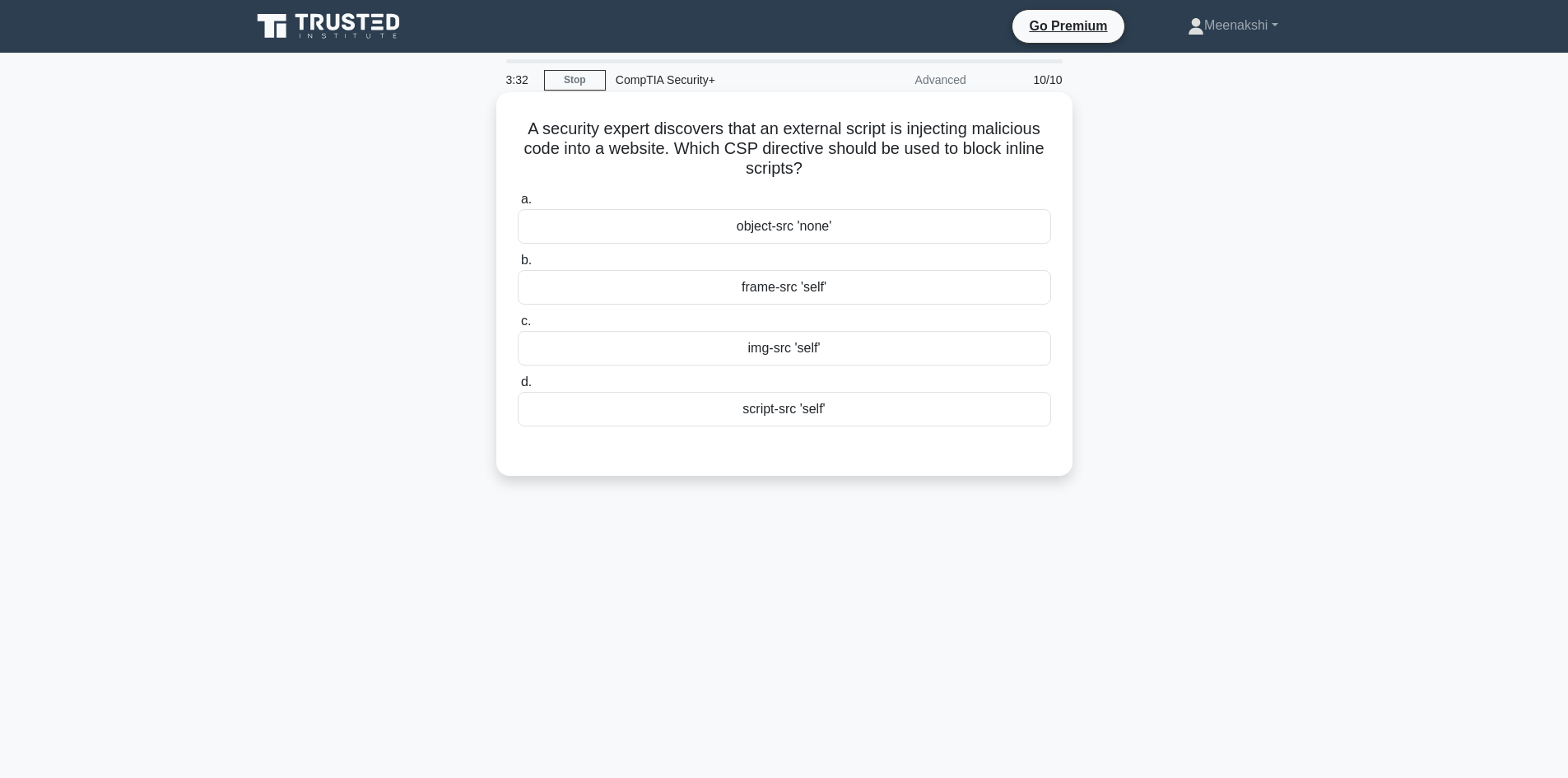
click at [772, 413] on div "script-src 'self'" at bounding box center [784, 409] width 533 height 35
click at [518, 387] on input "d. script-src 'self'" at bounding box center [518, 382] width 0 height 11
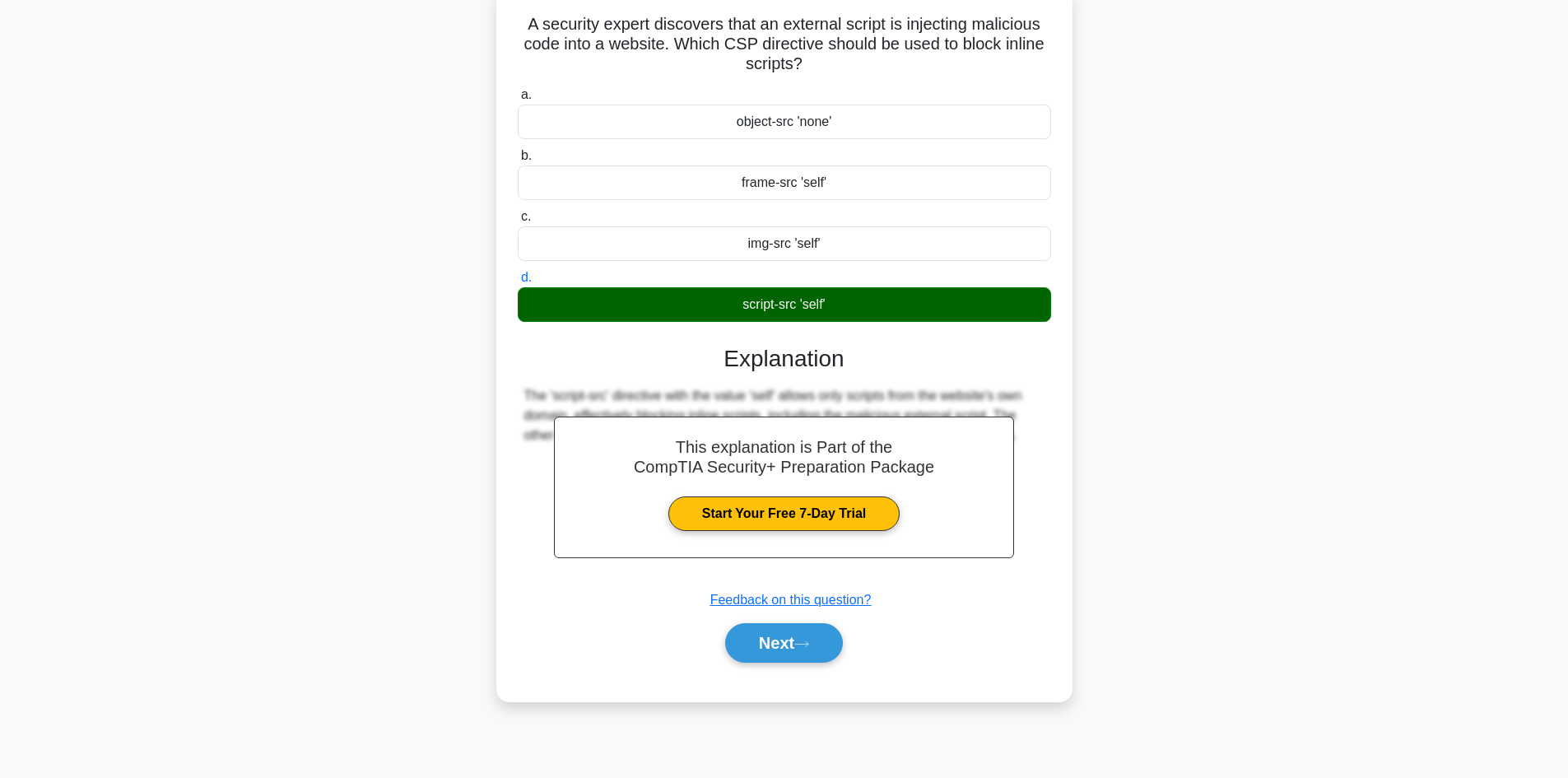
scroll to position [111, 0]
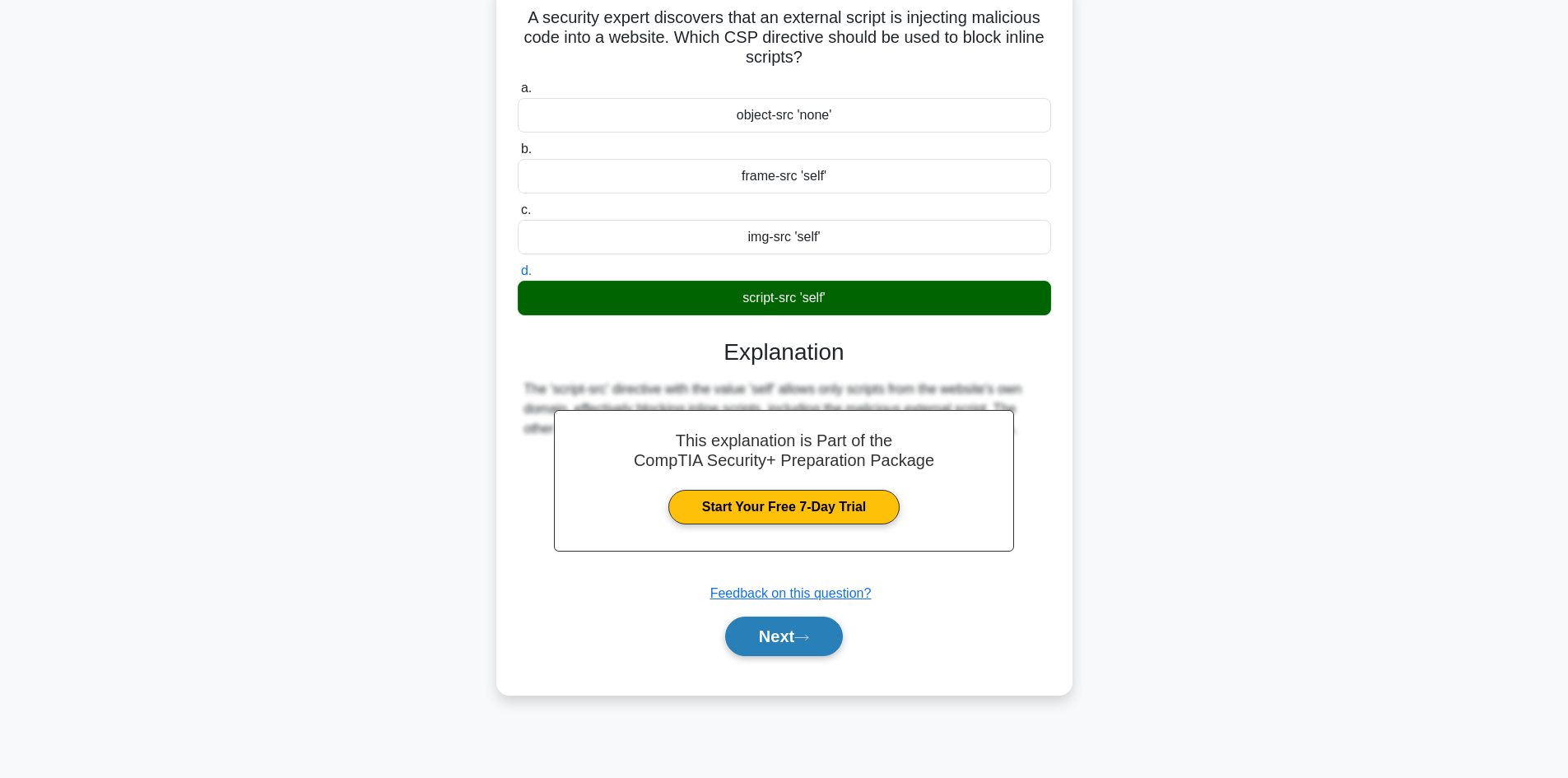
click at [793, 645] on button "Next" at bounding box center [784, 636] width 118 height 40
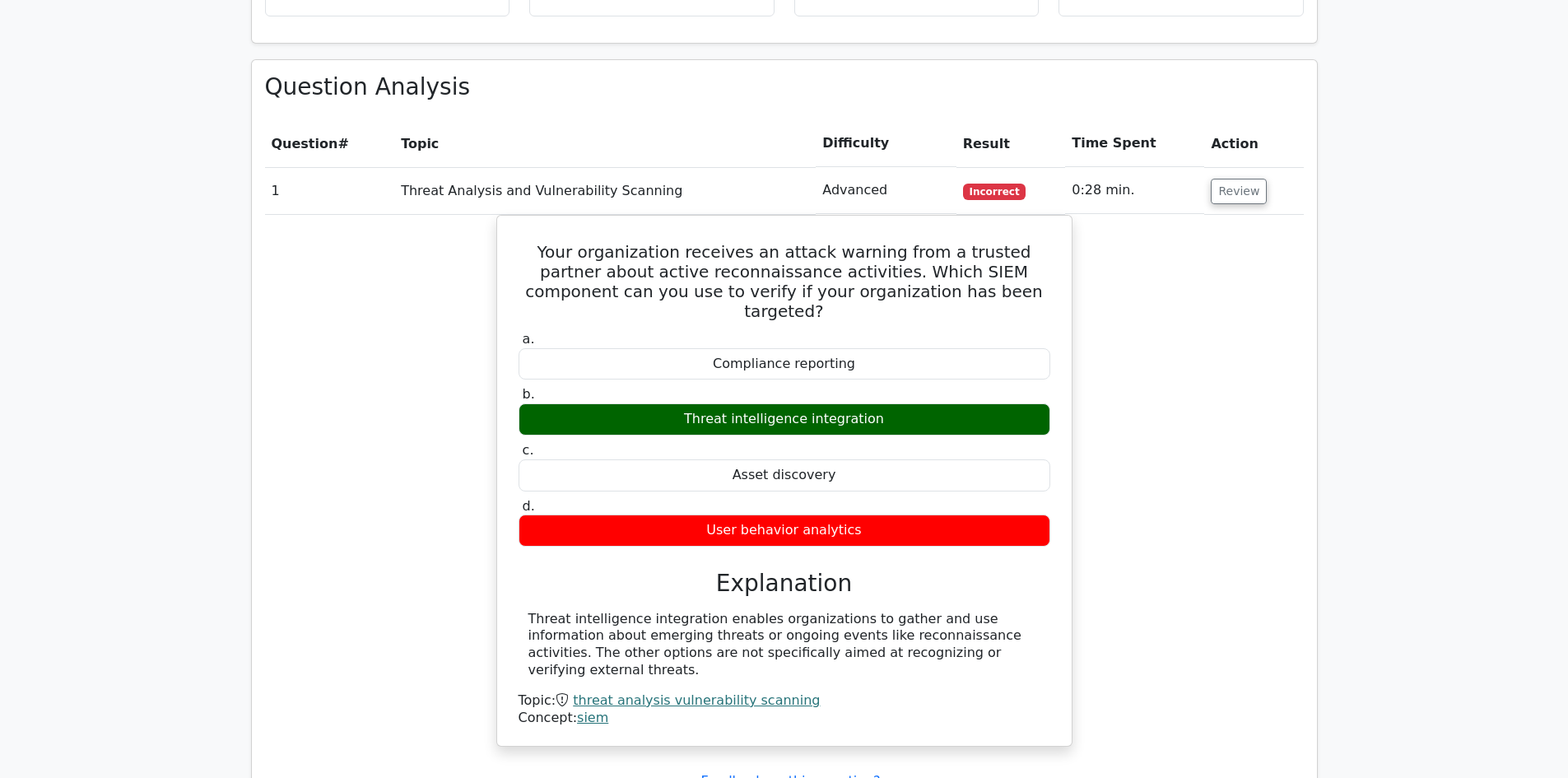
scroll to position [1234, 0]
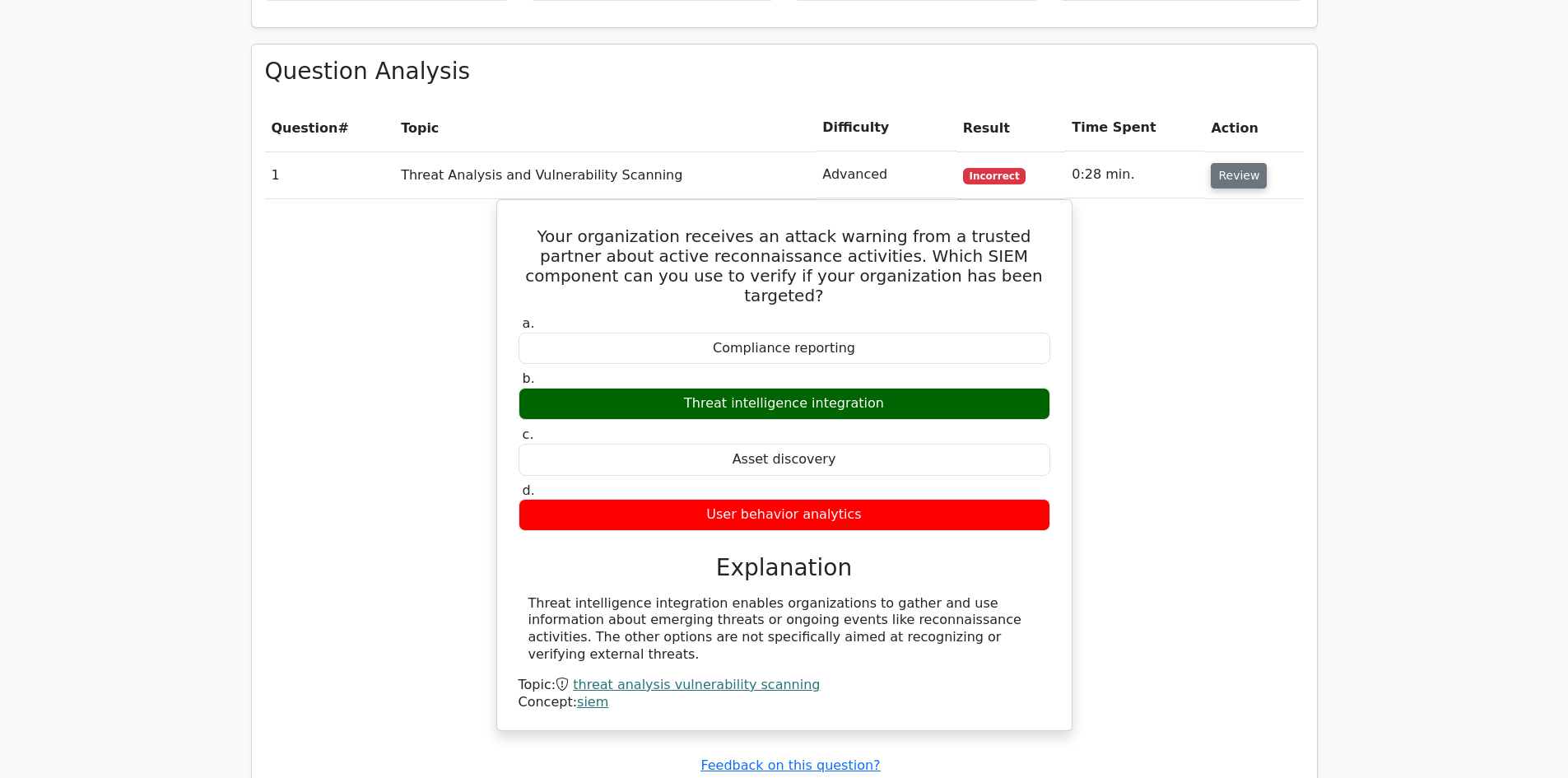
click at [1236, 163] on button "Review" at bounding box center [1238, 175] width 56 height 26
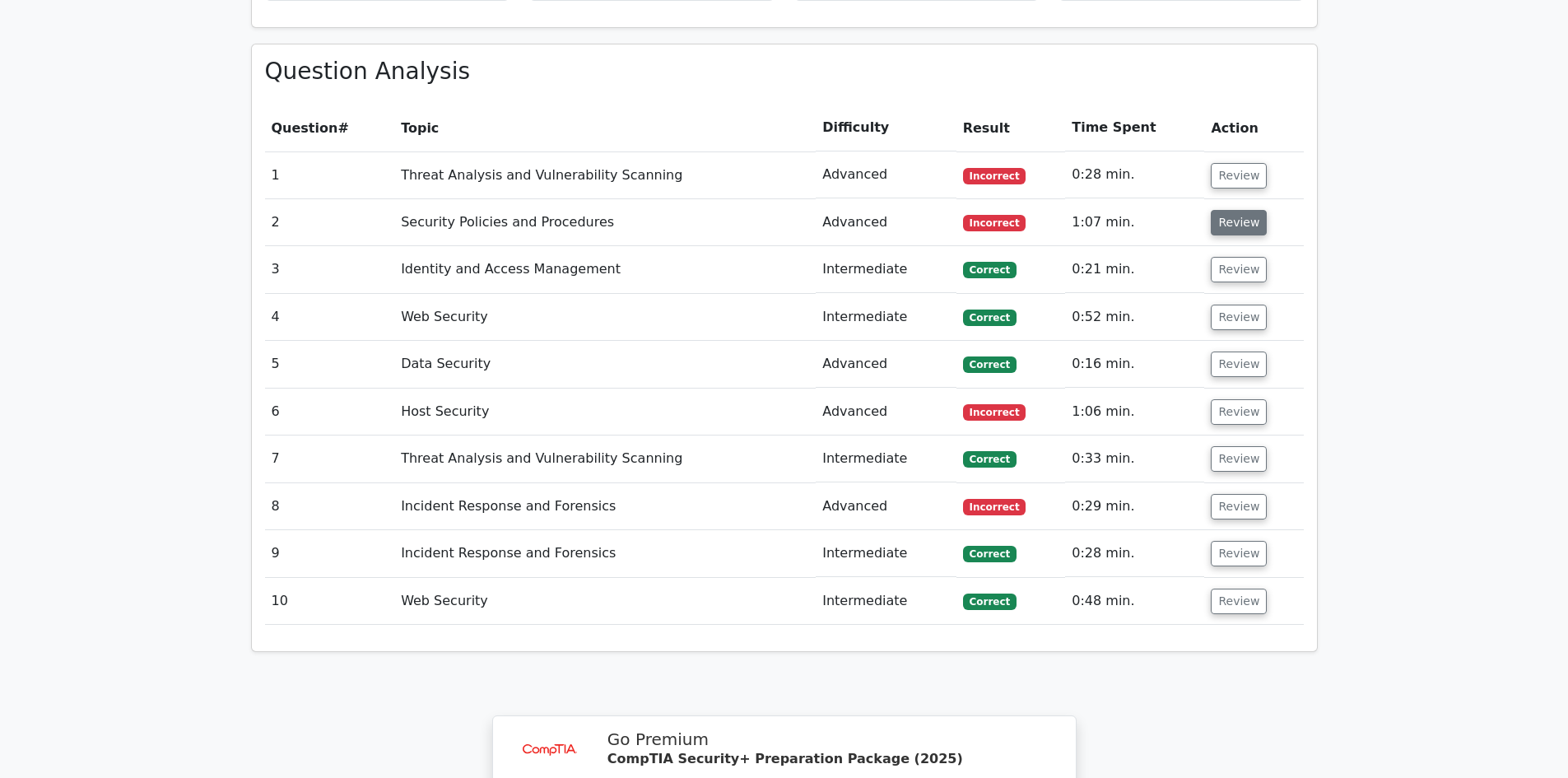
click at [1224, 210] on button "Review" at bounding box center [1238, 222] width 56 height 26
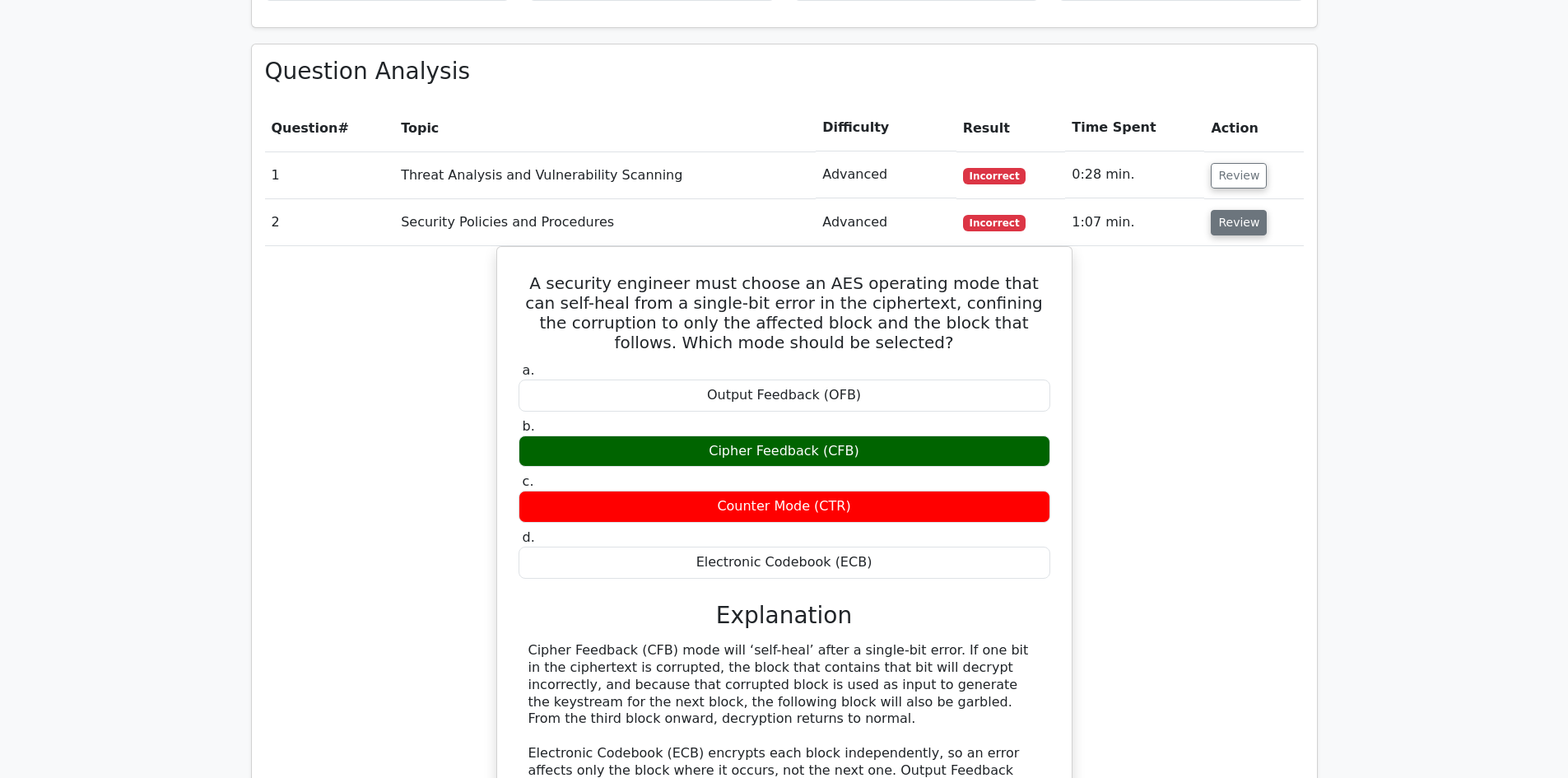
click at [1242, 210] on button "Review" at bounding box center [1238, 222] width 56 height 26
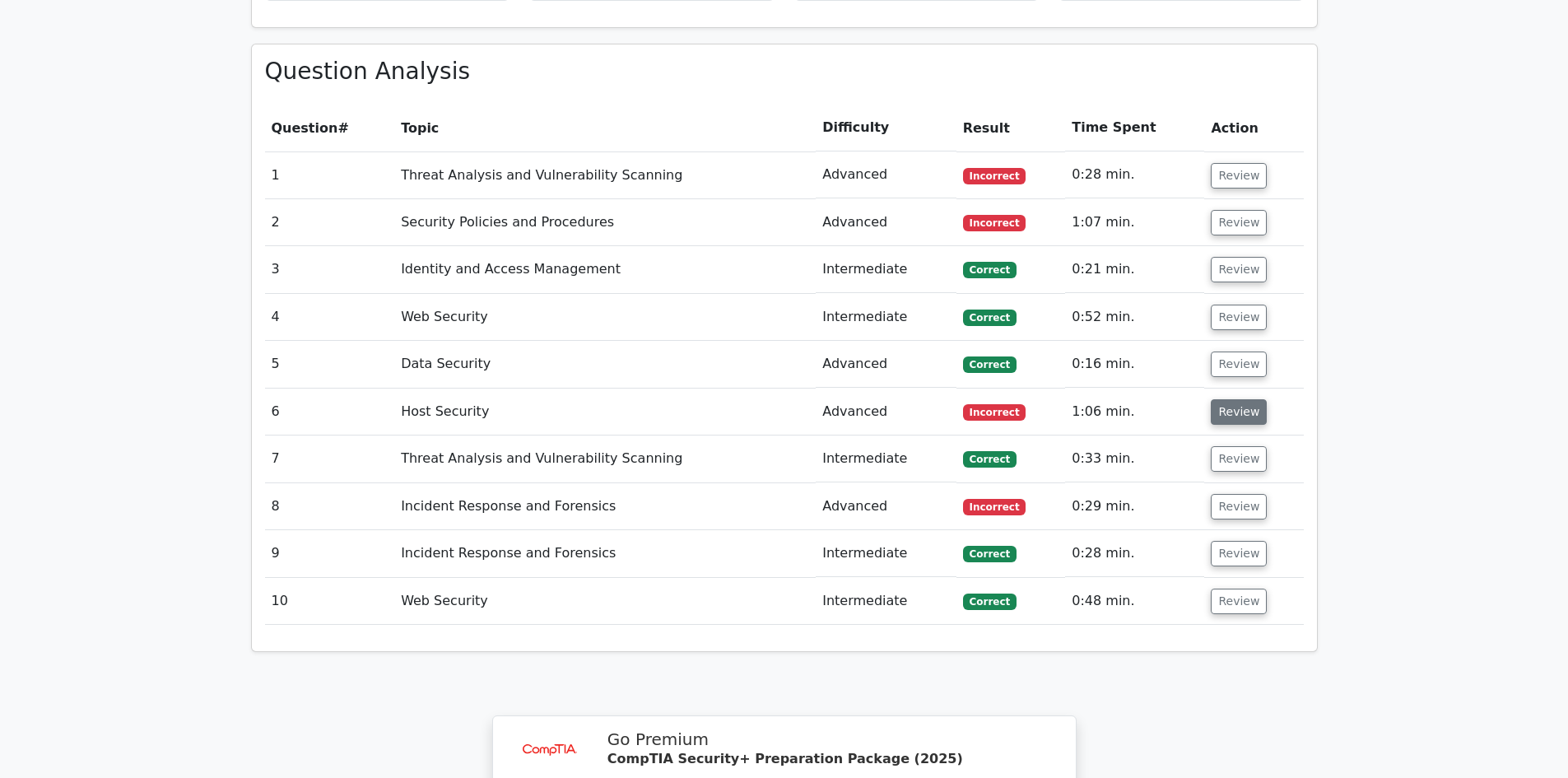
click at [1246, 399] on button "Review" at bounding box center [1238, 411] width 56 height 26
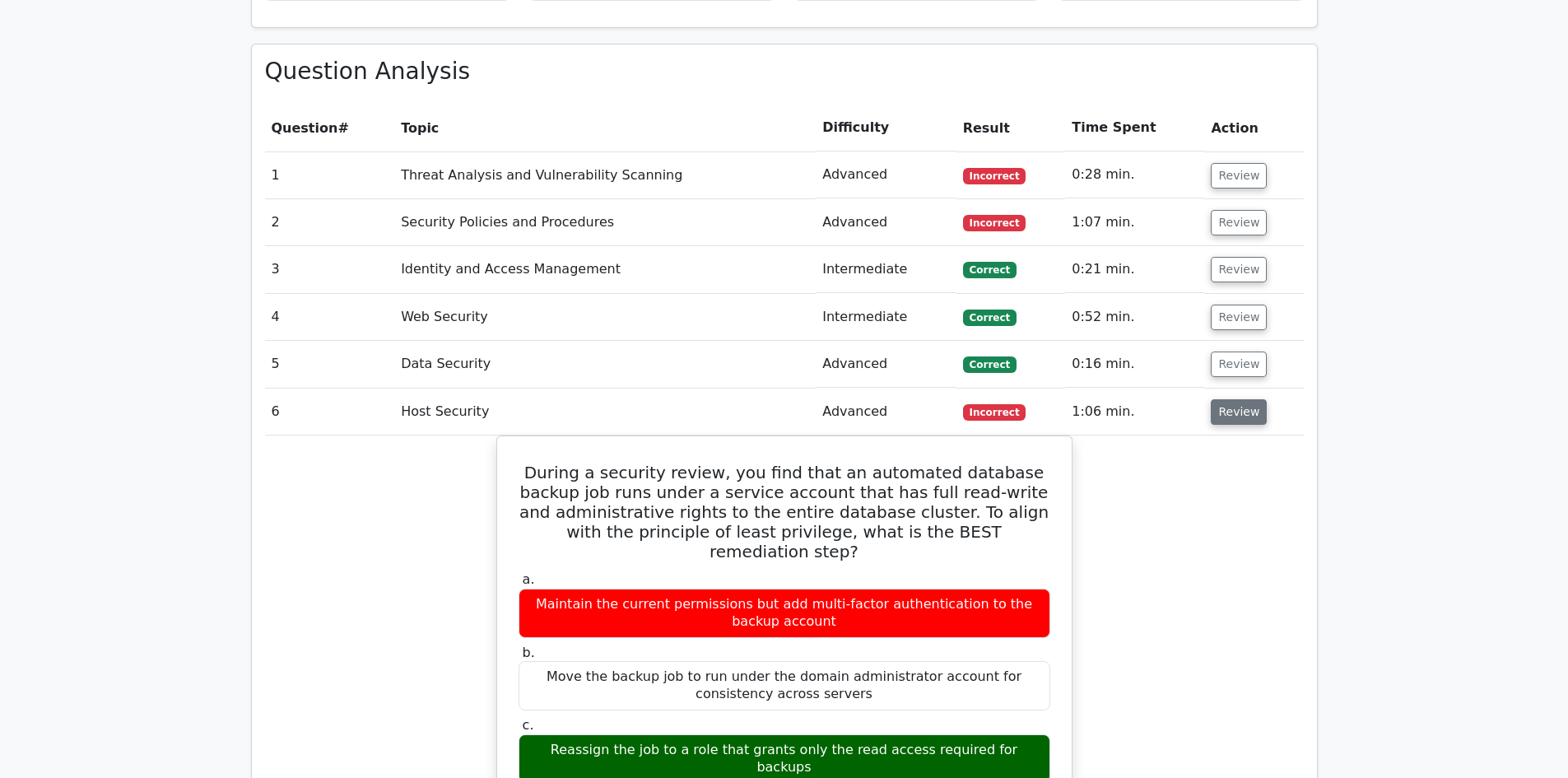
click at [1237, 399] on button "Review" at bounding box center [1238, 411] width 56 height 26
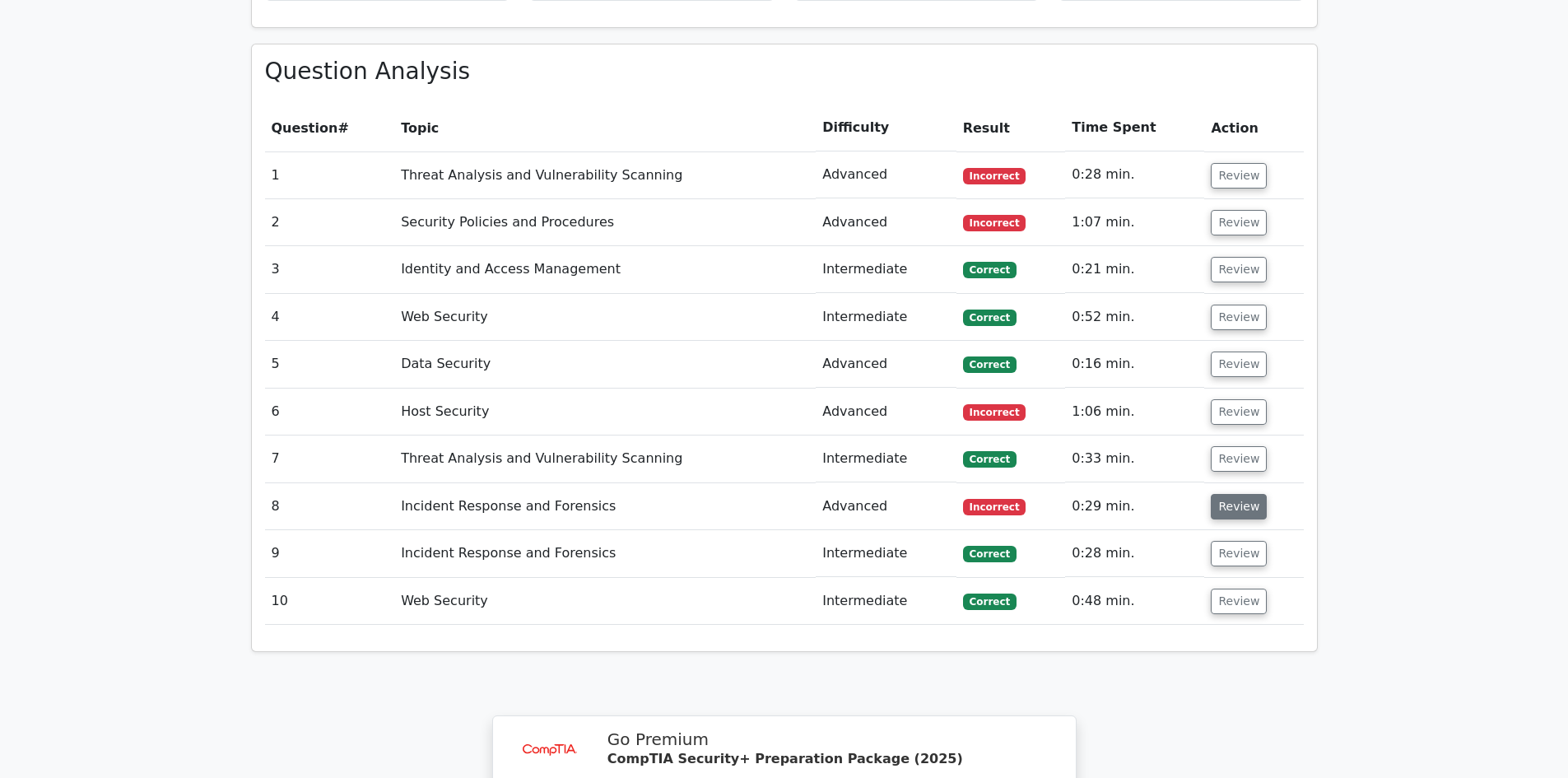
click at [1235, 494] on button "Review" at bounding box center [1238, 506] width 56 height 26
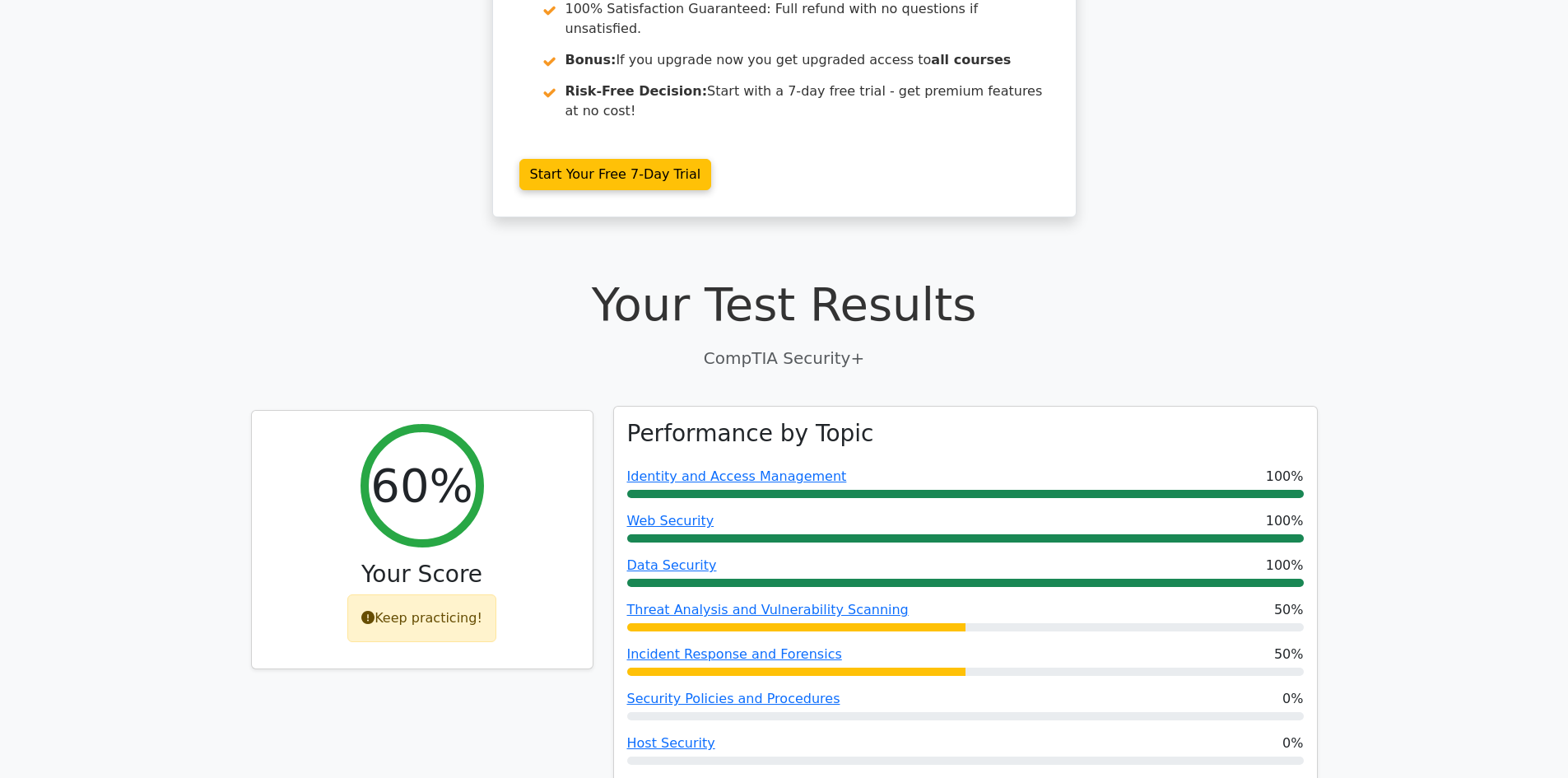
scroll to position [0, 0]
